Goal: Task Accomplishment & Management: Use online tool/utility

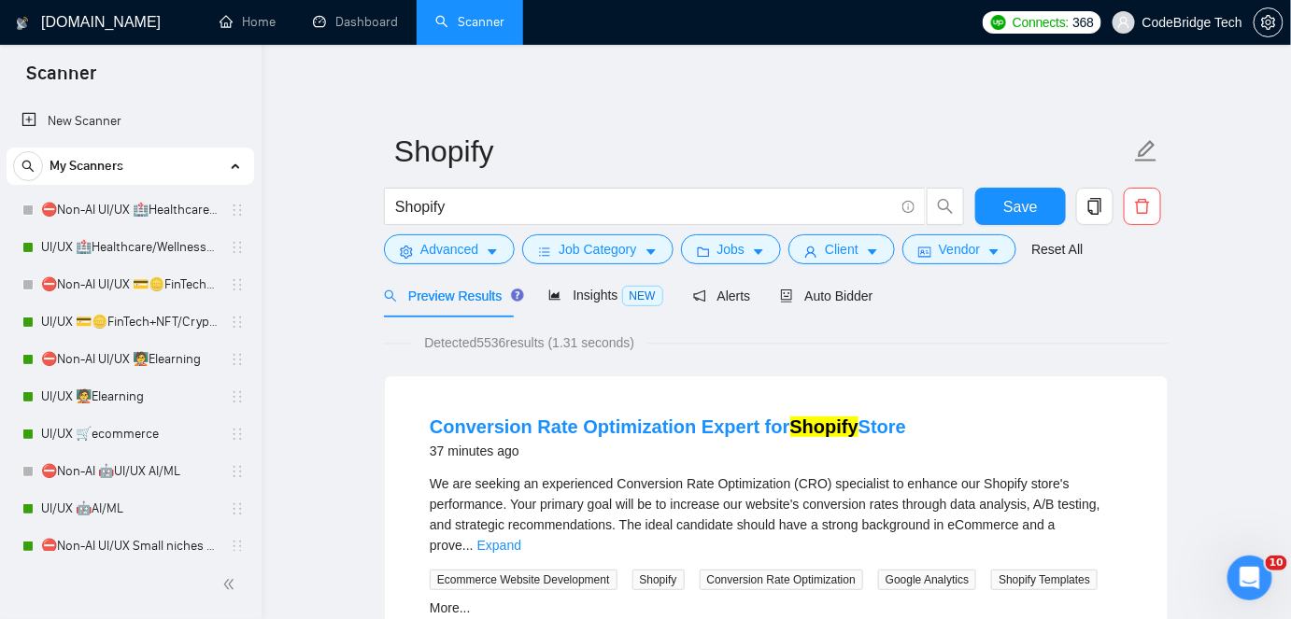
scroll to position [873, 0]
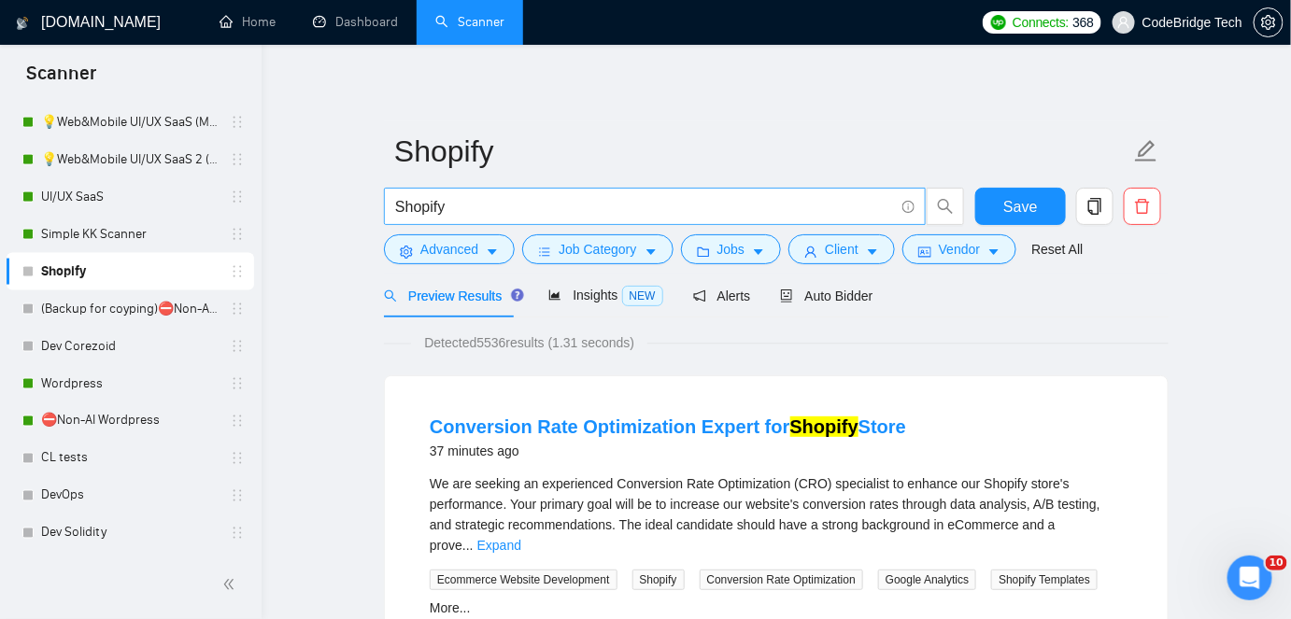
click at [442, 217] on input "Shopify" at bounding box center [644, 206] width 499 height 23
paste input "(Shopify) (developer* | expert* | specialist* | freelancer* | consultant* | dev…"
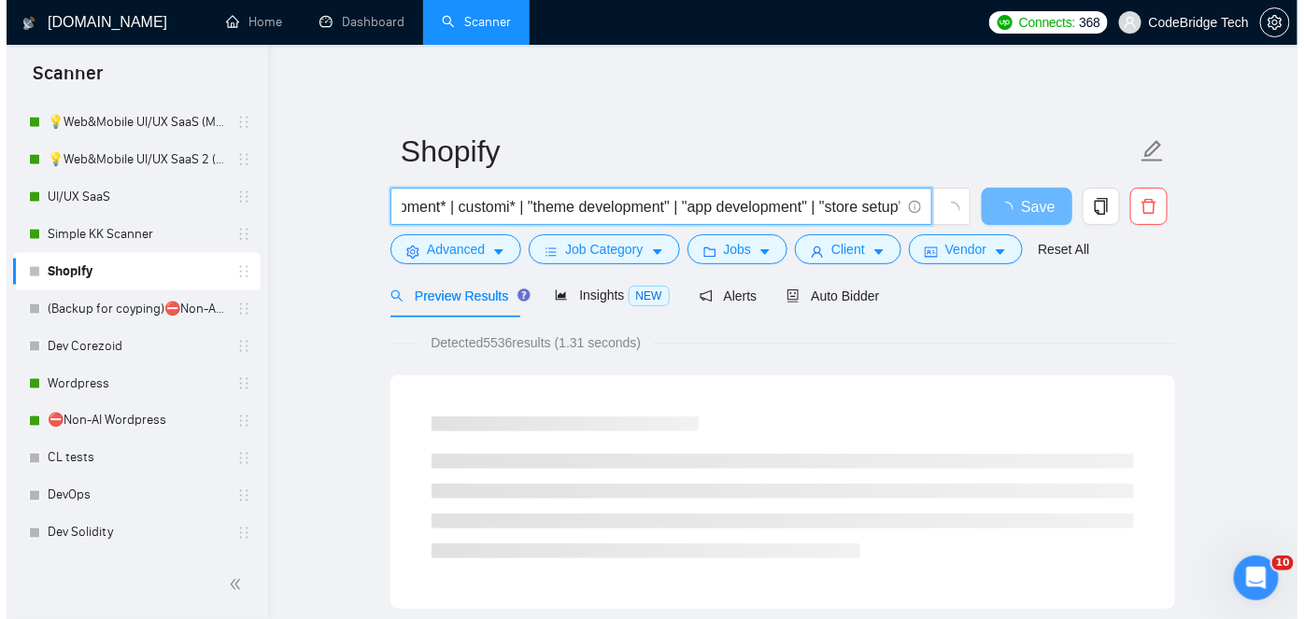
scroll to position [0, 0]
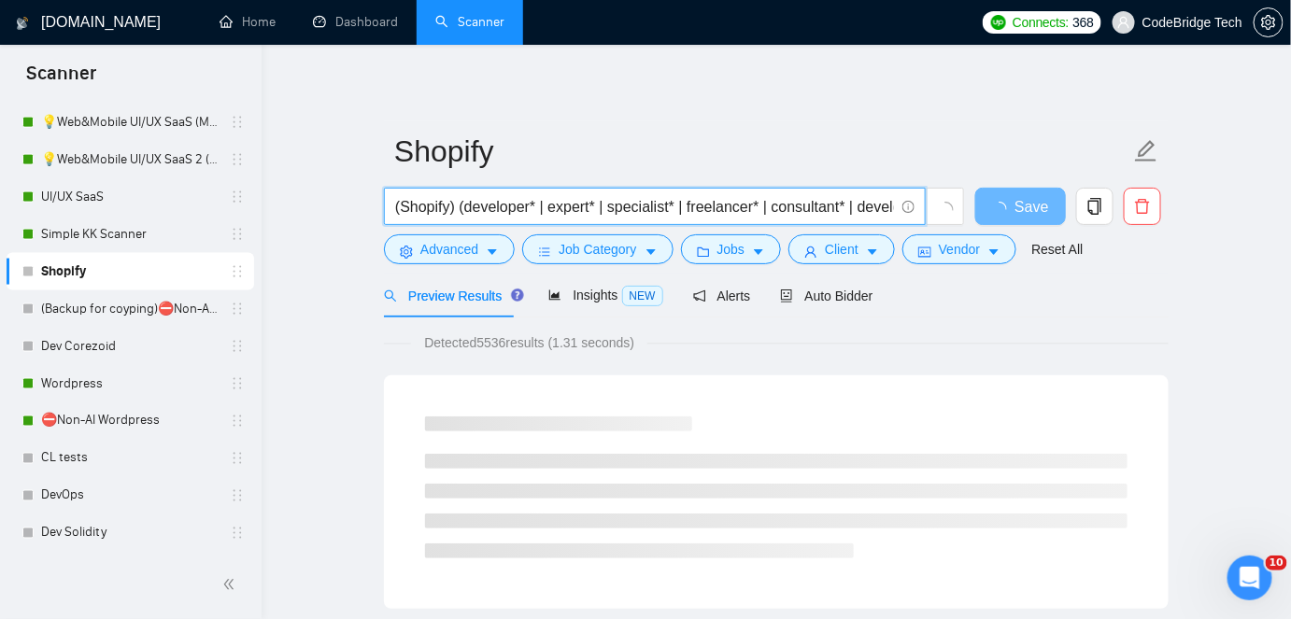
drag, startPoint x: 513, startPoint y: 212, endPoint x: 359, endPoint y: 217, distance: 154.2
click at [395, 202] on input "(Shopify) (developer* | expert* | specialist* | freelancer* | consultant* | dev…" at bounding box center [644, 206] width 499 height 23
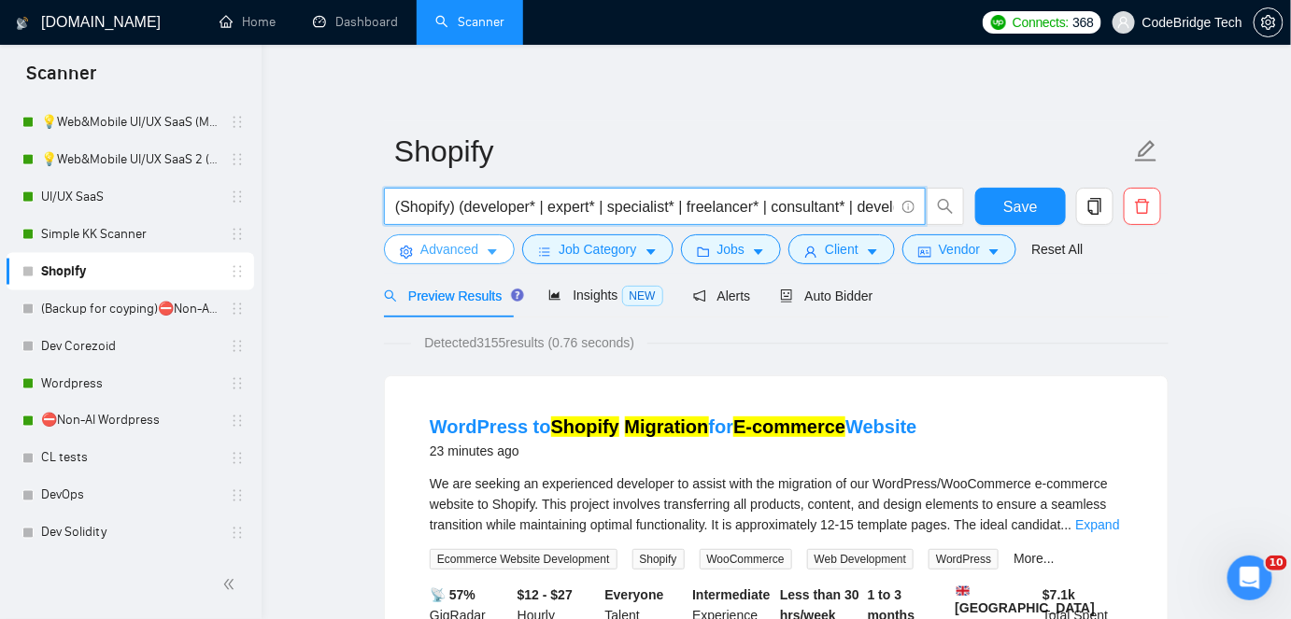
type input "(Shopify) (developer* | expert* | specialist* | freelancer* | consultant* | dev…"
click at [503, 251] on button "Advanced" at bounding box center [449, 249] width 131 height 30
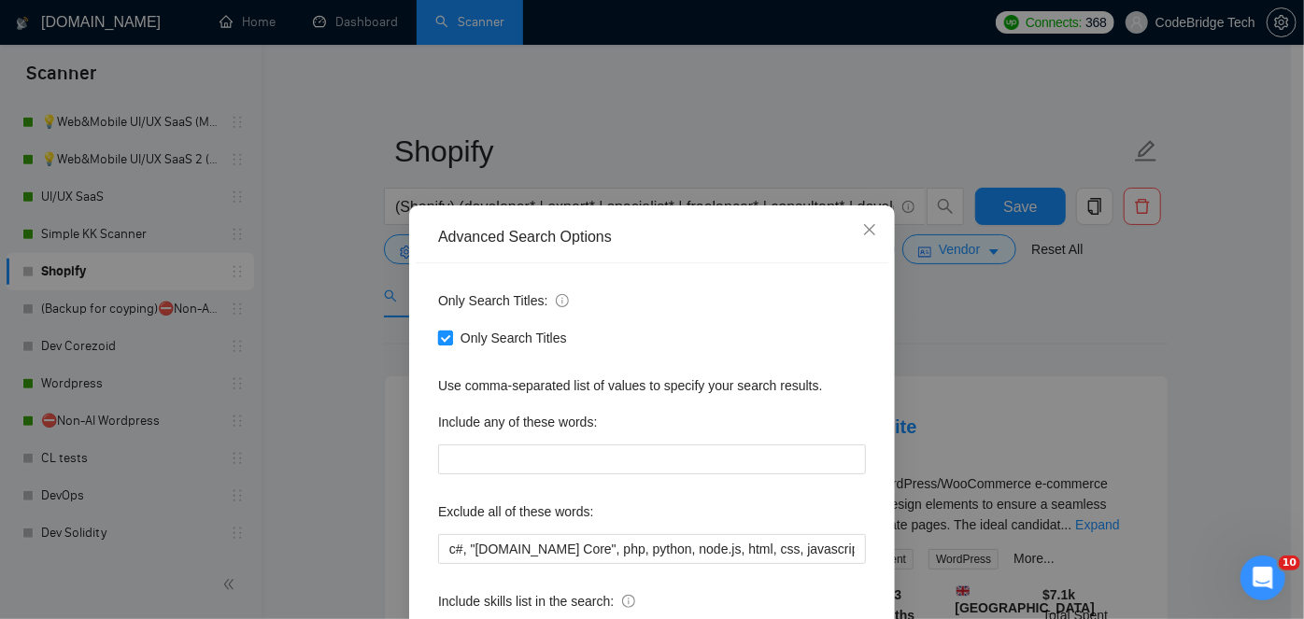
click at [475, 339] on span "Only Search Titles" at bounding box center [513, 338] width 121 height 21
click at [451, 339] on input "Only Search Titles" at bounding box center [444, 337] width 13 height 13
checkbox input "false"
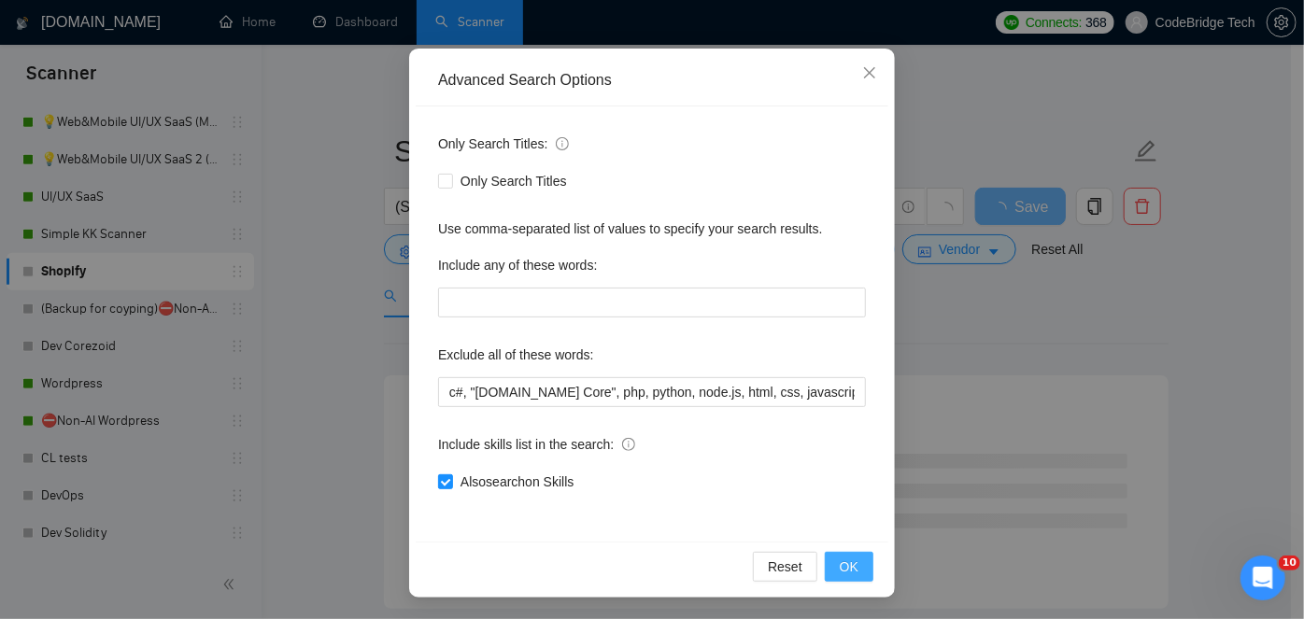
click at [845, 569] on span "OK" at bounding box center [849, 567] width 19 height 21
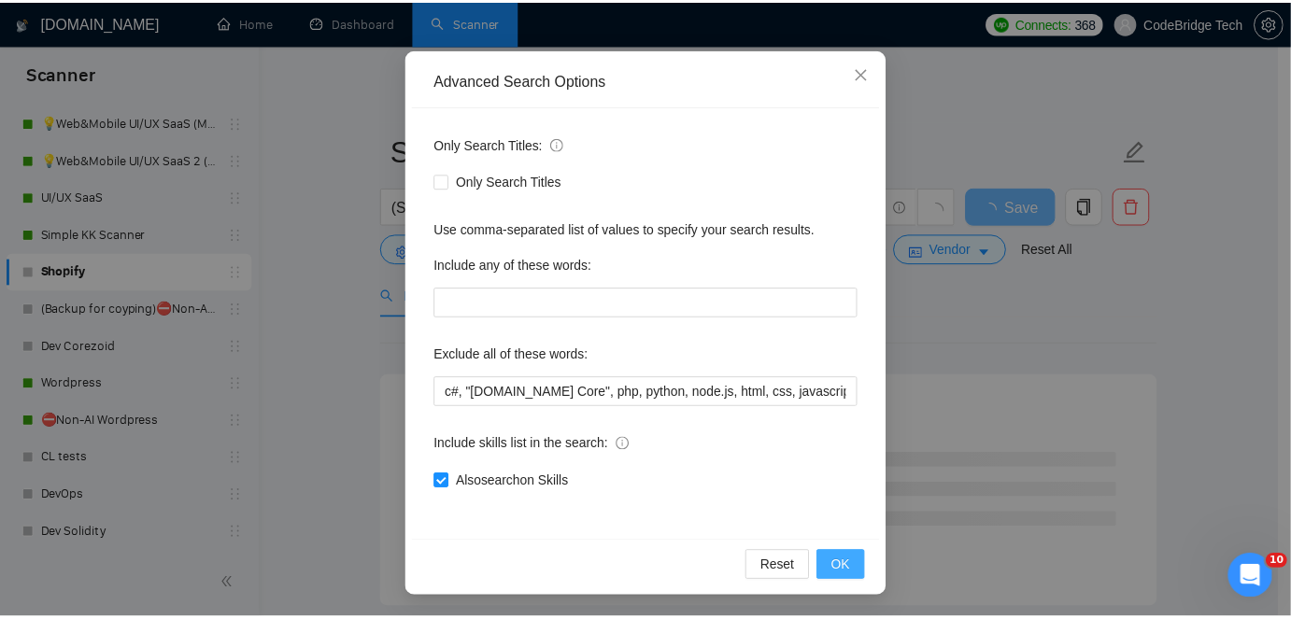
scroll to position [64, 0]
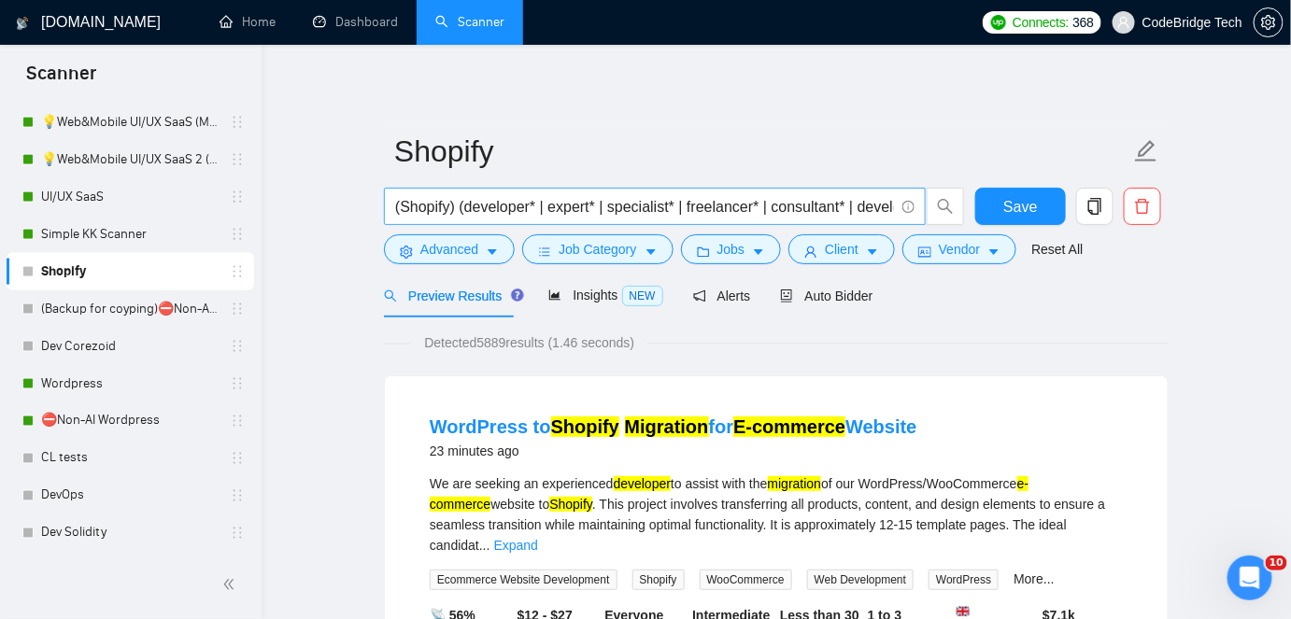
click at [392, 205] on span "(Shopify) (developer* | expert* | specialist* | freelancer* | consultant* | dev…" at bounding box center [655, 206] width 542 height 37
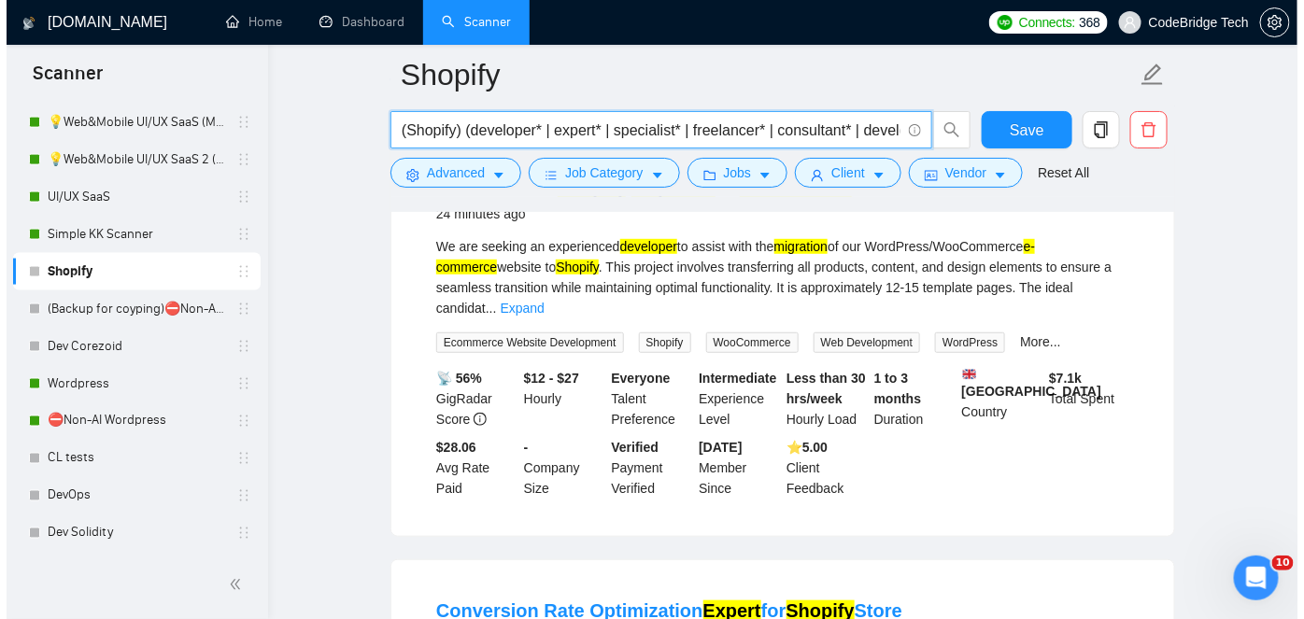
scroll to position [169, 0]
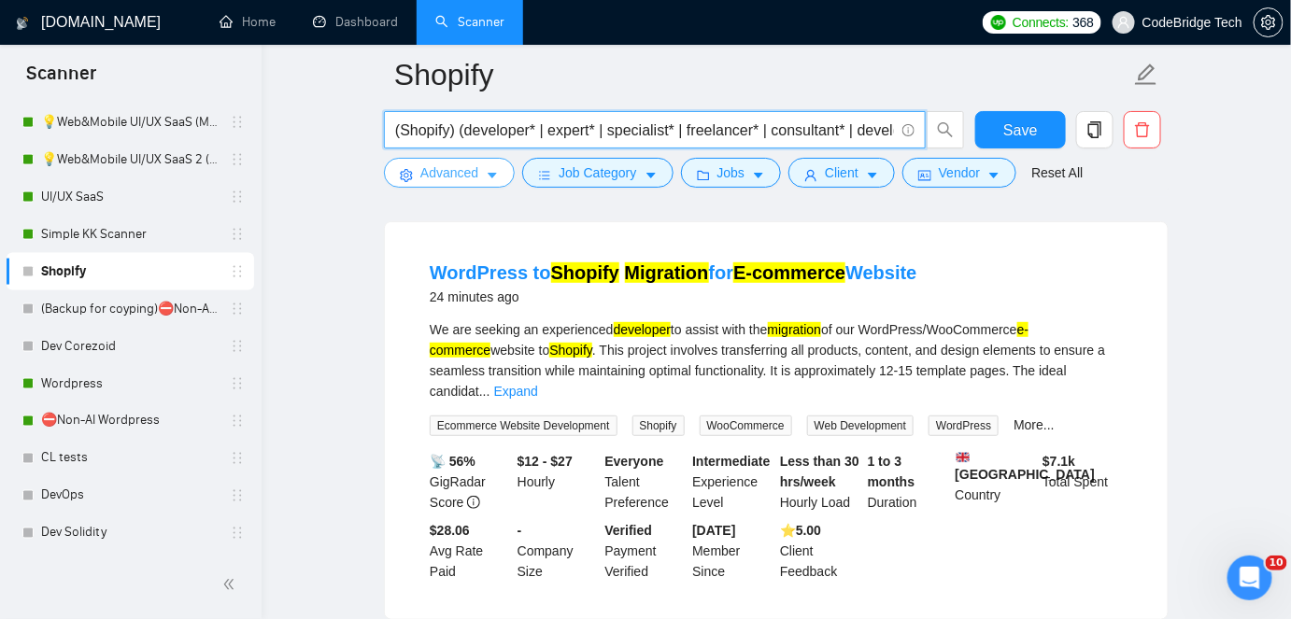
click at [448, 175] on span "Advanced" at bounding box center [449, 173] width 58 height 21
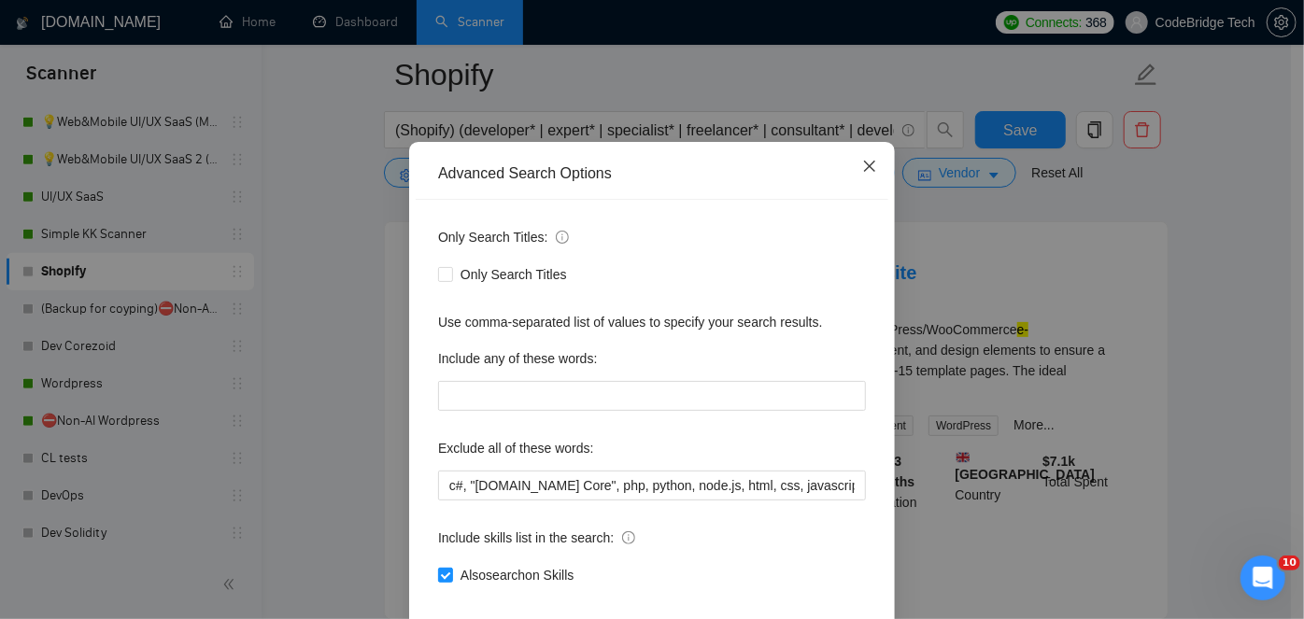
click at [879, 192] on span "Close" at bounding box center [870, 167] width 50 height 50
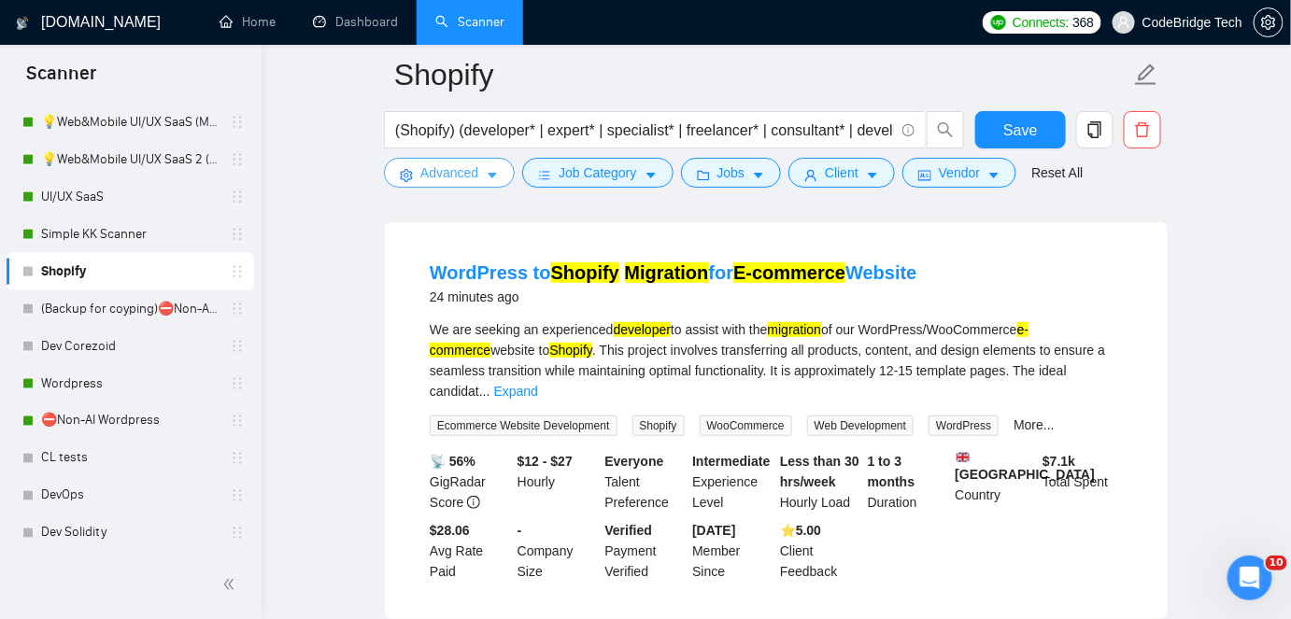
click at [433, 175] on span "Advanced" at bounding box center [449, 173] width 58 height 21
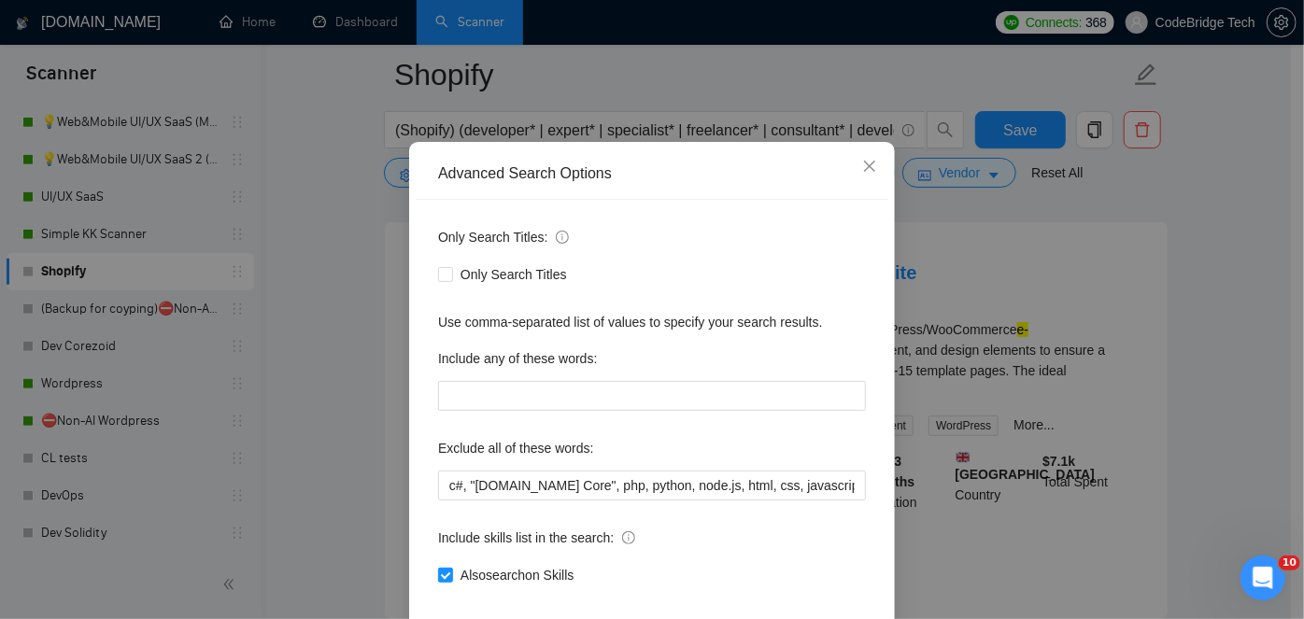
click at [490, 381] on div "Include any of these words:" at bounding box center [652, 362] width 428 height 37
click at [497, 411] on input "text" at bounding box center [652, 396] width 428 height 30
paste input ""e-commerce developer" | "online store build" | "webshop development" | "dropsh…"
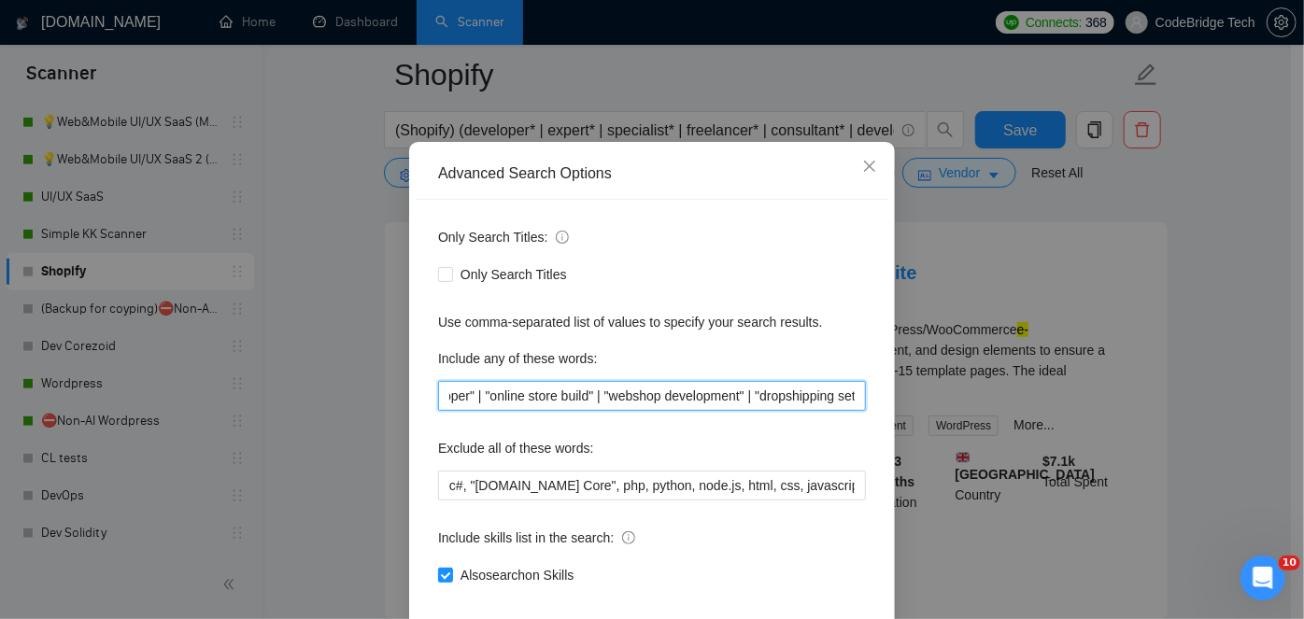
scroll to position [0, 0]
drag, startPoint x: 448, startPoint y: 464, endPoint x: 419, endPoint y: 462, distance: 30.0
click at [419, 462] on div "Only Search Titles: Only Search Titles Use comma-separated list of values to sp…" at bounding box center [652, 417] width 473 height 435
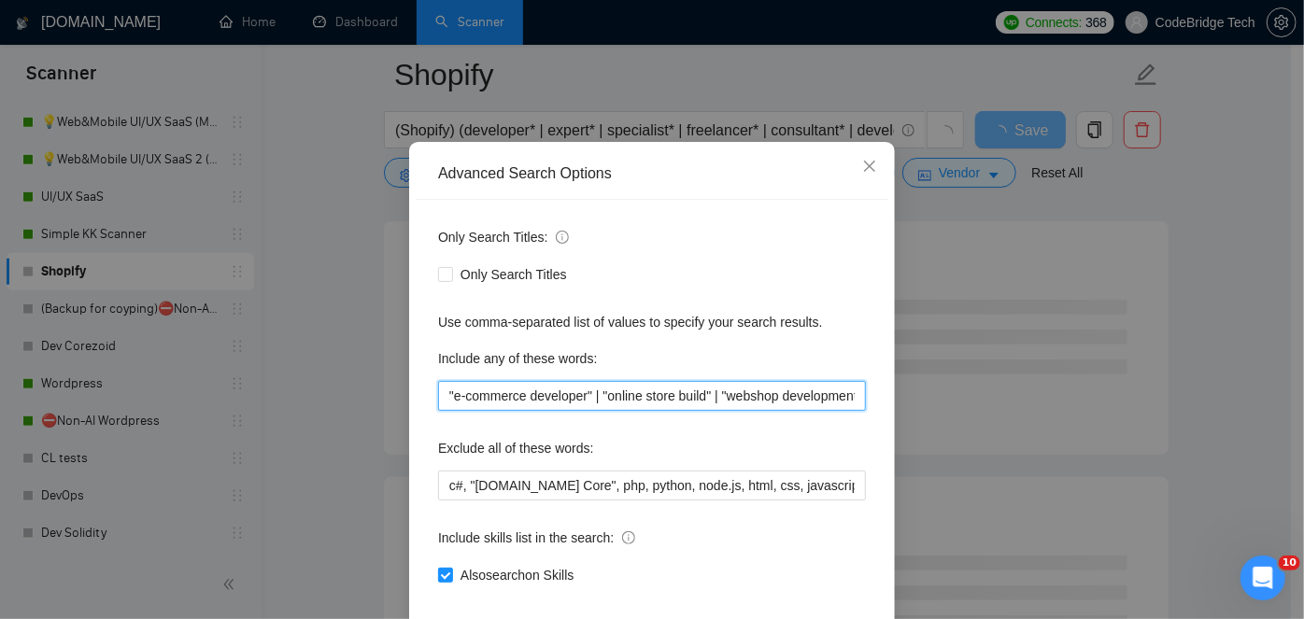
click at [508, 411] on input ""e-commerce developer" | "online store build" | "webshop development" | "dropsh…" at bounding box center [652, 396] width 428 height 30
click at [596, 411] on input ""e-commerce developer" | "online store build" | "webshop development" | "dropsh…" at bounding box center [652, 396] width 428 height 30
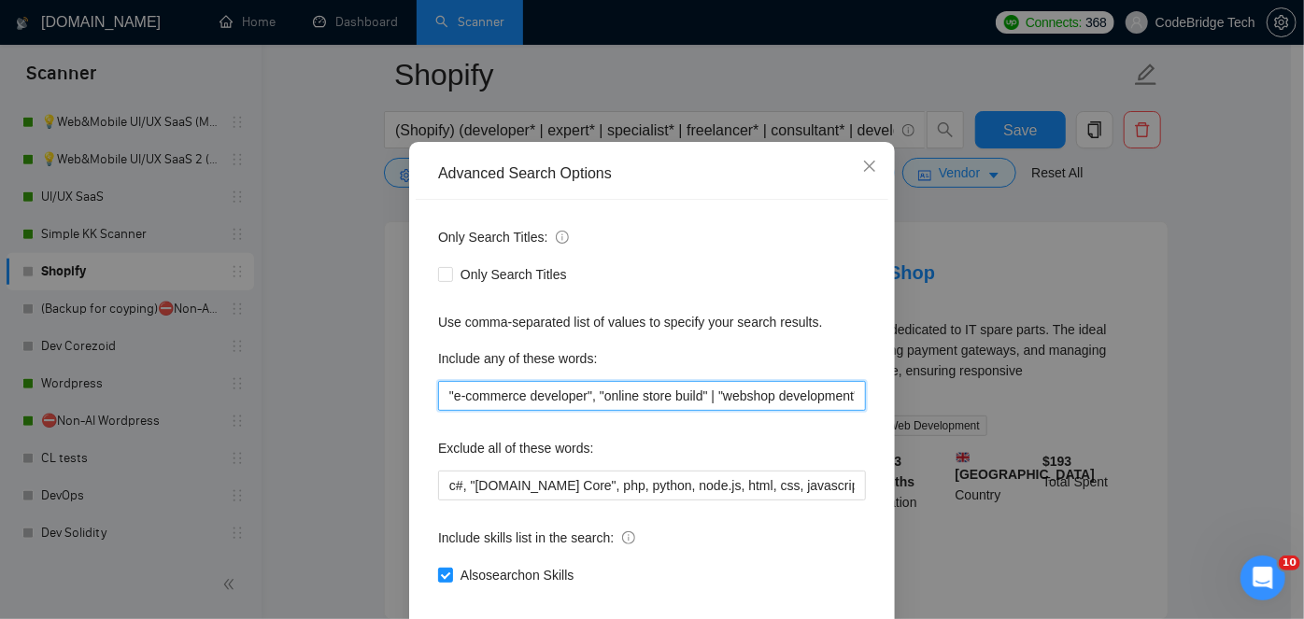
click at [714, 411] on input ""e-commerce developer", "online store build" | "webshop development" | "dropshi…" at bounding box center [652, 396] width 428 height 30
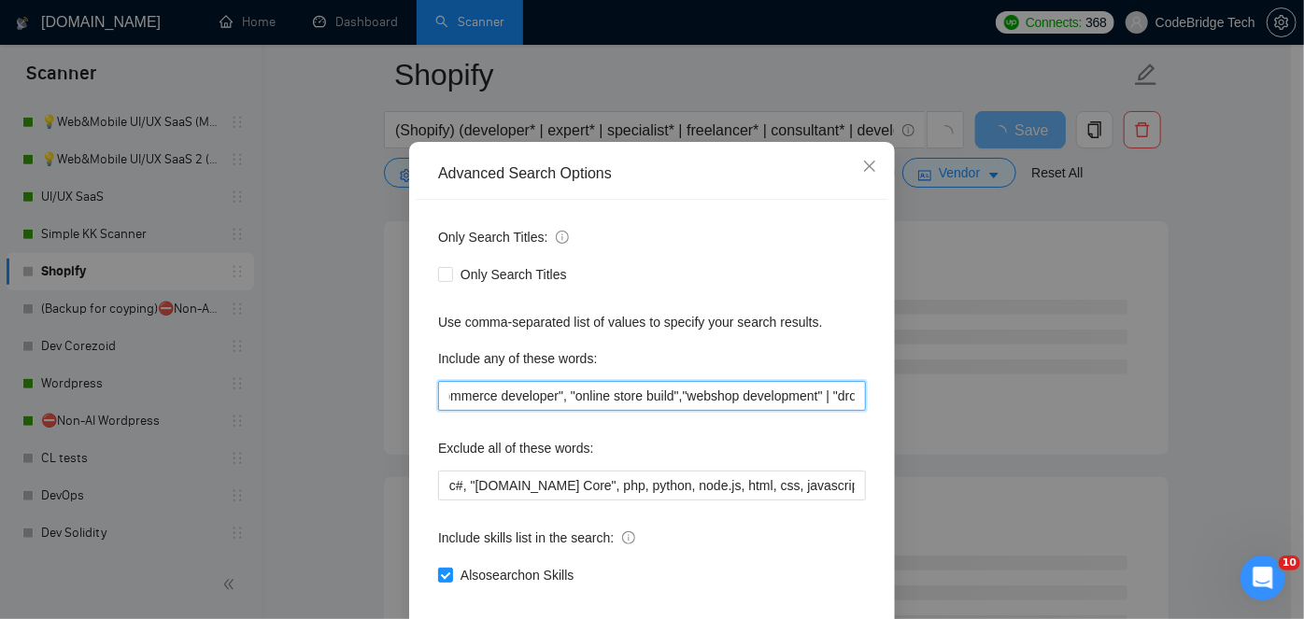
scroll to position [0, 36]
click at [827, 411] on input ""e-commerce developer", "online store build","webshop development" | "dropshipp…" at bounding box center [652, 396] width 428 height 30
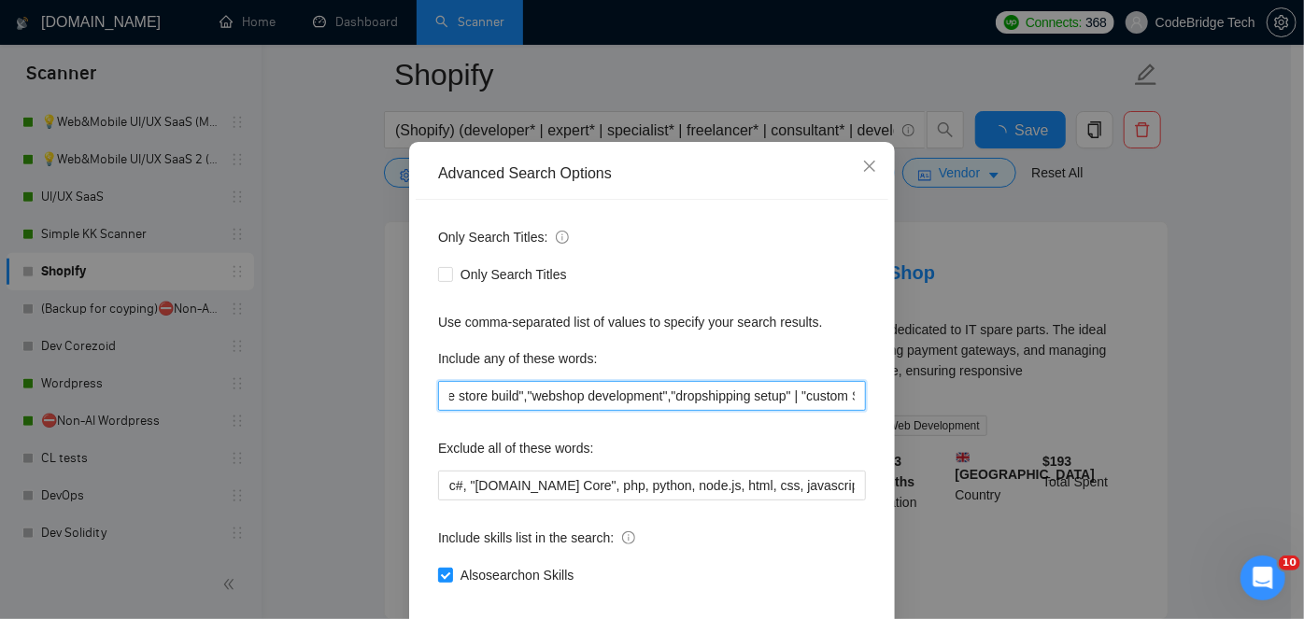
scroll to position [0, 189]
drag, startPoint x: 796, startPoint y: 460, endPoint x: 784, endPoint y: 457, distance: 12.5
click at [784, 411] on input ""e-commerce developer", "online store build","webshop development","dropshippin…" at bounding box center [652, 396] width 428 height 30
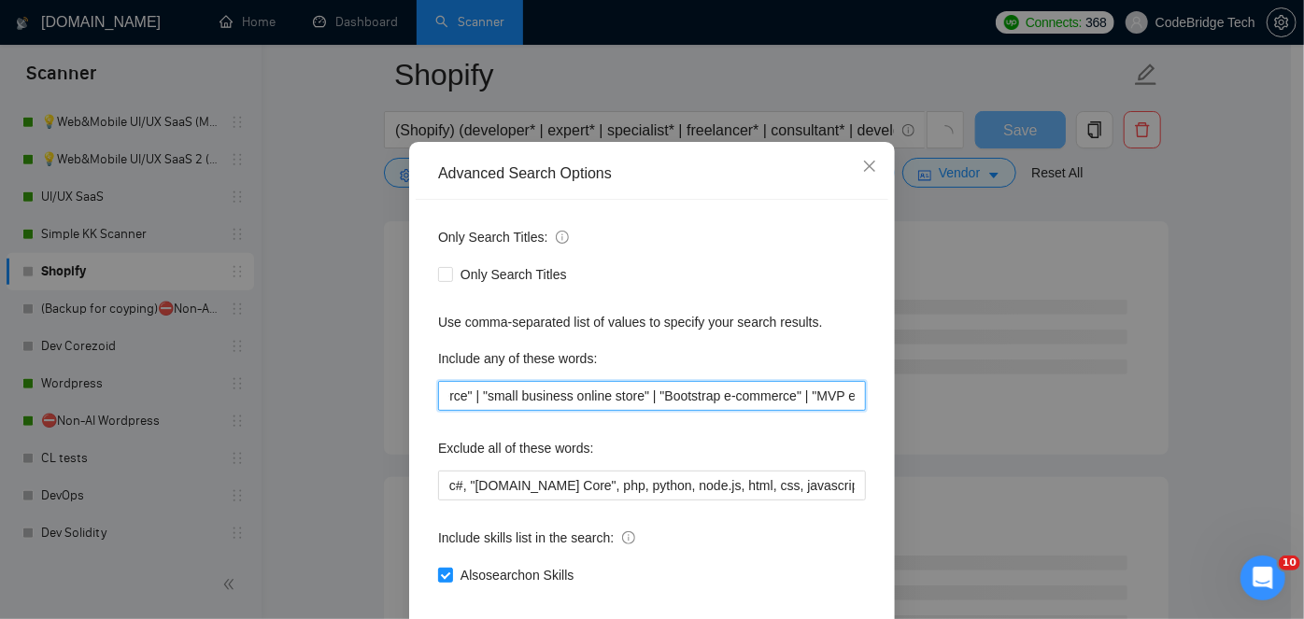
scroll to position [0, 1005]
drag, startPoint x: 810, startPoint y: 458, endPoint x: 914, endPoint y: 460, distance: 103.7
click at [914, 460] on div "Advanced Search Options Only Search Titles: Only Search Titles Use comma-separa…" at bounding box center [652, 309] width 1304 height 619
drag, startPoint x: 712, startPoint y: 464, endPoint x: 701, endPoint y: 456, distance: 14.0
click at [712, 411] on input ""e-commerce developer", "online store build","webshop development","dropshippin…" at bounding box center [652, 396] width 428 height 30
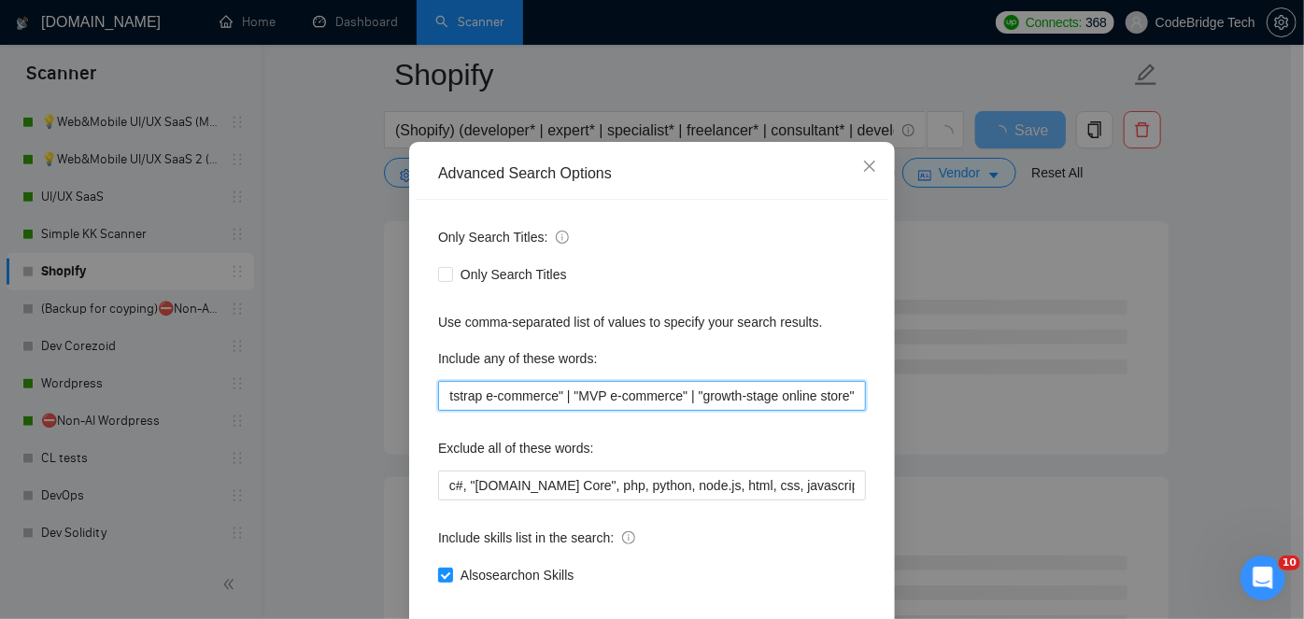
click at [689, 411] on input ""e-commerce developer", "online store build","webshop development","dropshippin…" at bounding box center [652, 396] width 428 height 30
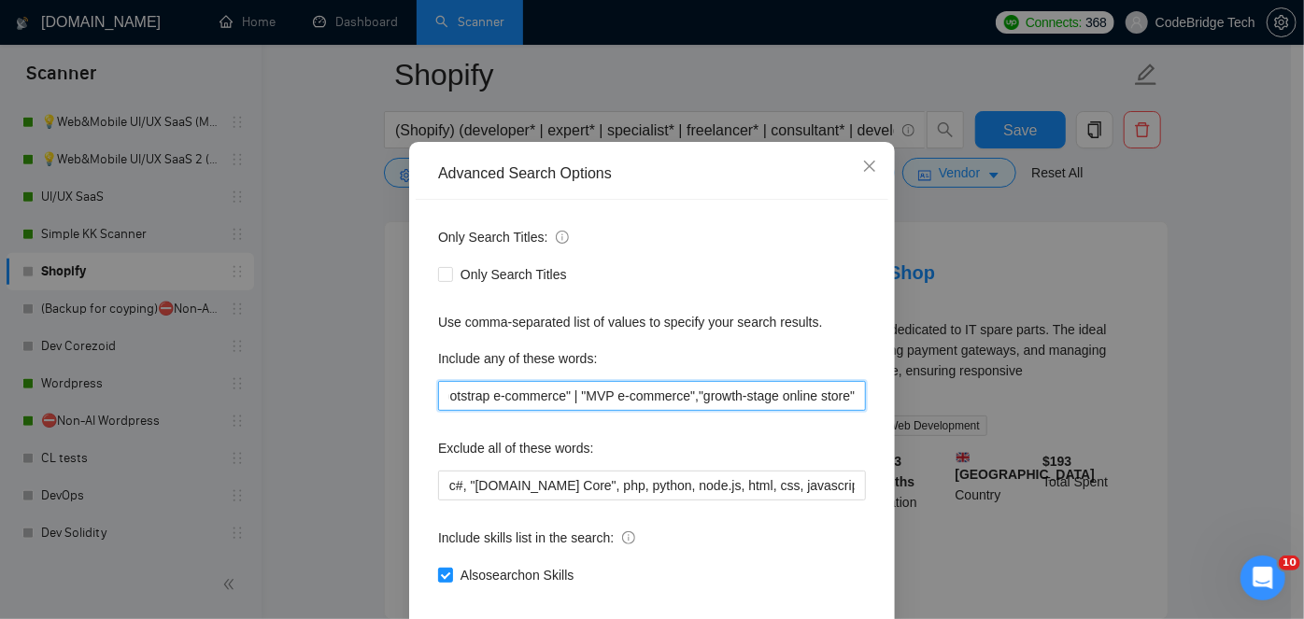
click at [573, 411] on input ""e-commerce developer", "online store build","webshop development","dropshippin…" at bounding box center [652, 396] width 428 height 30
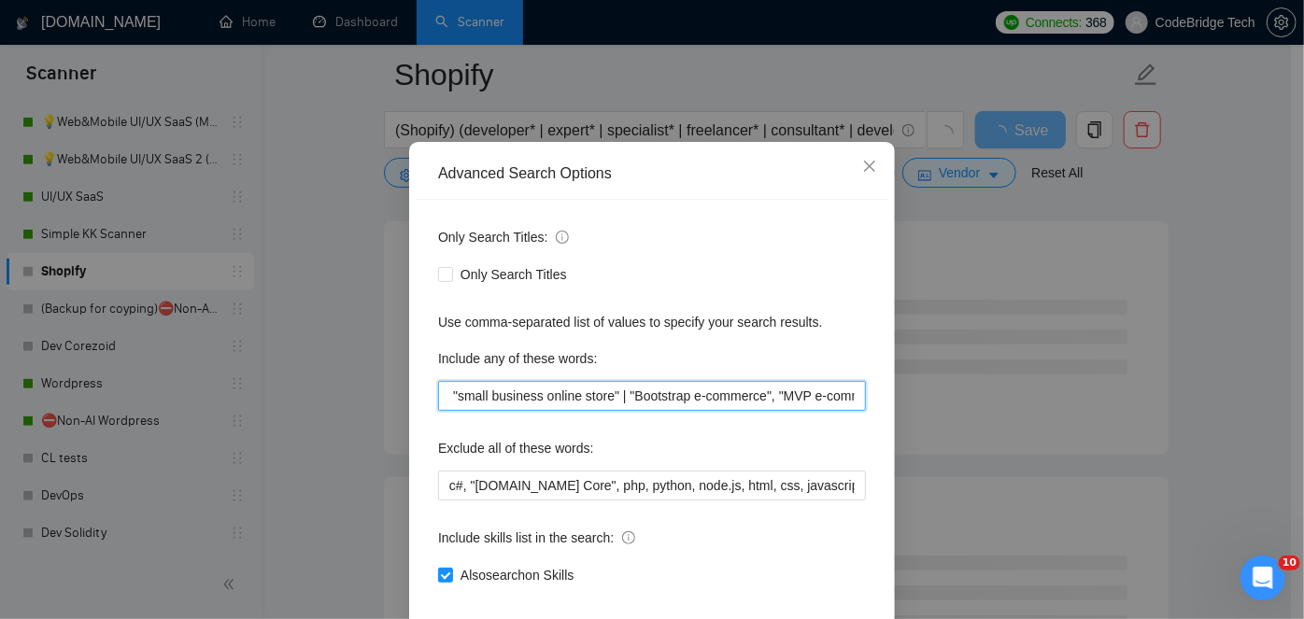
scroll to position [0, 789]
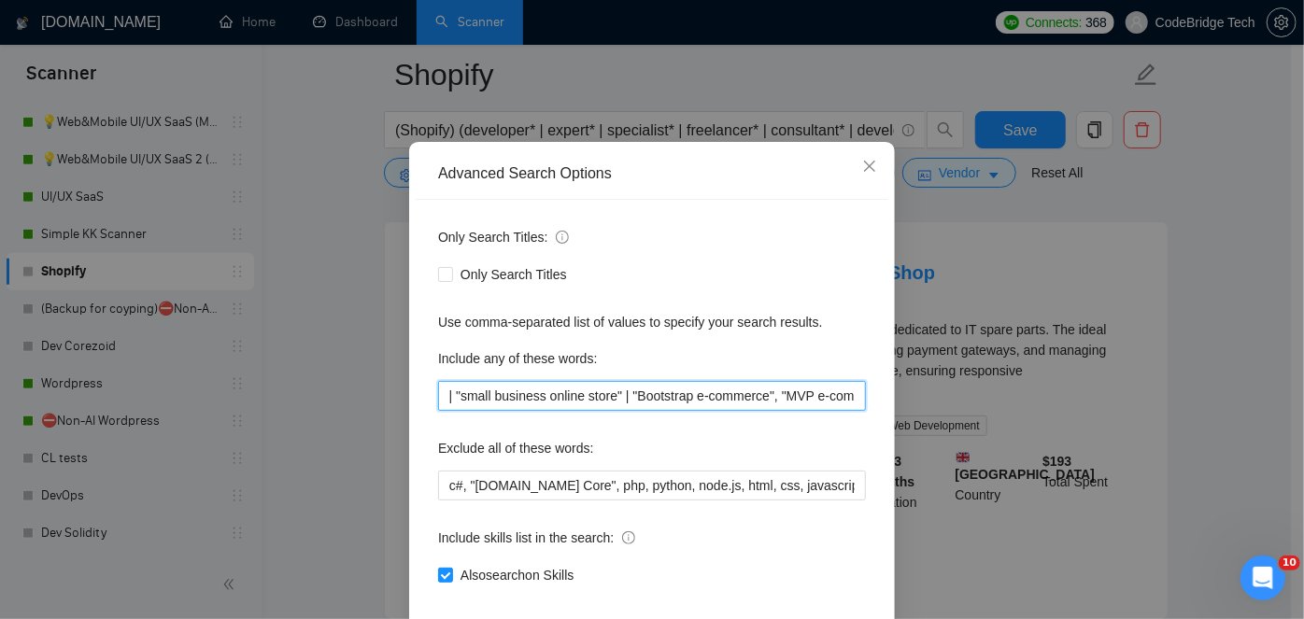
click at [629, 411] on input ""e-commerce developer", "online store build","webshop development","dropshippin…" at bounding box center [652, 396] width 428 height 30
click at [450, 411] on input ""e-commerce developer", "online store build","webshop development","dropshippin…" at bounding box center [652, 396] width 428 height 30
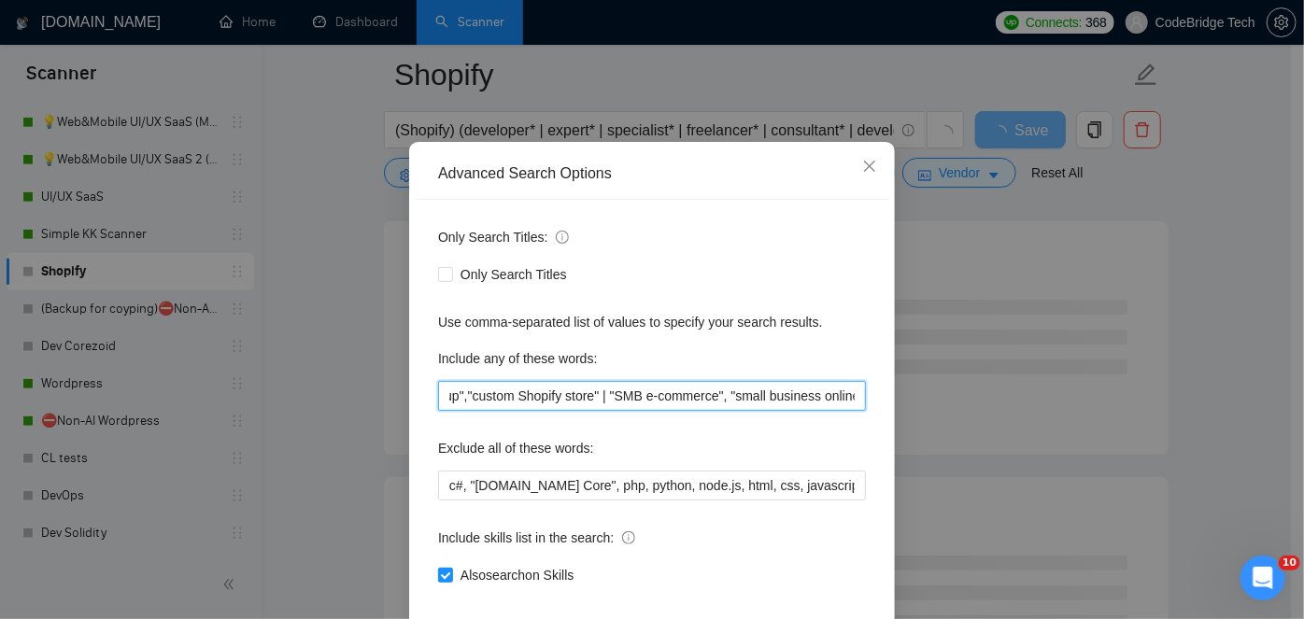
scroll to position [0, 506]
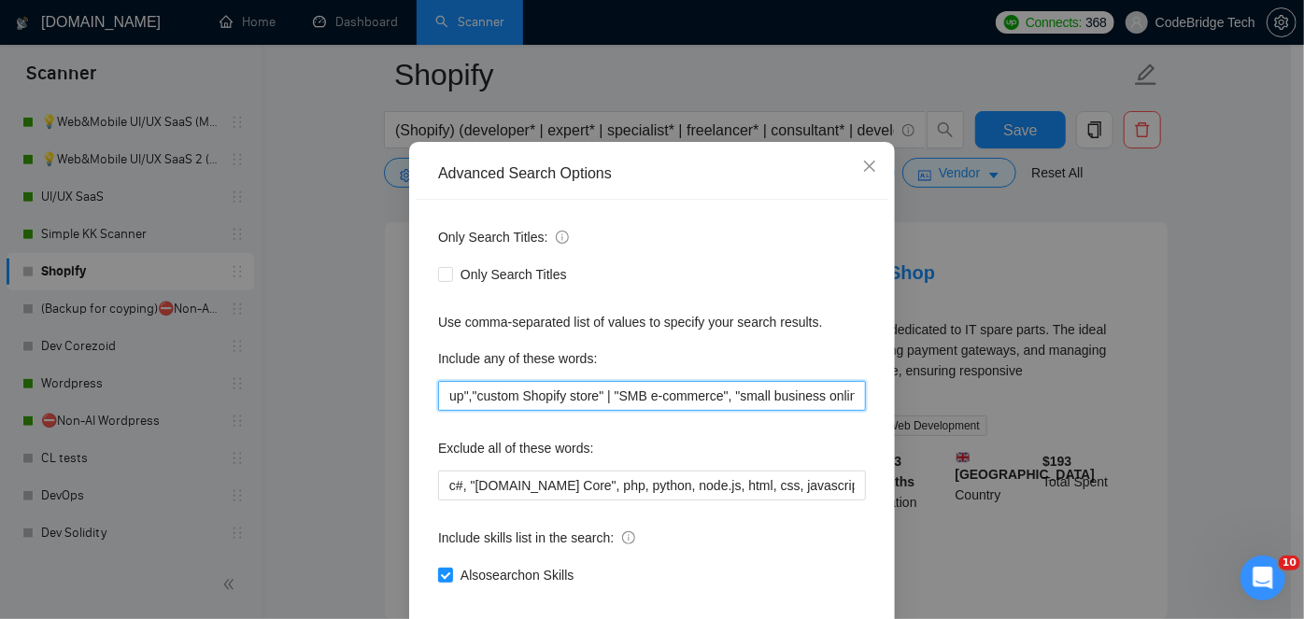
click at [612, 411] on input ""e-commerce developer", "online store build","webshop development","dropshippin…" at bounding box center [652, 396] width 428 height 30
click at [484, 411] on input ""e-commerce developer", "online store build","webshop development","dropshippin…" at bounding box center [652, 396] width 428 height 30
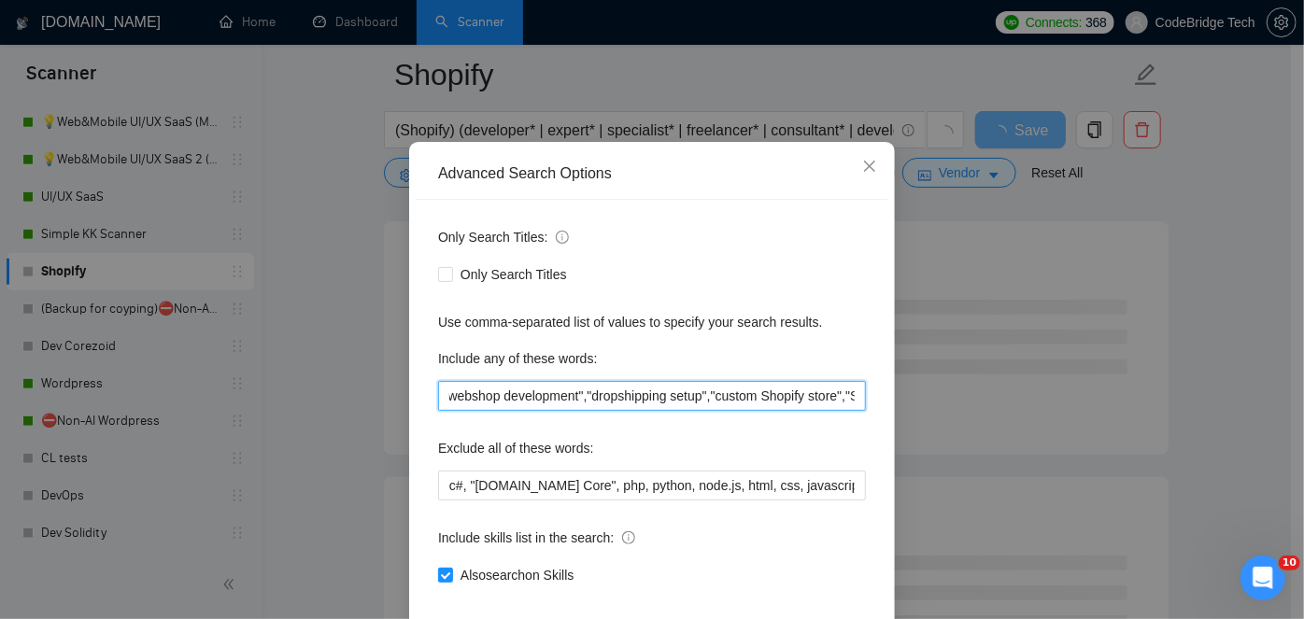
scroll to position [0, 30]
drag, startPoint x: 458, startPoint y: 462, endPoint x: 443, endPoint y: 463, distance: 15.1
click at [438, 411] on input ""e-commerce developer", "online store build","webshop development","dropshippin…" at bounding box center [652, 396] width 428 height 30
type input ""e-commerce developer", "online store build","webshop development","dropshippin…"
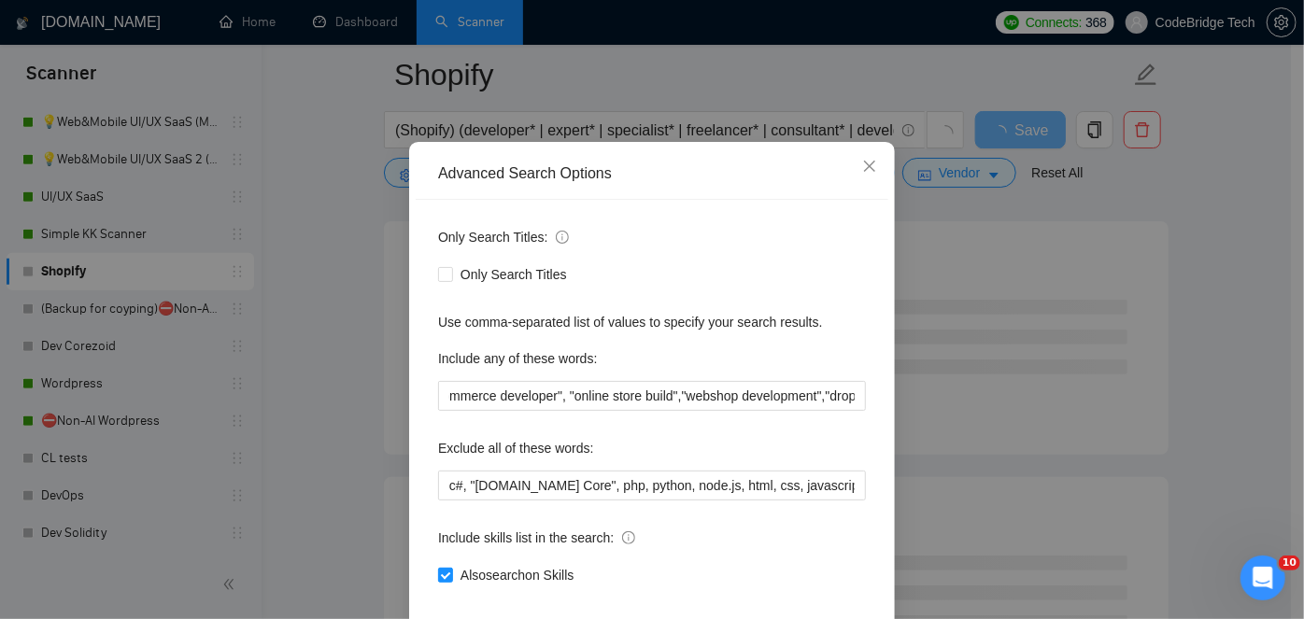
click at [665, 381] on div "Include any of these words:" at bounding box center [652, 362] width 428 height 37
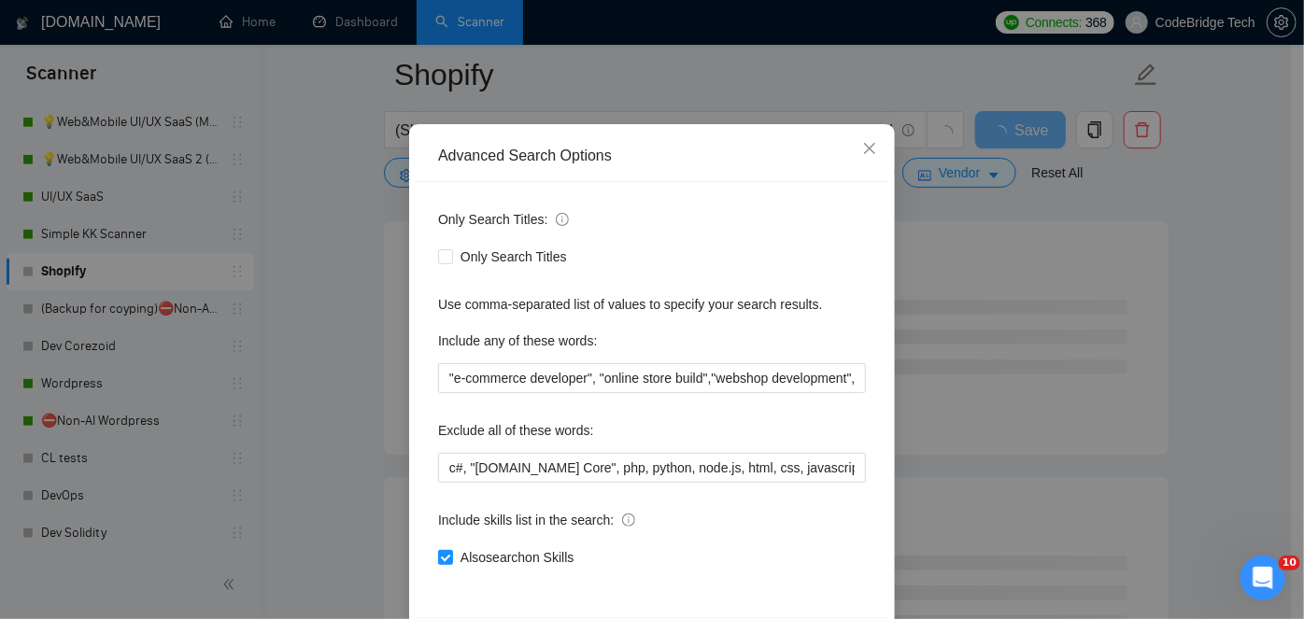
scroll to position [157, 0]
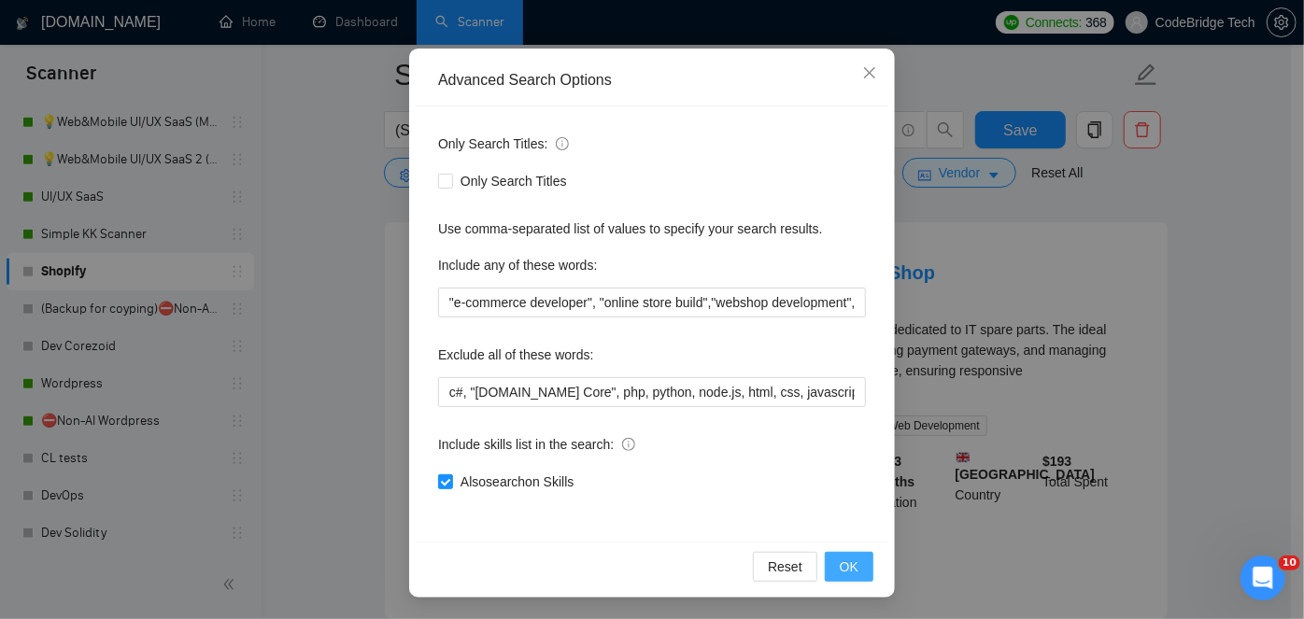
click at [840, 564] on span "OK" at bounding box center [849, 567] width 19 height 21
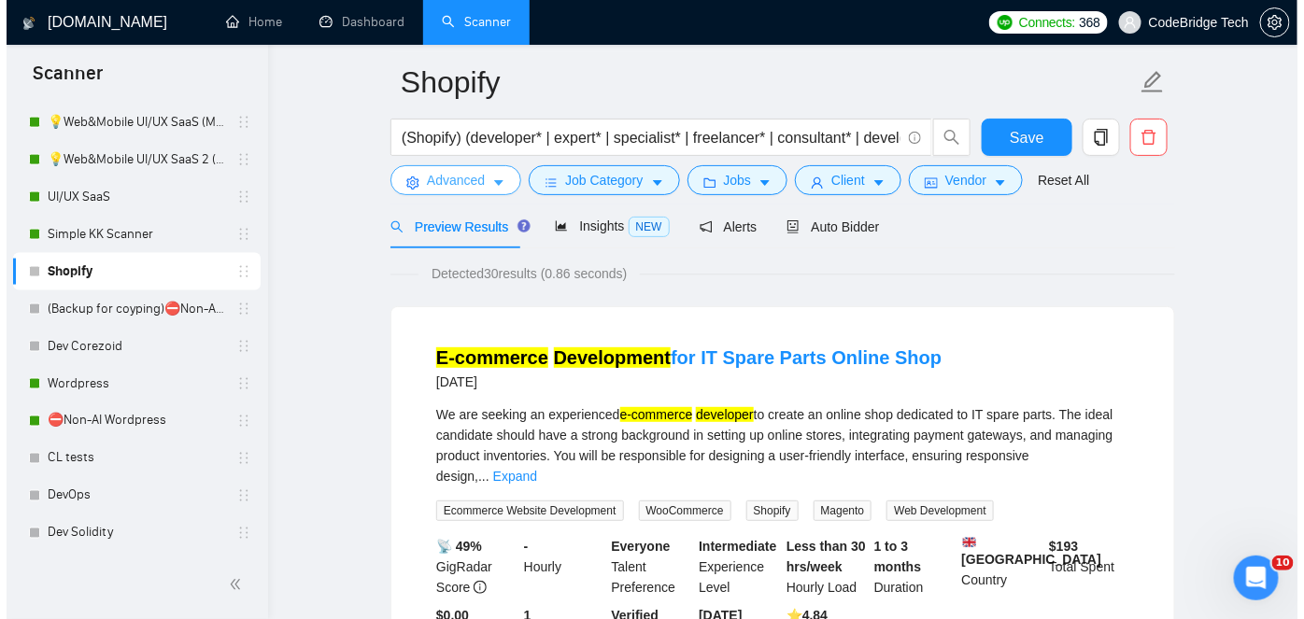
scroll to position [0, 0]
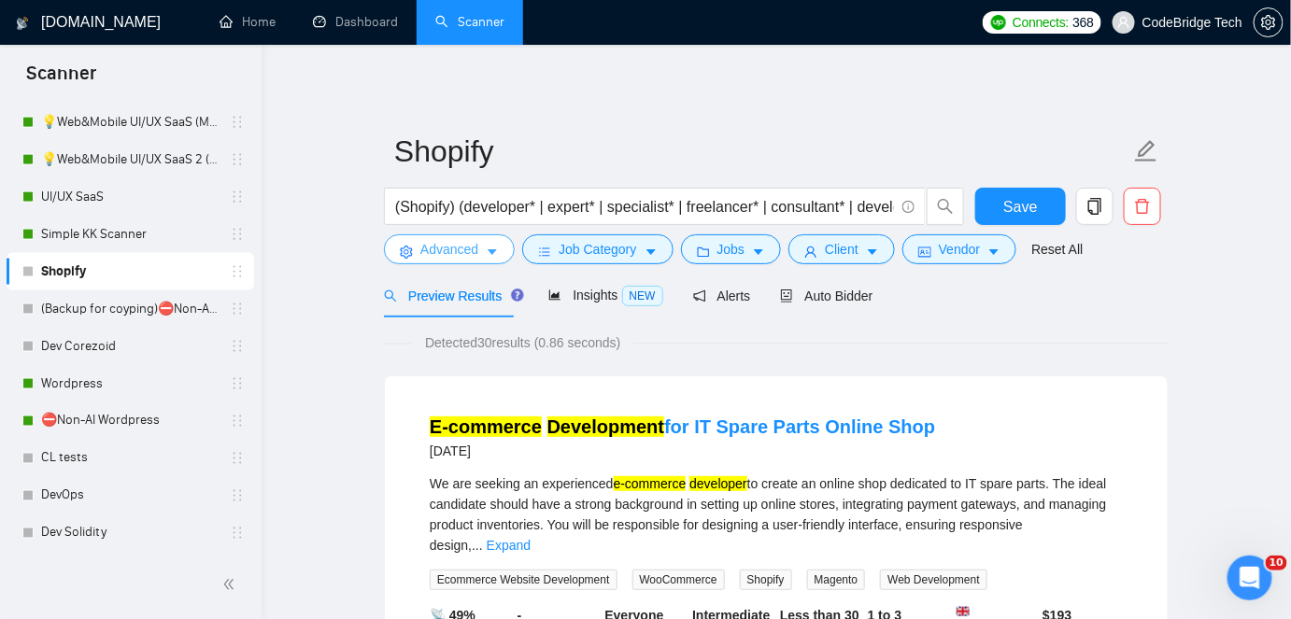
click at [421, 241] on span "Advanced" at bounding box center [449, 249] width 58 height 21
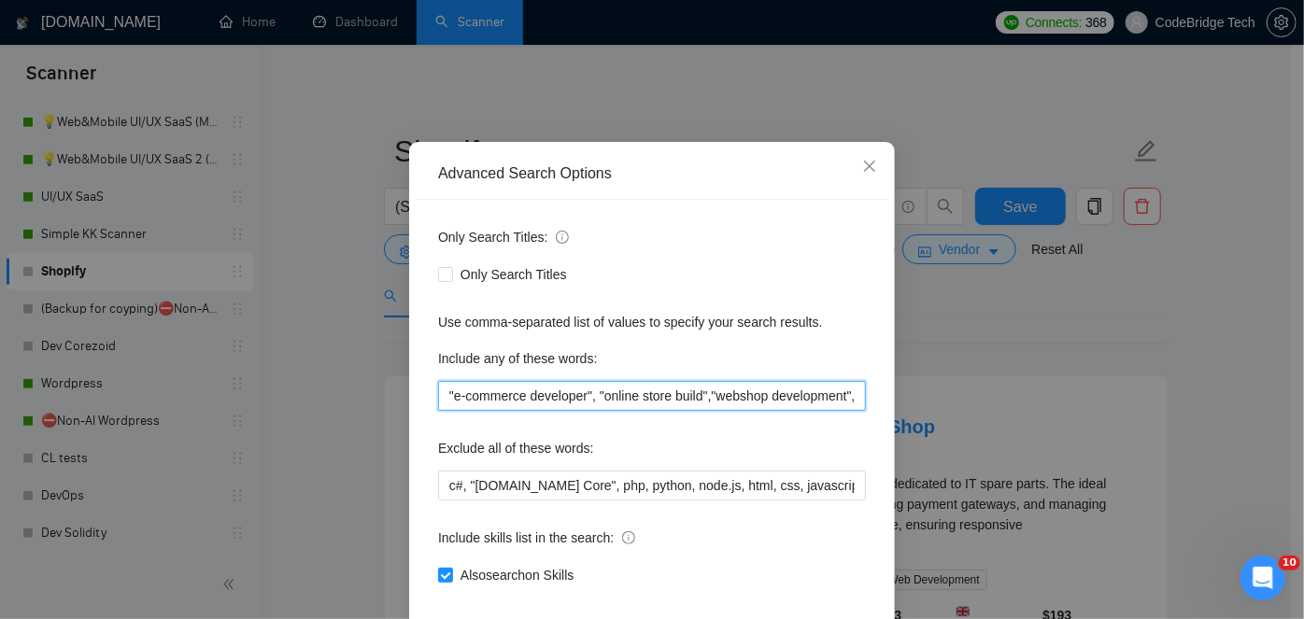
click at [544, 411] on input ""e-commerce developer", "online store build","webshop development","dropshippin…" at bounding box center [652, 396] width 428 height 30
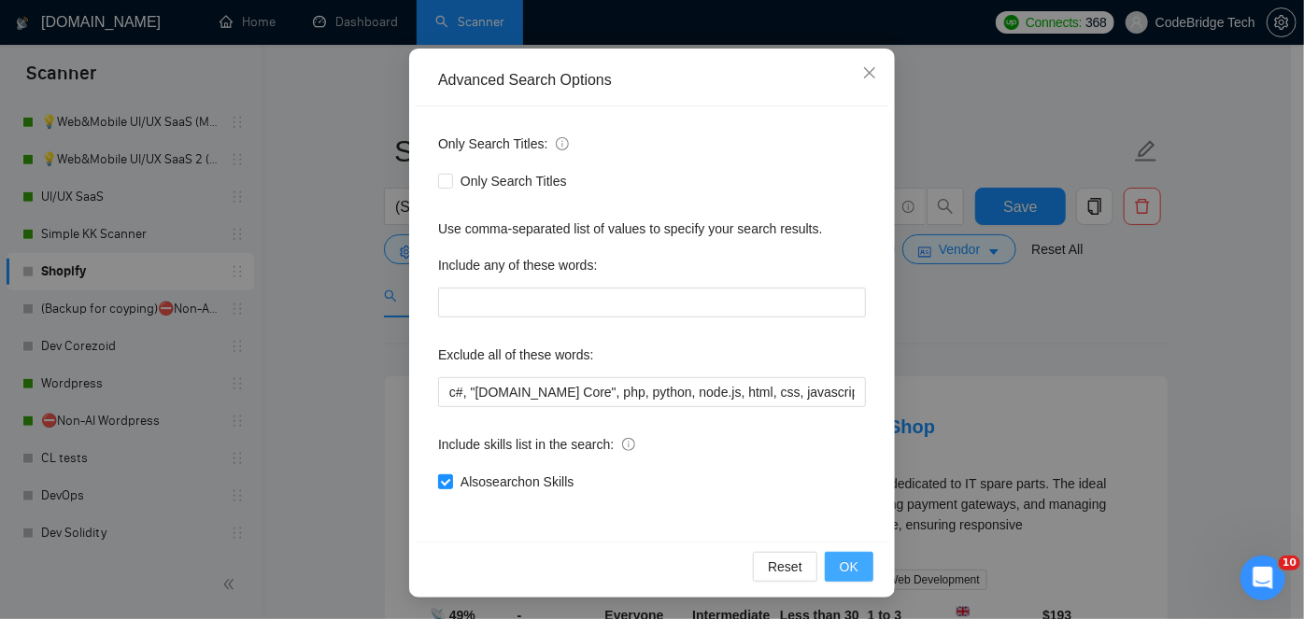
click at [858, 561] on button "OK" at bounding box center [849, 567] width 49 height 30
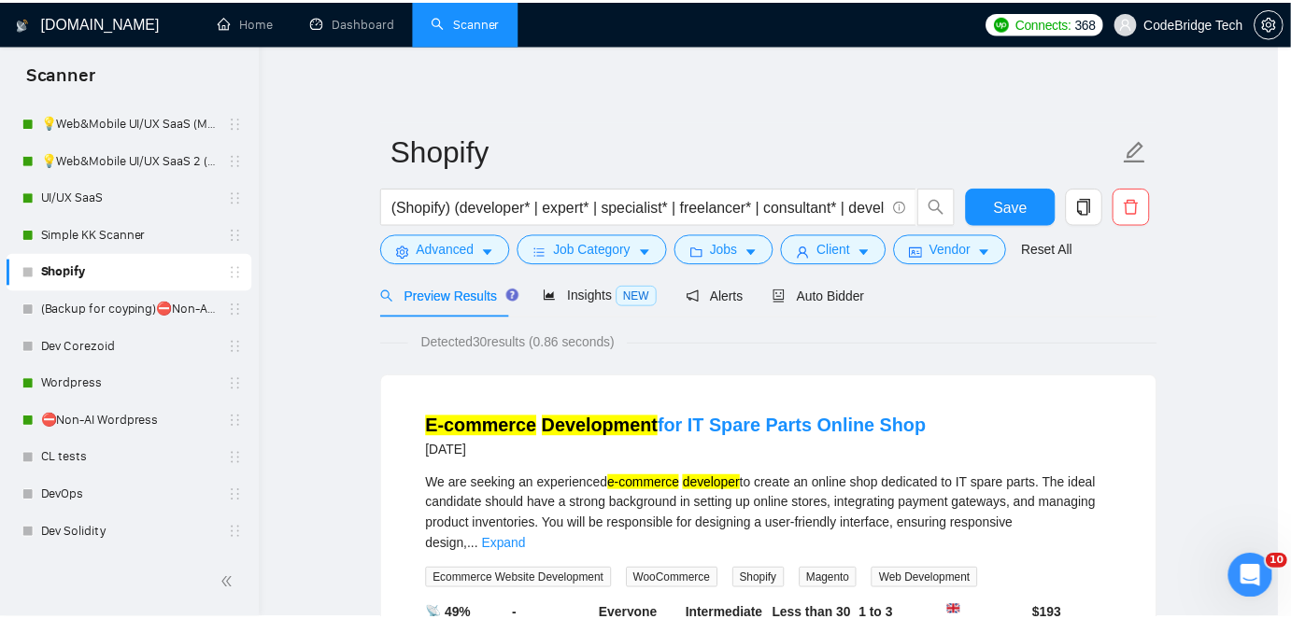
scroll to position [64, 0]
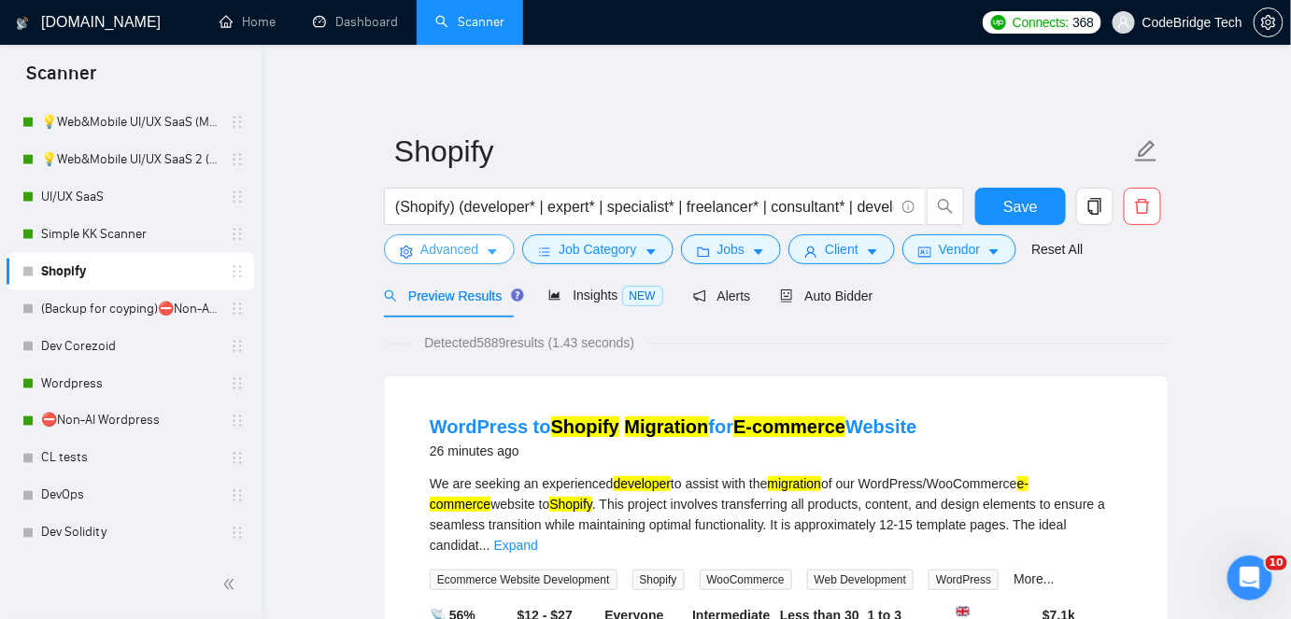
click at [469, 257] on span "Advanced" at bounding box center [449, 249] width 58 height 21
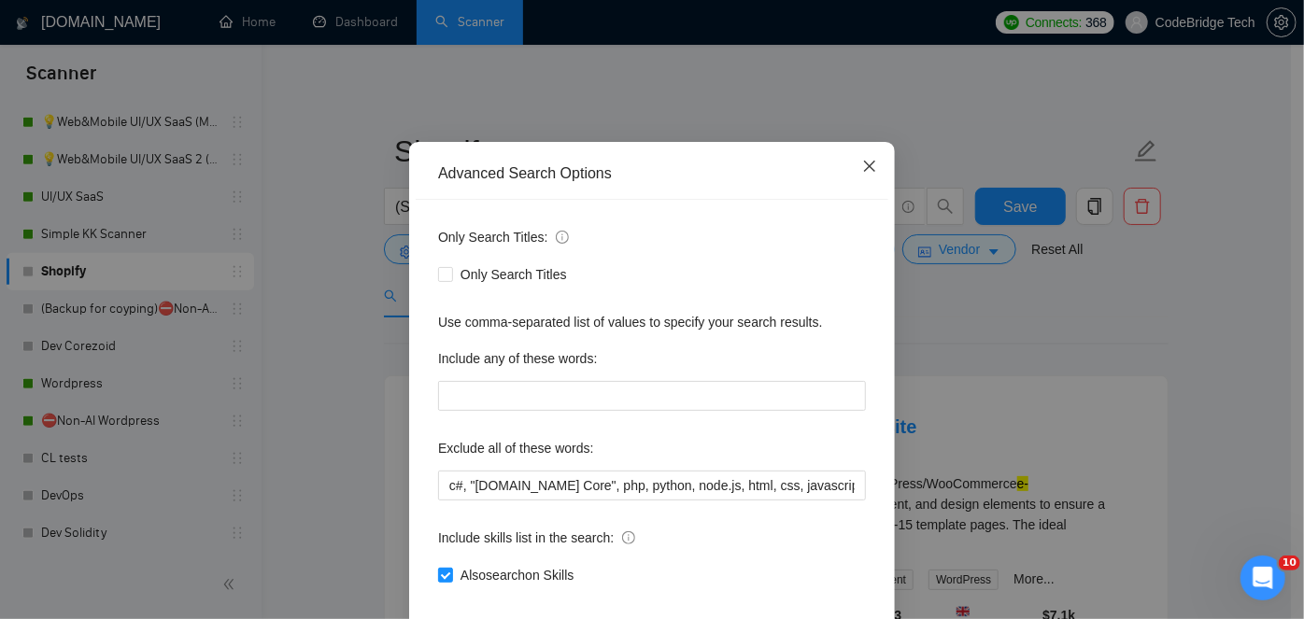
click at [869, 174] on icon "close" at bounding box center [869, 166] width 15 height 15
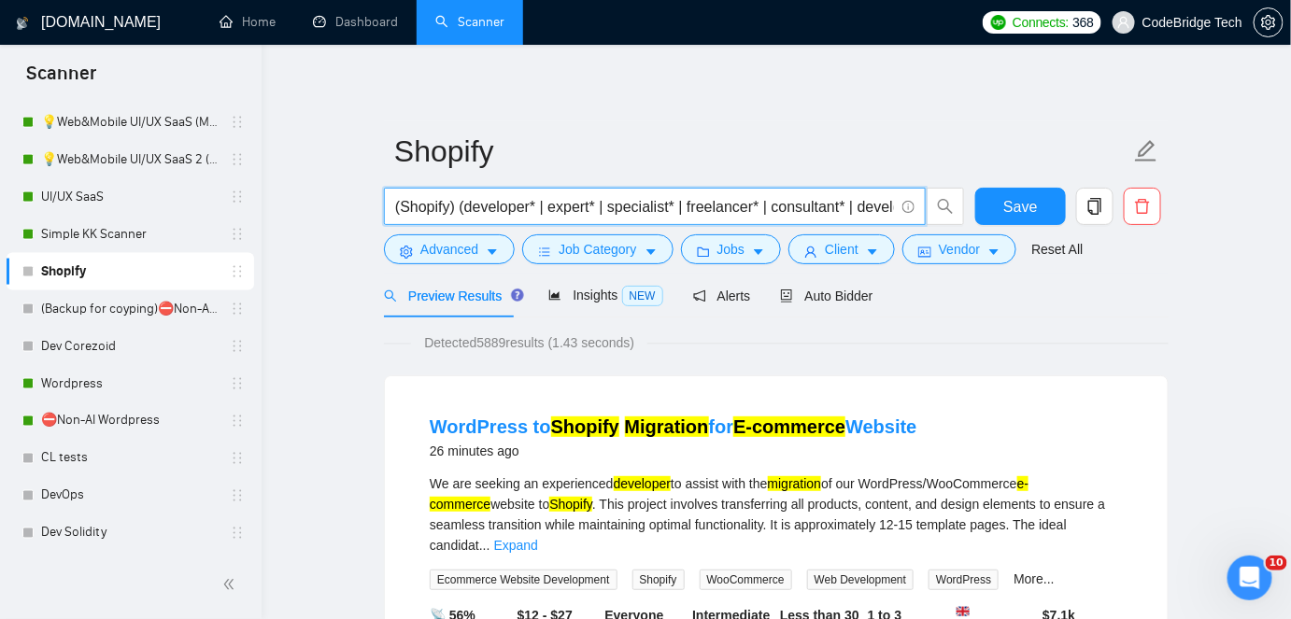
click at [510, 203] on input "(Shopify) (developer* | expert* | specialist* | freelancer* | consultant* | dev…" at bounding box center [644, 206] width 499 height 23
click at [391, 206] on span "(Shopify) (developer* | expert* | specialist* | freelancer* | consultant* | dev…" at bounding box center [655, 206] width 542 height 37
click at [396, 206] on input "(Shopify) (developer* | expert* | specialist* | freelancer* | consultant* | dev…" at bounding box center [644, 206] width 499 height 23
click at [625, 195] on input "((Shopify) (developer* | expert* | specialist* | freelancer* | consultant* | de…" at bounding box center [644, 206] width 499 height 23
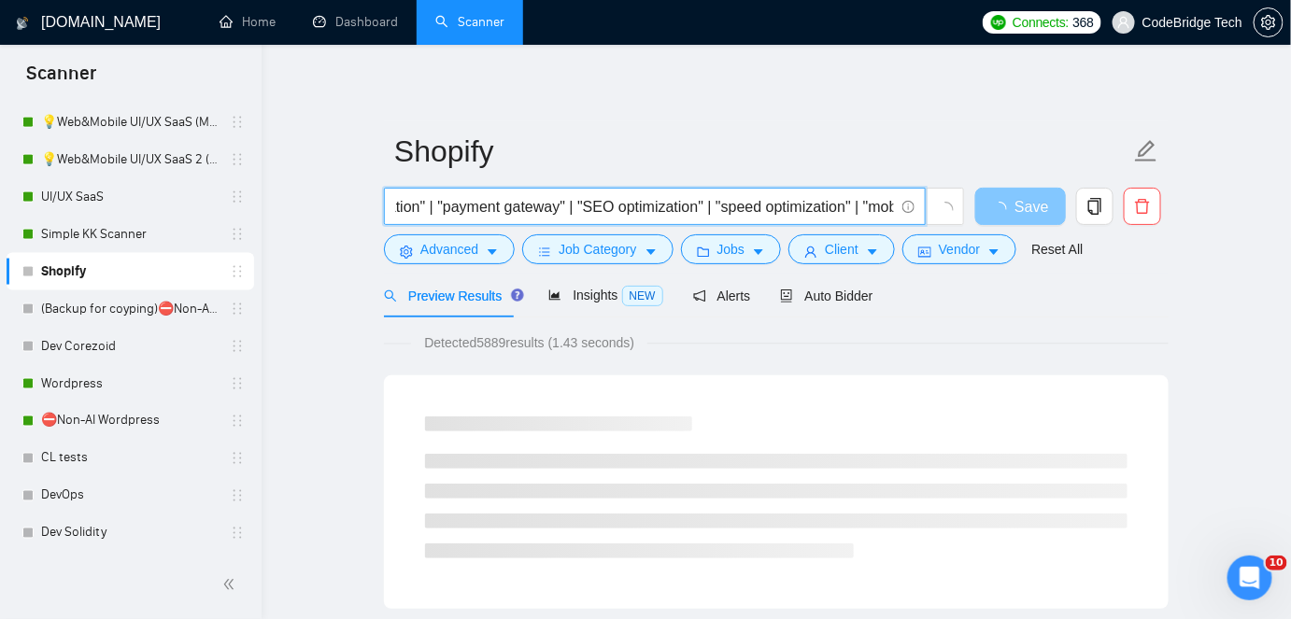
scroll to position [0, 2730]
drag, startPoint x: 643, startPoint y: 205, endPoint x: 984, endPoint y: 204, distance: 341.0
click at [984, 204] on div "((Shopify) (developer* | expert* | specialist* | freelancer* | consultant* | de…" at bounding box center [772, 211] width 785 height 47
click at [889, 206] on input "((Shopify) (developer* | expert* | specialist* | freelancer* | consultant* | de…" at bounding box center [644, 206] width 499 height 23
click at [892, 206] on input "((Shopify) (developer* | expert* | specialist* | freelancer* | consultant* | de…" at bounding box center [644, 206] width 499 height 23
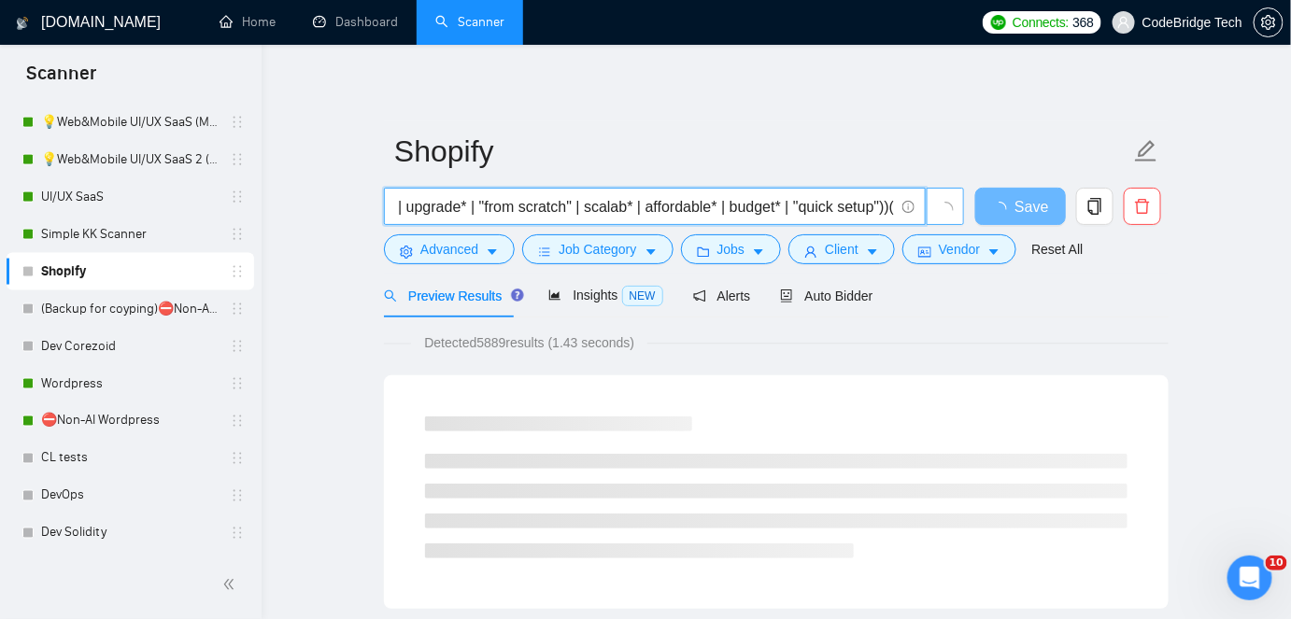
scroll to position [0, 2738]
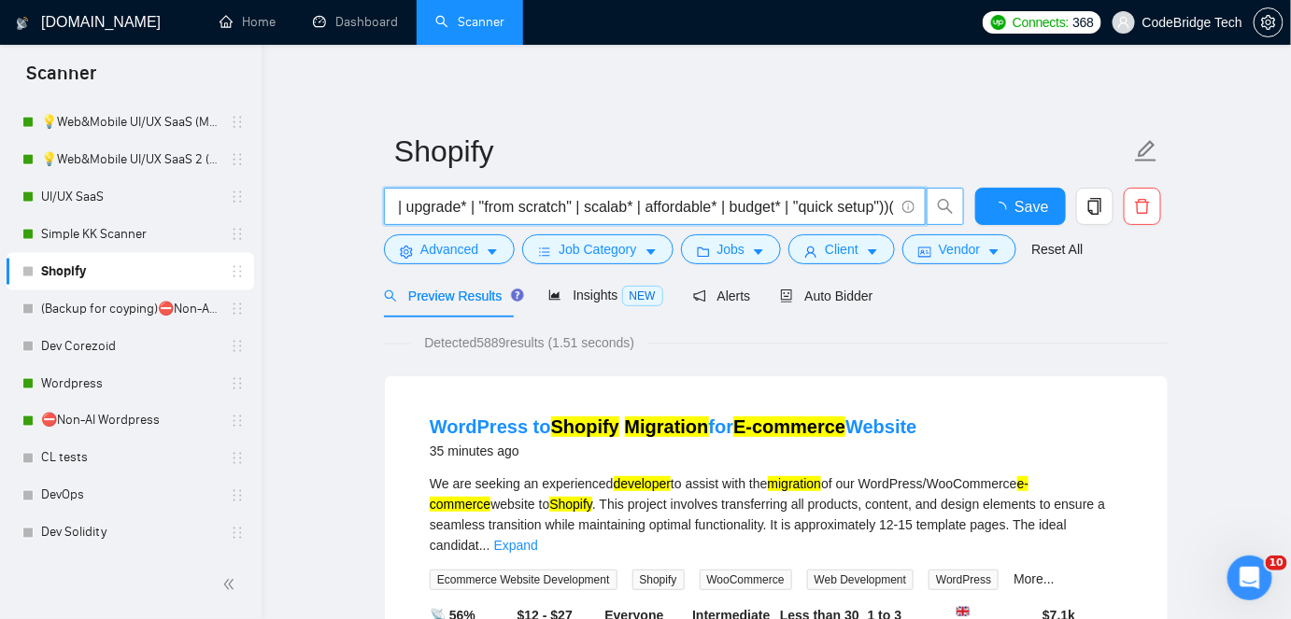
paste input ""e-commerce developer" | "online store build" | "webshop development" | "dropsh…"
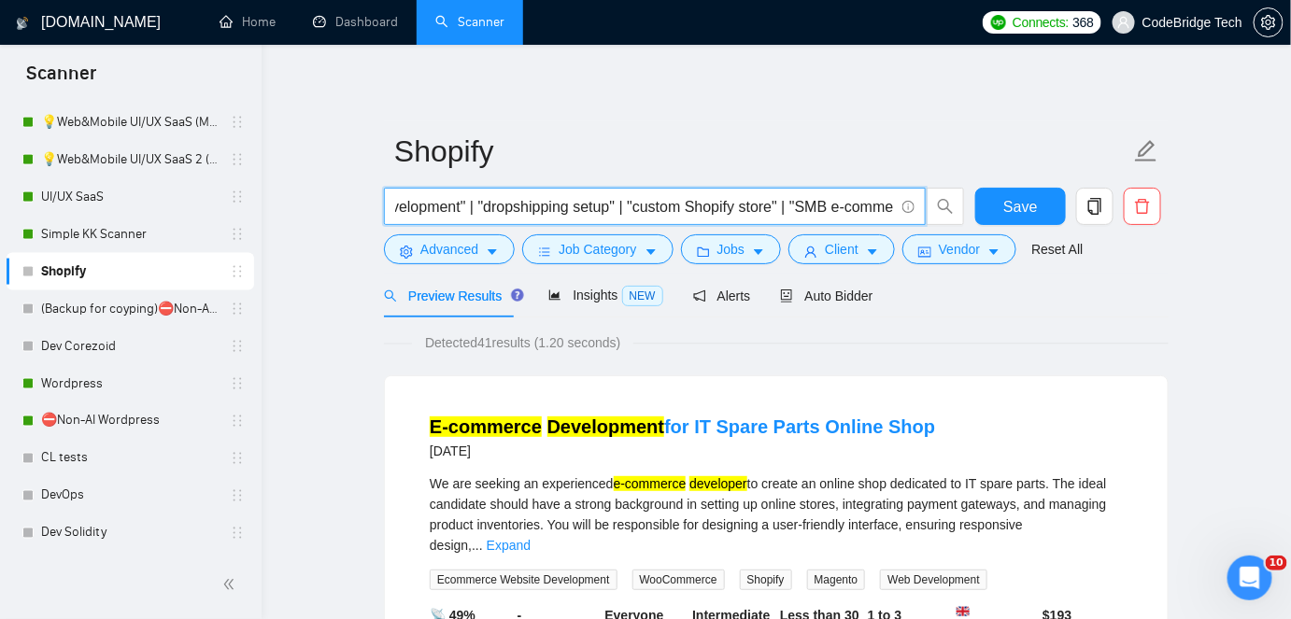
drag, startPoint x: 508, startPoint y: 197, endPoint x: 376, endPoint y: 211, distance: 133.4
click at [661, 200] on input "((Shopify) (developer* | expert* | specialist* | freelancer* | consultant* | de…" at bounding box center [644, 206] width 499 height 23
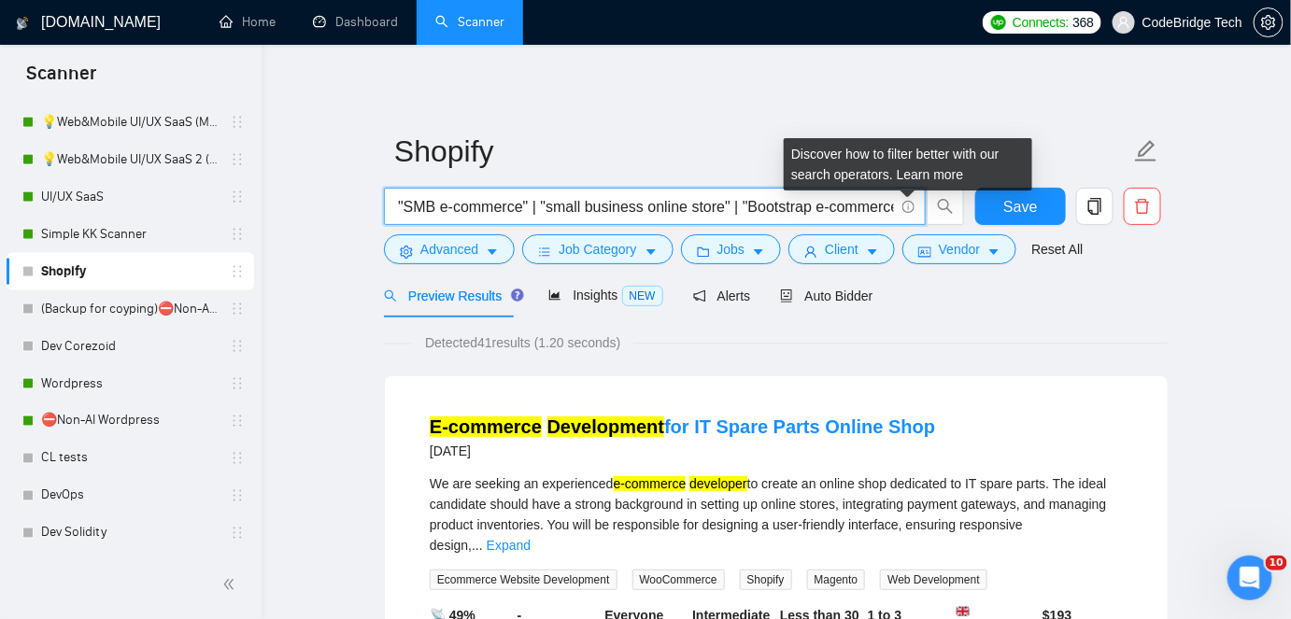
scroll to position [0, 5794]
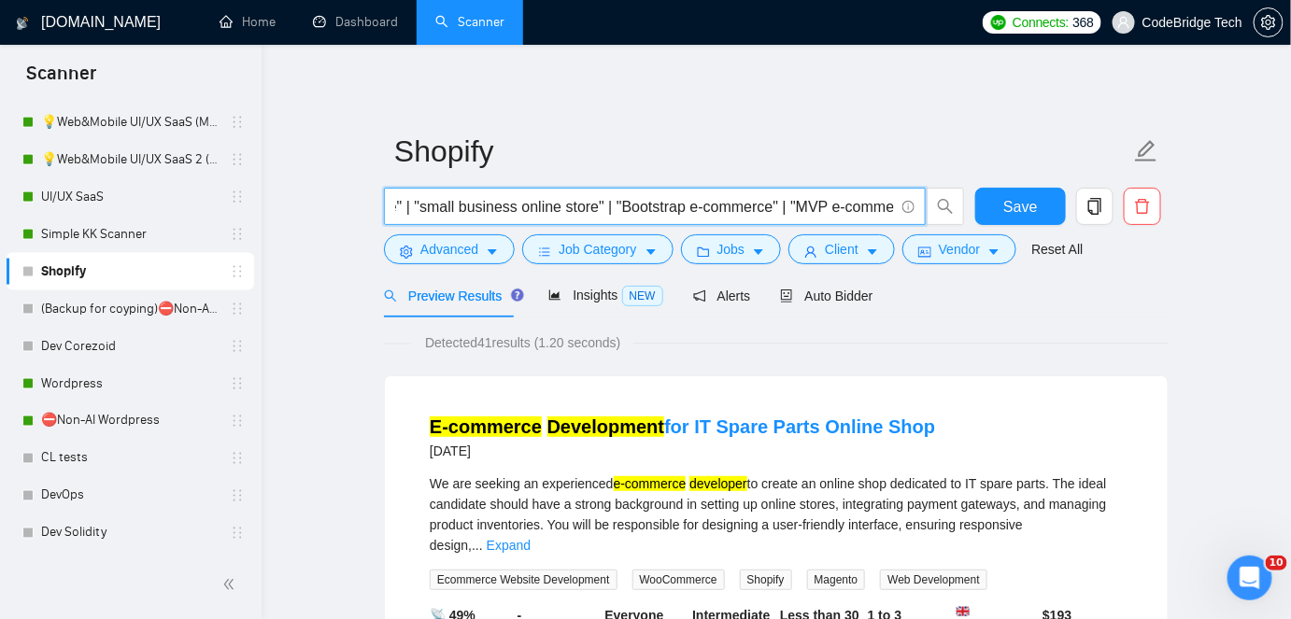
drag, startPoint x: 794, startPoint y: 204, endPoint x: 786, endPoint y: 214, distance: 13.3
click at [786, 214] on input "((Shopify) (developer* | expert* | specialist* | freelancer* | consultant* | de…" at bounding box center [644, 206] width 499 height 23
drag, startPoint x: 786, startPoint y: 214, endPoint x: 552, endPoint y: 204, distance: 233.8
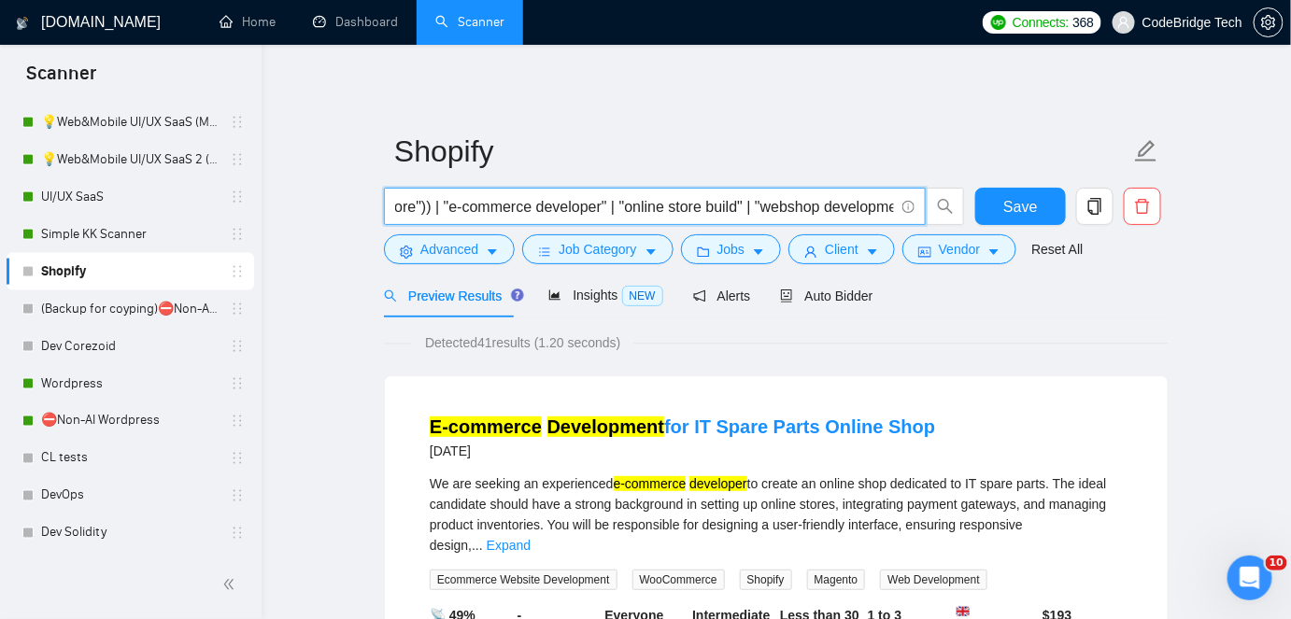
click at [552, 204] on input "((Shopify) (developer* | expert* | specialist* | freelancer* | consultant* | de…" at bounding box center [644, 206] width 499 height 23
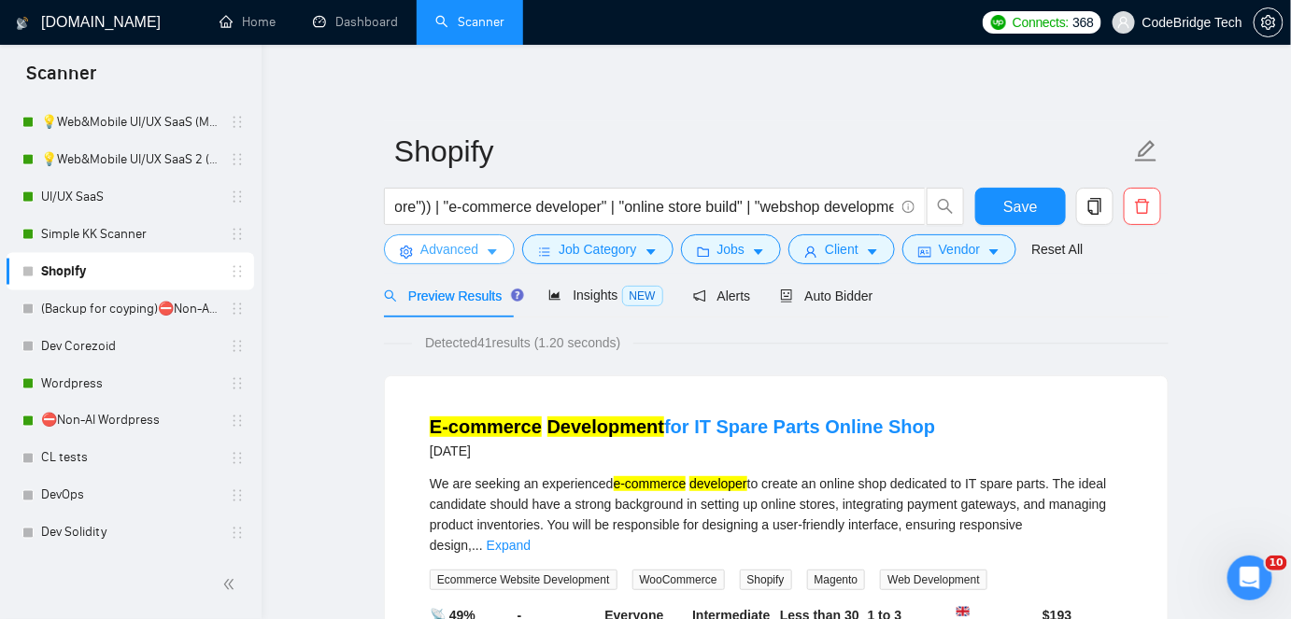
click at [468, 249] on span "Advanced" at bounding box center [449, 249] width 58 height 21
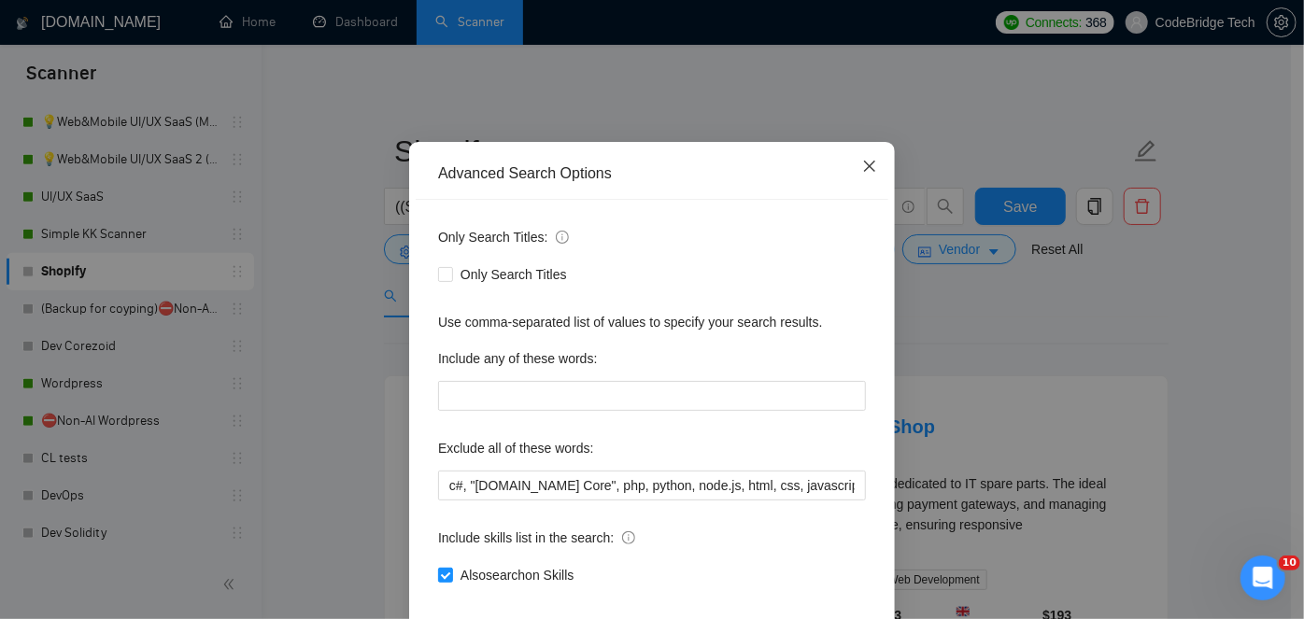
click at [864, 172] on icon "close" at bounding box center [869, 166] width 11 height 11
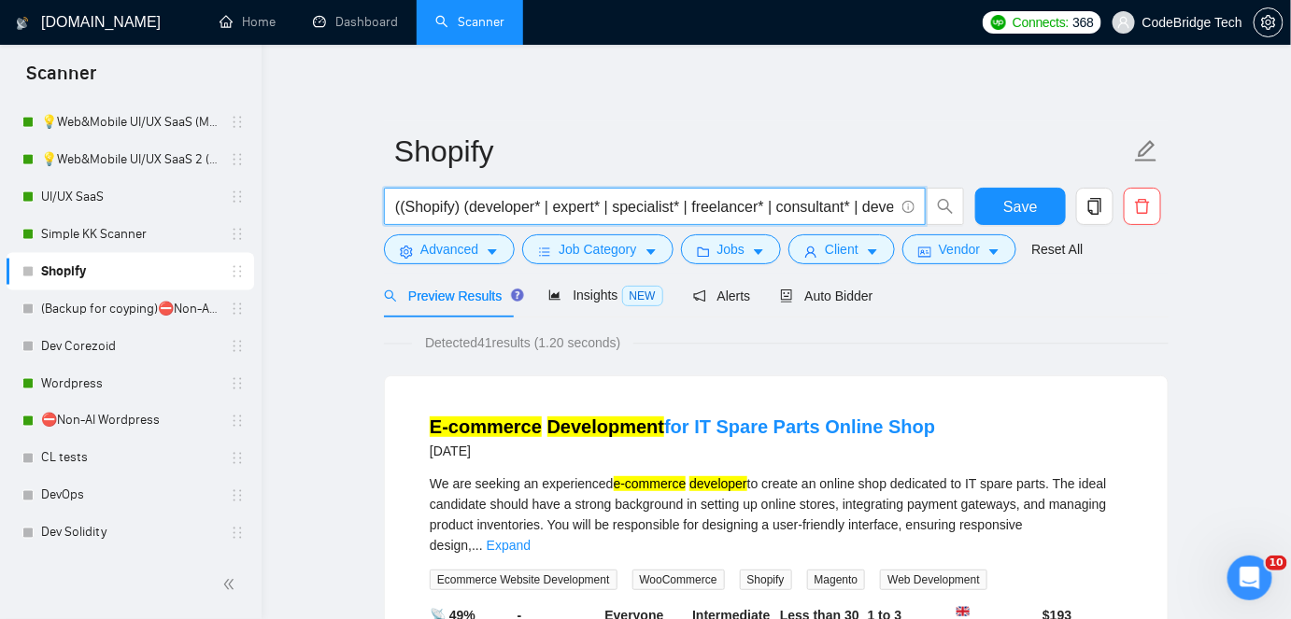
click at [557, 205] on input "((Shopify) (developer* | expert* | specialist* | freelancer* | consultant* | de…" at bounding box center [644, 206] width 499 height 23
drag, startPoint x: 772, startPoint y: 205, endPoint x: 876, endPoint y: 202, distance: 104.7
click at [876, 202] on input "((Shopify) (developer* | expert* | specialist* | freelancer* | consultant* | de…" at bounding box center [644, 206] width 499 height 23
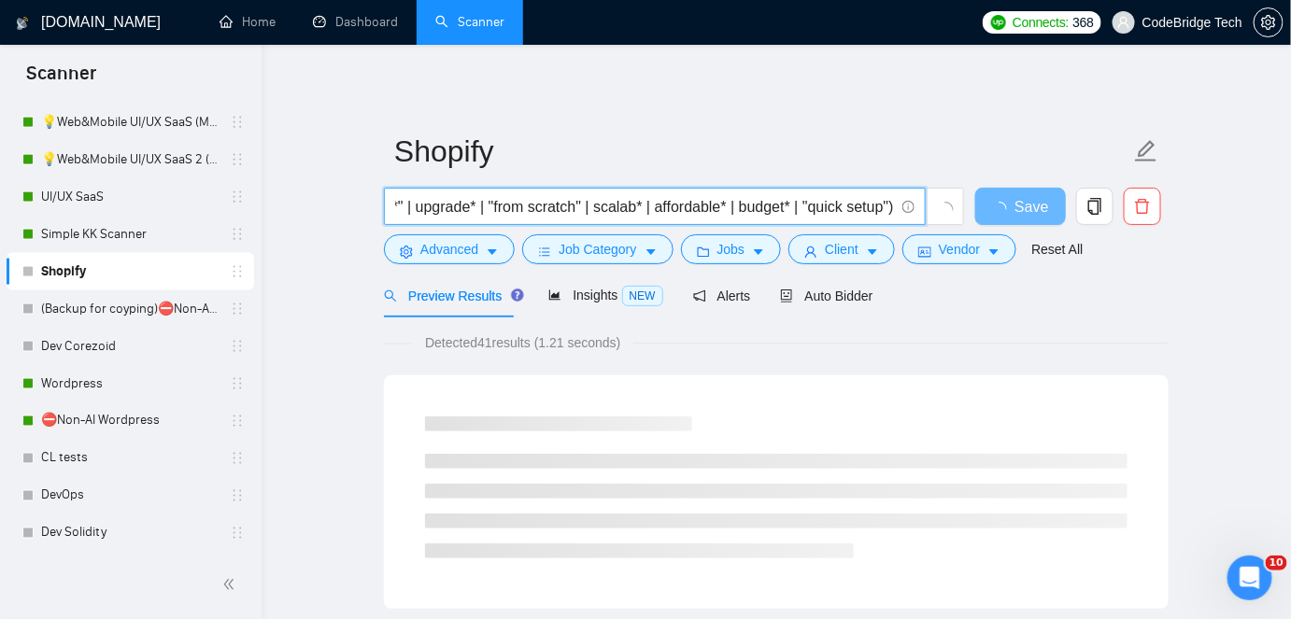
scroll to position [0, 2730]
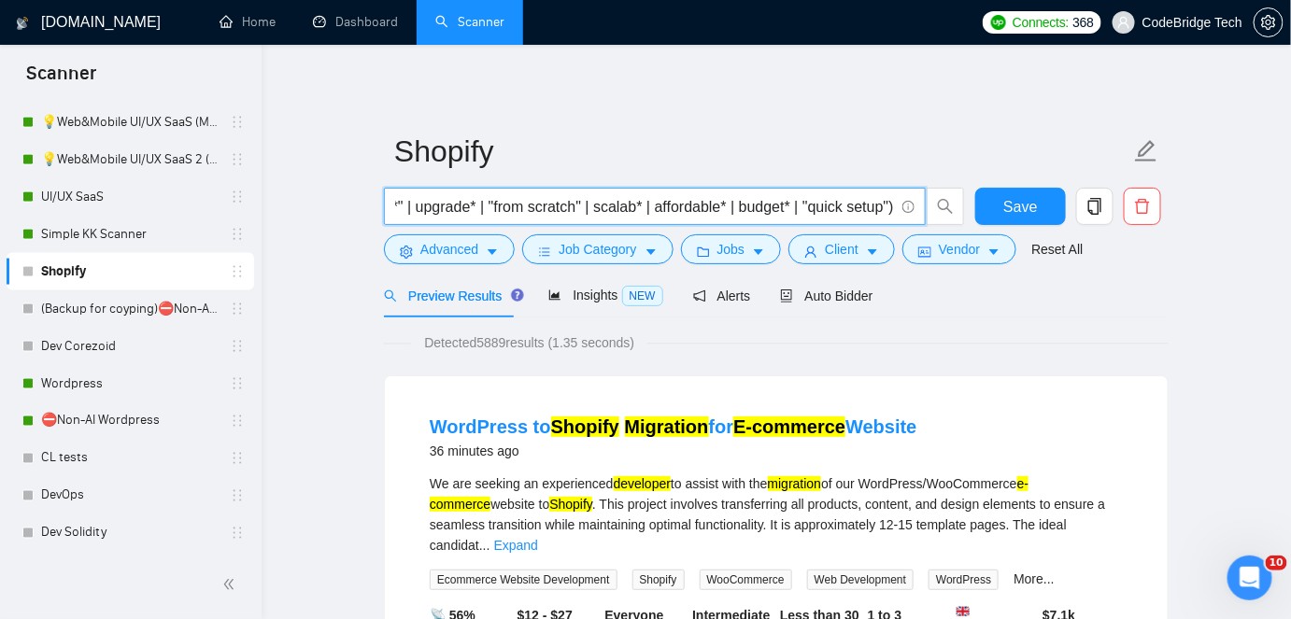
paste input ""e-commerce developer" | "online store build" | "webshop development" | "dropsh…"
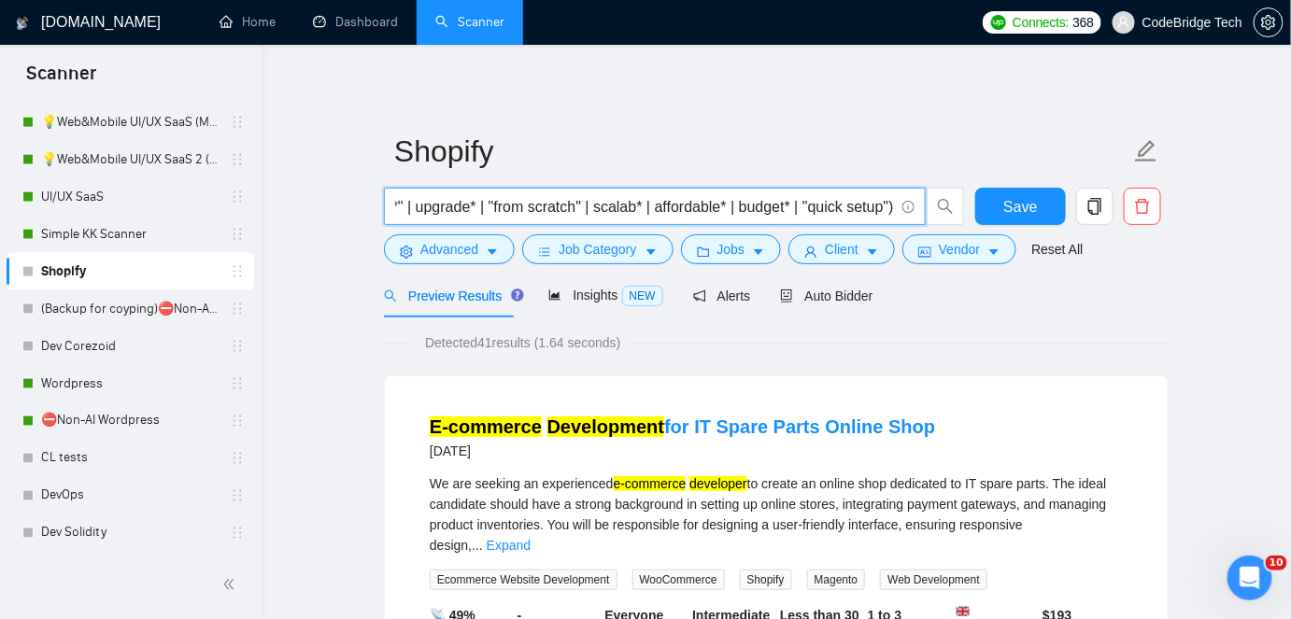
scroll to position [0, 2734]
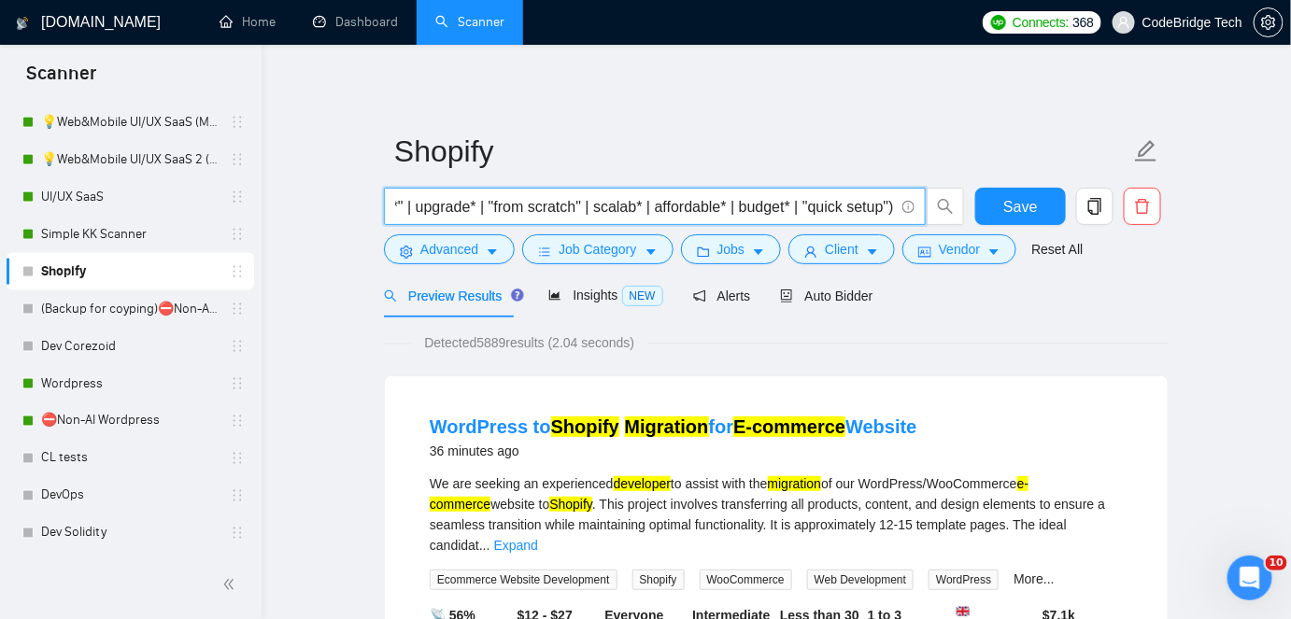
click at [514, 215] on input "((Shopify) (developer* | expert* | specialist* | freelancer* | consultant* | de…" at bounding box center [644, 206] width 499 height 23
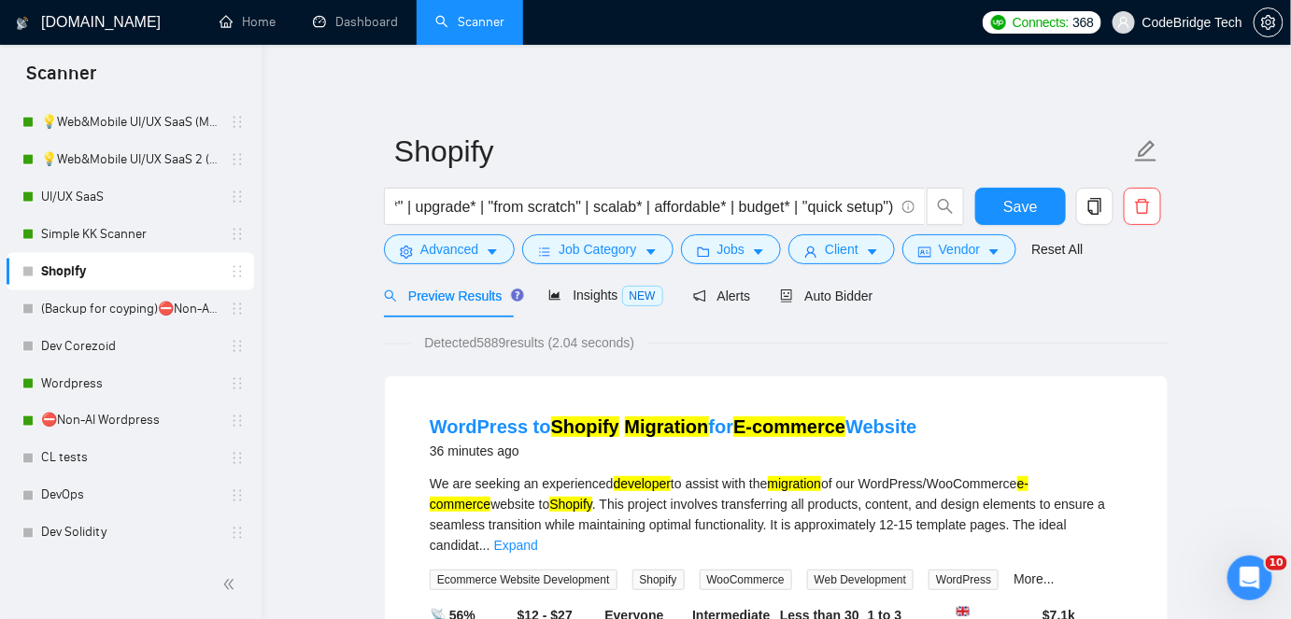
scroll to position [0, 0]
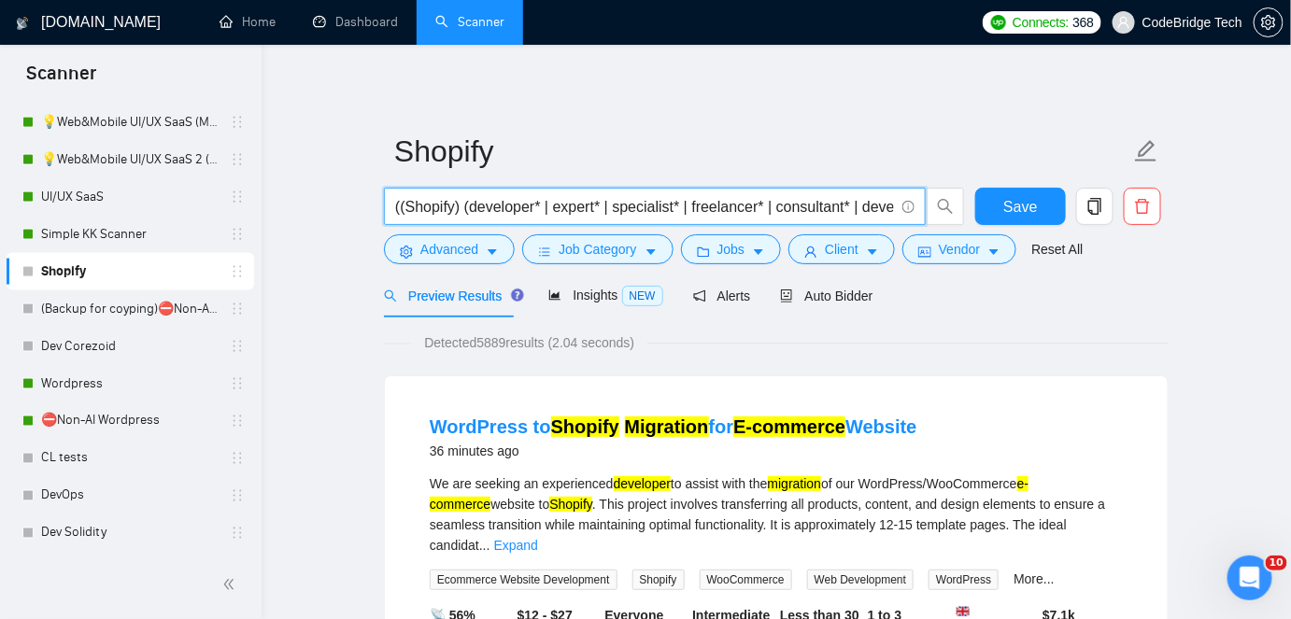
click at [401, 209] on input "((Shopify) (developer* | expert* | specialist* | freelancer* | consultant* | de…" at bounding box center [644, 206] width 499 height 23
drag, startPoint x: 660, startPoint y: 211, endPoint x: 946, endPoint y: 206, distance: 286.9
click at [946, 206] on span "(Shopify) (developer* | expert* | specialist* | freelancer* | consultant* | dev…" at bounding box center [674, 206] width 581 height 37
click at [857, 207] on input "(Shopify) (developer* | expert* | specialist* | freelancer* | consultant* | dev…" at bounding box center [644, 206] width 499 height 23
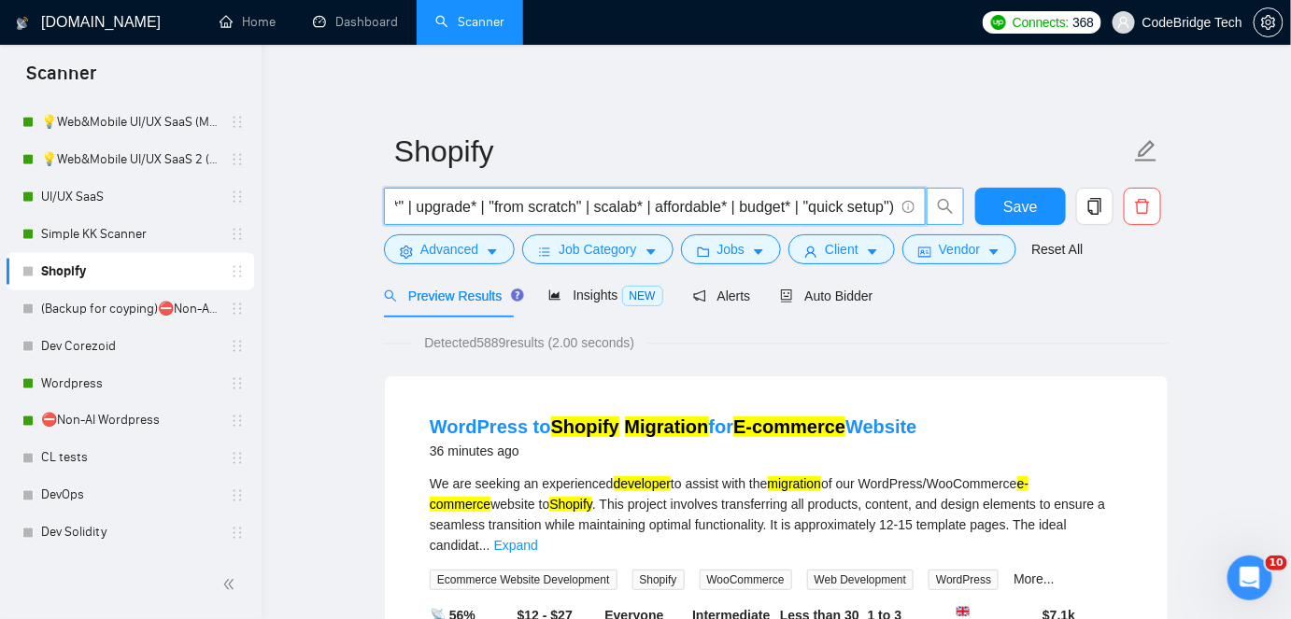
drag, startPoint x: 805, startPoint y: 216, endPoint x: 944, endPoint y: 210, distance: 138.4
click at [944, 210] on span "(Shopify) (developer* | expert* | specialist* | freelancer* | consultant* | dev…" at bounding box center [674, 206] width 581 height 37
click at [395, 205] on input "(Shopify) (developer* | expert* | specialist* | freelancer* | consultant* | dev…" at bounding box center [644, 206] width 499 height 23
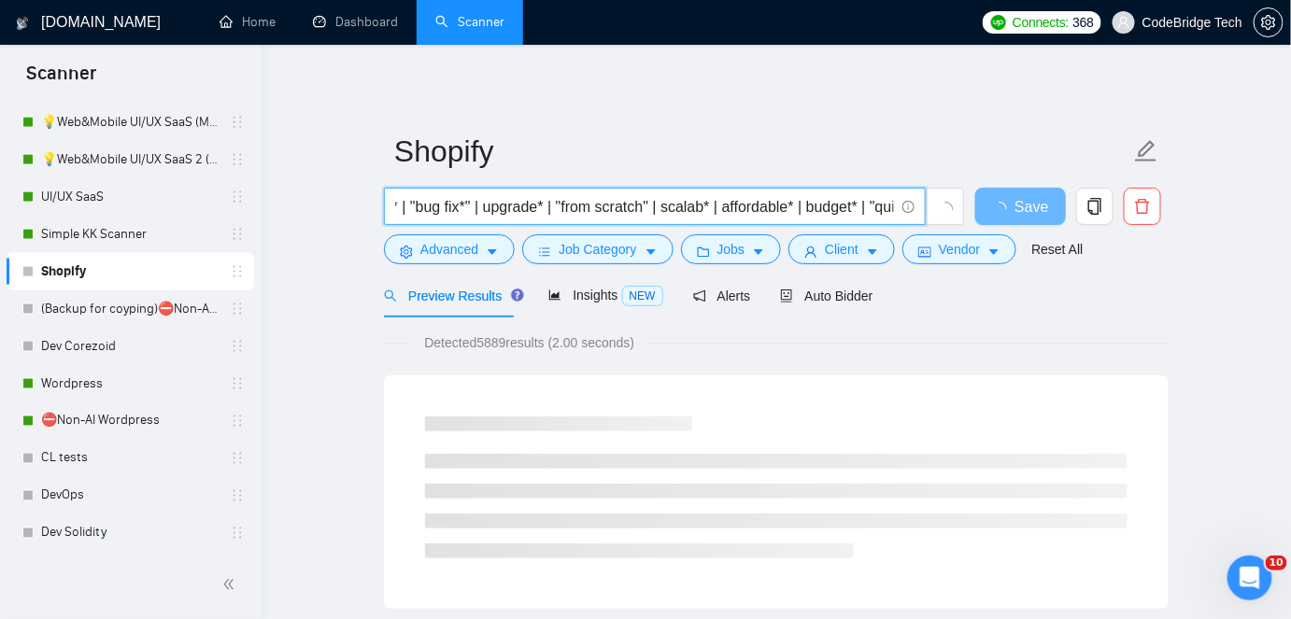
scroll to position [0, 2734]
drag, startPoint x: 613, startPoint y: 197, endPoint x: 909, endPoint y: 195, distance: 296.2
click at [909, 195] on span "((Shopify) (developer* | expert* | specialist* | freelancer* | consultant* | de…" at bounding box center [655, 206] width 542 height 37
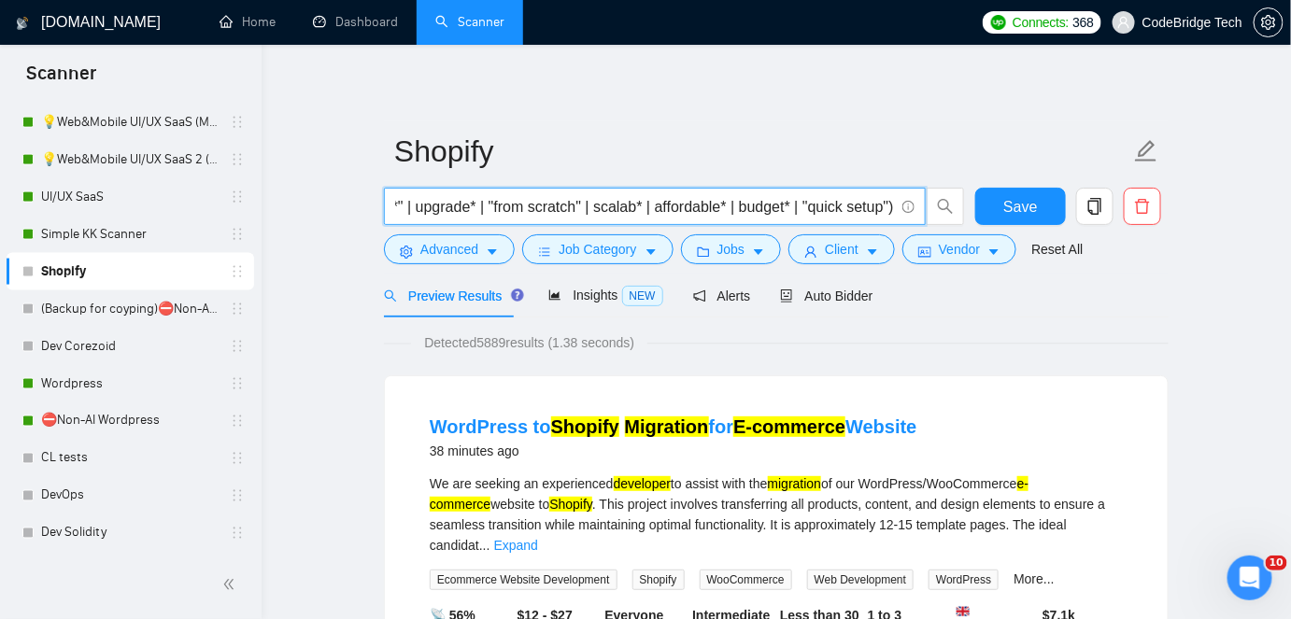
click at [845, 209] on input "((Shopify) (developer* | expert* | specialist* | freelancer* | consultant* | de…" at bounding box center [644, 206] width 499 height 23
drag, startPoint x: 786, startPoint y: 197, endPoint x: 895, endPoint y: 197, distance: 109.3
click at [895, 197] on span "((Shopify) (developer* | expert* | specialist* | freelancer* | consultant* | de…" at bounding box center [655, 206] width 542 height 37
click at [847, 209] on input "((Shopify) (developer* | expert* | specialist* | freelancer* | consultant* | de…" at bounding box center [644, 206] width 499 height 23
click at [889, 205] on input "((Shopify) (developer* | expert* | specialist* | freelancer* | consultant* | de…" at bounding box center [644, 206] width 499 height 23
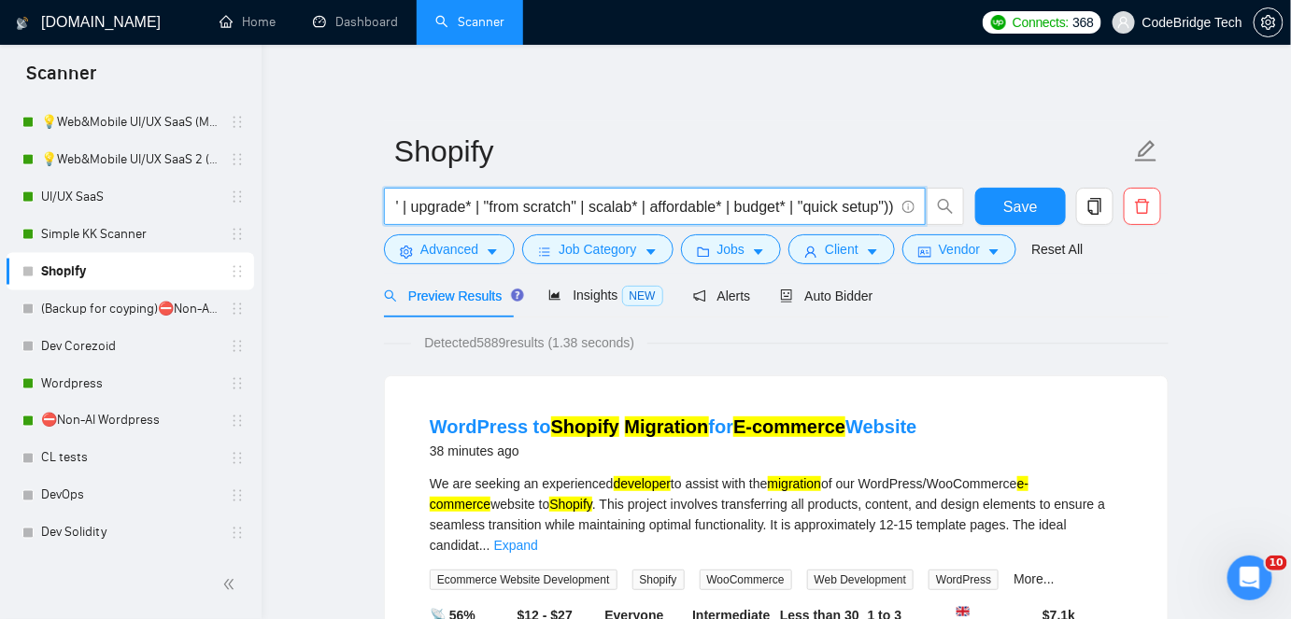
scroll to position [0, 2735]
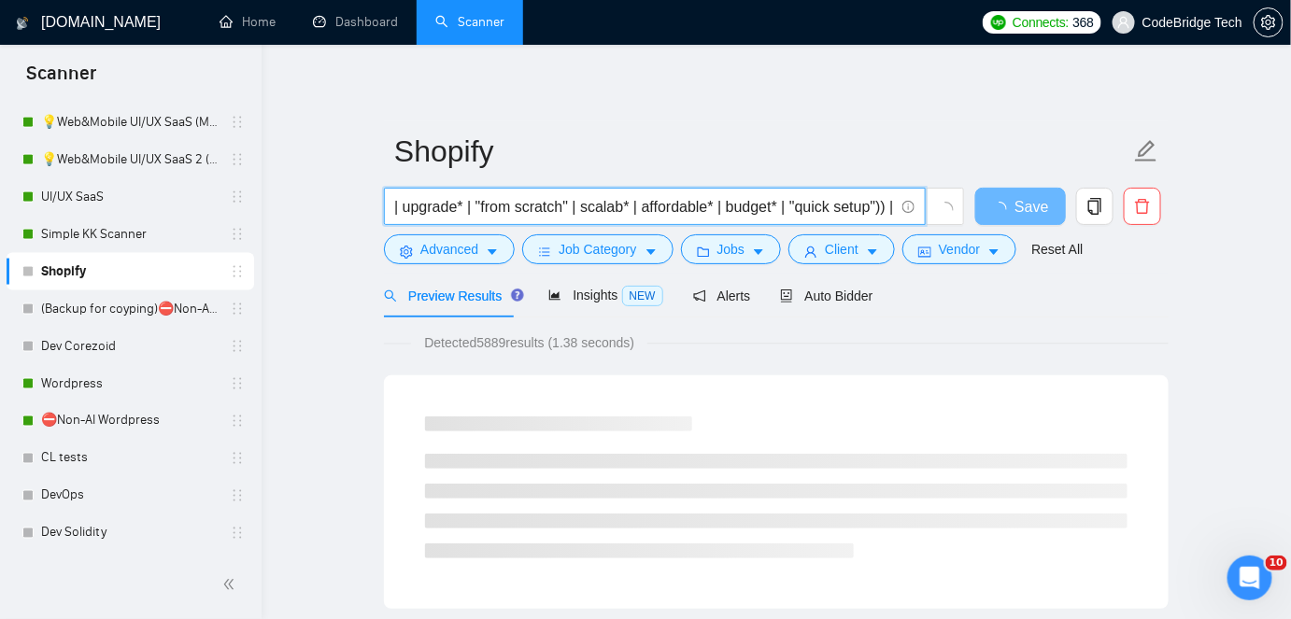
paste input "((Shopify) (developer* | expert* | specialist* | freelancer* | consultant* | de…"
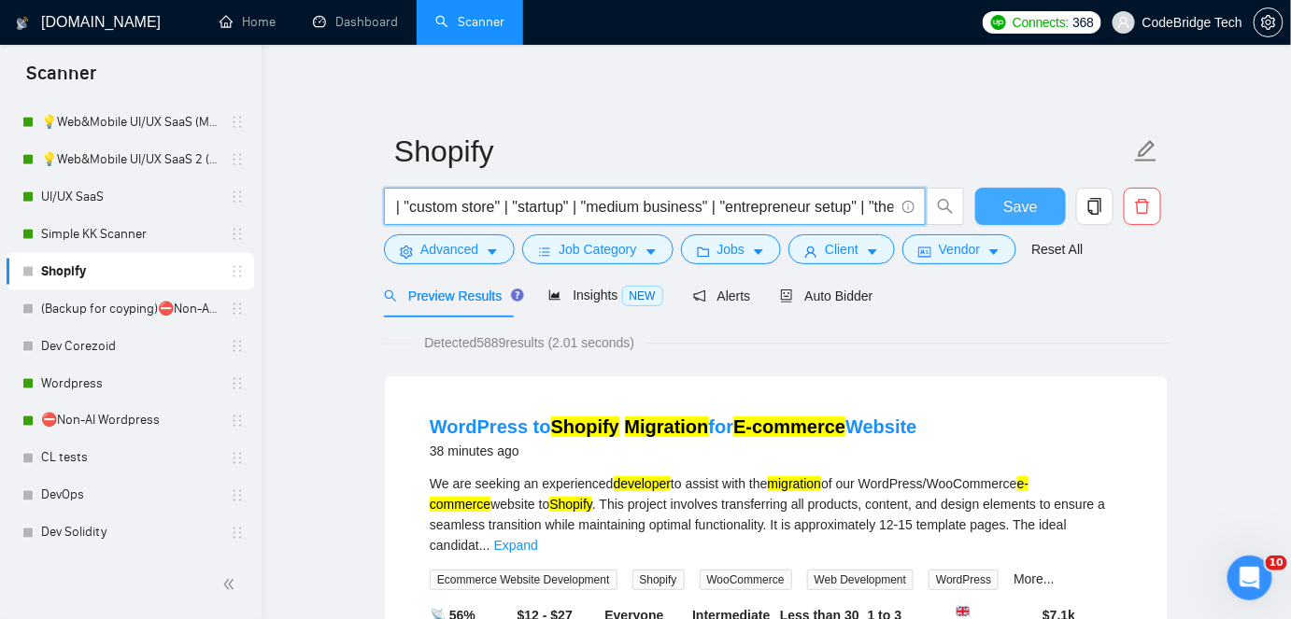
scroll to position [0, 2750]
drag, startPoint x: 769, startPoint y: 201, endPoint x: 1018, endPoint y: 202, distance: 249.4
click at [1018, 202] on div "((Shopify) (developer* | expert* | specialist* | freelancer* | consultant* | de…" at bounding box center [772, 211] width 785 height 47
click at [863, 204] on input "((Shopify) (developer* | expert* | specialist* | freelancer* | consultant* | de…" at bounding box center [644, 206] width 499 height 23
click at [887, 212] on input "((Shopify) (developer* | expert* | specialist* | freelancer* | consultant* | de…" at bounding box center [644, 206] width 499 height 23
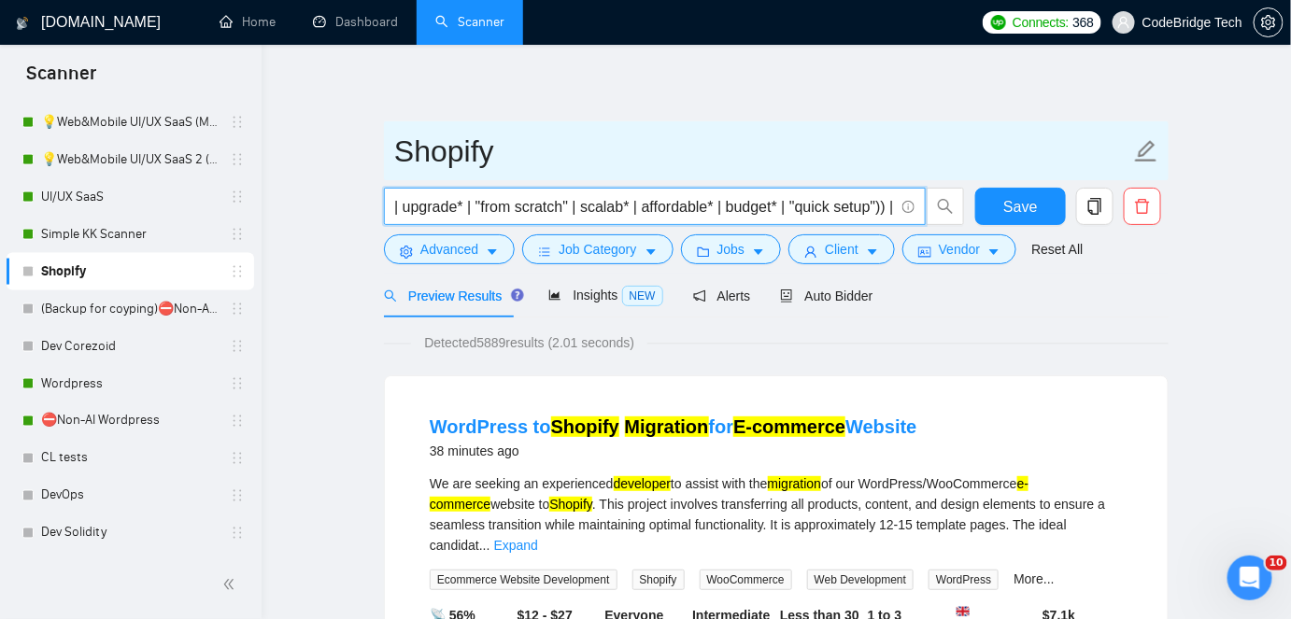
paste input ""e-commerce developer" | "online store build" | "webshop development" | "dropsh…"
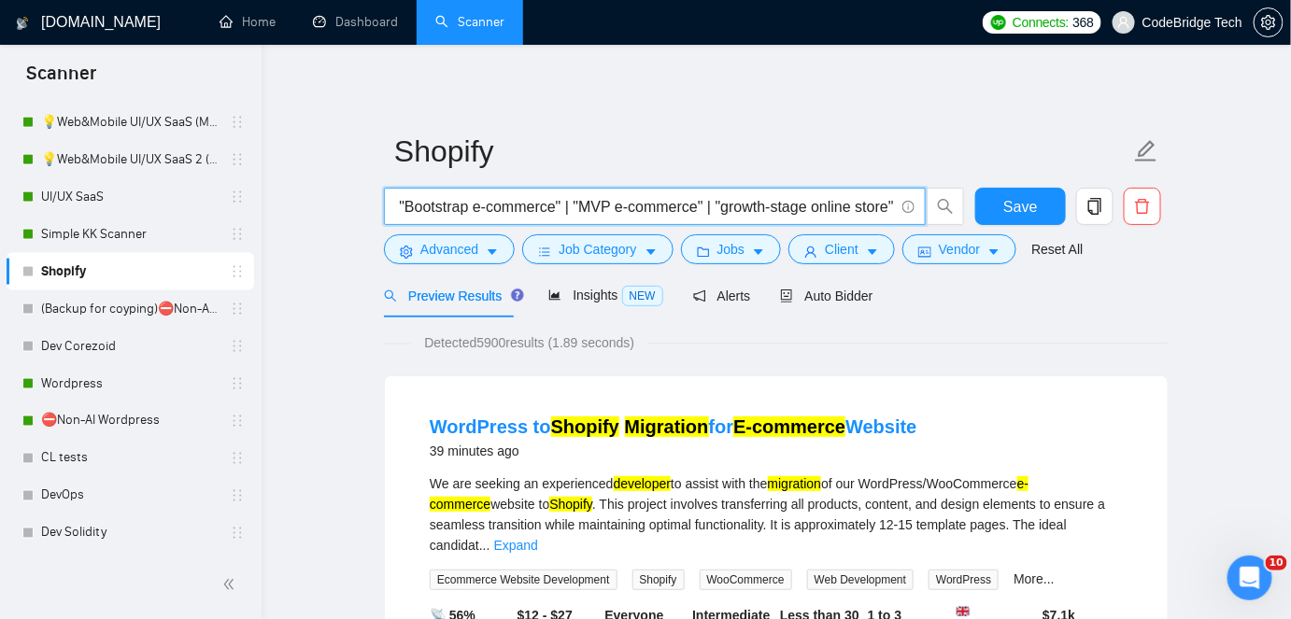
type input "((Shopify) (developer* | expert* | specialist* | freelancer* | consultant* | de…"
drag, startPoint x: 864, startPoint y: 200, endPoint x: 975, endPoint y: 207, distance: 111.4
click at [975, 207] on div "((Shopify) (developer* | expert* | specialist* | freelancer* | consultant* | de…" at bounding box center [772, 211] width 785 height 47
click at [630, 192] on span "((Shopify) (developer* | expert* | specialist* | freelancer* | consultant* | de…" at bounding box center [655, 206] width 542 height 37
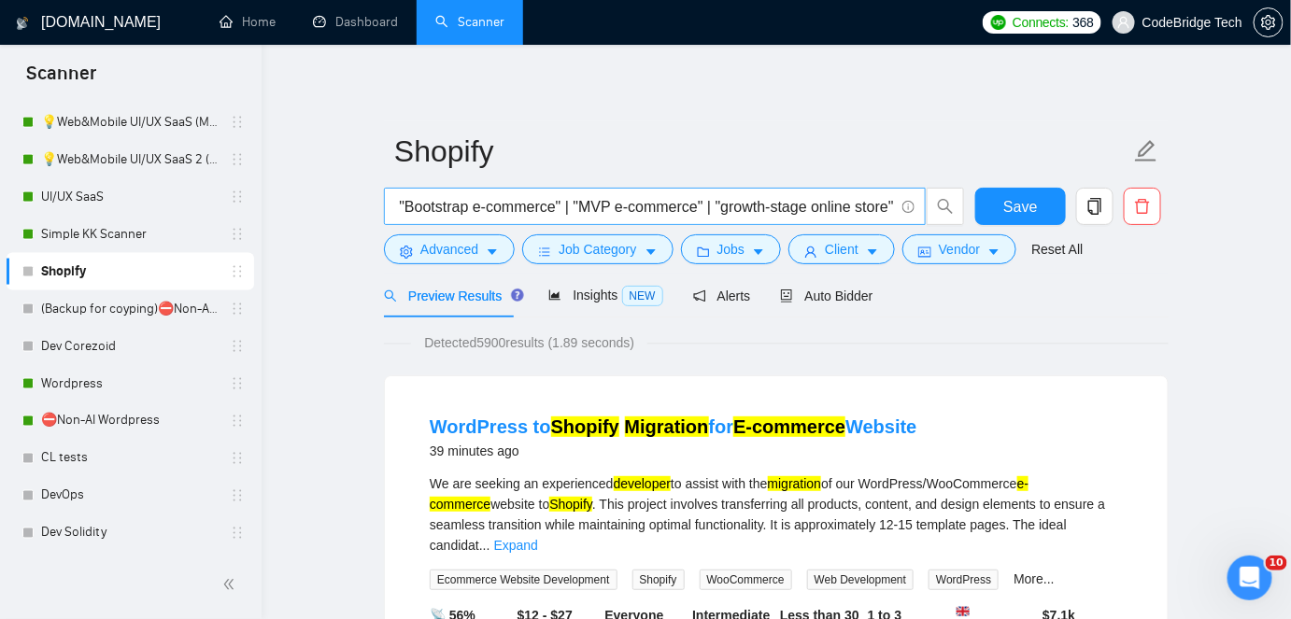
scroll to position [0, 0]
click at [1008, 195] on span "Save" at bounding box center [1020, 206] width 34 height 23
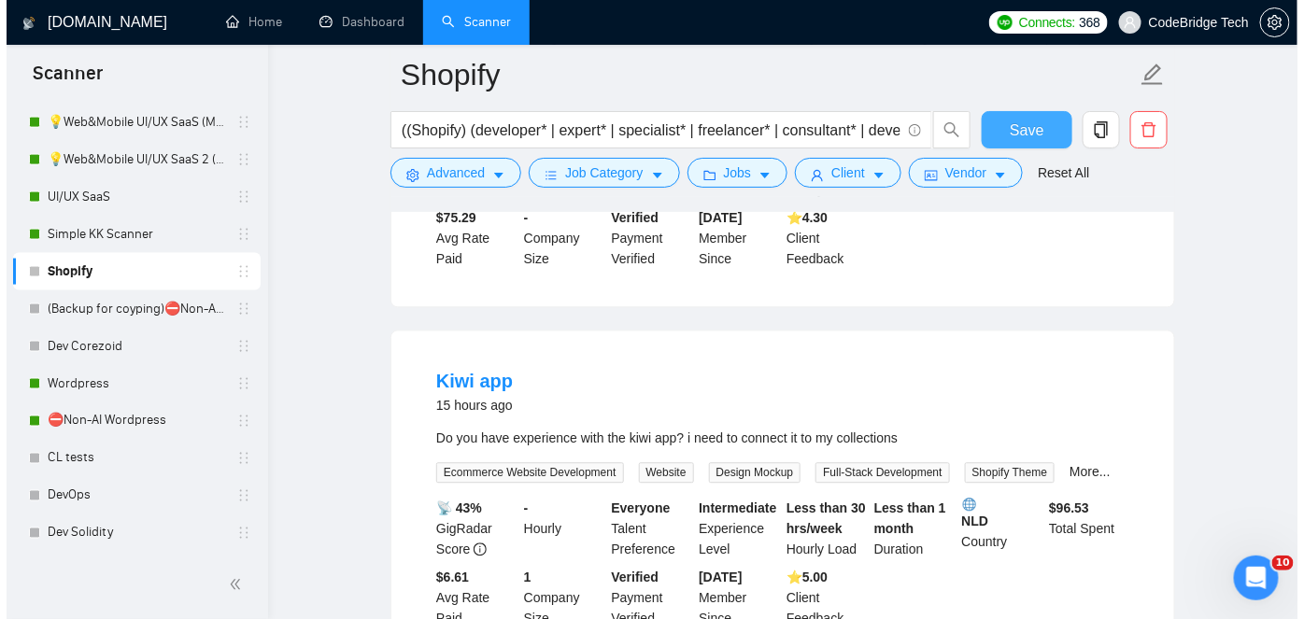
scroll to position [1358, 0]
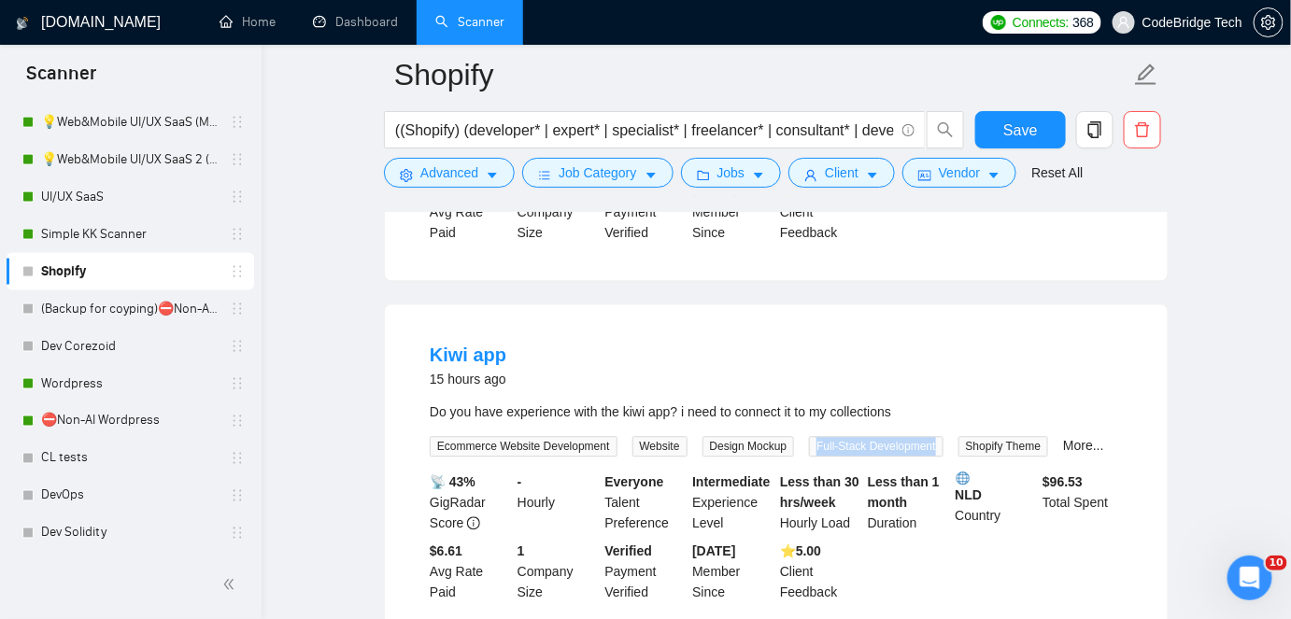
drag, startPoint x: 815, startPoint y: 424, endPoint x: 935, endPoint y: 426, distance: 120.5
click at [935, 436] on span "Full-Stack Development" at bounding box center [876, 446] width 134 height 21
copy span "Full-Stack Development"
click at [438, 183] on button "Advanced" at bounding box center [449, 173] width 131 height 30
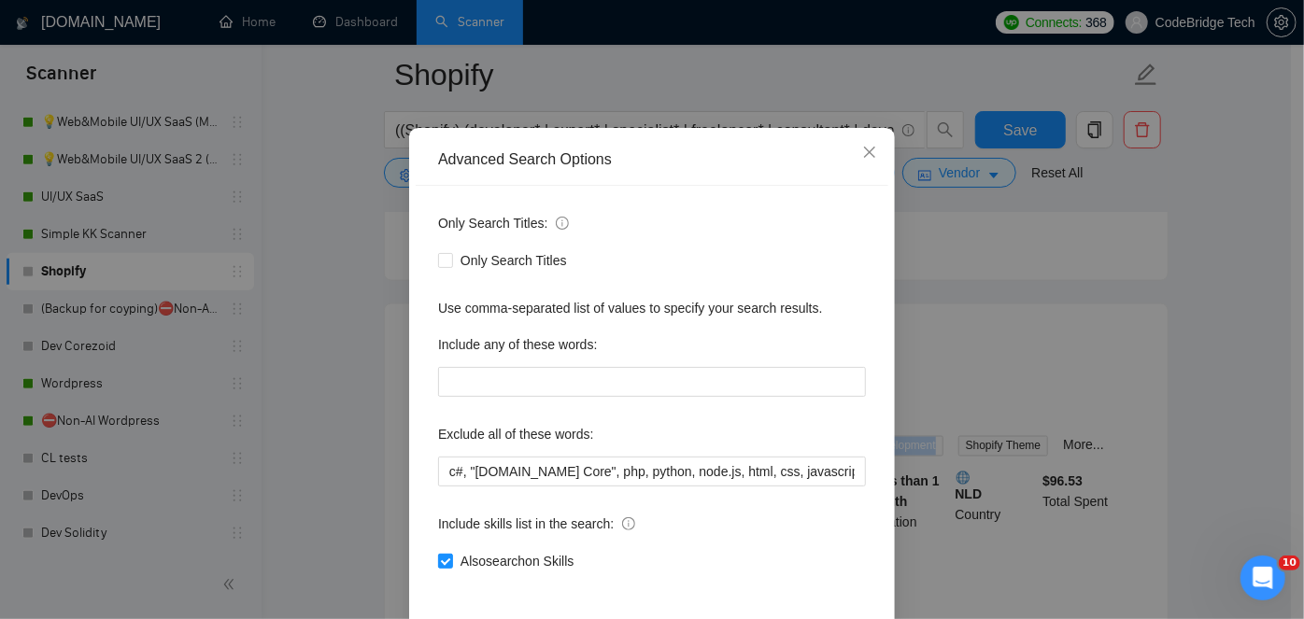
scroll to position [157, 0]
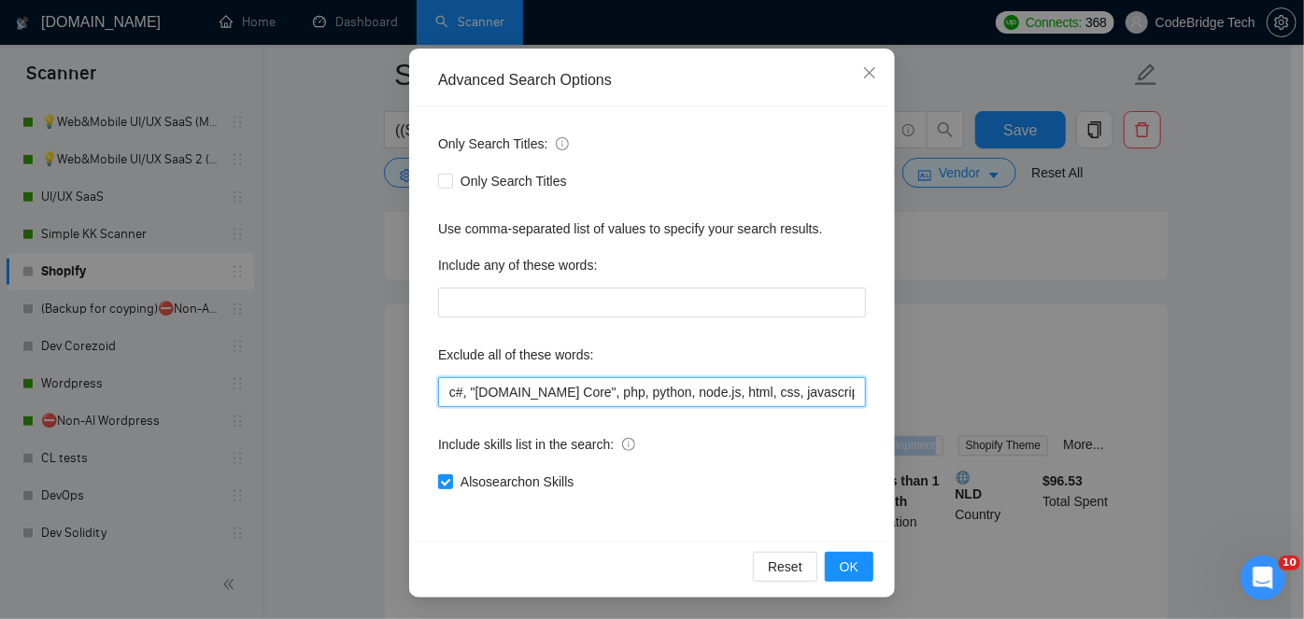
click at [441, 394] on input "c#, "[DOMAIN_NAME] Core", php, python, node.js, html, css, javascript, react, l…" at bounding box center [652, 392] width 428 height 30
paste input "Full-Stack Development"
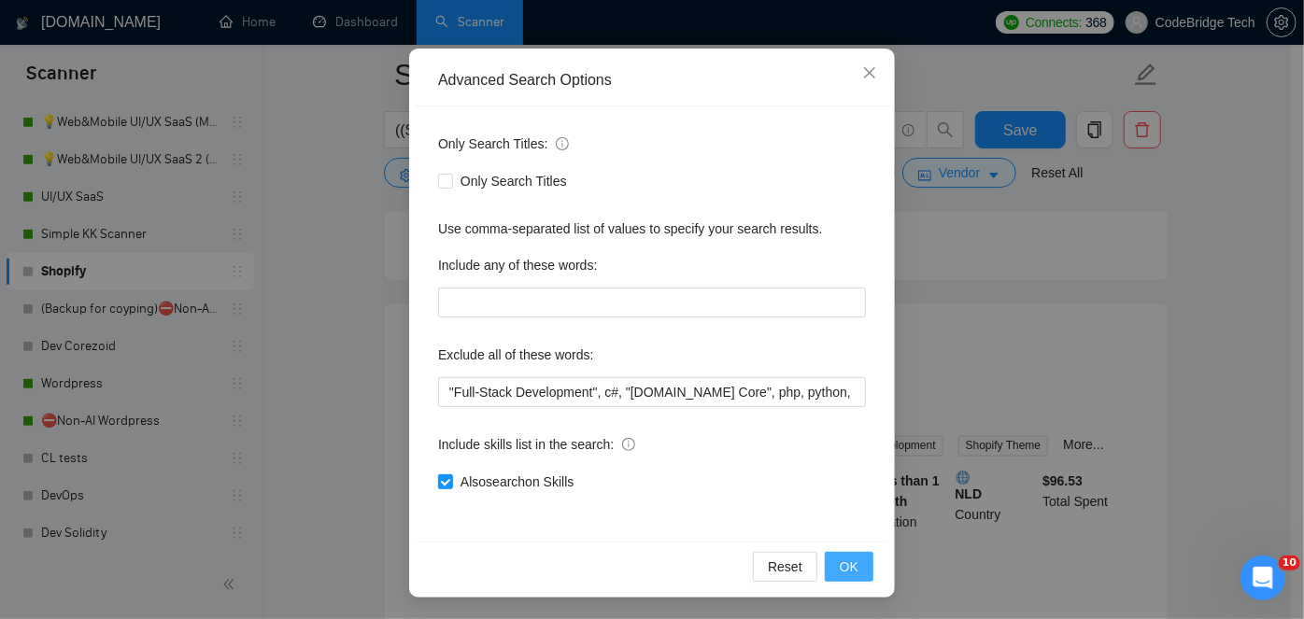
click at [854, 556] on button "OK" at bounding box center [849, 567] width 49 height 30
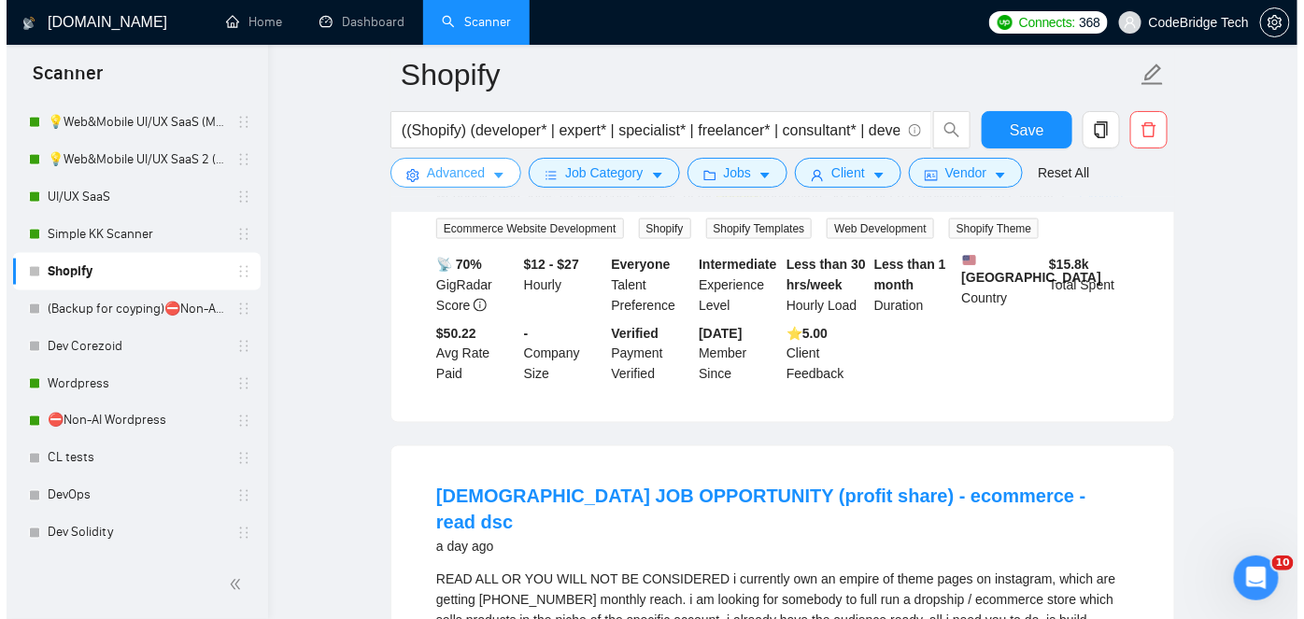
scroll to position [3302, 0]
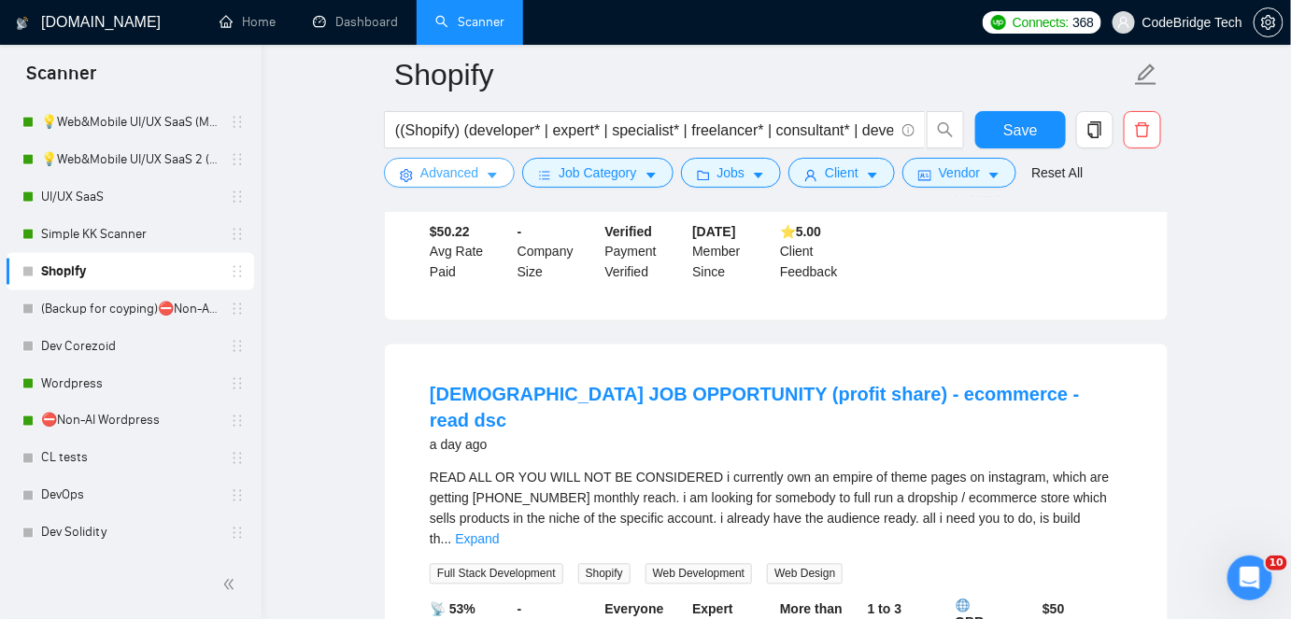
click at [463, 168] on span "Advanced" at bounding box center [449, 173] width 58 height 21
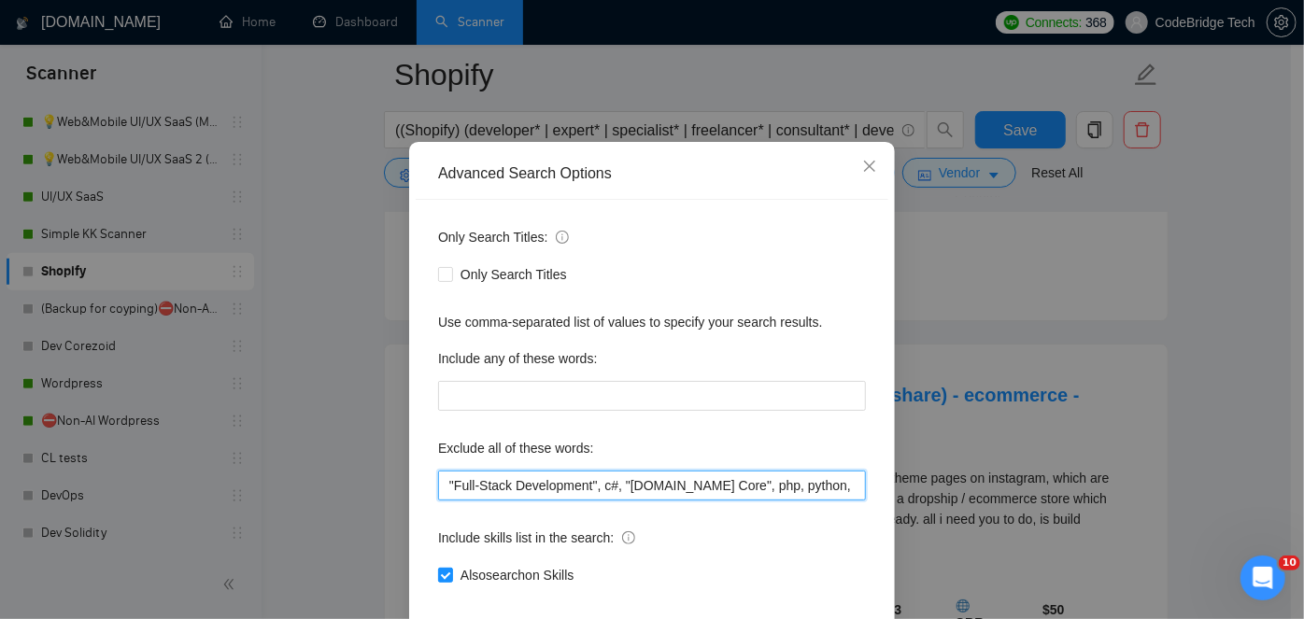
click at [443, 501] on input ""Full-Stack Development", c#, "[DOMAIN_NAME] Core", php, python, node.js, html,…" at bounding box center [652, 486] width 428 height 30
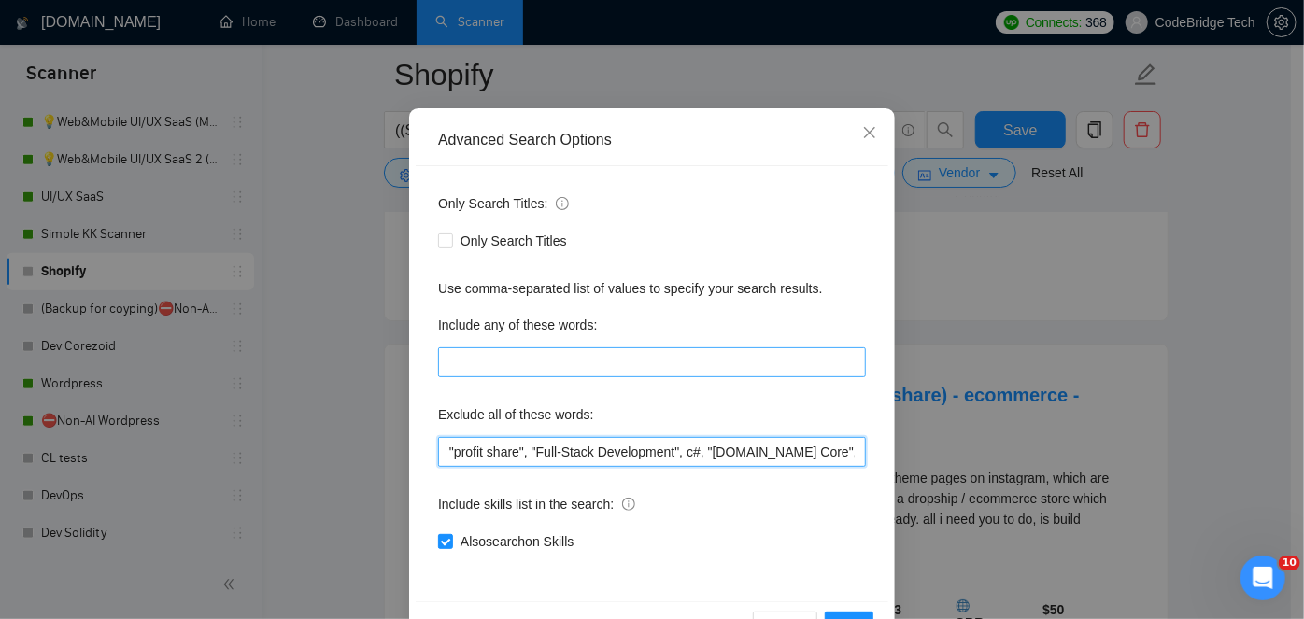
scroll to position [157, 0]
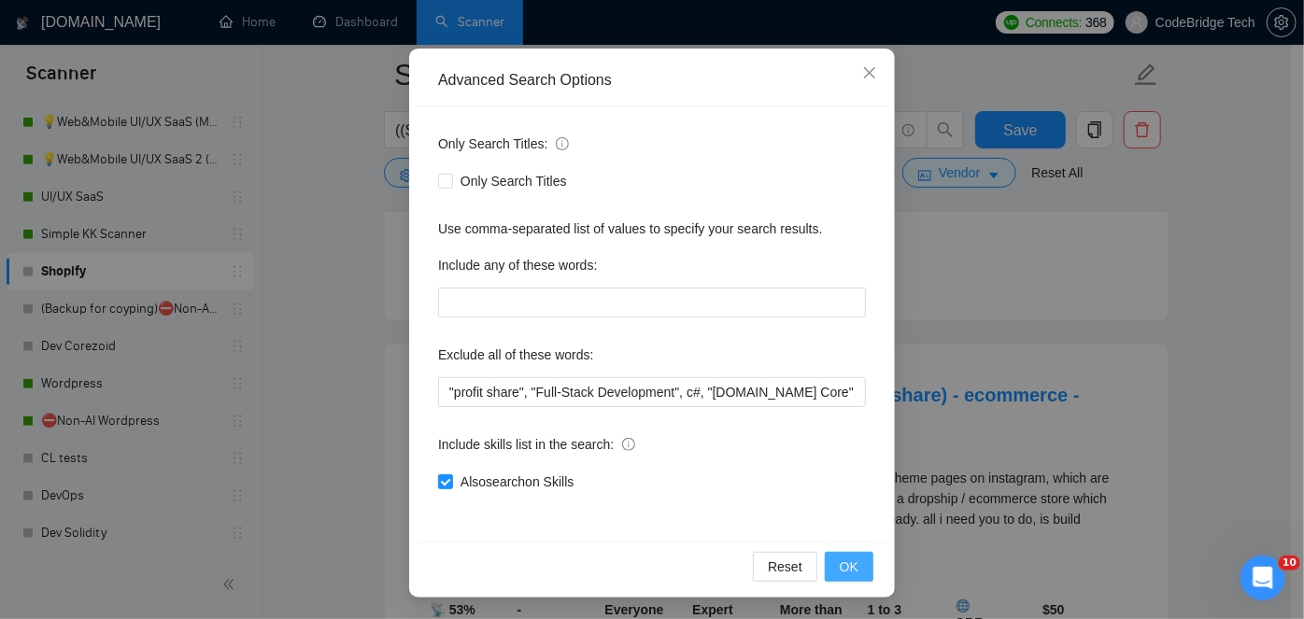
click at [846, 561] on span "OK" at bounding box center [849, 567] width 19 height 21
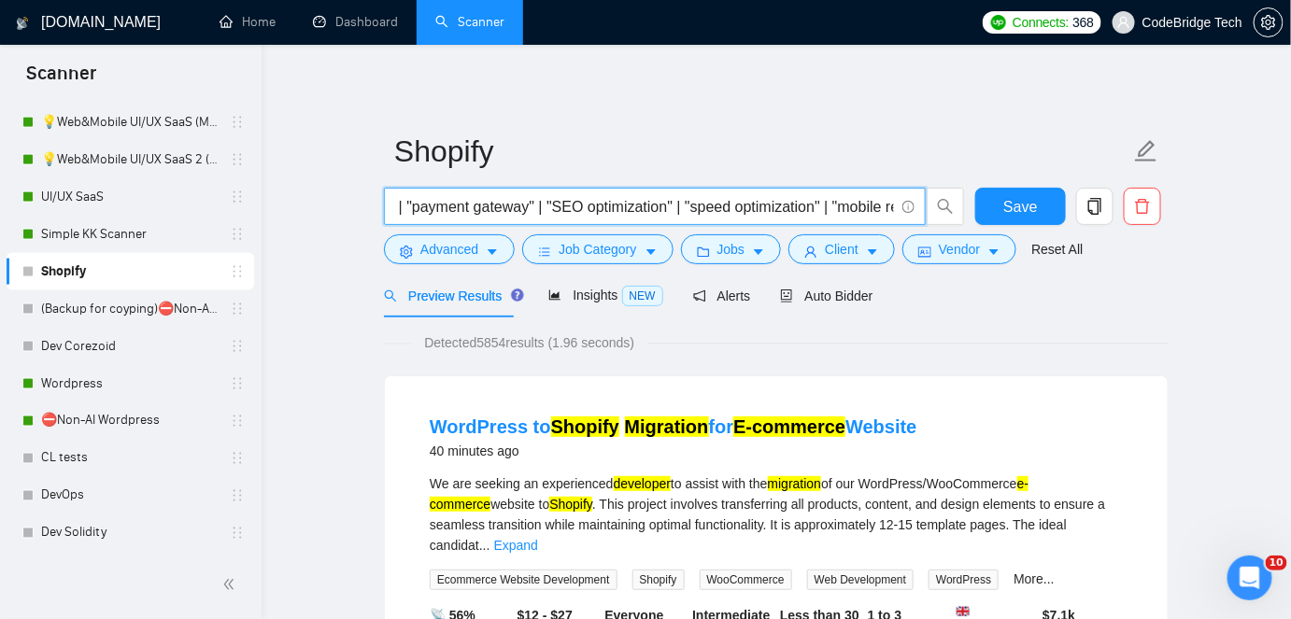
scroll to position [0, 2095]
drag, startPoint x: 845, startPoint y: 206, endPoint x: 832, endPoint y: 213, distance: 13.8
click at [832, 213] on input "((Shopify) (developer* | expert* | specialist* | freelancer* | consultant* | de…" at bounding box center [644, 206] width 499 height 23
click at [825, 202] on input "((Shopify) (developer* | expert* | specialist* | freelancer* | consultant* | de…" at bounding box center [644, 206] width 499 height 23
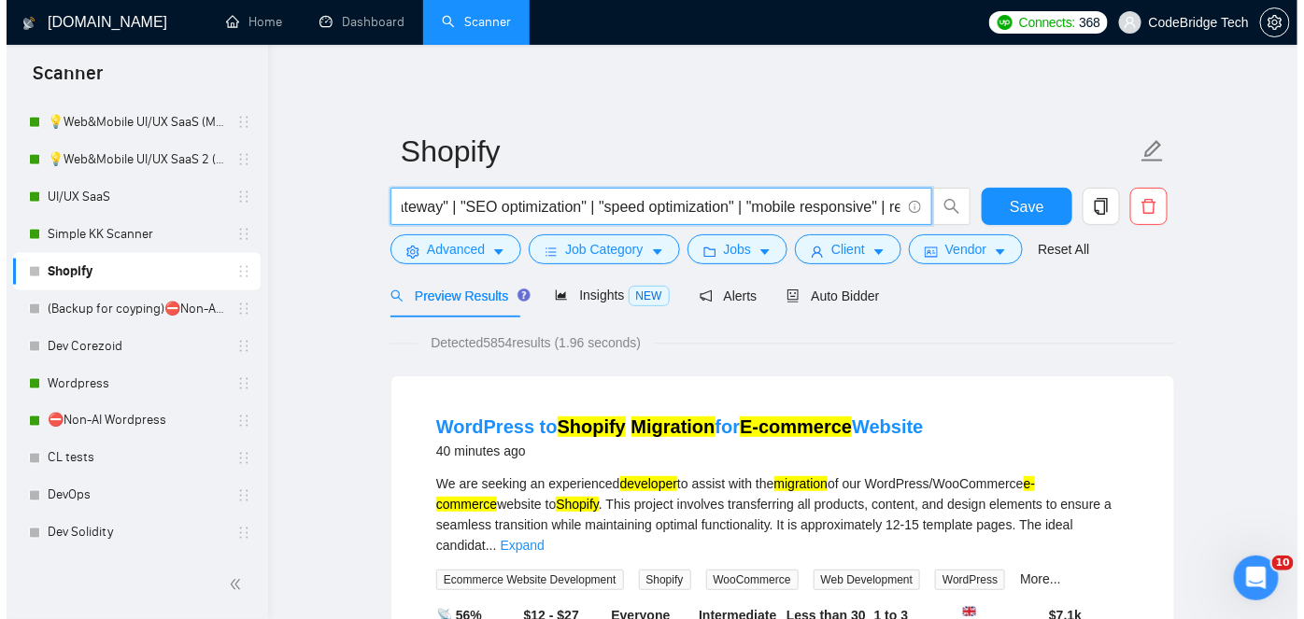
scroll to position [0, 0]
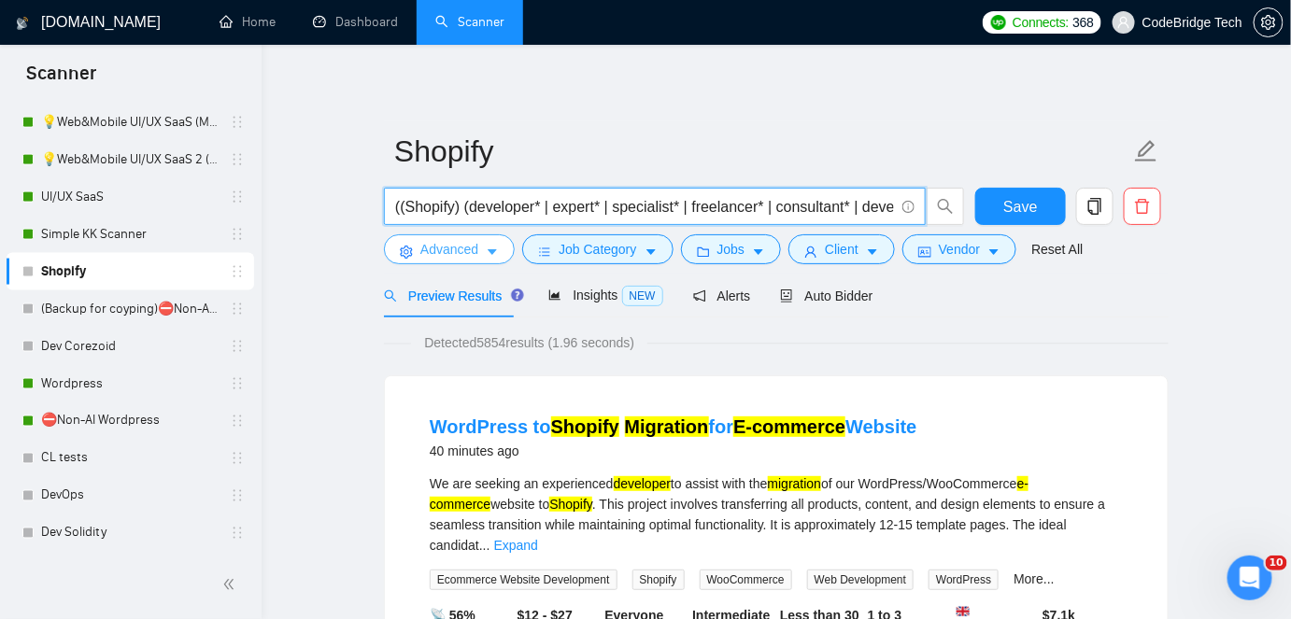
click at [433, 242] on span "Advanced" at bounding box center [449, 249] width 58 height 21
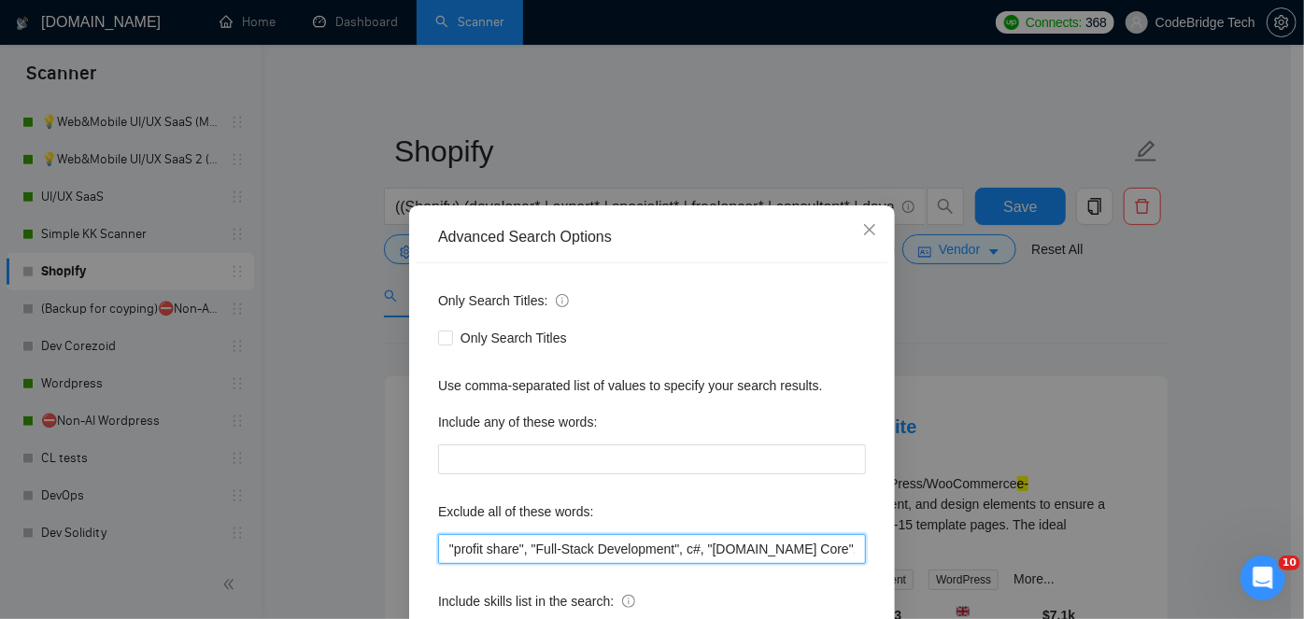
click at [442, 550] on input ""profit share", "Full-Stack Development", c#, "[DOMAIN_NAME] Core", php, python…" at bounding box center [652, 549] width 428 height 30
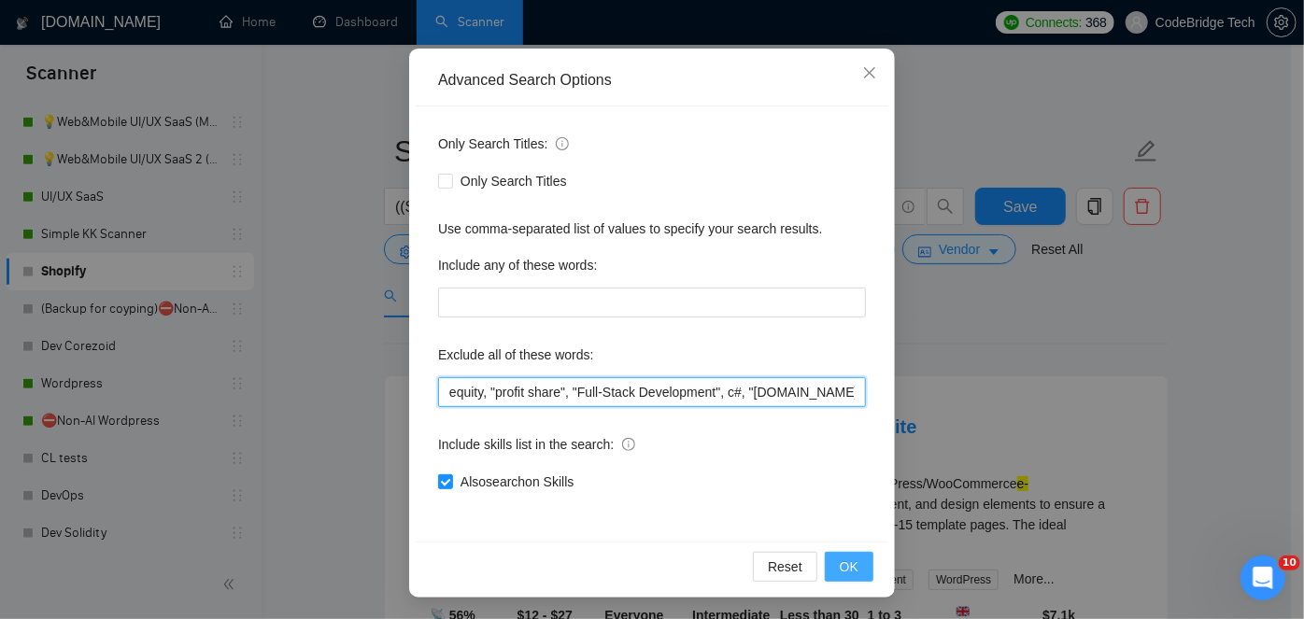
type input "equity, "profit share", "Full-Stack Development", c#, "[DOMAIN_NAME] Core", php…"
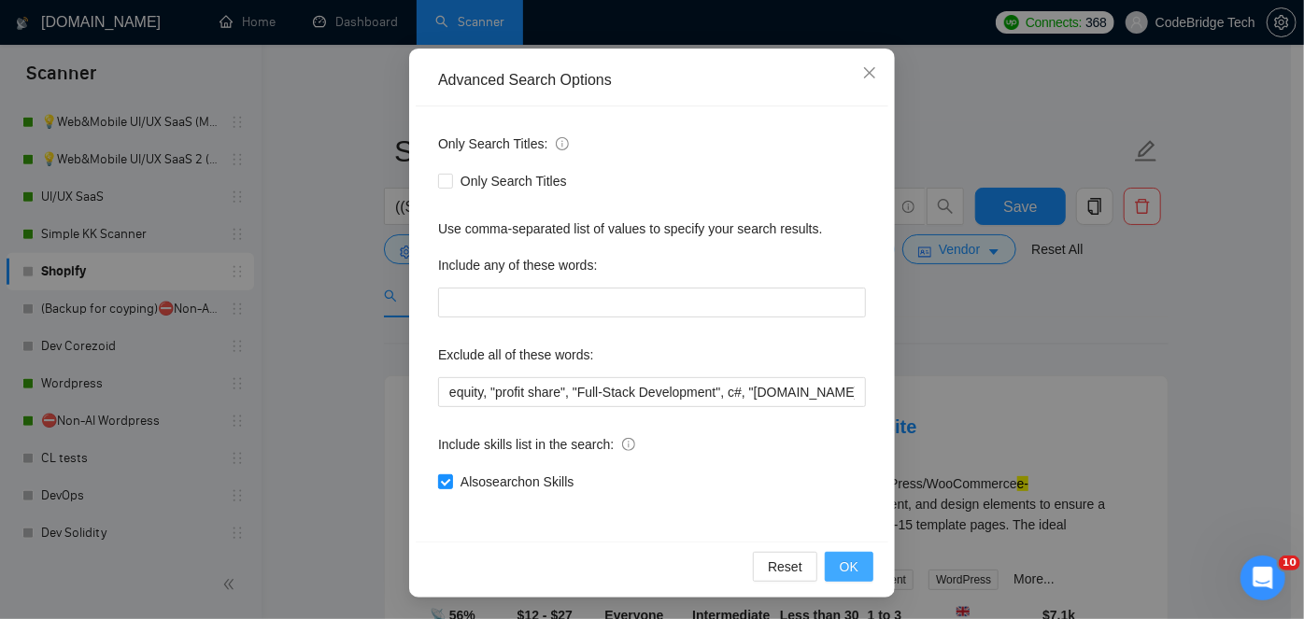
click at [842, 562] on span "OK" at bounding box center [849, 567] width 19 height 21
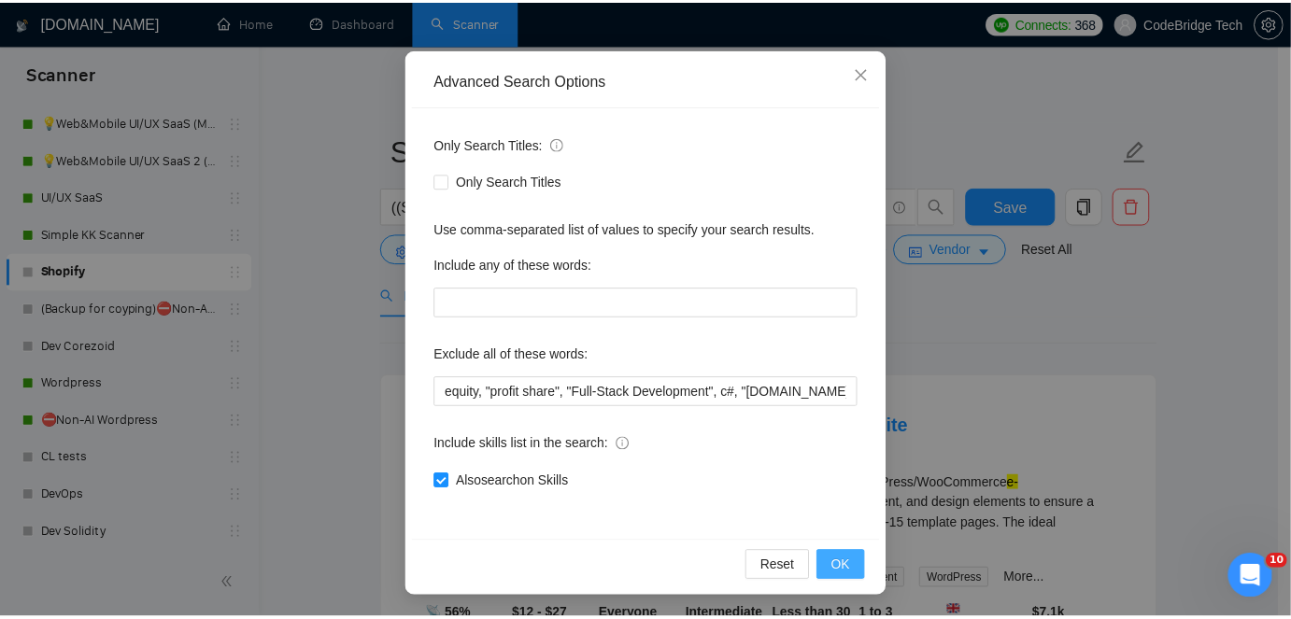
scroll to position [64, 0]
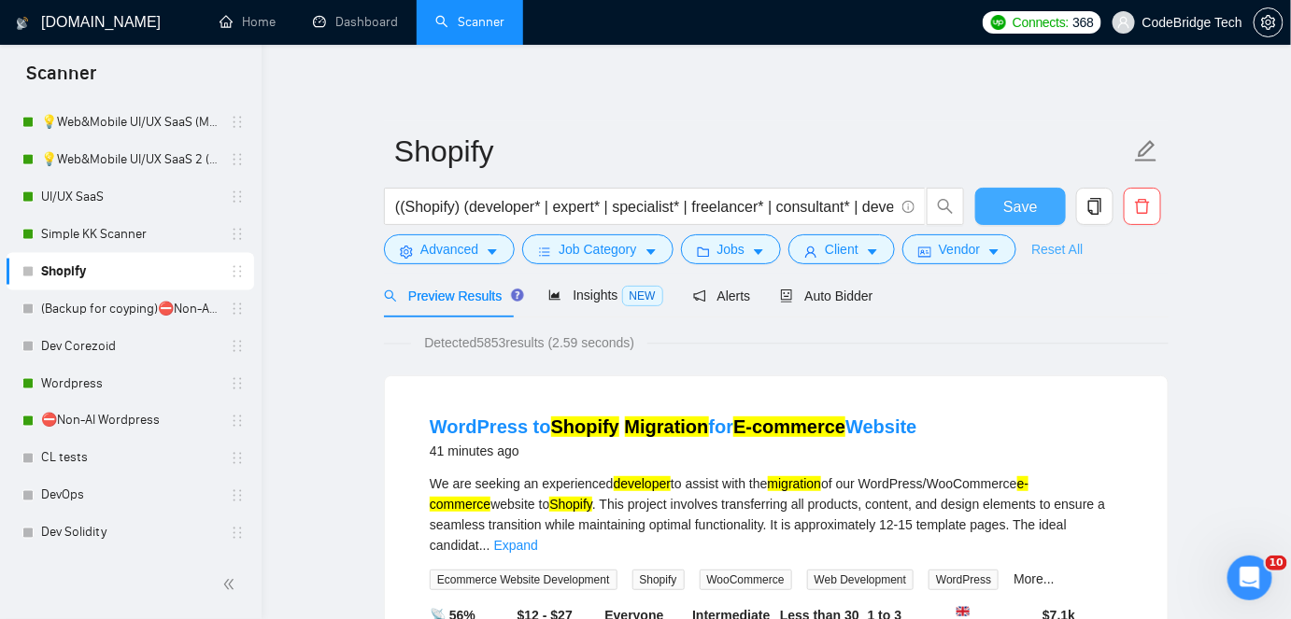
drag, startPoint x: 1032, startPoint y: 200, endPoint x: 1045, endPoint y: 260, distance: 61.2
click at [1032, 200] on span "Save" at bounding box center [1020, 206] width 34 height 23
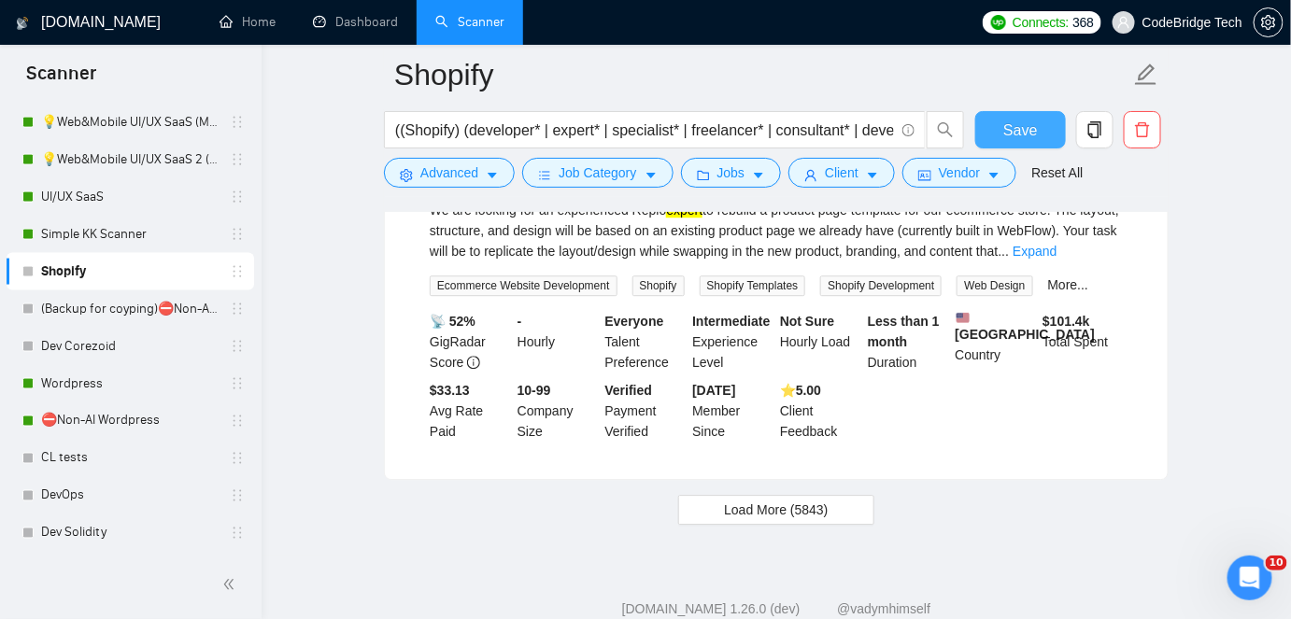
scroll to position [3873, 0]
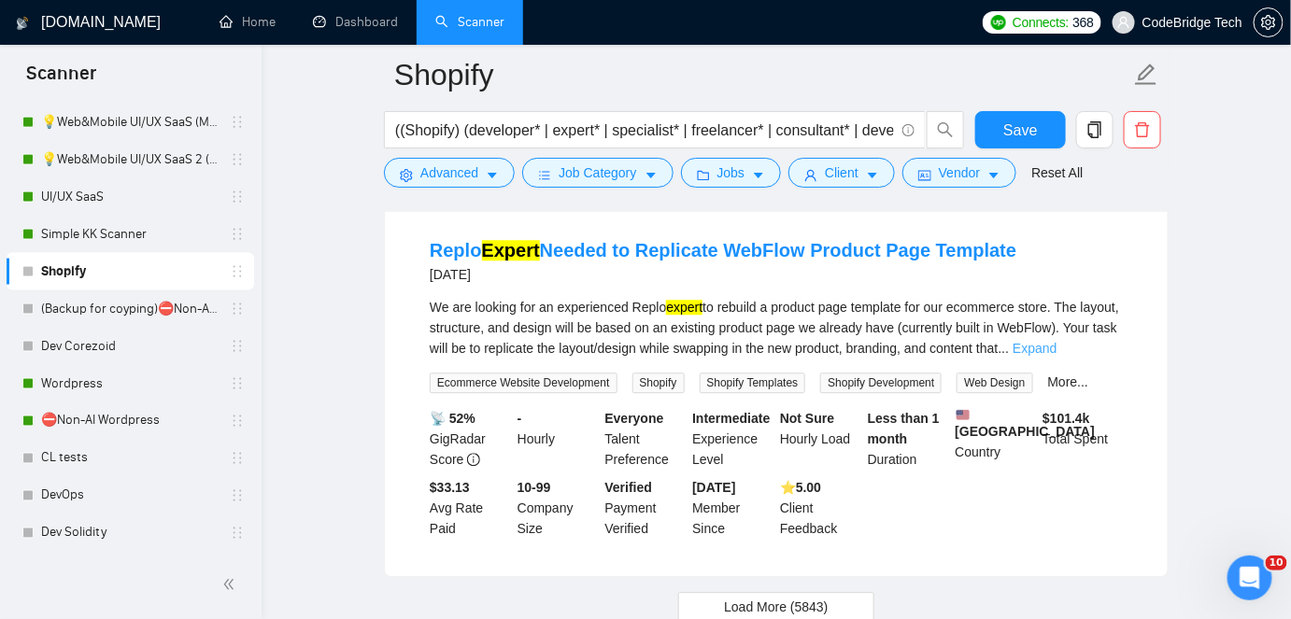
click at [1057, 354] on link "Expand" at bounding box center [1035, 348] width 44 height 15
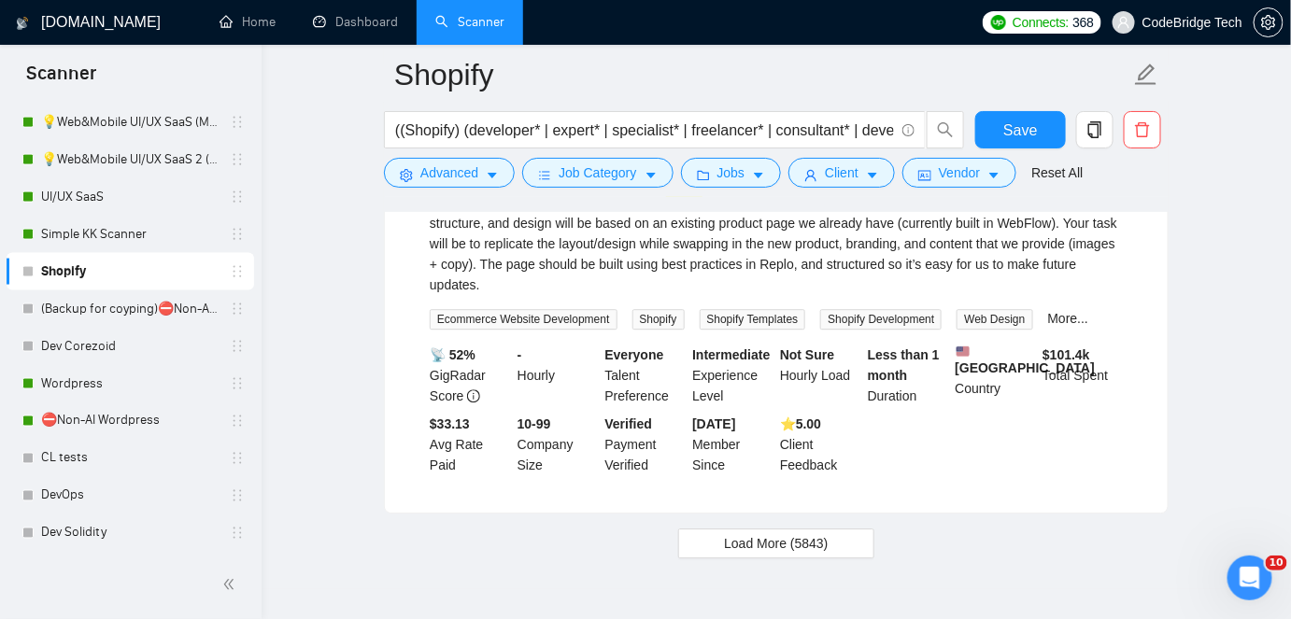
scroll to position [4043, 0]
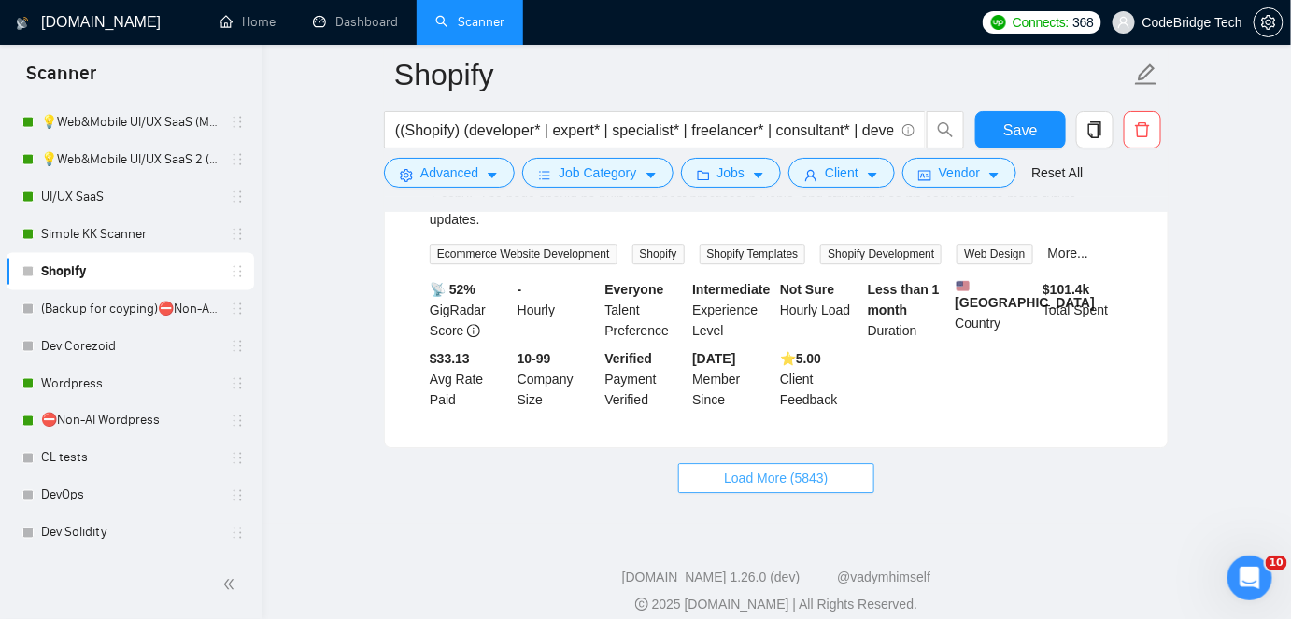
click at [837, 493] on button "Load More (5843)" at bounding box center [775, 478] width 195 height 30
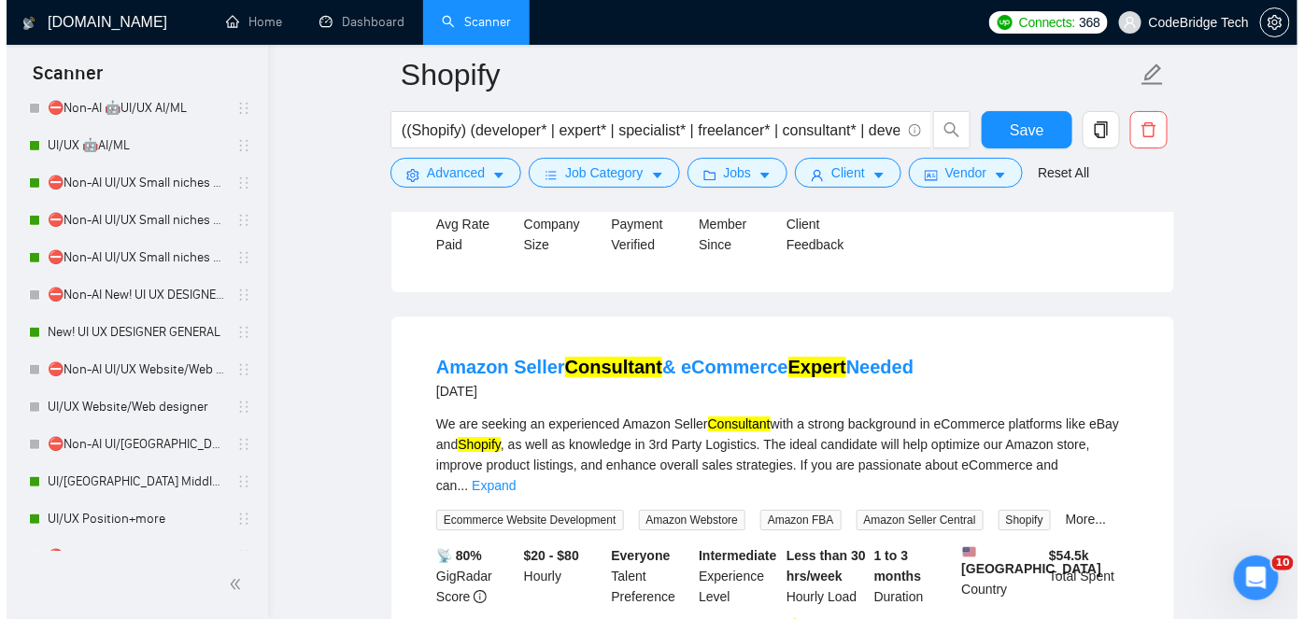
scroll to position [4299, 0]
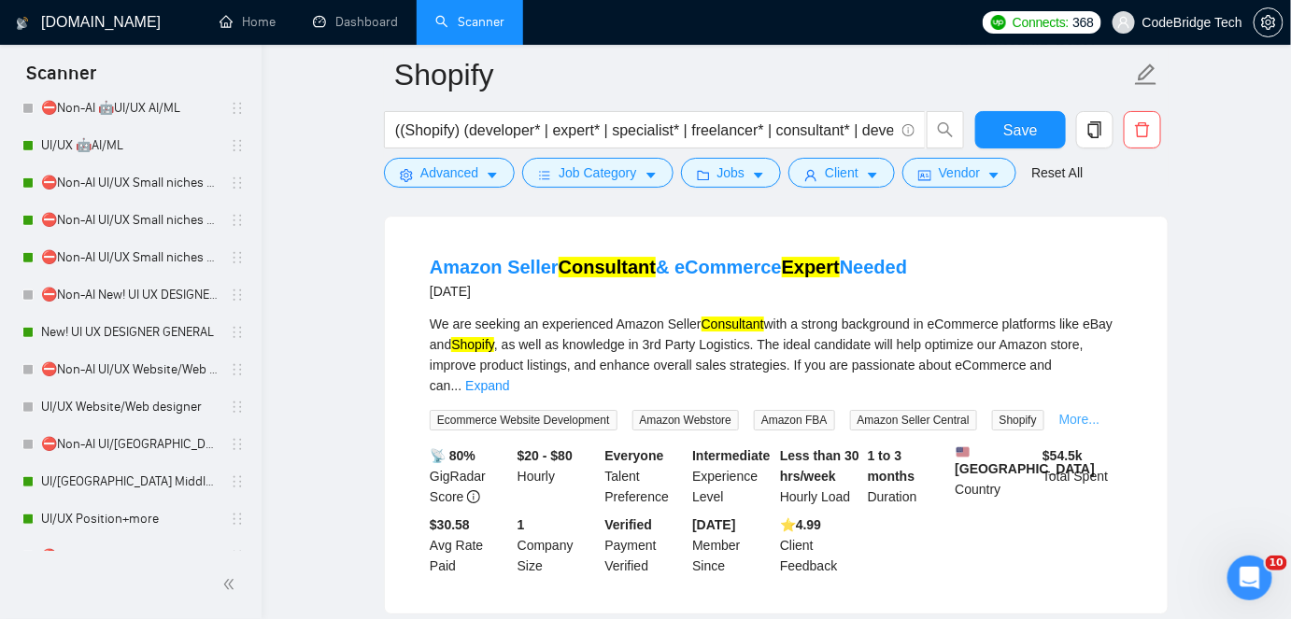
click at [1075, 421] on link "More..." at bounding box center [1079, 419] width 41 height 15
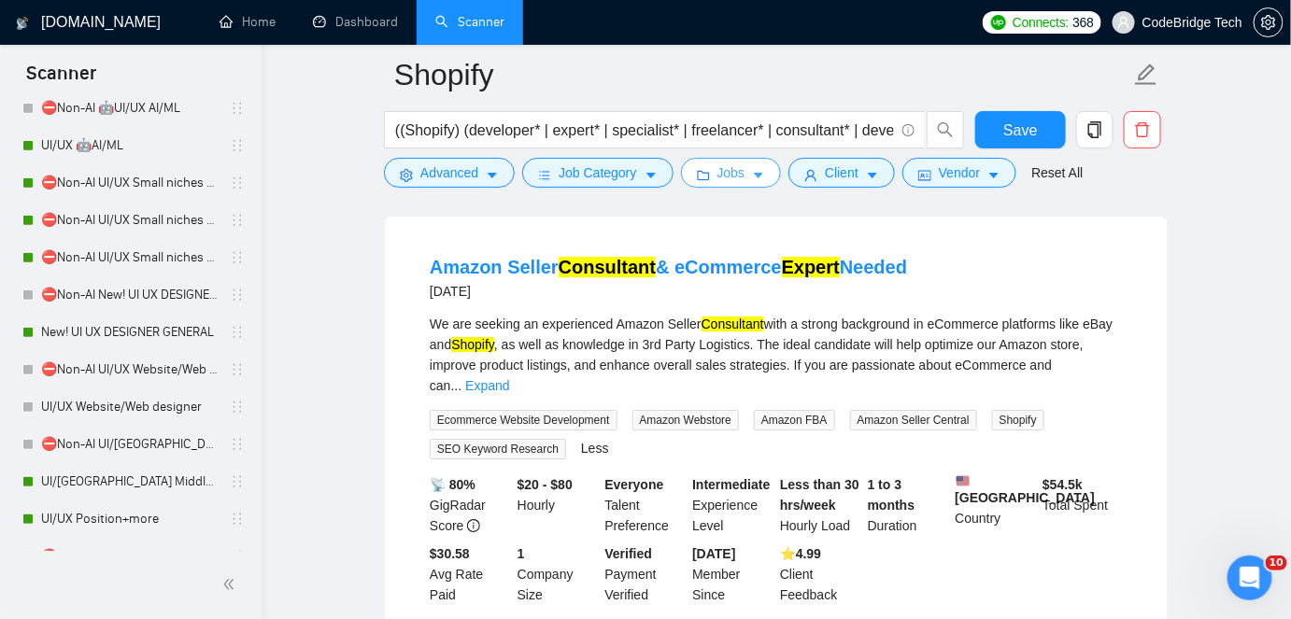
click at [747, 184] on button "Jobs" at bounding box center [731, 173] width 101 height 30
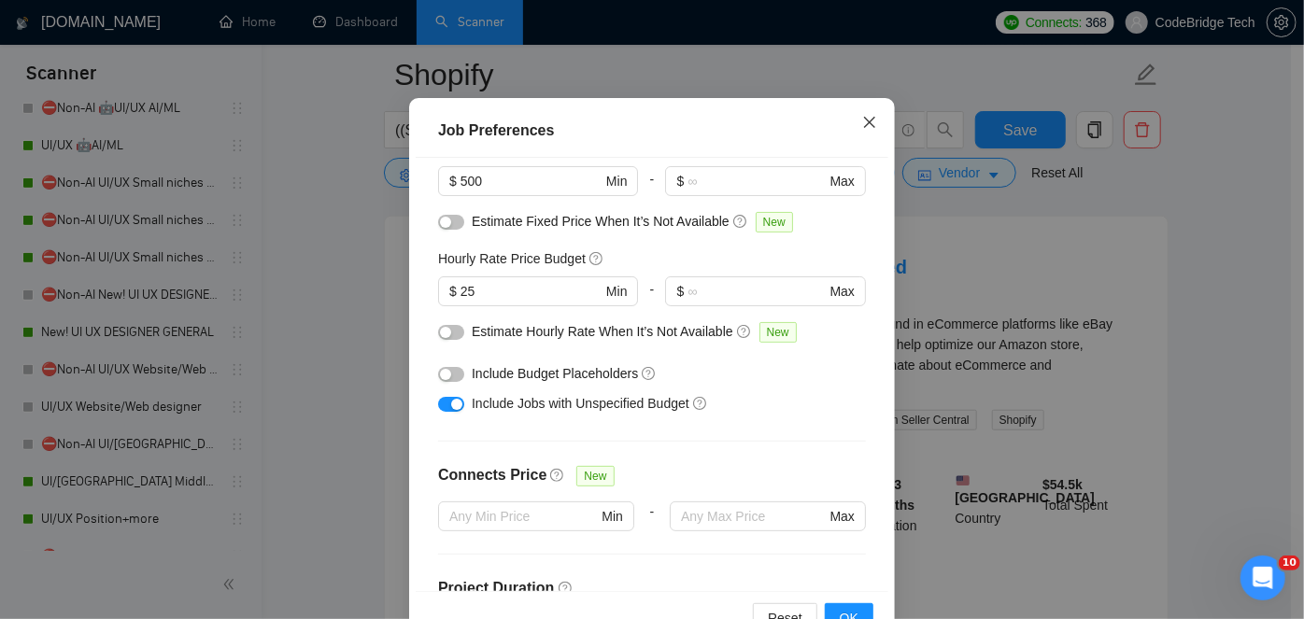
scroll to position [84, 0]
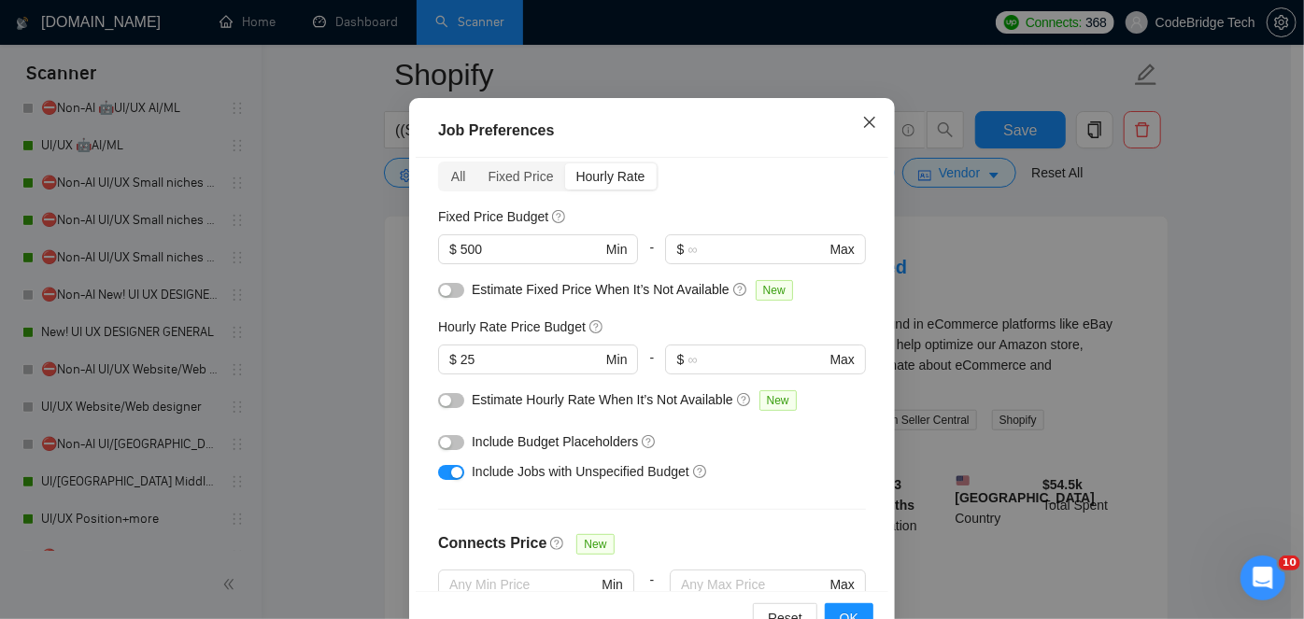
click at [860, 137] on span "Close" at bounding box center [870, 123] width 50 height 50
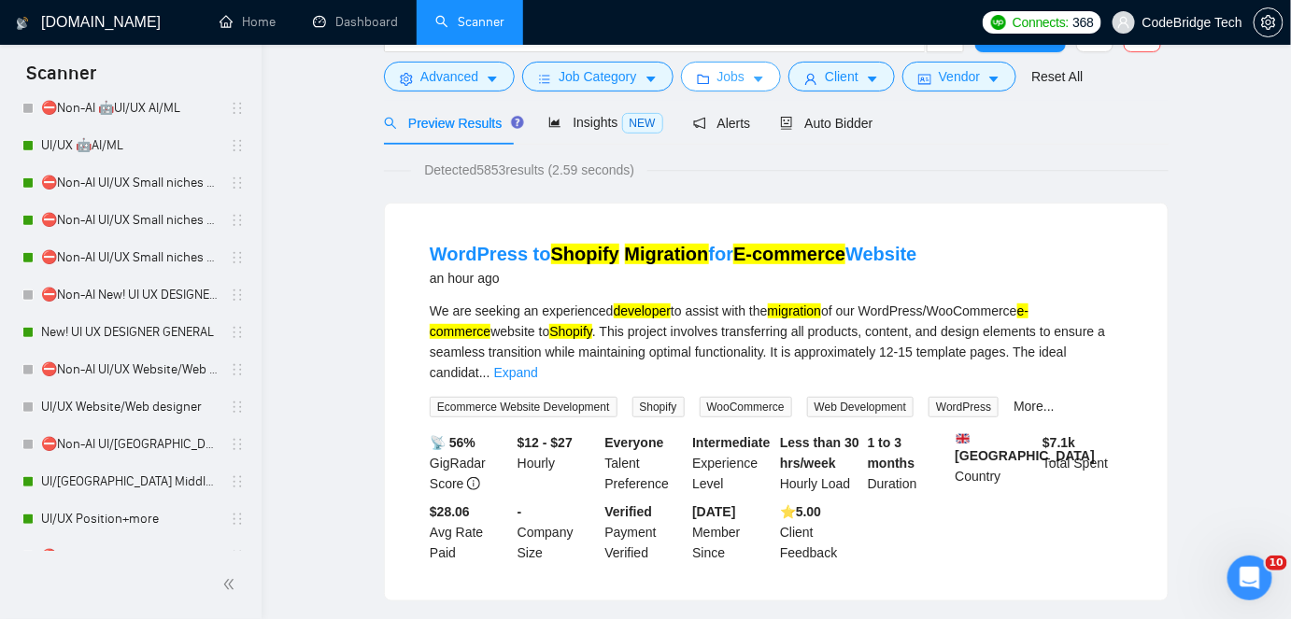
scroll to position [0, 0]
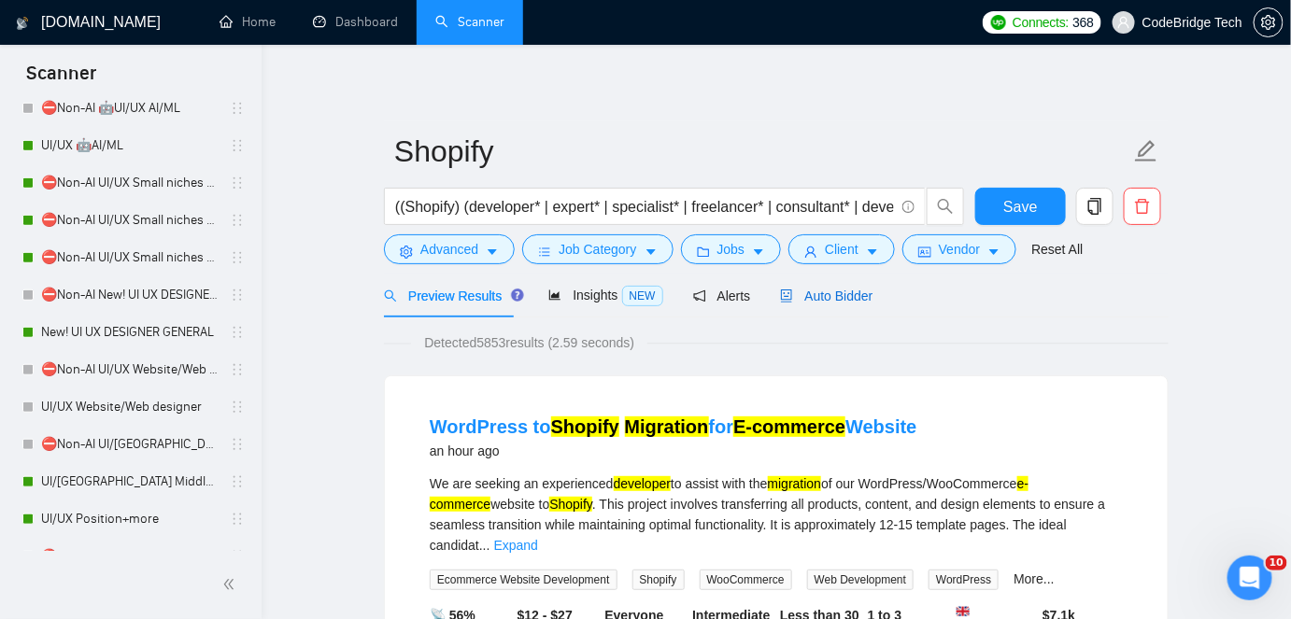
click at [859, 290] on span "Auto Bidder" at bounding box center [826, 296] width 92 height 15
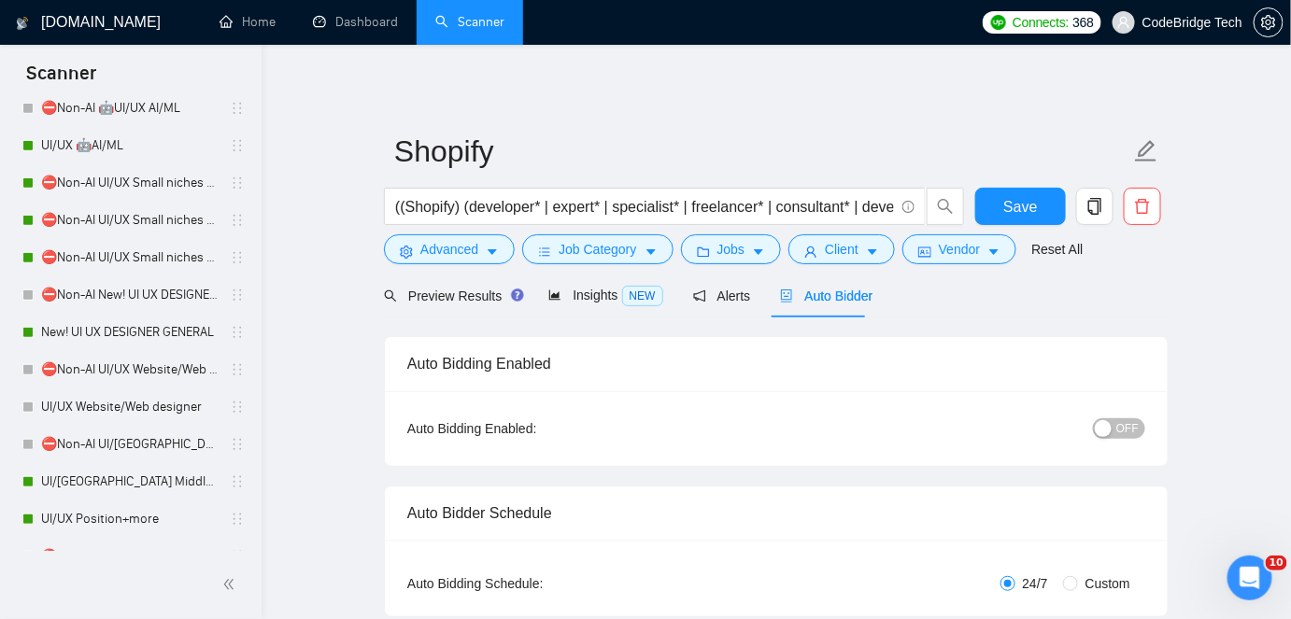
click at [447, 284] on div "Preview Results" at bounding box center [451, 296] width 135 height 44
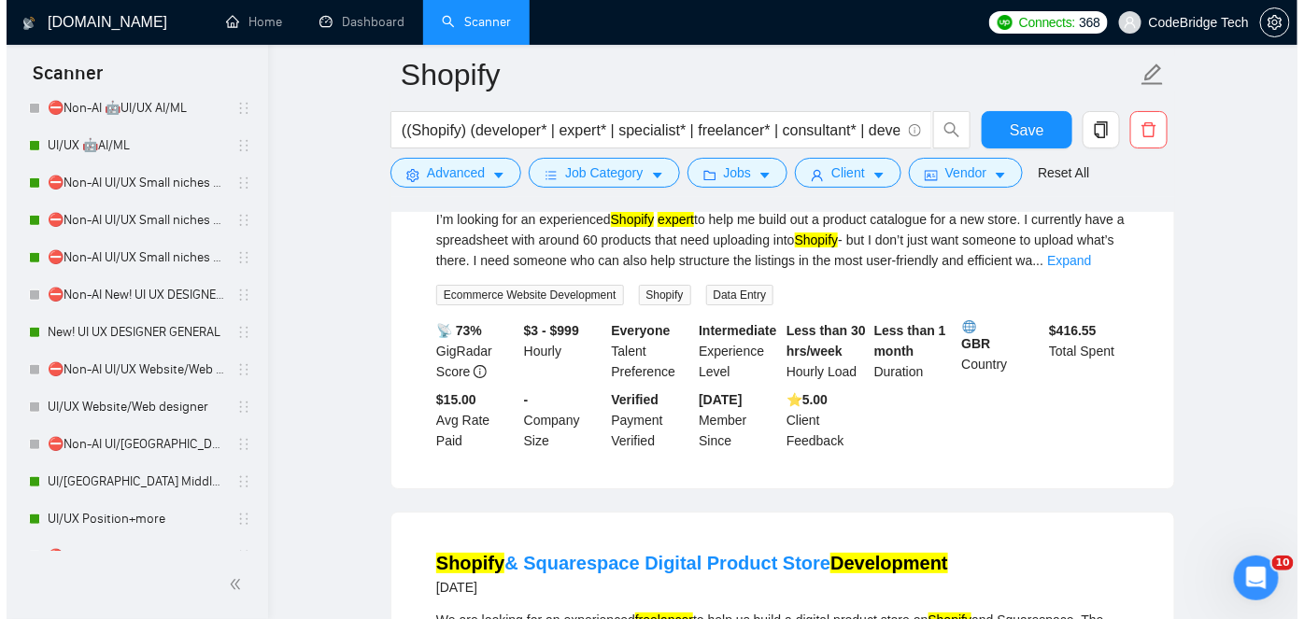
scroll to position [6960, 0]
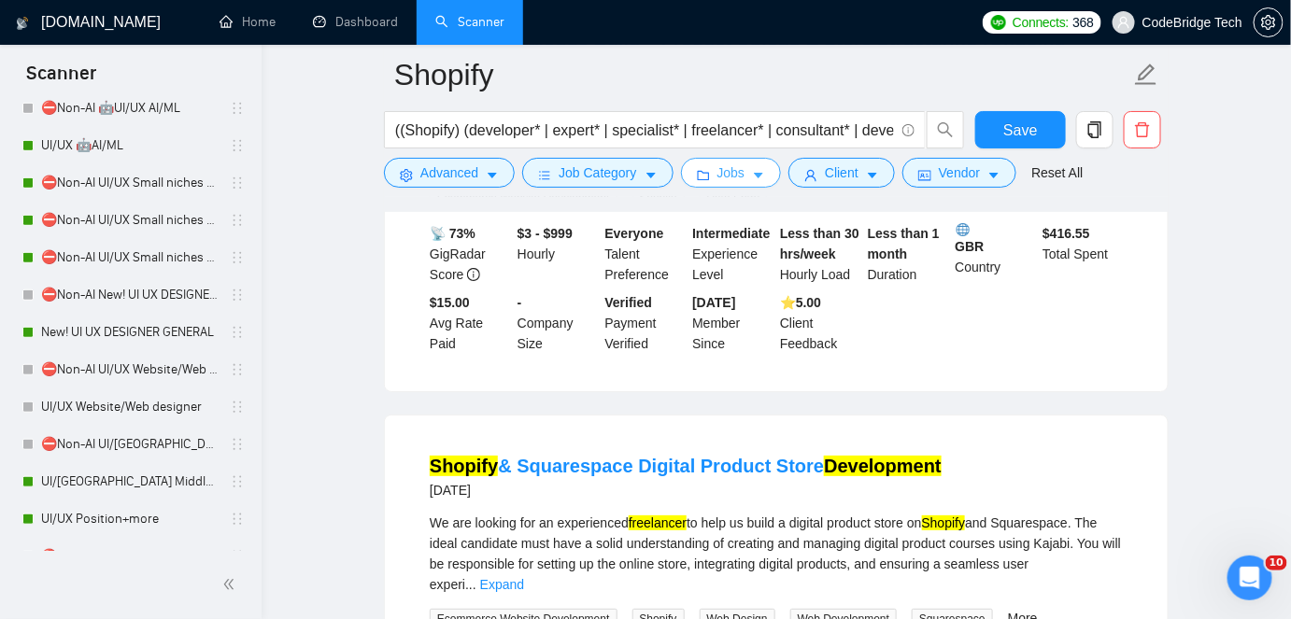
click at [740, 178] on button "Jobs" at bounding box center [731, 173] width 101 height 30
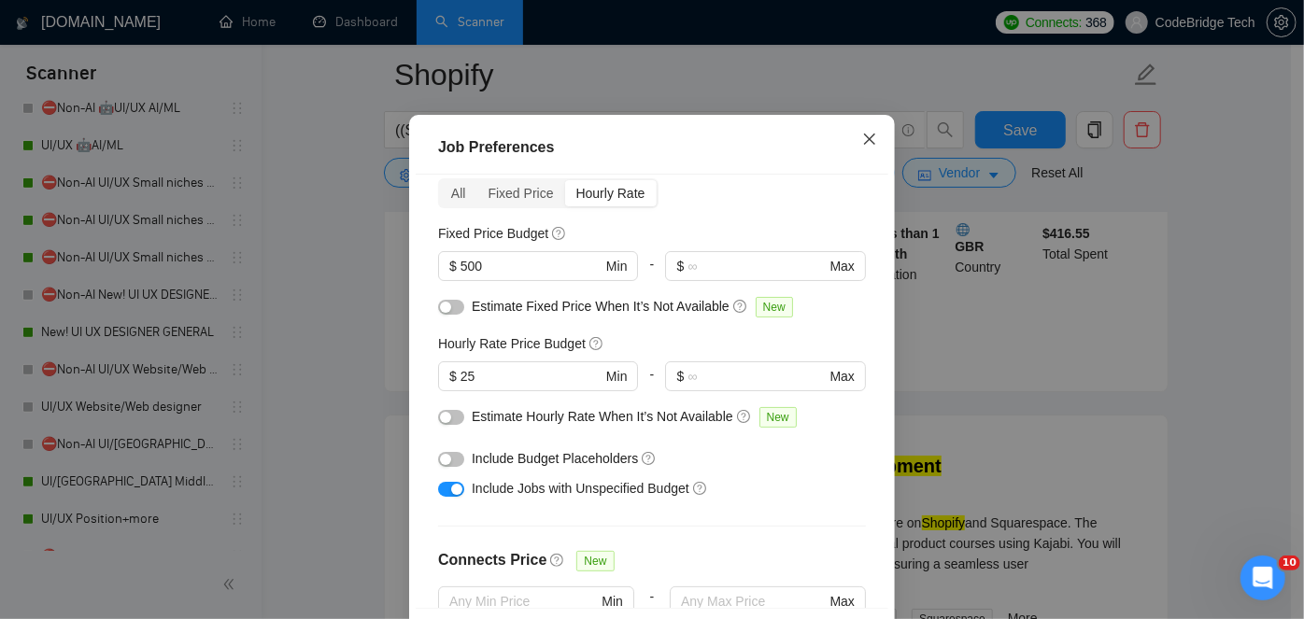
click at [870, 165] on span "Close" at bounding box center [870, 140] width 50 height 50
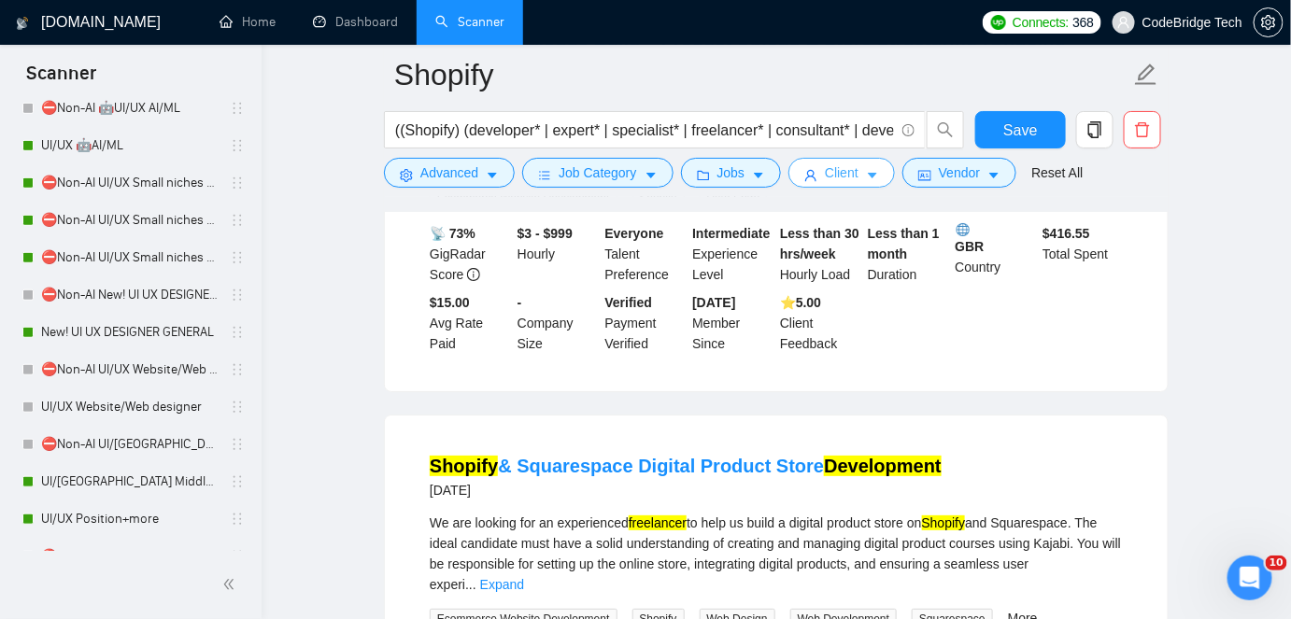
click at [841, 167] on span "Client" at bounding box center [842, 173] width 34 height 21
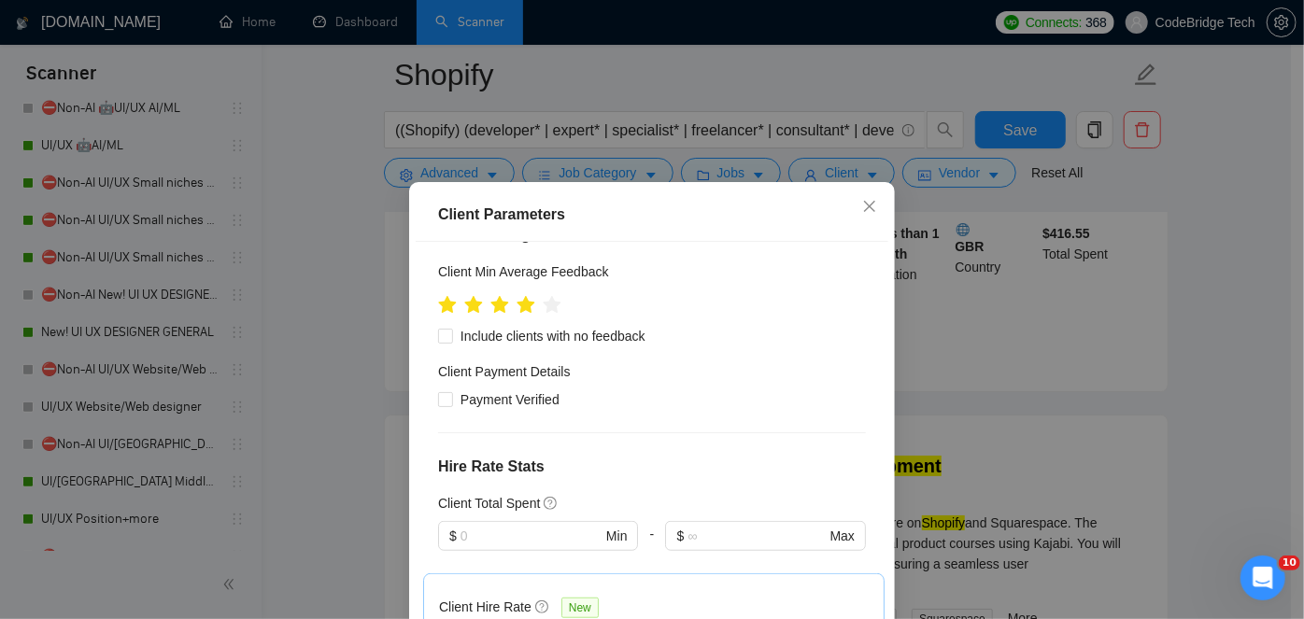
scroll to position [764, 0]
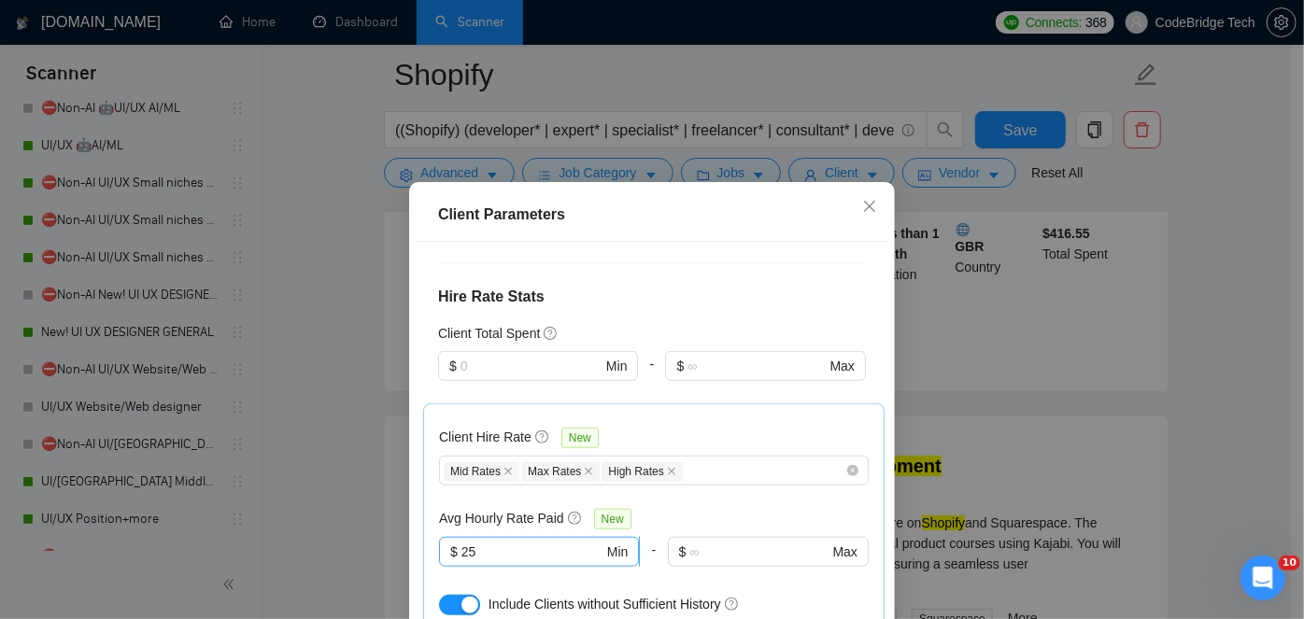
click at [522, 542] on input "25" at bounding box center [533, 552] width 142 height 21
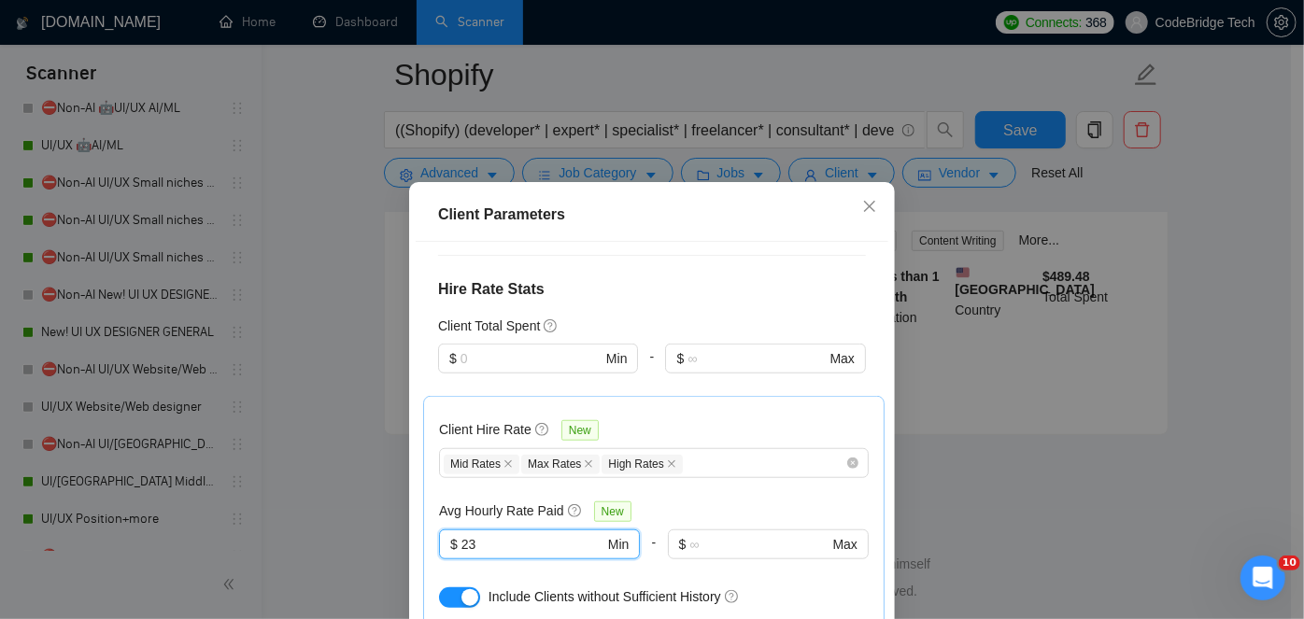
scroll to position [904, 0]
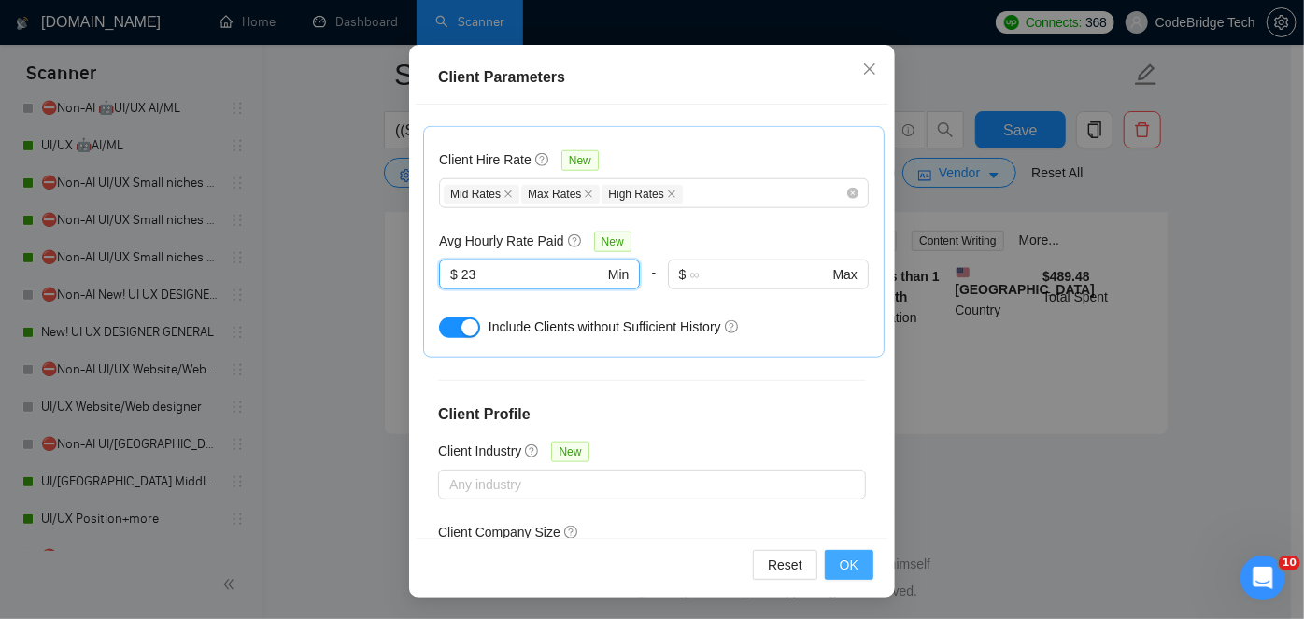
type input "23"
click at [857, 562] on button "OK" at bounding box center [849, 565] width 49 height 30
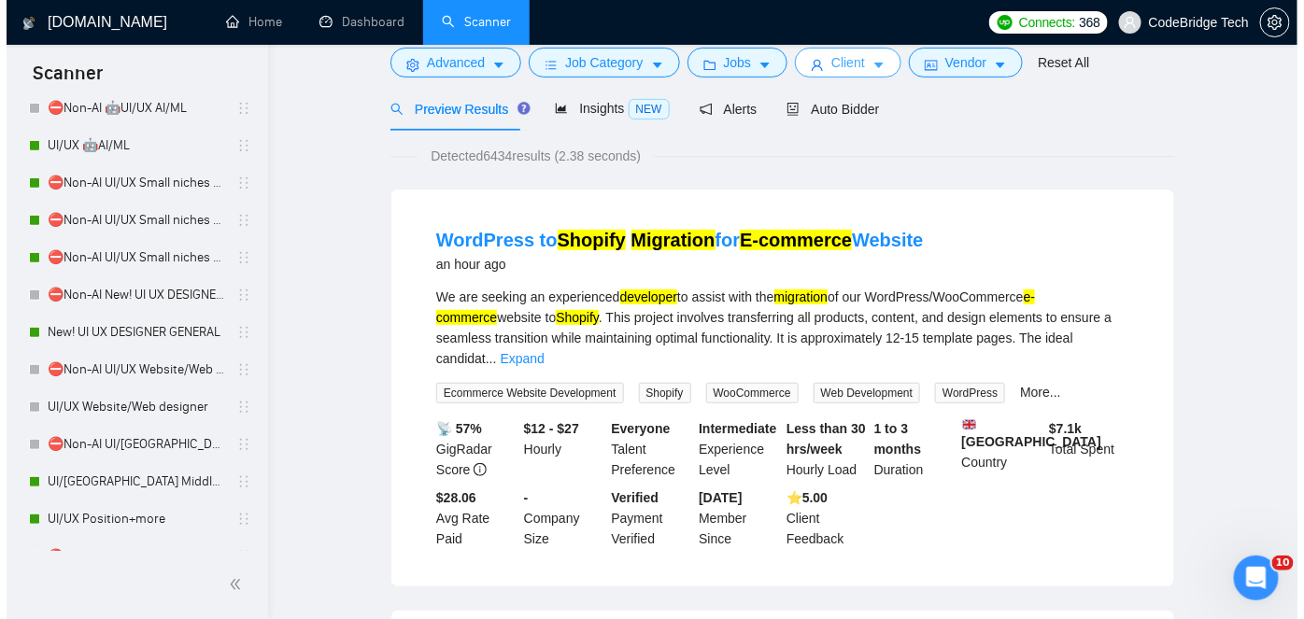
scroll to position [0, 0]
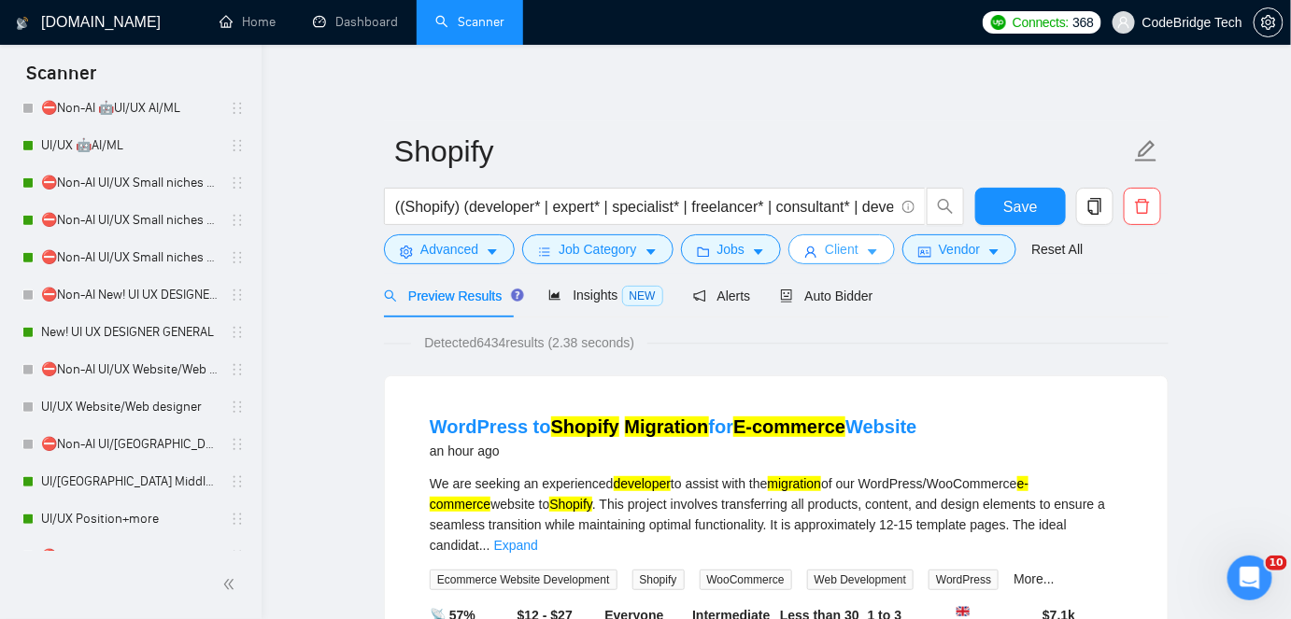
click at [850, 245] on span "Client" at bounding box center [842, 249] width 34 height 21
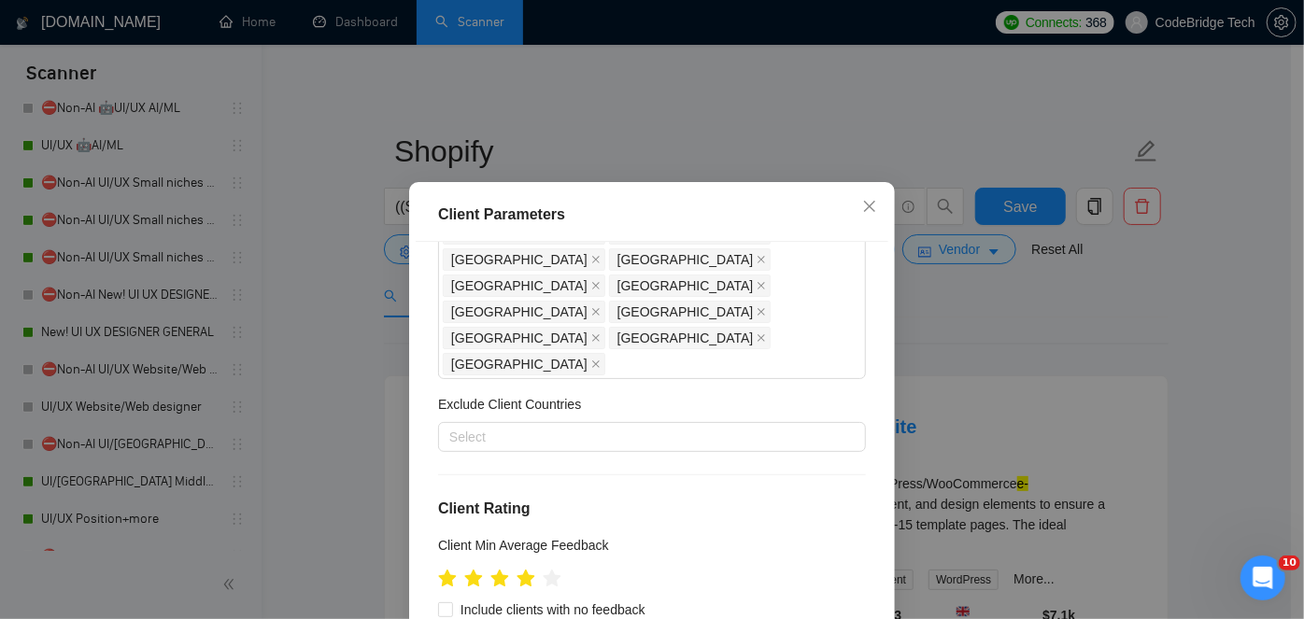
scroll to position [309, 0]
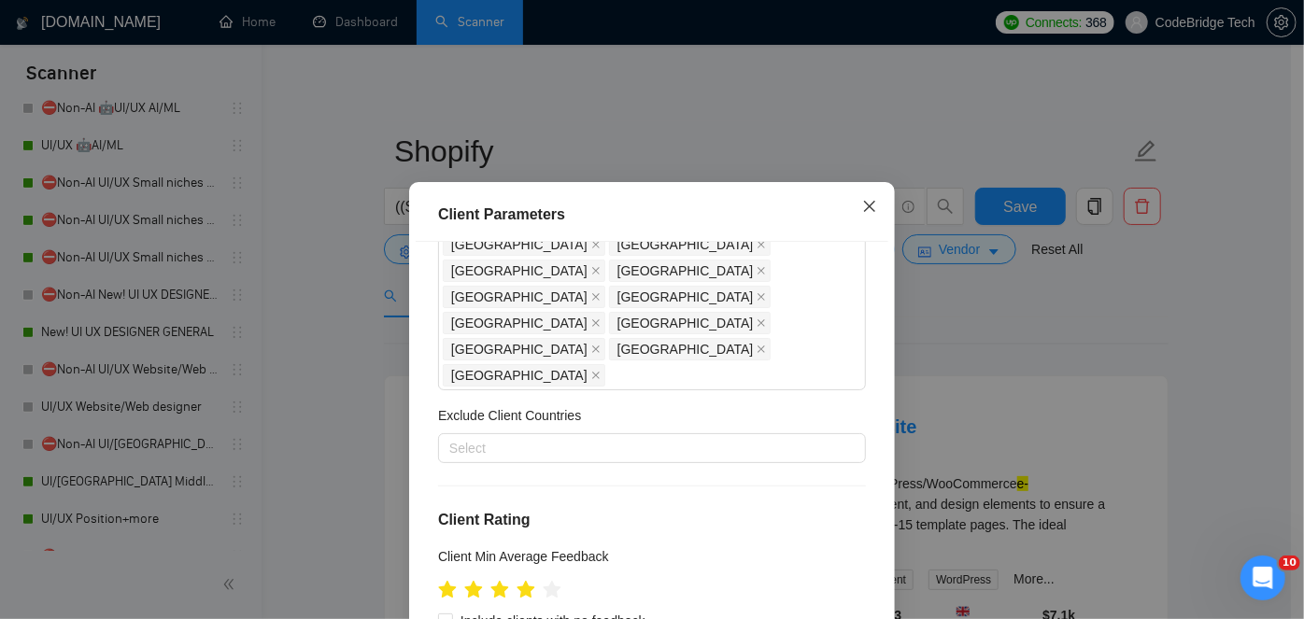
click at [864, 205] on icon "close" at bounding box center [869, 206] width 11 height 11
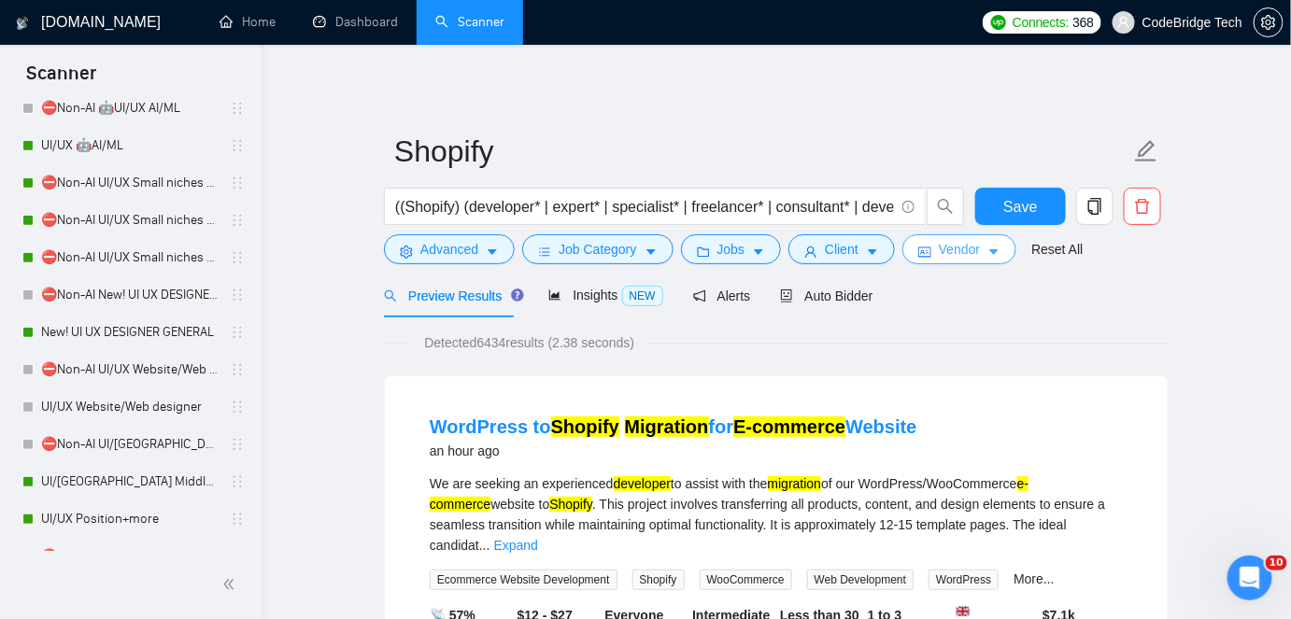
click at [970, 251] on span "Vendor" at bounding box center [959, 249] width 41 height 21
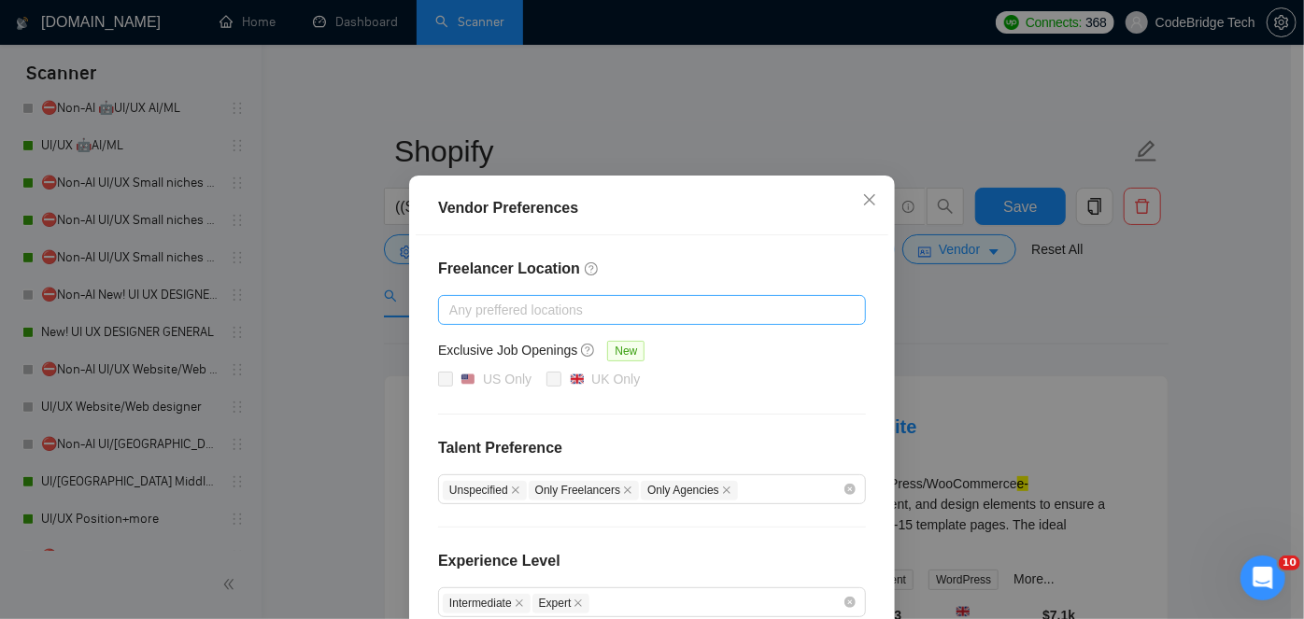
scroll to position [0, 0]
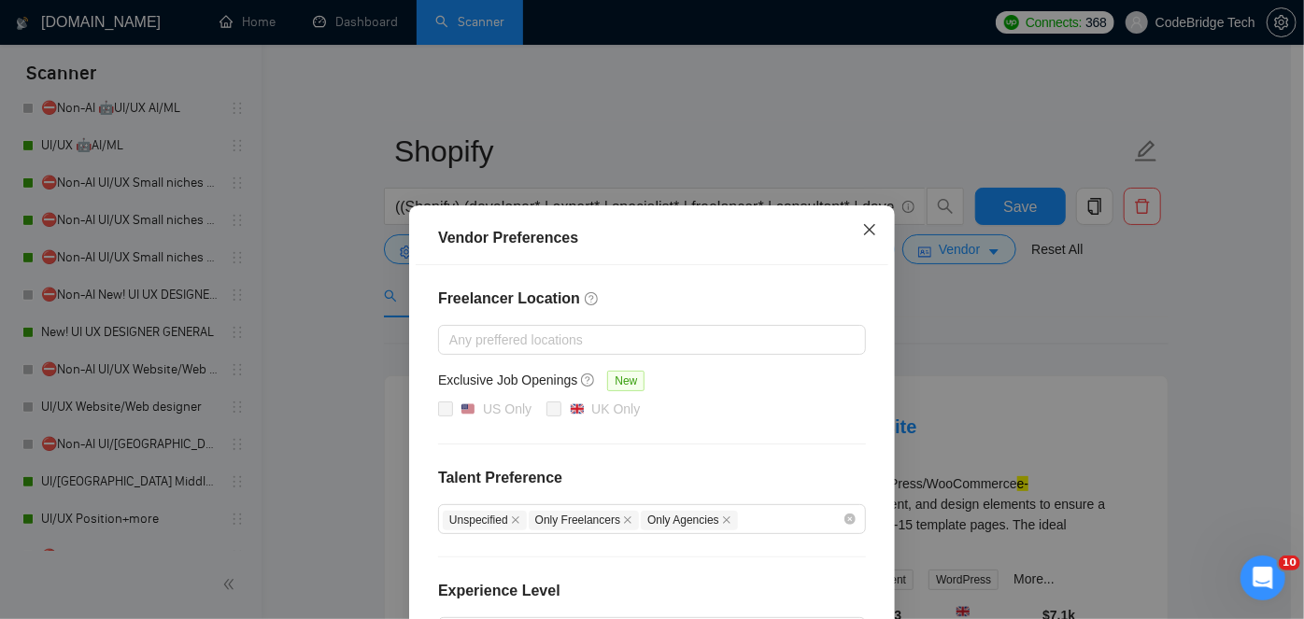
click at [864, 227] on icon "close" at bounding box center [869, 229] width 11 height 11
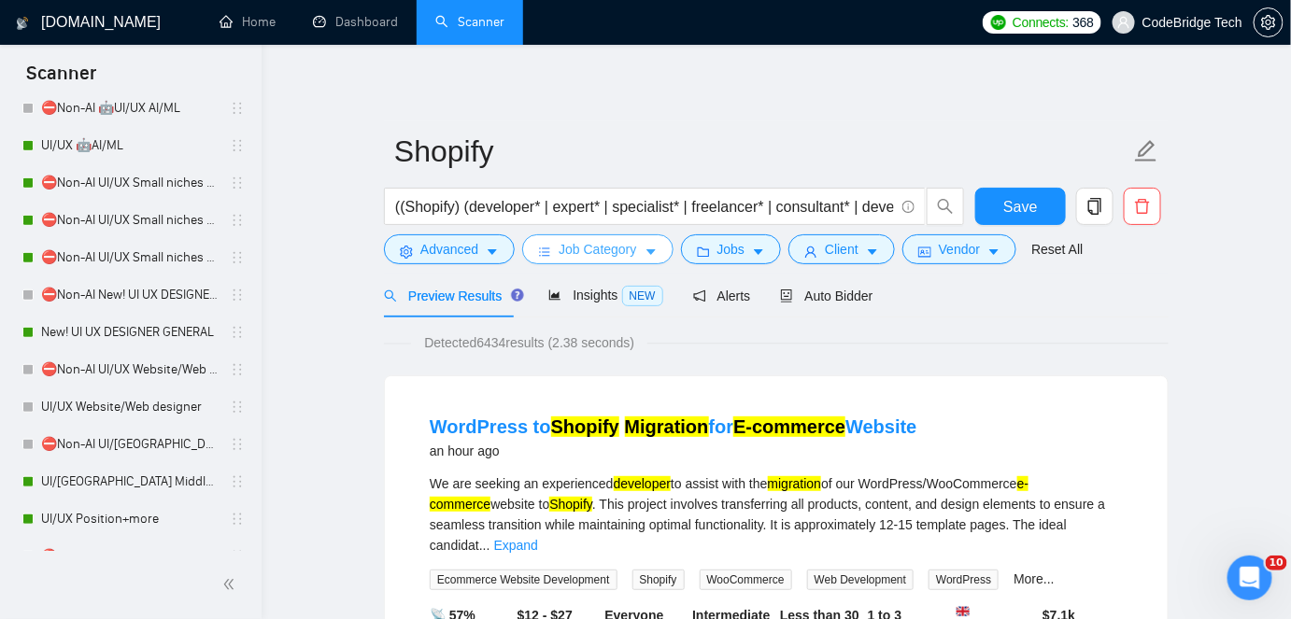
click at [622, 255] on span "Job Category" at bounding box center [598, 249] width 78 height 21
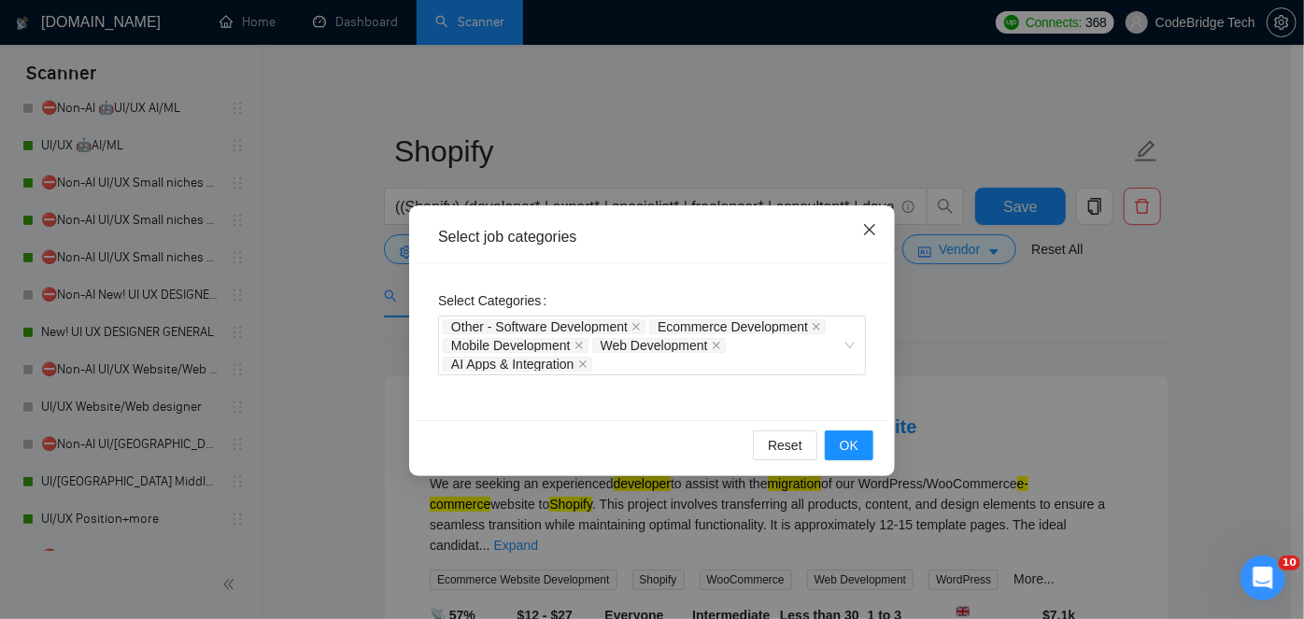
click at [864, 229] on icon "close" at bounding box center [869, 229] width 15 height 15
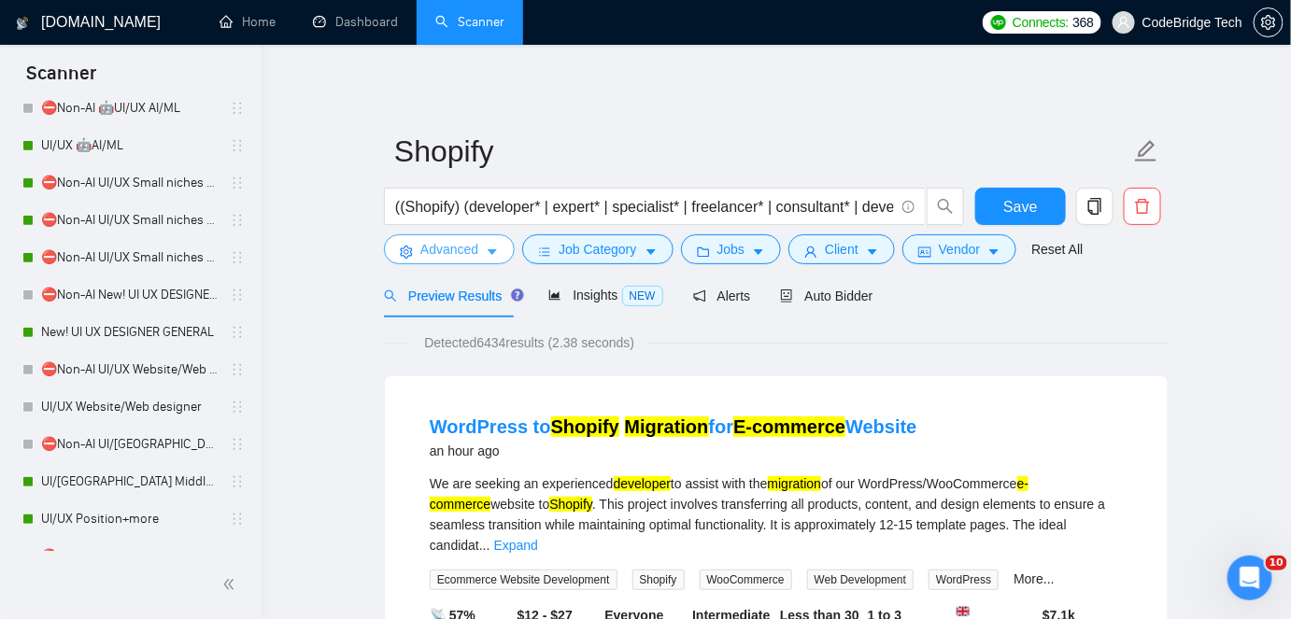
click at [439, 252] on span "Advanced" at bounding box center [449, 249] width 58 height 21
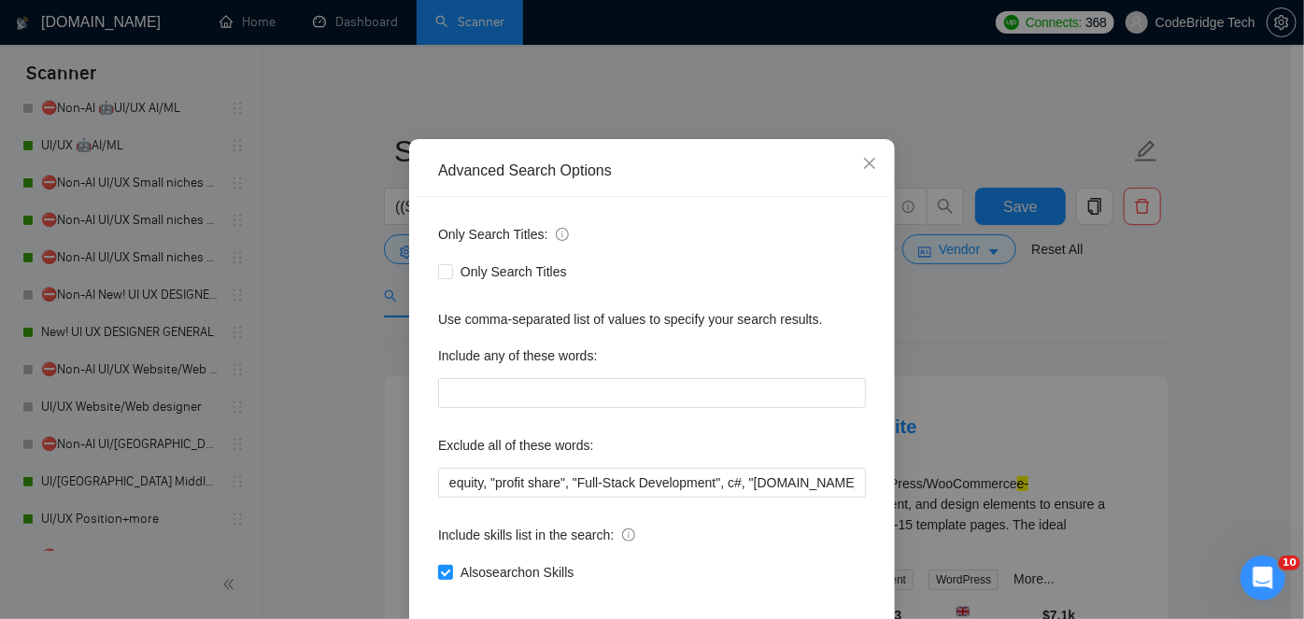
scroll to position [157, 0]
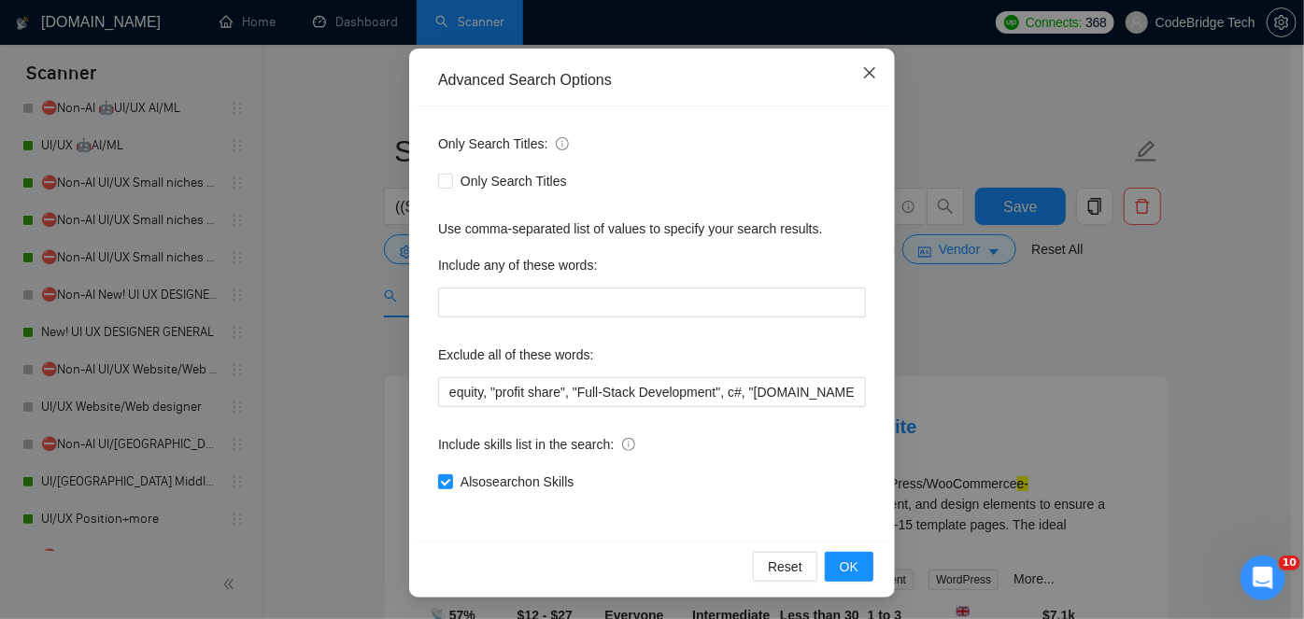
click at [860, 62] on span "Close" at bounding box center [870, 74] width 50 height 50
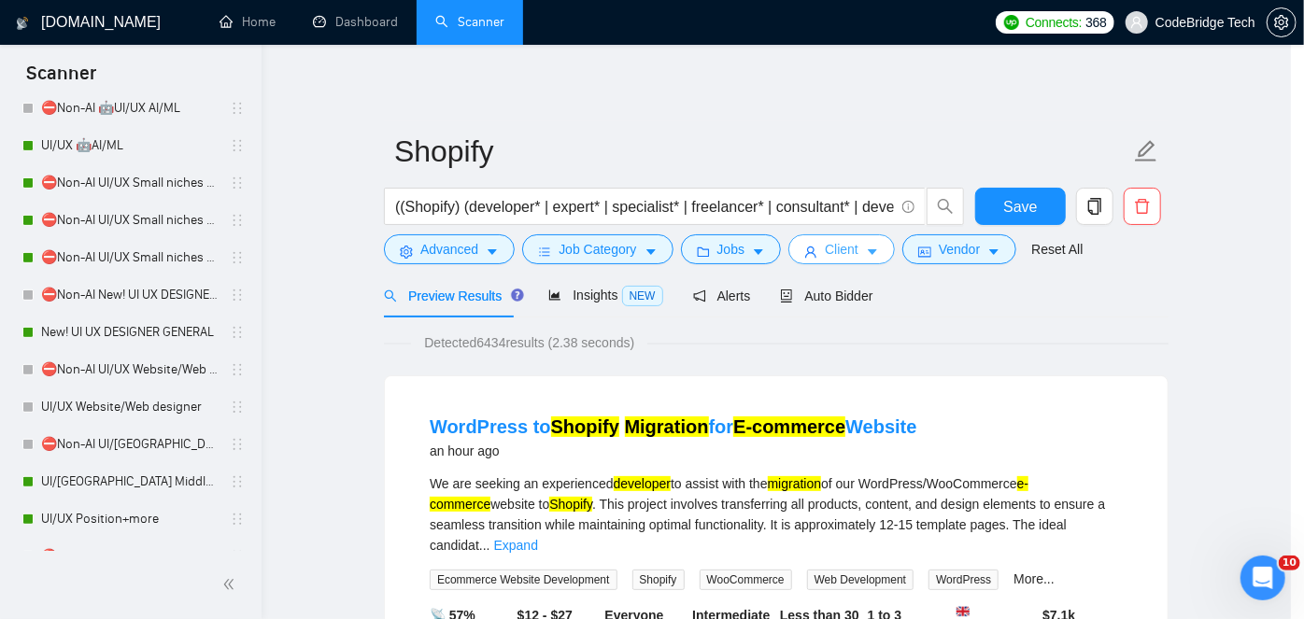
scroll to position [64, 0]
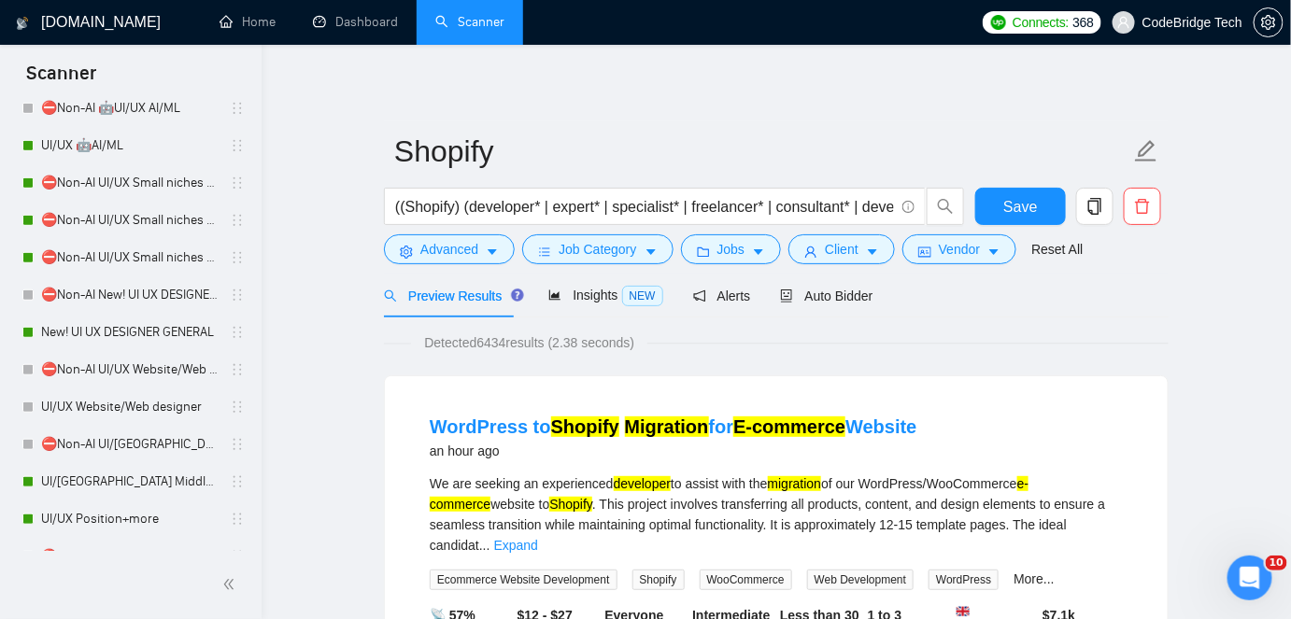
click at [744, 267] on form "Shopify ((Shopify) (developer* | expert* | specialist* | freelancer* | consulta…" at bounding box center [776, 197] width 785 height 152
click at [752, 256] on icon "caret-down" at bounding box center [758, 252] width 13 height 13
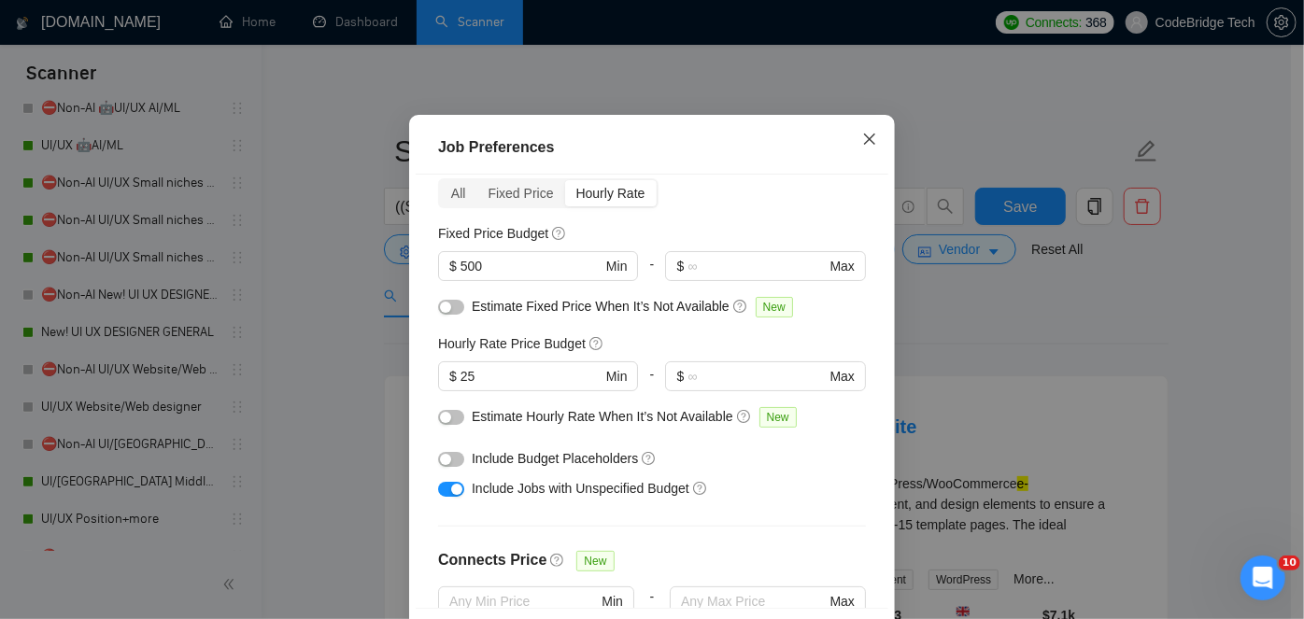
click at [867, 145] on icon "close" at bounding box center [869, 139] width 11 height 11
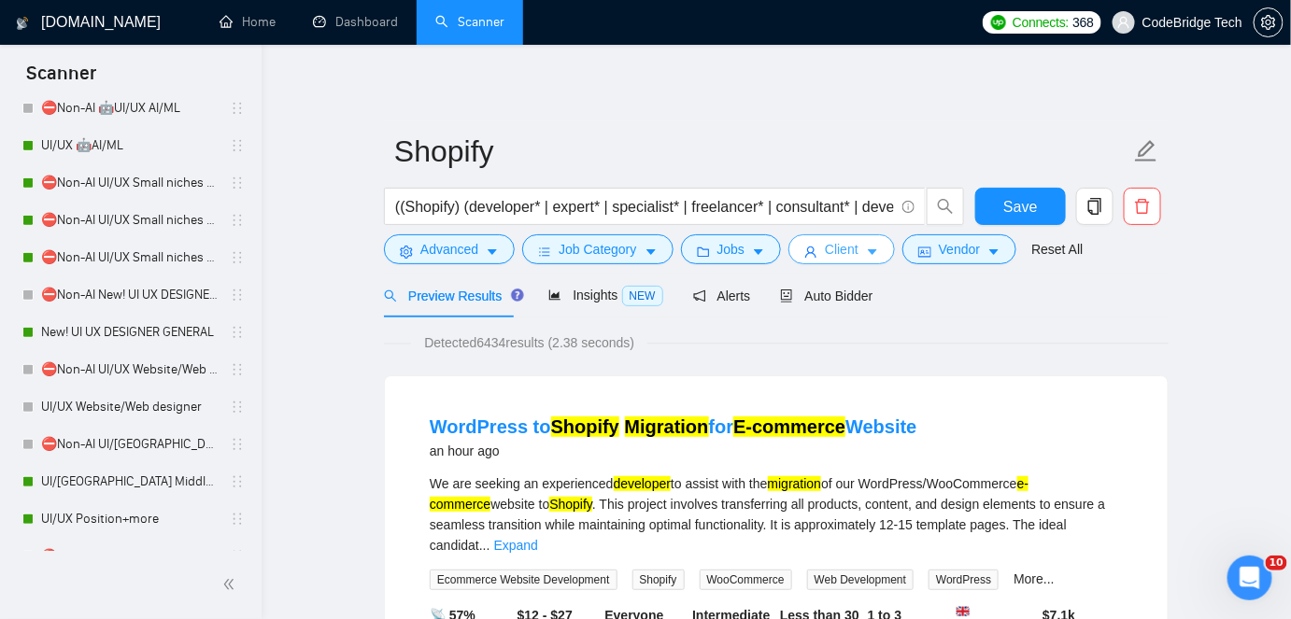
click at [850, 236] on button "Client" at bounding box center [842, 249] width 107 height 30
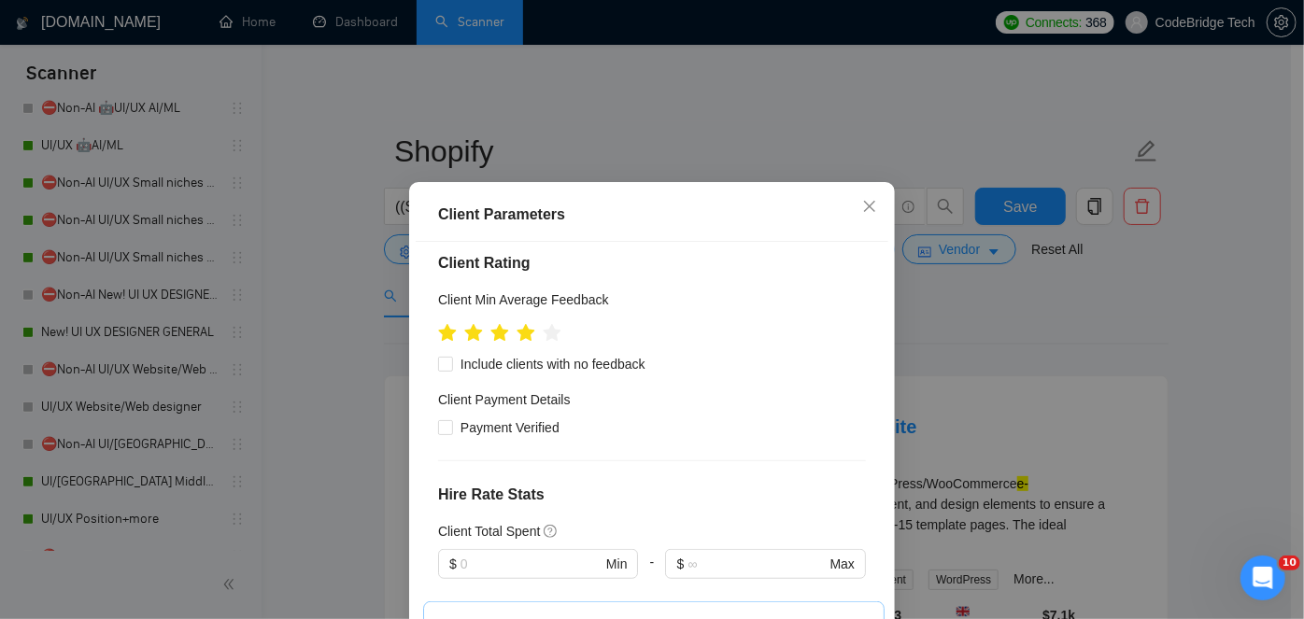
scroll to position [564, 0]
click at [862, 196] on span "Close" at bounding box center [870, 207] width 50 height 50
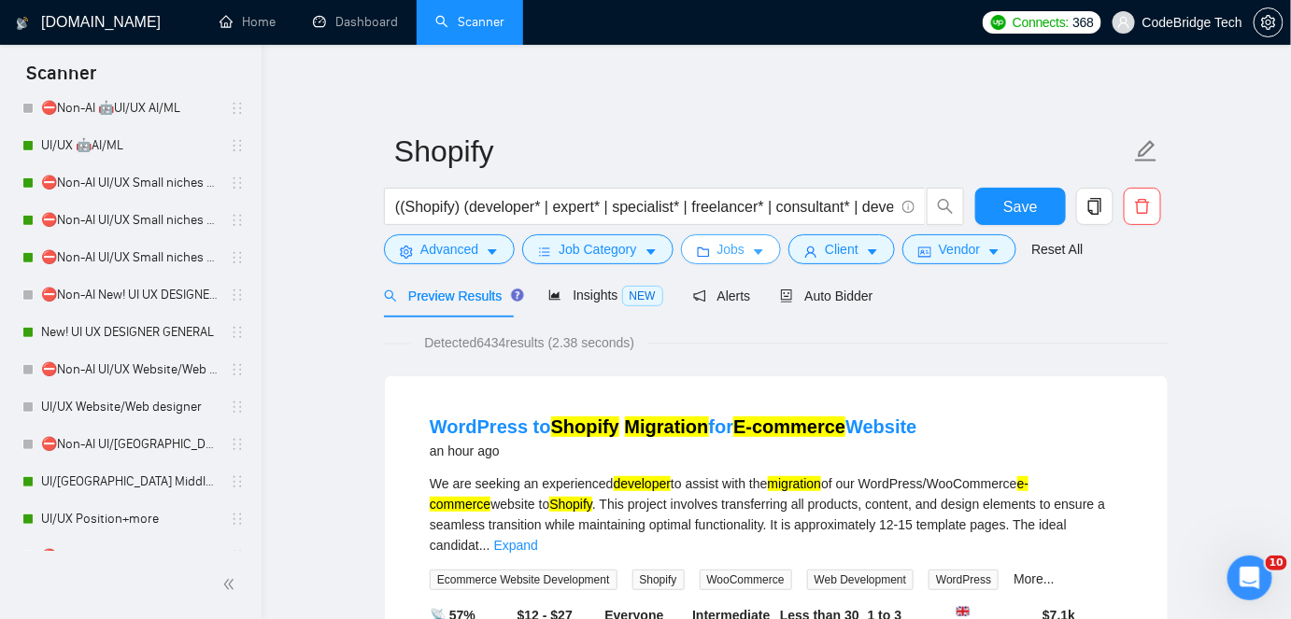
click at [697, 238] on button "Jobs" at bounding box center [731, 249] width 101 height 30
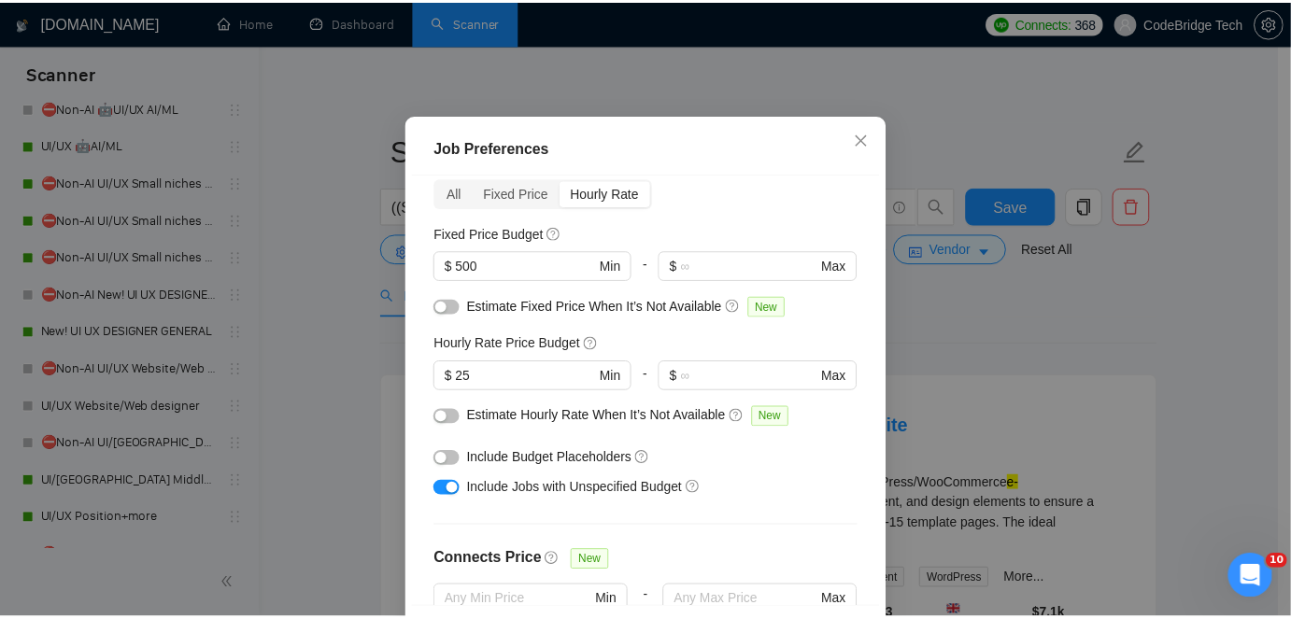
scroll to position [169, 0]
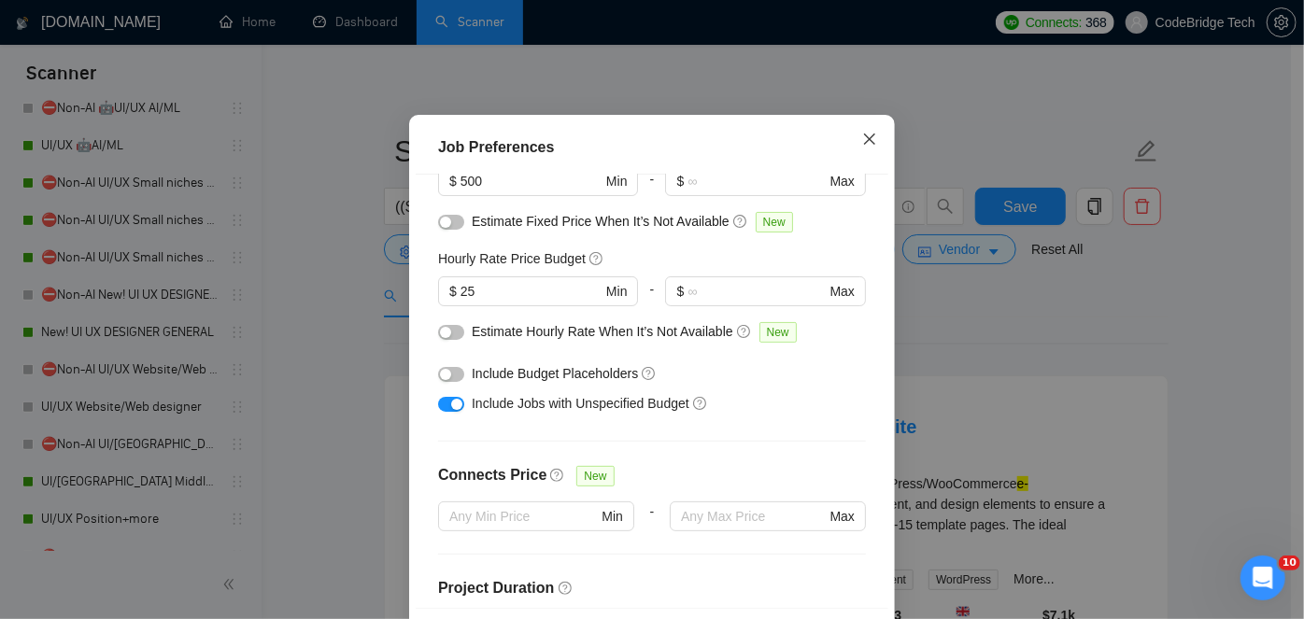
click at [879, 165] on span "Close" at bounding box center [870, 140] width 50 height 50
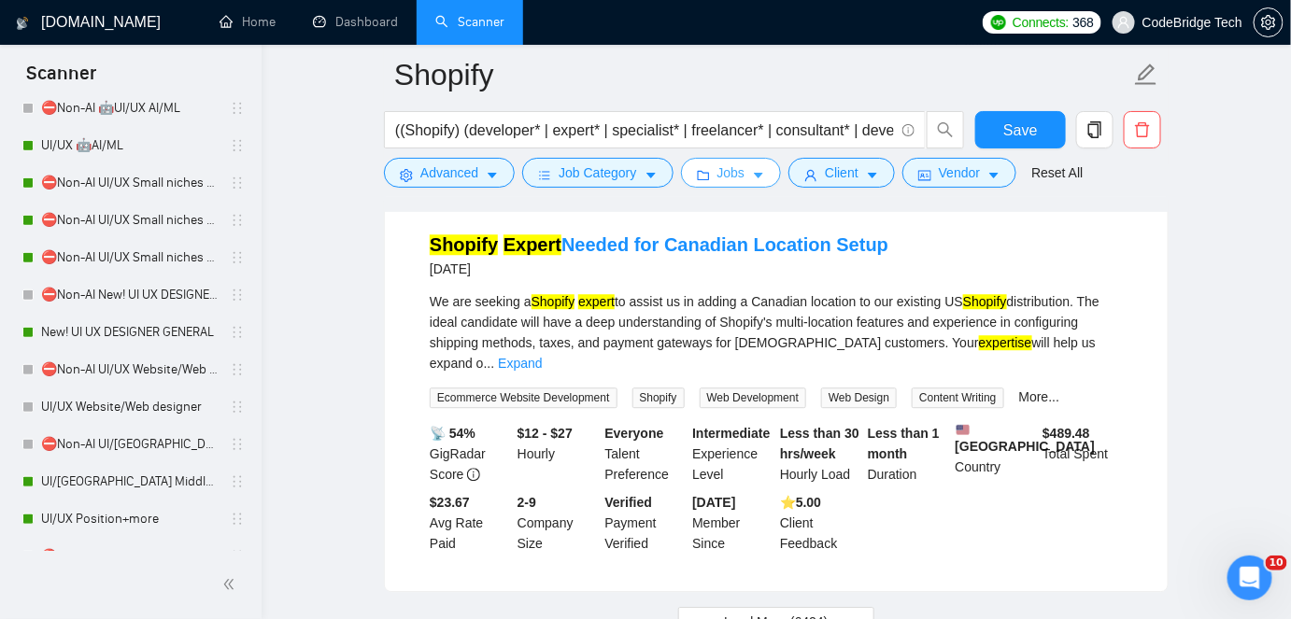
scroll to position [3966, 0]
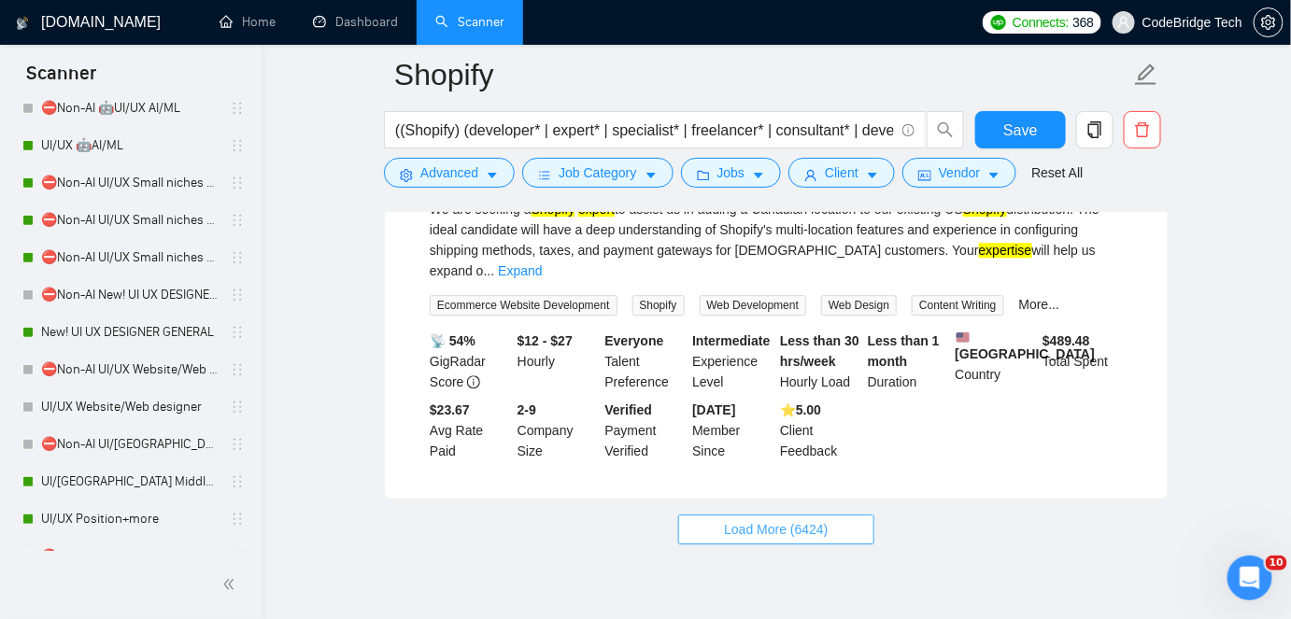
click at [836, 522] on button "Load More (6424)" at bounding box center [775, 530] width 195 height 30
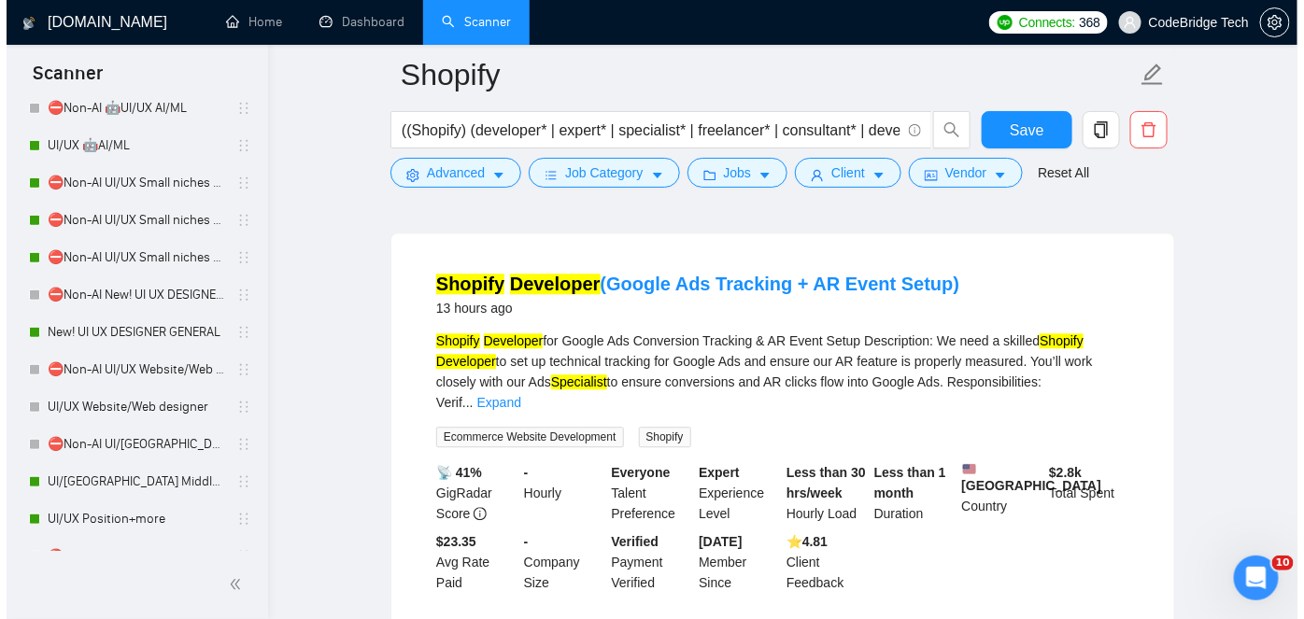
scroll to position [1248, 0]
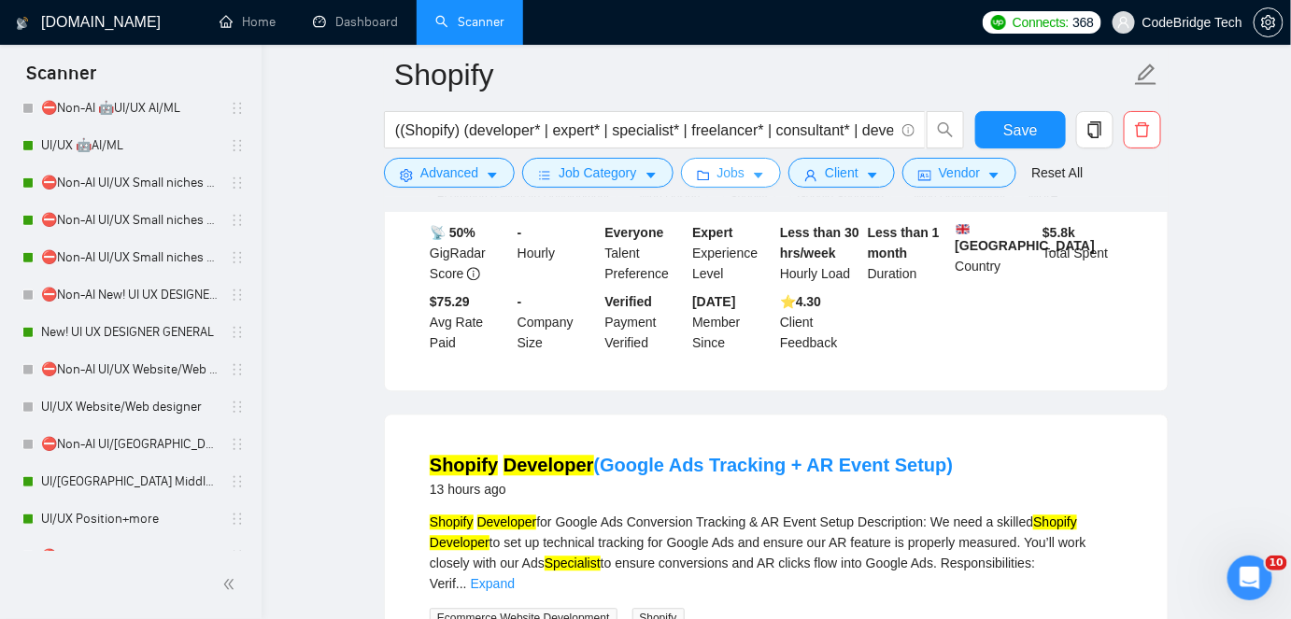
click at [726, 168] on span "Jobs" at bounding box center [732, 173] width 28 height 21
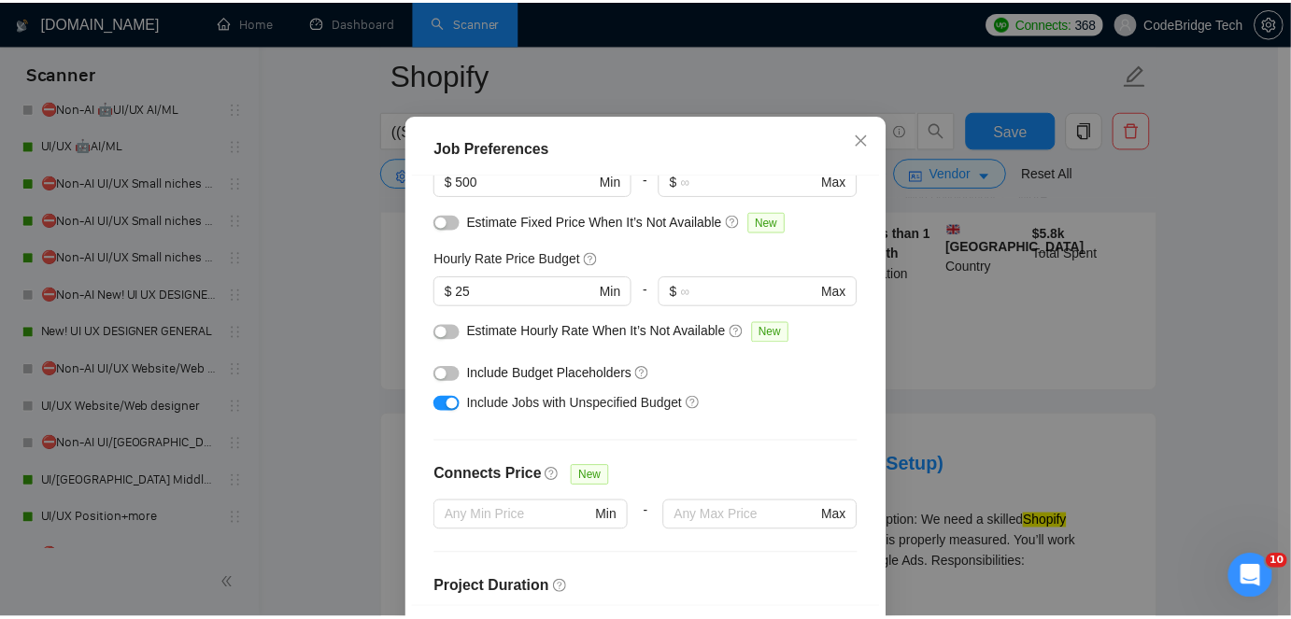
scroll to position [84, 0]
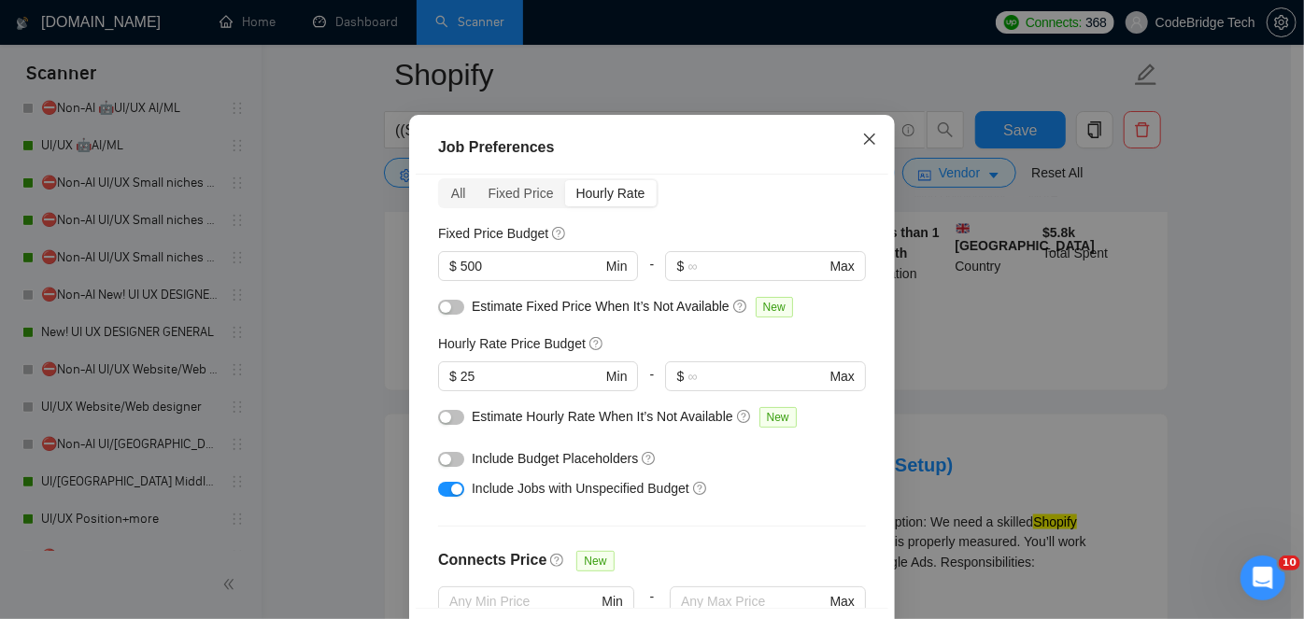
click at [862, 147] on icon "close" at bounding box center [869, 139] width 15 height 15
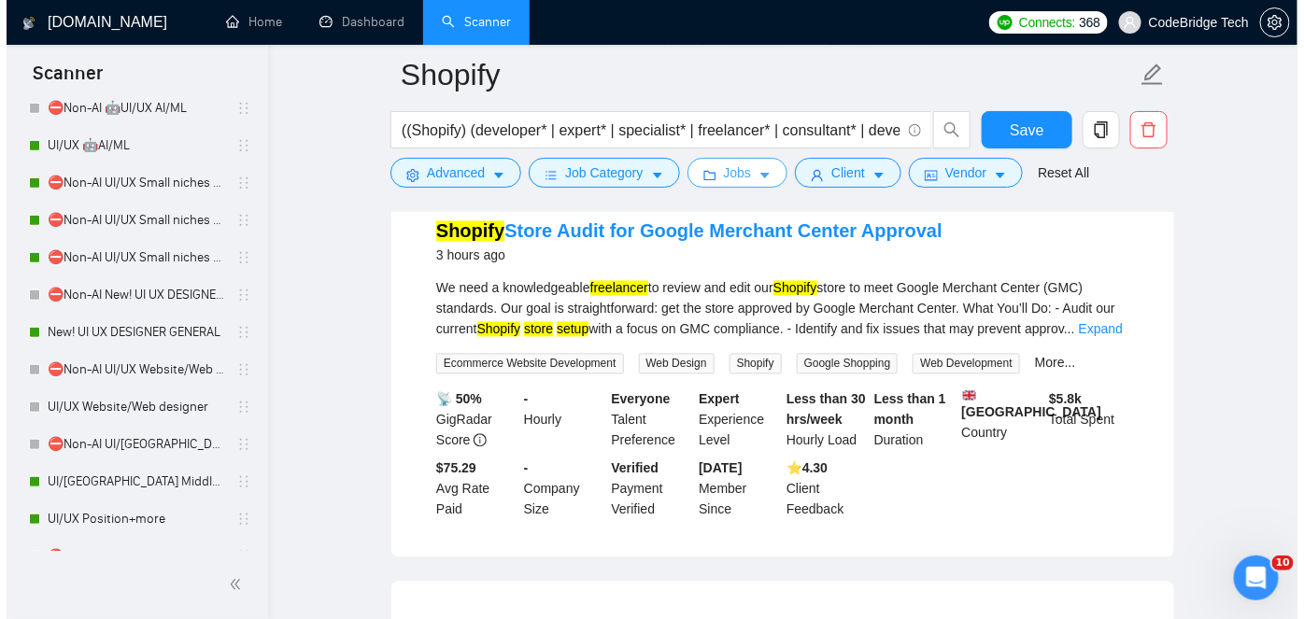
scroll to position [1078, 0]
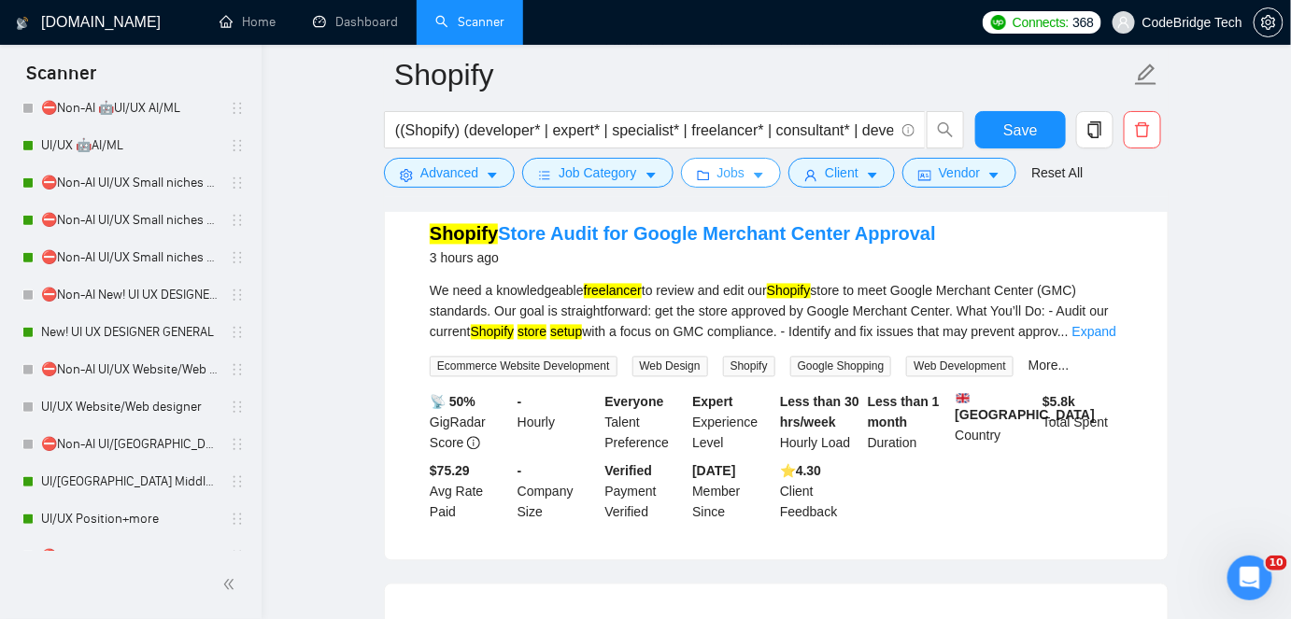
click at [727, 167] on span "Jobs" at bounding box center [732, 173] width 28 height 21
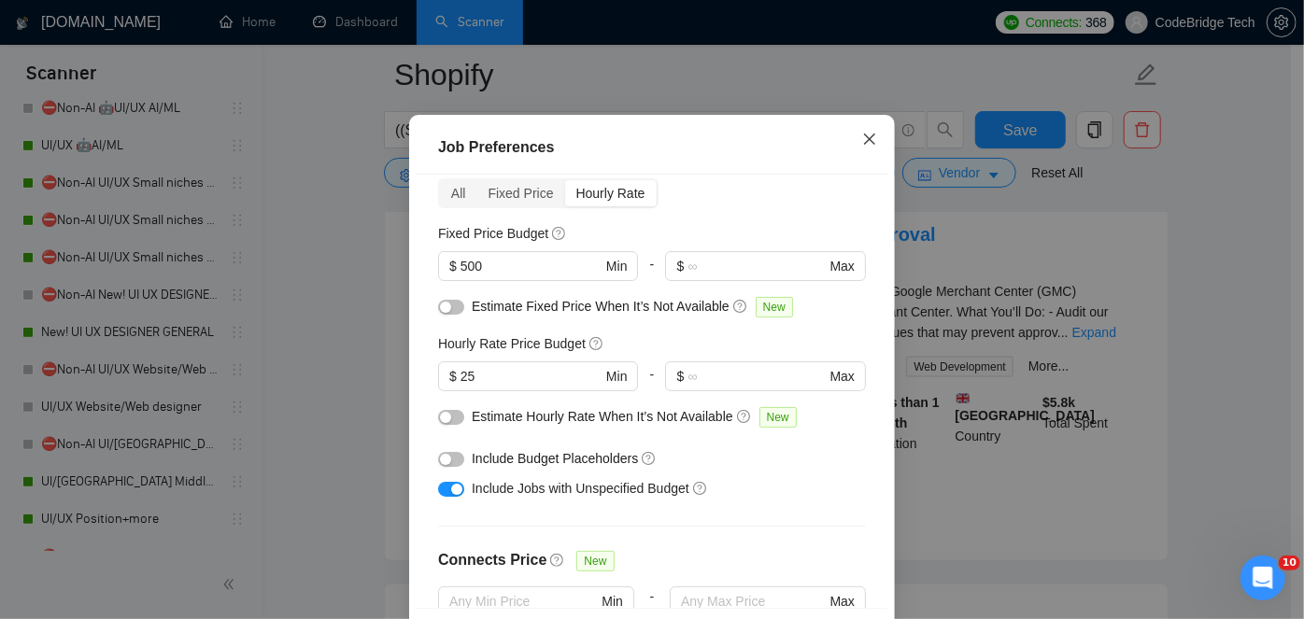
click at [862, 147] on icon "close" at bounding box center [869, 139] width 15 height 15
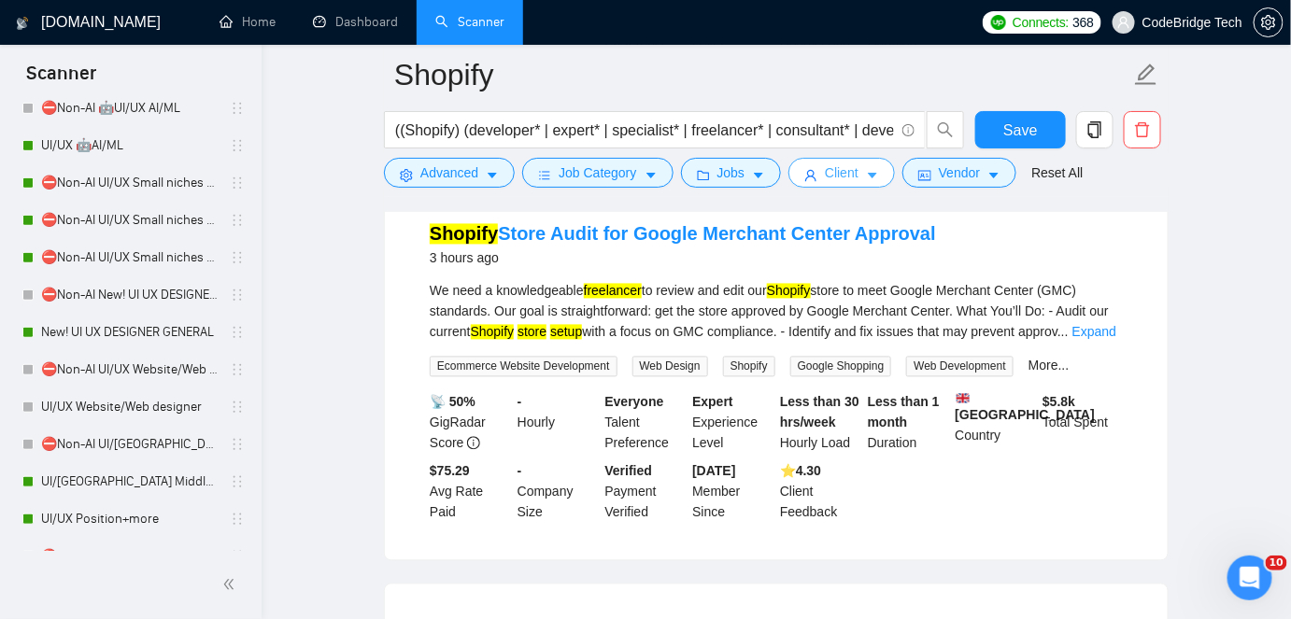
click at [866, 172] on icon "caret-down" at bounding box center [872, 175] width 13 height 13
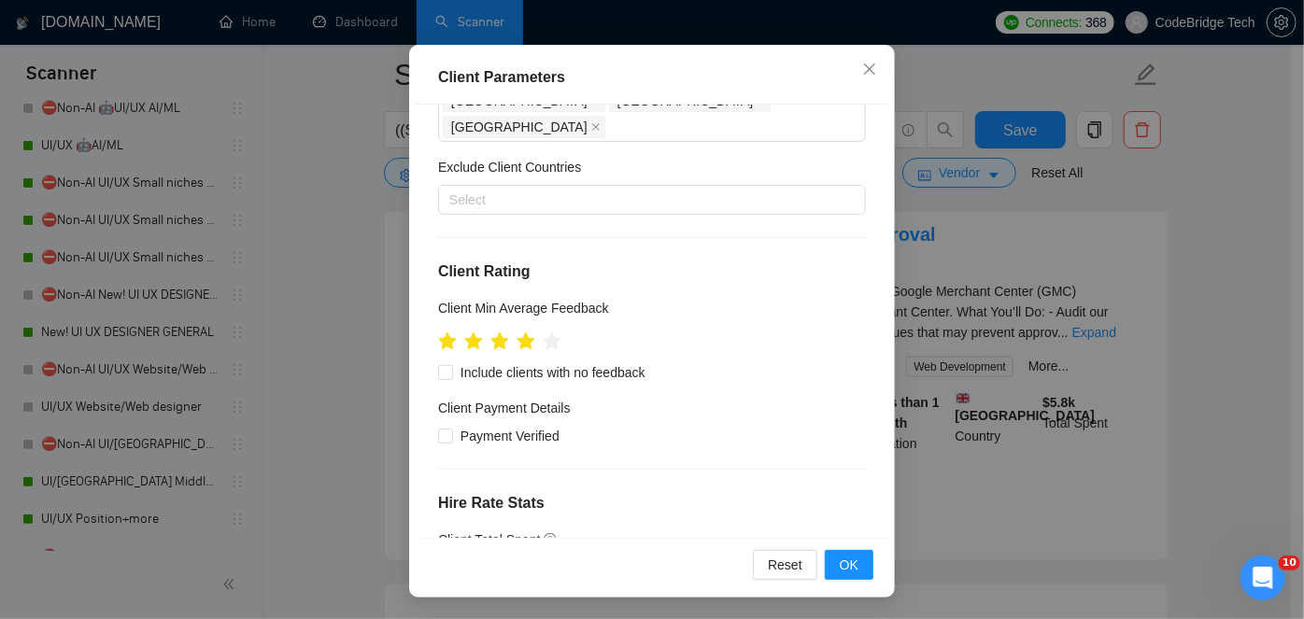
scroll to position [394, 0]
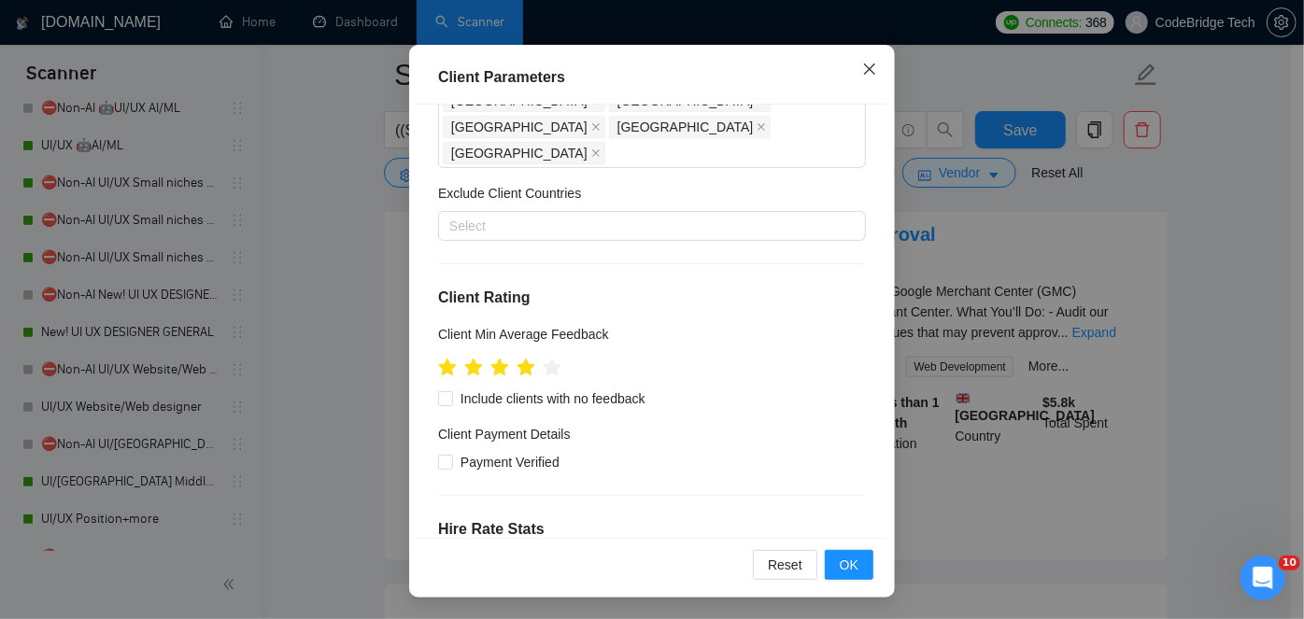
click at [869, 70] on icon "close" at bounding box center [869, 69] width 15 height 15
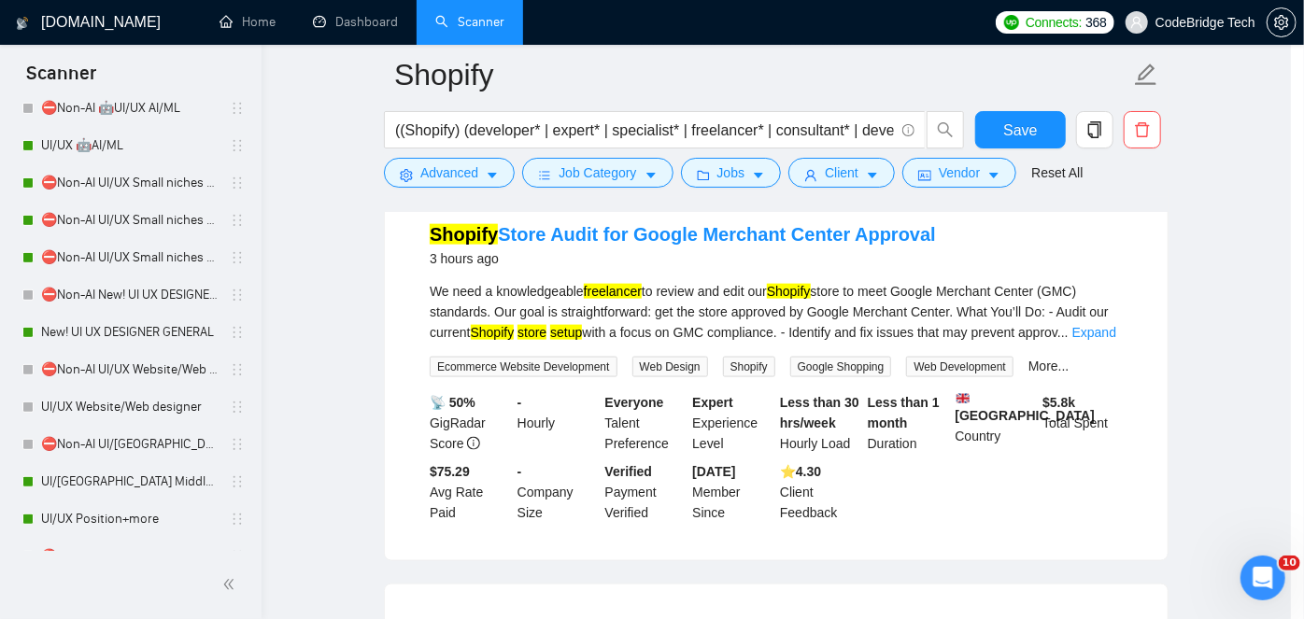
scroll to position [67, 0]
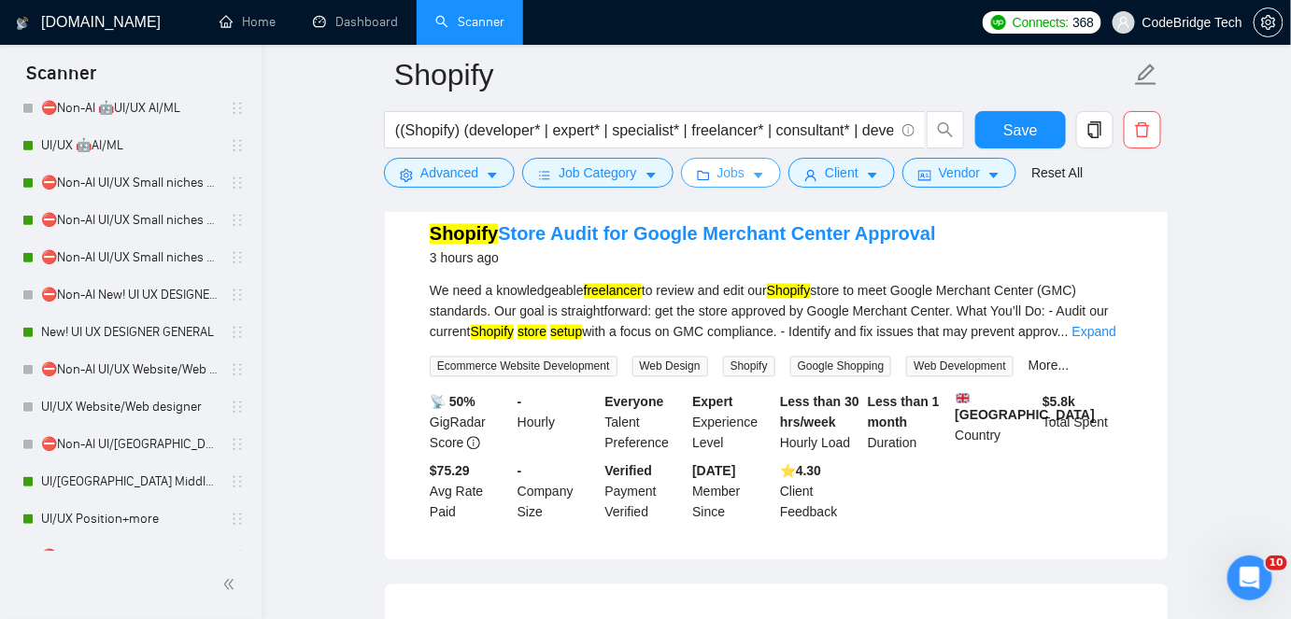
click at [720, 179] on span "Jobs" at bounding box center [732, 173] width 28 height 21
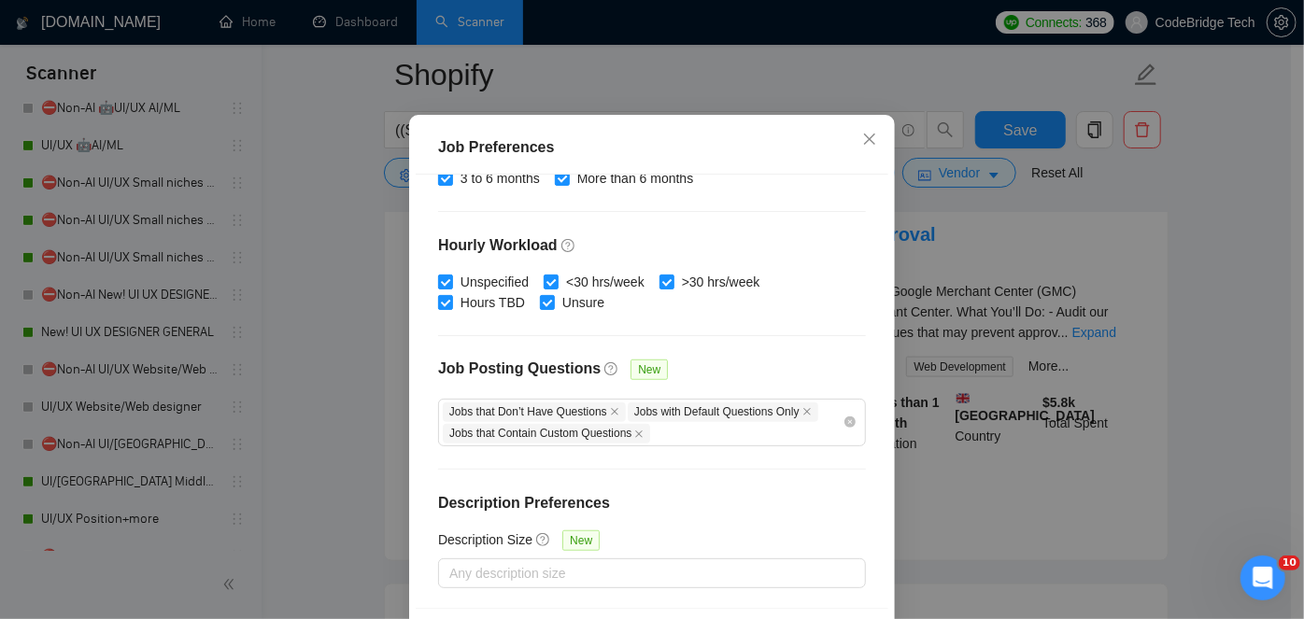
scroll to position [137, 0]
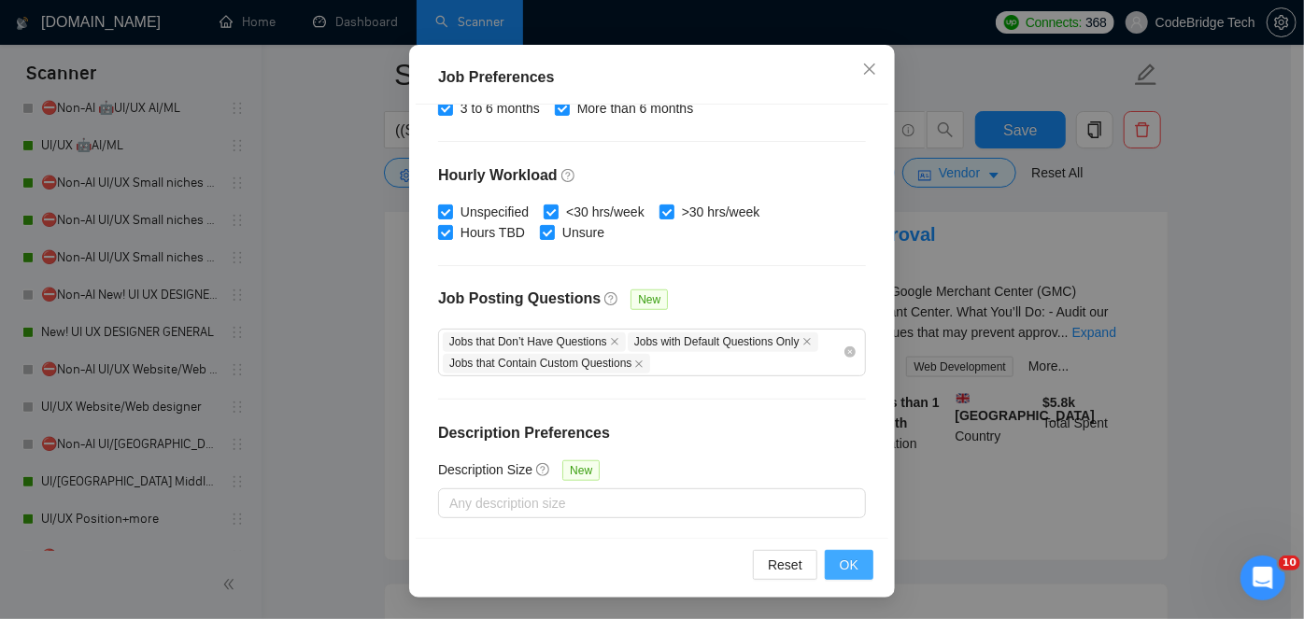
click at [840, 571] on span "OK" at bounding box center [849, 565] width 19 height 21
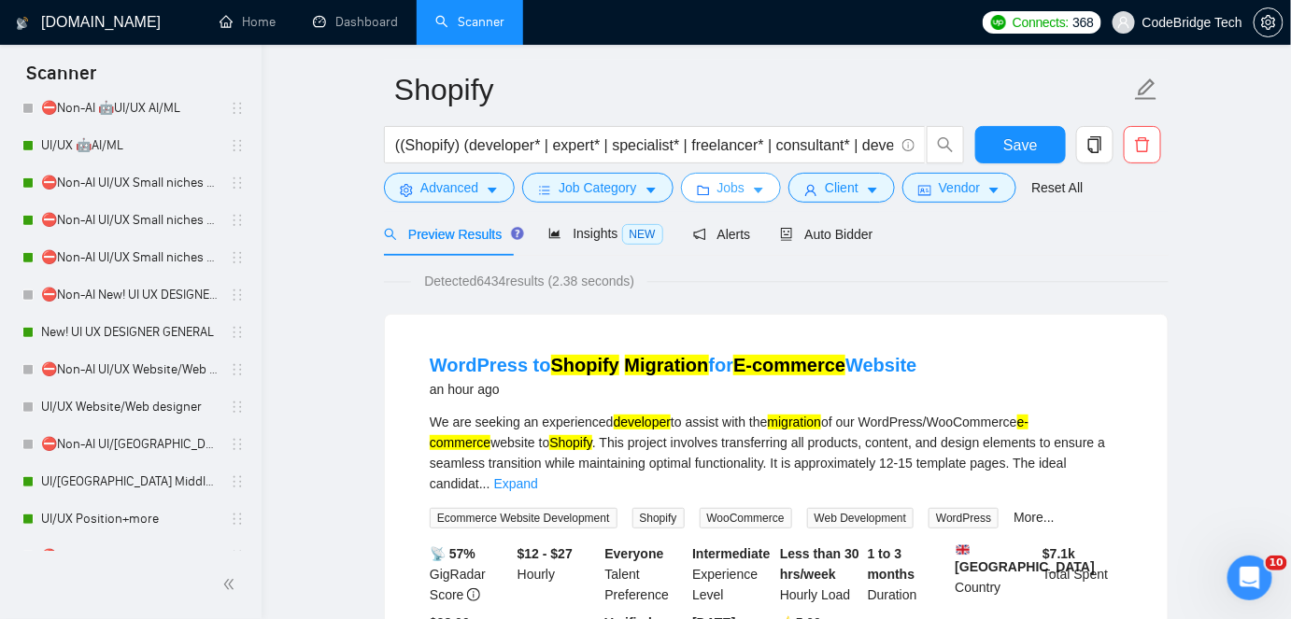
scroll to position [0, 0]
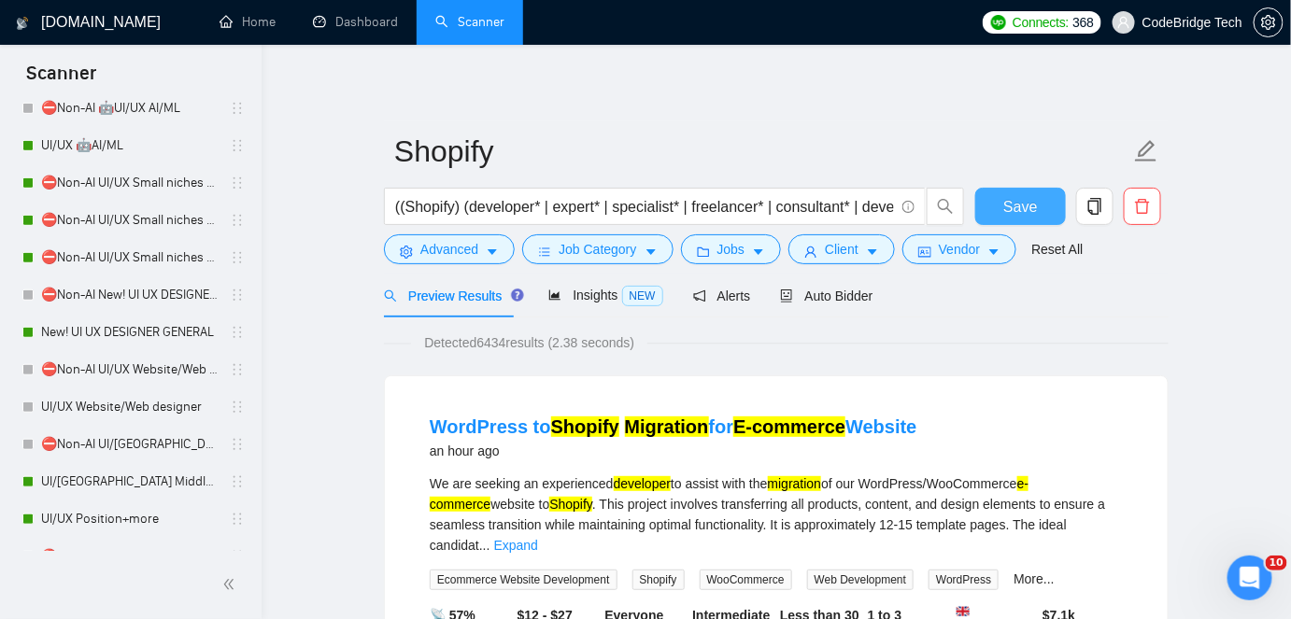
click at [986, 206] on button "Save" at bounding box center [1020, 206] width 91 height 37
click at [831, 294] on span "Auto Bidder" at bounding box center [826, 296] width 92 height 15
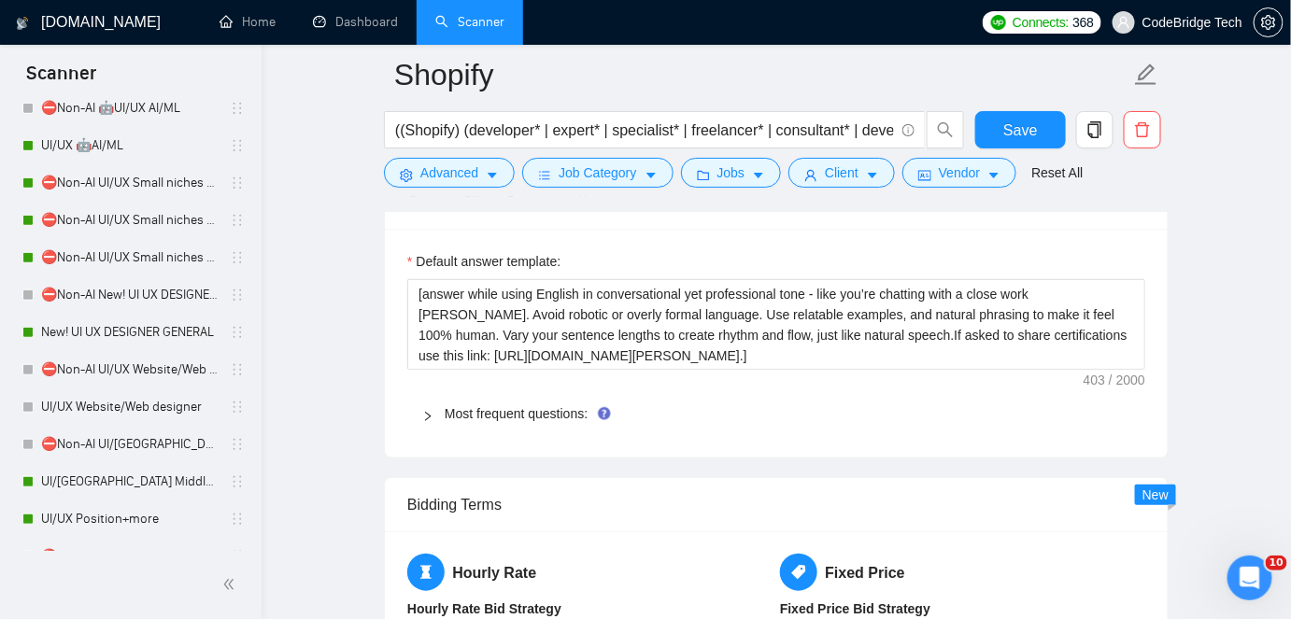
scroll to position [2633, 0]
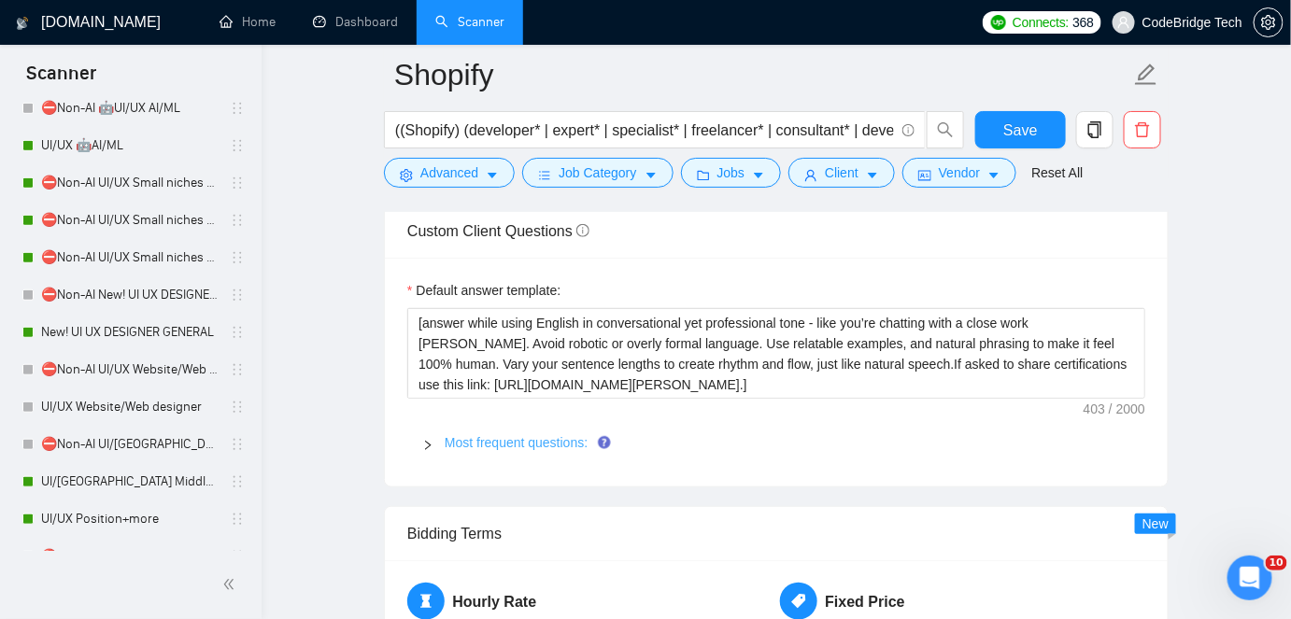
click at [526, 435] on link "Most frequent questions:" at bounding box center [516, 442] width 143 height 15
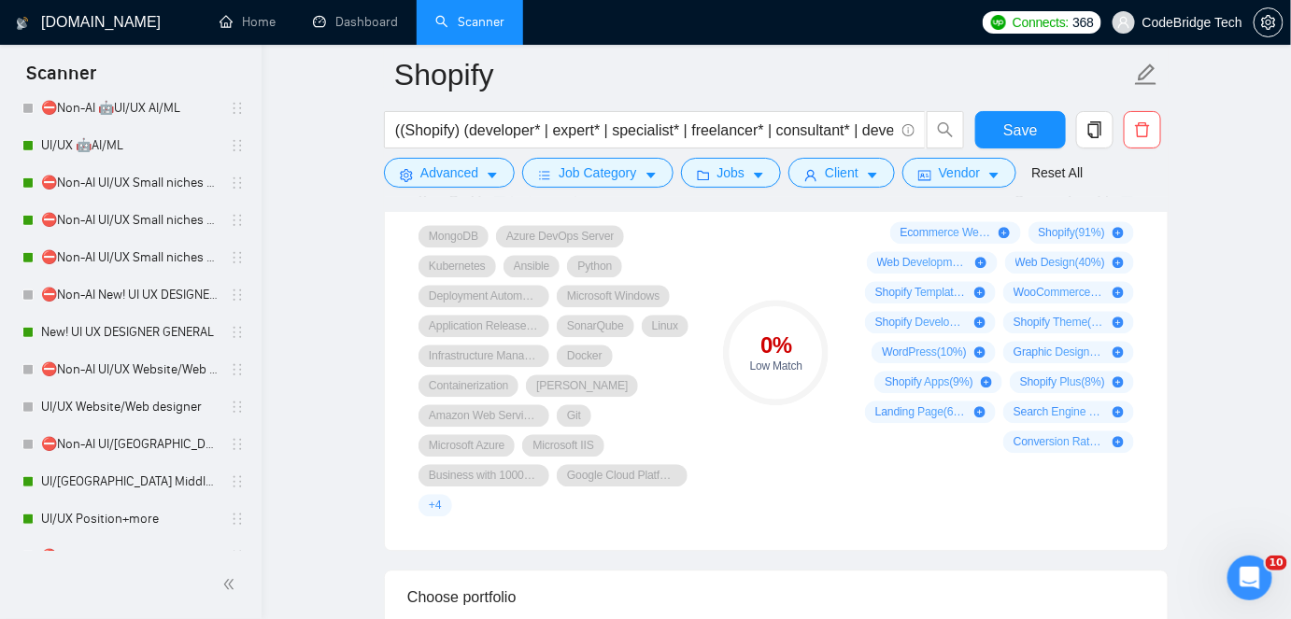
scroll to position [1273, 0]
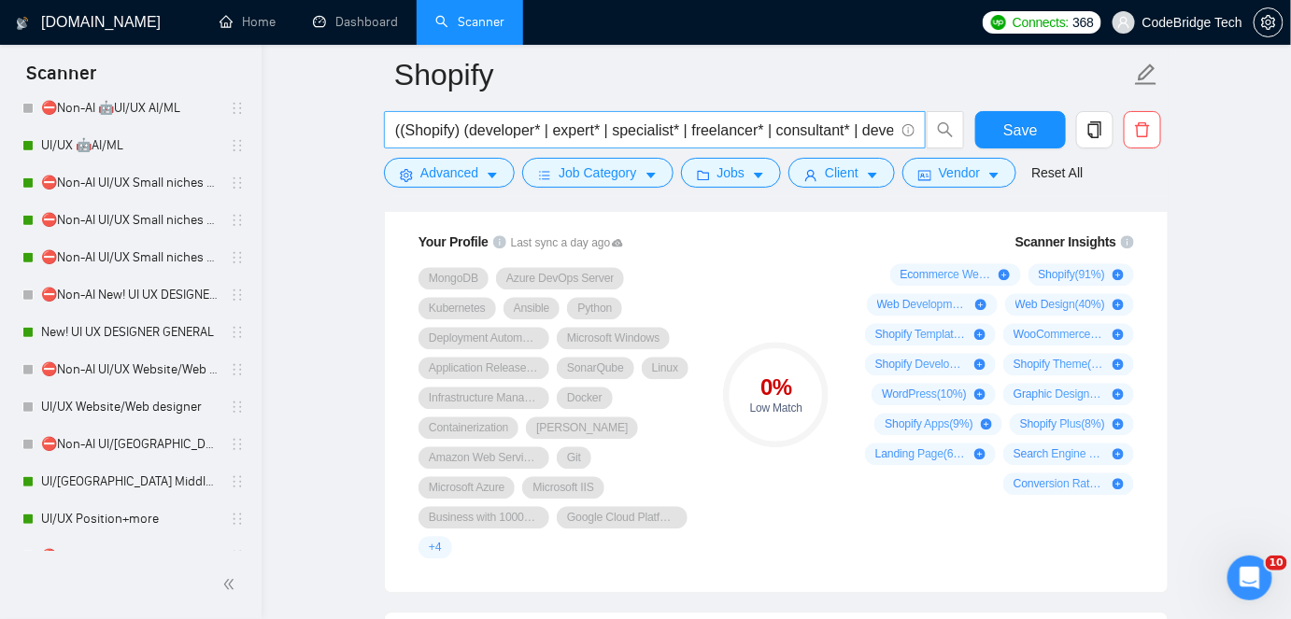
click at [746, 135] on input "((Shopify) (developer* | expert* | specialist* | freelancer* | consultant* | de…" at bounding box center [644, 130] width 499 height 23
click at [854, 130] on input "((Shopify) (developer* | expert* | specialist* | freelancer* | consultant* | de…" at bounding box center [644, 130] width 499 height 23
click at [453, 128] on input "((Shopify) (developer* | expert* | specialist* | freelancer* | consultant* | de…" at bounding box center [644, 130] width 499 height 23
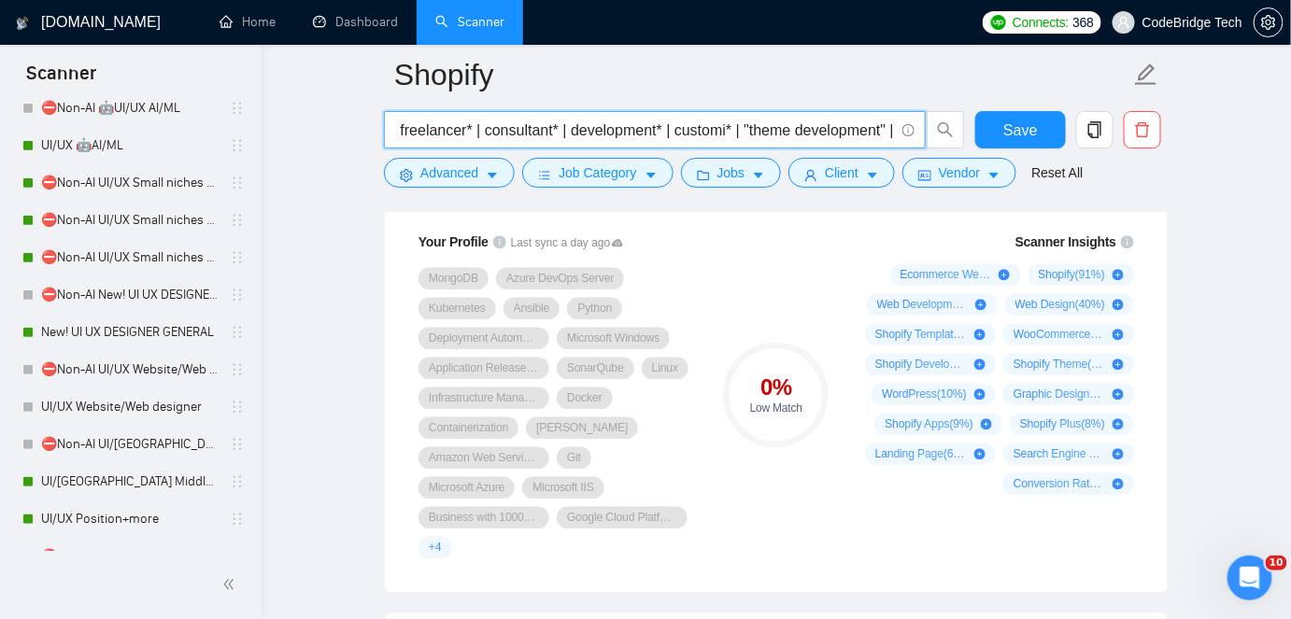
drag, startPoint x: 511, startPoint y: 128, endPoint x: 391, endPoint y: 133, distance: 120.6
click at [391, 133] on span "((Shopify) (developer* | expert* | specialist* | freelancer* | consultant* | de…" at bounding box center [655, 129] width 542 height 37
click at [694, 129] on input "((Shopify) (developer* | expert* | specialist* | freelancer* | consultant* | de…" at bounding box center [644, 130] width 499 height 23
click at [734, 130] on input "((Shopify) (developer* | expert* | specialist* | freelancer* | consultant* | de…" at bounding box center [644, 130] width 499 height 23
click at [739, 130] on input "((Shopify) (developer* | expert* | specialist* | freelancer* | consultant* | de…" at bounding box center [644, 130] width 499 height 23
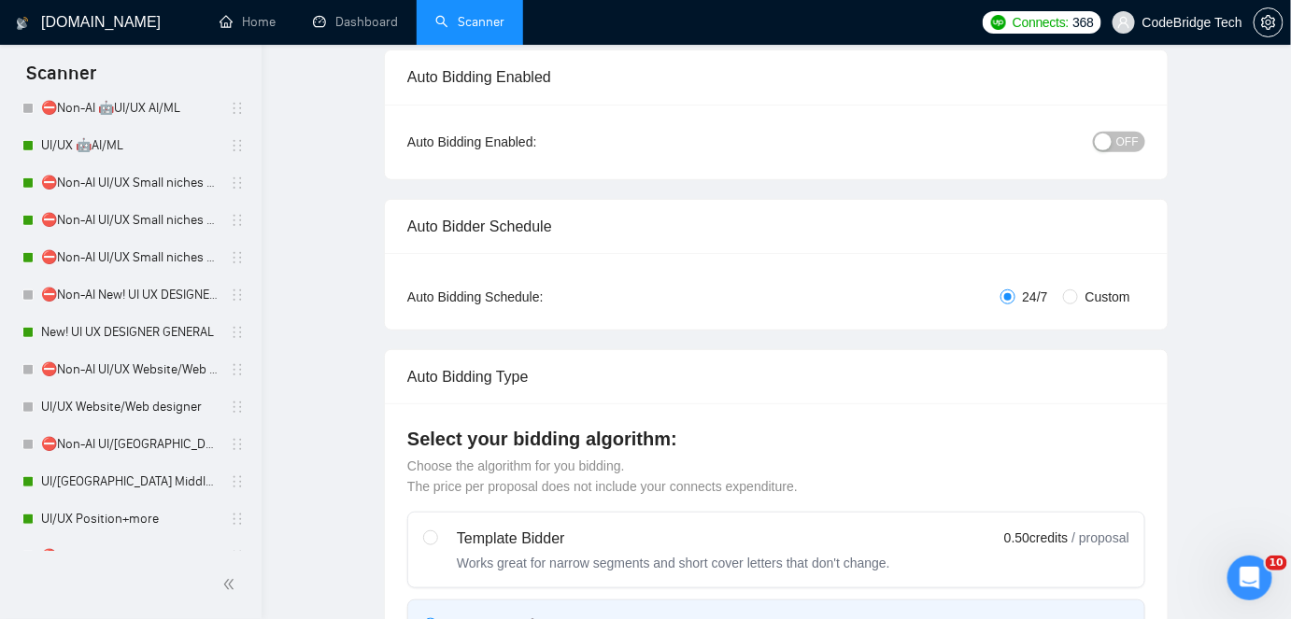
scroll to position [0, 0]
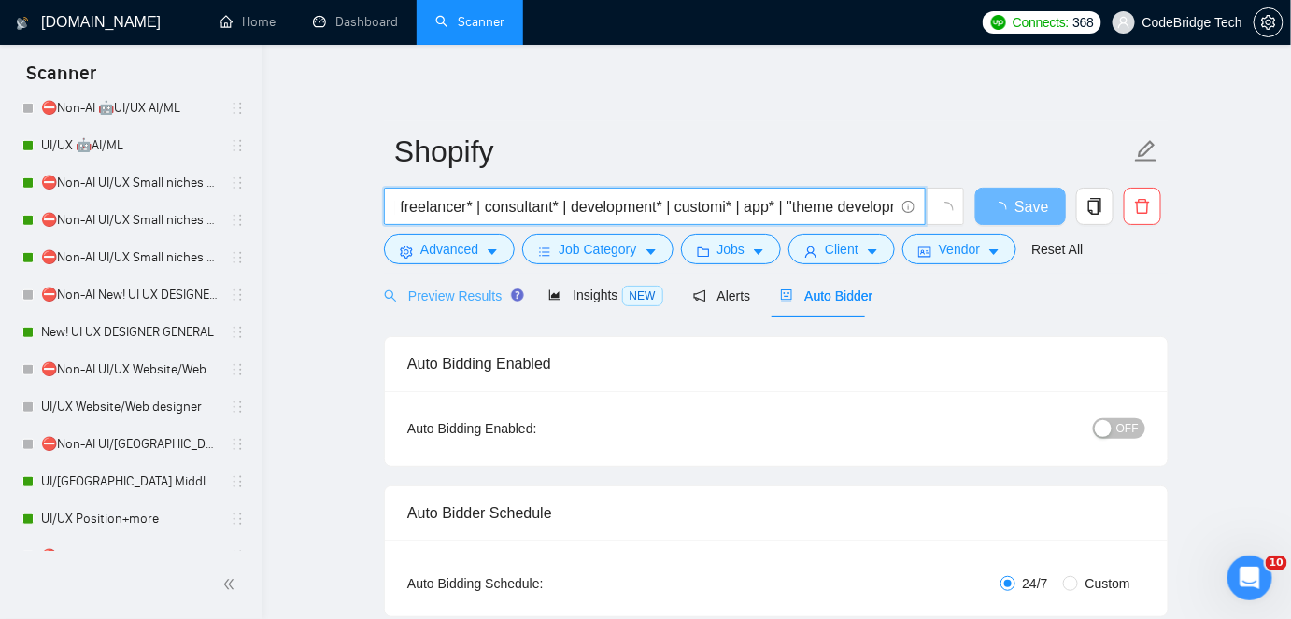
type input "((Shopify) (developer* | expert* | specialist* | freelancer* | consultant* | de…"
click at [483, 301] on span "Preview Results" at bounding box center [451, 296] width 135 height 15
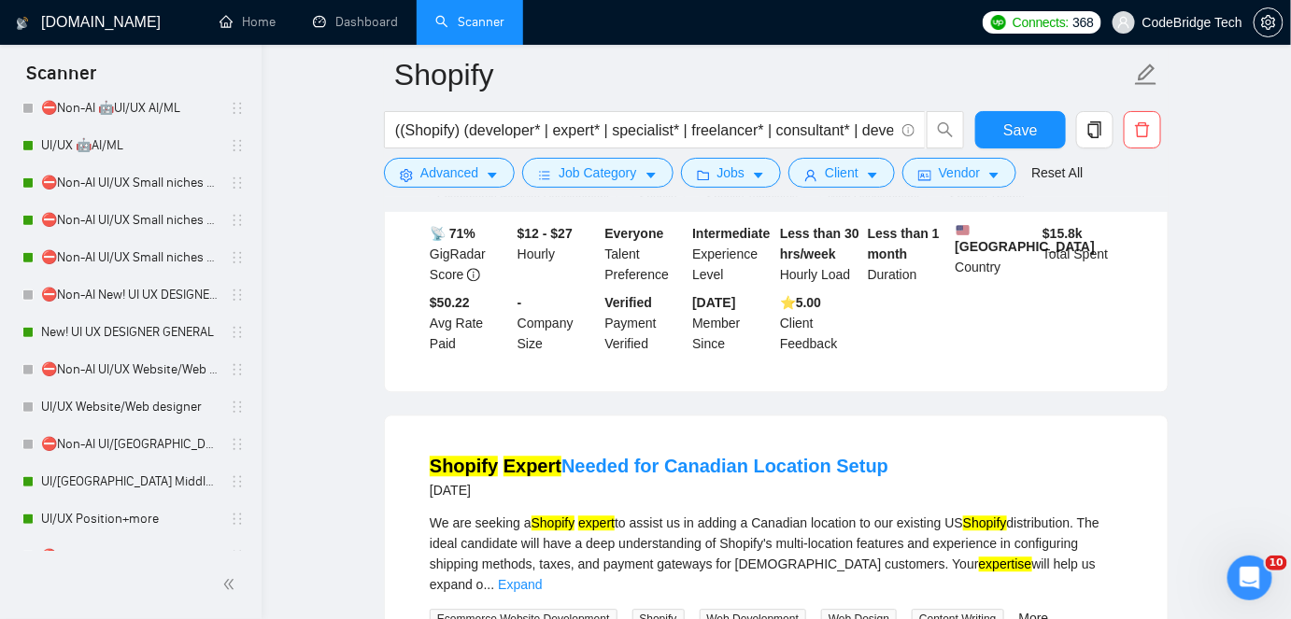
scroll to position [4030, 0]
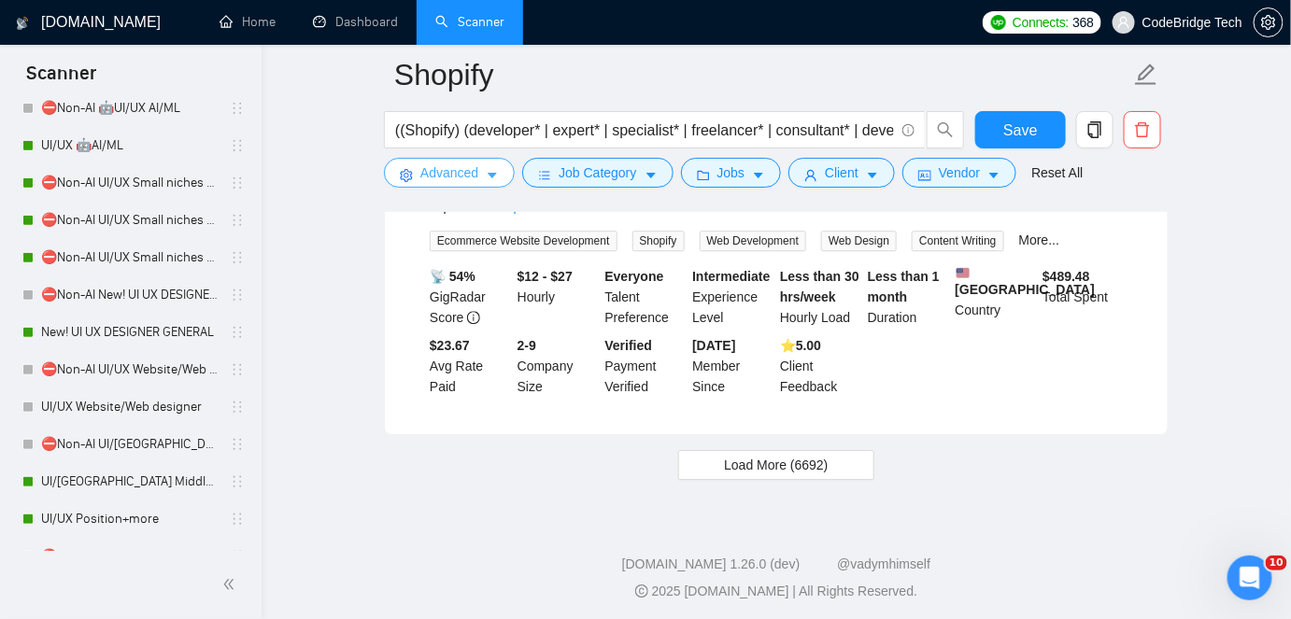
click at [450, 170] on span "Advanced" at bounding box center [449, 173] width 58 height 21
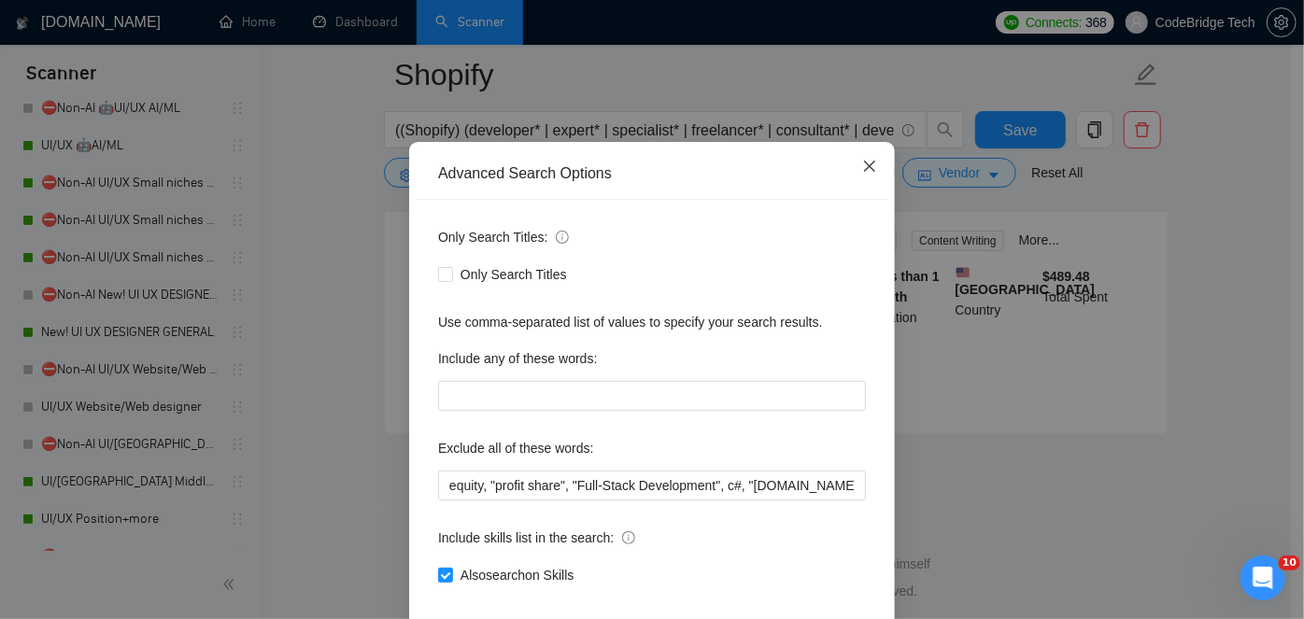
click at [864, 172] on icon "close" at bounding box center [869, 166] width 11 height 11
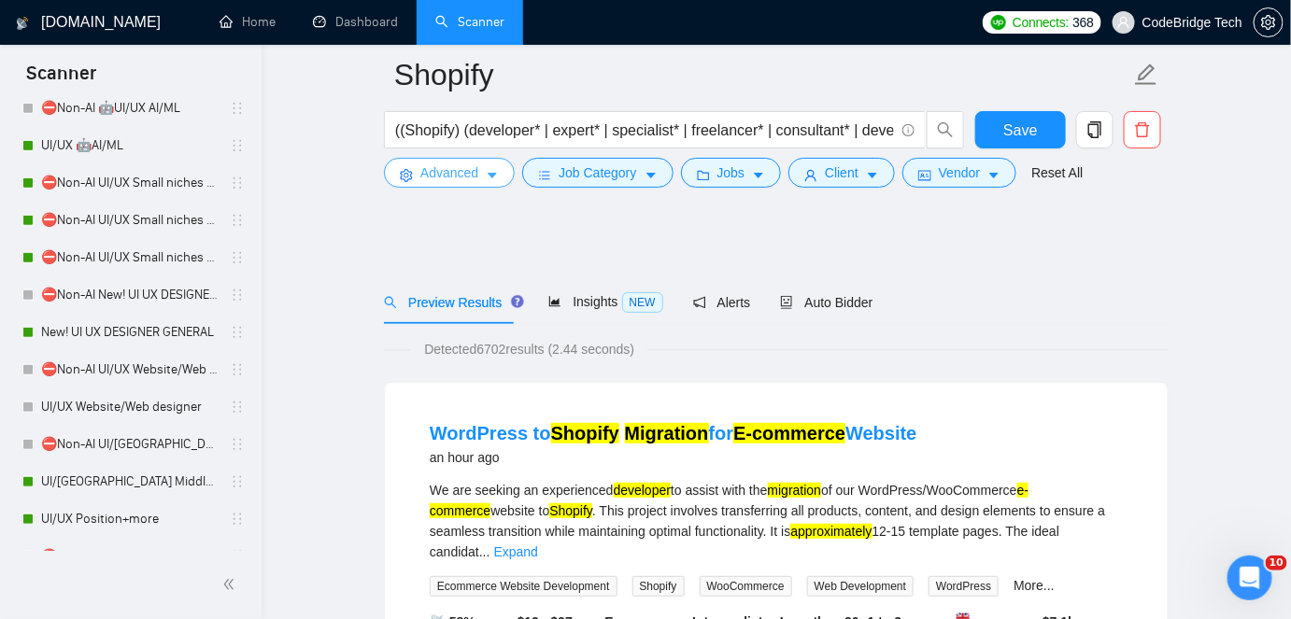
scroll to position [0, 0]
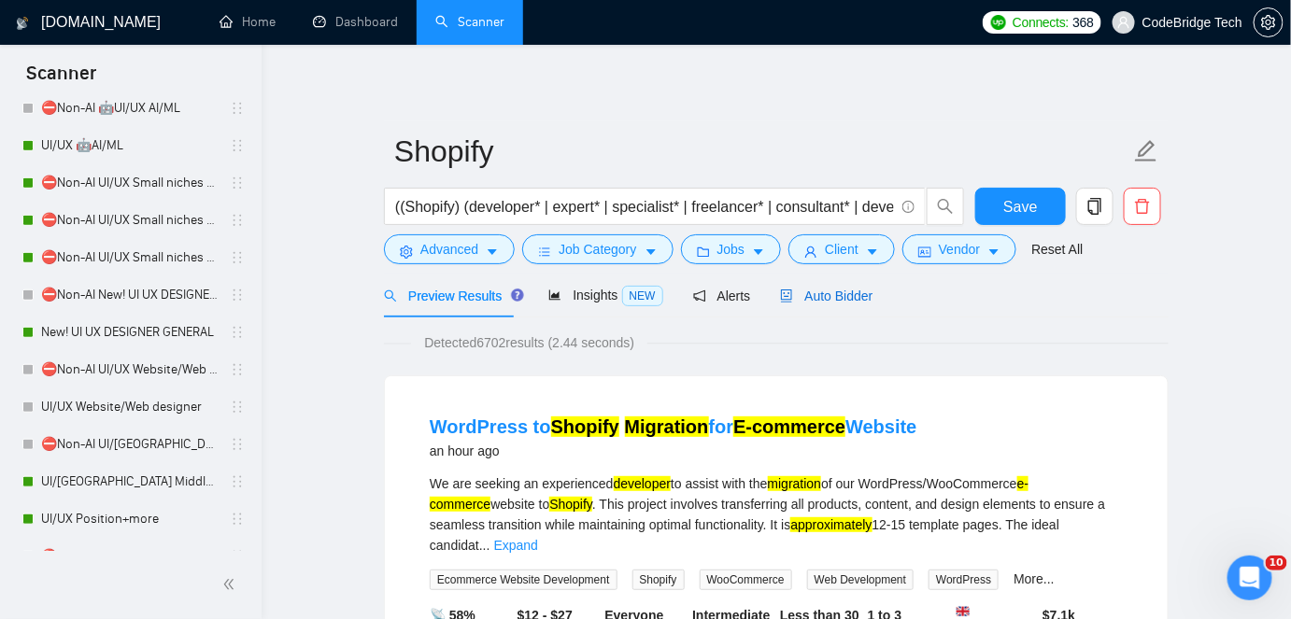
click at [831, 290] on span "Auto Bidder" at bounding box center [826, 296] width 92 height 15
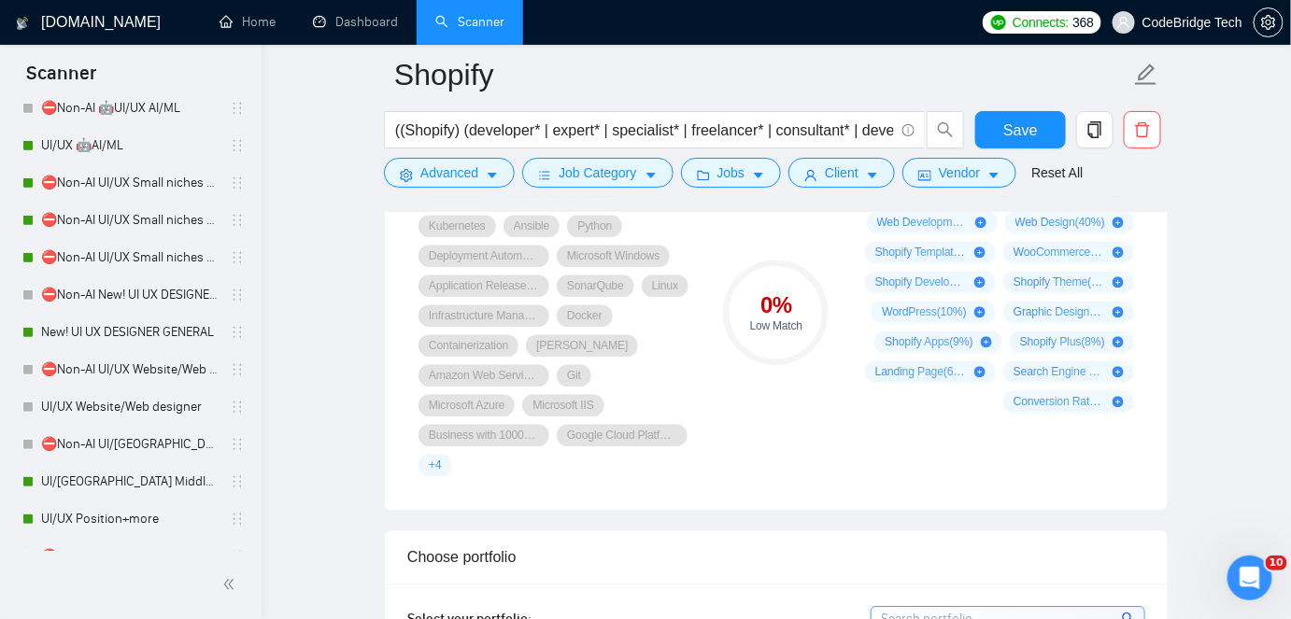
scroll to position [1289, 0]
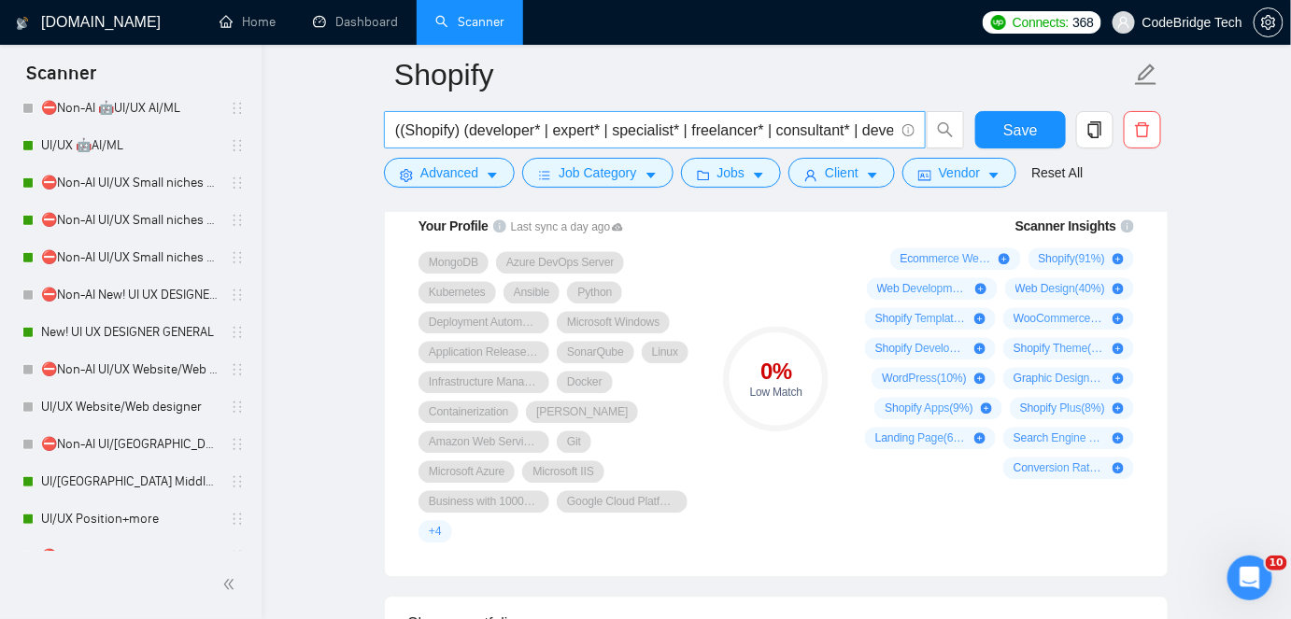
click at [828, 133] on input "((Shopify) (developer* | expert* | specialist* | freelancer* | consultant* | de…" at bounding box center [644, 130] width 499 height 23
click at [785, 125] on input "((Shopify) (developer* | expert* | specialist* | freelancer* | consultant* | de…" at bounding box center [644, 130] width 499 height 23
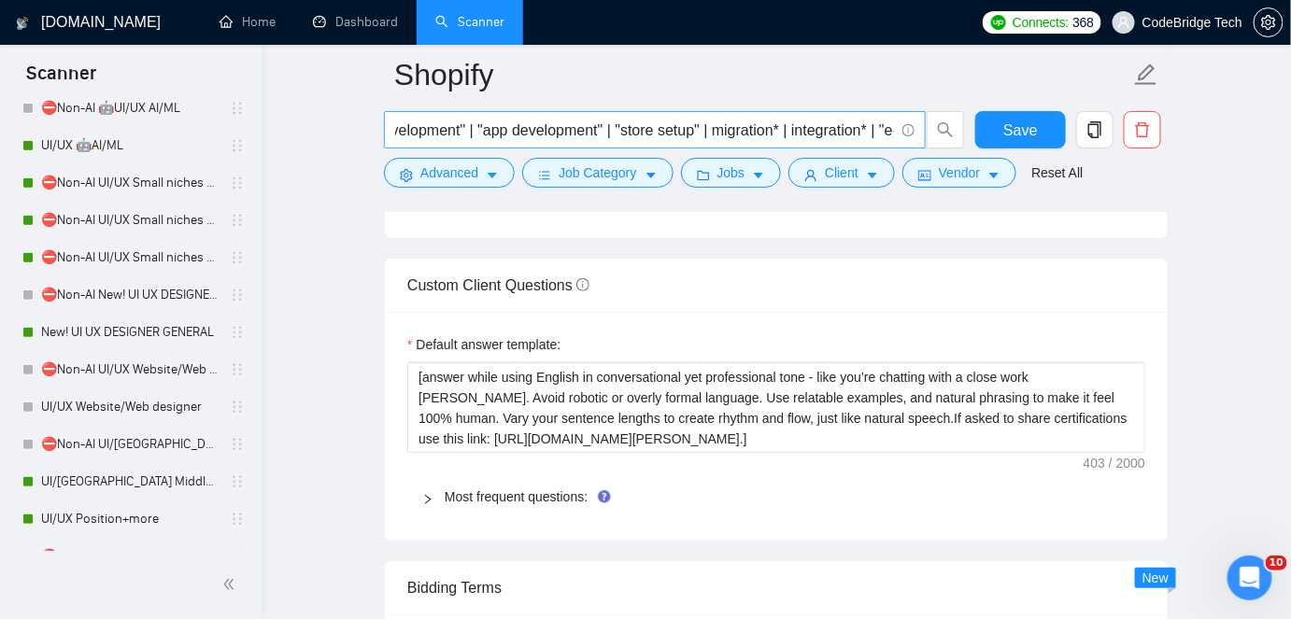
scroll to position [528, 0]
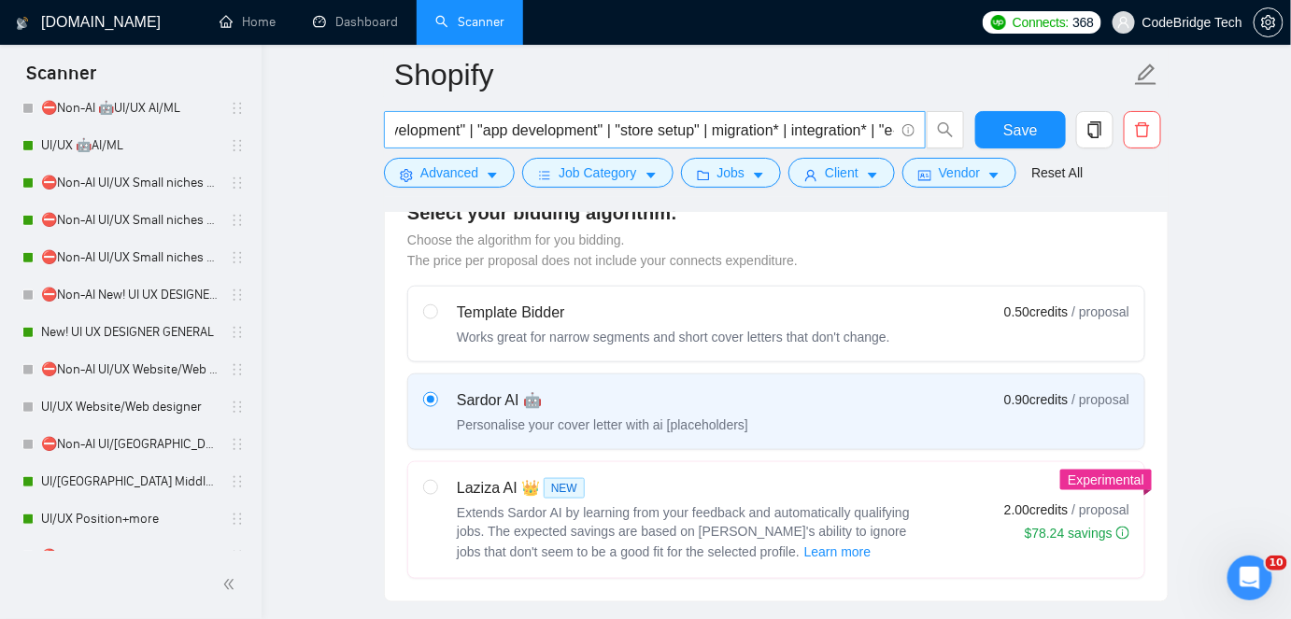
click at [753, 122] on input "((Shopify) (developer* | expert* | specialist* | freelancer* | consultant* | de…" at bounding box center [644, 130] width 499 height 23
click at [793, 125] on input "((Shopify) (developer* | expert* | specialist* | freelancer* | consultant* | de…" at bounding box center [644, 130] width 499 height 23
click at [613, 125] on input "((Shopify) (developer* | expert* | specialist* | freelancer* | consultant* | de…" at bounding box center [644, 130] width 499 height 23
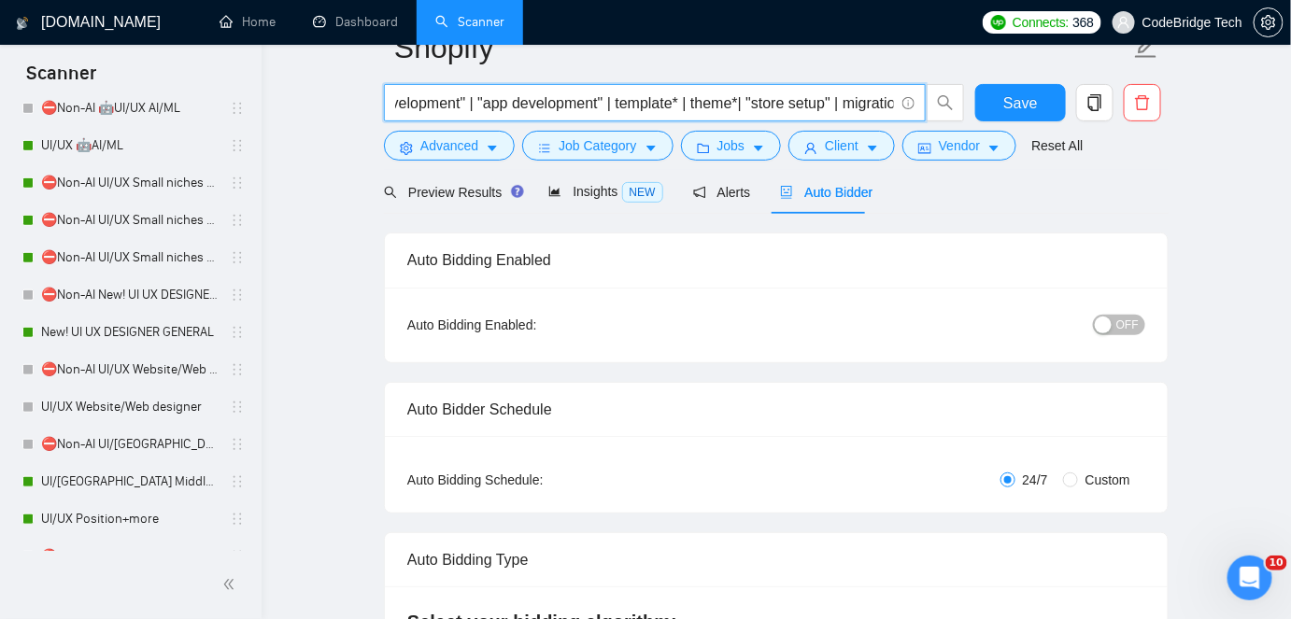
scroll to position [0, 0]
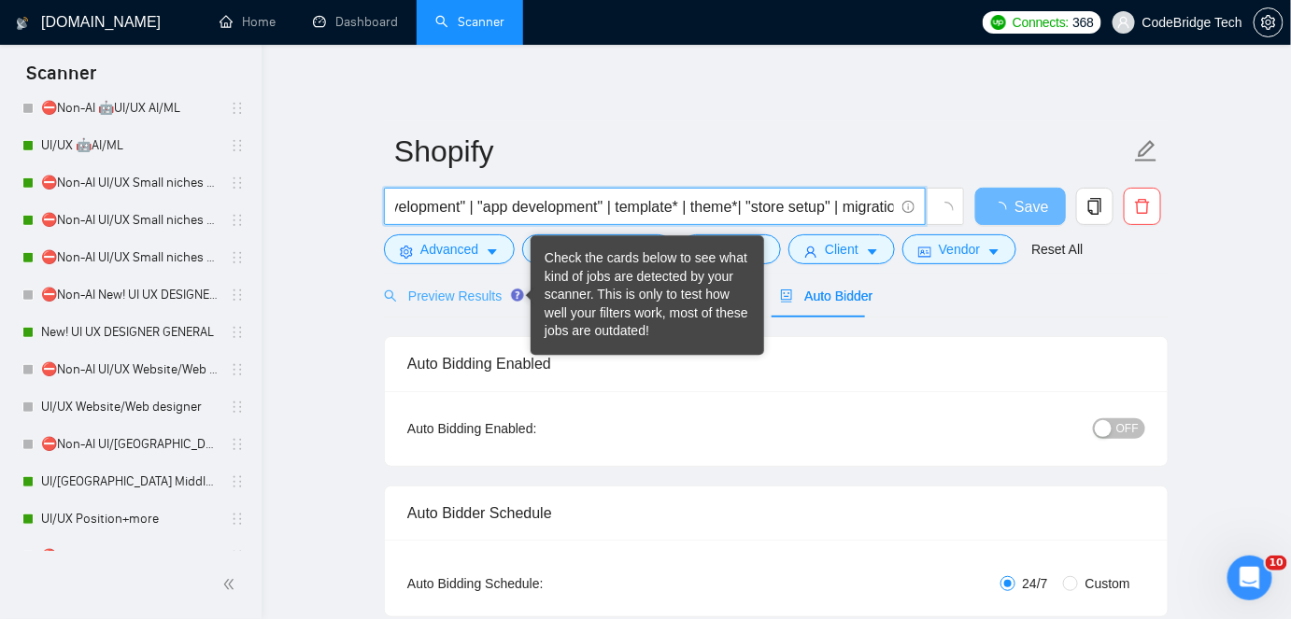
type input "((Shopify) (developer* | expert* | specialist* | freelancer* | consultant* | de…"
click at [500, 301] on span "Preview Results" at bounding box center [451, 296] width 135 height 15
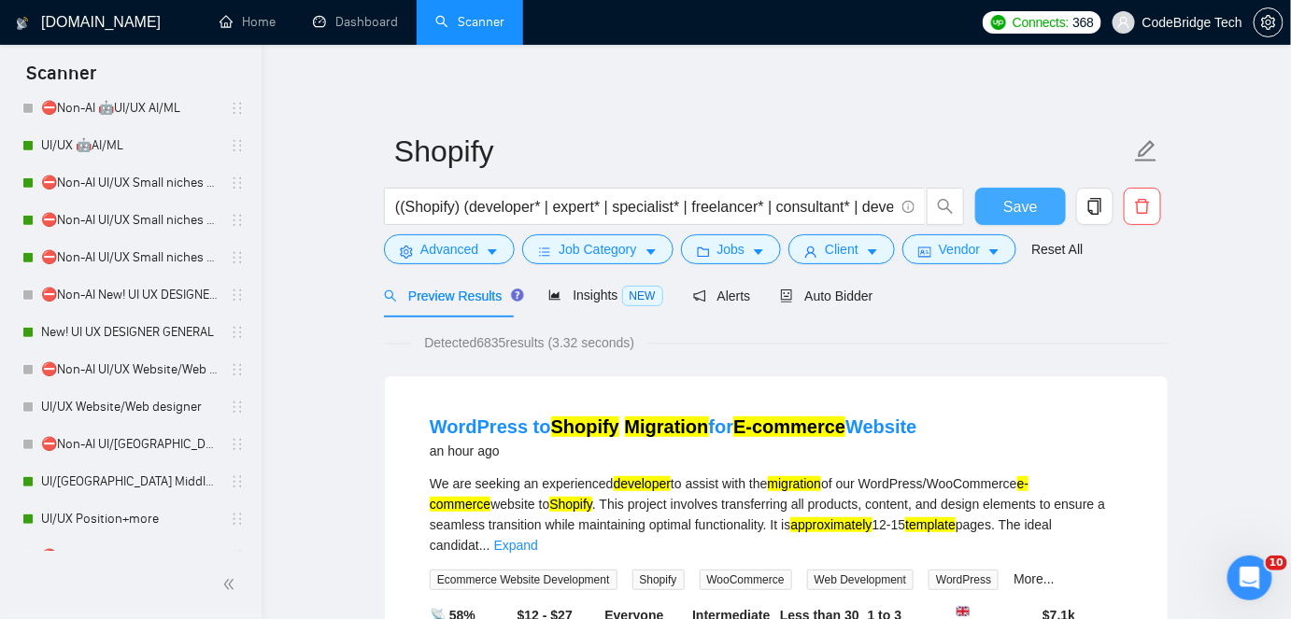
click at [1039, 200] on button "Save" at bounding box center [1020, 206] width 91 height 37
click at [842, 293] on span "Auto Bidder" at bounding box center [826, 296] width 92 height 15
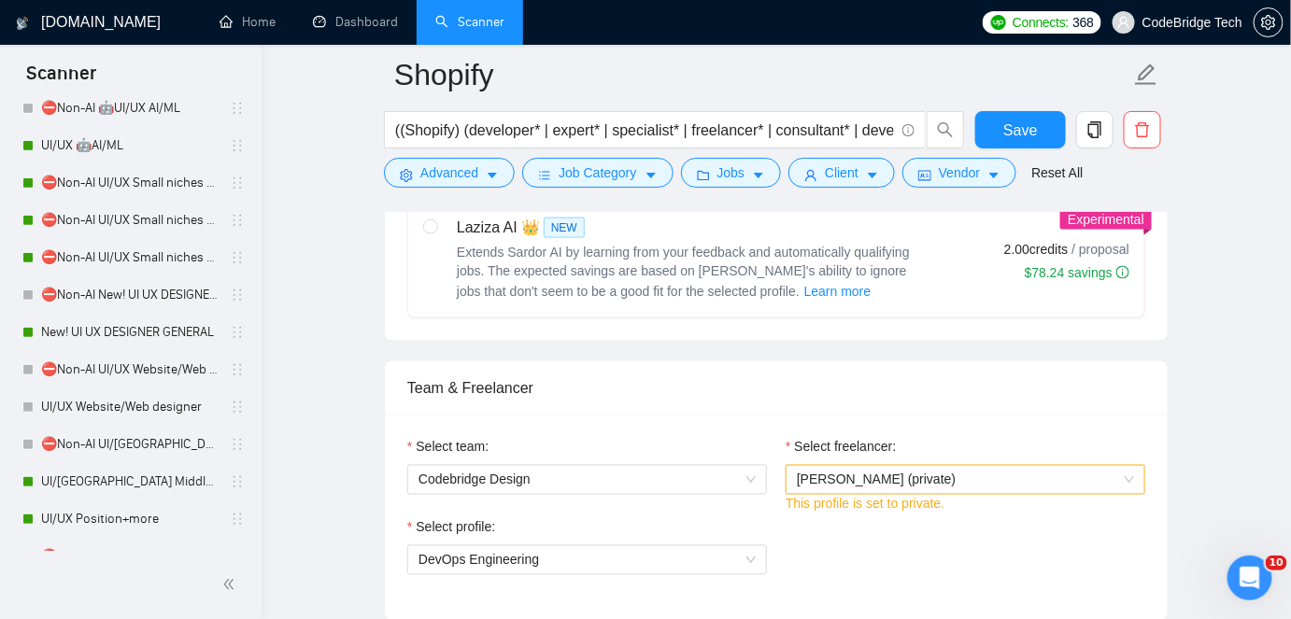
scroll to position [934, 0]
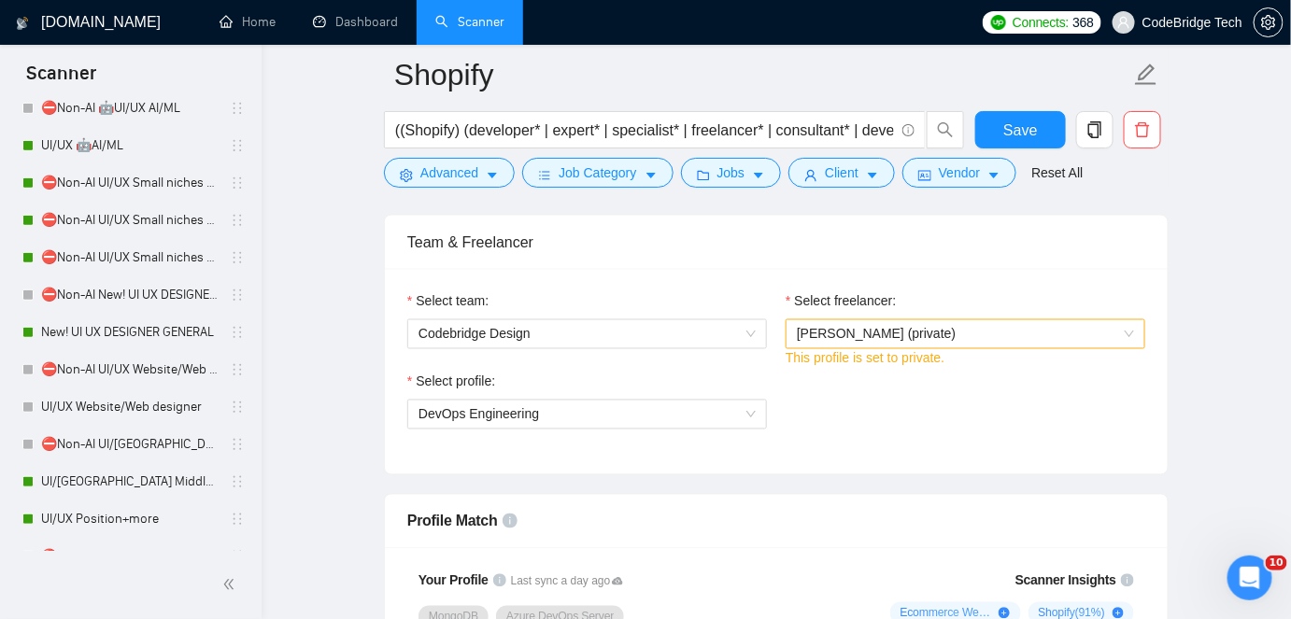
click at [902, 348] on div "This profile is set to private." at bounding box center [966, 358] width 360 height 21
click at [908, 335] on span "[PERSON_NAME] (private)" at bounding box center [876, 334] width 159 height 15
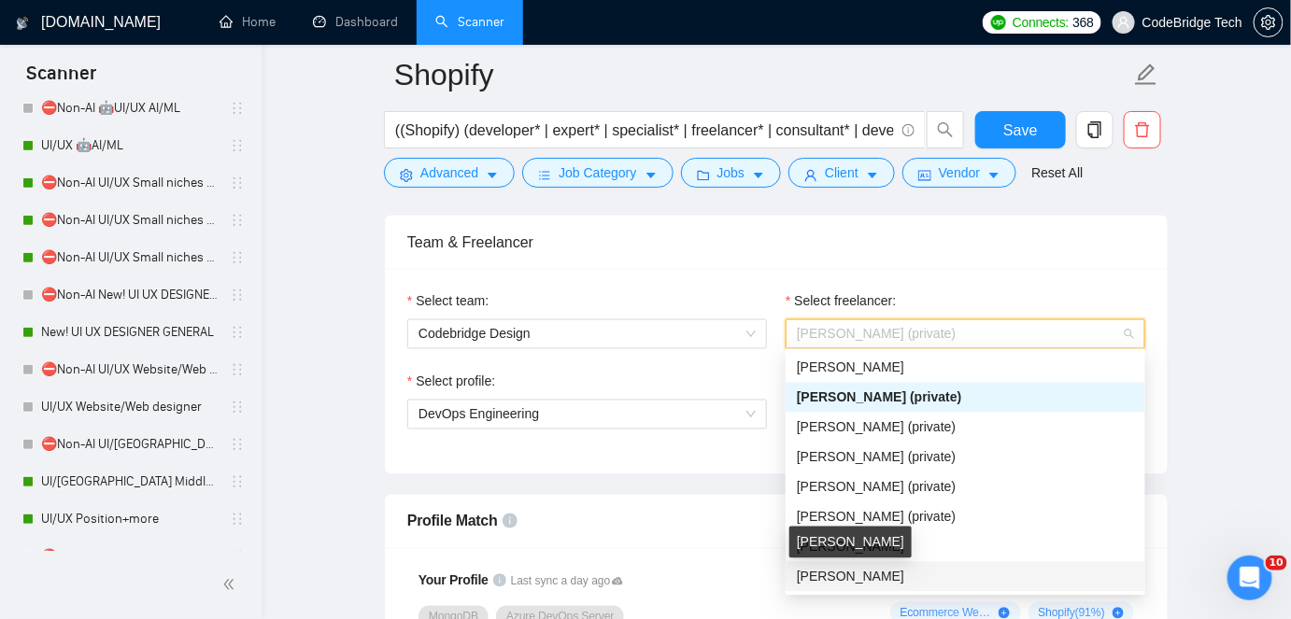
click at [861, 570] on span "[PERSON_NAME]" at bounding box center [850, 577] width 107 height 15
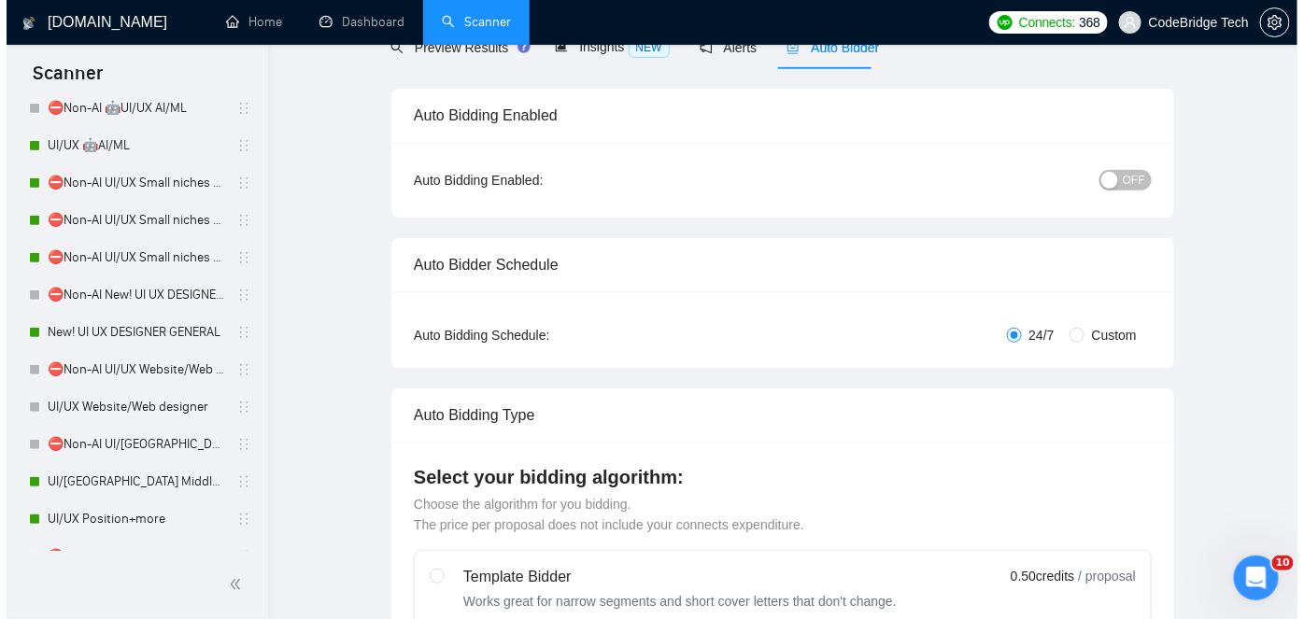
scroll to position [0, 0]
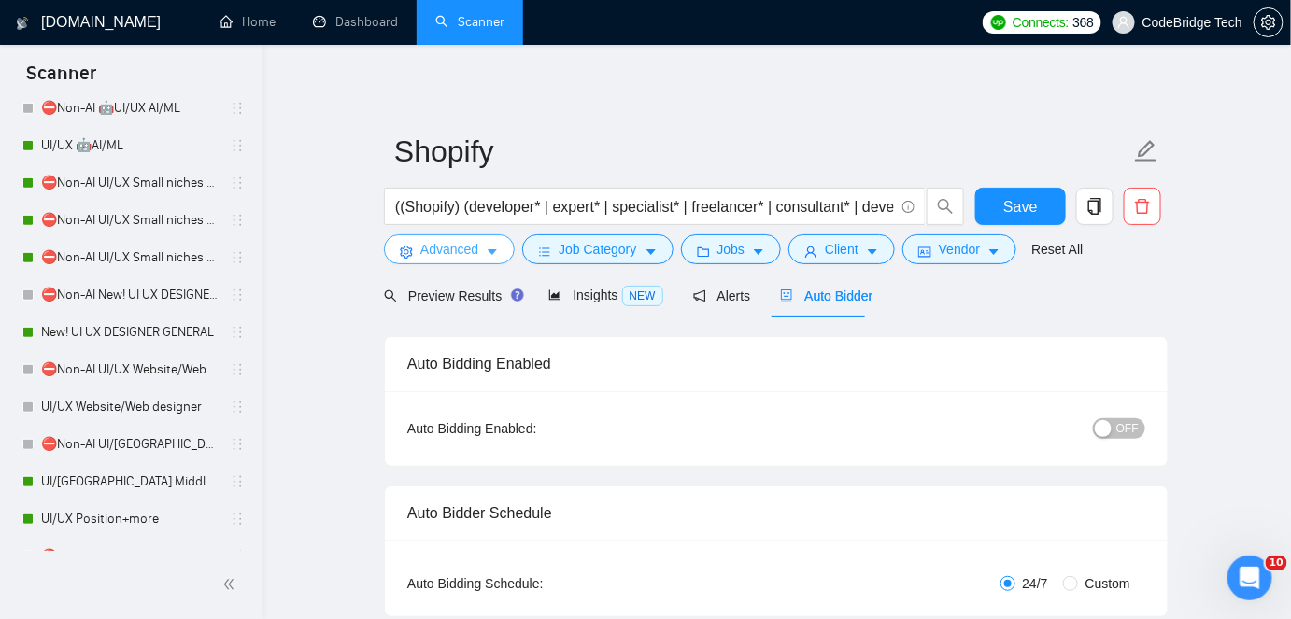
click at [458, 307] on div "Preview Results" at bounding box center [451, 296] width 135 height 44
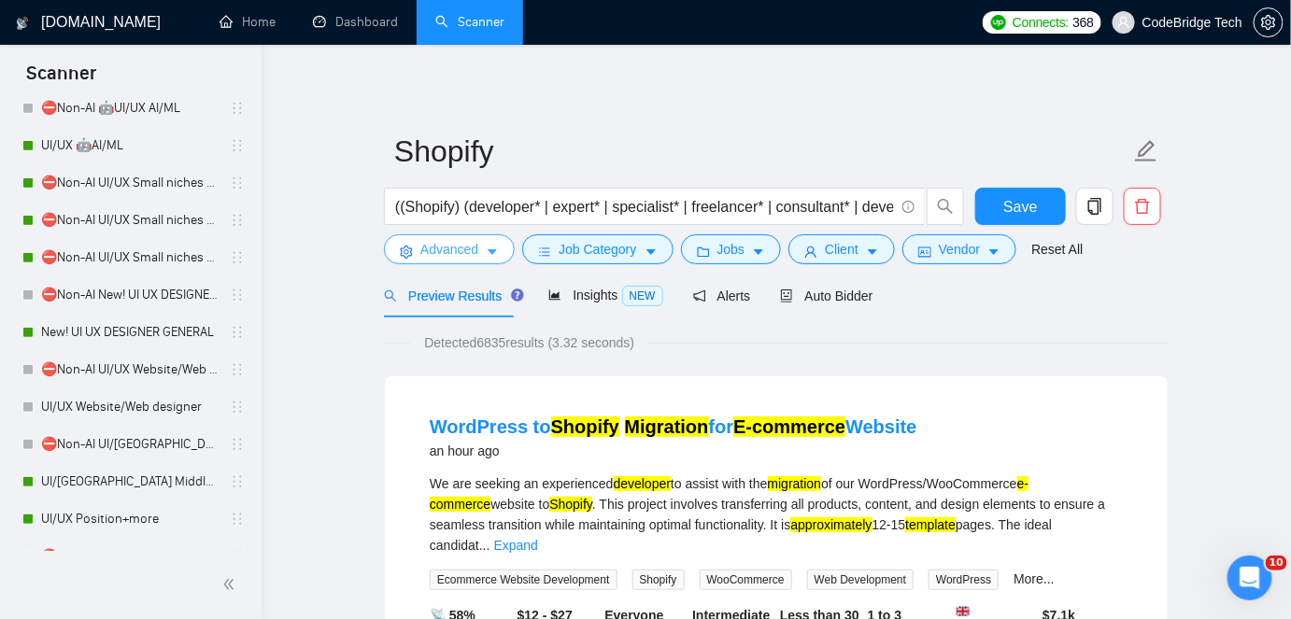
click at [475, 239] on span "Advanced" at bounding box center [449, 249] width 58 height 21
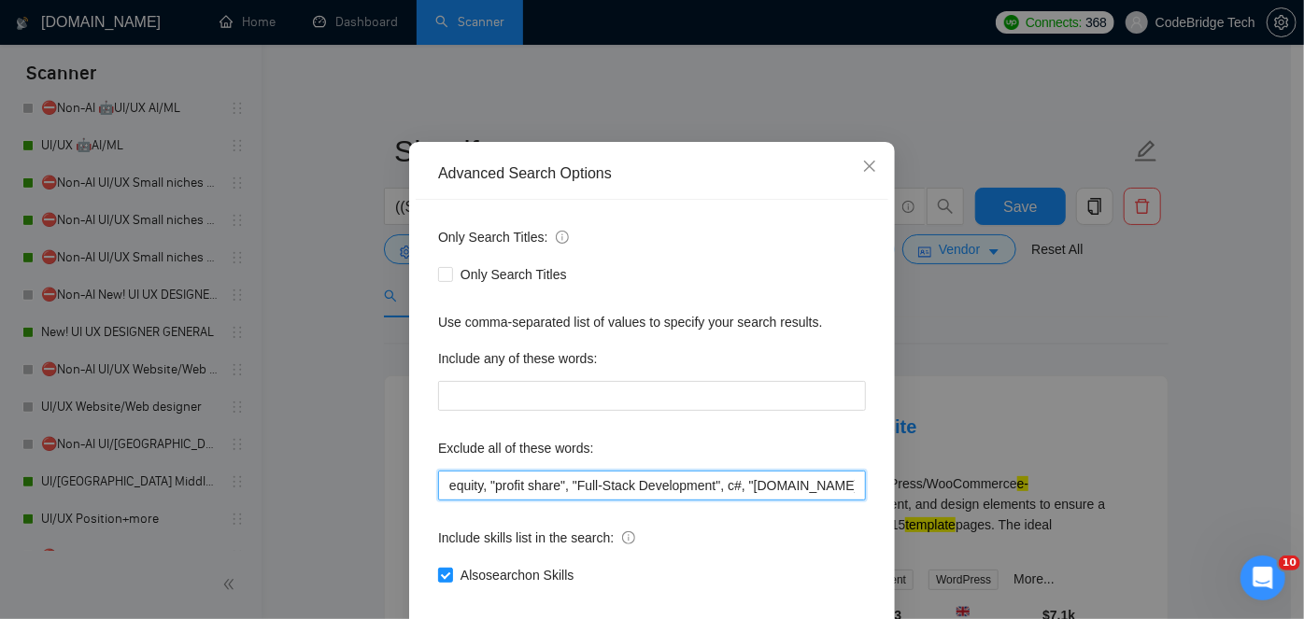
click at [438, 501] on input "equity, "profit share", "Full-Stack Development", c#, "[DOMAIN_NAME] Core", php…" at bounding box center [652, 486] width 428 height 30
paste input "Google Ads, Google Sheets, WooCommerce, Amazon webstore, amazon FBA, Amazon sel…"
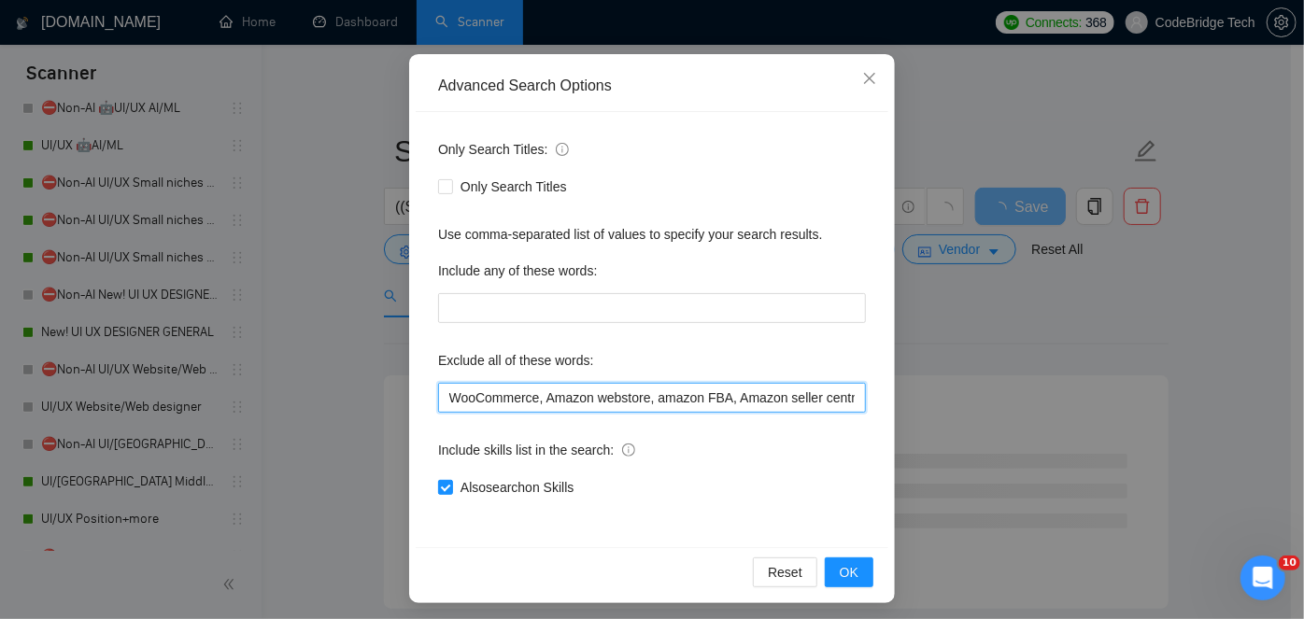
scroll to position [157, 0]
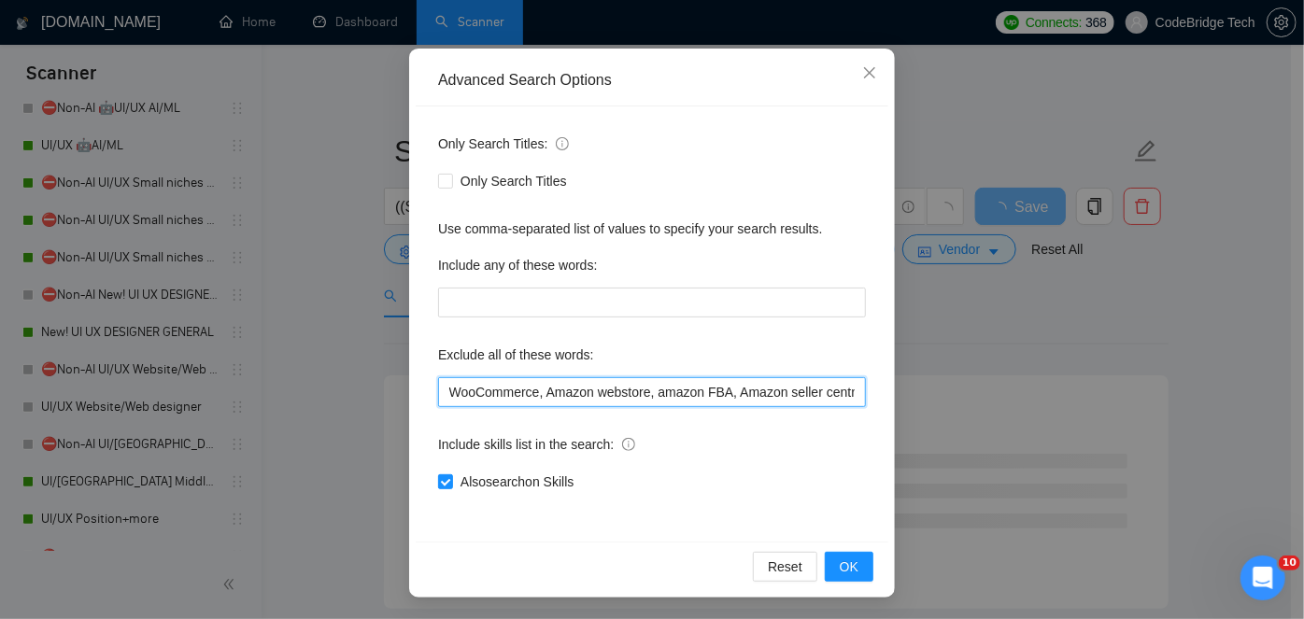
click at [532, 394] on input "Google Ads, Google Sheets, WooCommerce, Amazon webstore, amazon FBA, Amazon sel…" at bounding box center [652, 392] width 428 height 30
click at [640, 390] on input "Google Ads, Google Sheets, WooCommerce, "Amazon webstore, amazon FBA, Amazon se…" at bounding box center [652, 392] width 428 height 30
click at [732, 385] on input "Google Ads, Google Sheets, WooCommerce, "Amazon webstore", amazon FBA, Amazon s…" at bounding box center [652, 392] width 428 height 30
click at [798, 389] on input "Google Ads, Google Sheets, WooCommerce, "Amazon webstore", amazon FBA, "Amazon …" at bounding box center [652, 392] width 428 height 30
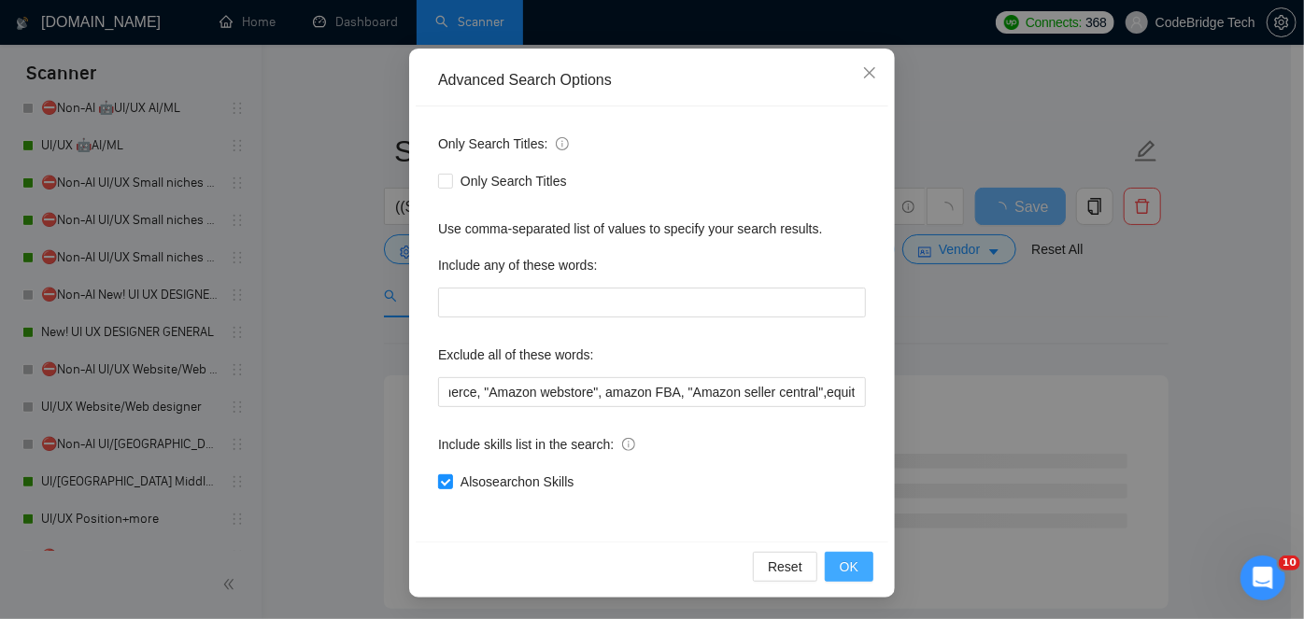
click at [846, 552] on button "OK" at bounding box center [849, 567] width 49 height 30
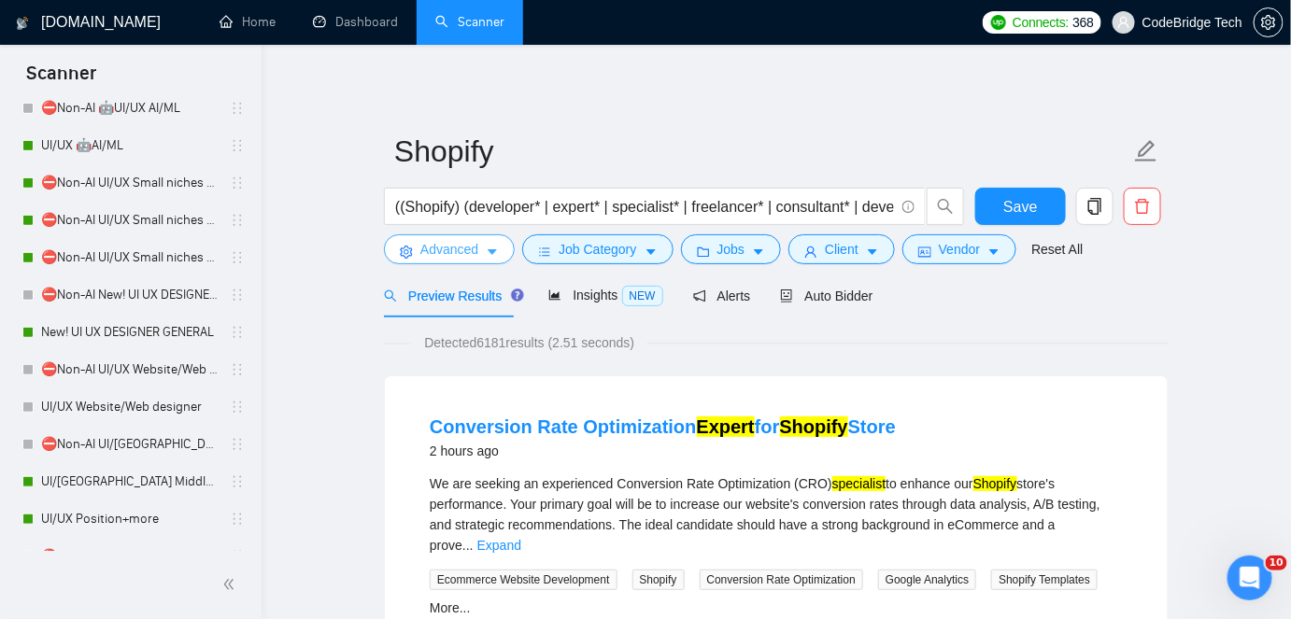
click at [478, 239] on button "Advanced" at bounding box center [449, 249] width 131 height 30
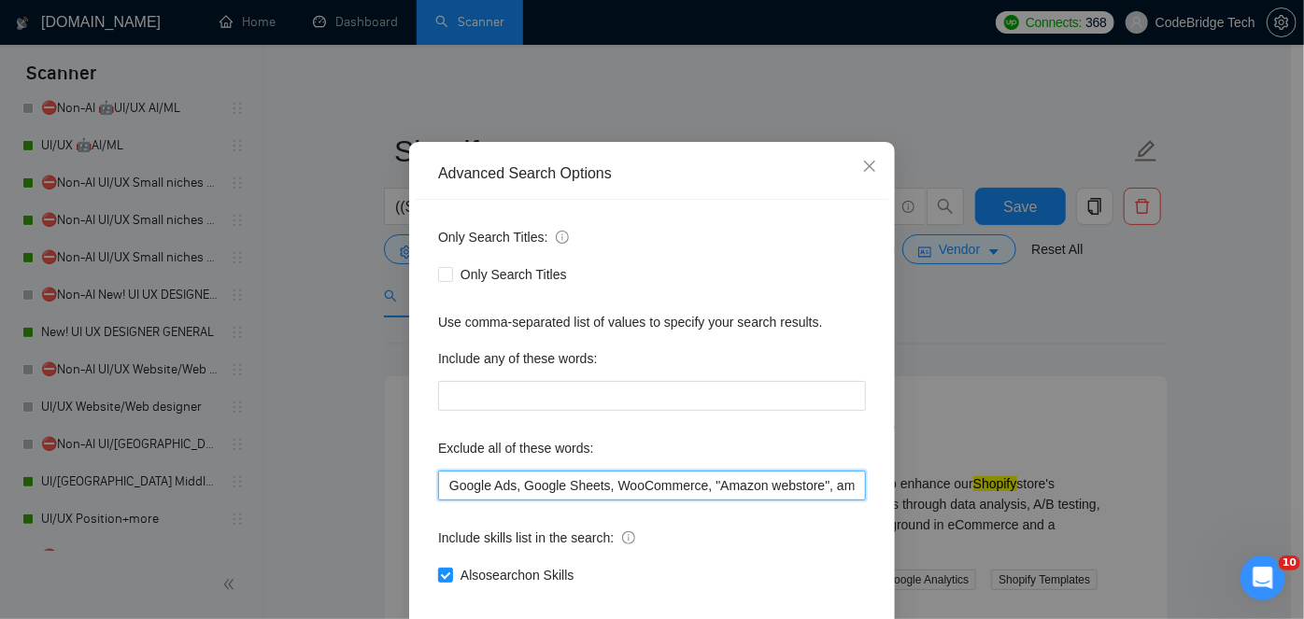
click at [519, 501] on input "Google Ads, Google Sheets, WooCommerce, "Amazon webstore", amazon FBA, "Amazon …" at bounding box center [652, 486] width 428 height 30
click at [599, 501] on input "Google Ads, "Google Sheets, WooCommerce, "Amazon webstore", amazon FBA, "Amazon…" at bounding box center [652, 486] width 428 height 30
click at [602, 501] on input "Google Ads, "Google Sheets, WooCommerce, "Amazon webstore", amazon FBA, "Amazon…" at bounding box center [652, 486] width 428 height 30
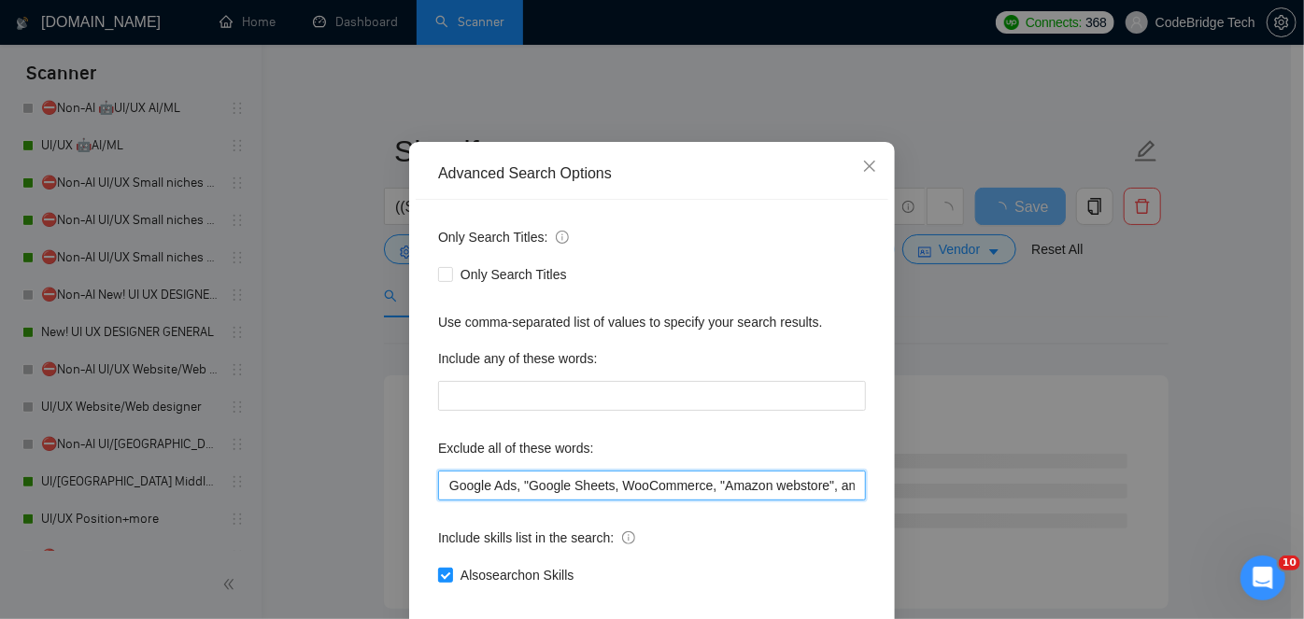
click at [604, 501] on input "Google Ads, "Google Sheets, WooCommerce, "Amazon webstore", amazon FBA, "Amazon…" at bounding box center [652, 486] width 428 height 30
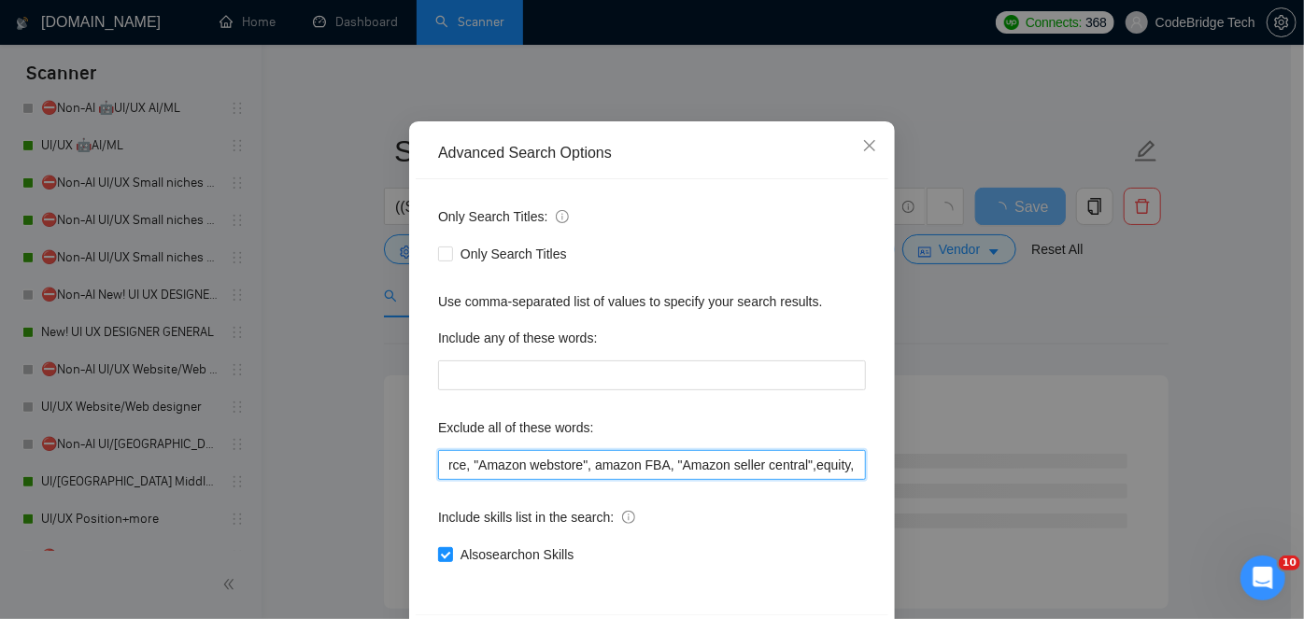
scroll to position [0, 256]
drag, startPoint x: 819, startPoint y: 469, endPoint x: 755, endPoint y: 477, distance: 65.0
click at [755, 477] on input "Google Ads, "Google Sheets", WooCommerce, "Amazon webstore", amazon FBA, "Amazo…" at bounding box center [652, 465] width 428 height 30
click at [611, 466] on input "Google Ads, "Google Sheets", WooCommerce, "Amazon webstore", amazon FBA, "Amazo…" at bounding box center [652, 465] width 428 height 30
click at [581, 463] on input "Google Ads, "Google Sheets", WooCommerce, "Amazon webstore", amazon FBA, "Amazo…" at bounding box center [652, 465] width 428 height 30
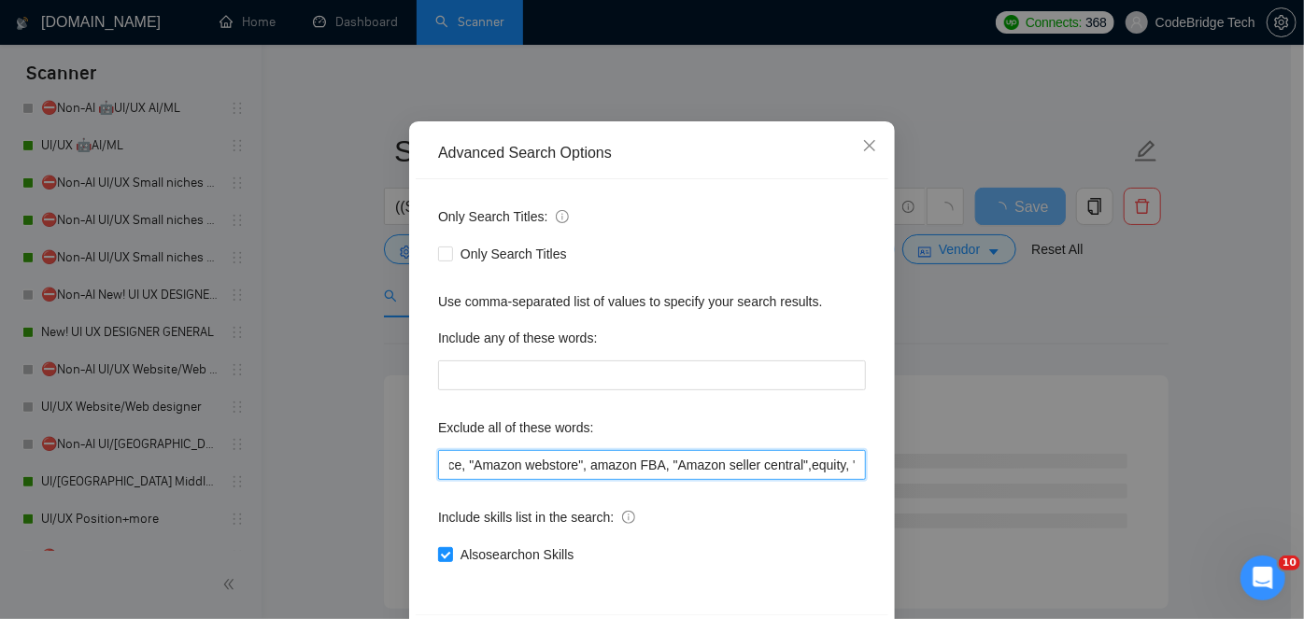
click at [578, 463] on input "Google Ads, "Google Sheets", WooCommerce, "Amazon webstore", amazon FBA, "Amazo…" at bounding box center [652, 465] width 428 height 30
click at [649, 461] on input "Google Ads, "Google Sheets", WooCommerce, "Amazon webstore", "amazon FBA, "Amaz…" at bounding box center [652, 465] width 428 height 30
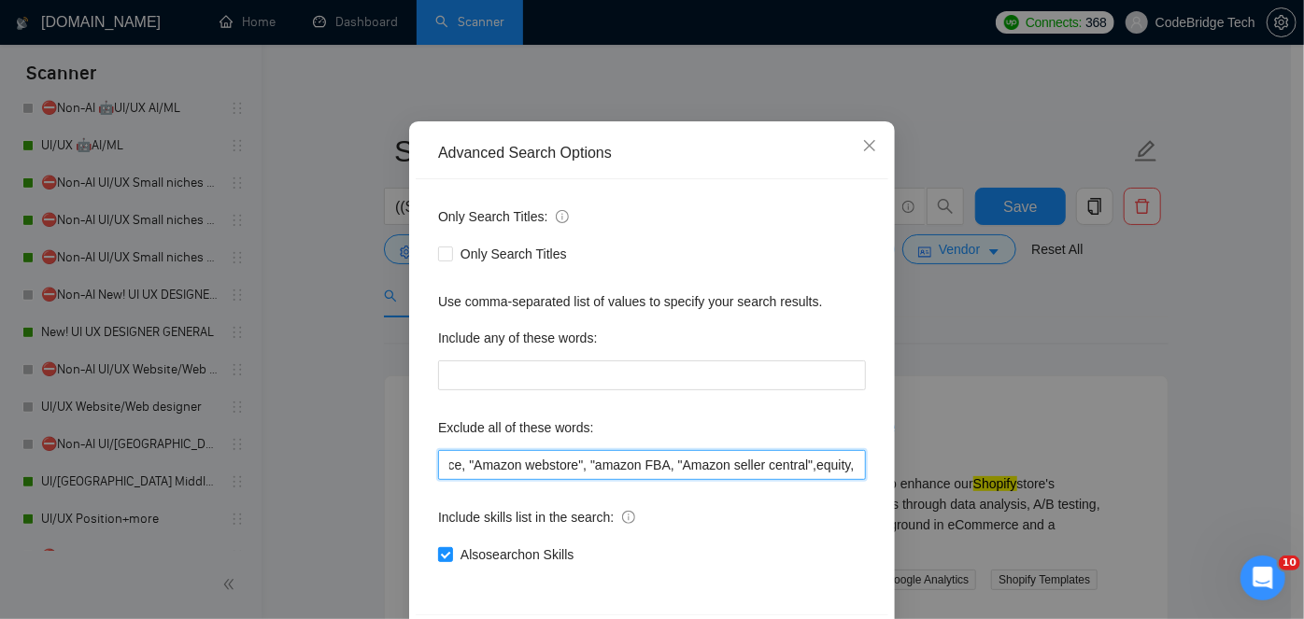
click at [652, 462] on input "Google Ads, "Google Sheets", WooCommerce, "Amazon webstore", "amazon FBA, "Amaz…" at bounding box center [652, 465] width 428 height 30
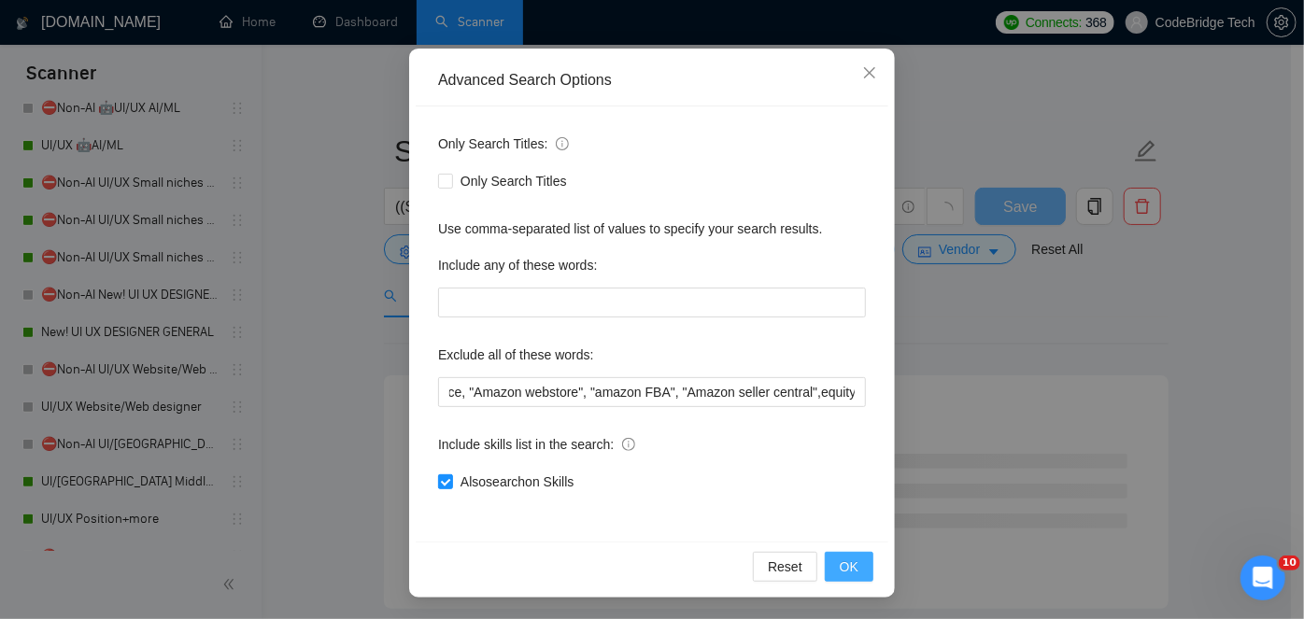
click at [845, 565] on span "OK" at bounding box center [849, 567] width 19 height 21
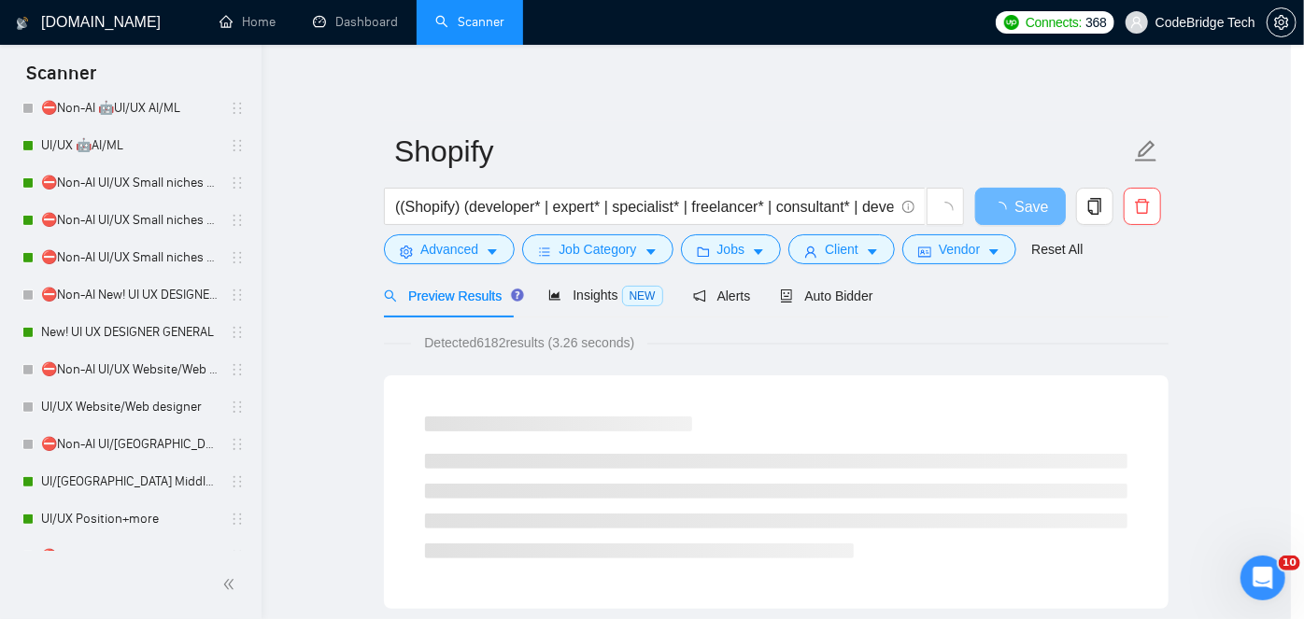
scroll to position [64, 0]
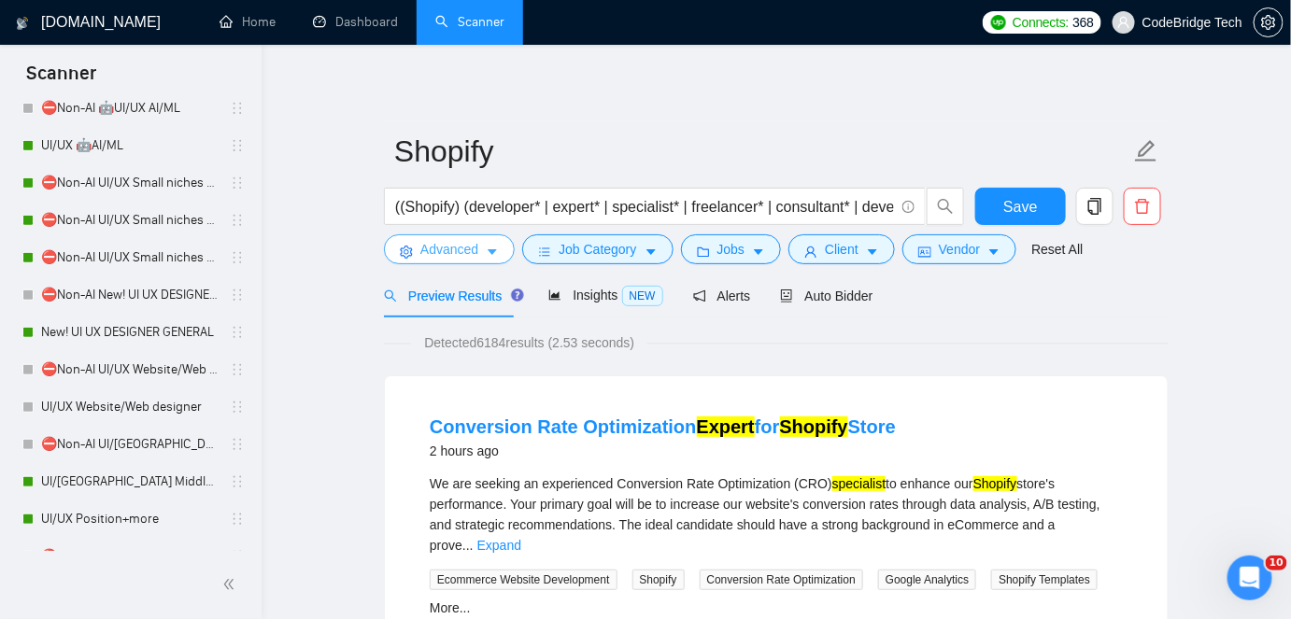
click at [482, 250] on button "Advanced" at bounding box center [449, 249] width 131 height 30
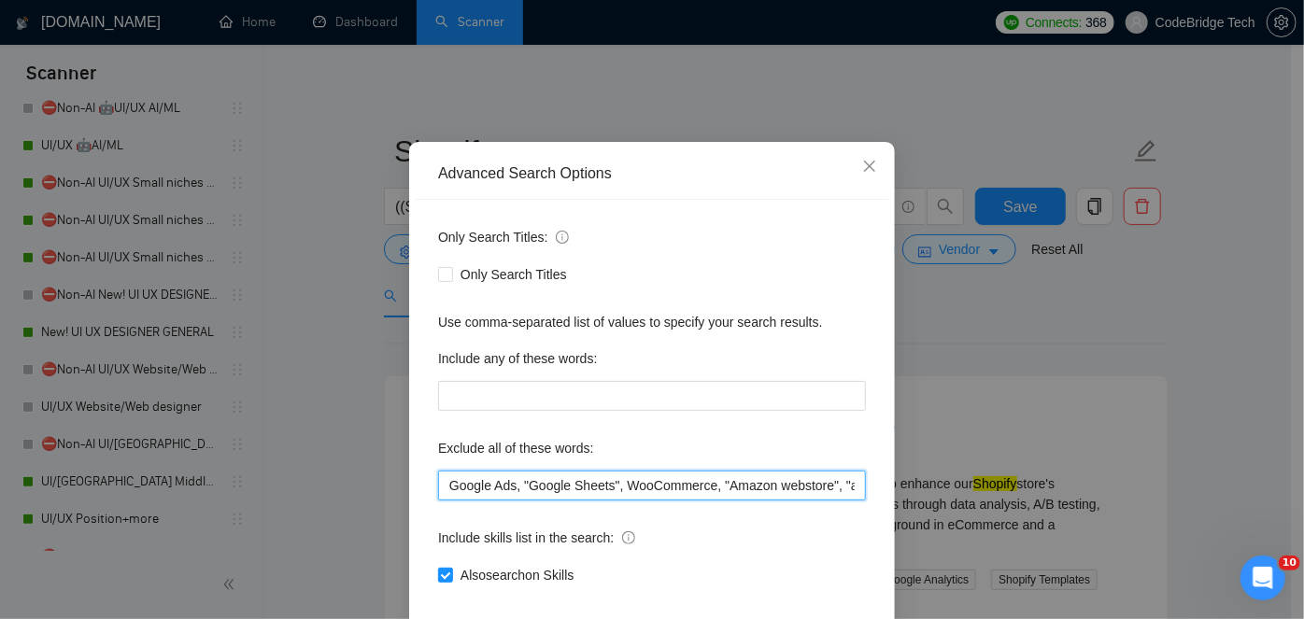
click at [631, 501] on input "Google Ads, "Google Sheets", WooCommerce, "Amazon webstore", "amazon FBA", "Ama…" at bounding box center [652, 486] width 428 height 30
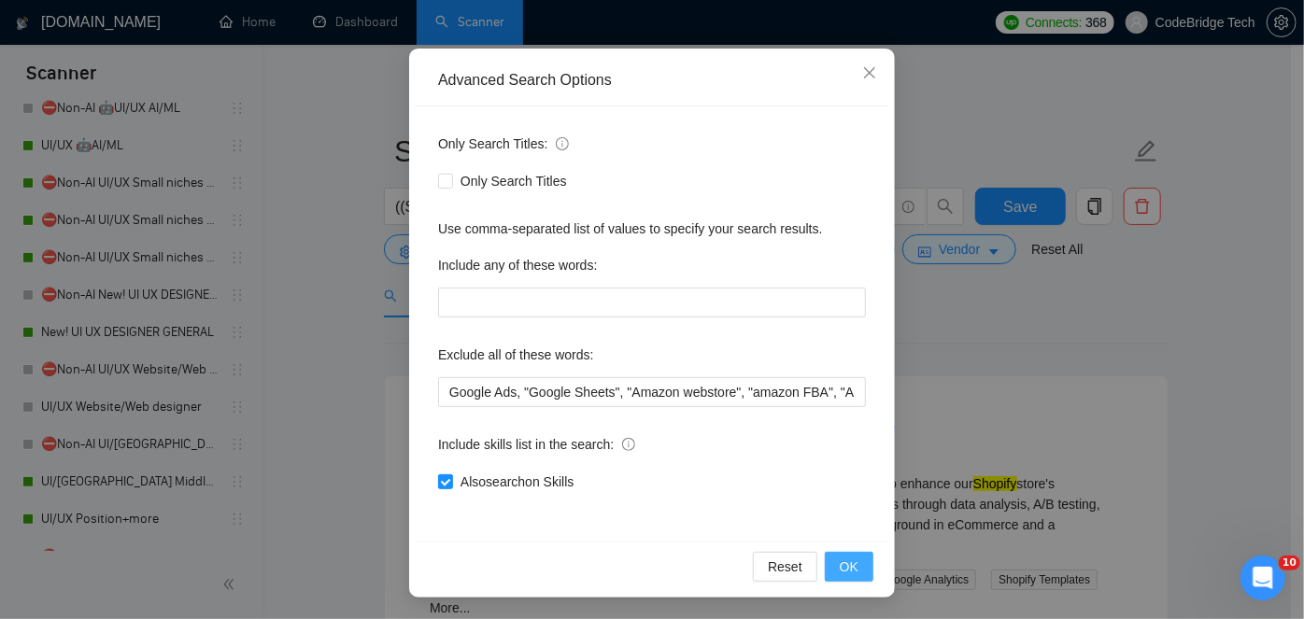
click at [849, 576] on span "OK" at bounding box center [849, 567] width 19 height 21
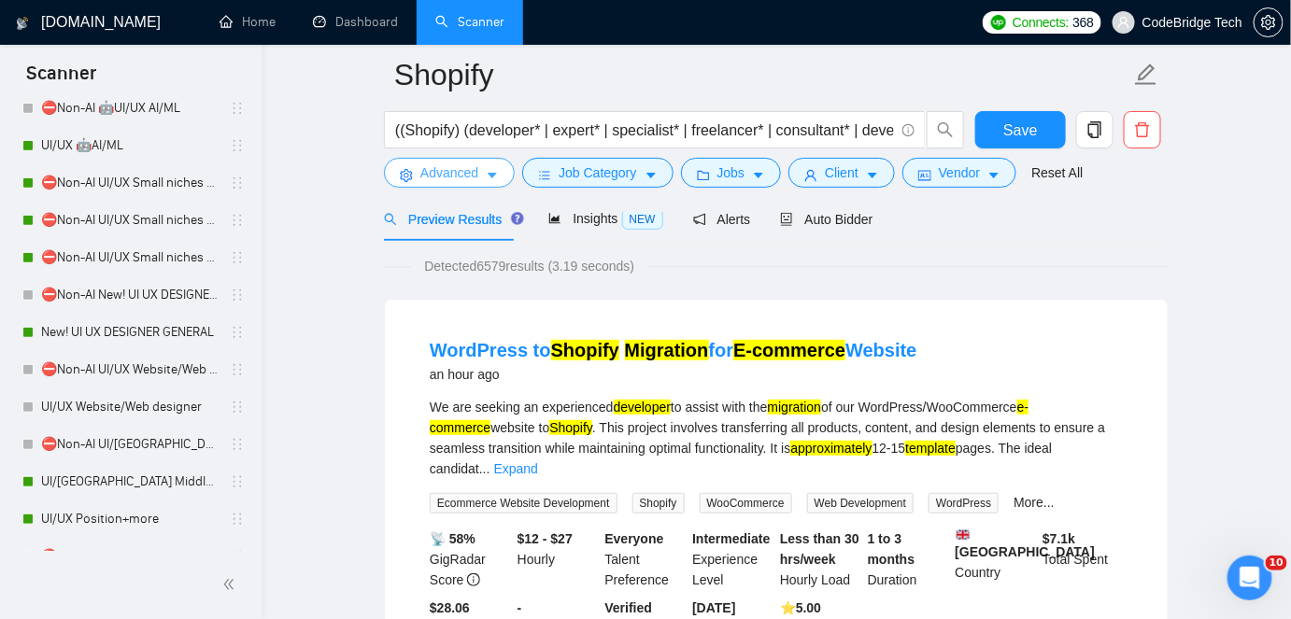
scroll to position [4030, 0]
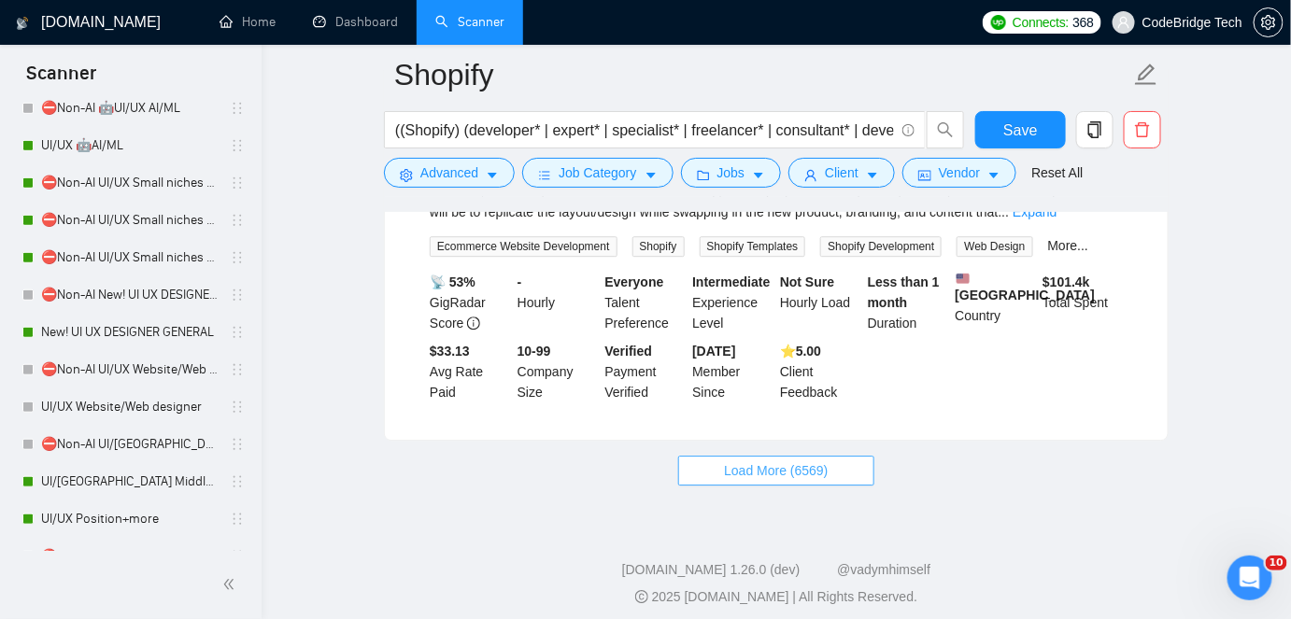
click at [809, 461] on span "Load More (6569)" at bounding box center [776, 471] width 104 height 21
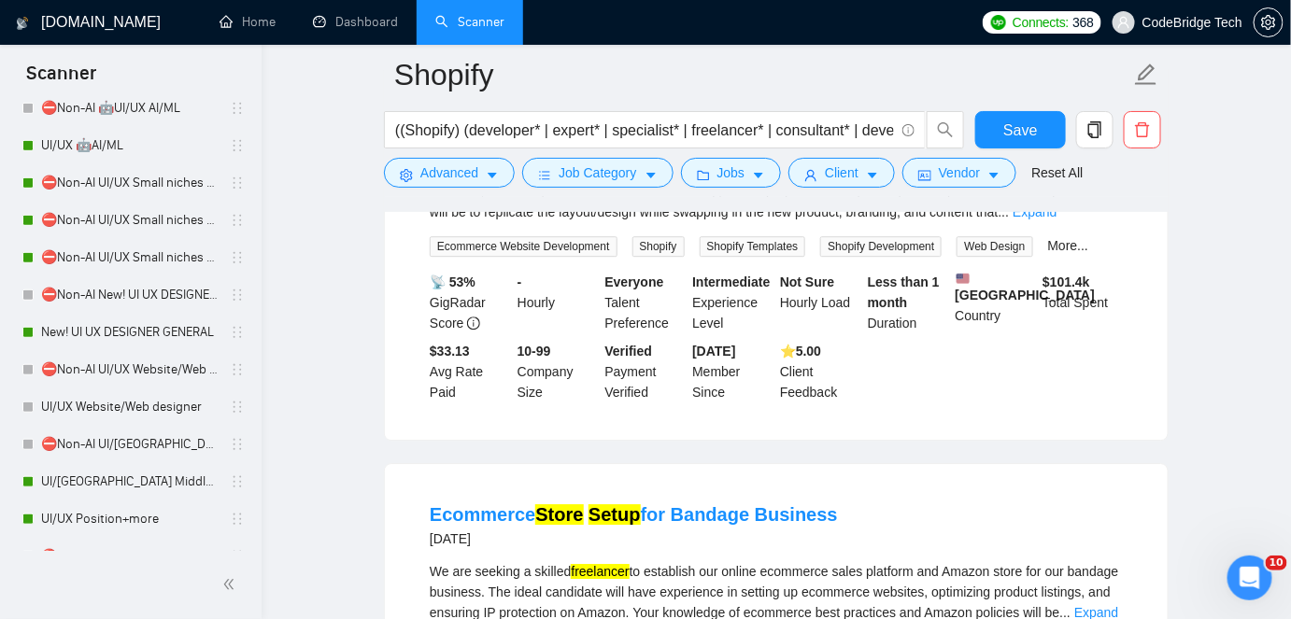
scroll to position [4285, 0]
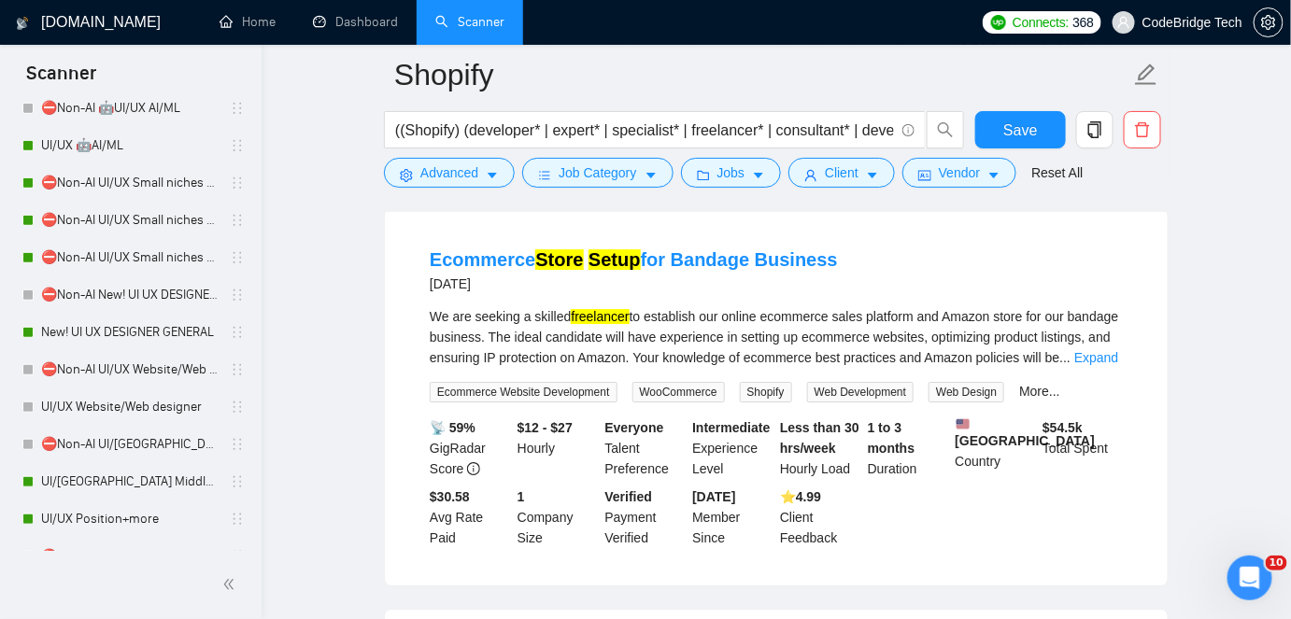
click at [1048, 384] on link "More..." at bounding box center [1039, 391] width 41 height 15
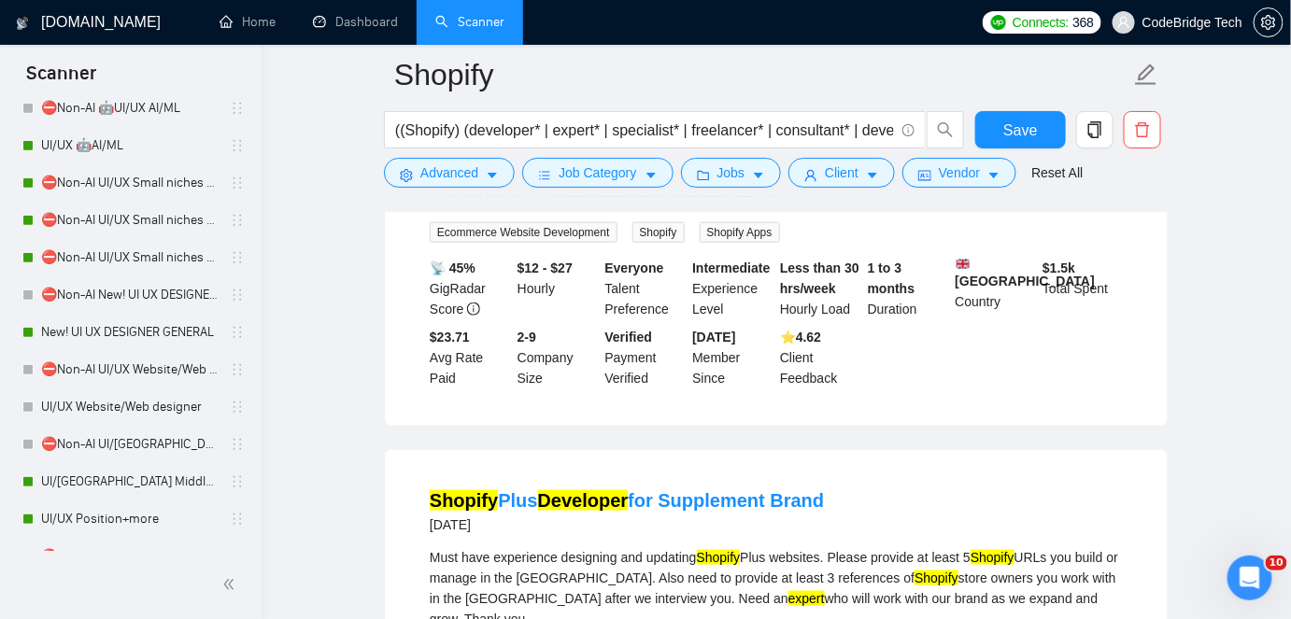
scroll to position [5560, 0]
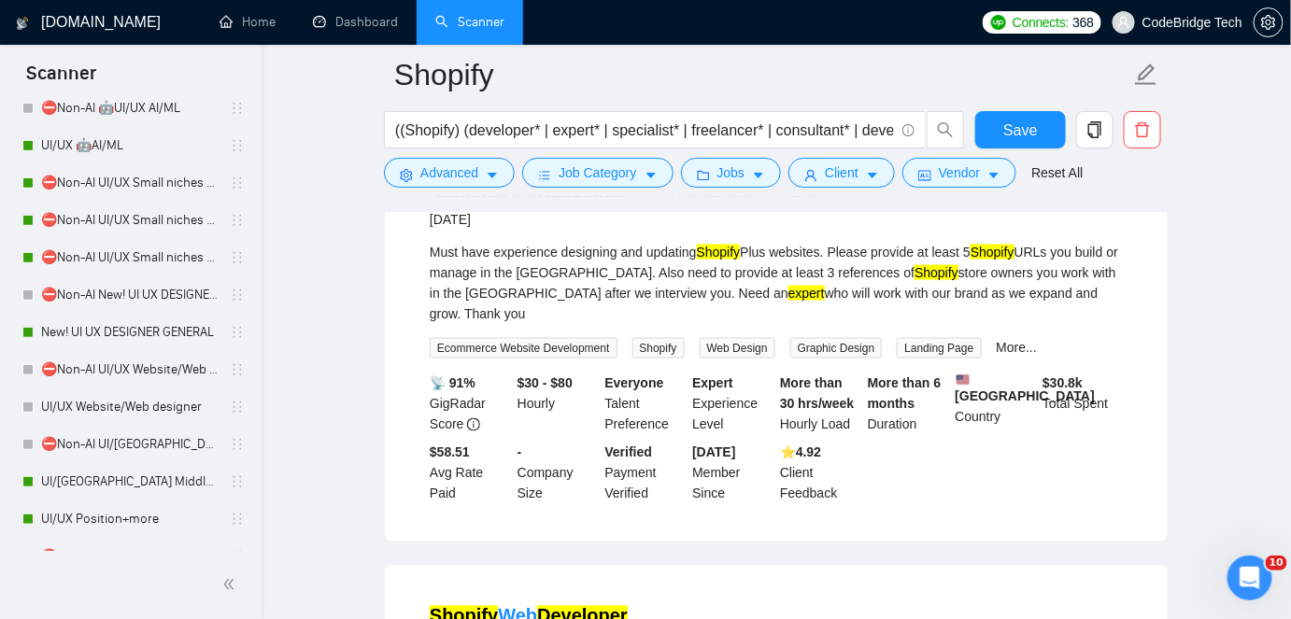
click at [1001, 337] on div "More..." at bounding box center [1017, 347] width 49 height 21
click at [1001, 340] on link "More..." at bounding box center [1017, 347] width 41 height 15
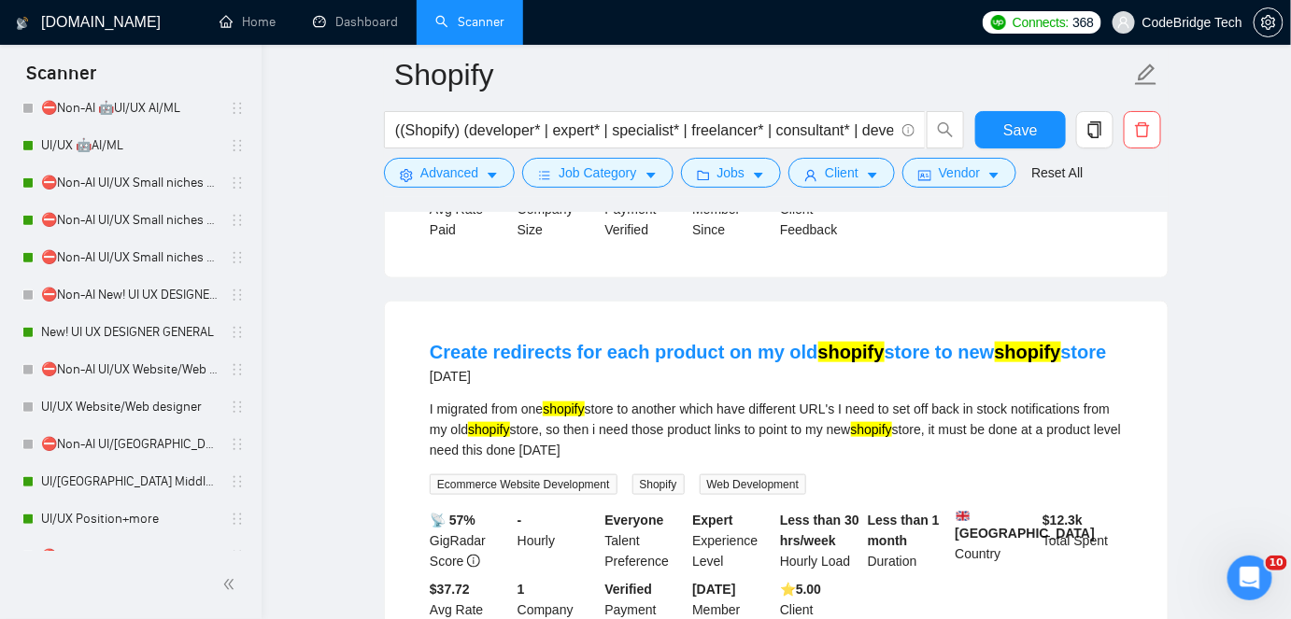
scroll to position [8108, 0]
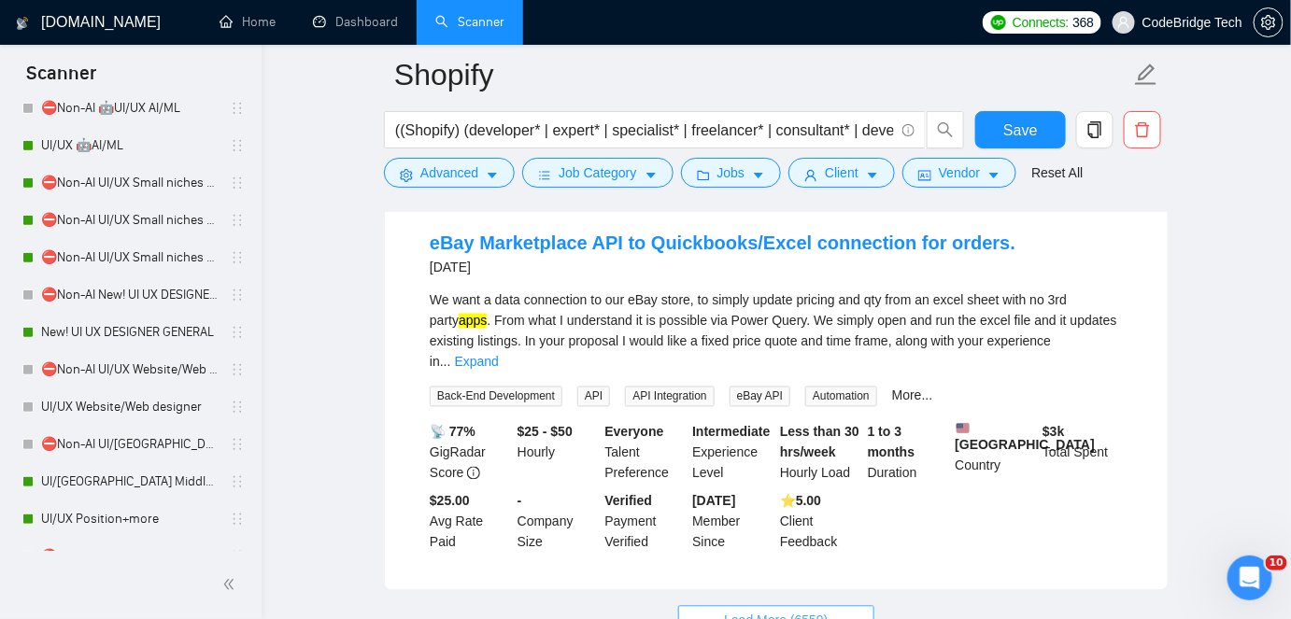
click at [832, 606] on button "Load More (6559)" at bounding box center [775, 621] width 195 height 30
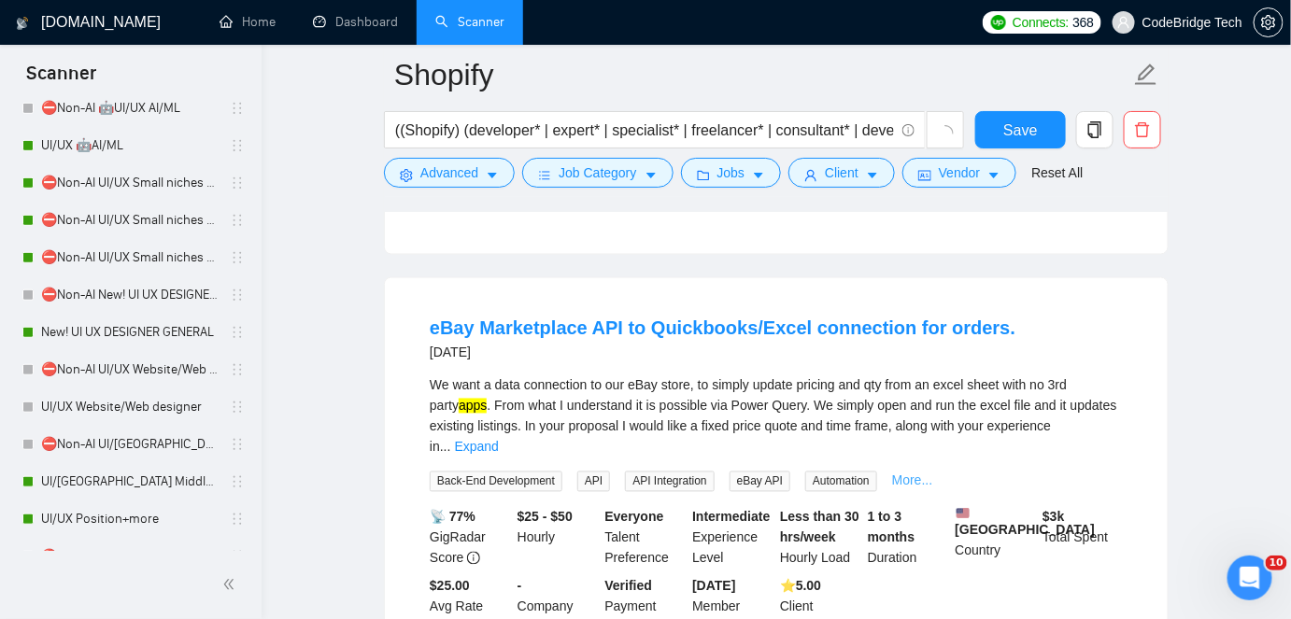
click at [892, 474] on link "More..." at bounding box center [912, 481] width 41 height 15
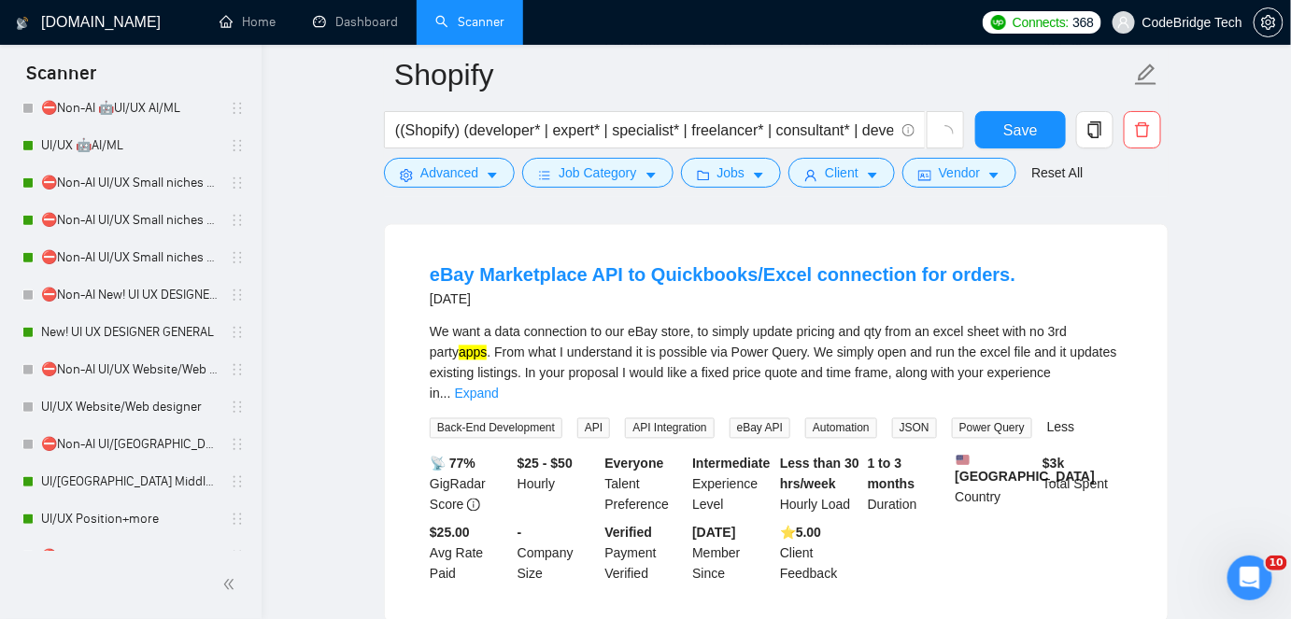
scroll to position [7991, 0]
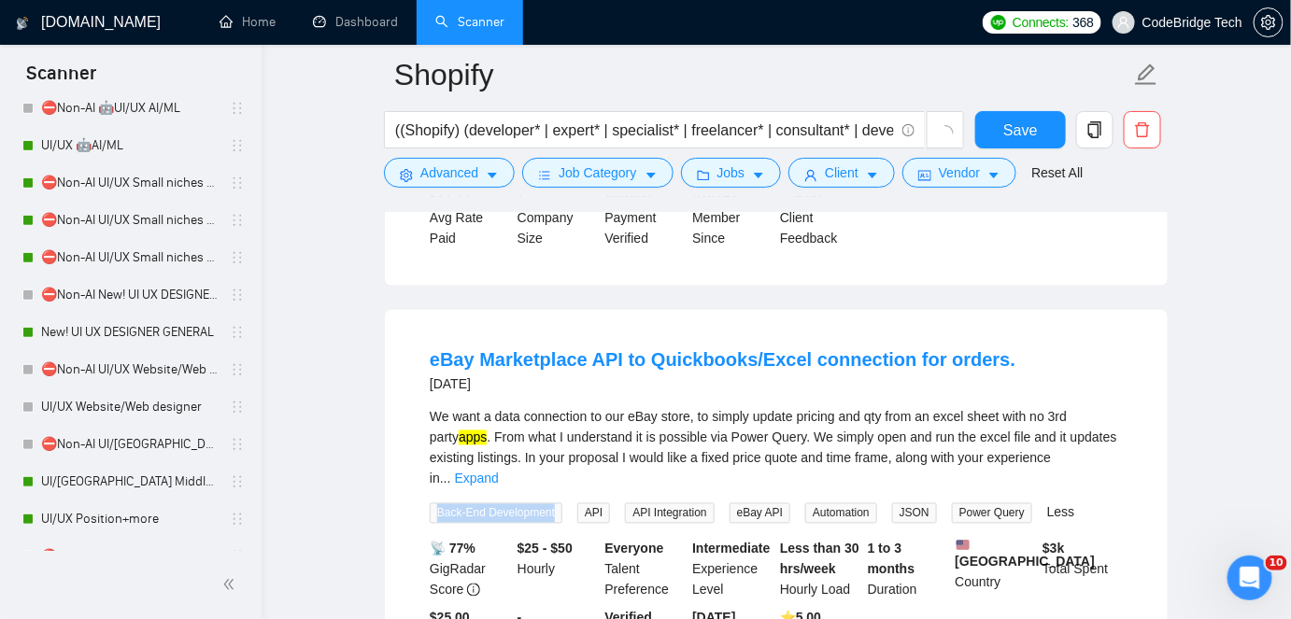
drag, startPoint x: 437, startPoint y: 387, endPoint x: 554, endPoint y: 389, distance: 116.8
click at [554, 504] on span "Back-End Development" at bounding box center [496, 514] width 133 height 21
copy span "Back-End Development"
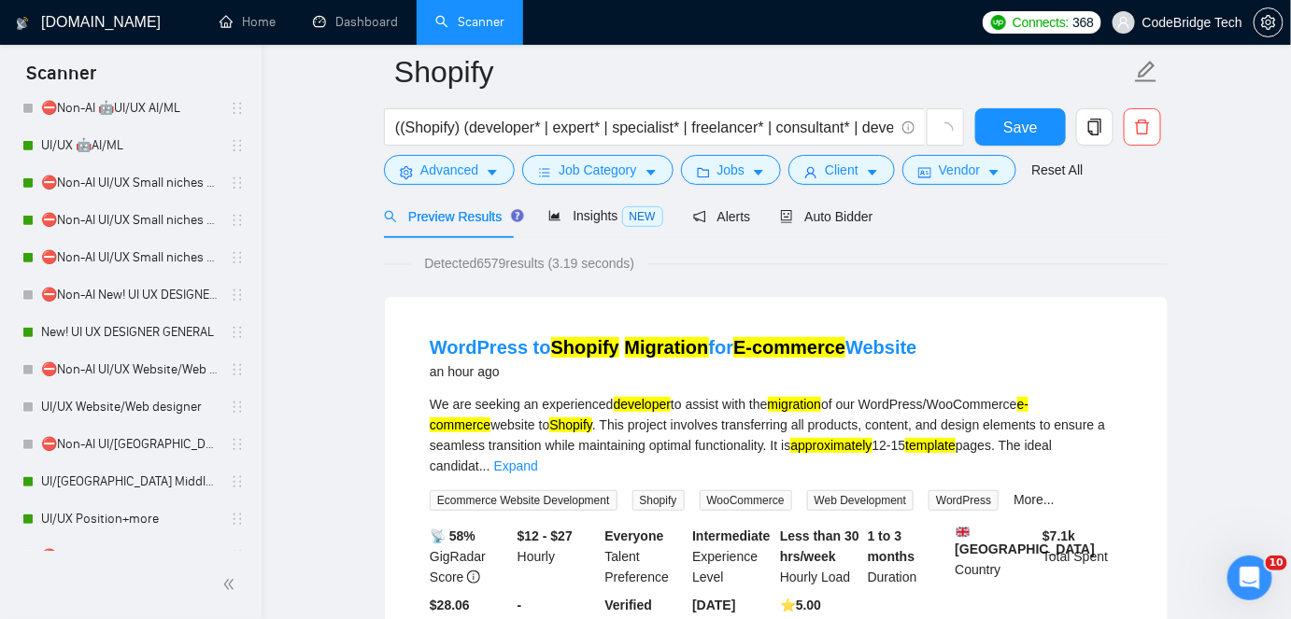
scroll to position [0, 0]
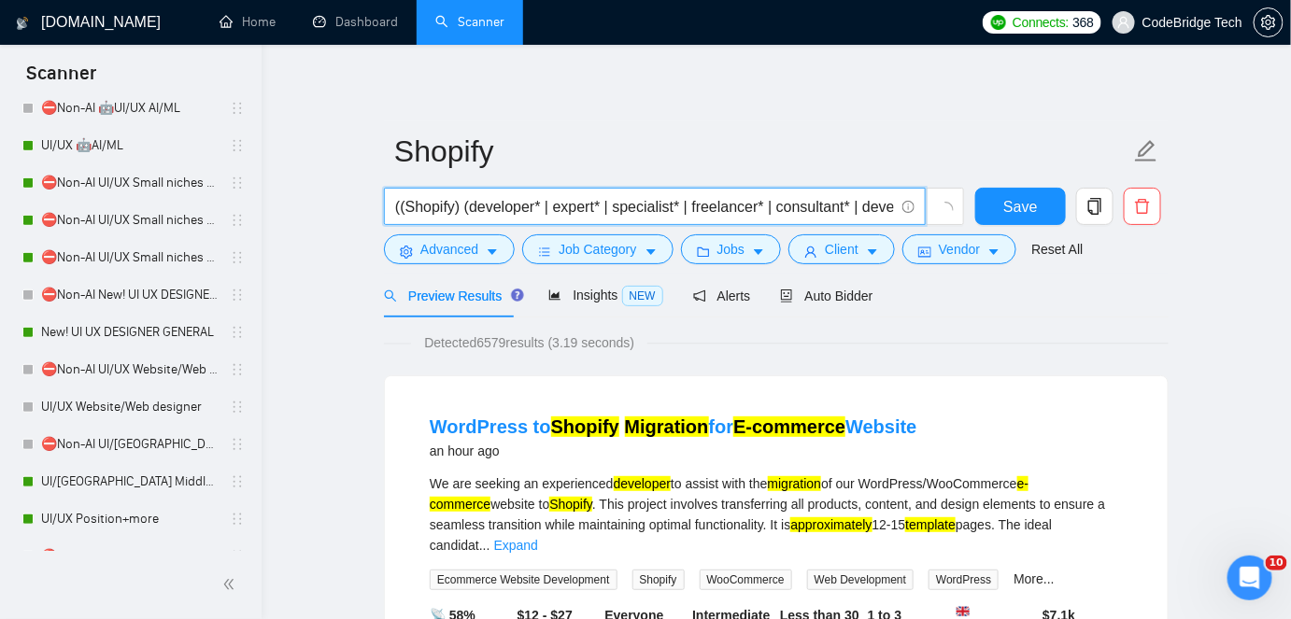
drag, startPoint x: 648, startPoint y: 198, endPoint x: 879, endPoint y: 198, distance: 230.8
click at [879, 198] on input "((Shopify) (developer* | expert* | specialist* | freelancer* | consultant* | de…" at bounding box center [644, 206] width 499 height 23
click at [817, 200] on input "((Shopify) (developer* | expert* | specialist* | freelancer* | consultant* | de…" at bounding box center [644, 206] width 499 height 23
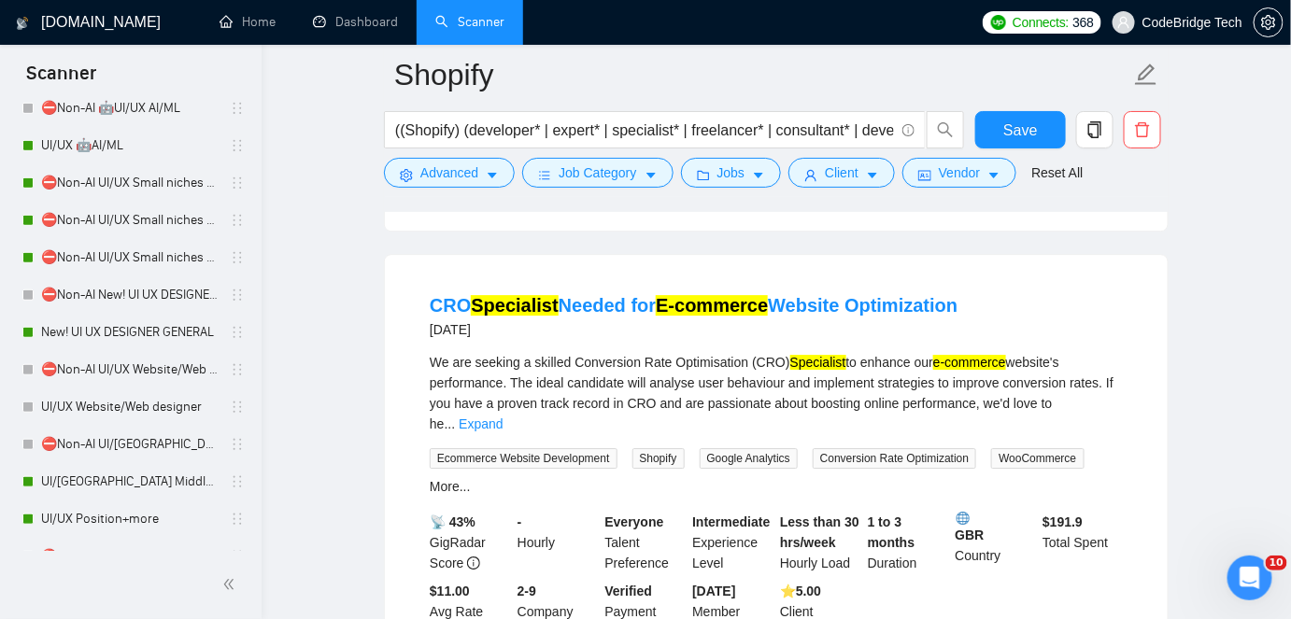
scroll to position [8804, 0]
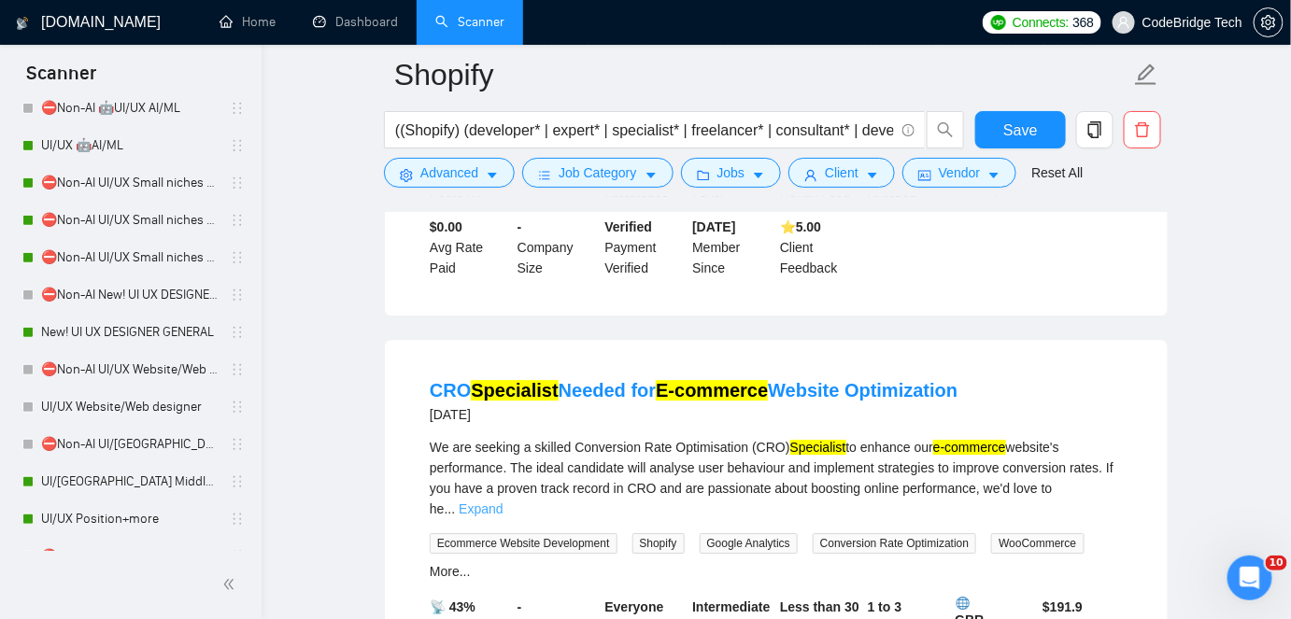
click at [503, 502] on link "Expand" at bounding box center [481, 509] width 44 height 15
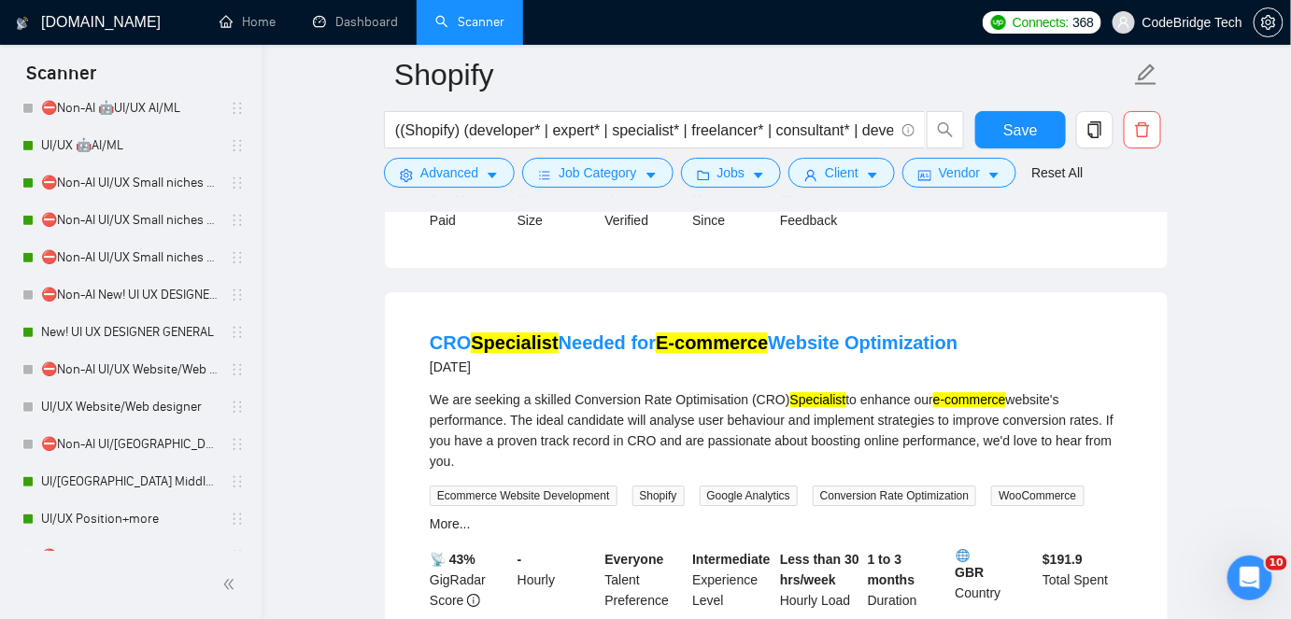
scroll to position [8824, 0]
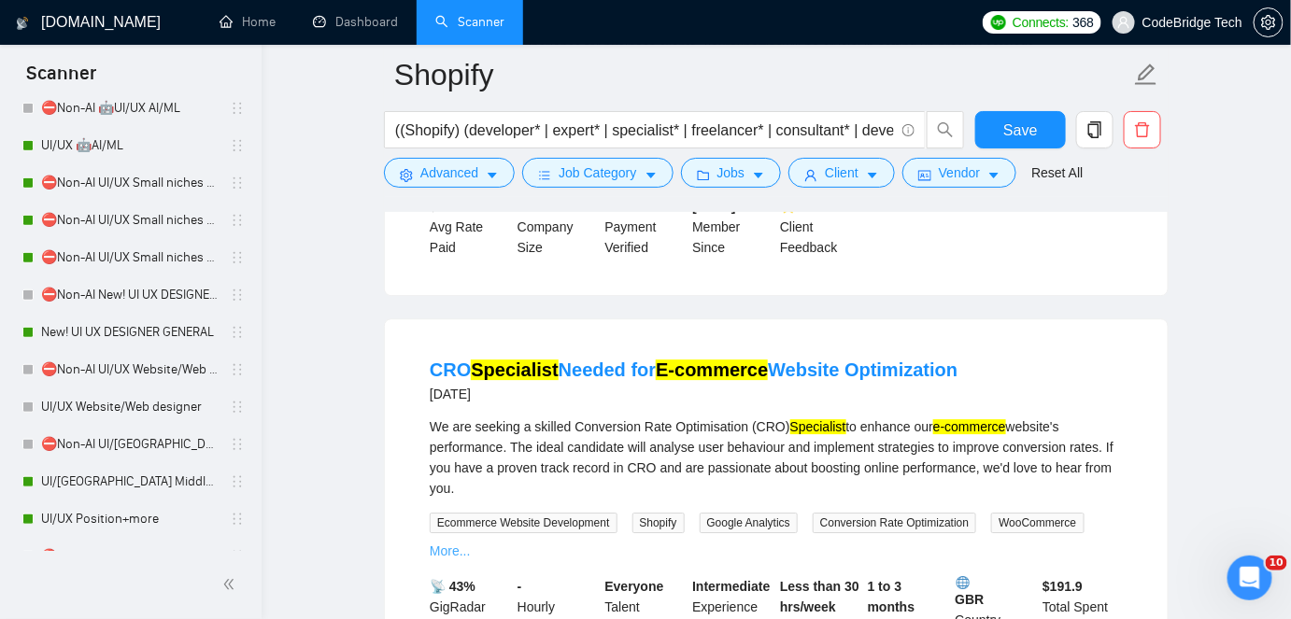
click at [446, 544] on link "More..." at bounding box center [450, 551] width 41 height 15
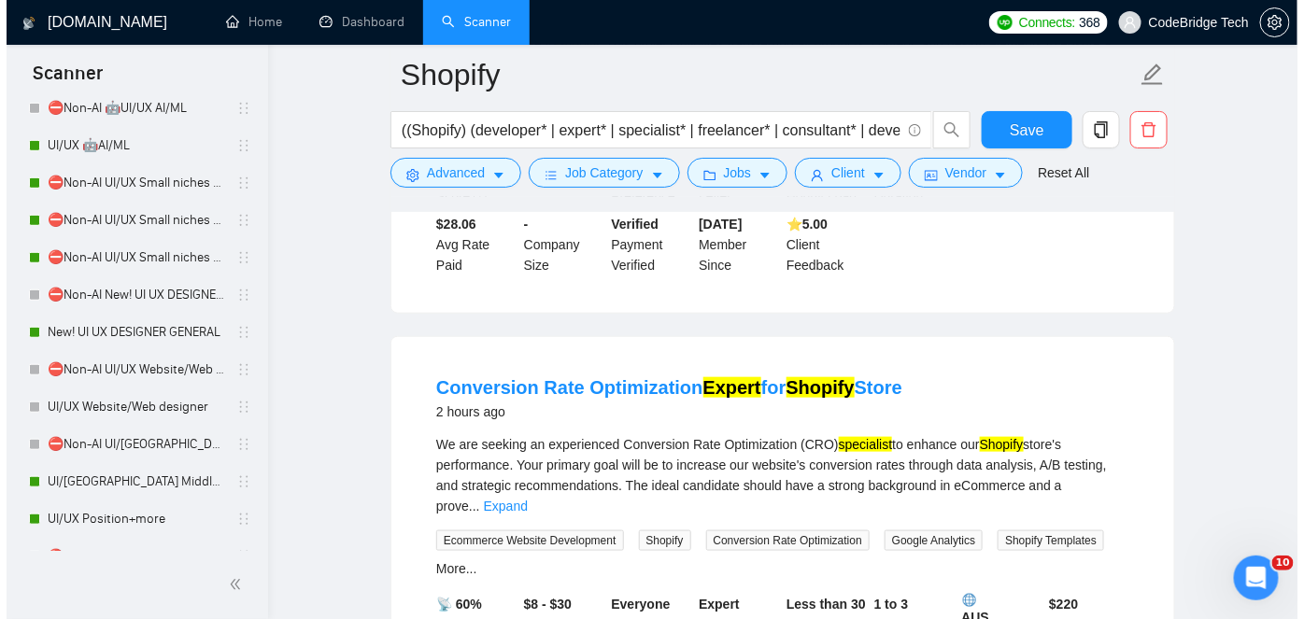
scroll to position [432, 0]
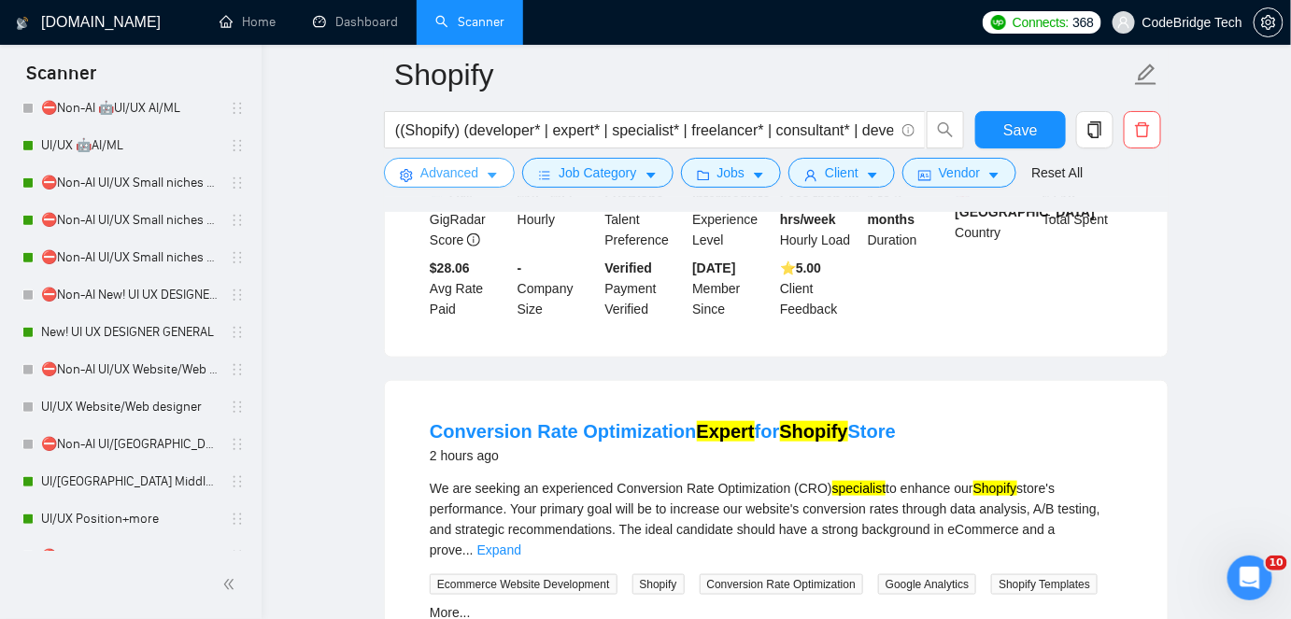
click at [464, 170] on span "Advanced" at bounding box center [449, 173] width 58 height 21
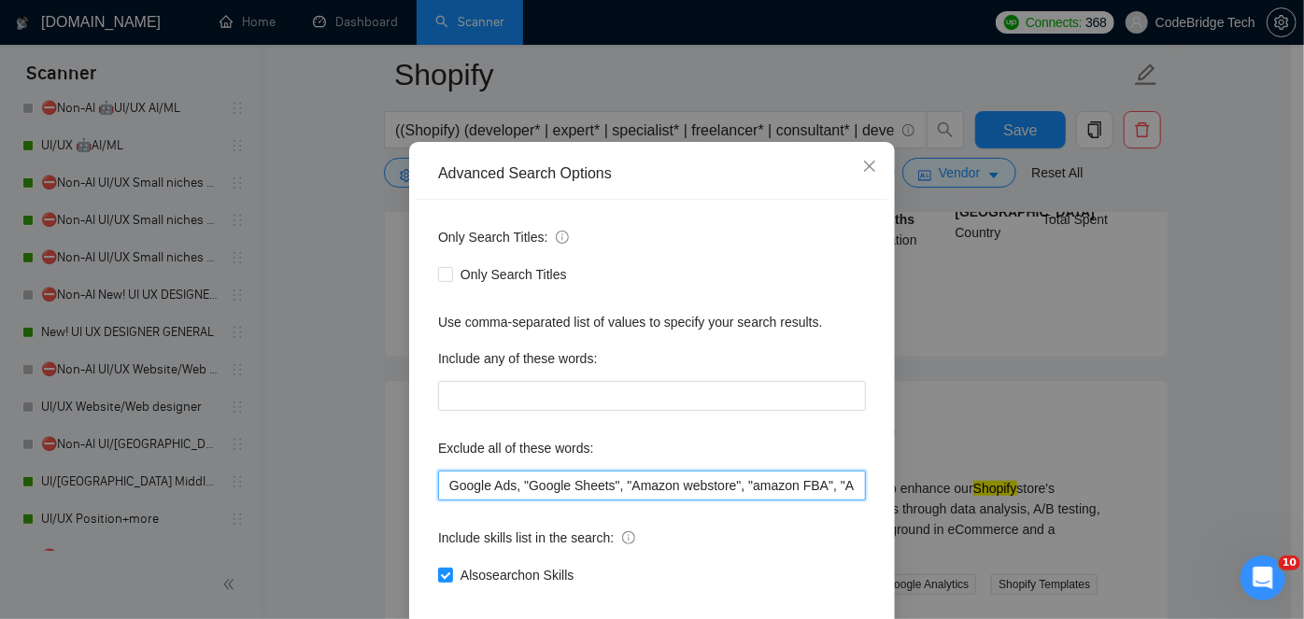
click at [491, 501] on input "Google Ads, "Google Sheets", "Amazon webstore", "amazon FBA", "Amazon seller ce…" at bounding box center [652, 486] width 428 height 30
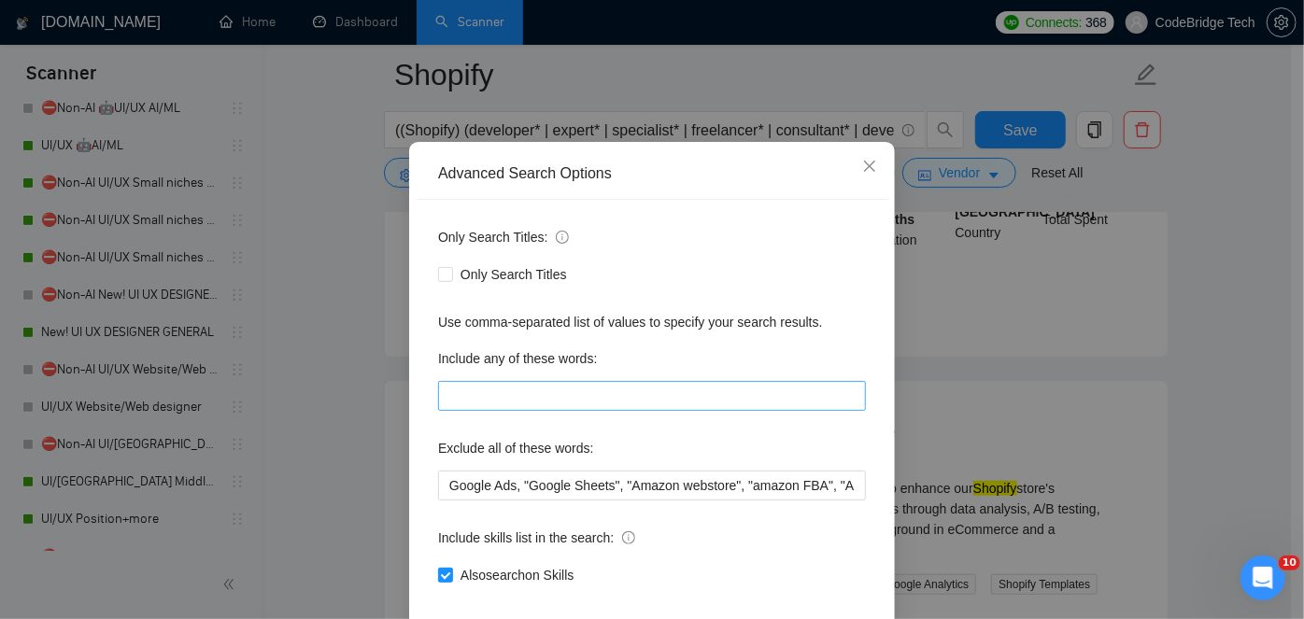
scroll to position [84, 0]
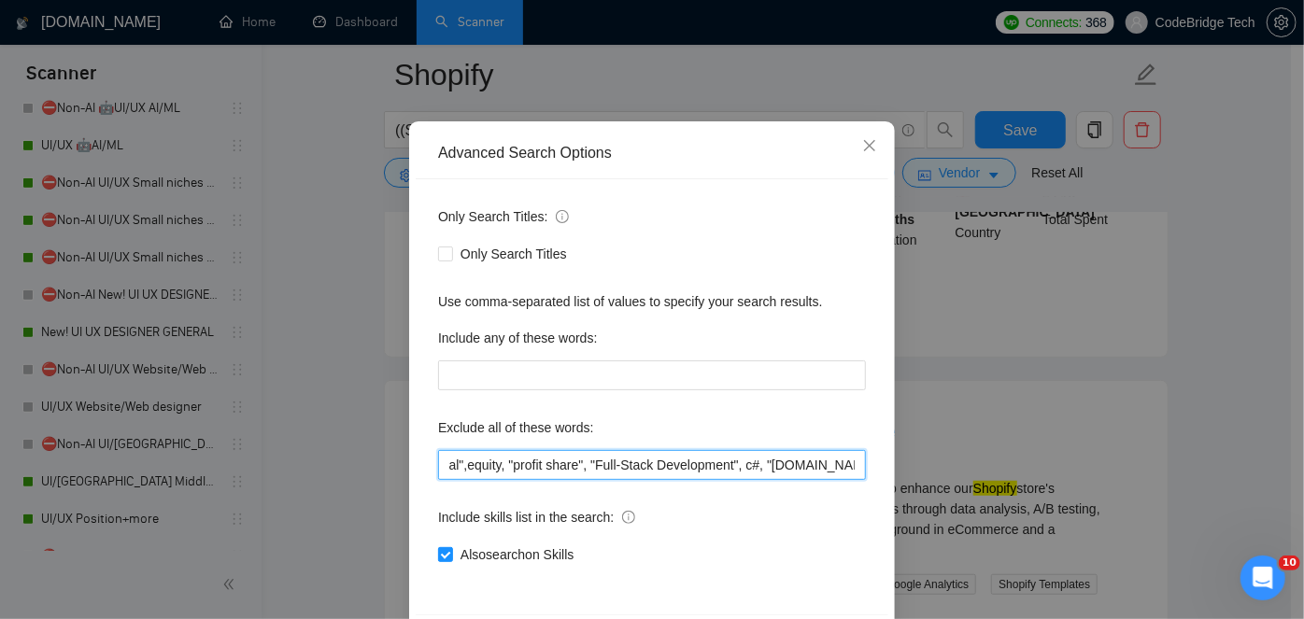
drag, startPoint x: 650, startPoint y: 475, endPoint x: 854, endPoint y: 460, distance: 204.2
click at [860, 458] on div "Only Search Titles: Only Search Titles Use comma-separated list of values to sp…" at bounding box center [652, 396] width 473 height 435
click at [681, 468] on input "Google Ads, "Google Sheets", "Amazon webstore", "amazon FBA", "Amazon seller ce…" at bounding box center [652, 465] width 428 height 30
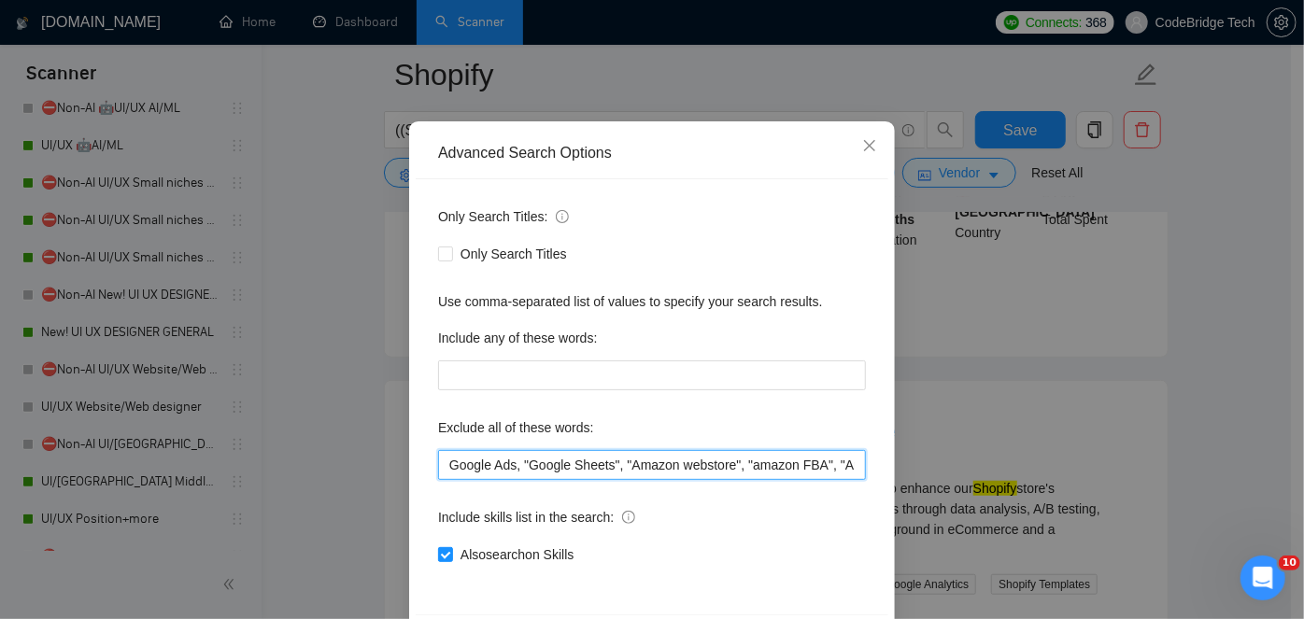
drag, startPoint x: 515, startPoint y: 463, endPoint x: 426, endPoint y: 462, distance: 88.8
click at [426, 462] on div "Only Search Titles: Only Search Titles Use comma-separated list of values to sp…" at bounding box center [652, 396] width 473 height 435
click at [441, 472] on input "Google Ads, "Google Sheets", "Amazon webstore", "amazon FBA", "Amazon seller ce…" at bounding box center [652, 465] width 428 height 30
paste input "Back-End Development"
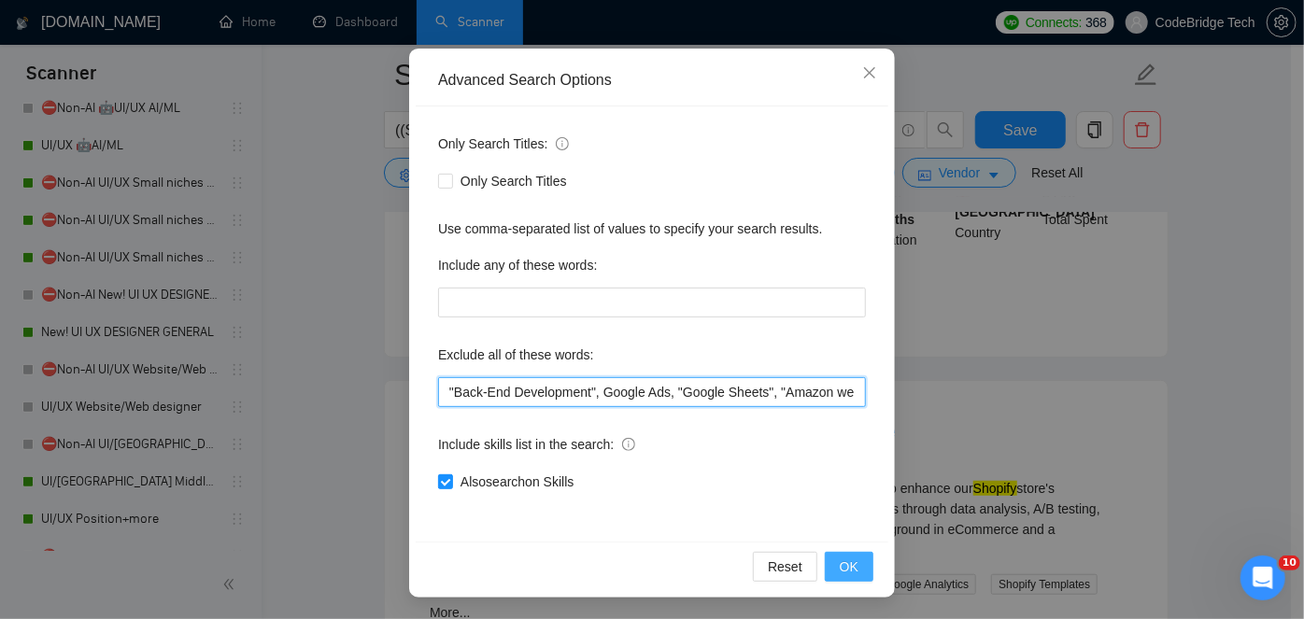
type input ""Back-End Development", Google Ads, "Google Sheets", "Amazon webstore", "amazon…"
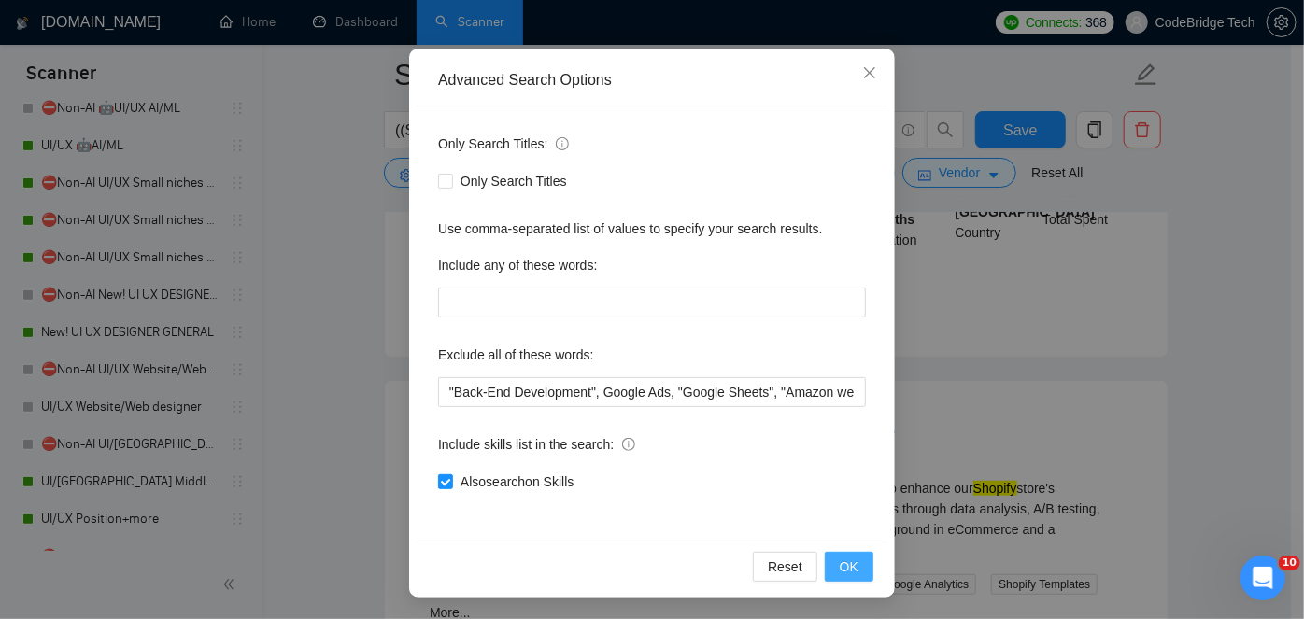
click at [840, 557] on span "OK" at bounding box center [849, 567] width 19 height 21
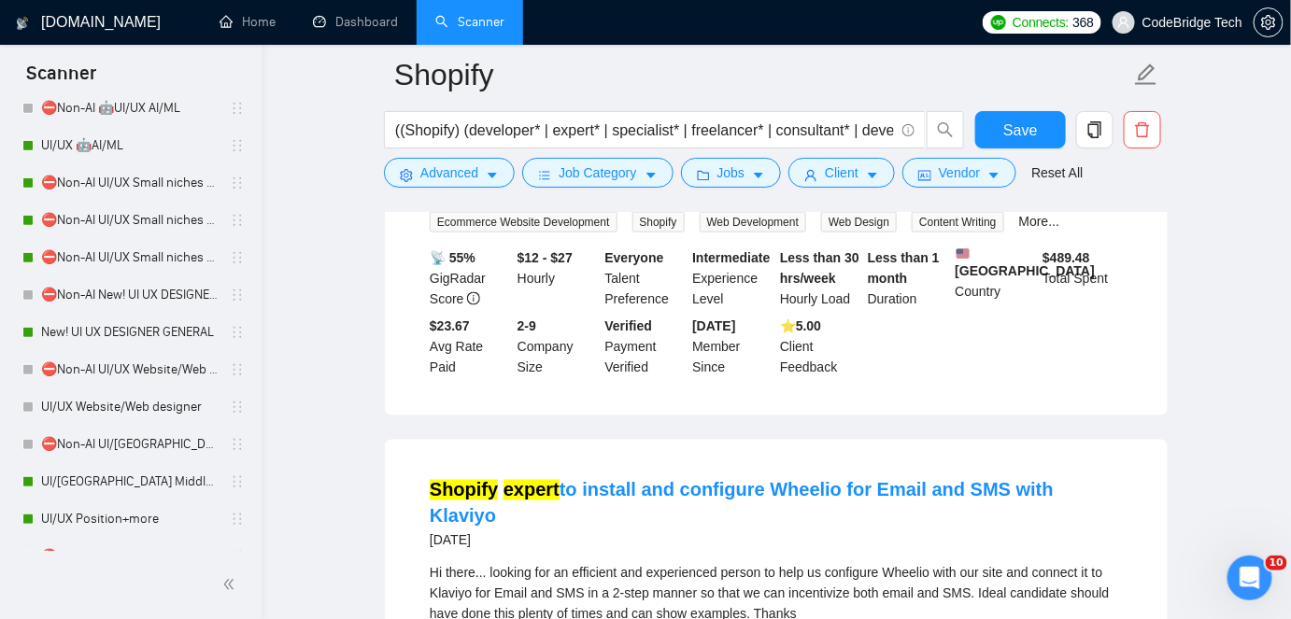
scroll to position [545, 0]
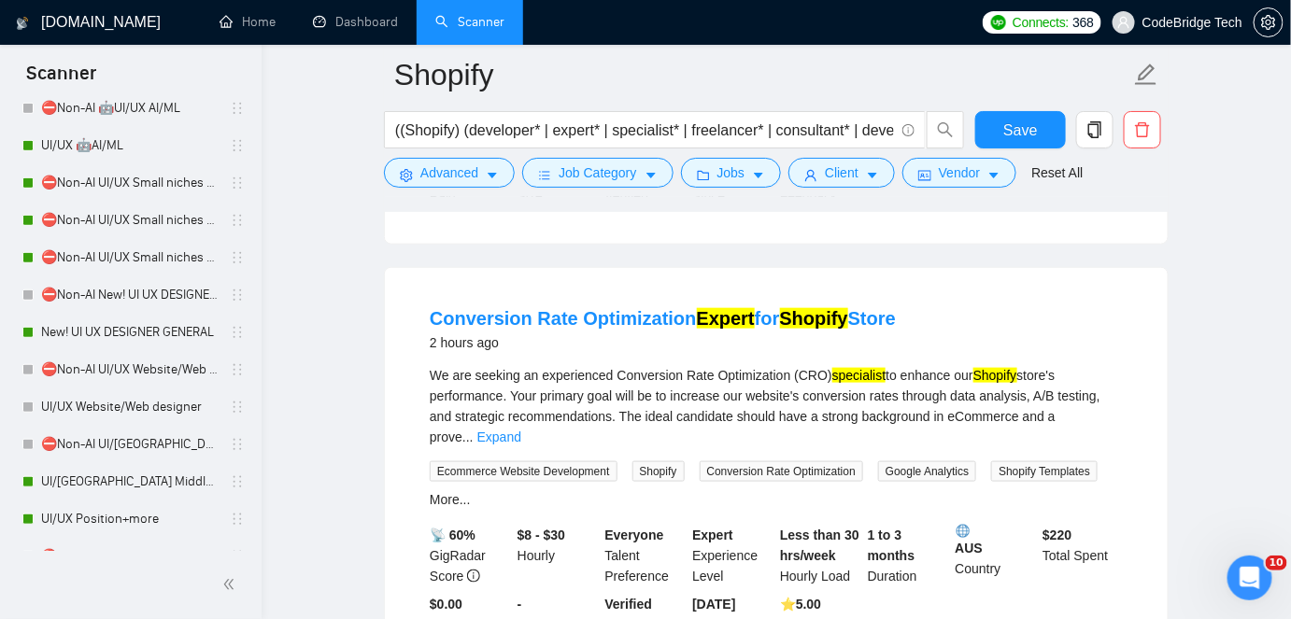
click at [1024, 334] on div "Conversion Rate Optimization Expert for Shopify Store 2 hours ago" at bounding box center [776, 330] width 693 height 49
click at [521, 430] on link "Expand" at bounding box center [499, 437] width 44 height 15
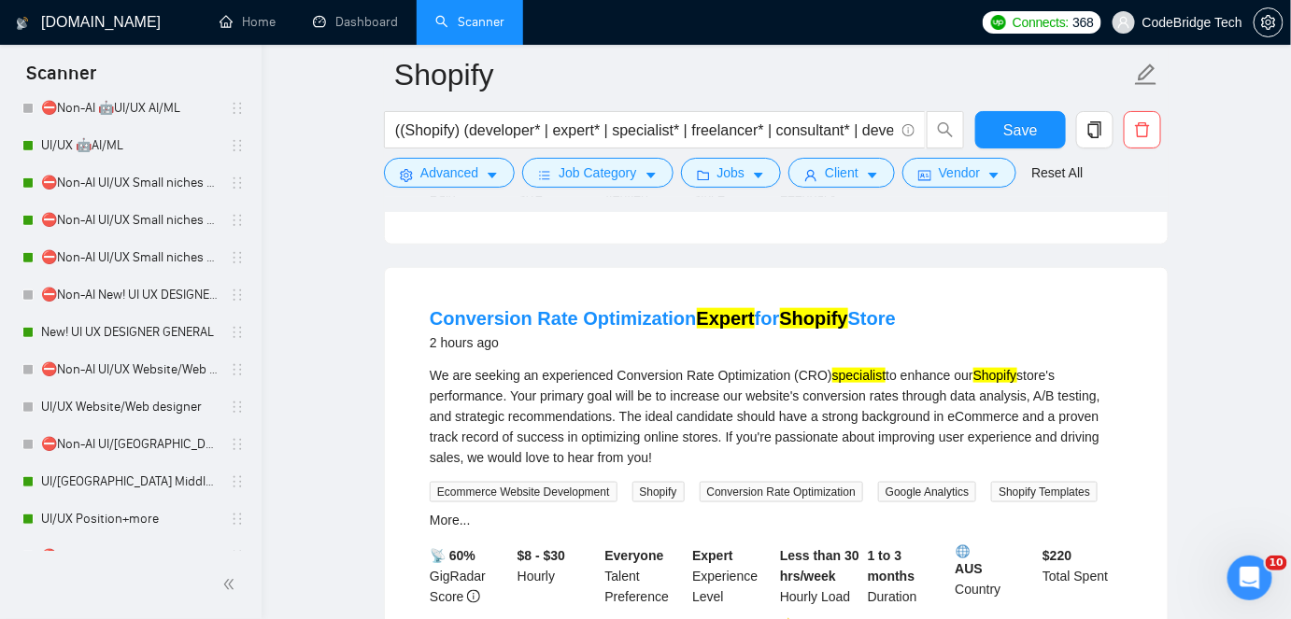
click at [435, 316] on link "Conversion Rate Optimization Expert for Shopify Store" at bounding box center [663, 318] width 466 height 21
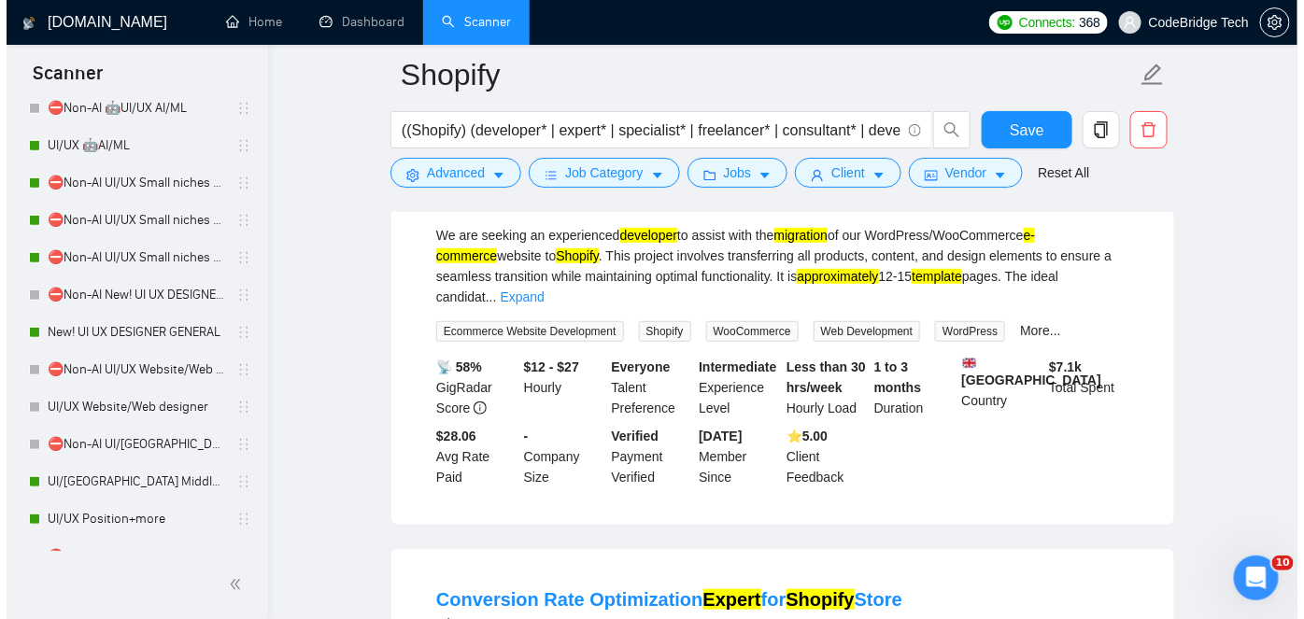
scroll to position [120, 0]
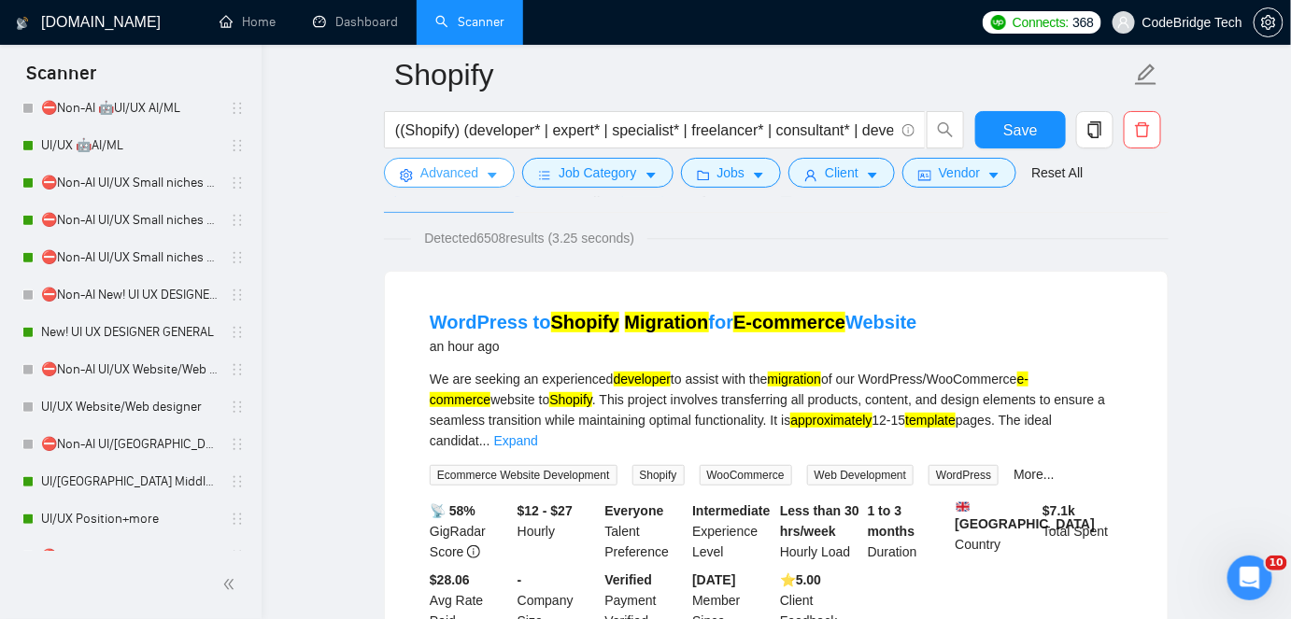
click at [402, 160] on button "Advanced" at bounding box center [449, 173] width 131 height 30
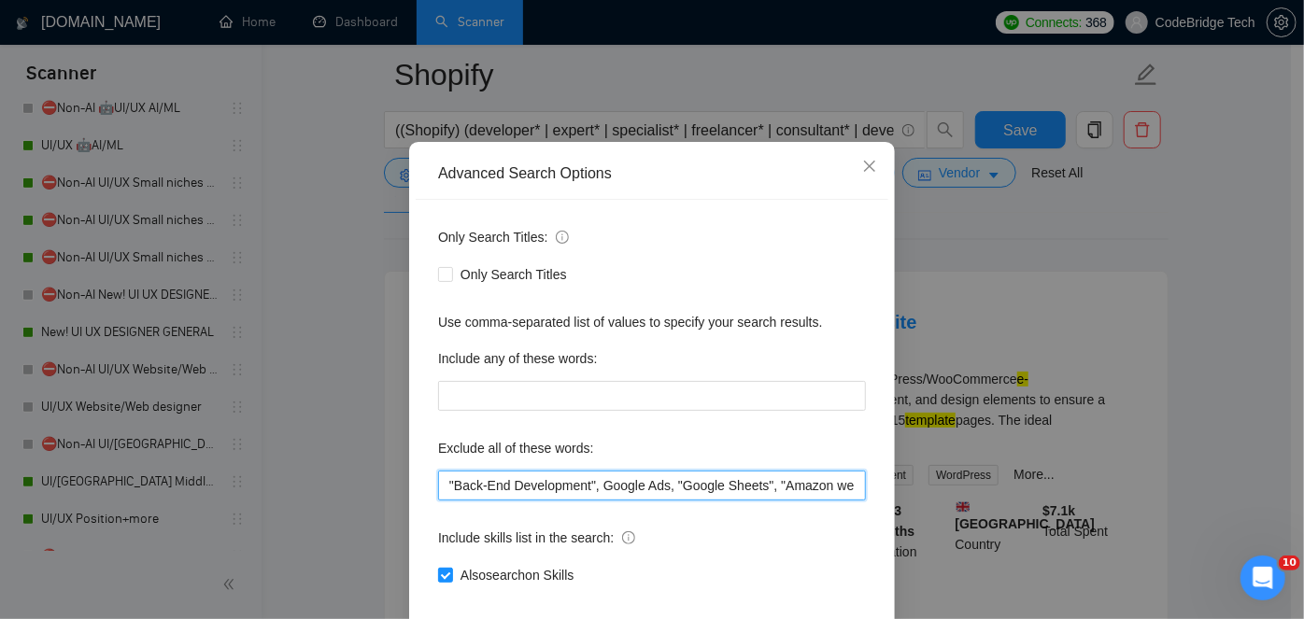
click at [663, 501] on input ""Back-End Development", Google Ads, "Google Sheets", "Amazon webstore", "amazon…" at bounding box center [652, 486] width 428 height 30
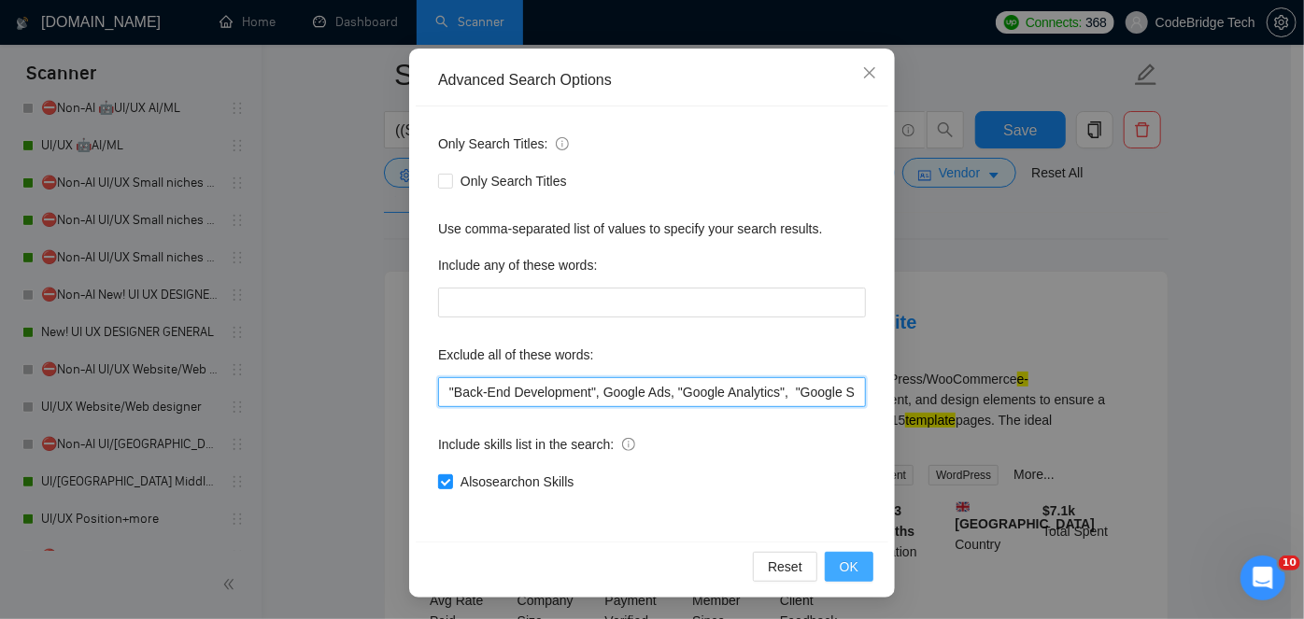
type input ""Back-End Development", Google Ads, "Google Analytics", "Google Sheets", "Amazo…"
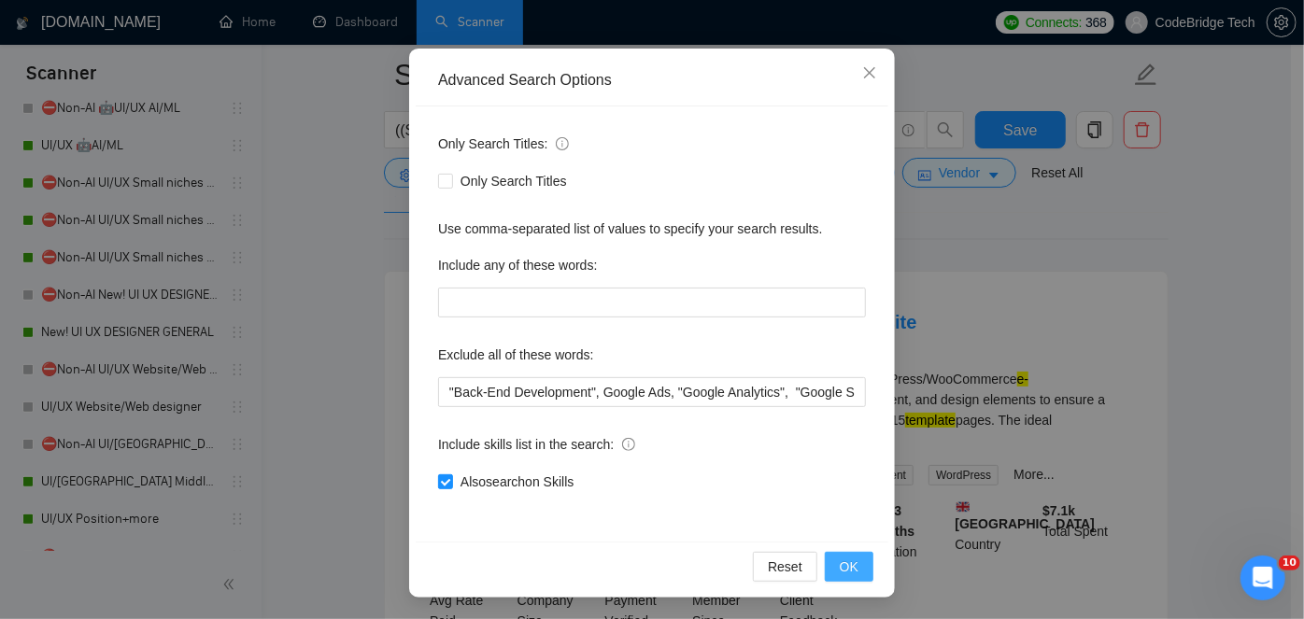
click at [843, 558] on span "OK" at bounding box center [849, 567] width 19 height 21
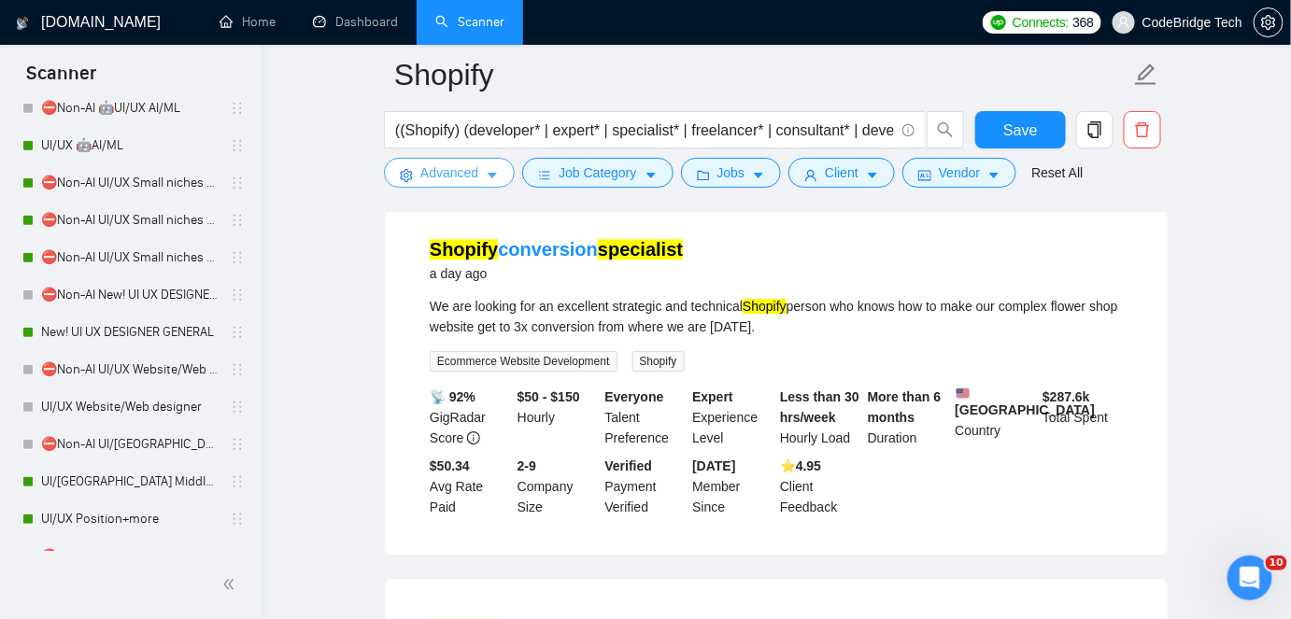
scroll to position [1818, 0]
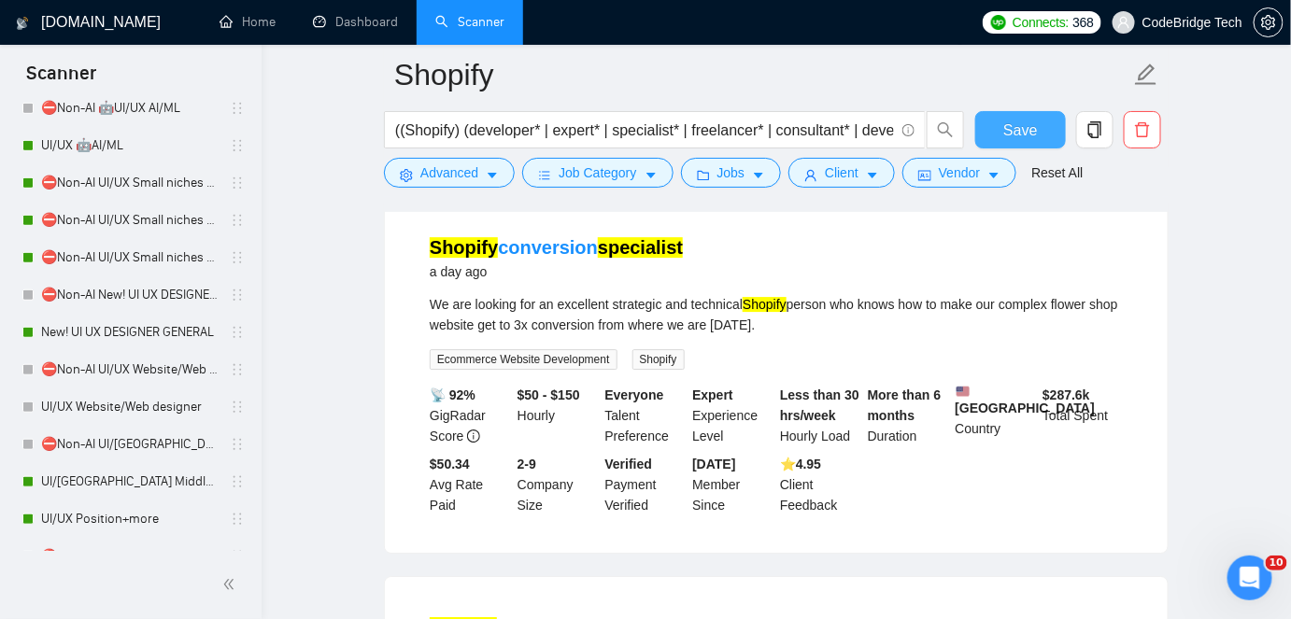
click at [1036, 115] on button "Save" at bounding box center [1020, 129] width 91 height 37
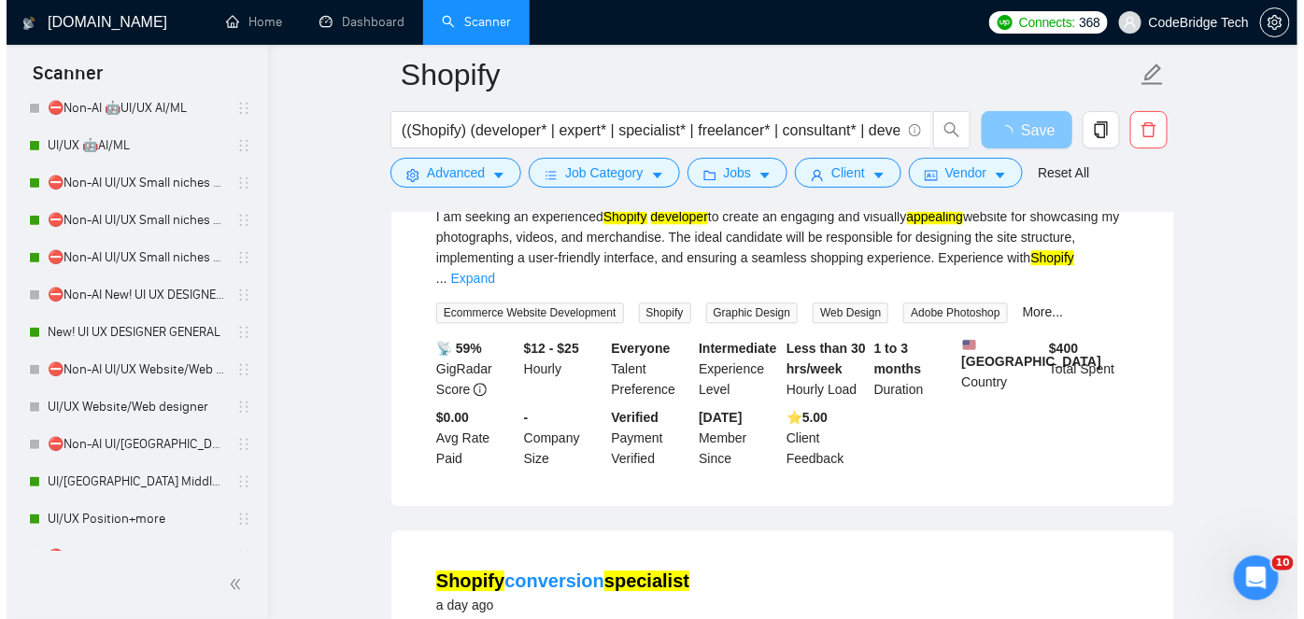
scroll to position [0, 0]
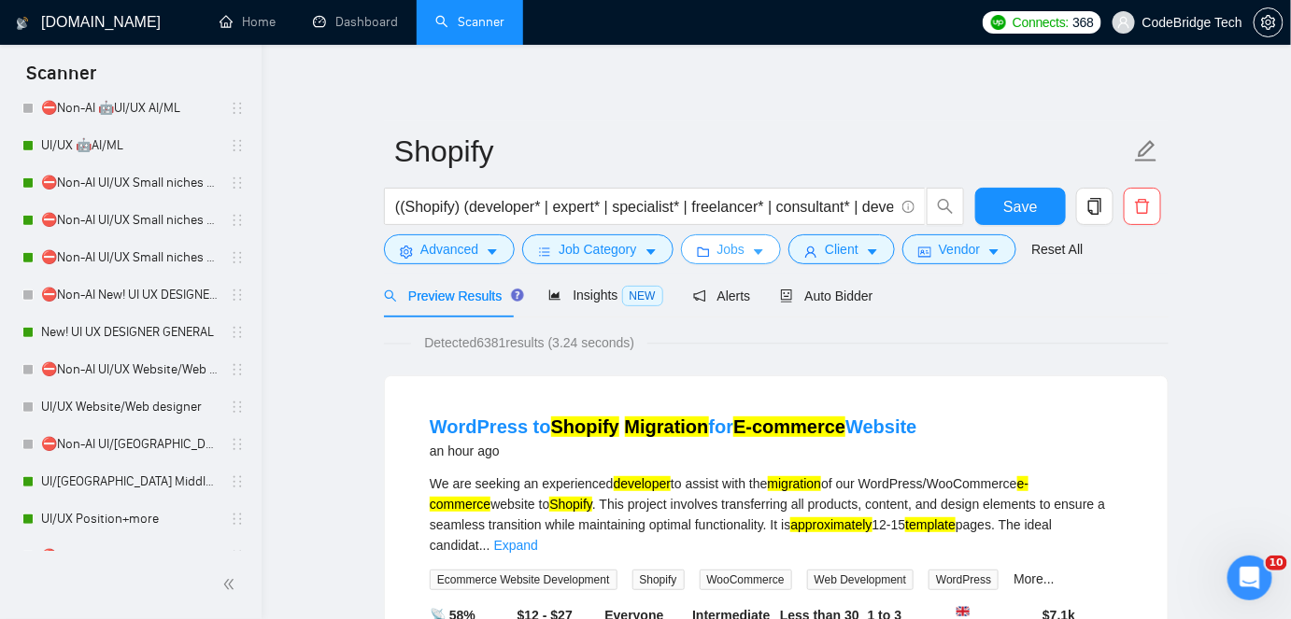
click at [720, 257] on span "Jobs" at bounding box center [732, 249] width 28 height 21
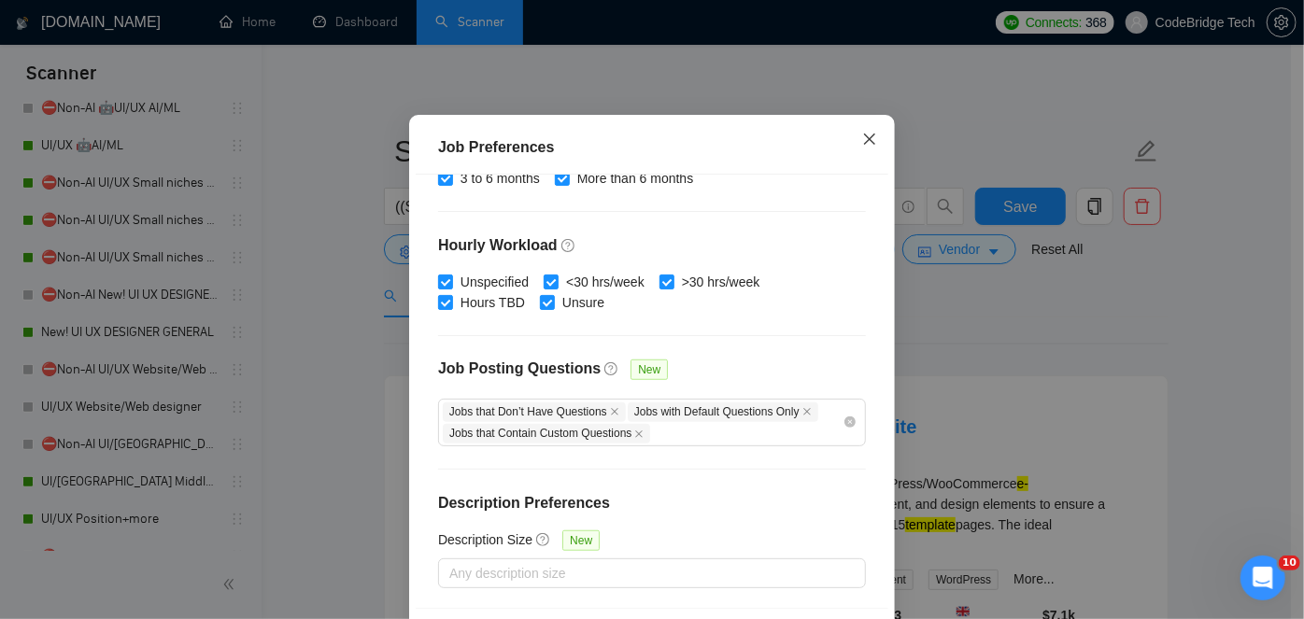
click at [864, 145] on icon "close" at bounding box center [869, 139] width 11 height 11
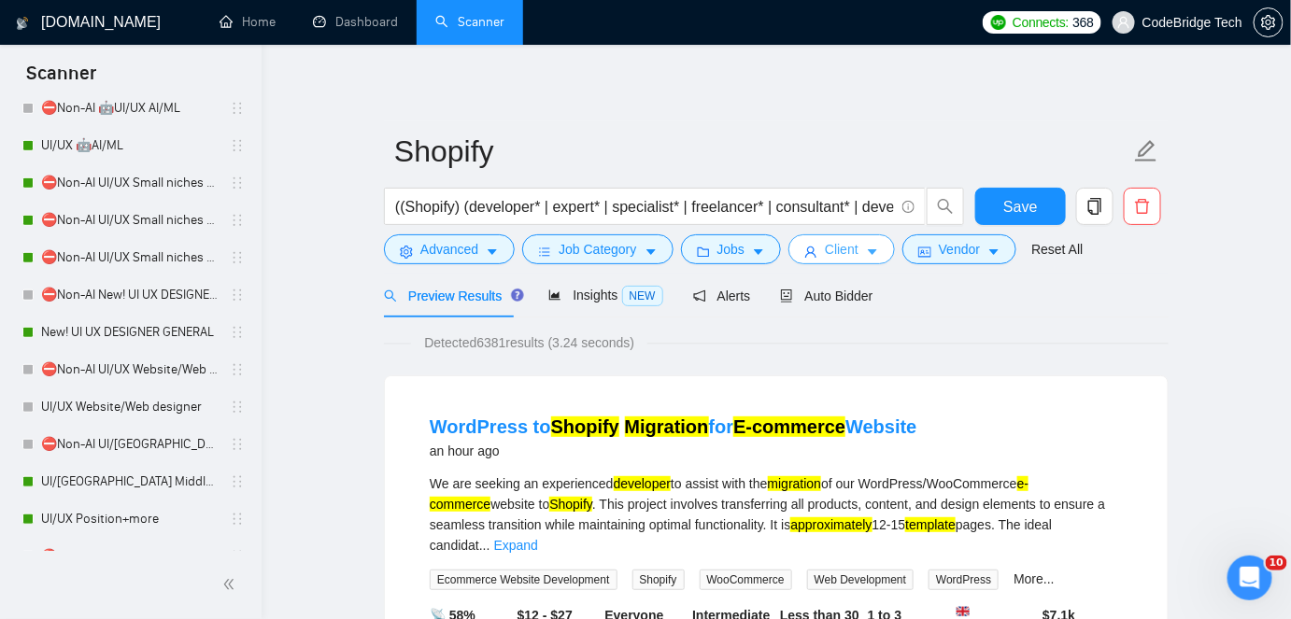
click at [863, 242] on button "Client" at bounding box center [842, 249] width 107 height 30
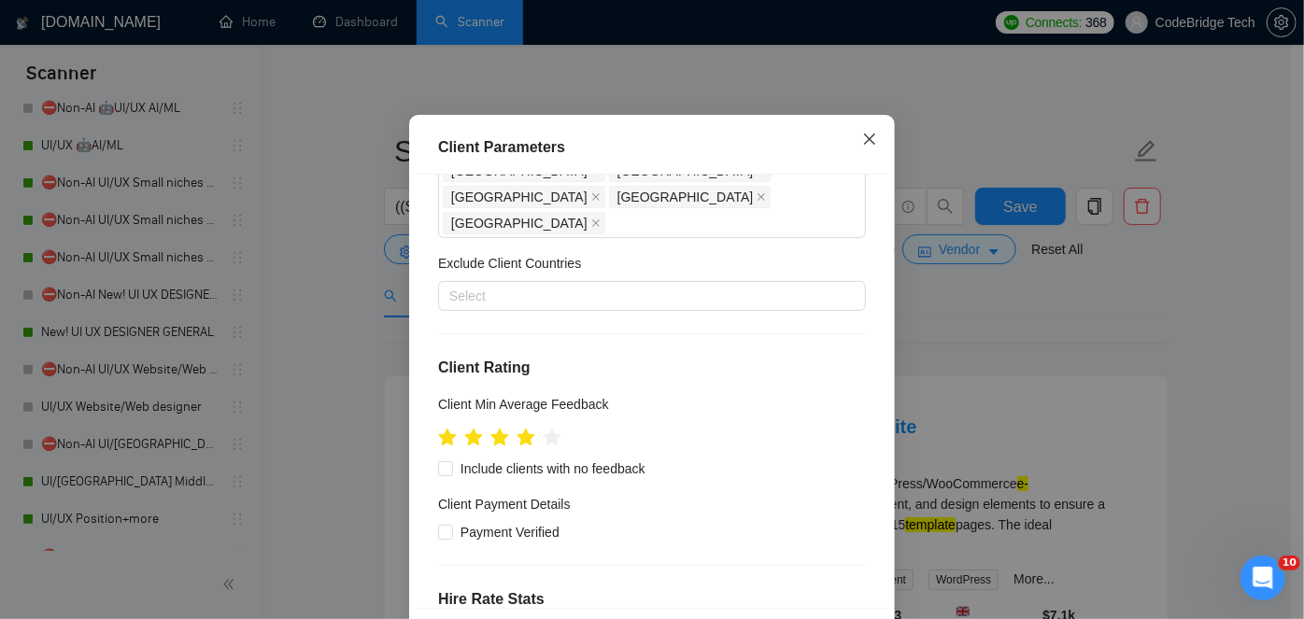
click at [865, 145] on icon "close" at bounding box center [869, 139] width 11 height 11
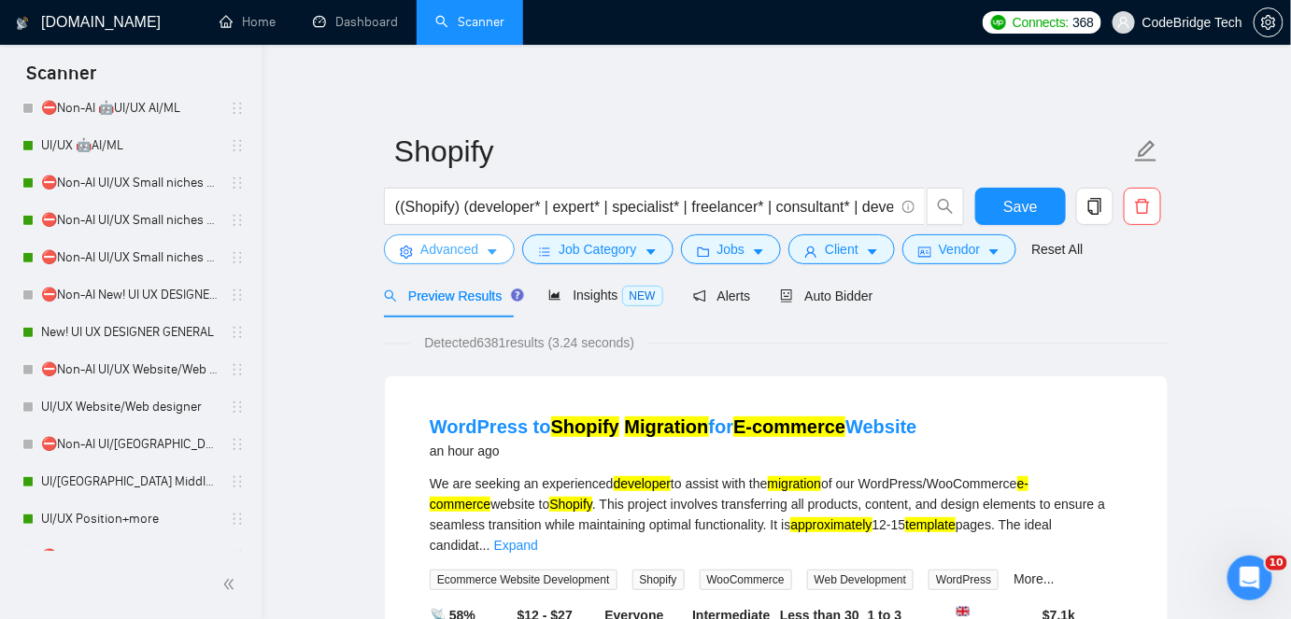
click at [441, 235] on button "Advanced" at bounding box center [449, 249] width 131 height 30
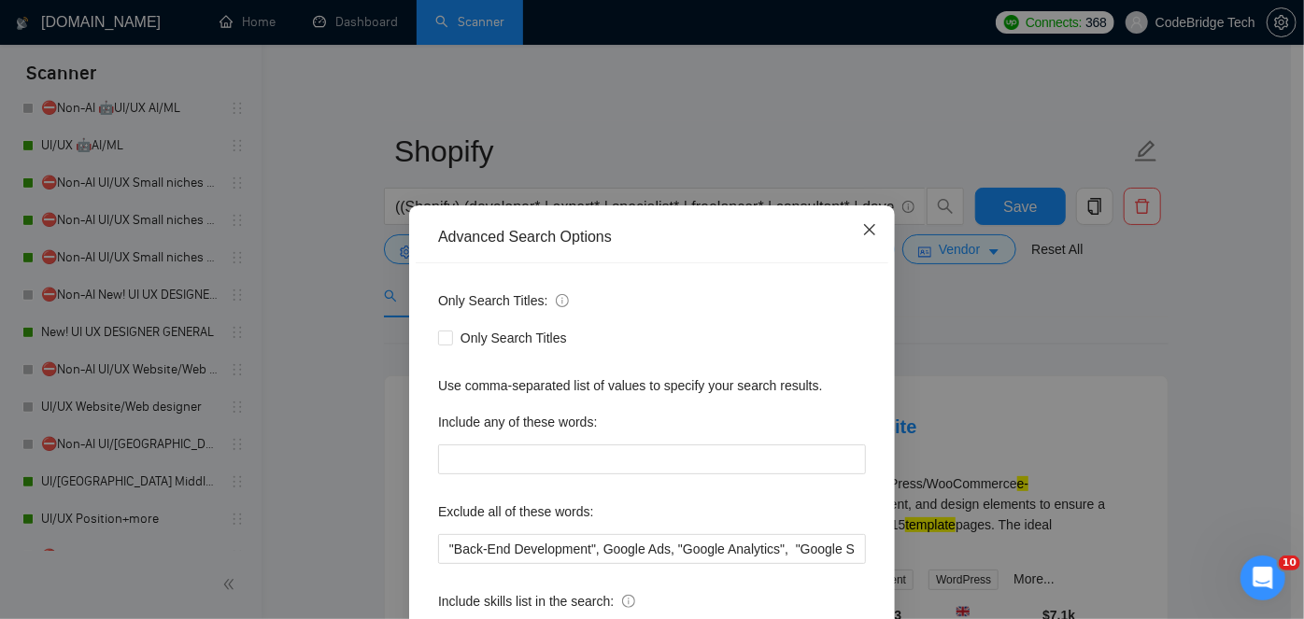
click at [863, 239] on span "Close" at bounding box center [870, 231] width 50 height 50
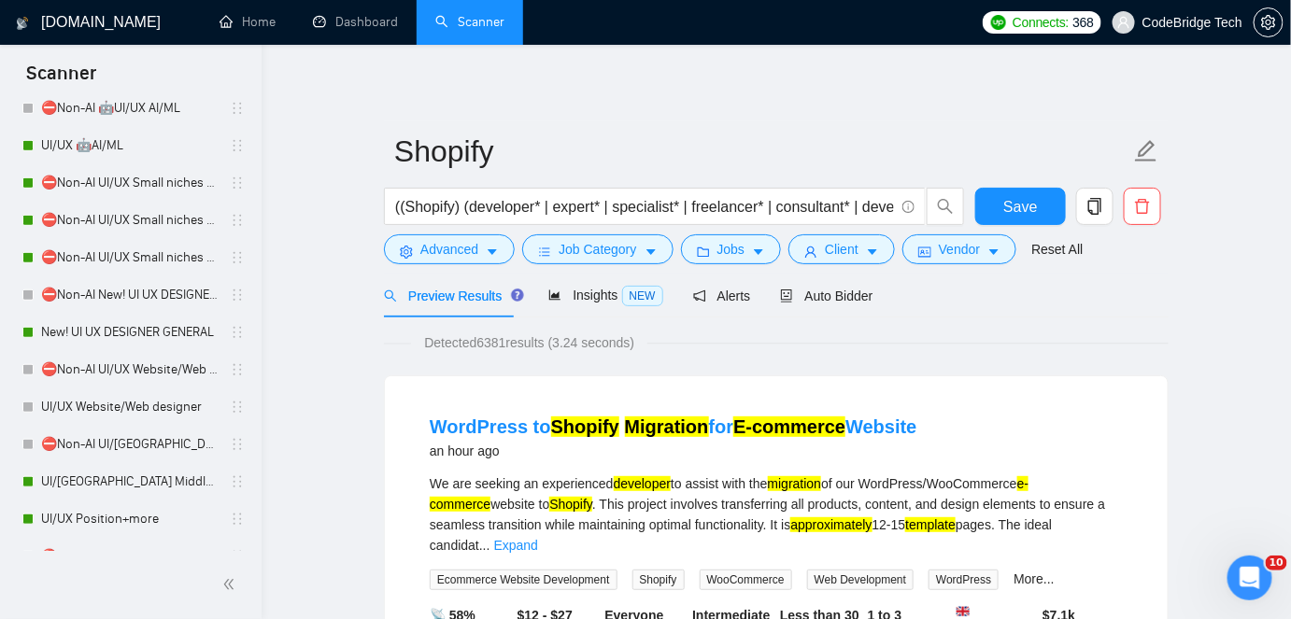
click at [737, 252] on span "Jobs" at bounding box center [732, 249] width 28 height 21
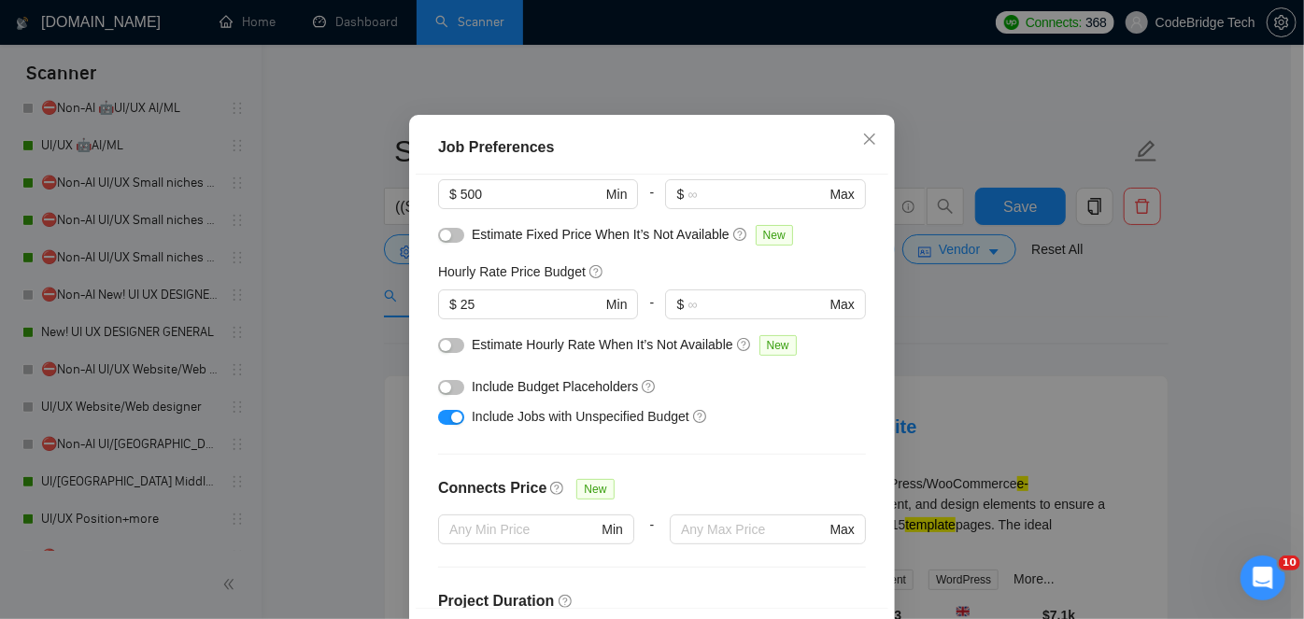
scroll to position [127, 0]
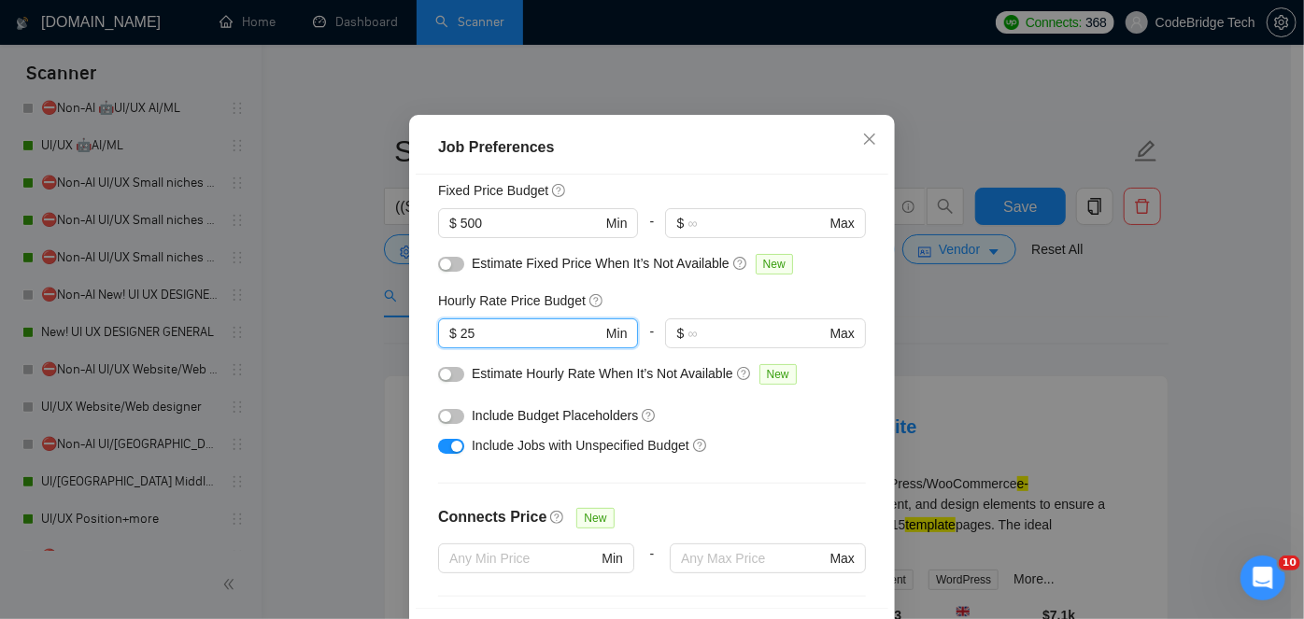
drag, startPoint x: 481, startPoint y: 391, endPoint x: 432, endPoint y: 384, distance: 49.9
click at [438, 363] on div "Hourly Rate Price Budget 25 $ 25 Min - $ Max" at bounding box center [652, 327] width 428 height 73
type input "40"
click at [728, 344] on input "text" at bounding box center [756, 333] width 137 height 21
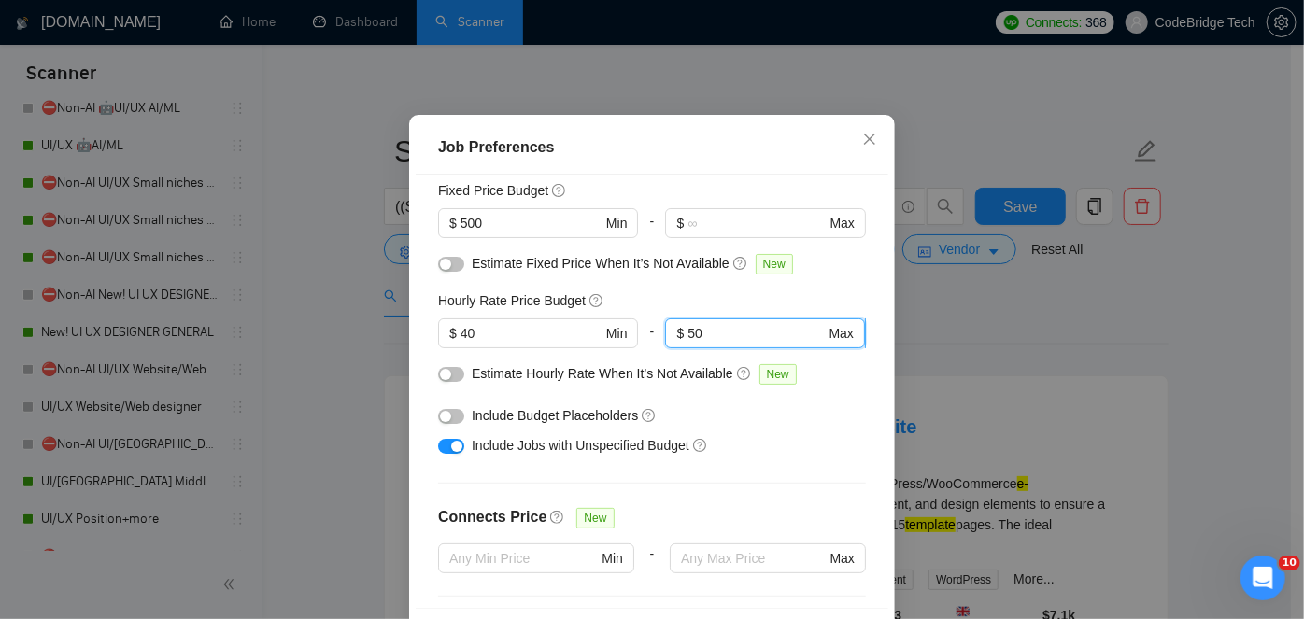
type input "5"
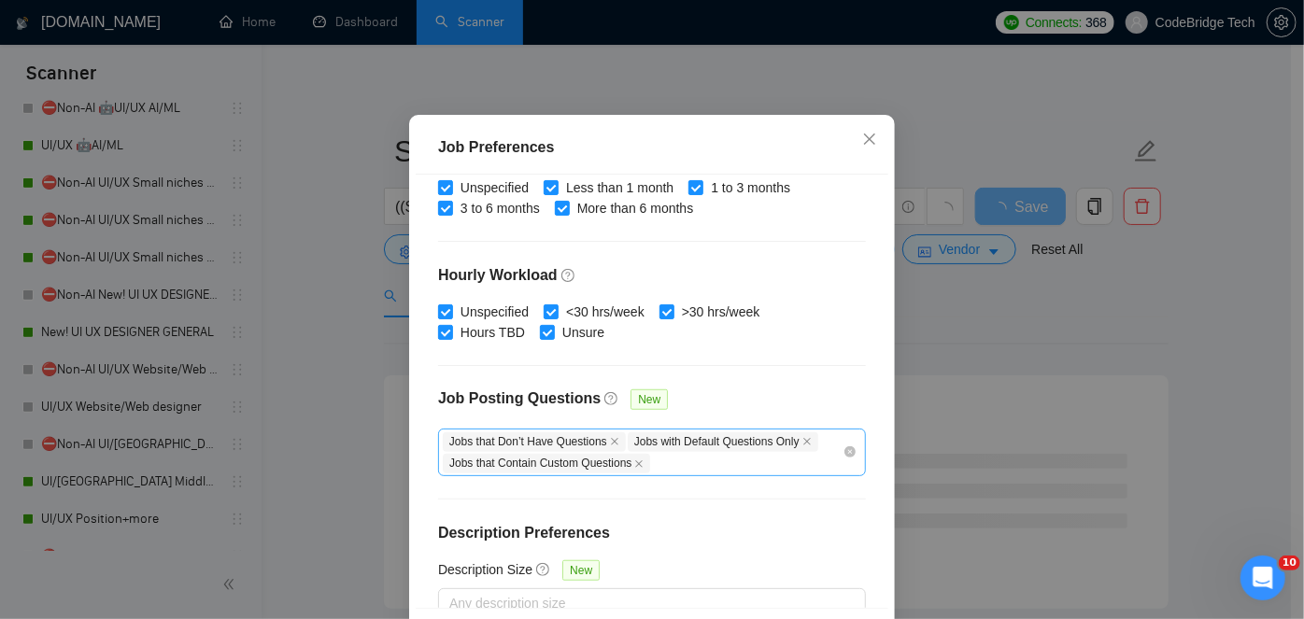
scroll to position [636, 0]
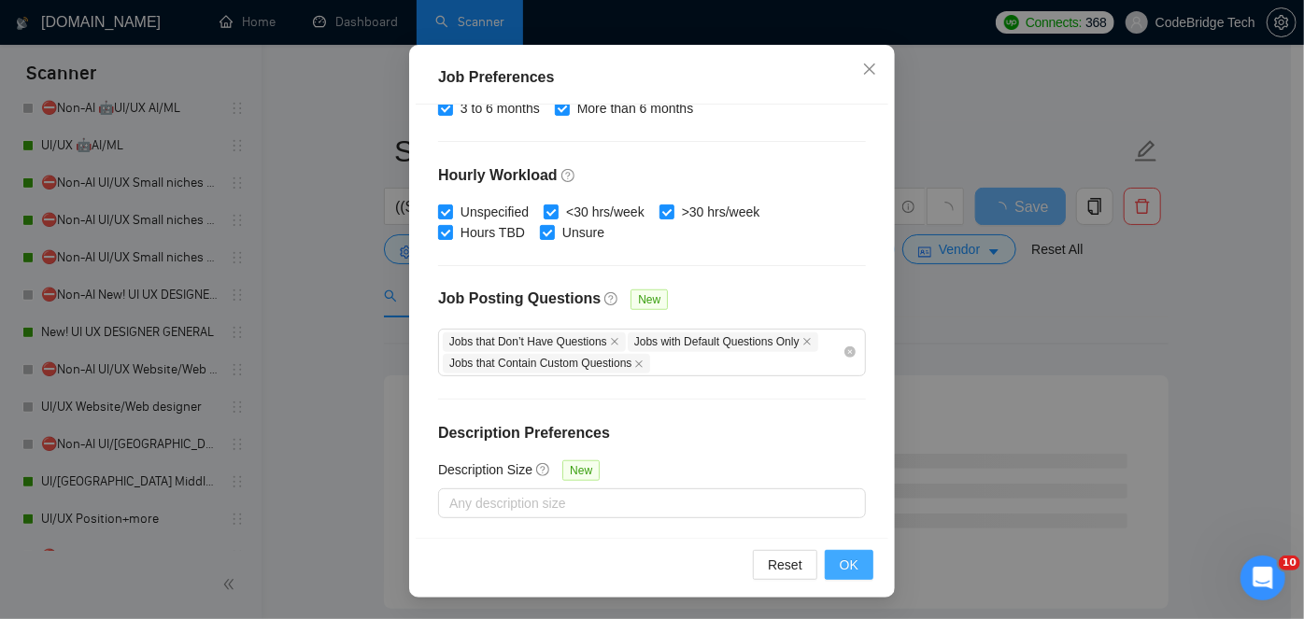
type input "60"
click at [845, 559] on span "OK" at bounding box center [849, 565] width 19 height 21
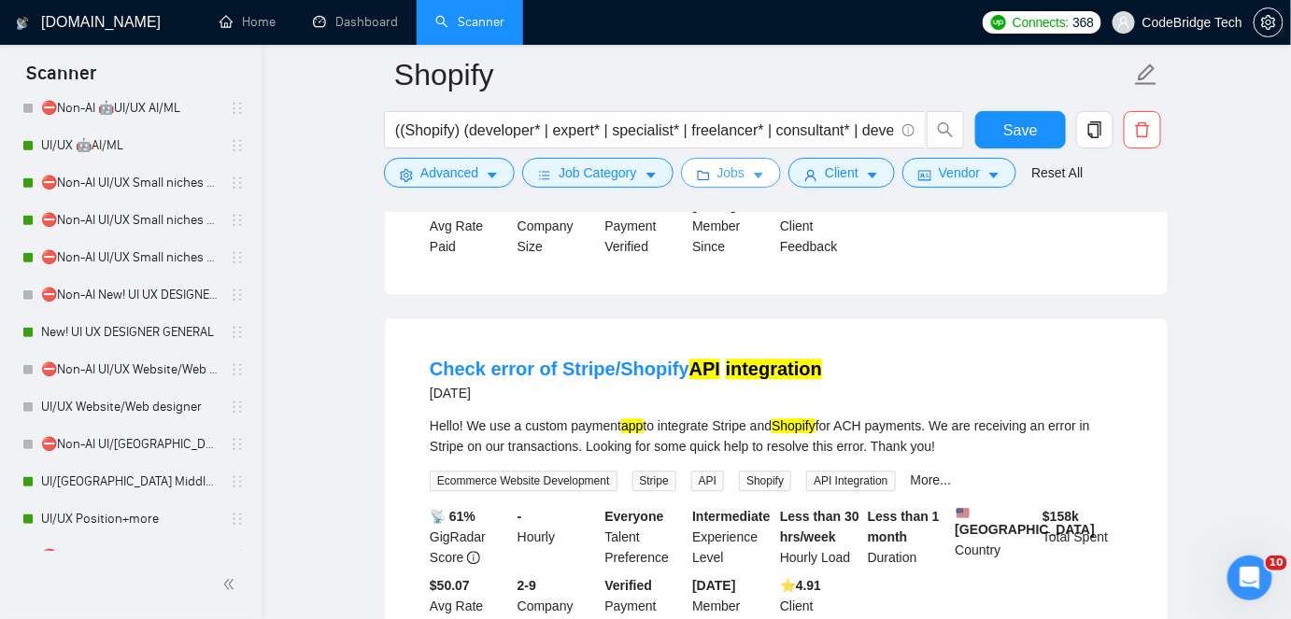
scroll to position [3969, 0]
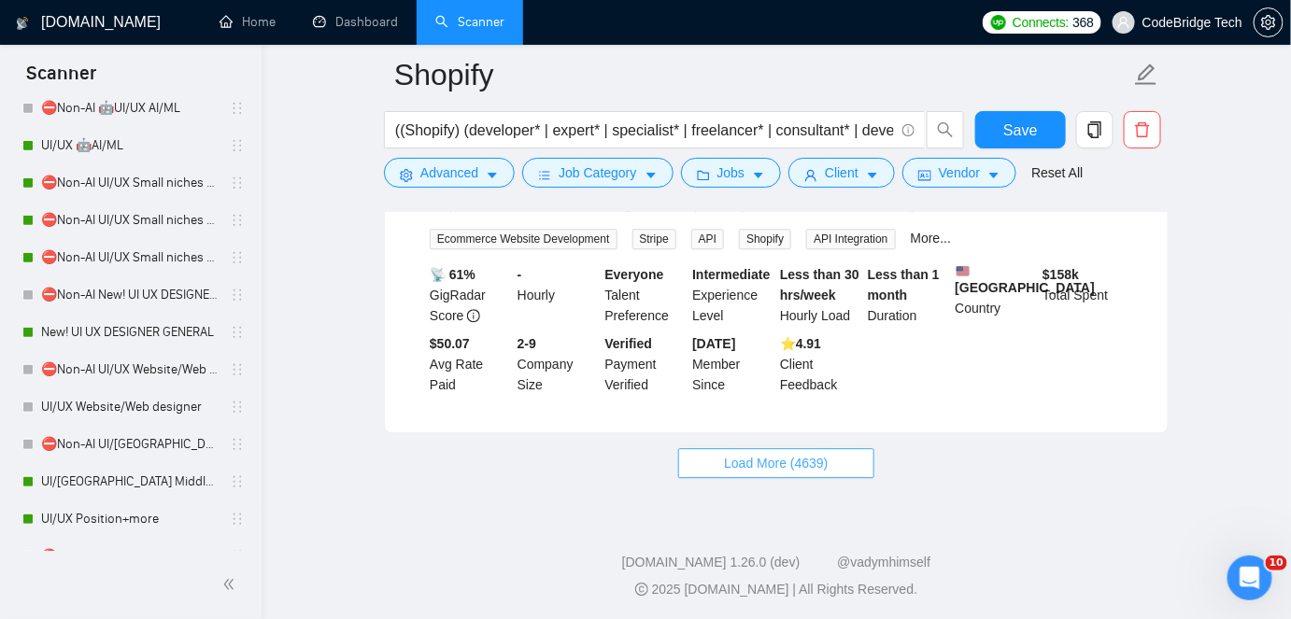
click at [746, 455] on span "Load More (4639)" at bounding box center [776, 463] width 104 height 21
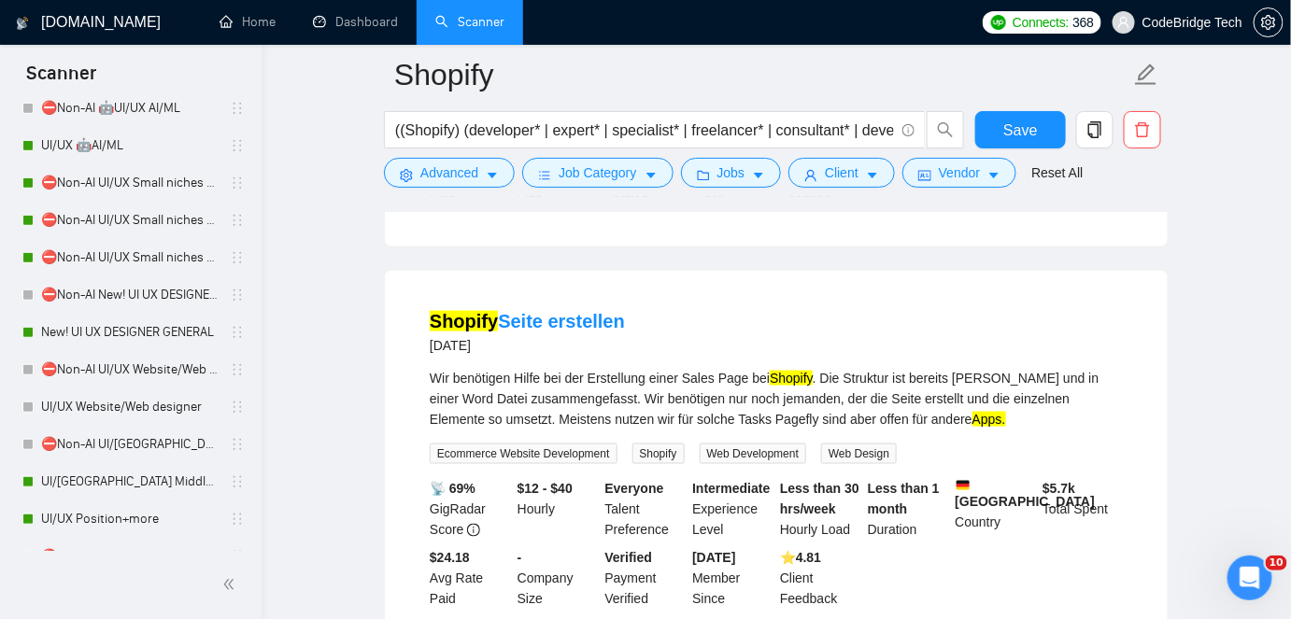
scroll to position [7961, 0]
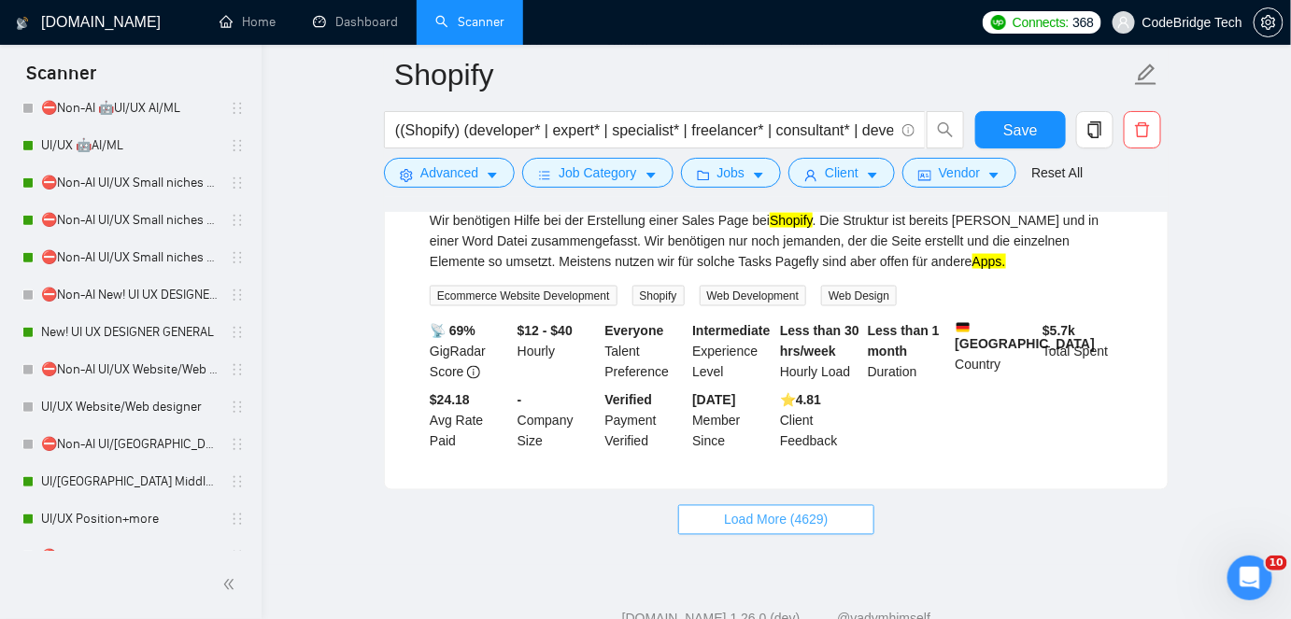
click at [854, 505] on button "Load More (4629)" at bounding box center [775, 520] width 195 height 30
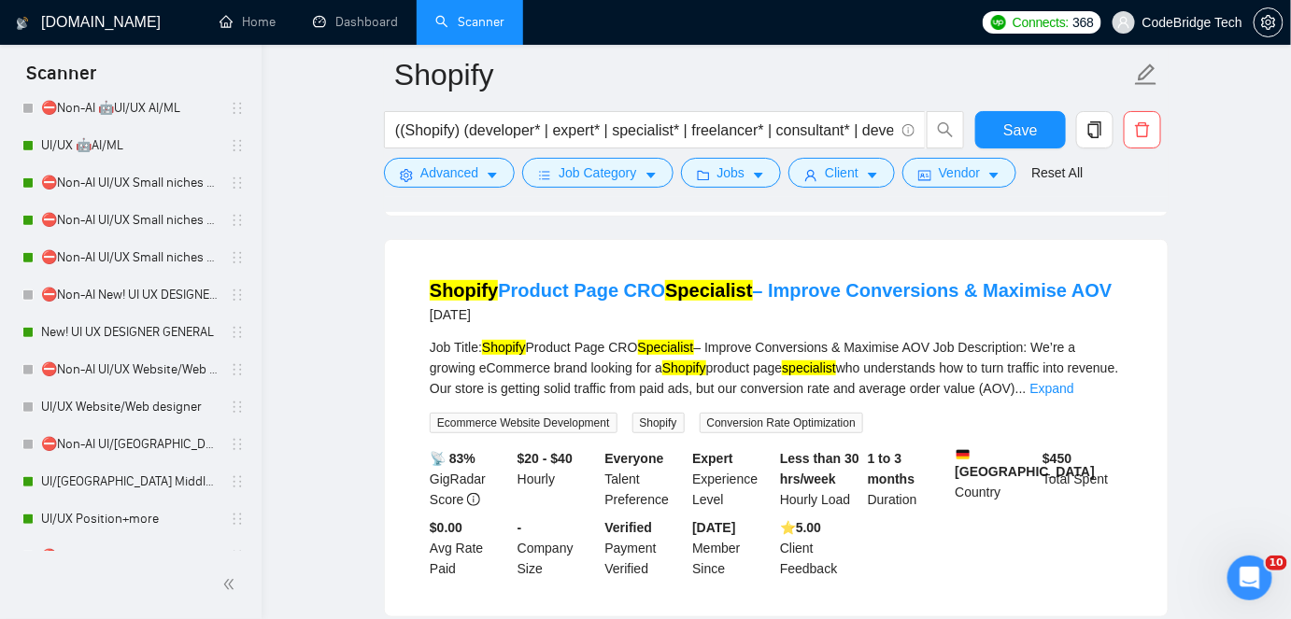
scroll to position [12123, 0]
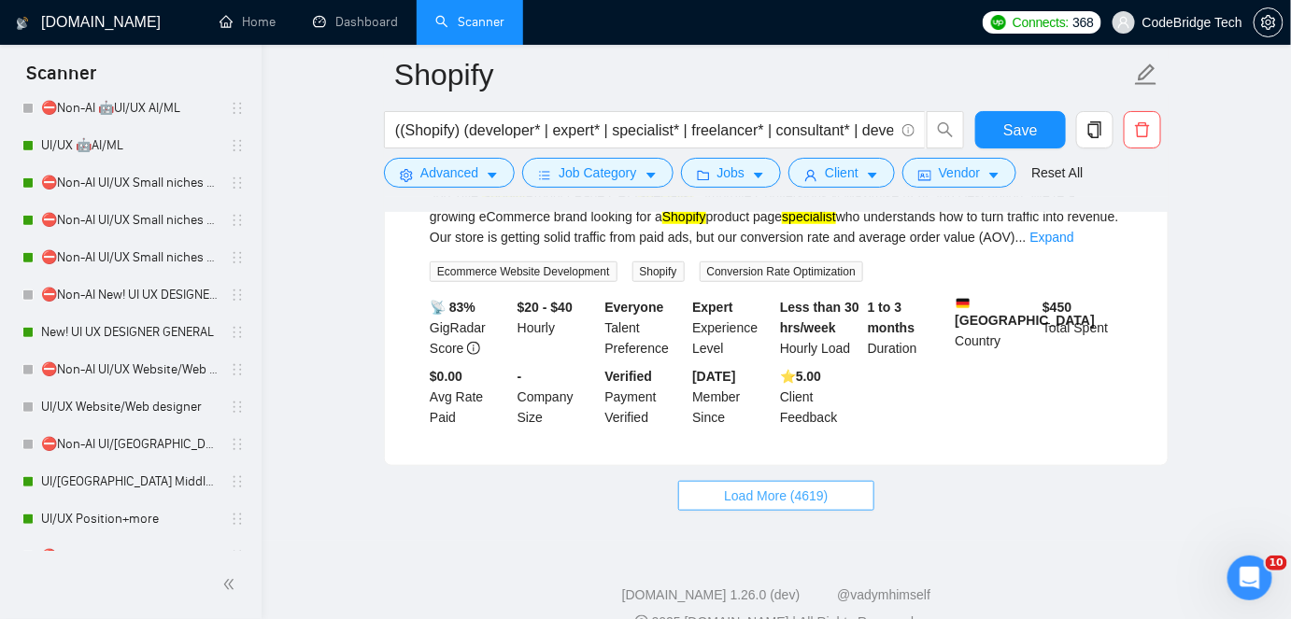
click at [786, 499] on span "Load More (4619)" at bounding box center [776, 496] width 104 height 21
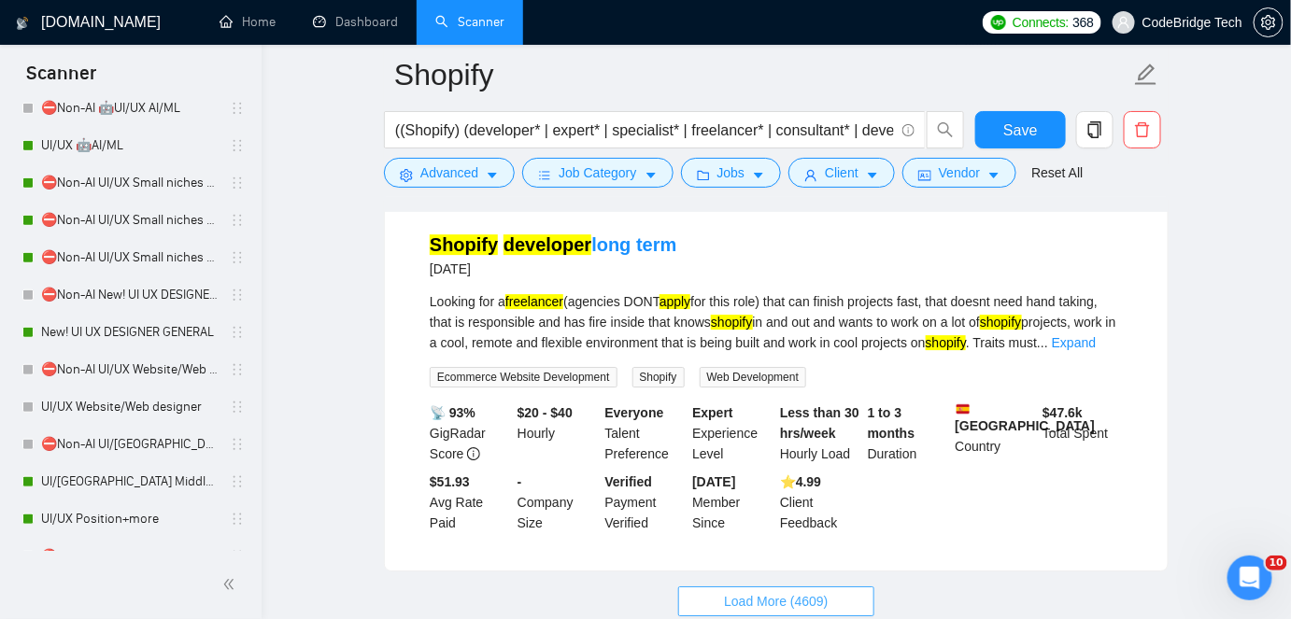
scroll to position [16092, 0]
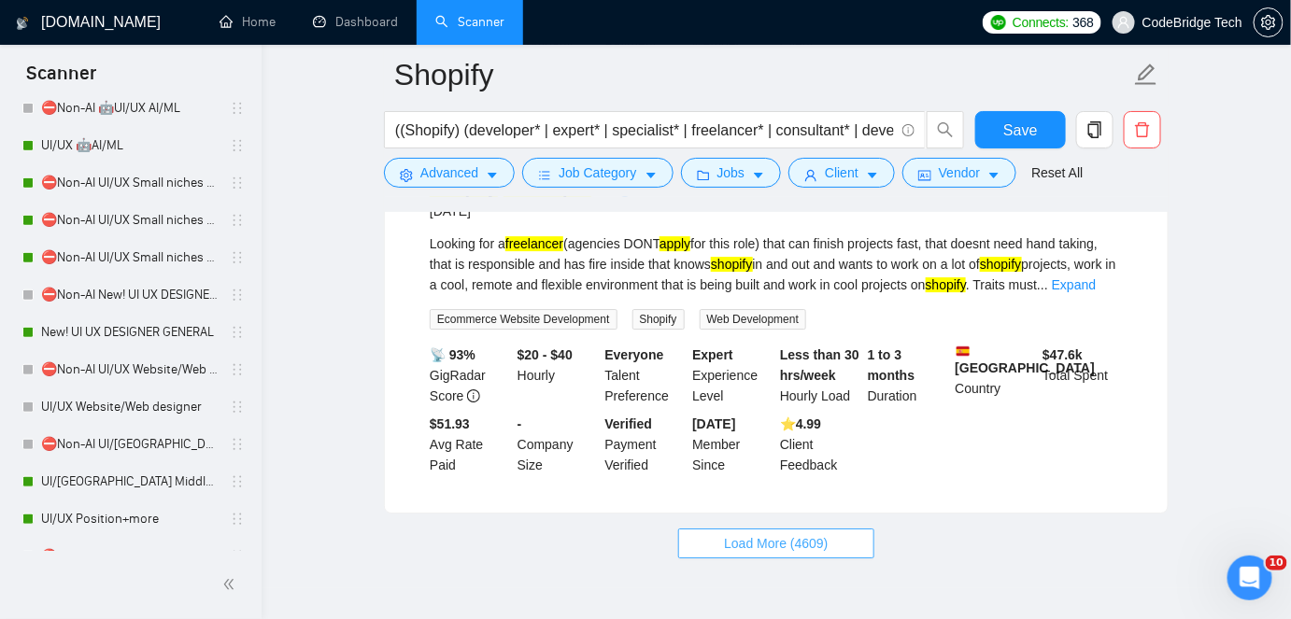
click at [813, 536] on span "Load More (4609)" at bounding box center [776, 543] width 104 height 21
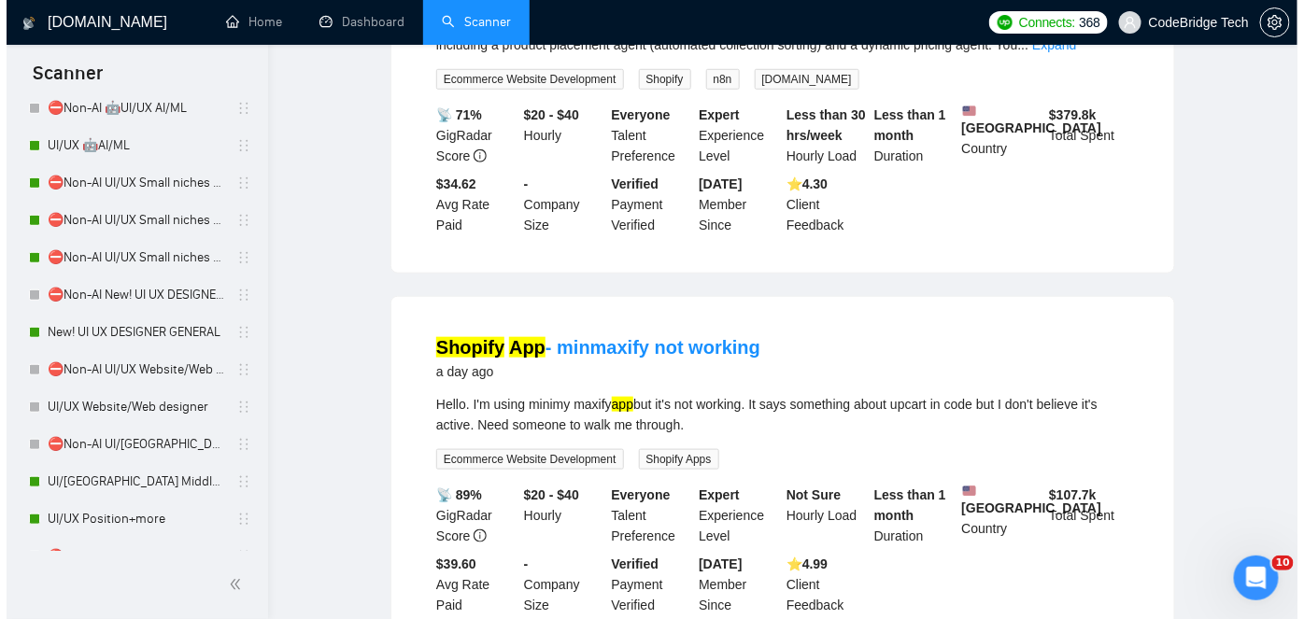
scroll to position [0, 0]
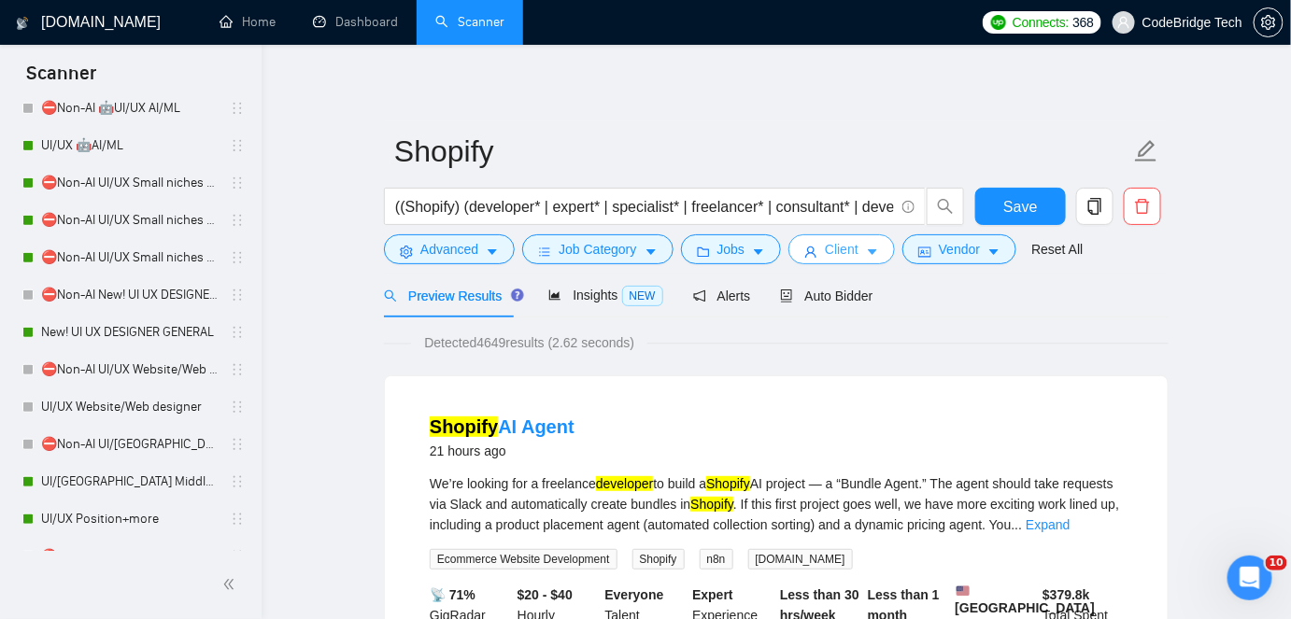
click at [825, 255] on span "Client" at bounding box center [842, 249] width 34 height 21
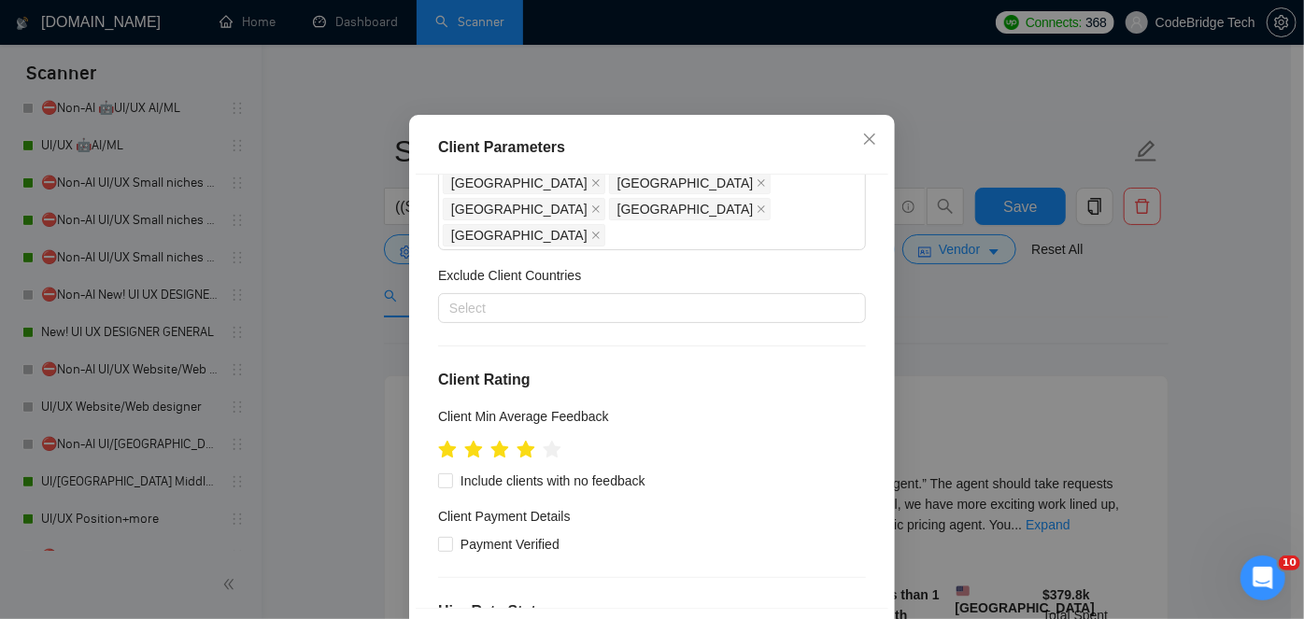
scroll to position [309, 0]
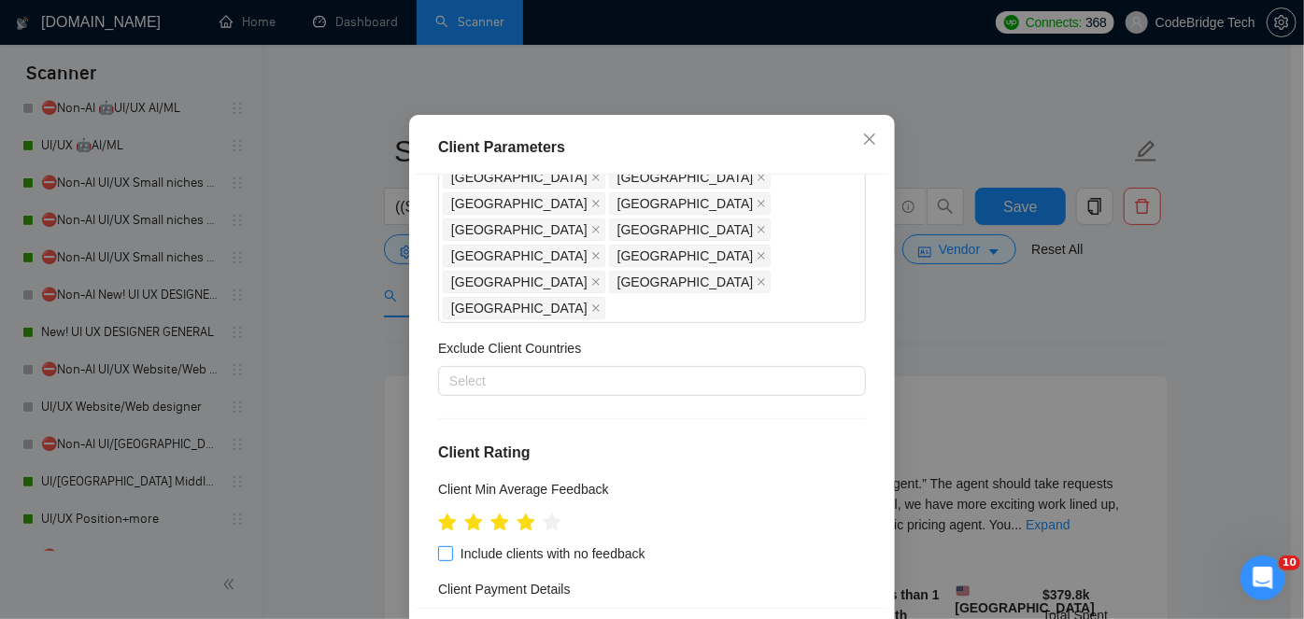
click at [489, 544] on span "Include clients with no feedback" at bounding box center [553, 554] width 200 height 21
click at [451, 547] on input "Include clients with no feedback" at bounding box center [444, 553] width 13 height 13
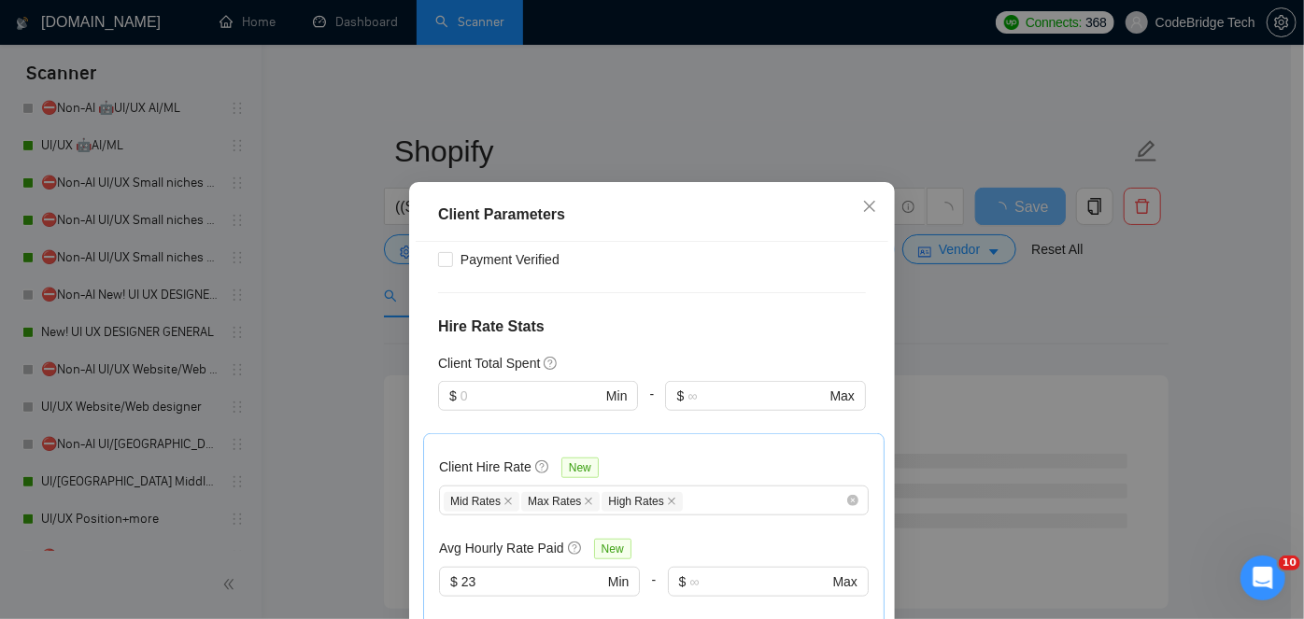
scroll to position [904, 0]
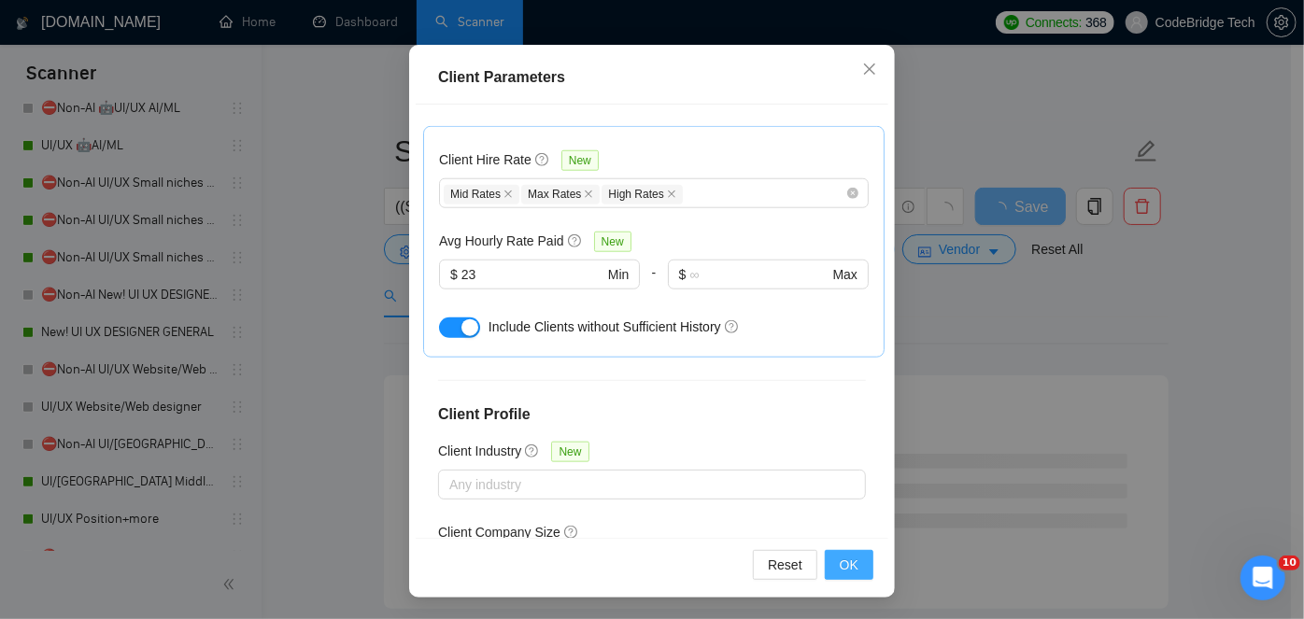
click at [852, 561] on button "OK" at bounding box center [849, 565] width 49 height 30
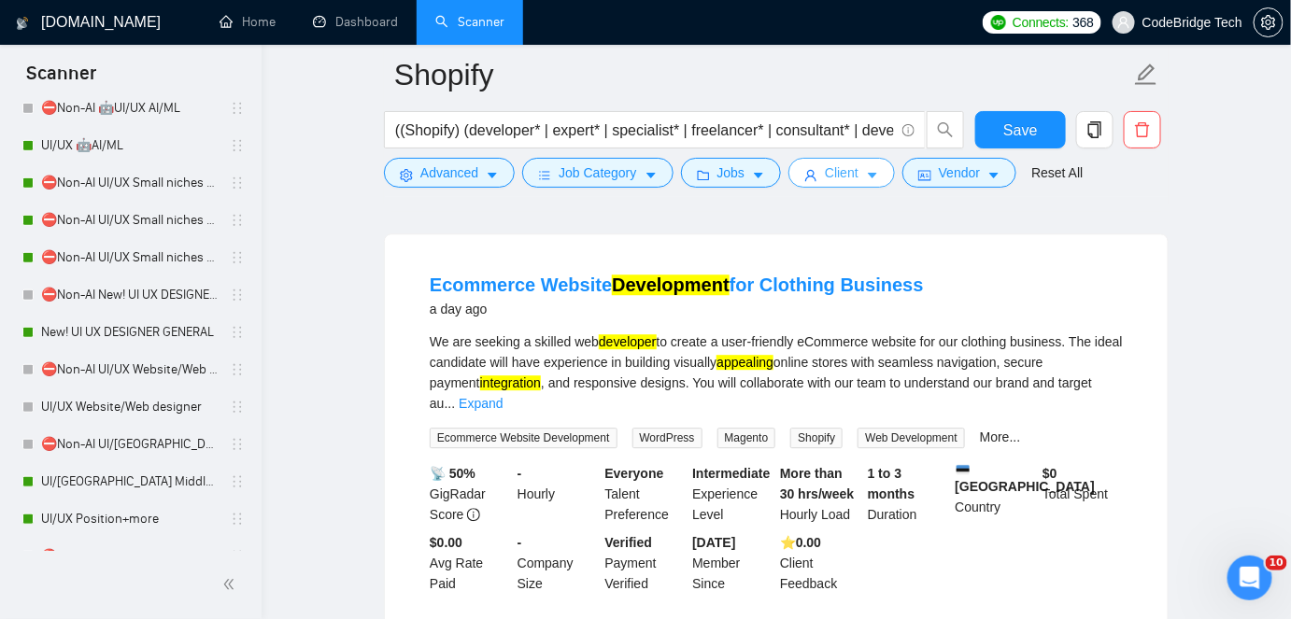
scroll to position [4047, 0]
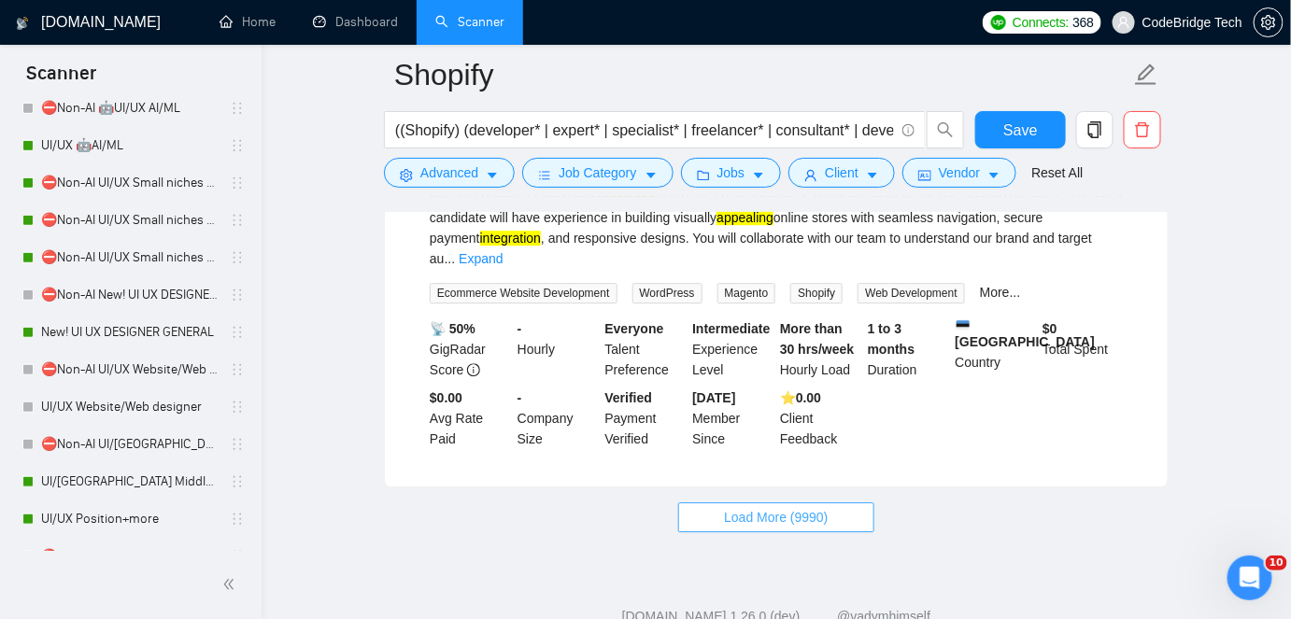
click at [764, 507] on span "Load More (9990)" at bounding box center [776, 517] width 104 height 21
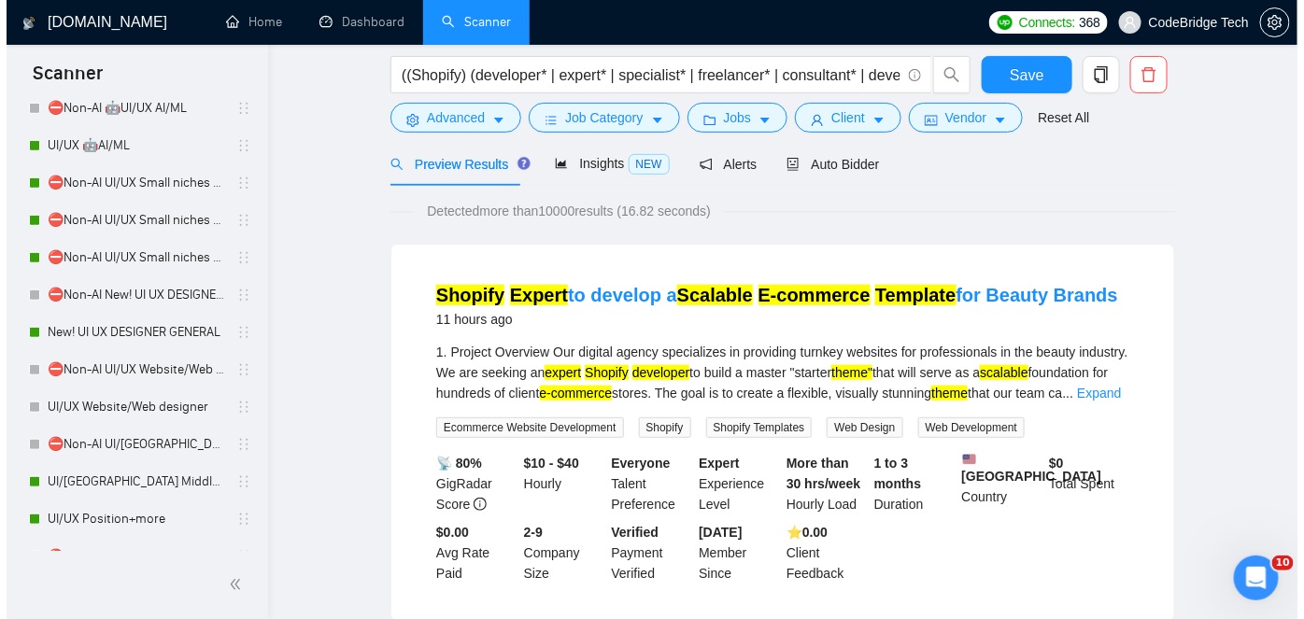
scroll to position [62, 0]
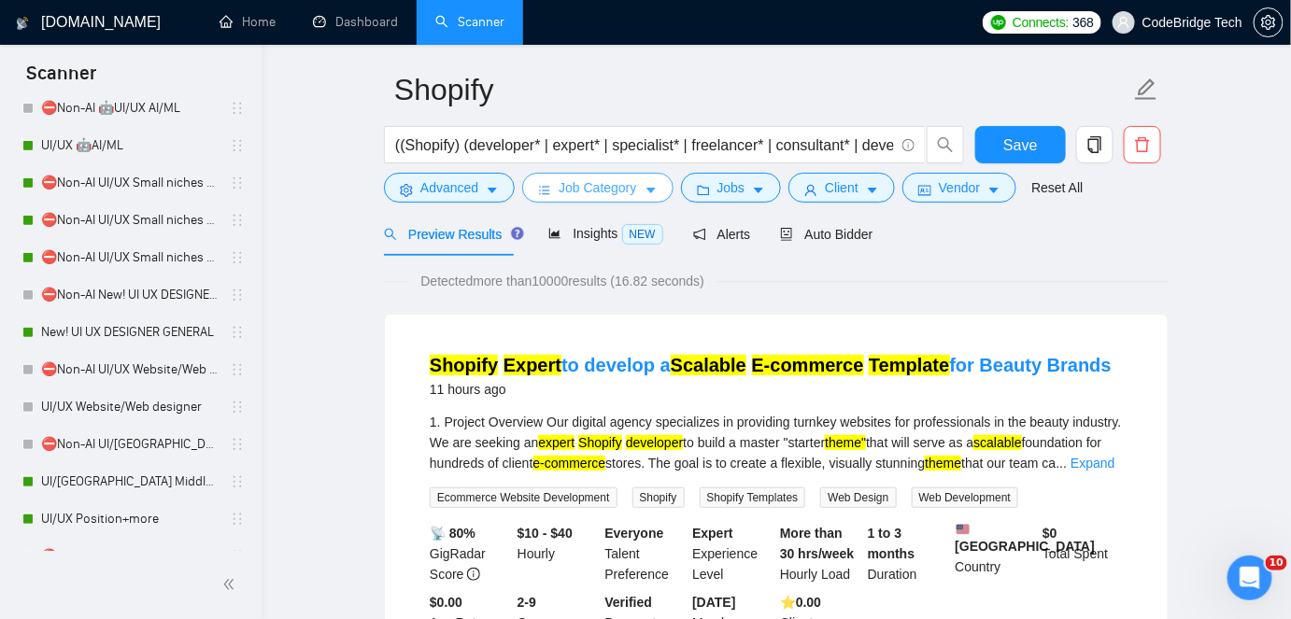
click at [641, 199] on button "Job Category" at bounding box center [597, 188] width 150 height 30
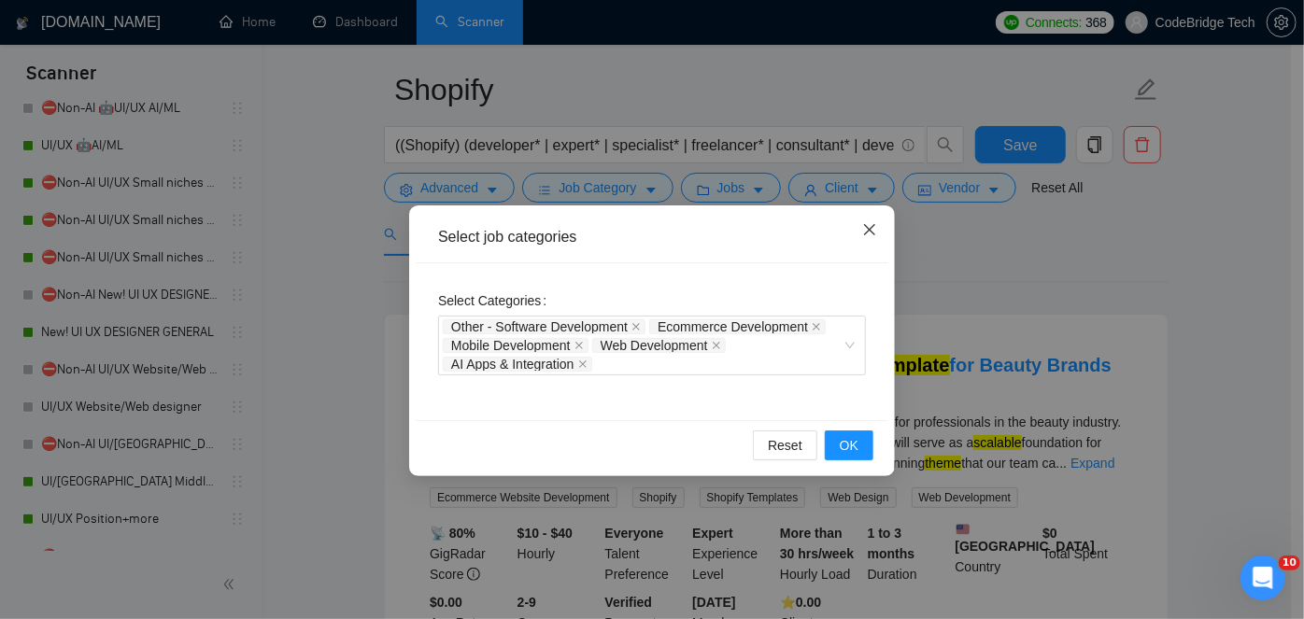
drag, startPoint x: 874, startPoint y: 228, endPoint x: 834, endPoint y: 232, distance: 40.3
click at [875, 228] on icon "close" at bounding box center [869, 229] width 15 height 15
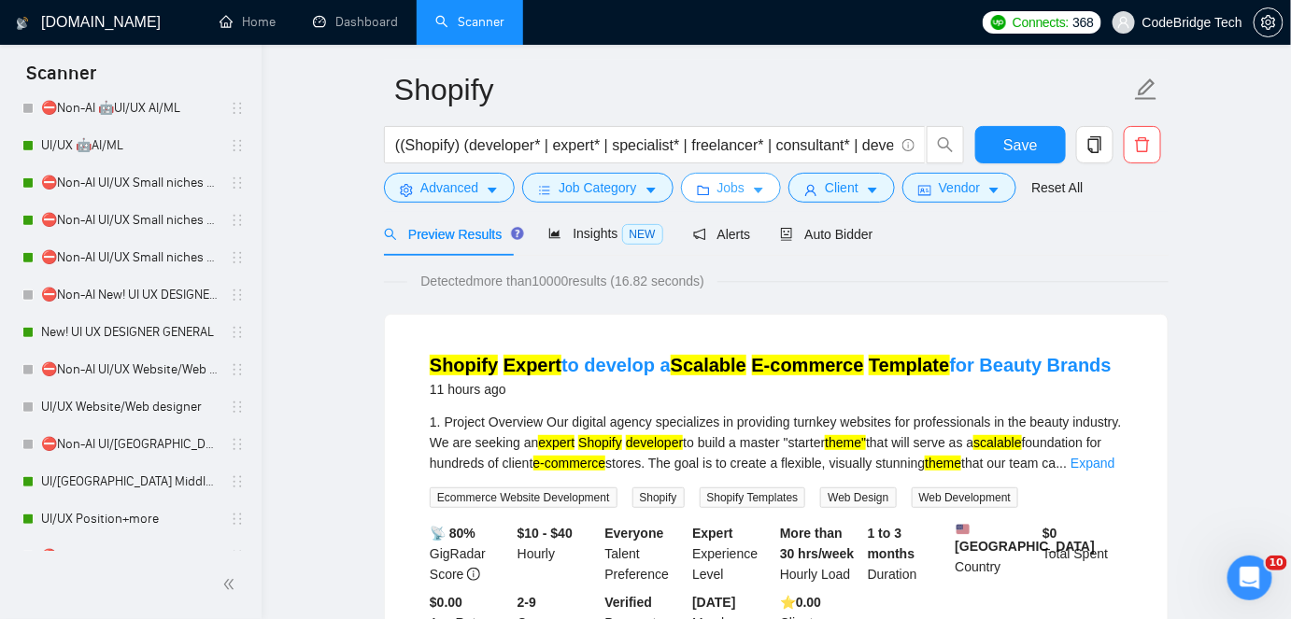
click at [733, 185] on span "Jobs" at bounding box center [732, 188] width 28 height 21
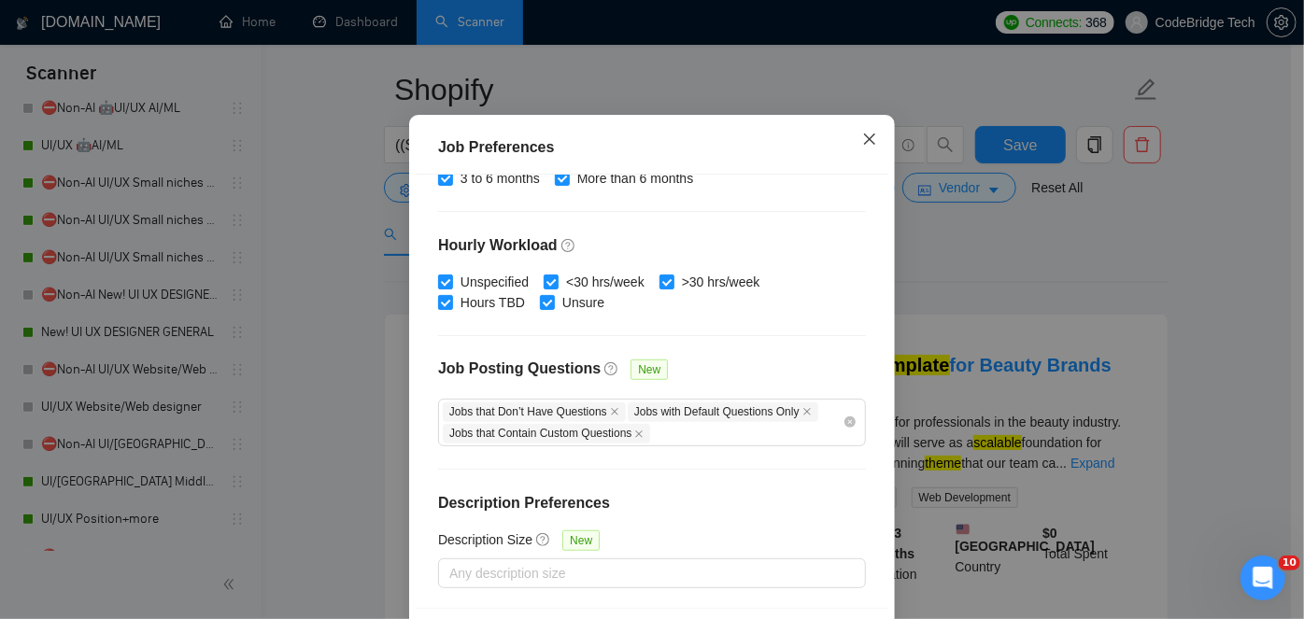
click at [849, 165] on span "Close" at bounding box center [870, 140] width 50 height 50
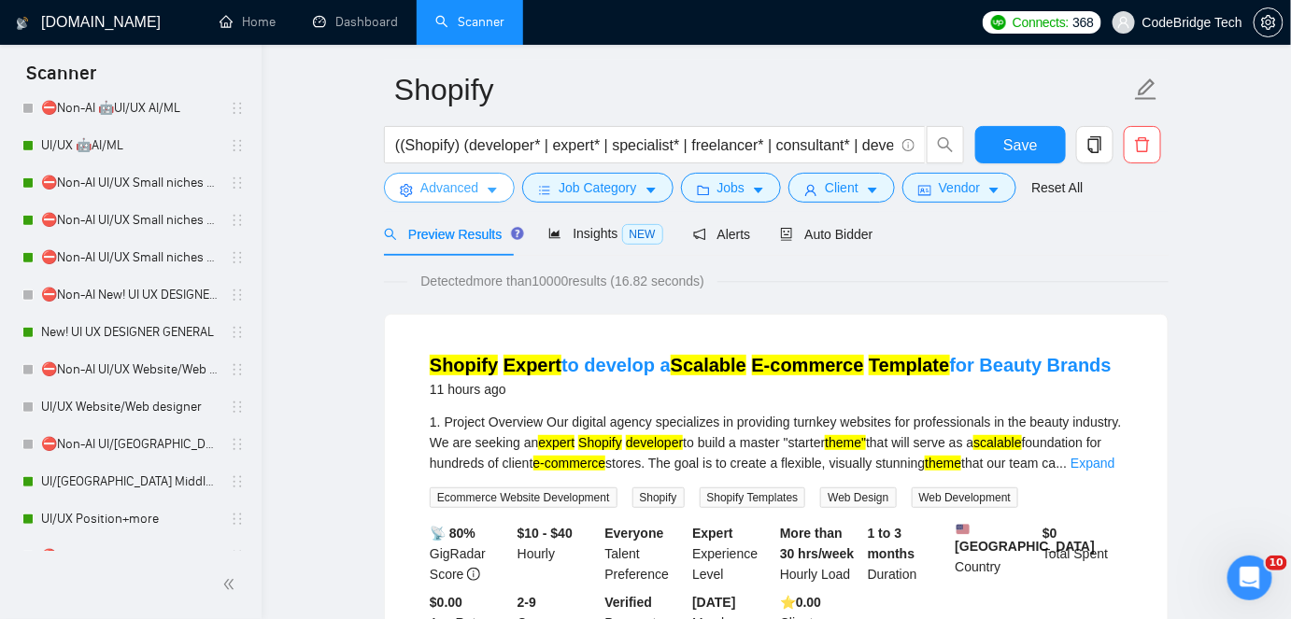
click at [430, 187] on span "Advanced" at bounding box center [449, 188] width 58 height 21
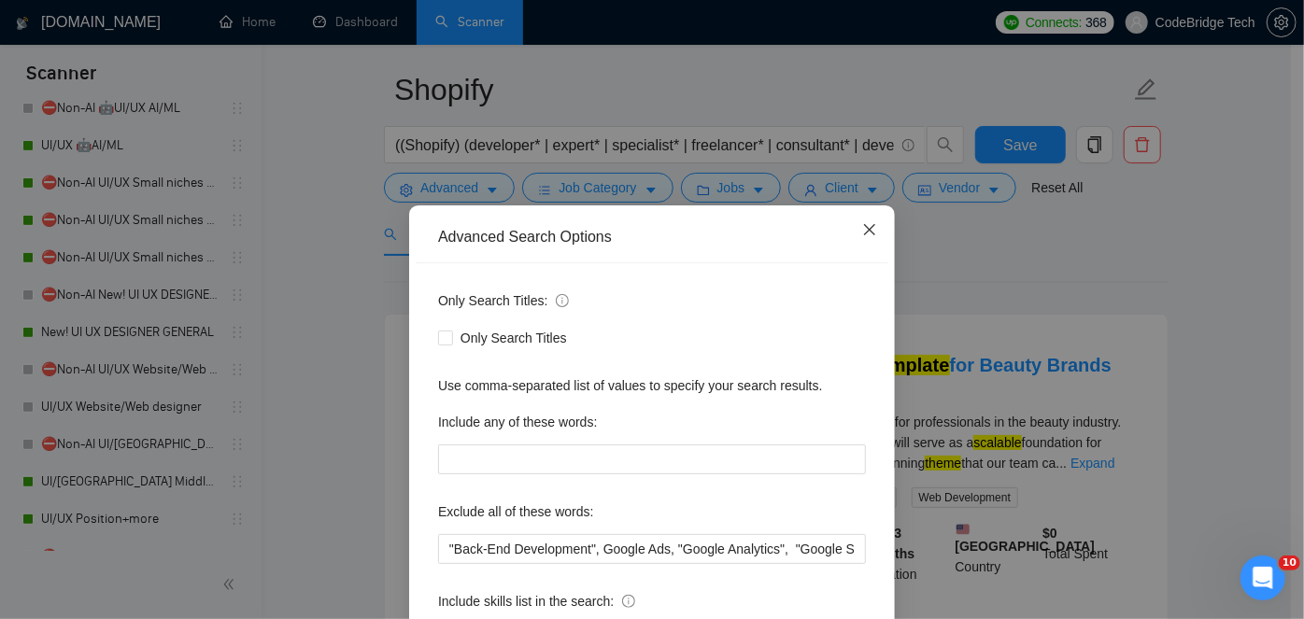
click at [862, 232] on icon "close" at bounding box center [869, 229] width 15 height 15
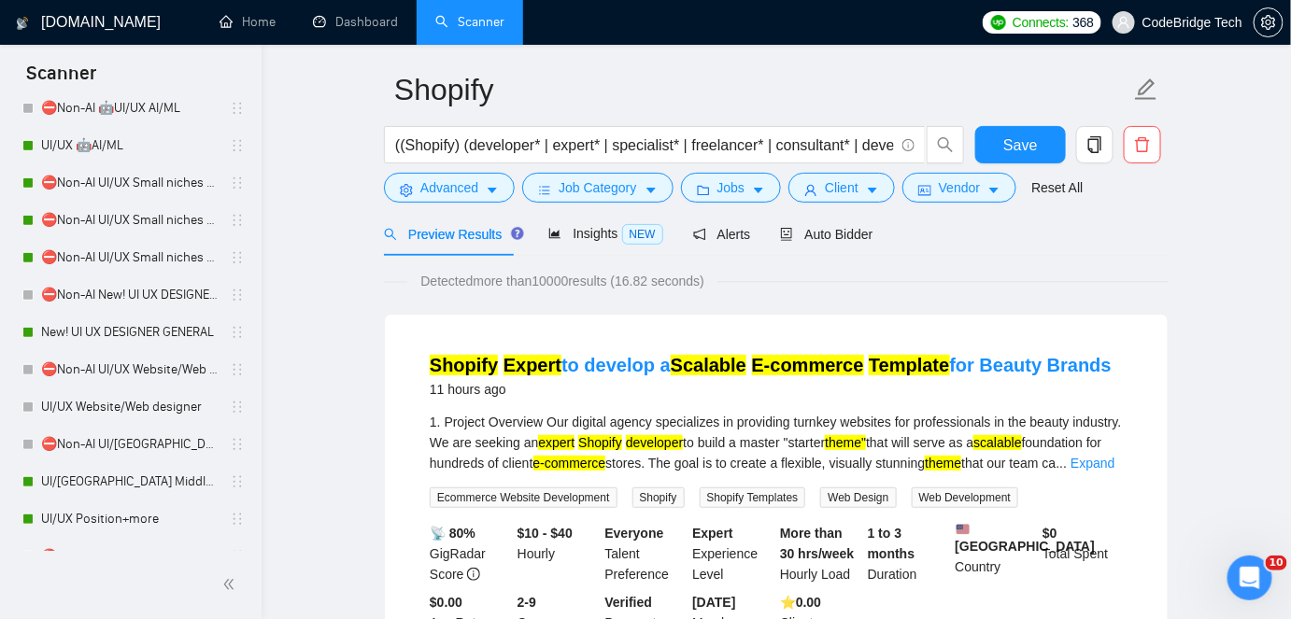
click at [785, 189] on div "Client" at bounding box center [842, 188] width 114 height 30
click at [756, 192] on icon "caret-down" at bounding box center [758, 190] width 13 height 13
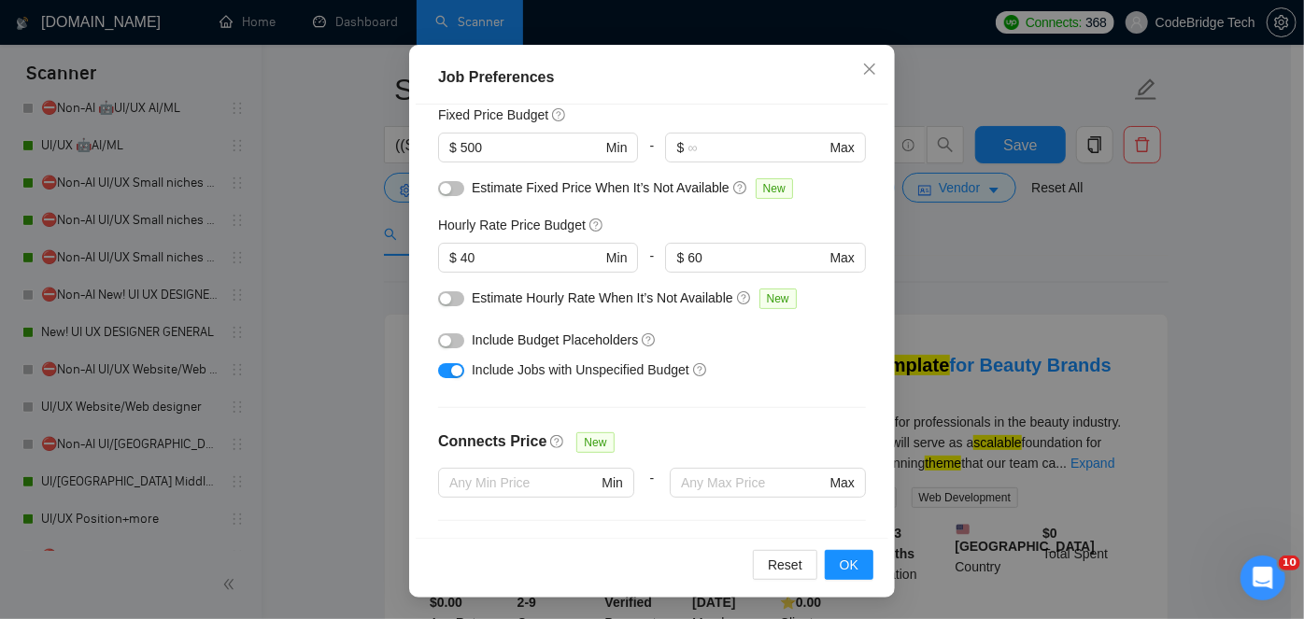
scroll to position [127, 0]
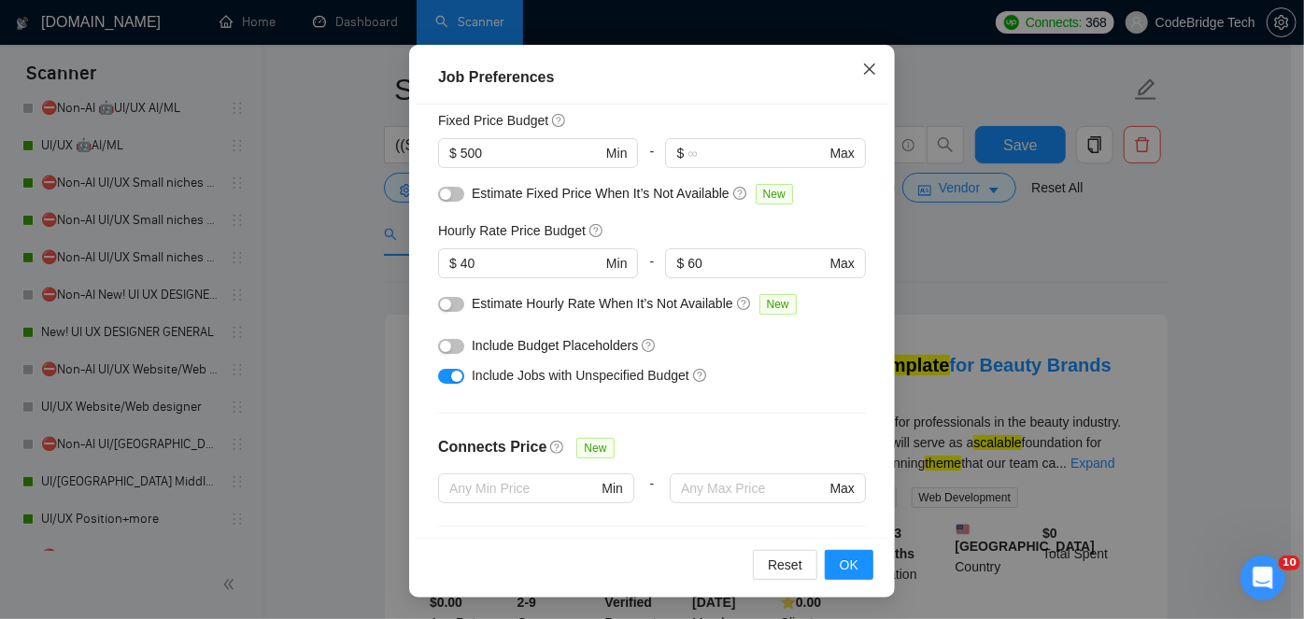
click at [862, 70] on icon "close" at bounding box center [869, 69] width 15 height 15
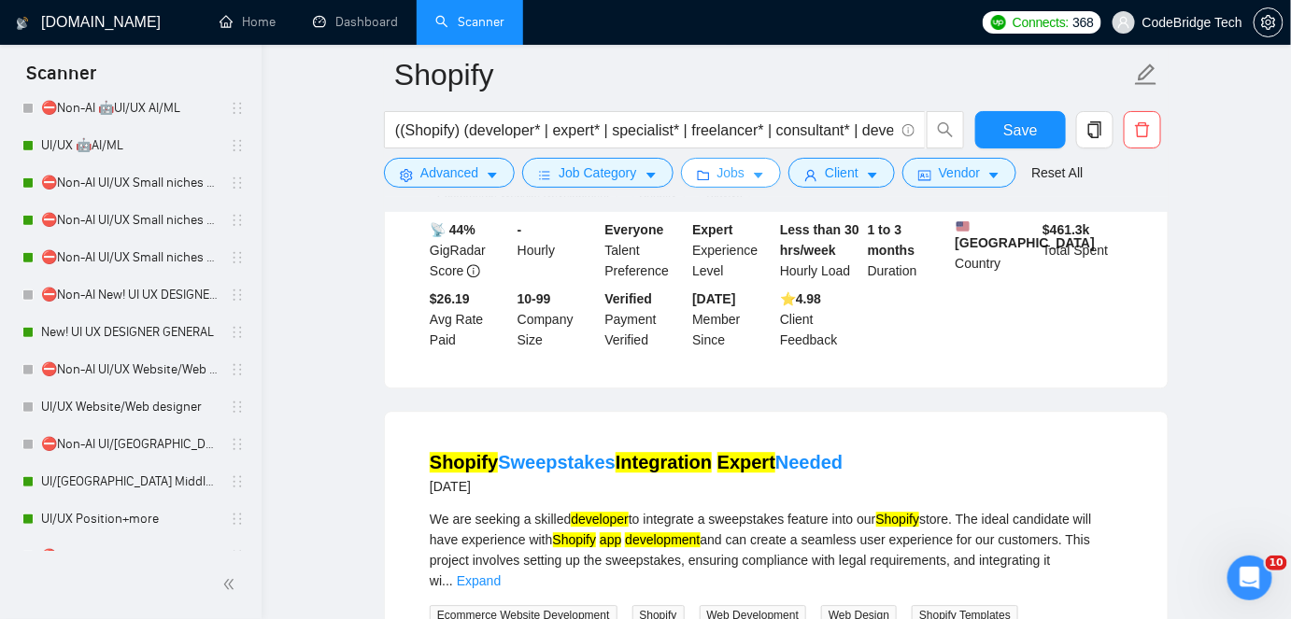
scroll to position [6346, 0]
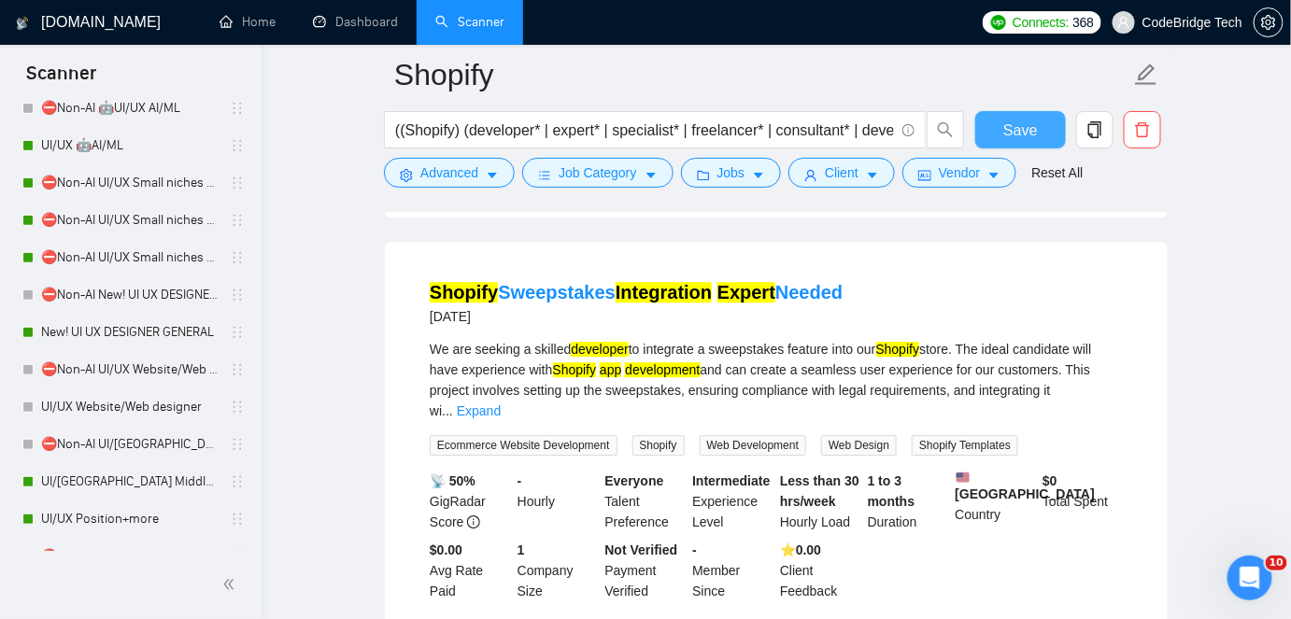
click at [989, 127] on button "Save" at bounding box center [1020, 129] width 91 height 37
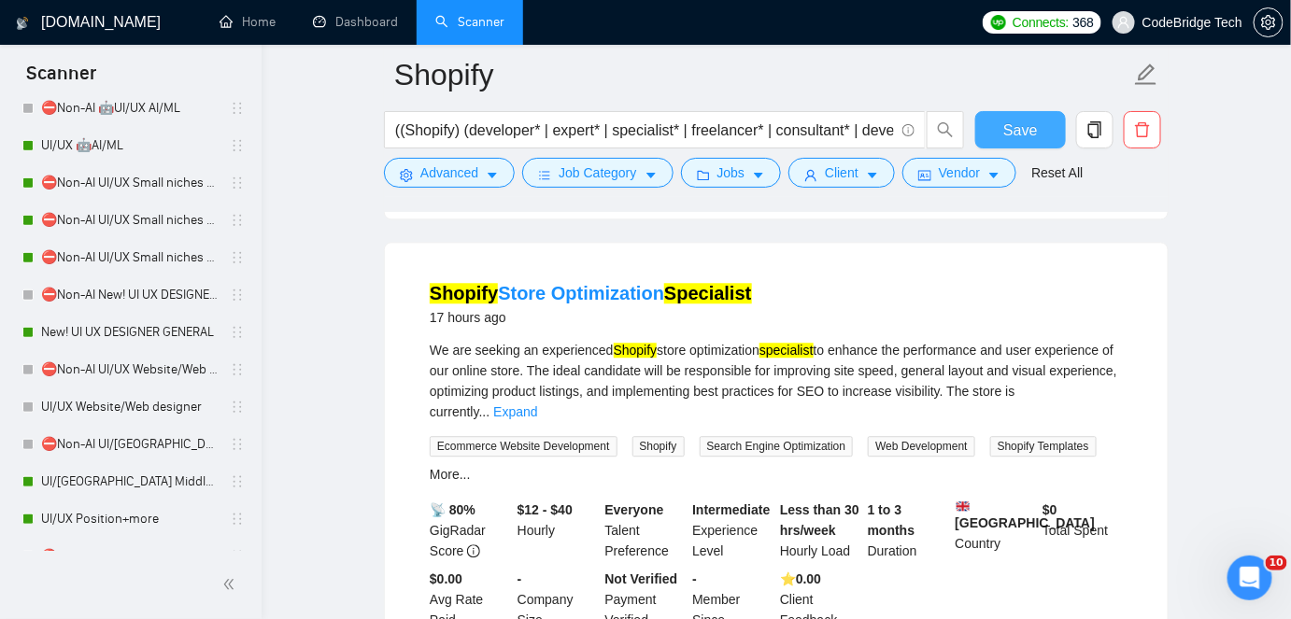
scroll to position [1930, 0]
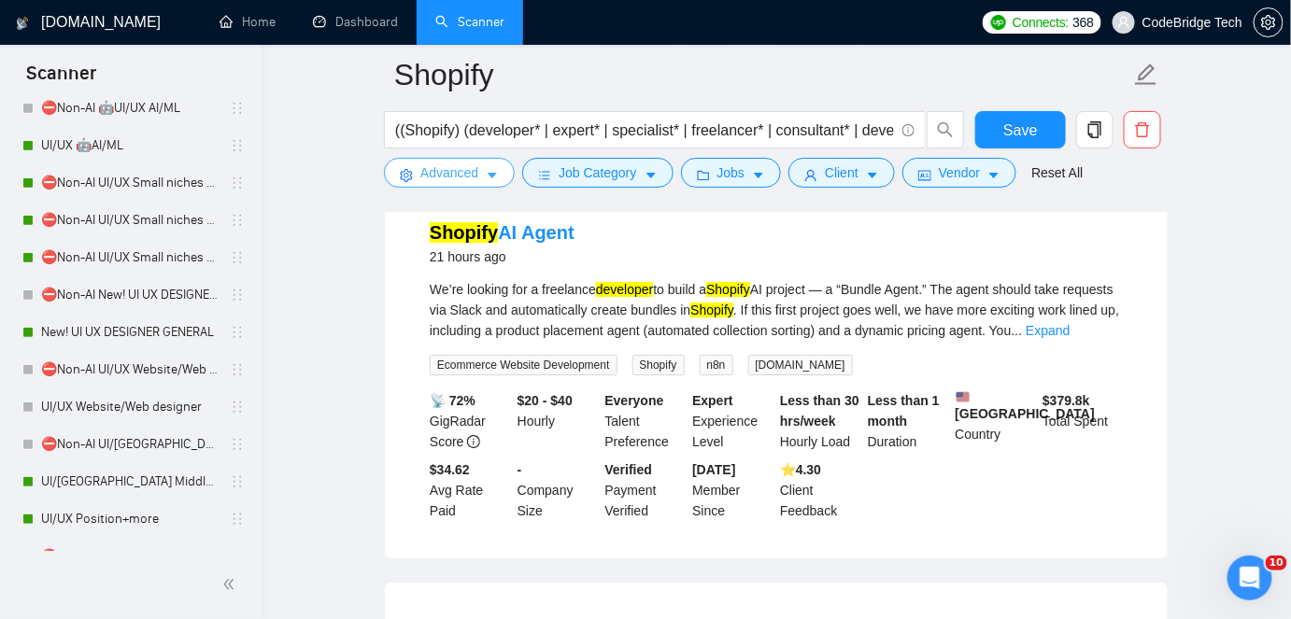
click at [479, 183] on button "Advanced" at bounding box center [449, 173] width 131 height 30
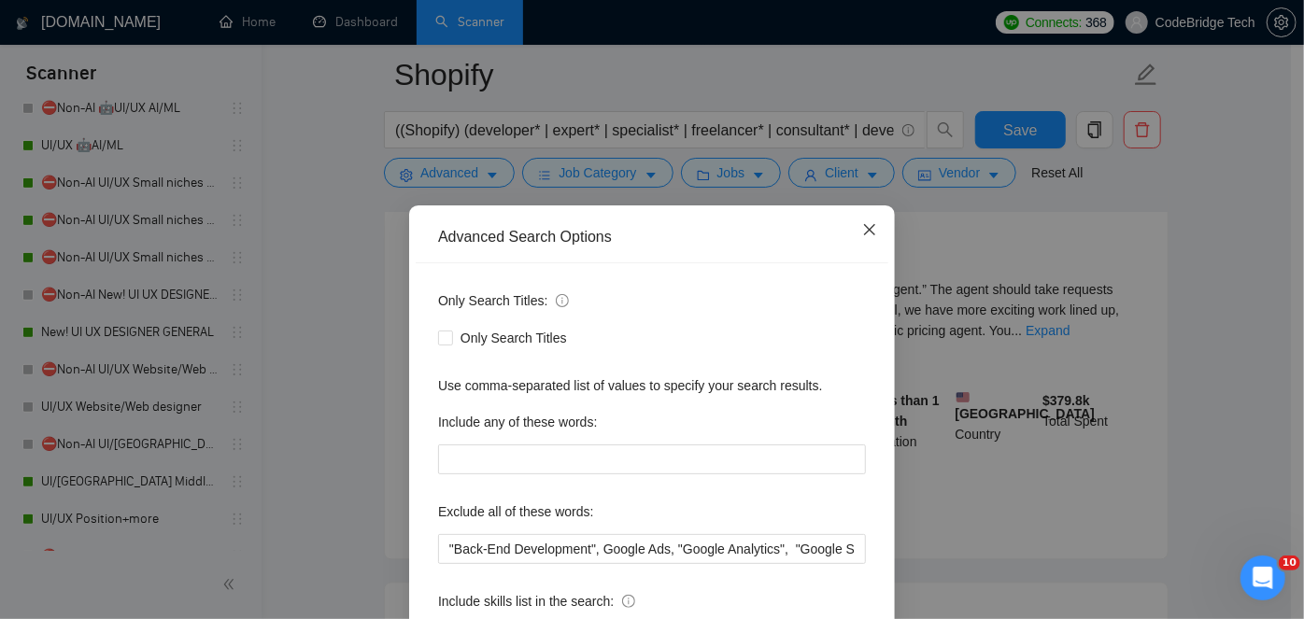
click at [867, 235] on icon "close" at bounding box center [869, 229] width 15 height 15
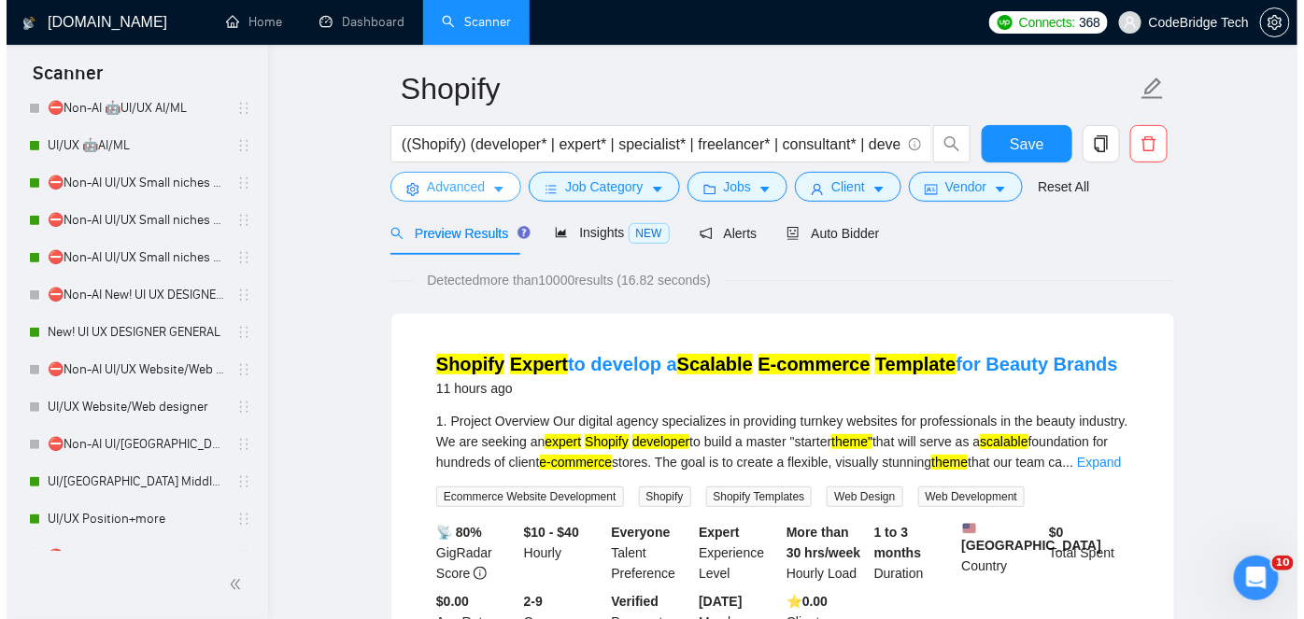
scroll to position [0, 0]
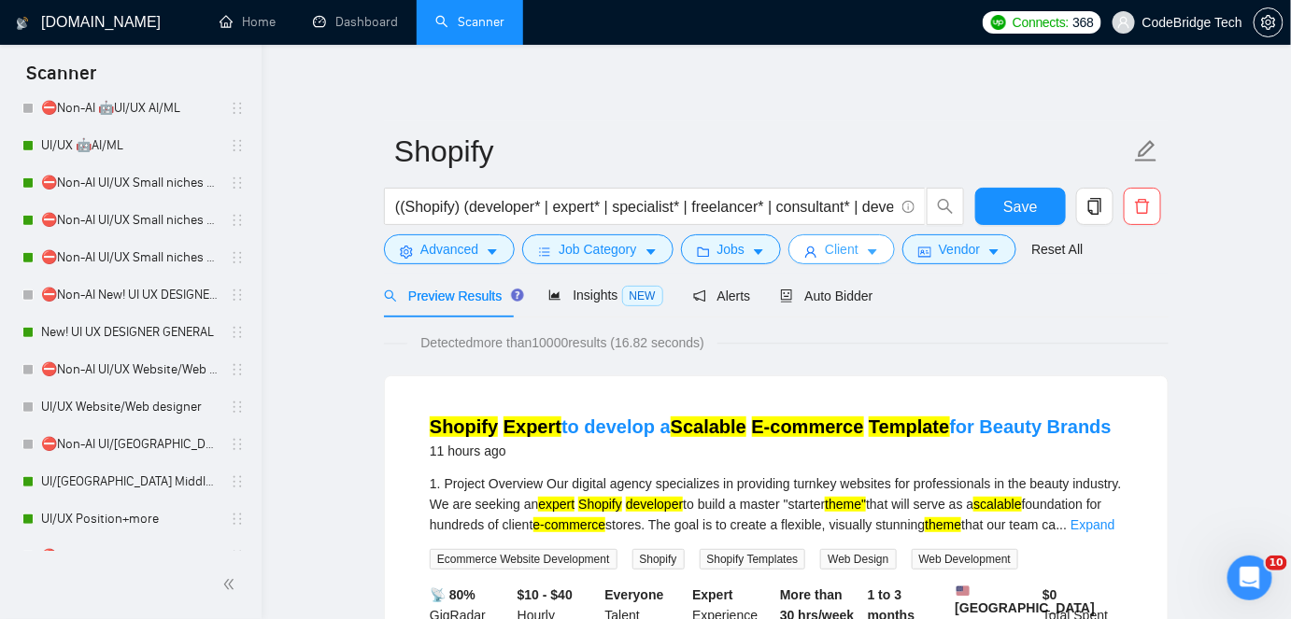
click at [838, 262] on button "Client" at bounding box center [842, 249] width 107 height 30
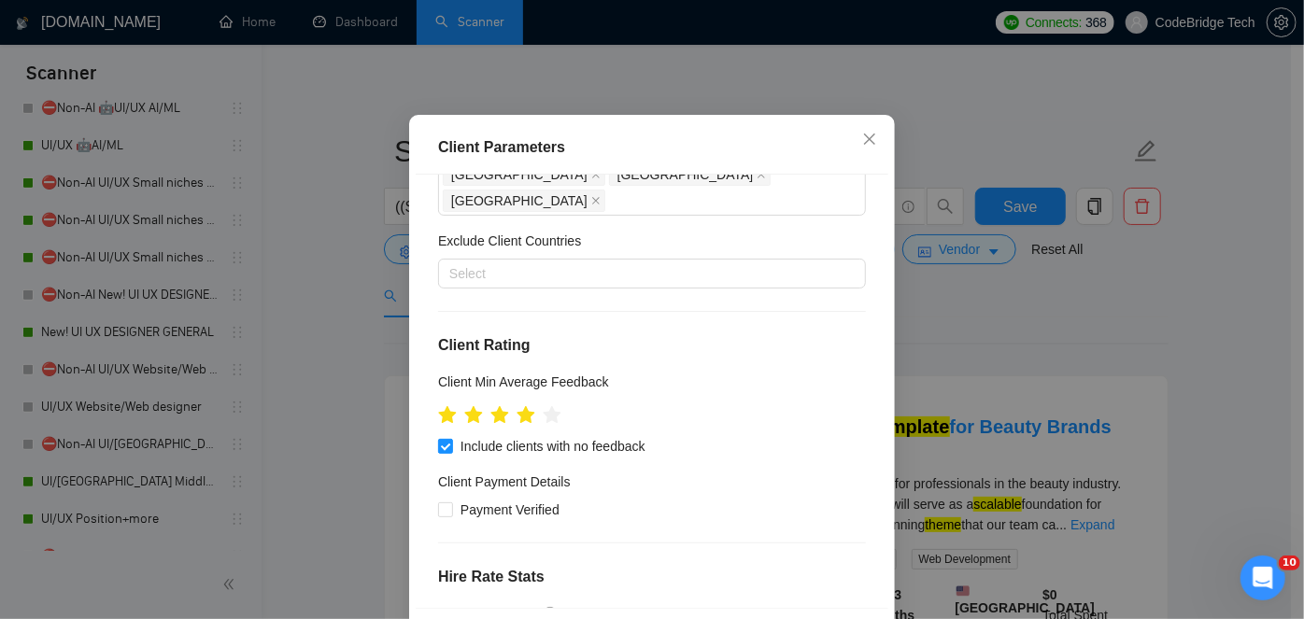
scroll to position [394, 0]
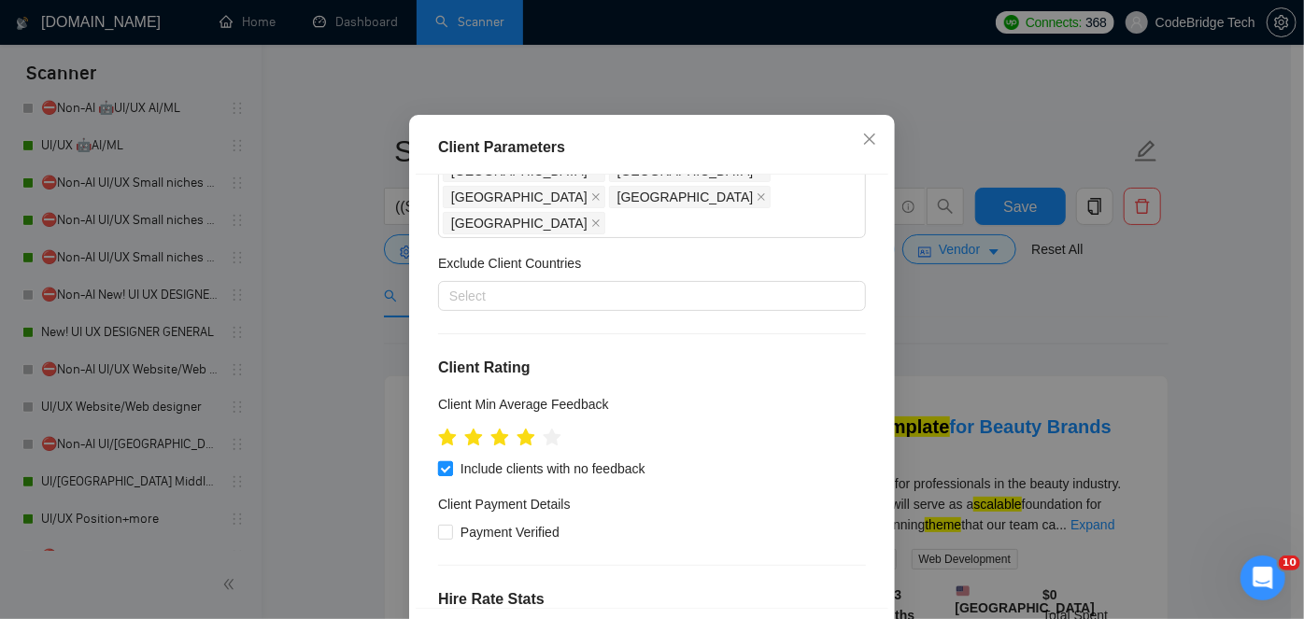
click at [441, 462] on input "Include clients with no feedback" at bounding box center [444, 468] width 13 height 13
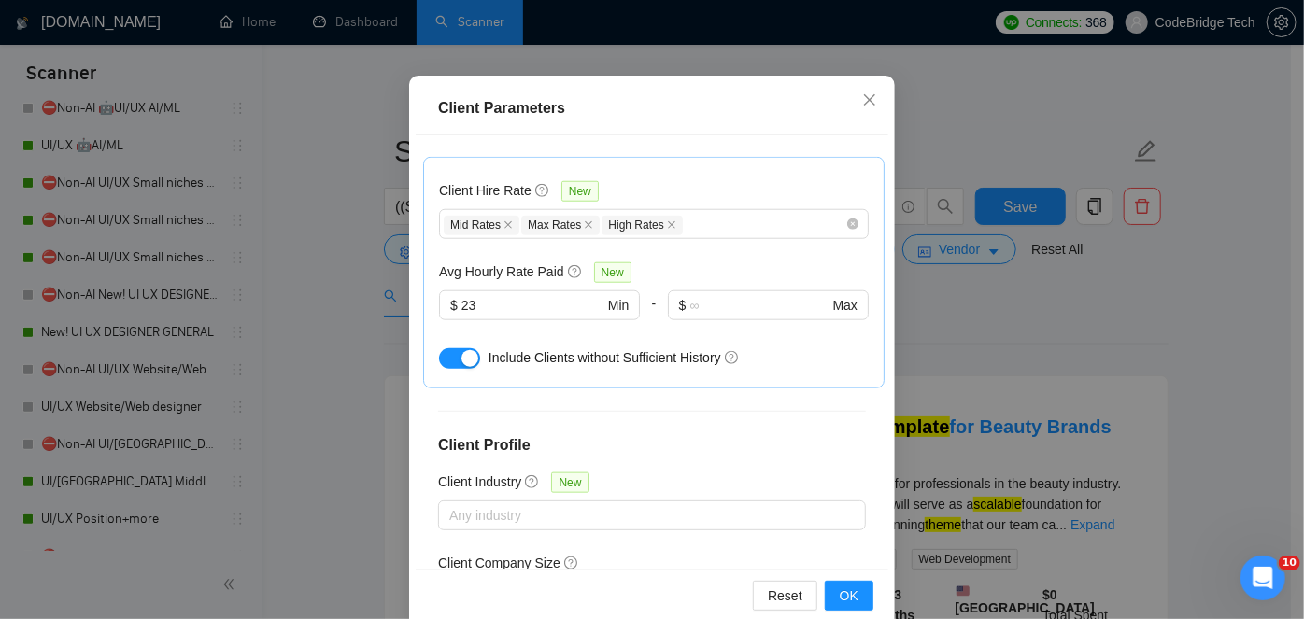
scroll to position [137, 0]
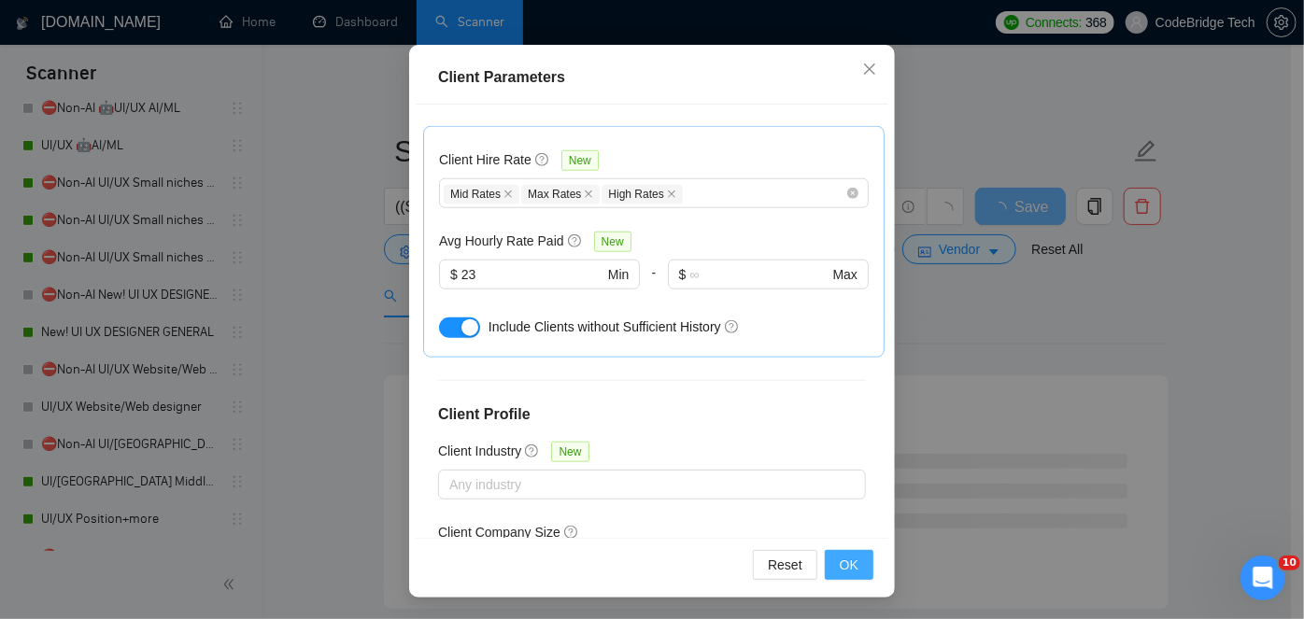
click at [840, 566] on span "OK" at bounding box center [849, 565] width 19 height 21
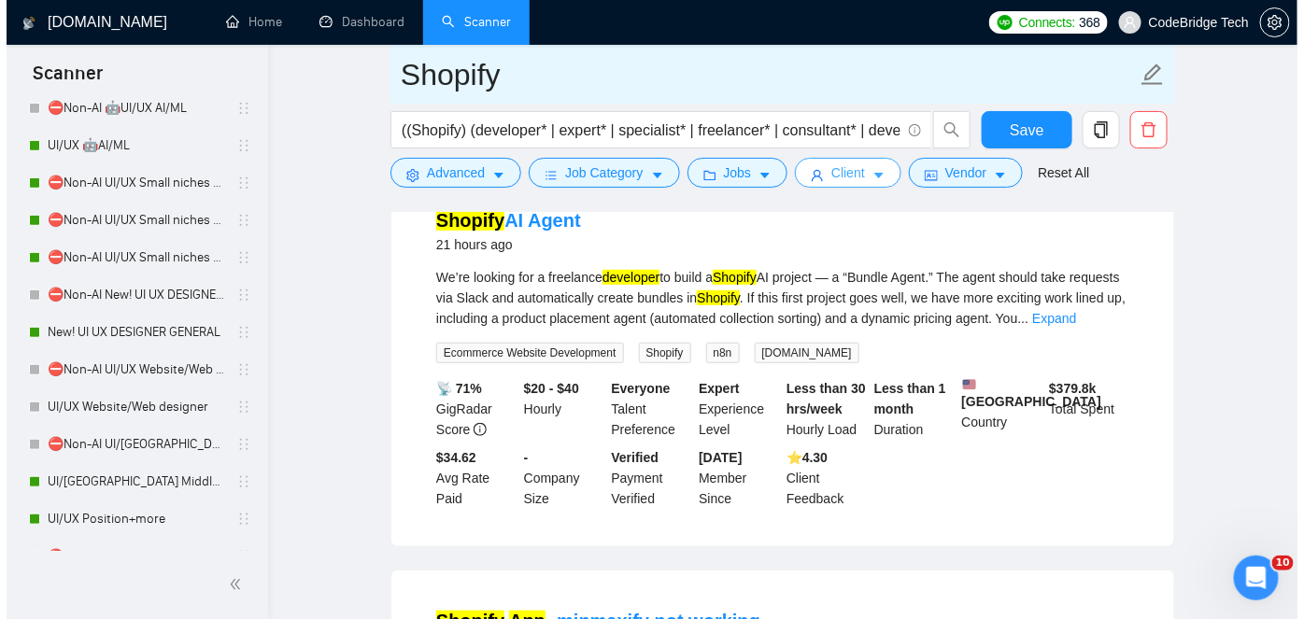
scroll to position [0, 0]
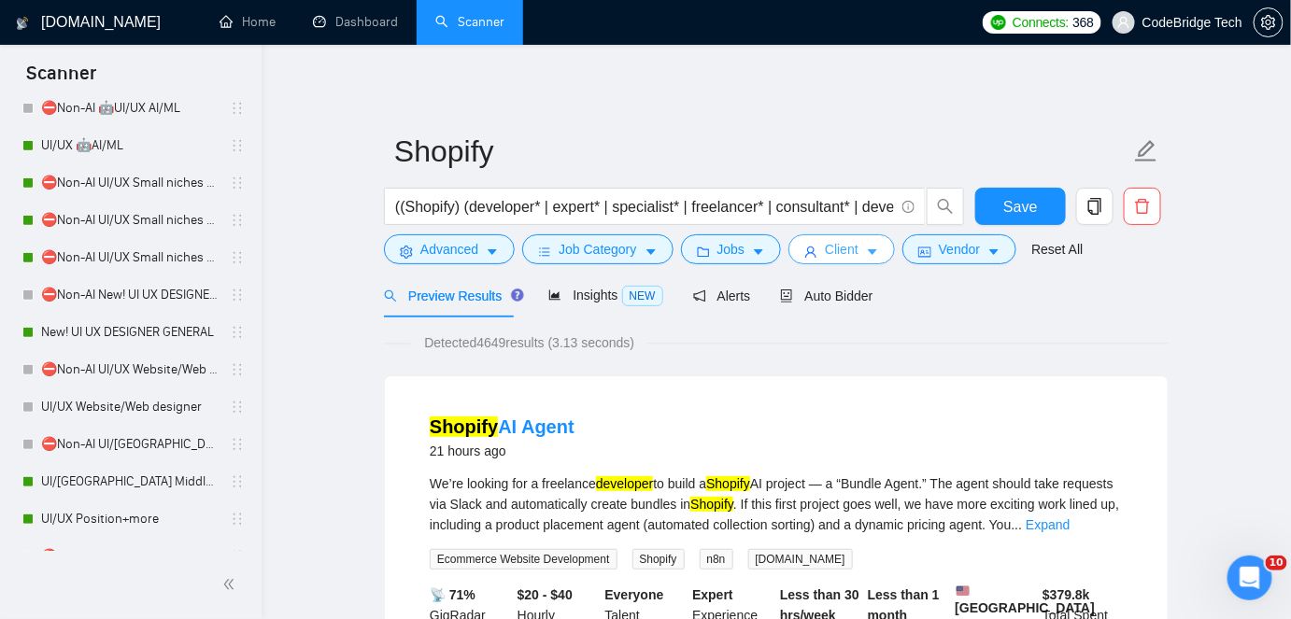
click at [834, 252] on span "Client" at bounding box center [842, 249] width 34 height 21
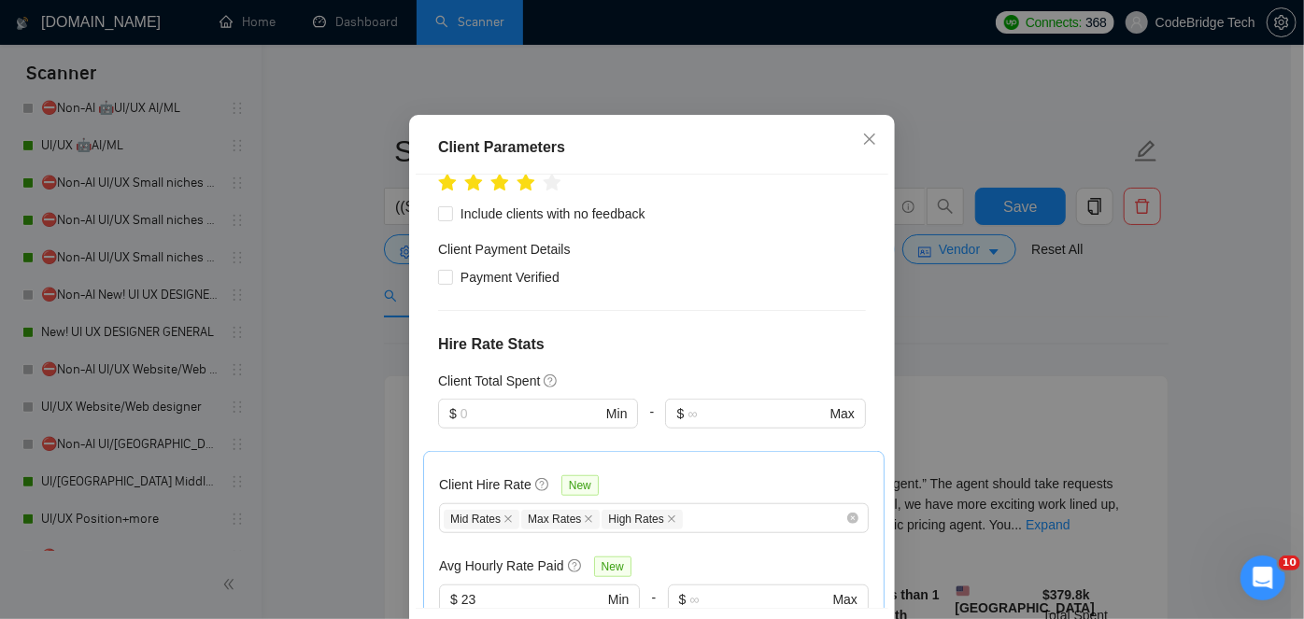
scroll to position [394, 0]
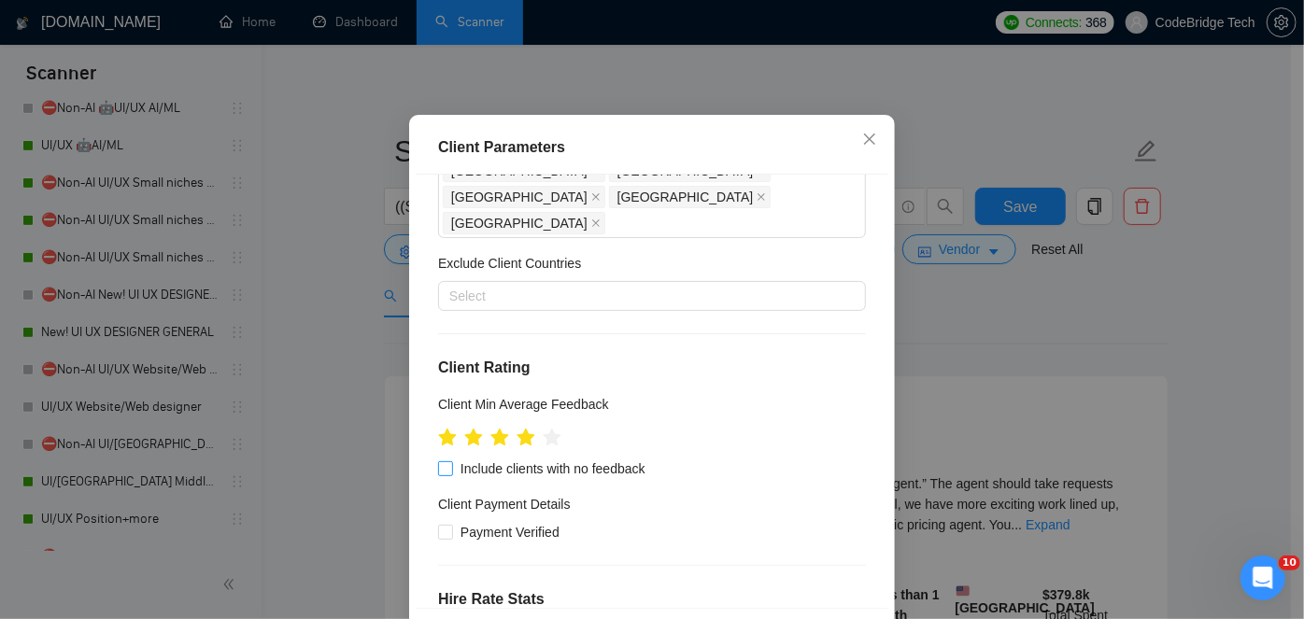
click at [453, 459] on span "Include clients with no feedback" at bounding box center [553, 469] width 200 height 21
click at [448, 462] on input "Include clients with no feedback" at bounding box center [444, 468] width 13 height 13
checkbox input "true"
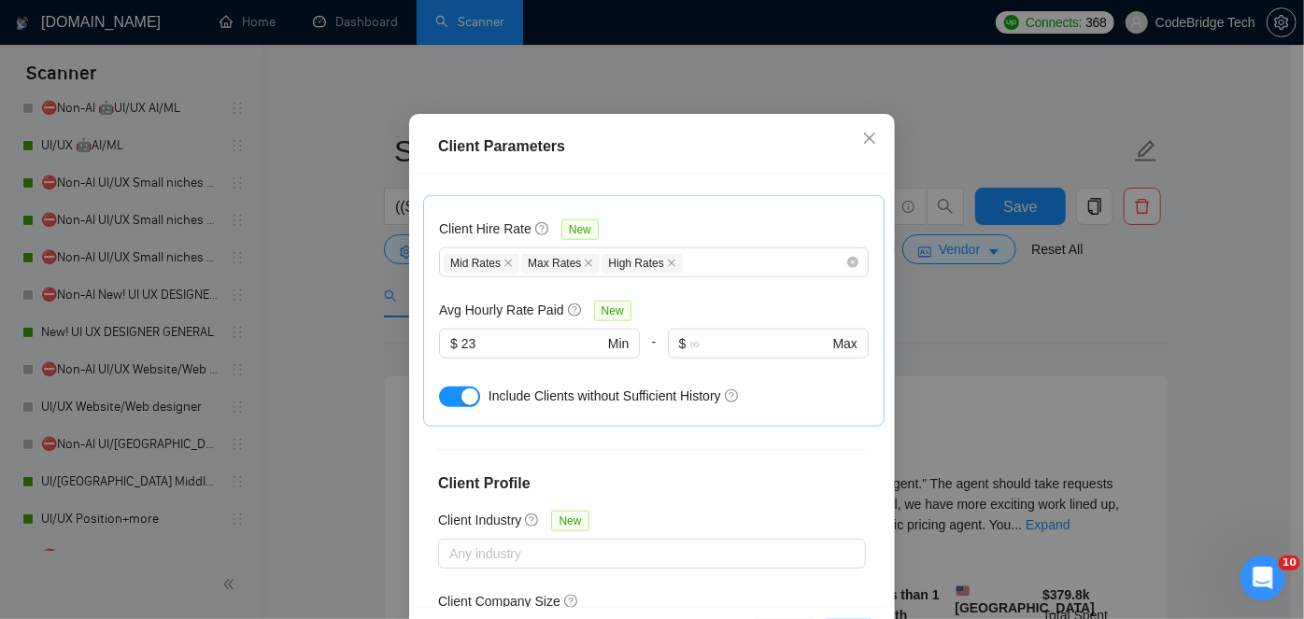
scroll to position [137, 0]
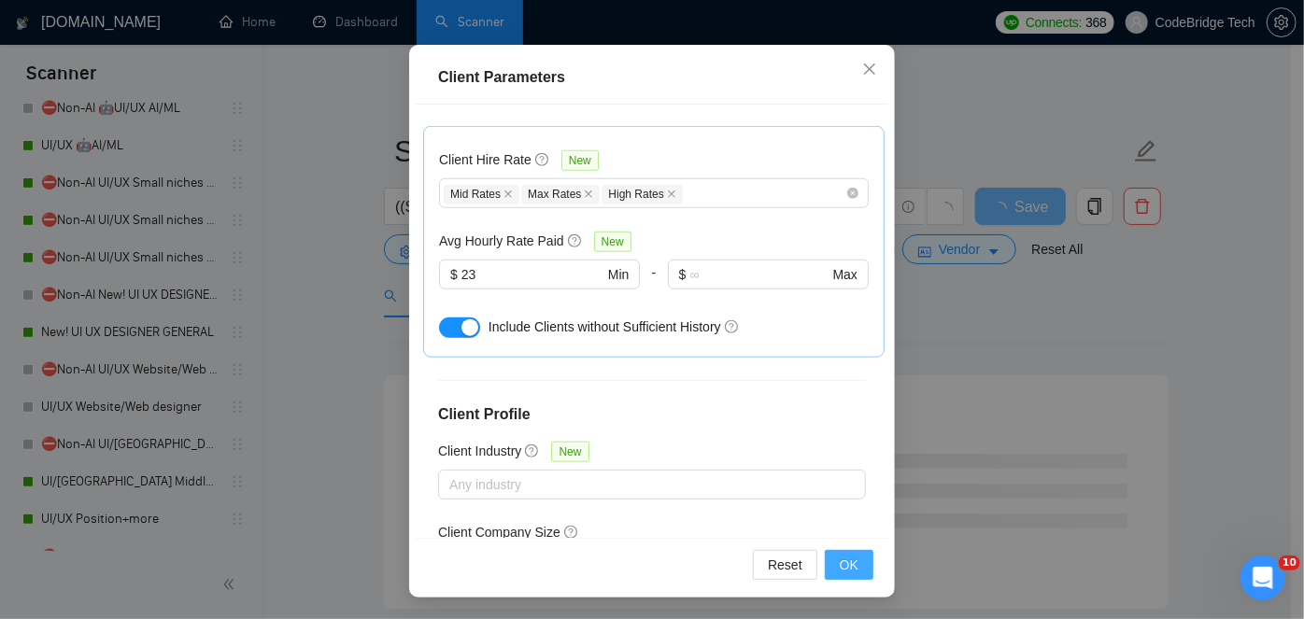
click at [846, 563] on span "OK" at bounding box center [849, 565] width 19 height 21
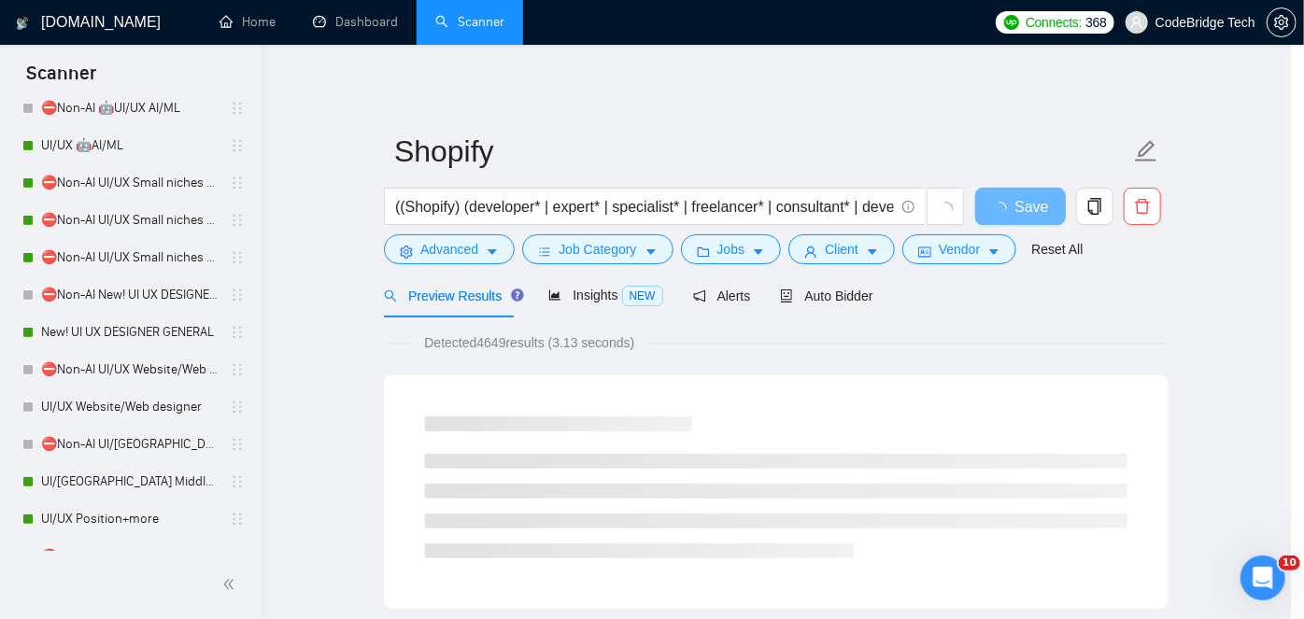
scroll to position [67, 0]
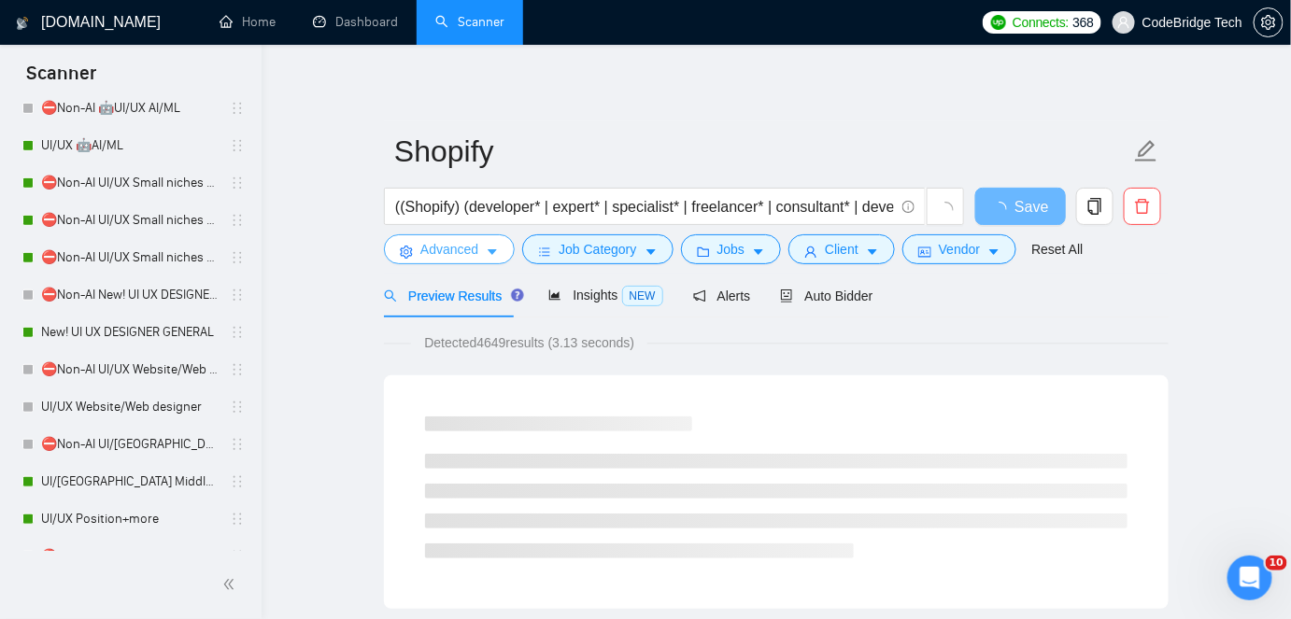
click at [448, 254] on span "Advanced" at bounding box center [449, 249] width 58 height 21
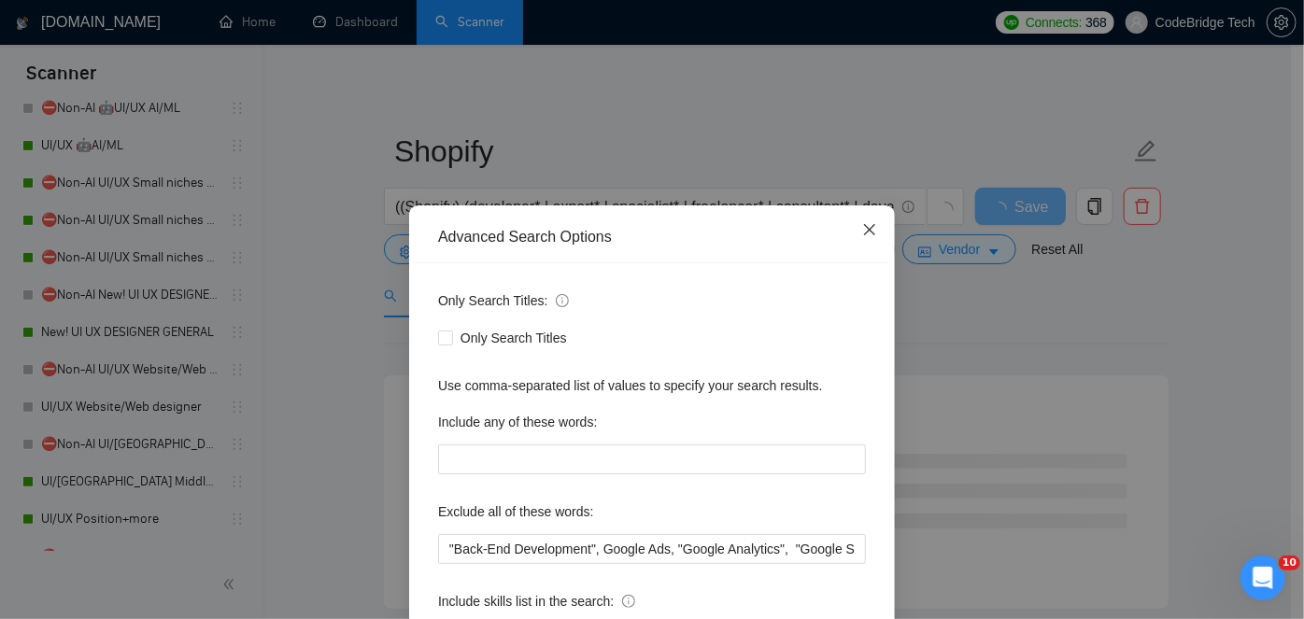
click at [862, 228] on icon "close" at bounding box center [869, 229] width 15 height 15
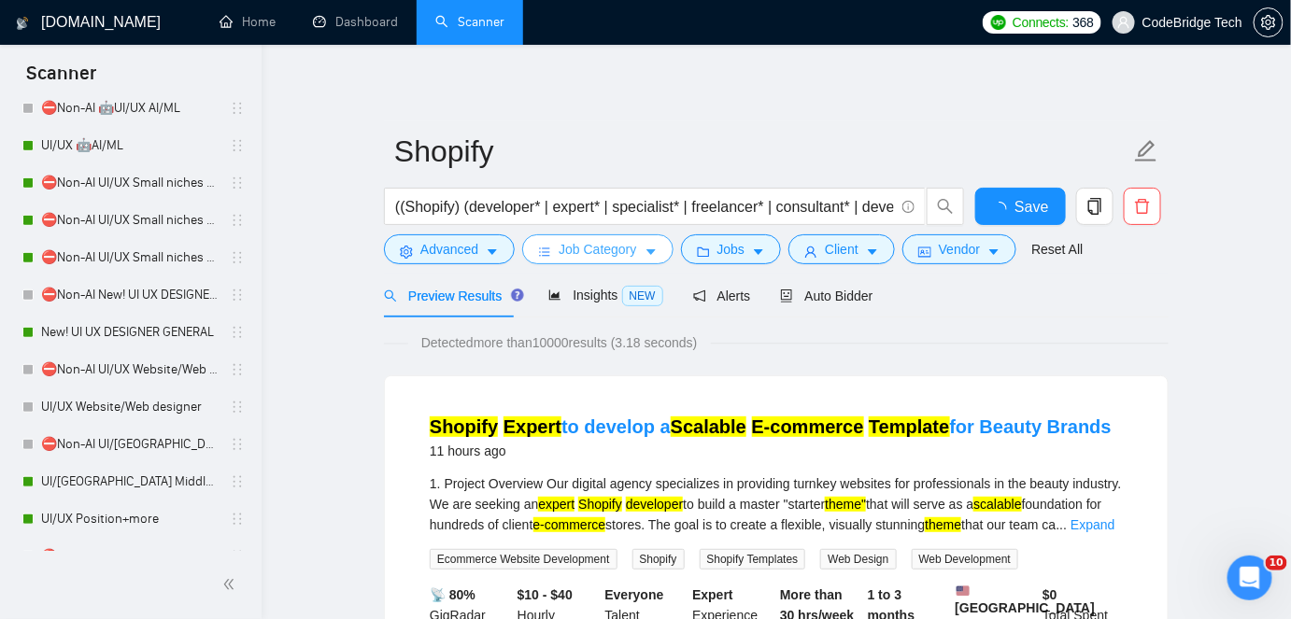
click at [613, 245] on span "Job Category" at bounding box center [598, 249] width 78 height 21
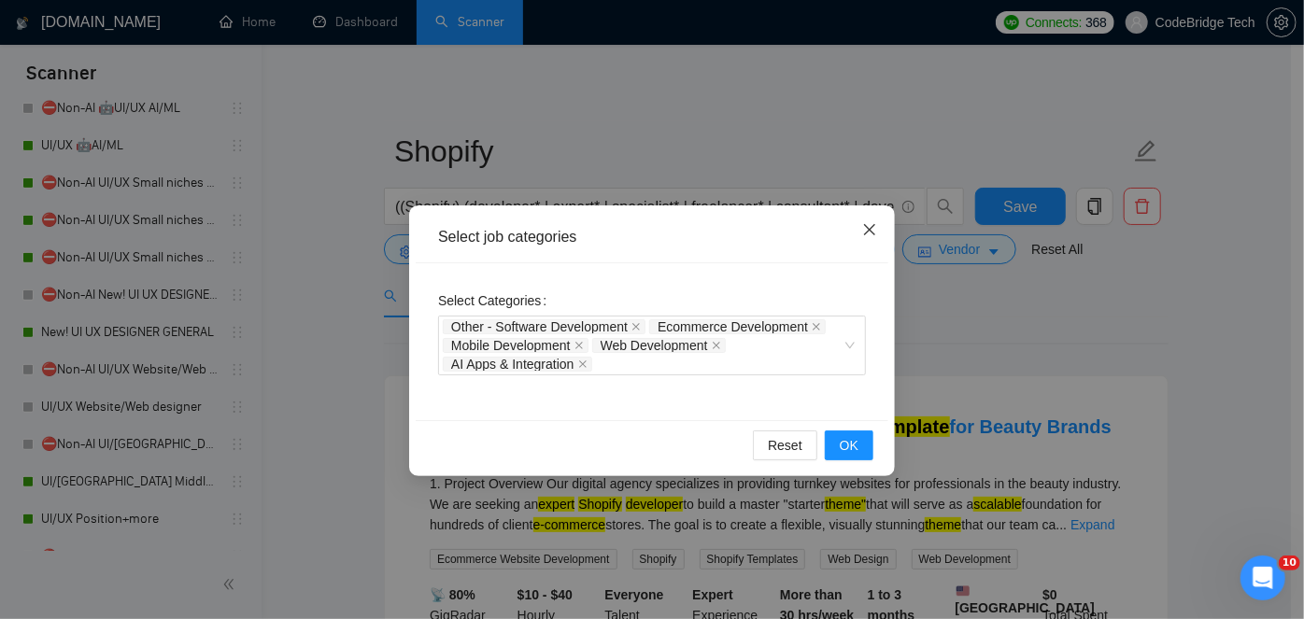
click at [871, 229] on icon "close" at bounding box center [869, 229] width 11 height 11
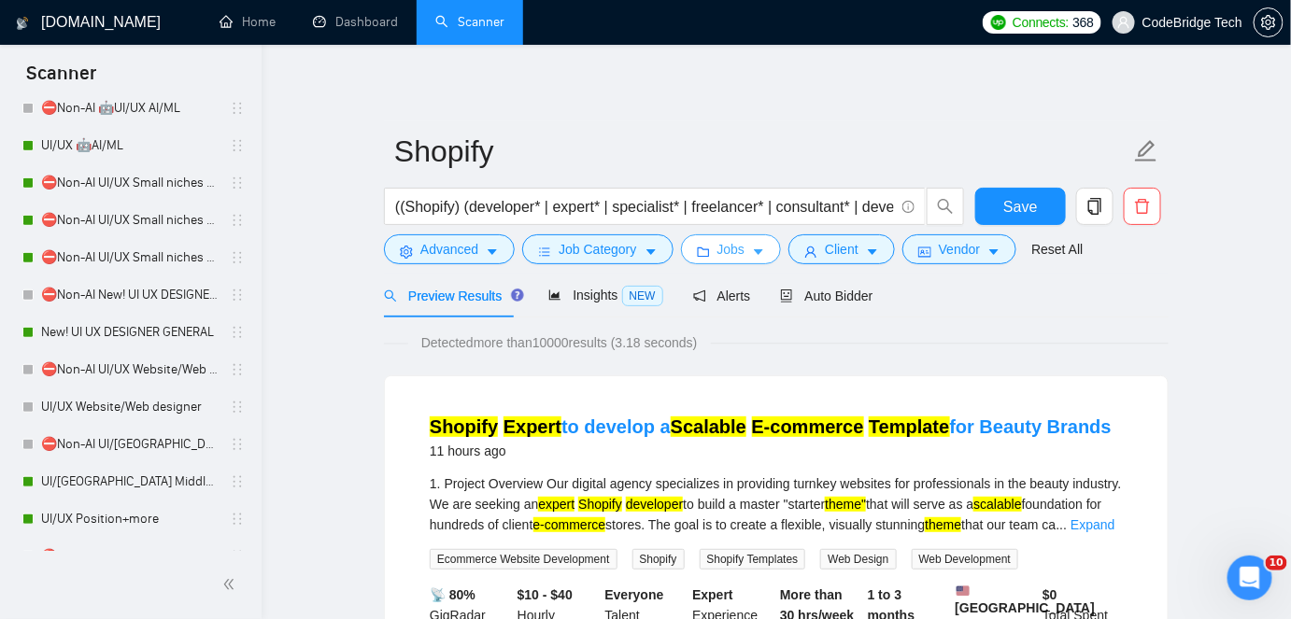
click at [731, 250] on span "Jobs" at bounding box center [732, 249] width 28 height 21
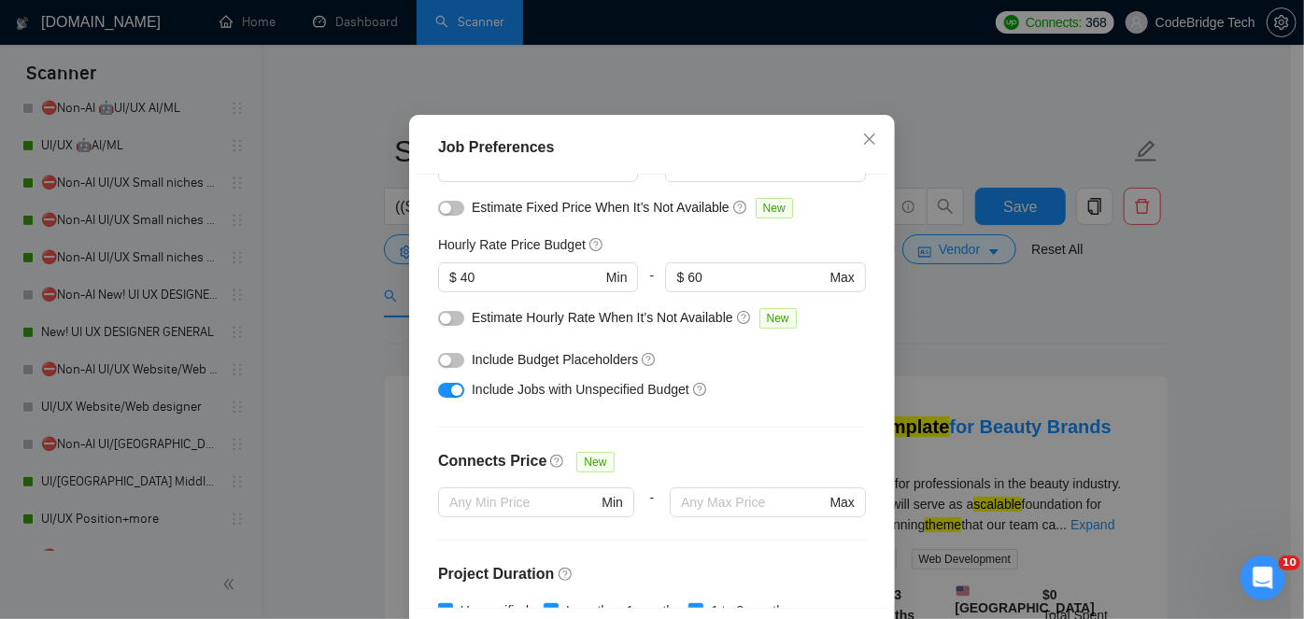
scroll to position [211, 0]
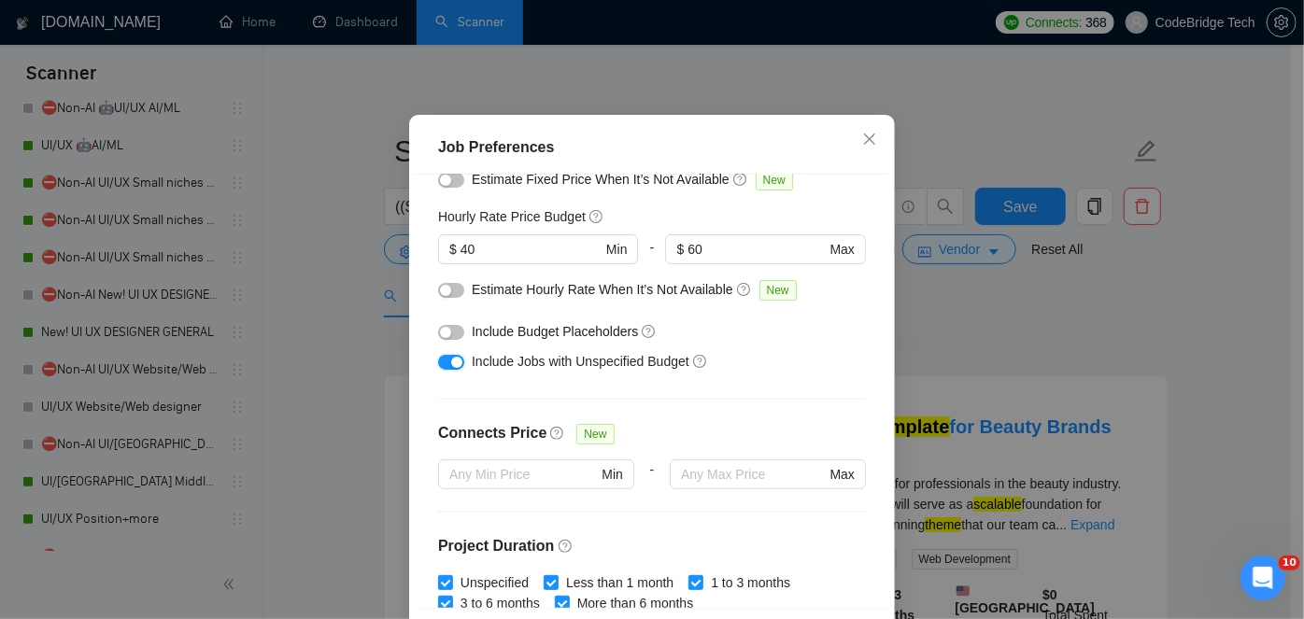
click at [451, 368] on div "button" at bounding box center [456, 362] width 11 height 11
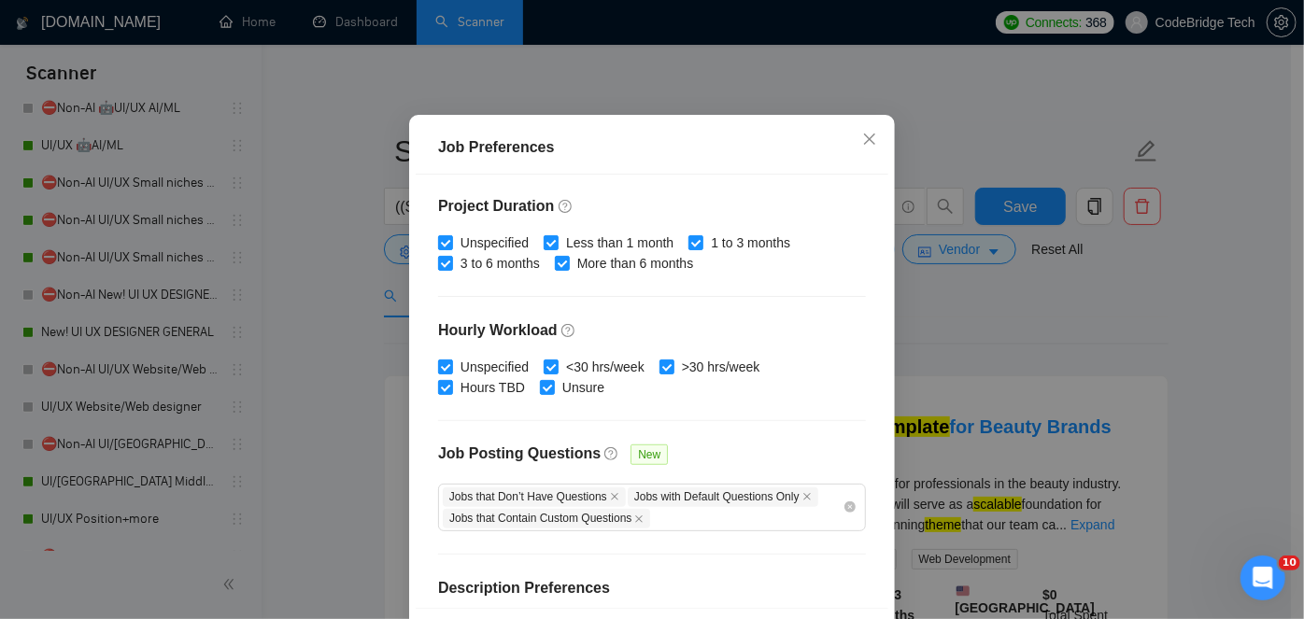
scroll to position [636, 0]
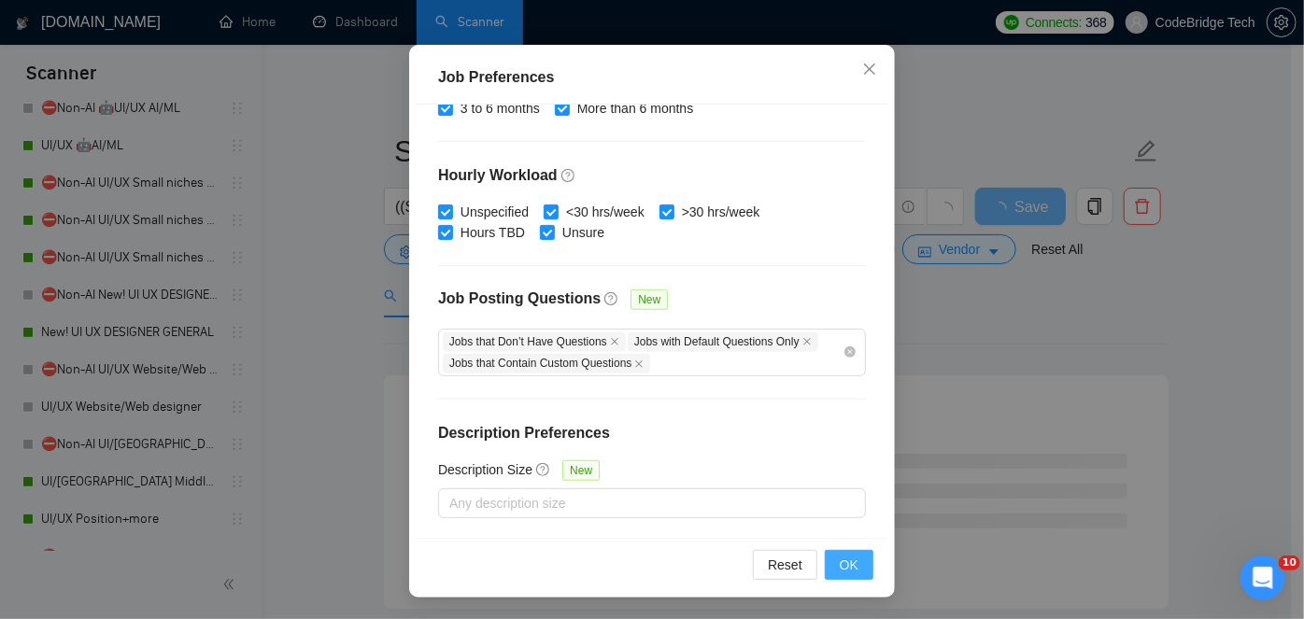
click at [843, 563] on span "OK" at bounding box center [849, 565] width 19 height 21
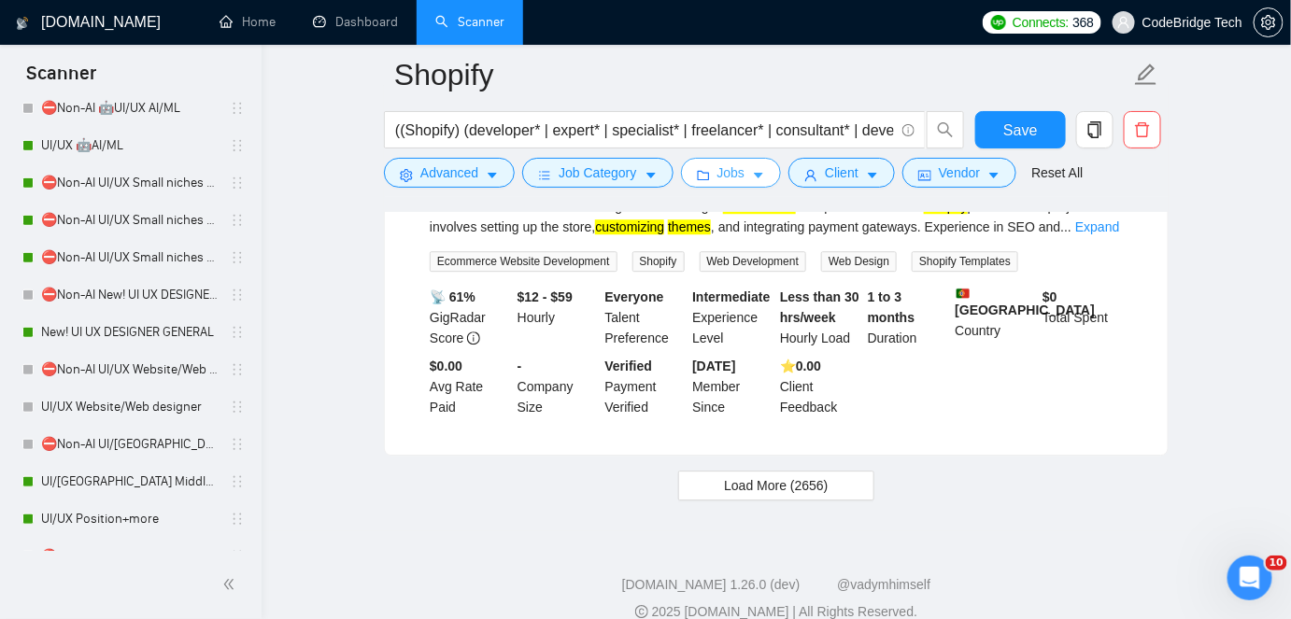
scroll to position [4051, 0]
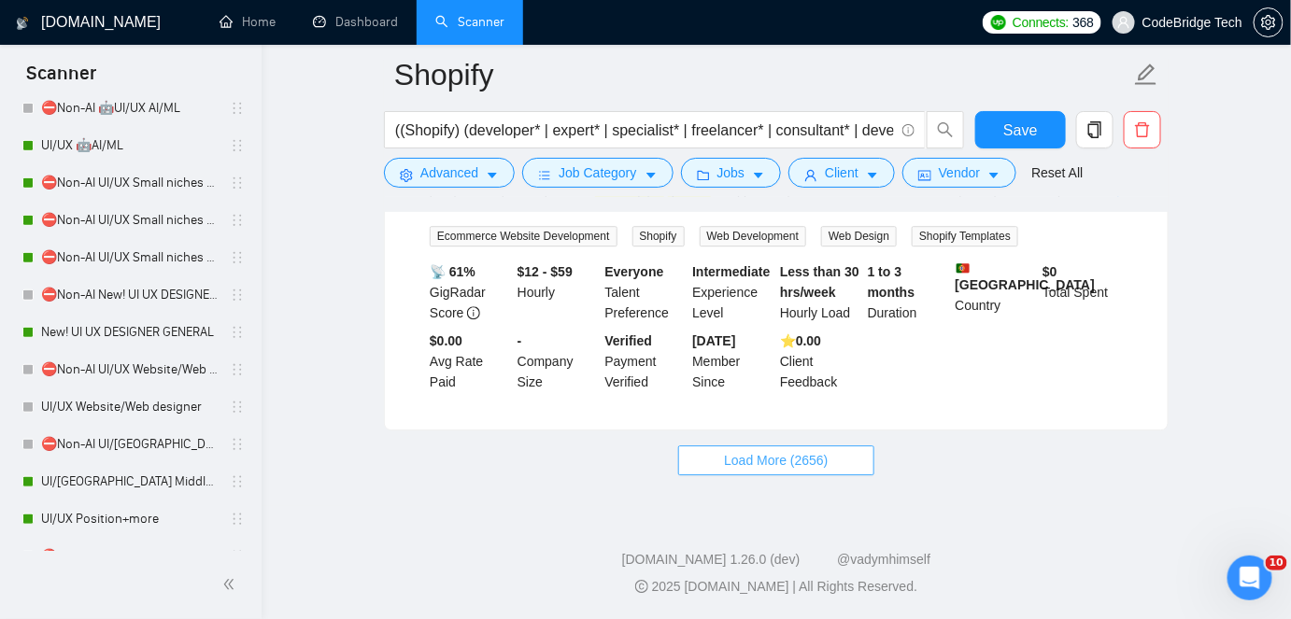
click at [807, 450] on button "Load More (2656)" at bounding box center [775, 461] width 195 height 30
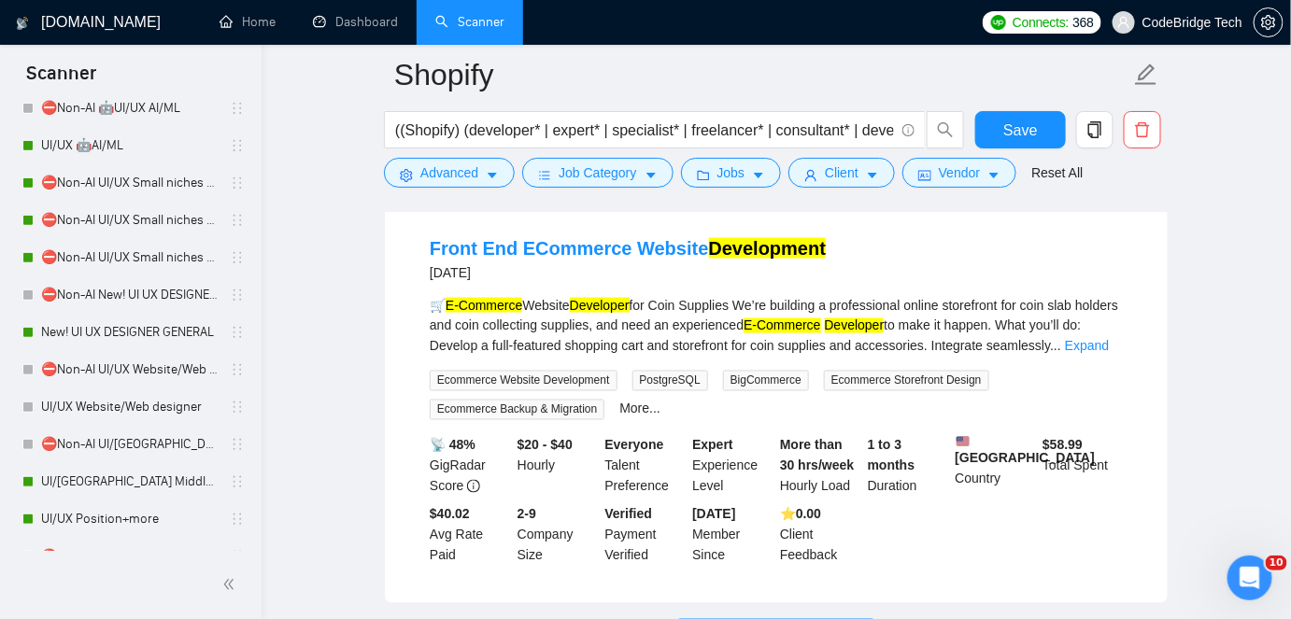
scroll to position [8122, 0]
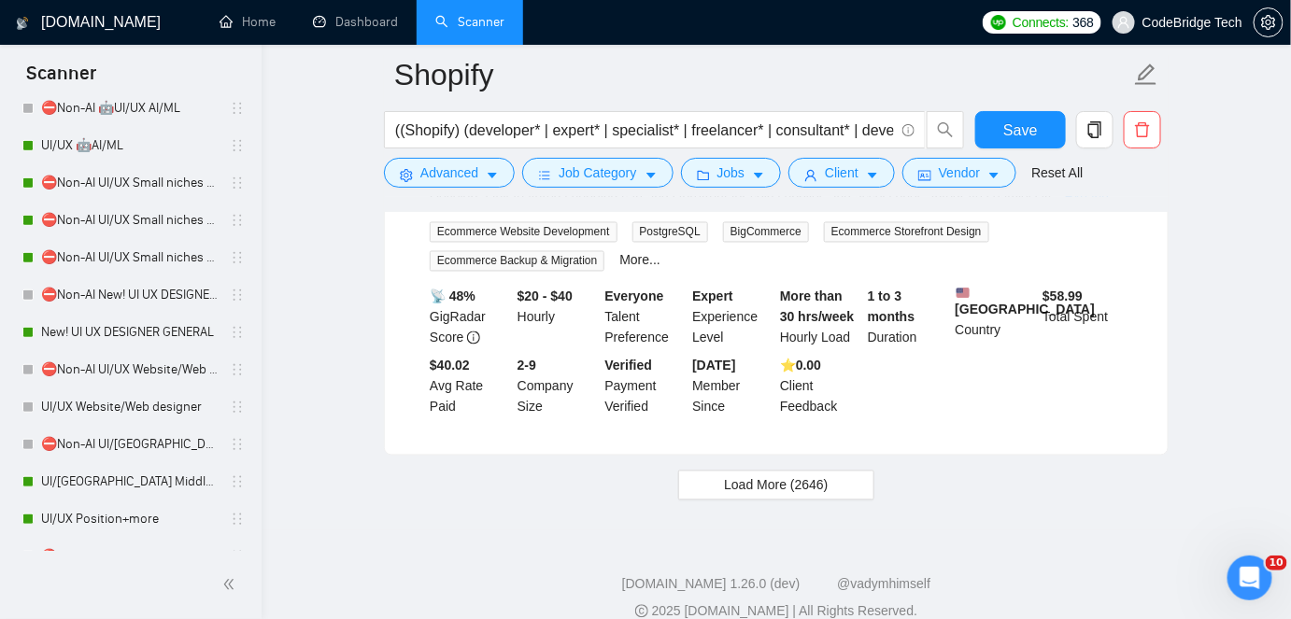
click at [765, 471] on button "Load More (2646)" at bounding box center [775, 486] width 195 height 30
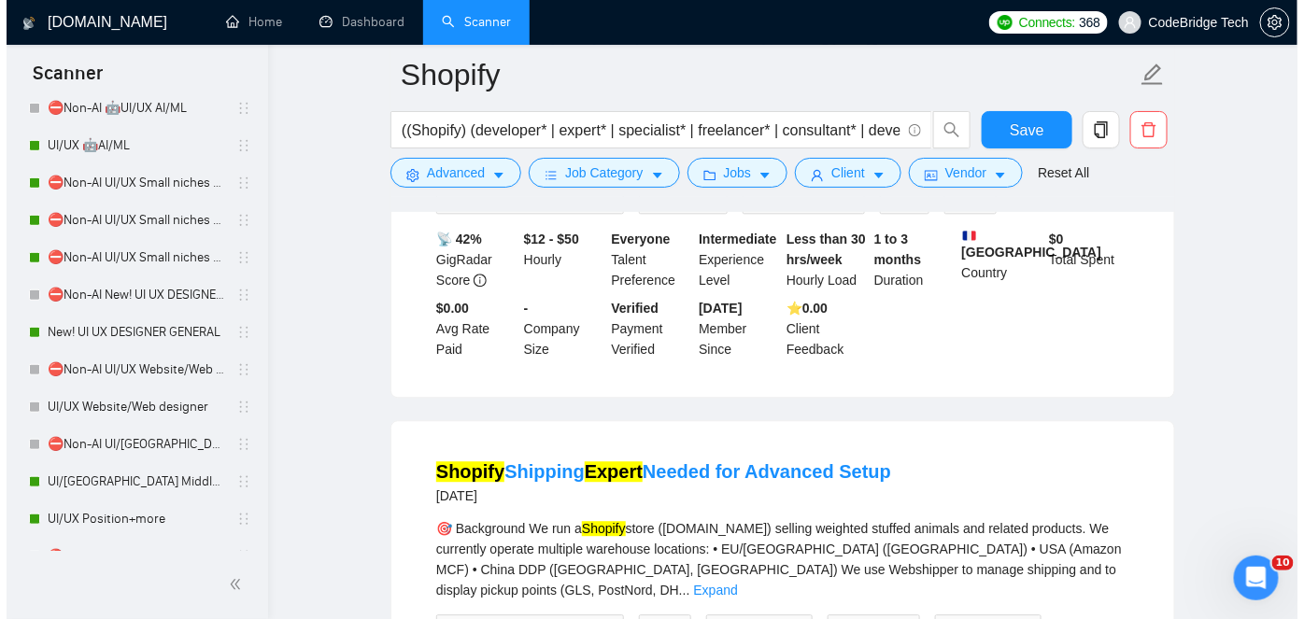
scroll to position [6083, 0]
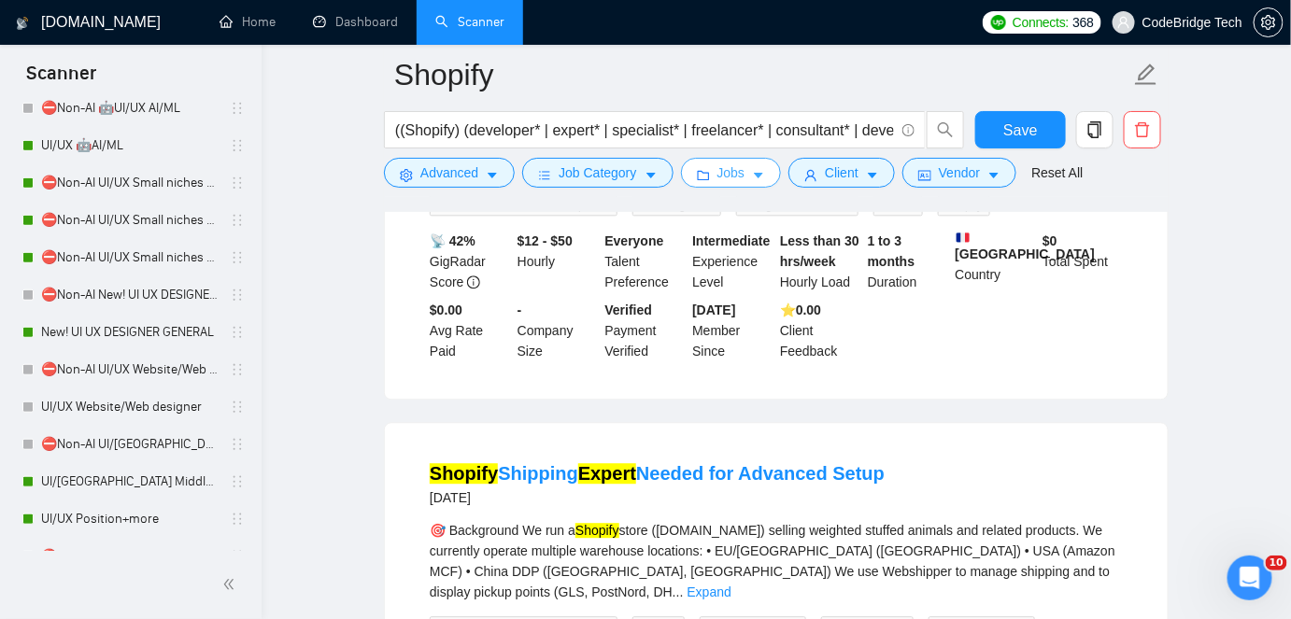
click at [762, 170] on button "Jobs" at bounding box center [731, 173] width 101 height 30
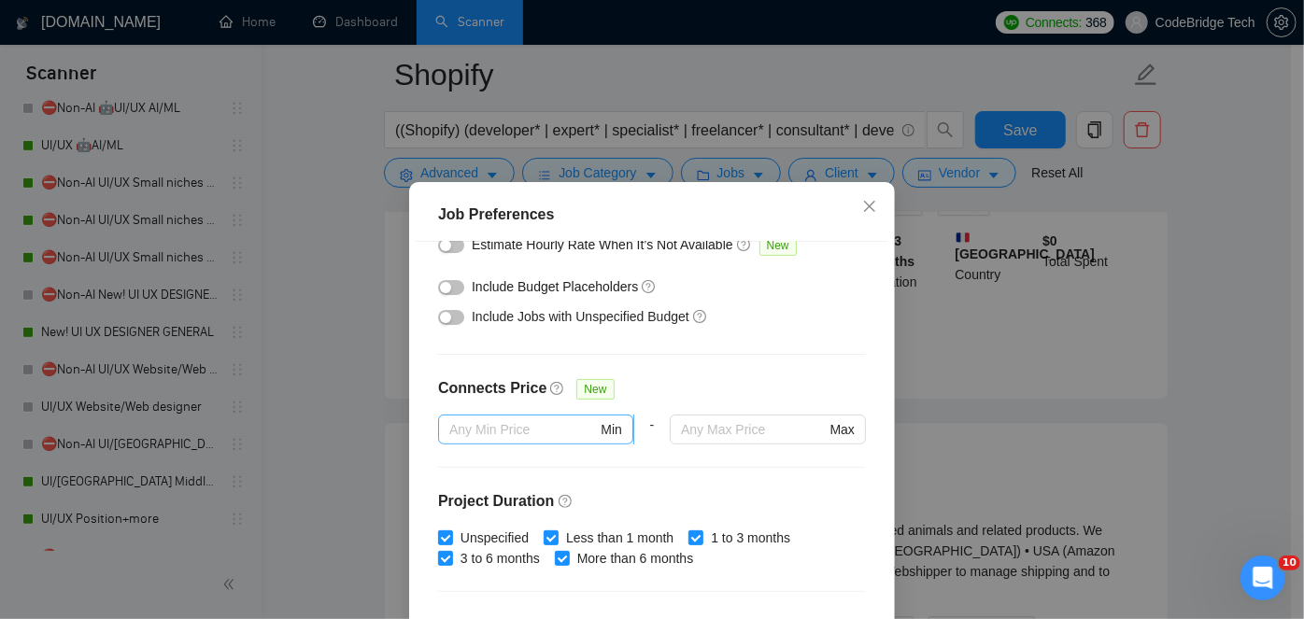
scroll to position [211, 0]
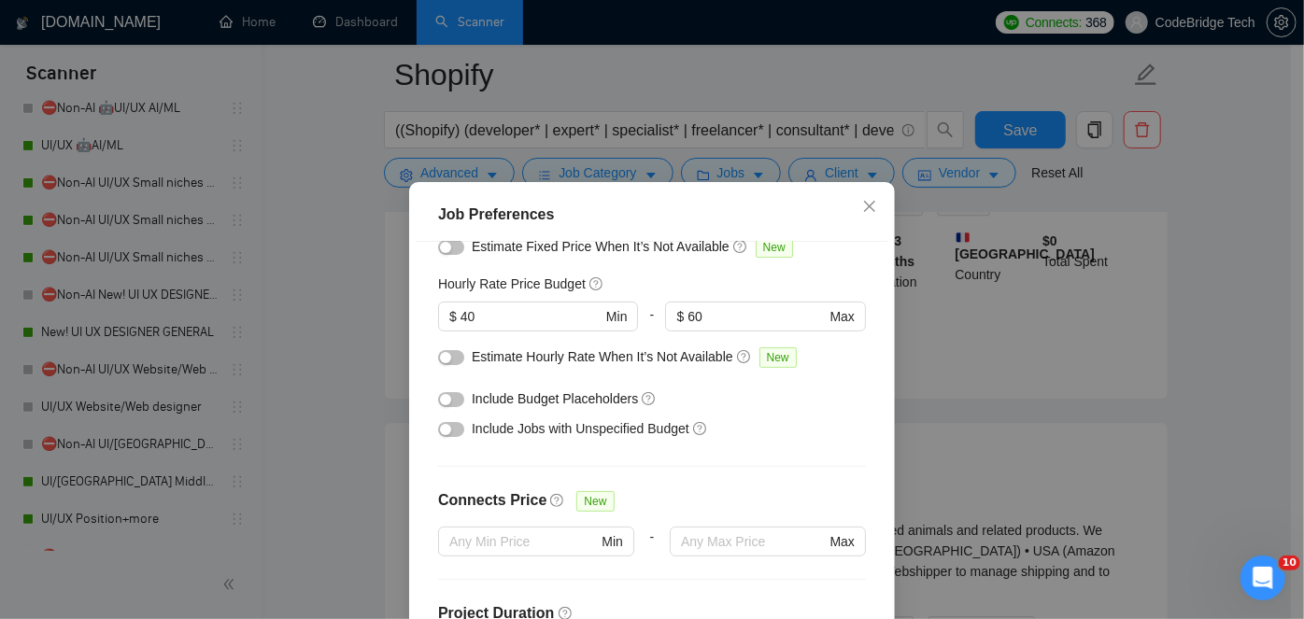
click at [447, 423] on button "button" at bounding box center [451, 429] width 26 height 15
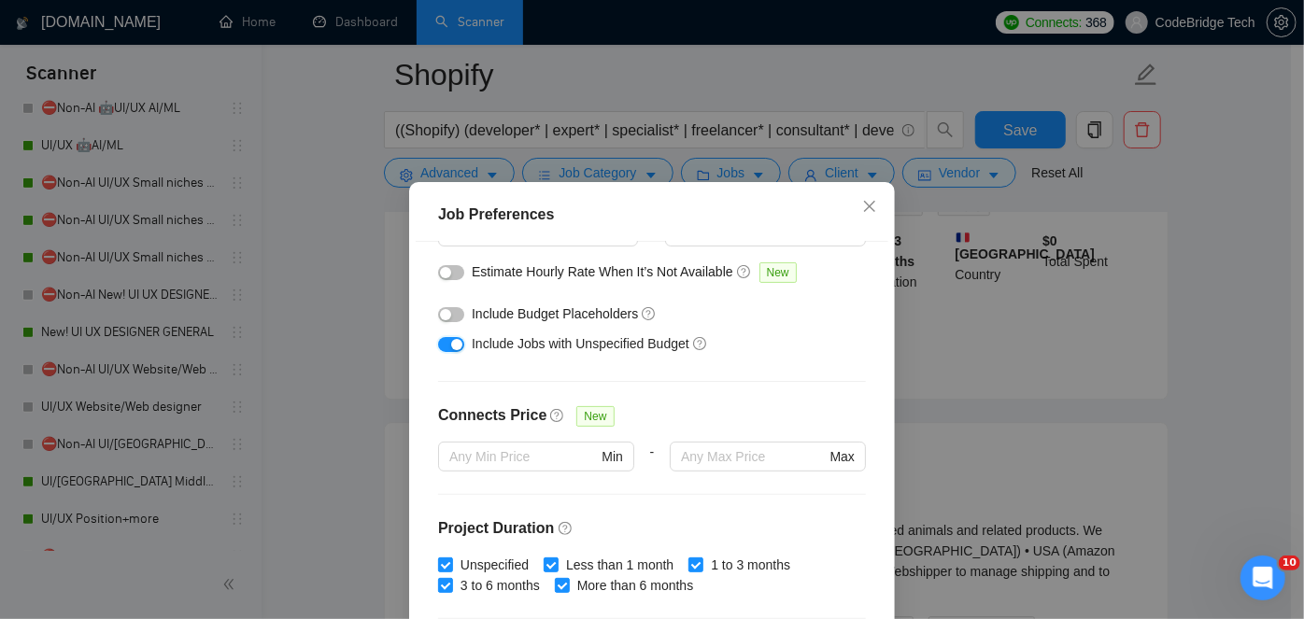
scroll to position [636, 0]
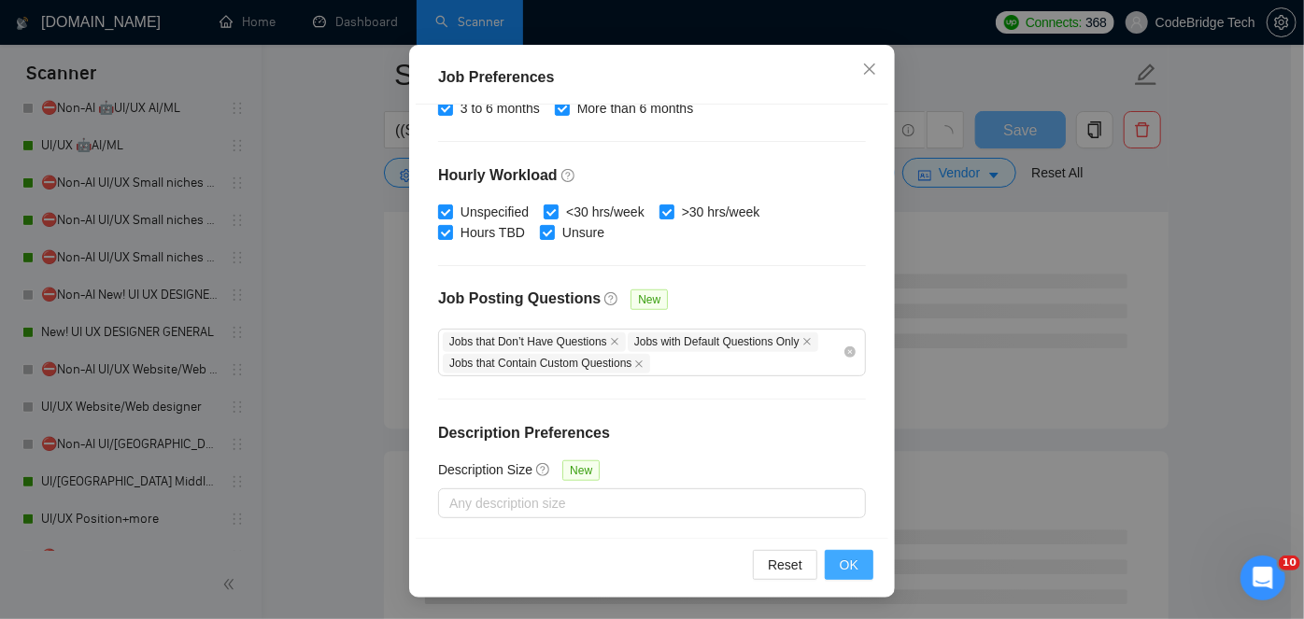
click at [834, 561] on button "OK" at bounding box center [849, 565] width 49 height 30
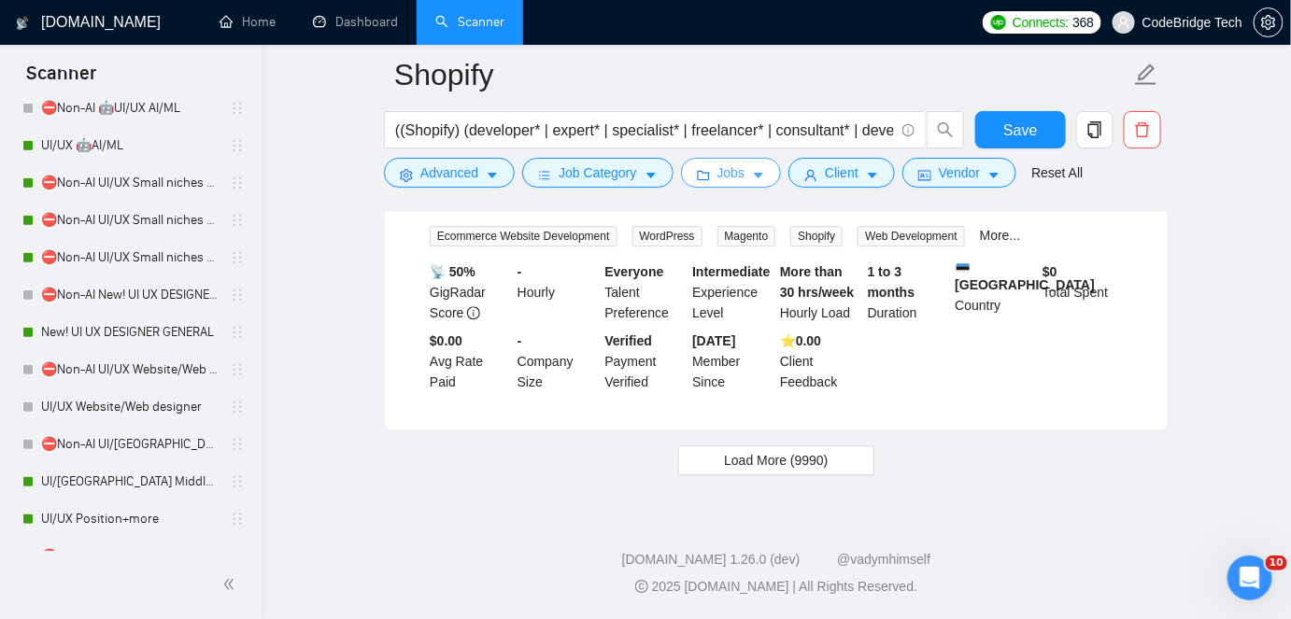
scroll to position [4047, 0]
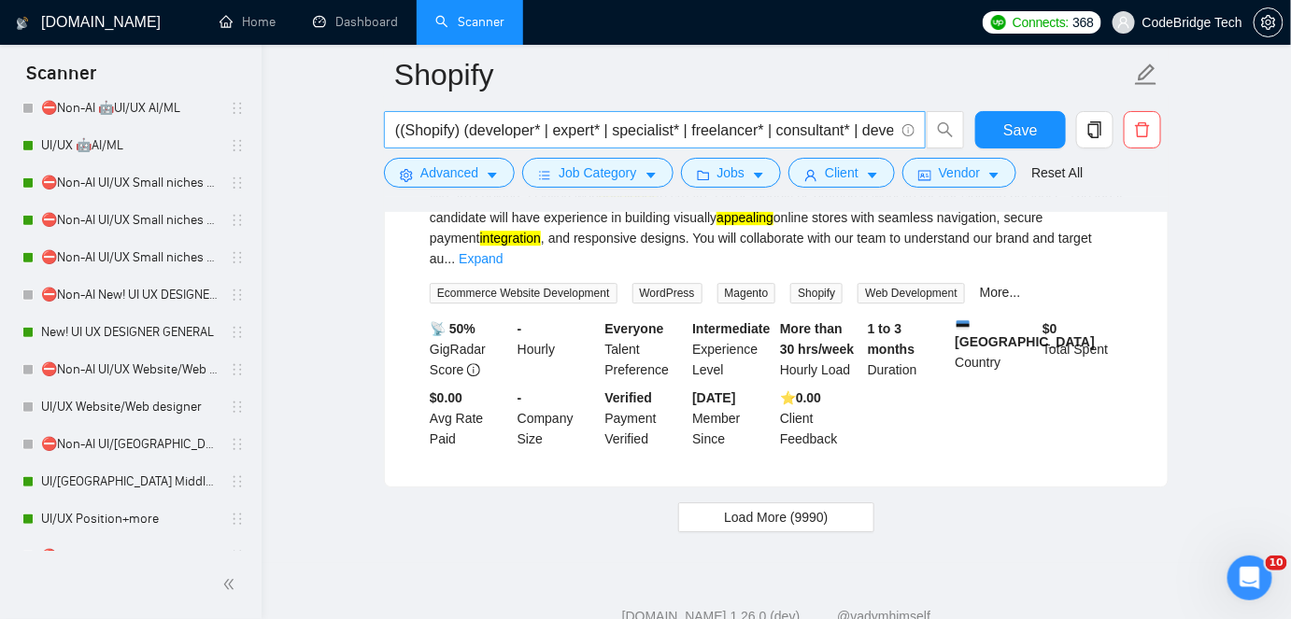
click at [628, 142] on span "((Shopify) (developer* | expert* | specialist* | freelancer* | consultant* | de…" at bounding box center [655, 129] width 542 height 37
click at [631, 133] on input "((Shopify) (developer* | expert* | specialist* | freelancer* | consultant* | de…" at bounding box center [644, 130] width 499 height 23
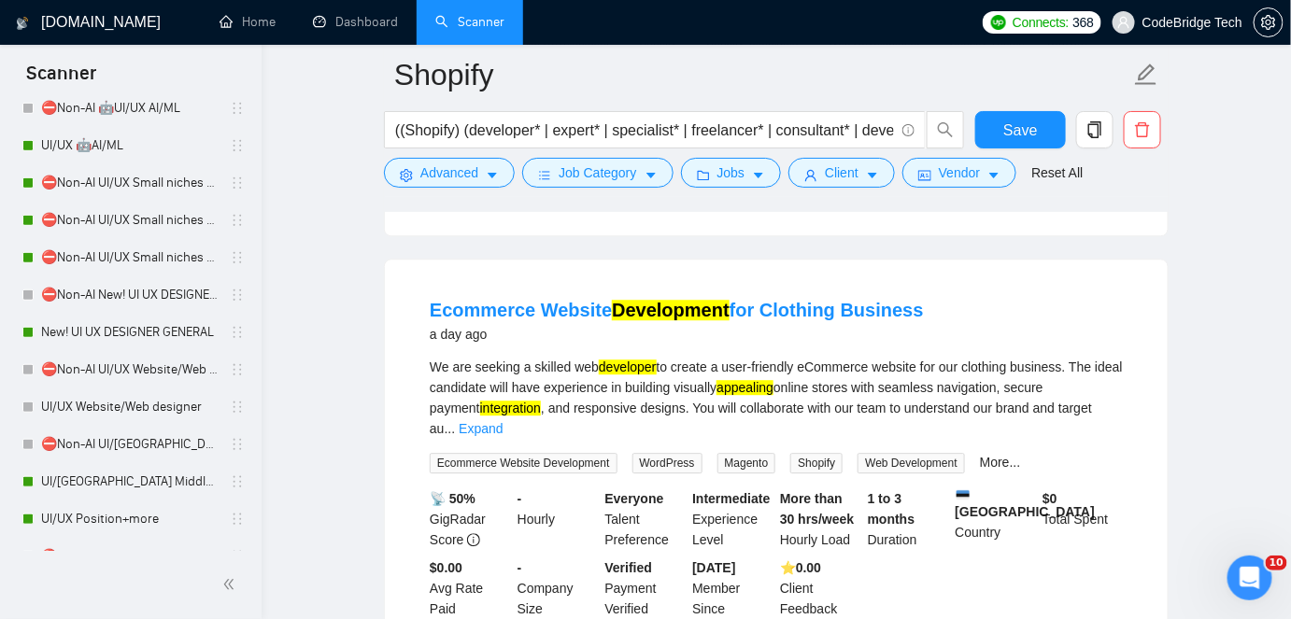
scroll to position [3962, 0]
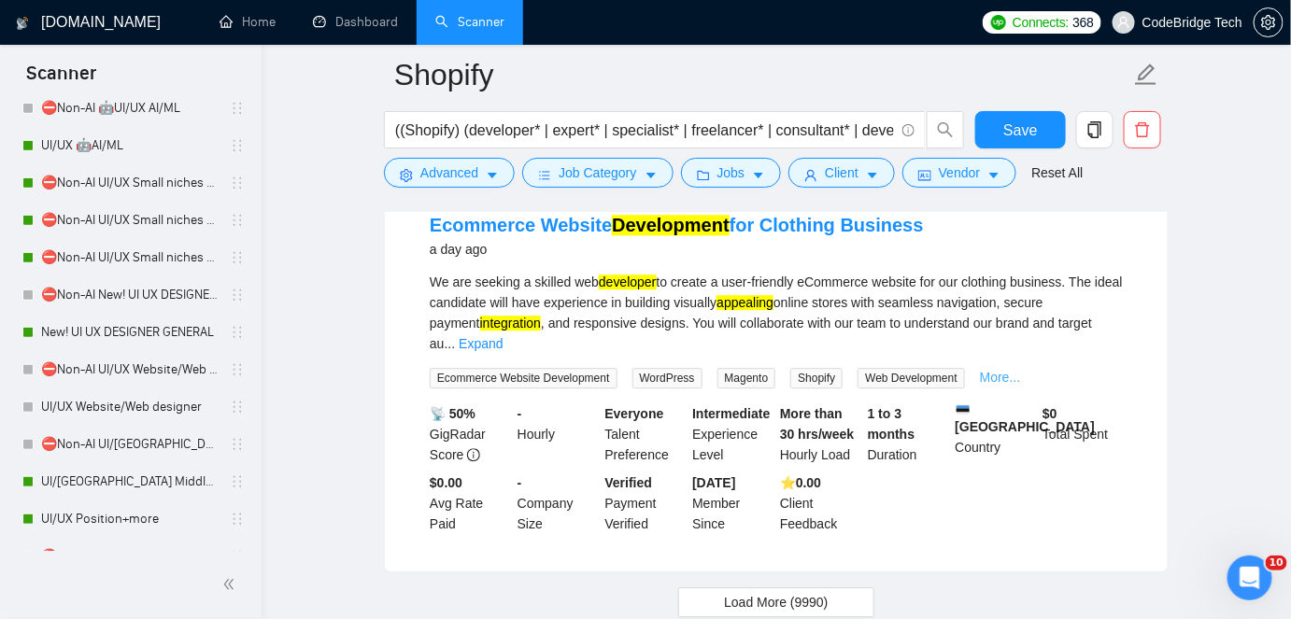
click at [980, 370] on link "More..." at bounding box center [1000, 377] width 41 height 15
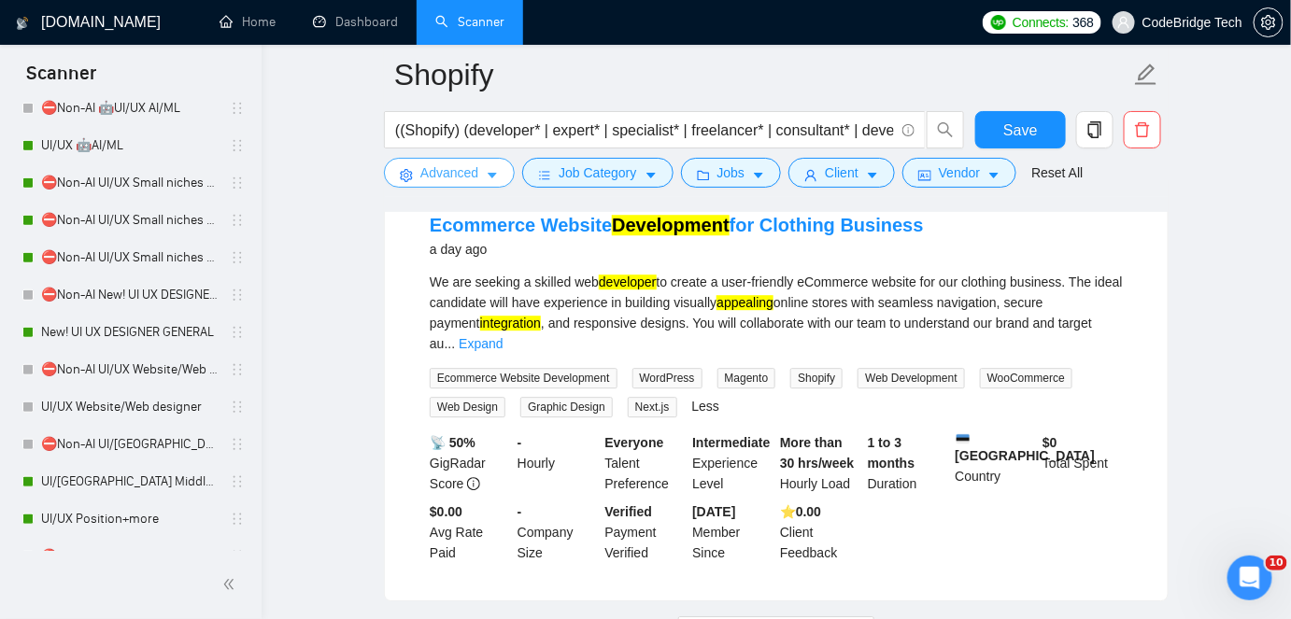
click at [446, 176] on span "Advanced" at bounding box center [449, 173] width 58 height 21
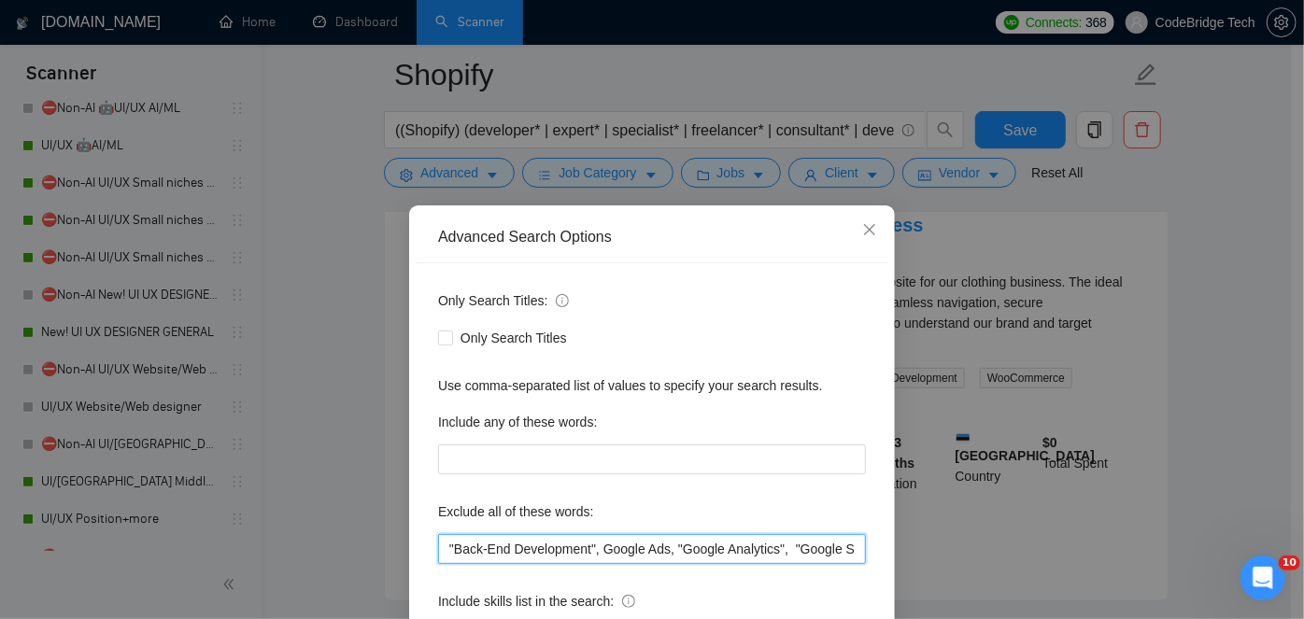
click at [505, 562] on input ""Back-End Development", Google Ads, "Google Analytics", "Google Sheets", "Amazo…" at bounding box center [652, 549] width 428 height 30
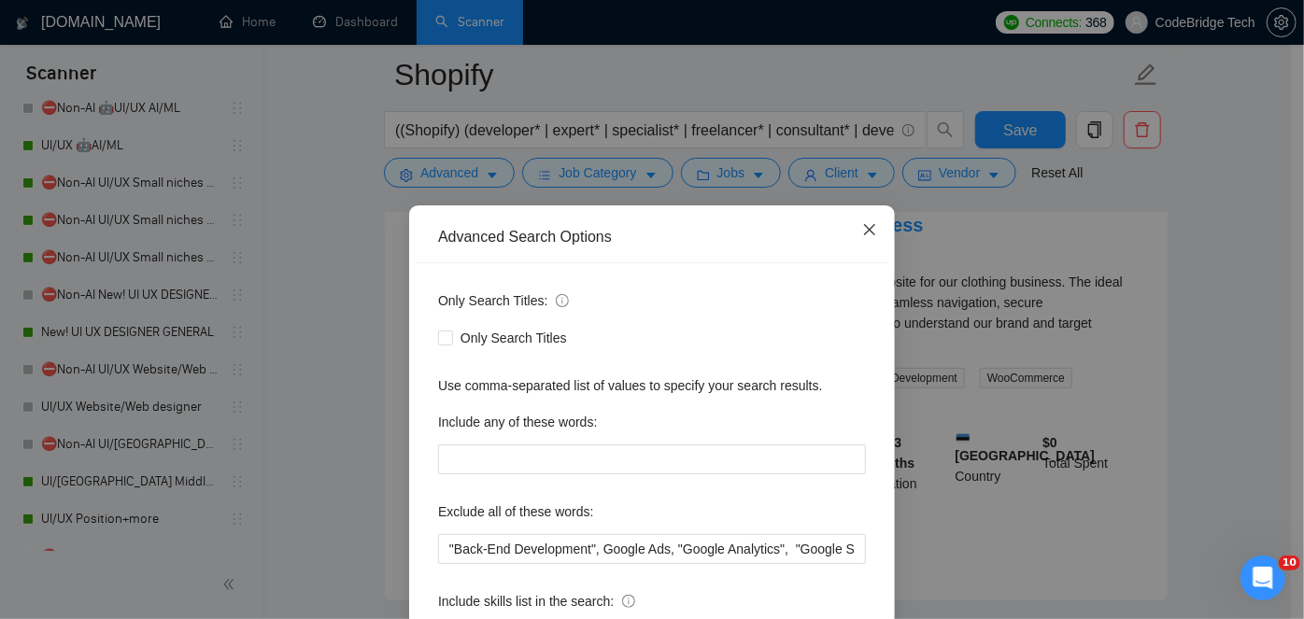
click at [867, 220] on span "Close" at bounding box center [870, 231] width 50 height 50
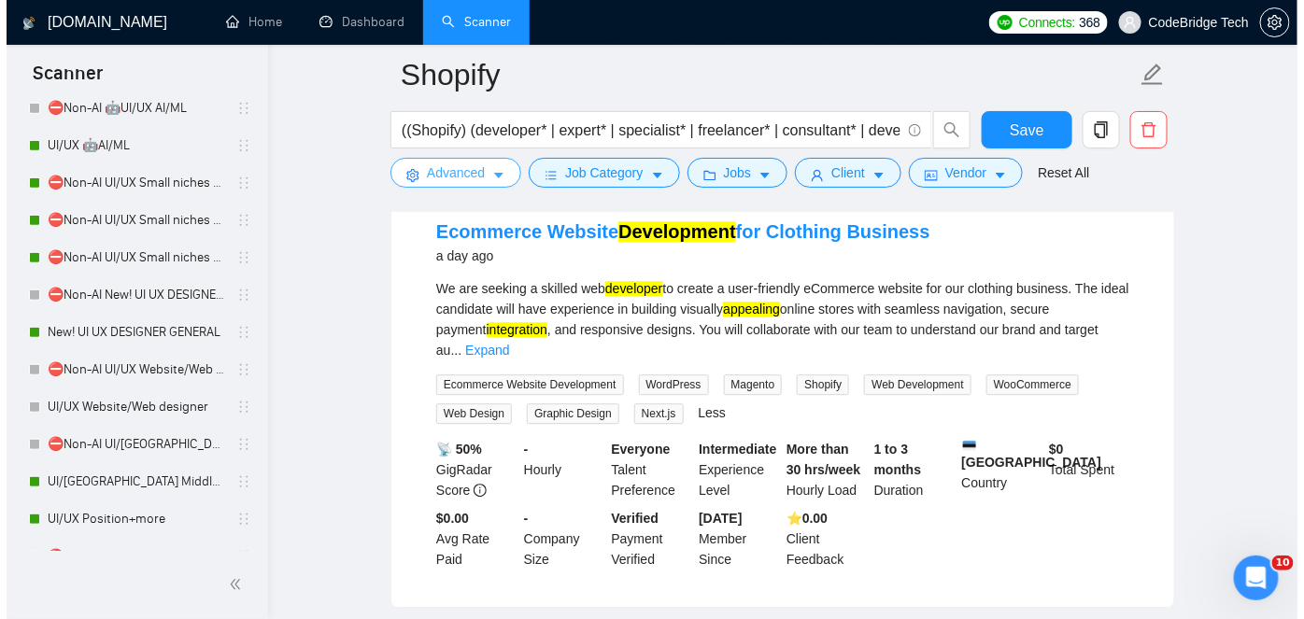
scroll to position [3836, 0]
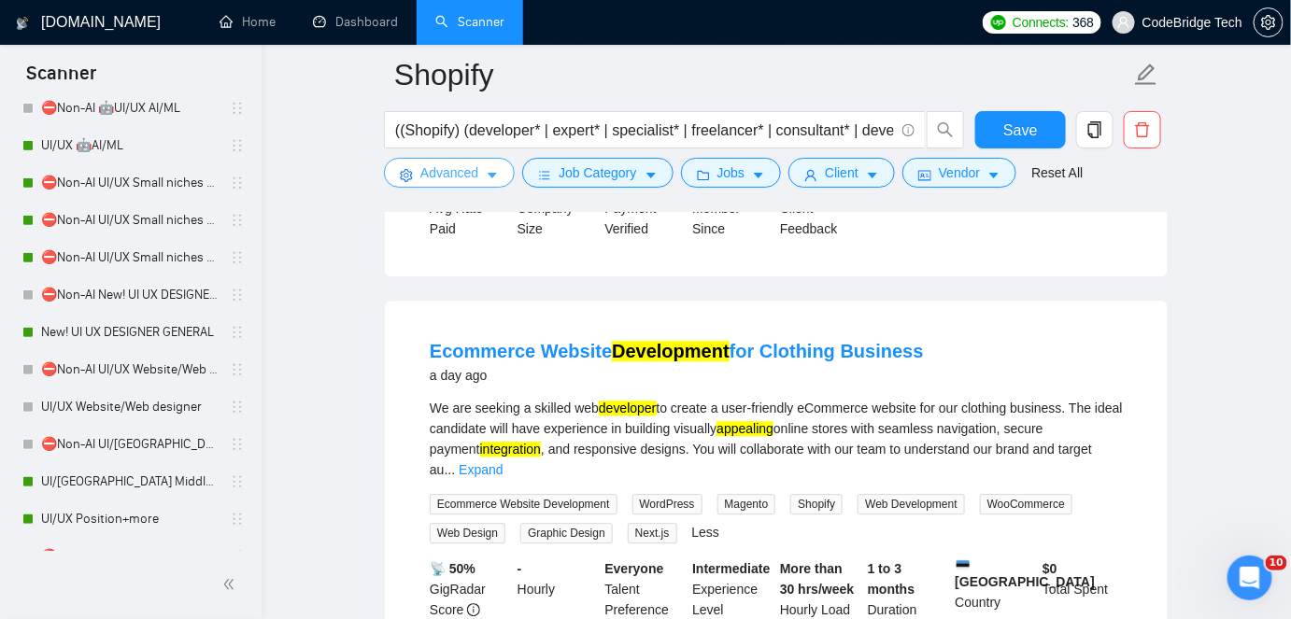
click at [432, 178] on span "Advanced" at bounding box center [449, 173] width 58 height 21
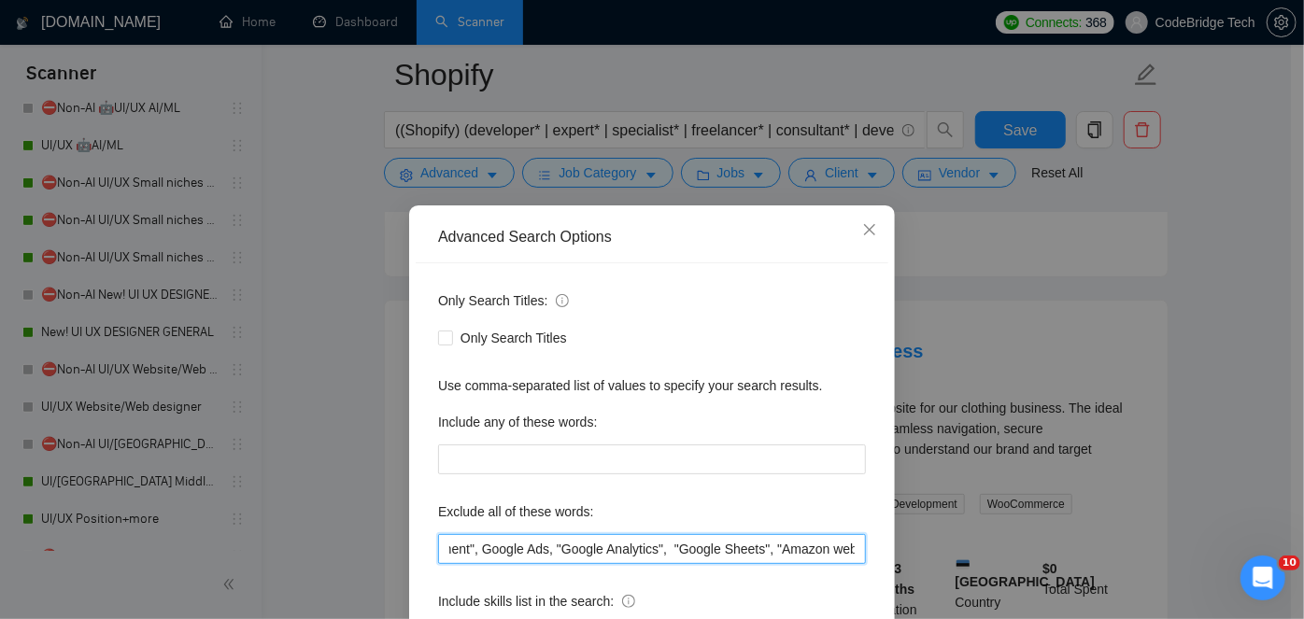
drag, startPoint x: 736, startPoint y: 547, endPoint x: 837, endPoint y: 533, distance: 102.0
click at [837, 533] on div "Exclude all of these words: "Back-End Development", Google Ads, "Google Analyti…" at bounding box center [652, 530] width 428 height 67
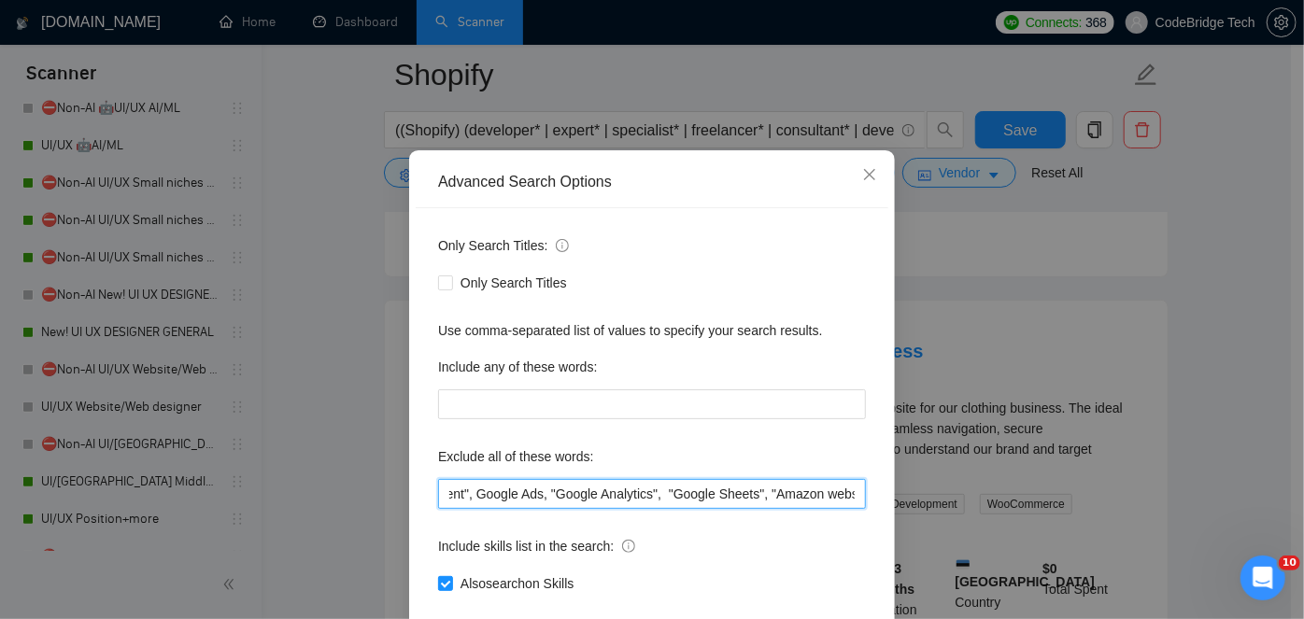
scroll to position [84, 0]
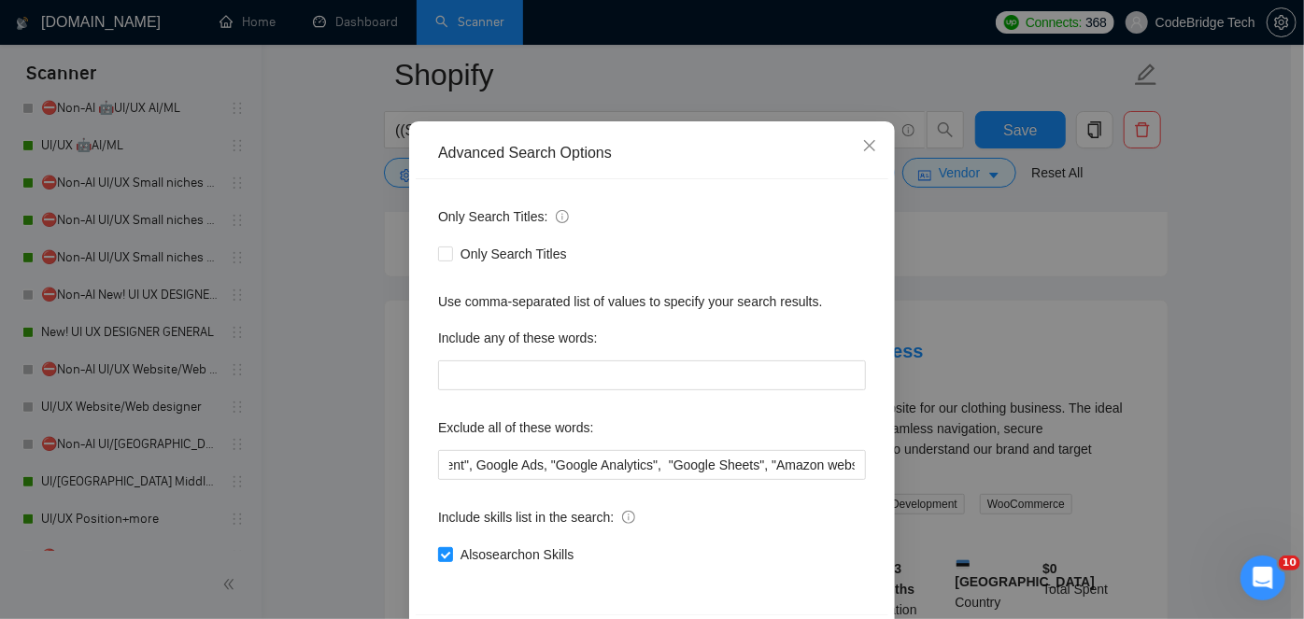
click at [742, 444] on div "Exclude all of these words:" at bounding box center [652, 431] width 428 height 37
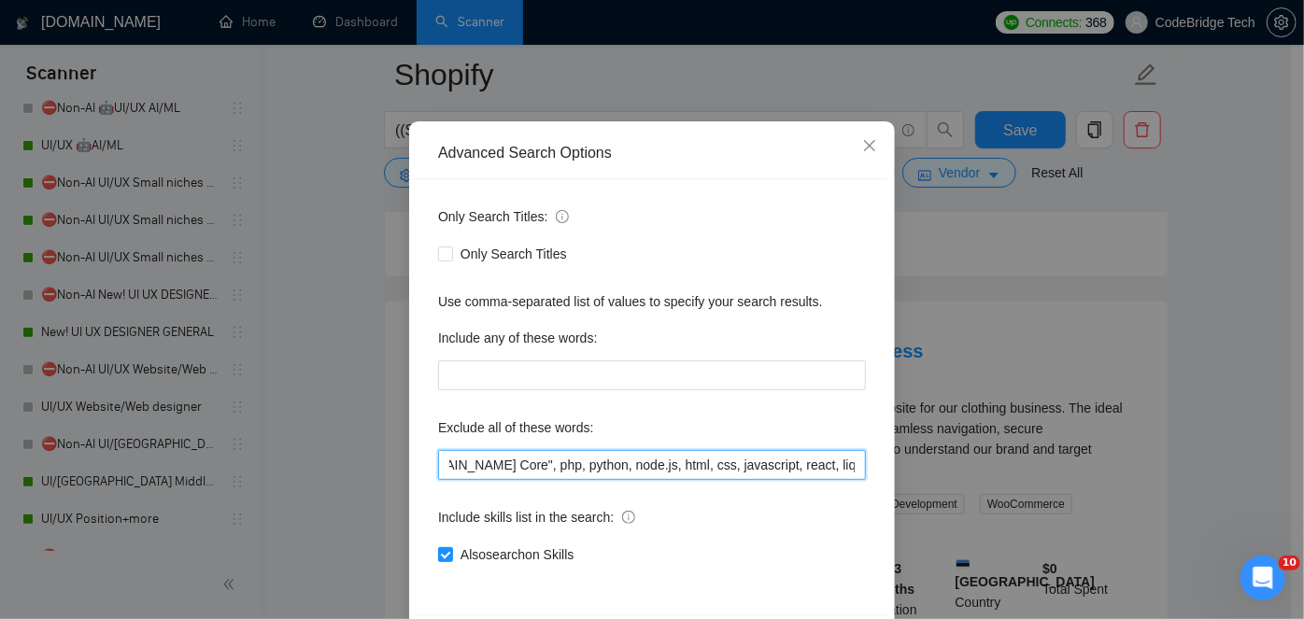
scroll to position [0, 1226]
drag, startPoint x: 770, startPoint y: 461, endPoint x: 757, endPoint y: 448, distance: 17.8
click at [757, 450] on input ""Back-End Development", Google Ads, "Google Analytics", "Google Sheets", "Amazo…" at bounding box center [652, 465] width 428 height 30
click at [517, 467] on input ""Back-End Development", Google Ads, "Google Analytics", "Google Sheets", "Amazo…" at bounding box center [652, 465] width 428 height 30
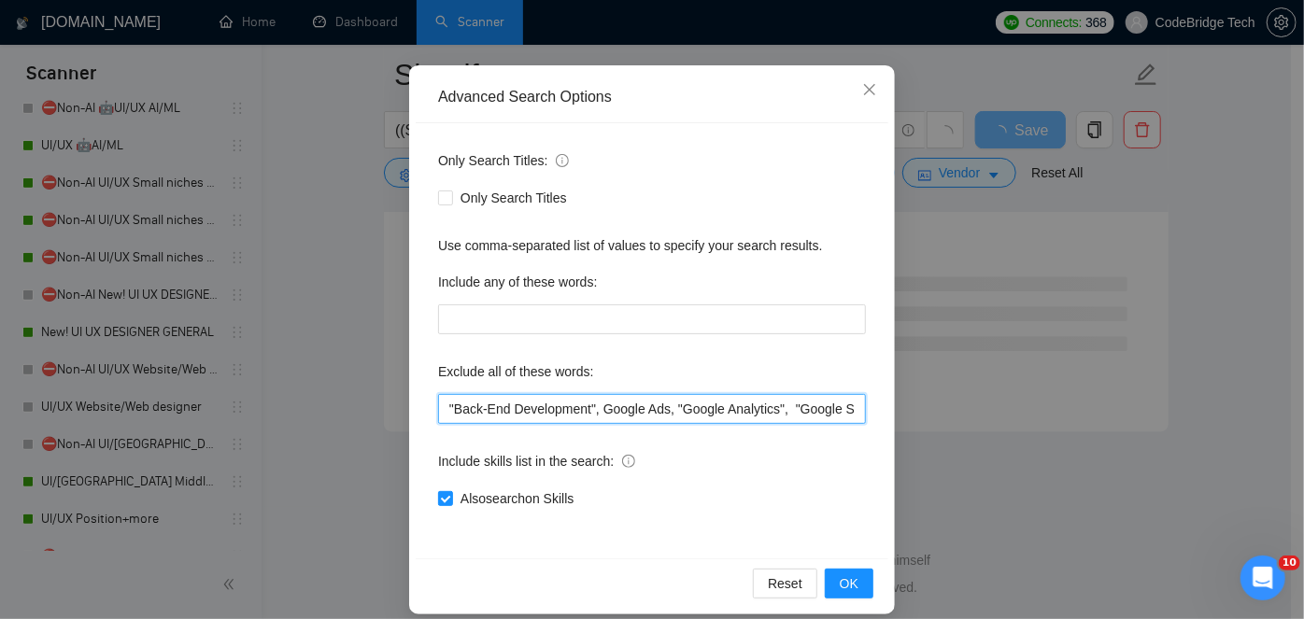
scroll to position [157, 0]
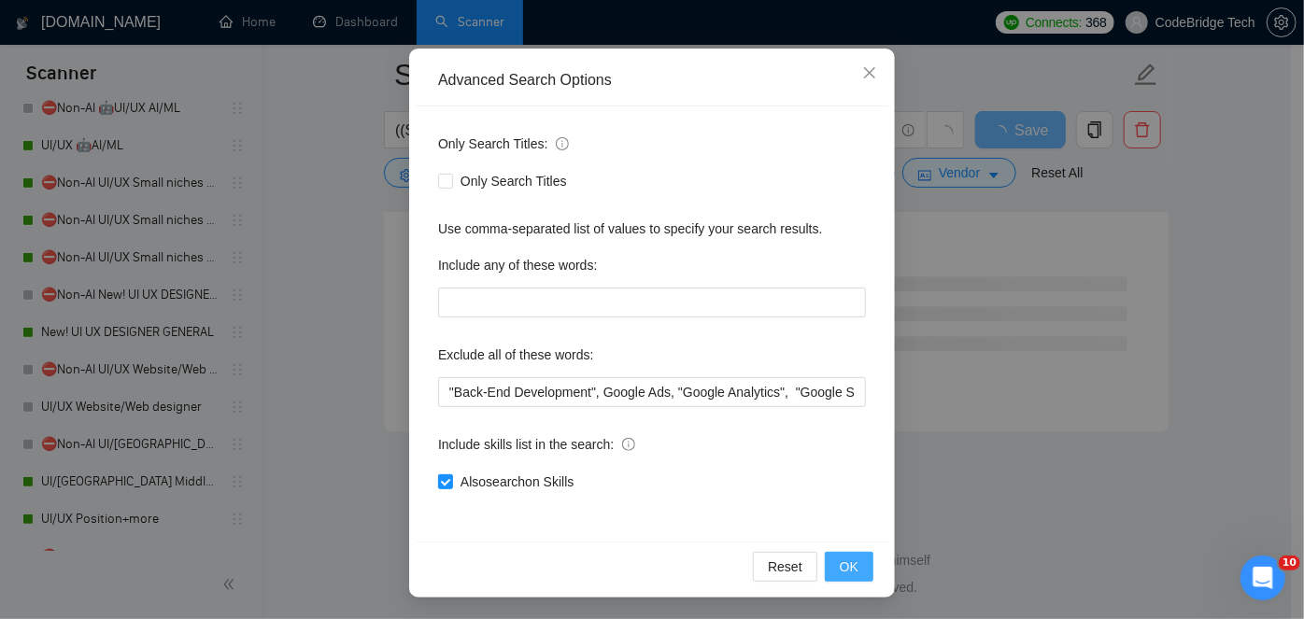
click at [833, 563] on button "OK" at bounding box center [849, 567] width 49 height 30
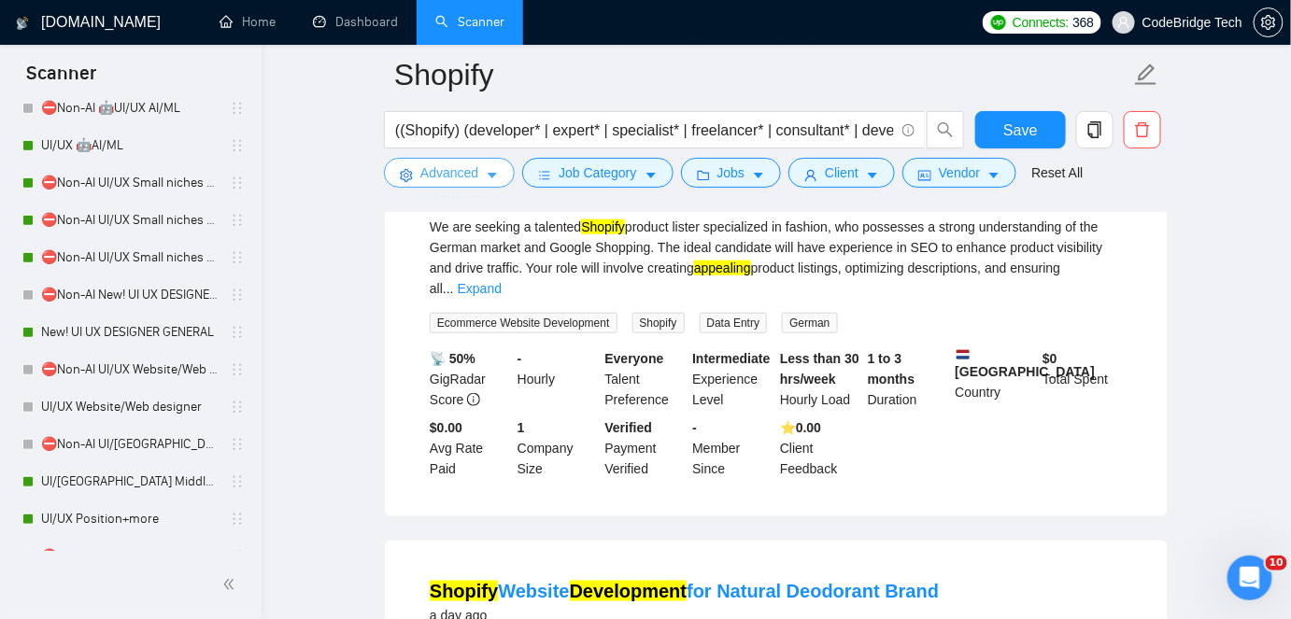
scroll to position [2921, 0]
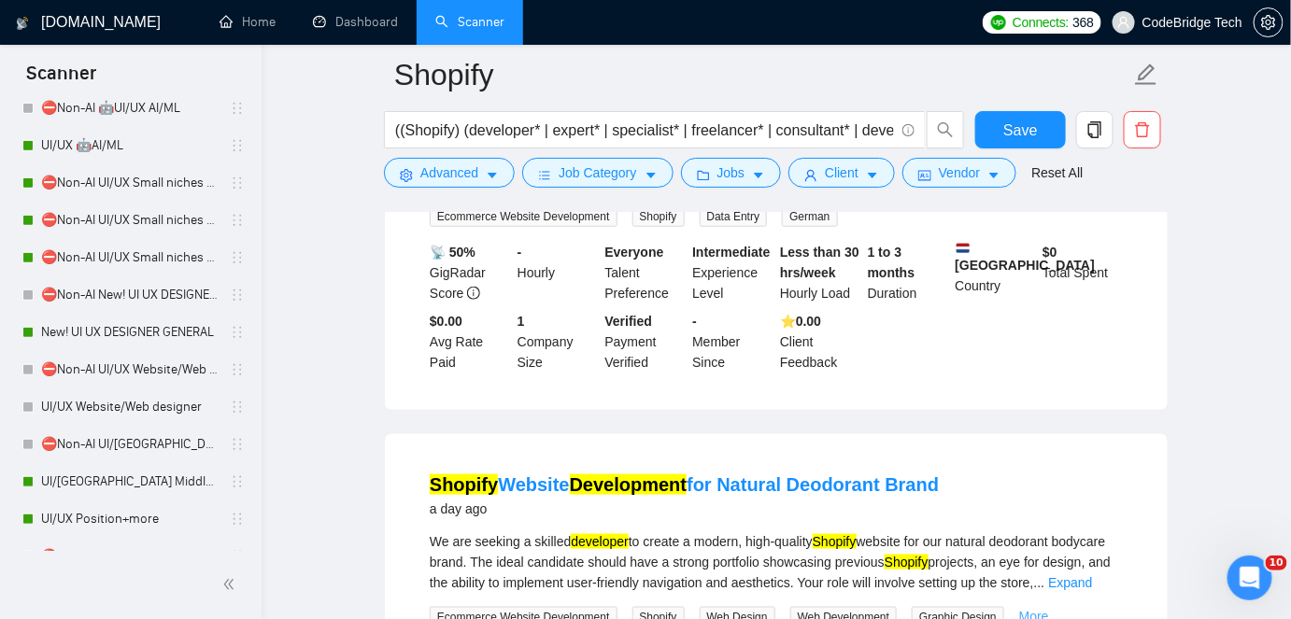
click at [1034, 609] on link "More..." at bounding box center [1039, 616] width 41 height 15
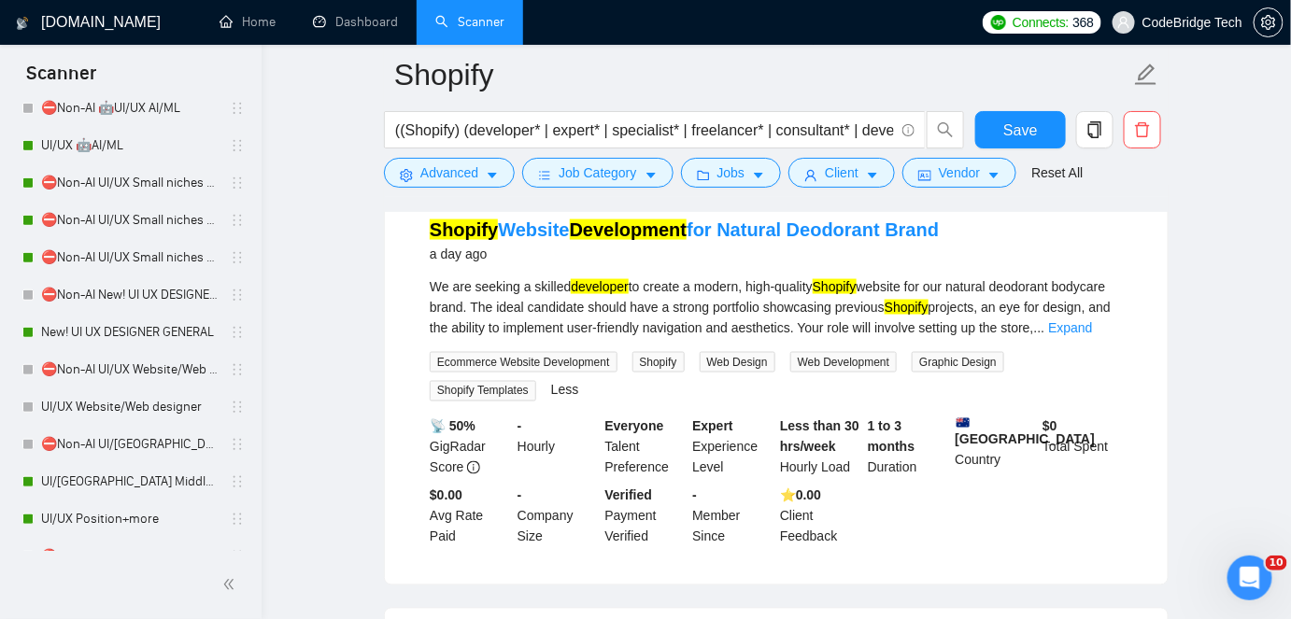
scroll to position [3516, 0]
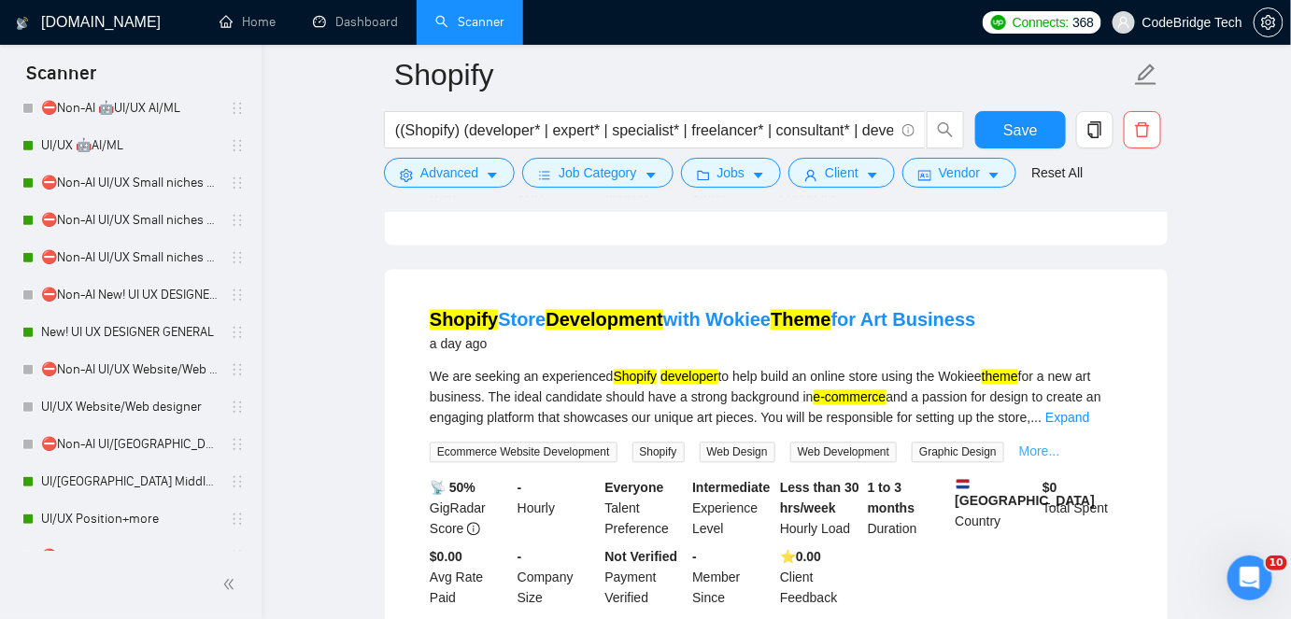
click at [1030, 445] on link "More..." at bounding box center [1039, 452] width 41 height 15
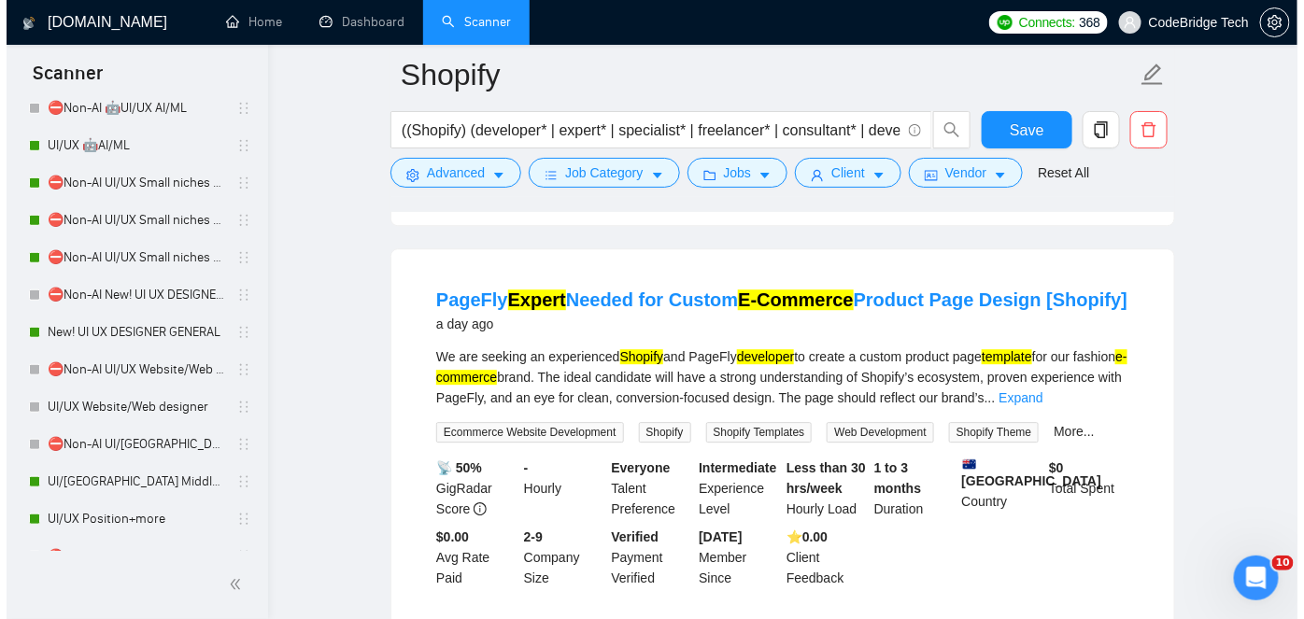
scroll to position [3941, 0]
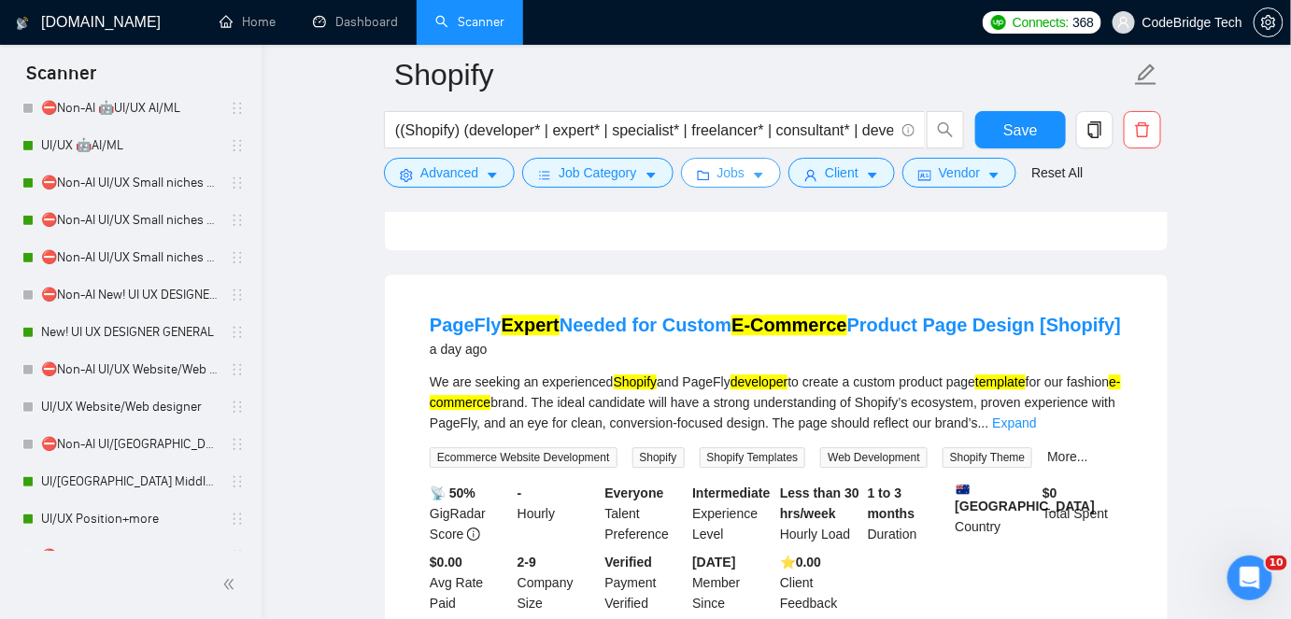
click at [719, 181] on span "Jobs" at bounding box center [732, 173] width 28 height 21
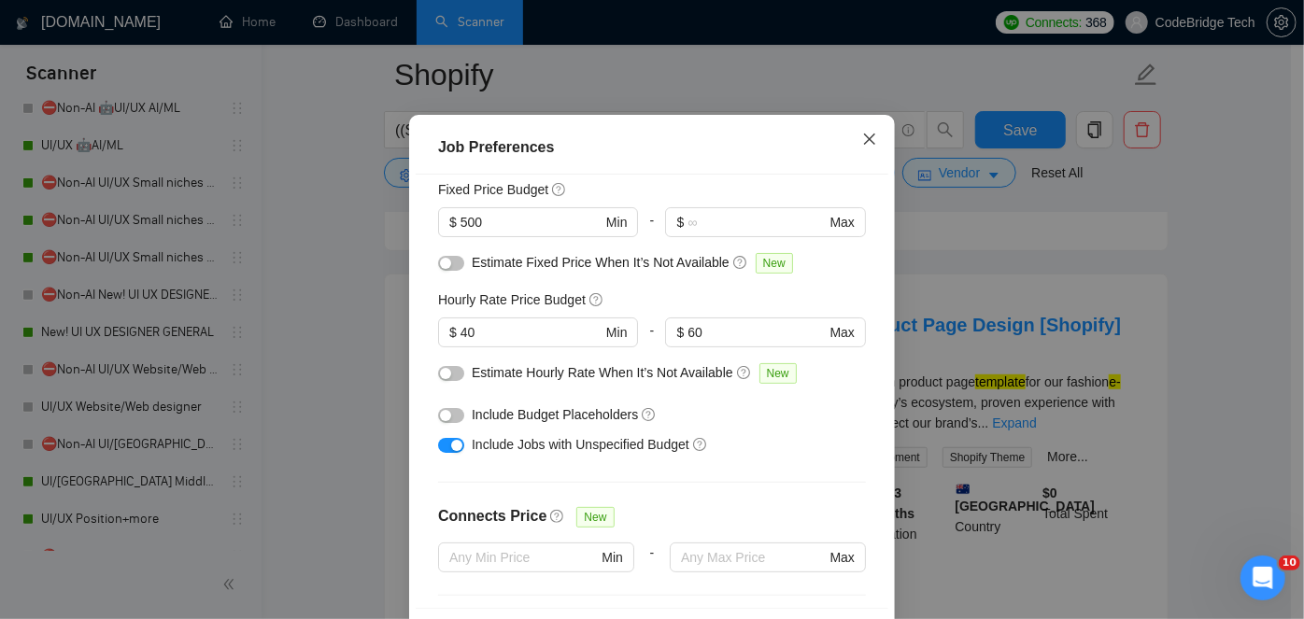
scroll to position [127, 0]
click at [869, 165] on span "Close" at bounding box center [870, 140] width 50 height 50
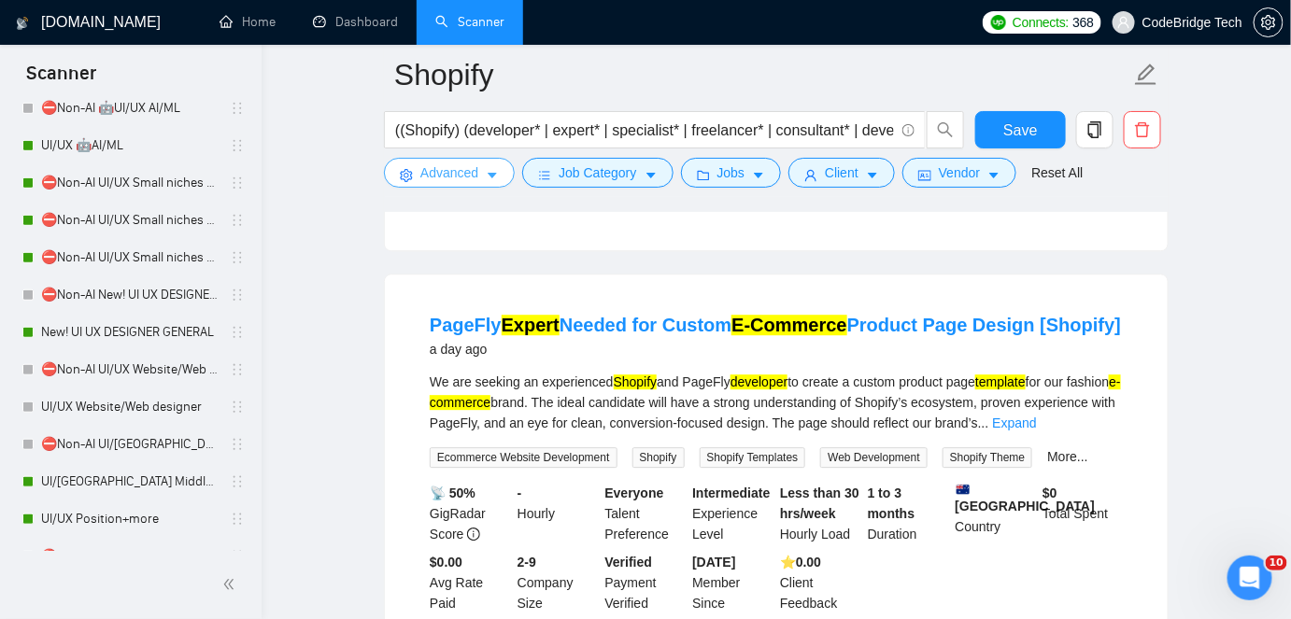
click at [476, 179] on span "Advanced" at bounding box center [449, 173] width 58 height 21
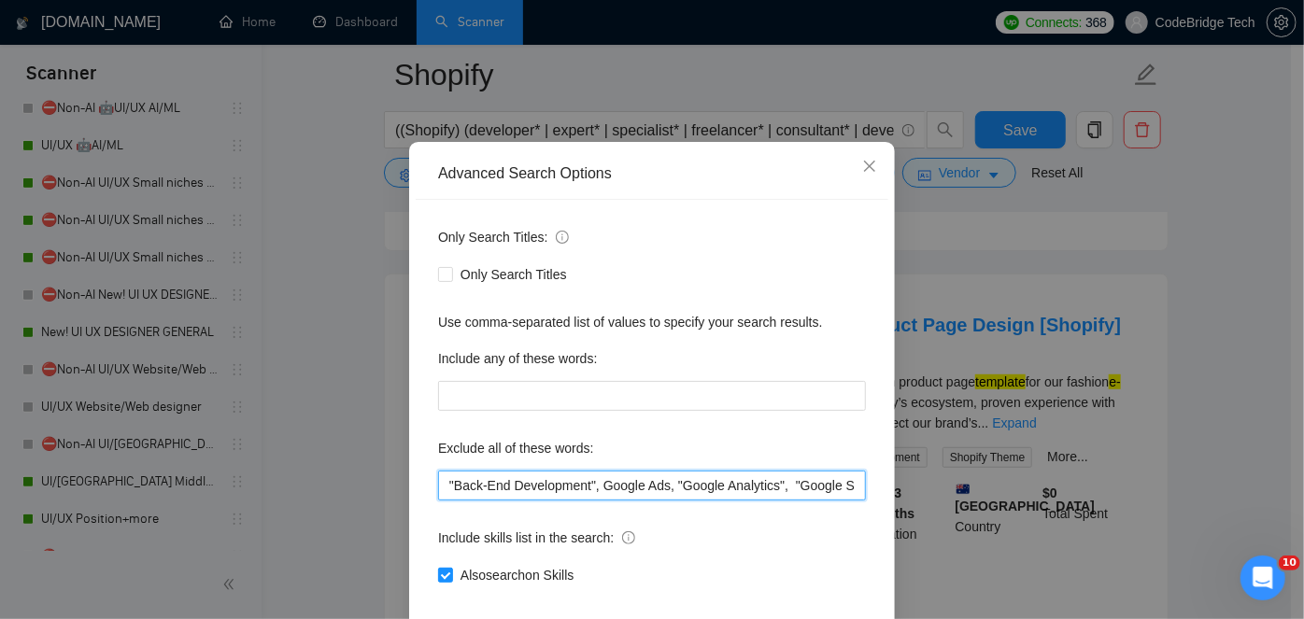
click at [440, 501] on input ""Back-End Development", Google Ads, "Google Analytics", "Google Sheets", "Amazo…" at bounding box center [652, 486] width 428 height 30
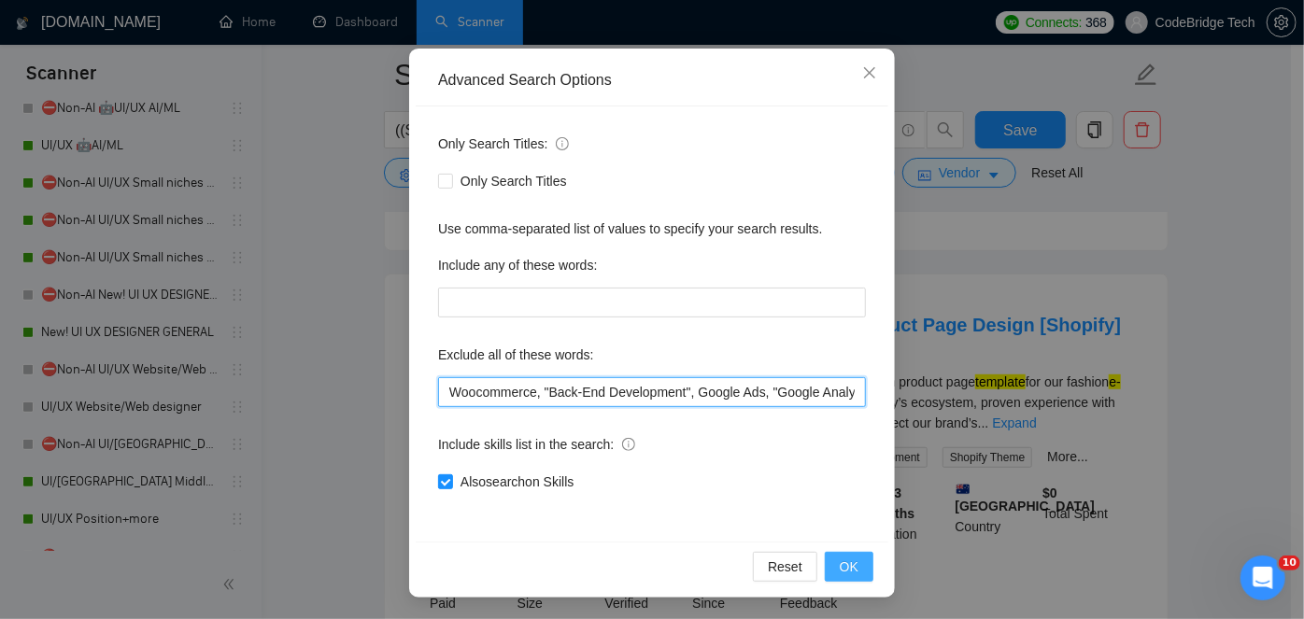
type input "Woocommerce, "Back-End Development", Google Ads, "Google Analytics", "Google Sh…"
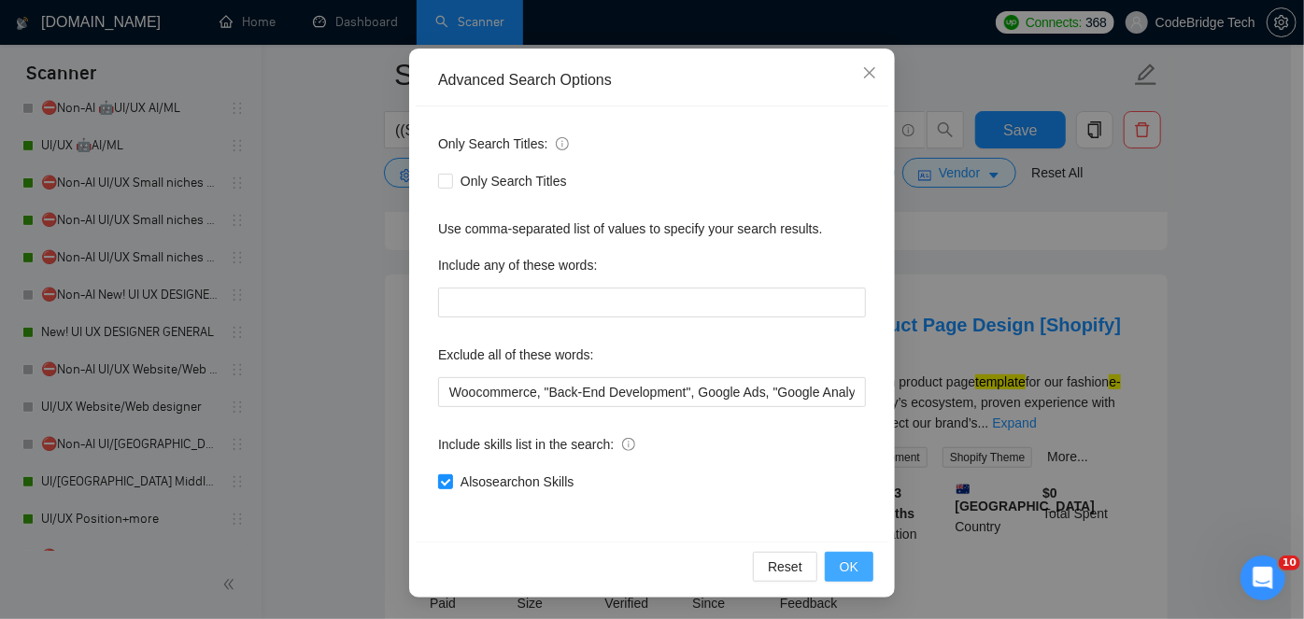
click at [840, 571] on span "OK" at bounding box center [849, 567] width 19 height 21
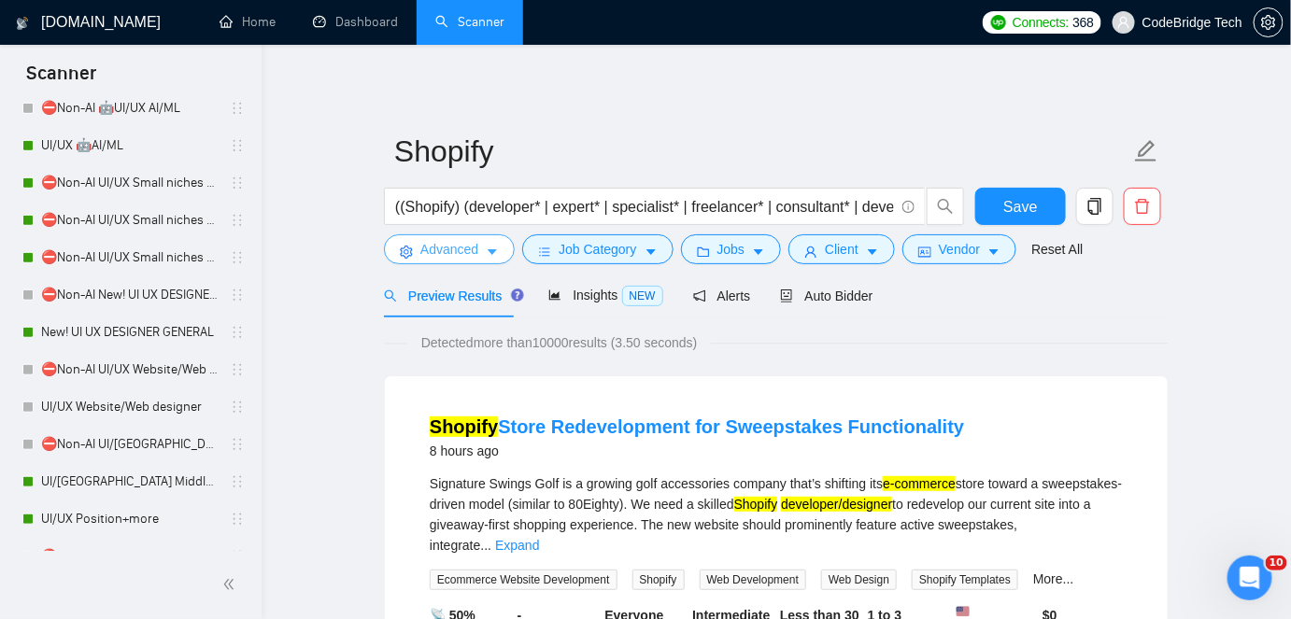
scroll to position [339, 0]
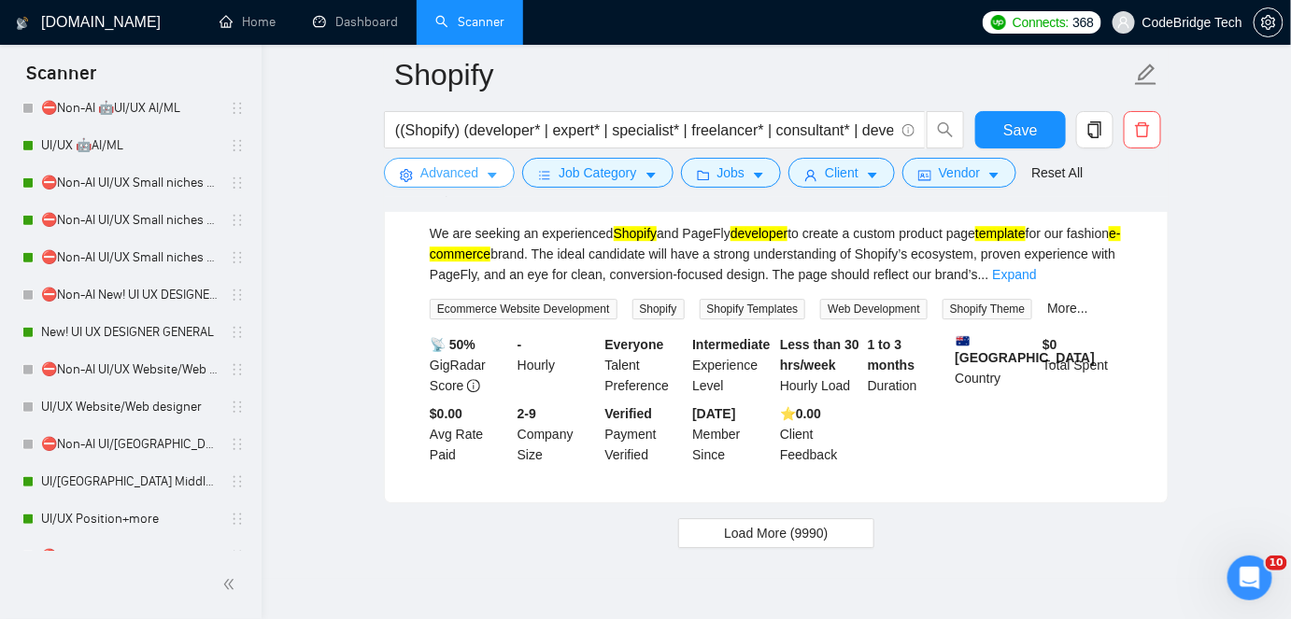
drag, startPoint x: 1303, startPoint y: 111, endPoint x: 37, endPoint y: 21, distance: 1269.2
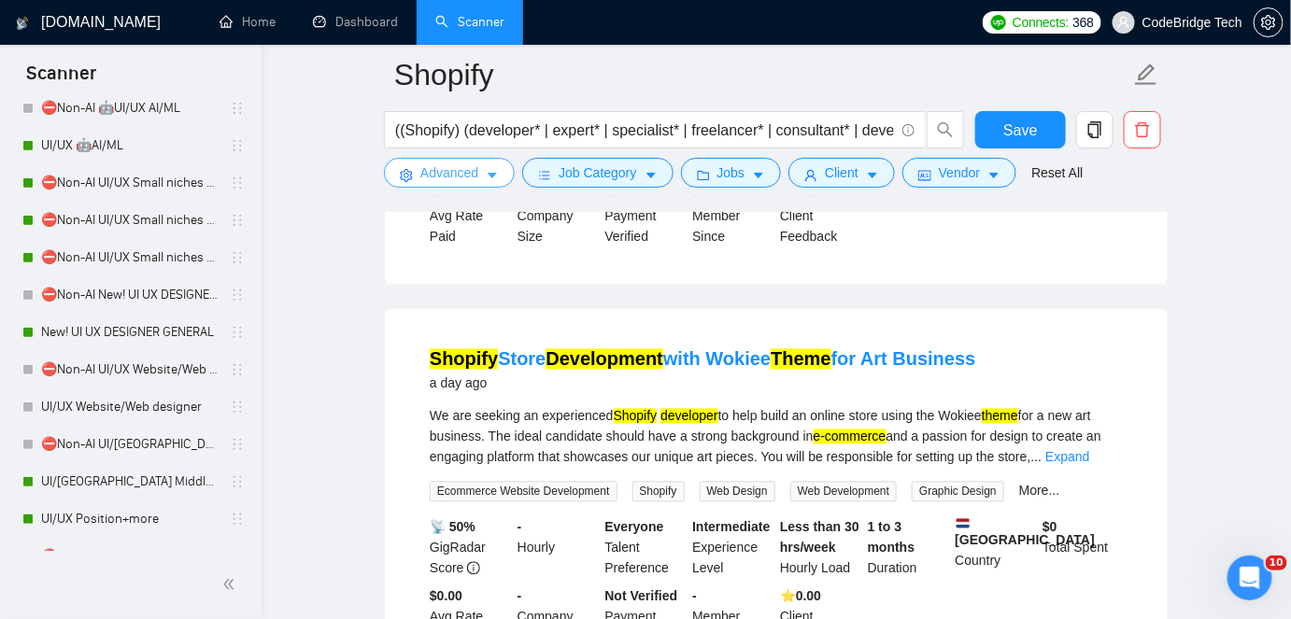
scroll to position [4060, 0]
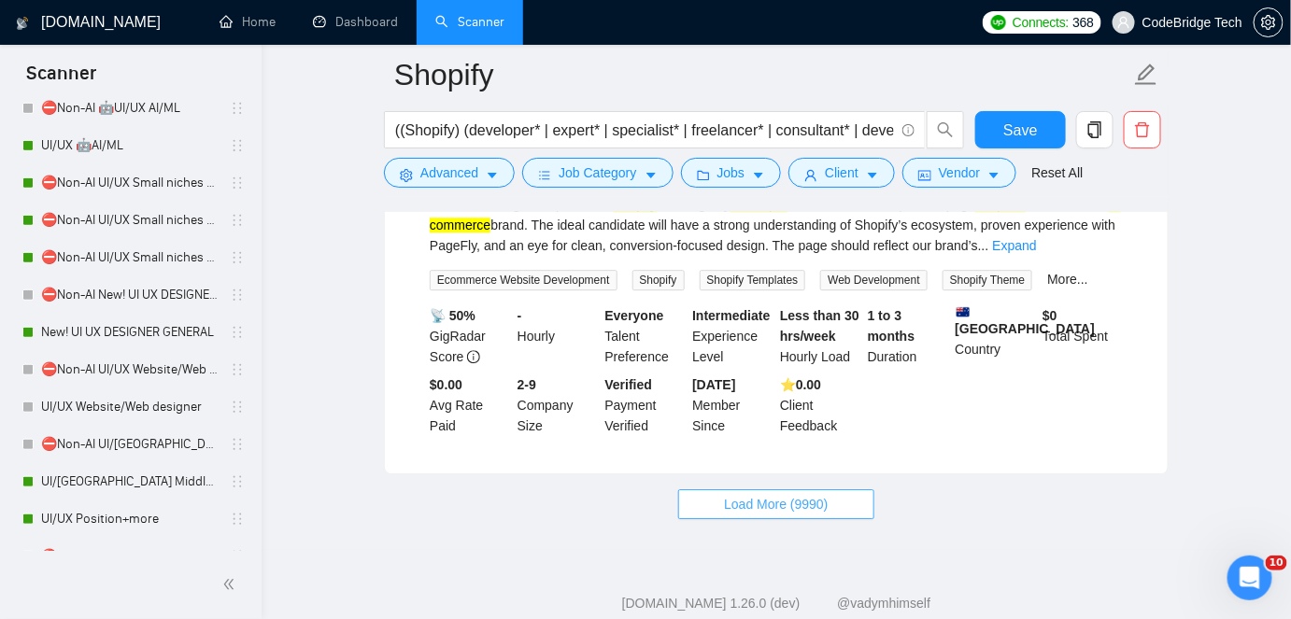
click at [837, 490] on button "Load More (9990)" at bounding box center [775, 505] width 195 height 30
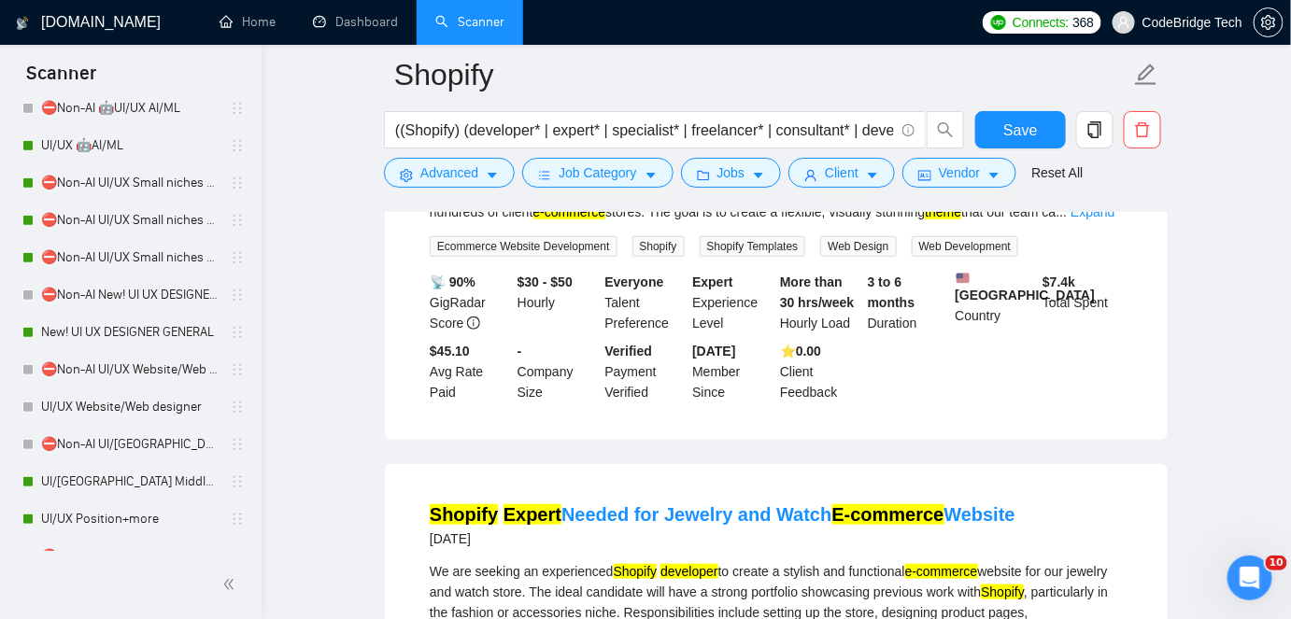
scroll to position [7458, 0]
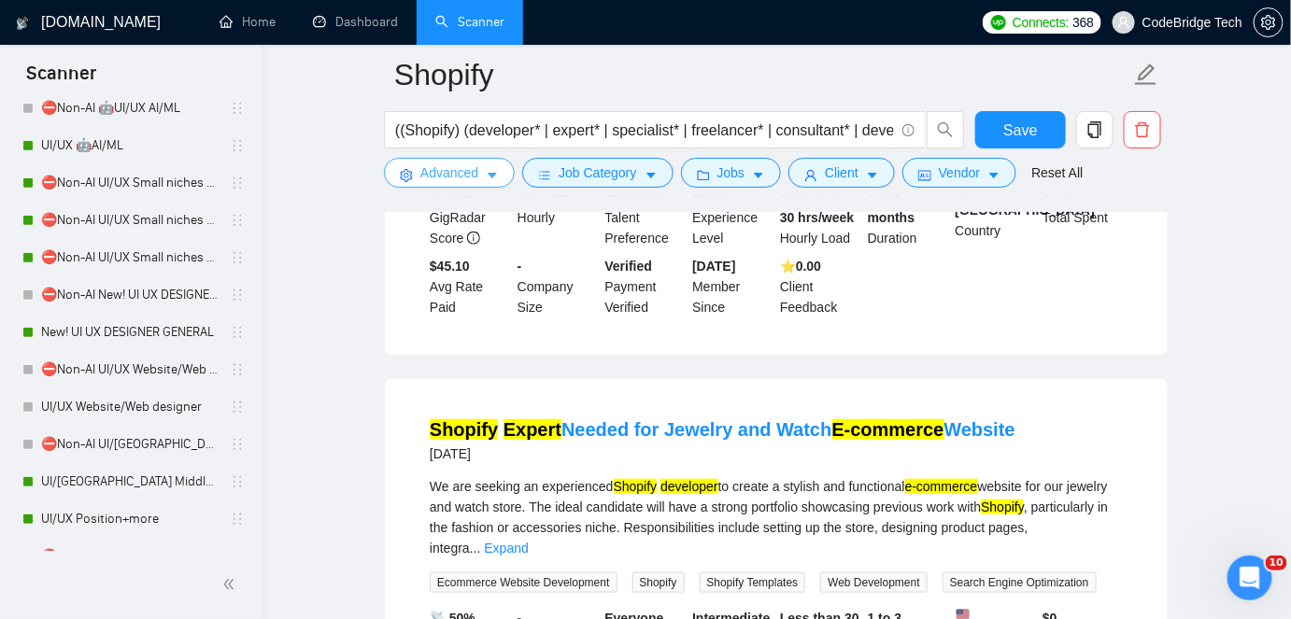
click at [470, 172] on span "Advanced" at bounding box center [449, 173] width 58 height 21
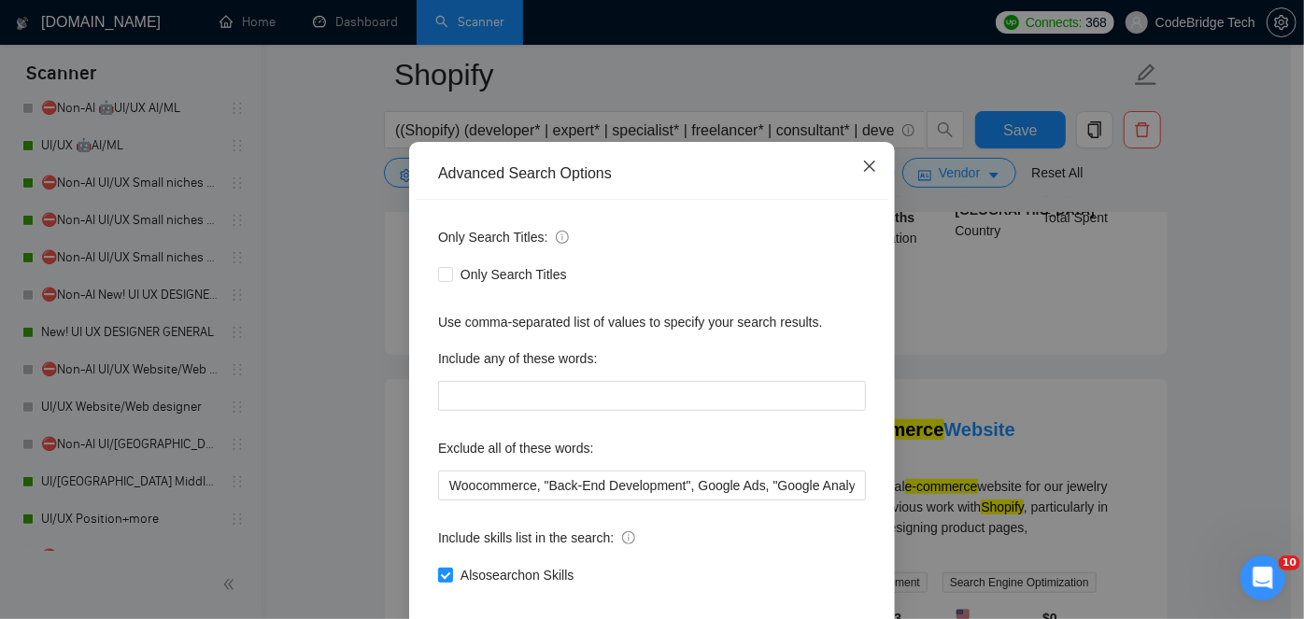
click at [867, 172] on icon "close" at bounding box center [869, 166] width 11 height 11
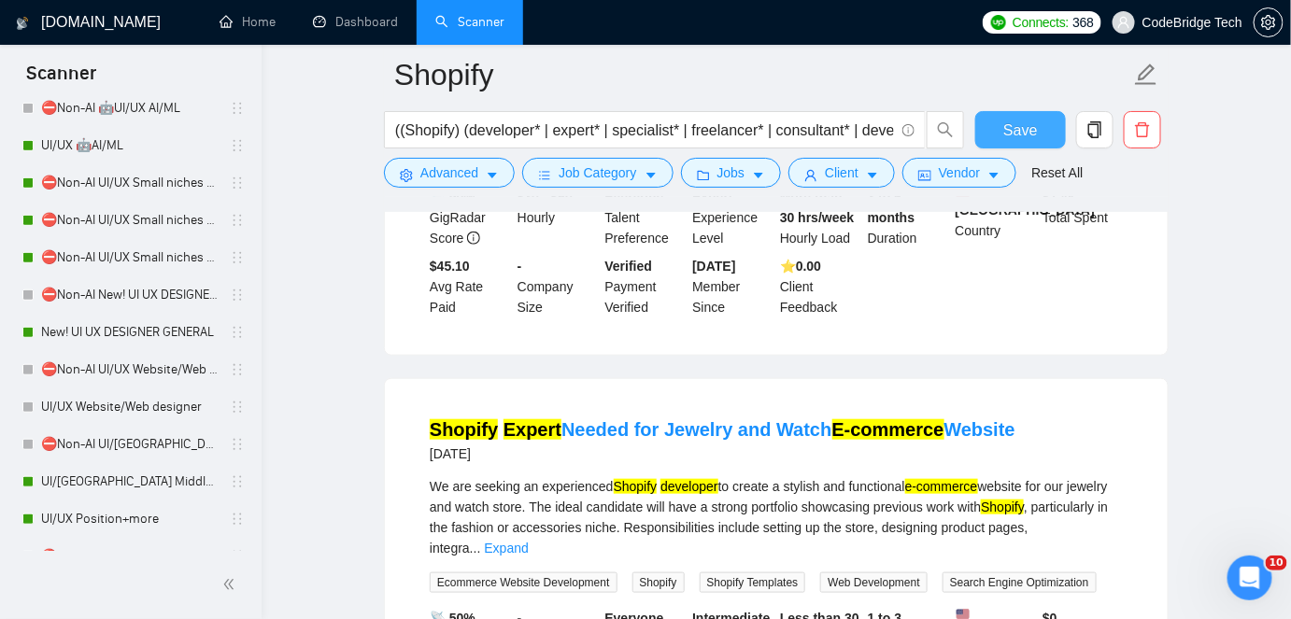
click at [1002, 125] on button "Save" at bounding box center [1020, 129] width 91 height 37
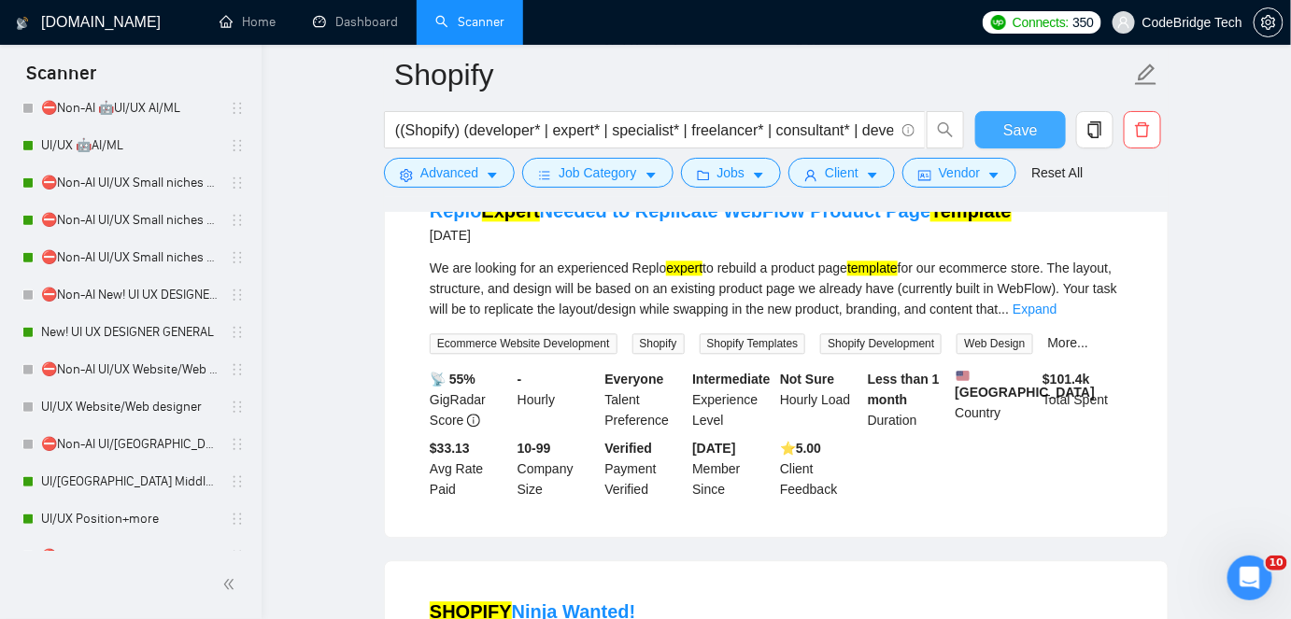
scroll to position [8214, 0]
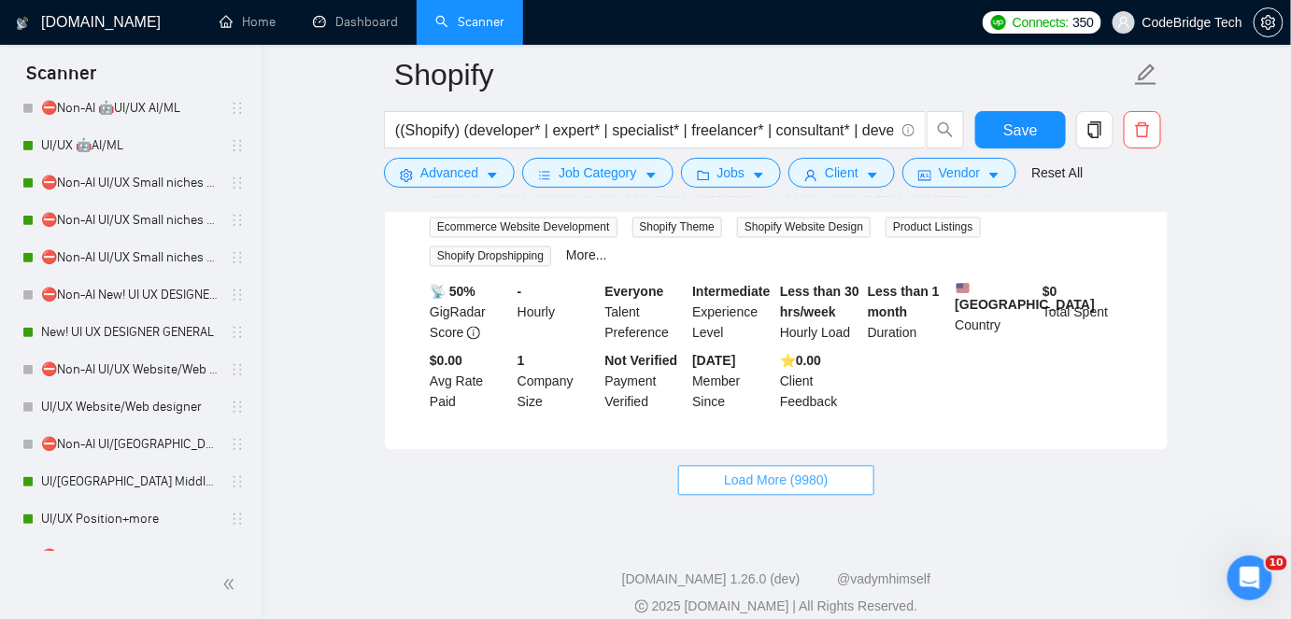
click at [761, 471] on span "Load More (9980)" at bounding box center [776, 481] width 104 height 21
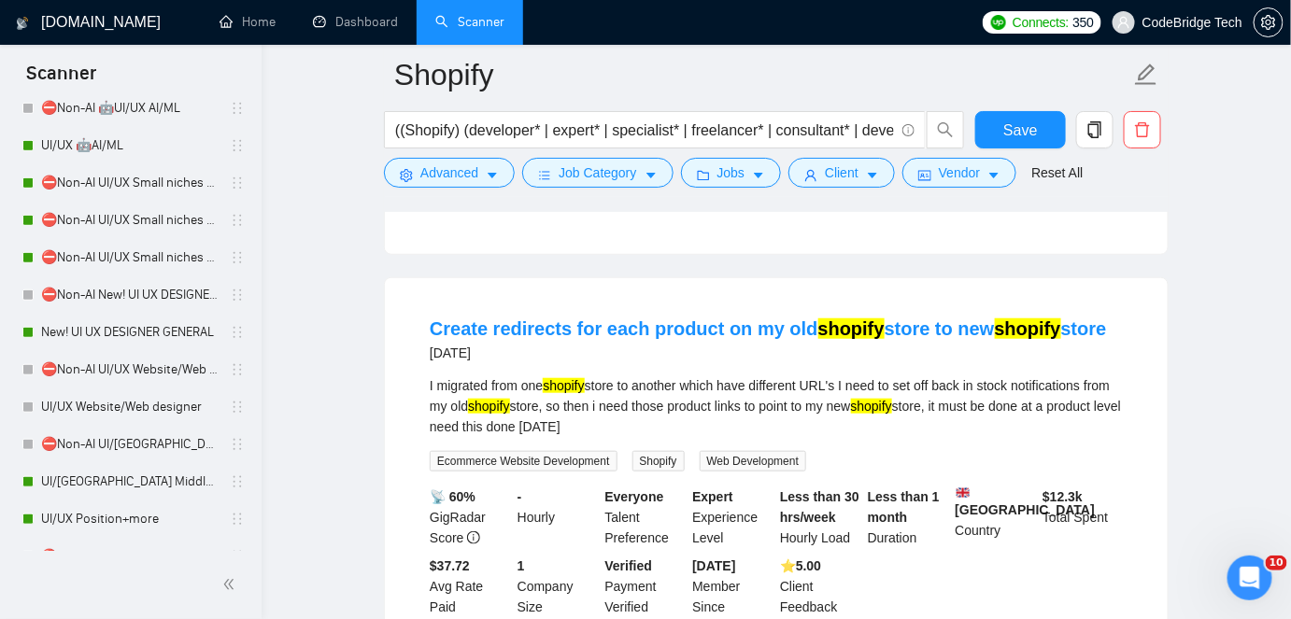
scroll to position [12337, 0]
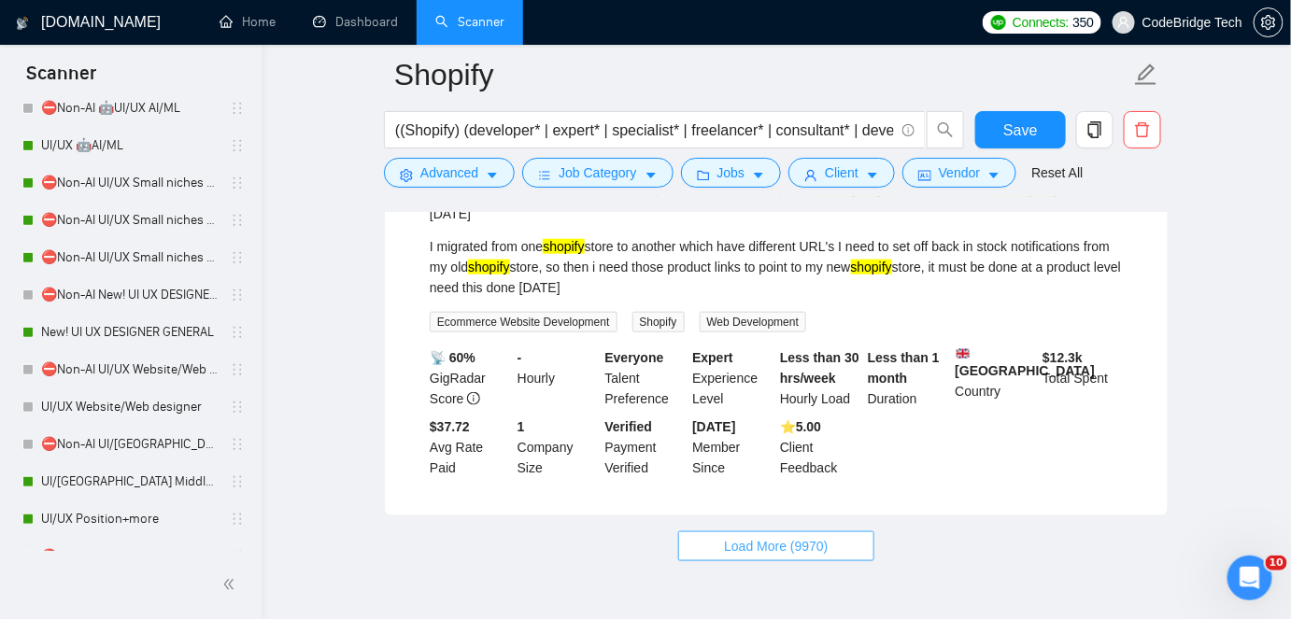
click at [832, 532] on button "Load More (9970)" at bounding box center [775, 547] width 195 height 30
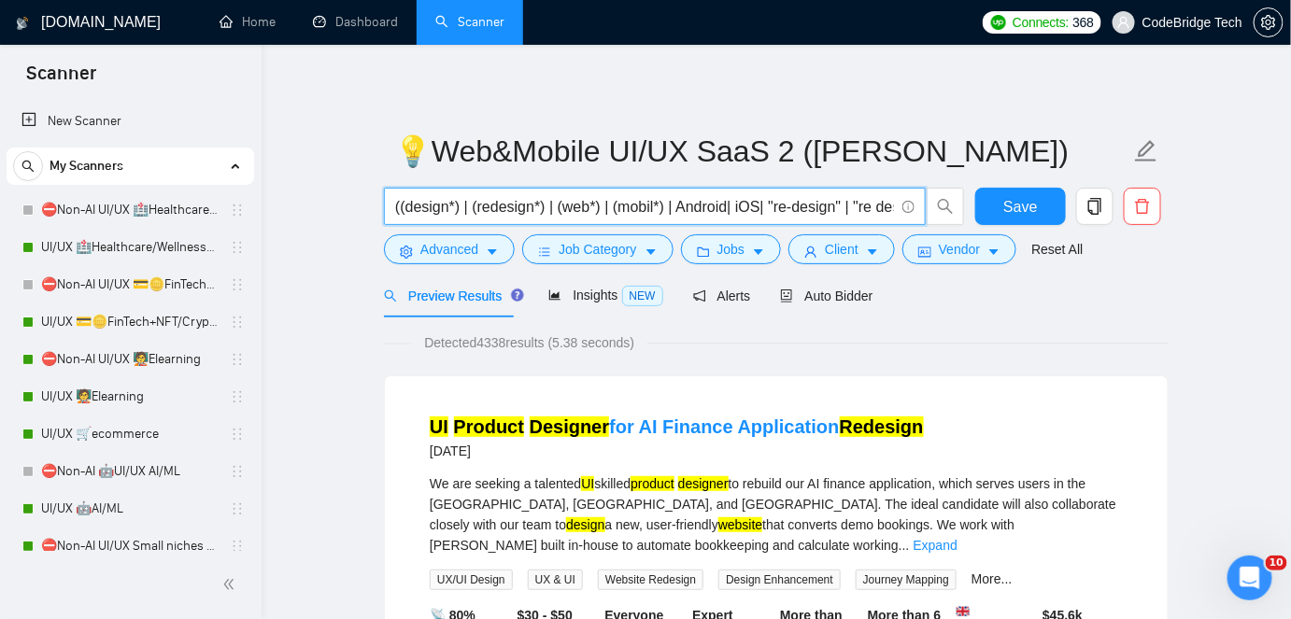
click at [423, 200] on input "((design*) | (redesign*) | (web*) | (mobil*) | Android| iOS| "re-design" | "re …" at bounding box center [644, 206] width 499 height 23
click at [684, 205] on input "((design*) | (redesign*) | (web*) | (mobil*) | Android| iOS| "re-design" | "re …" at bounding box center [644, 206] width 499 height 23
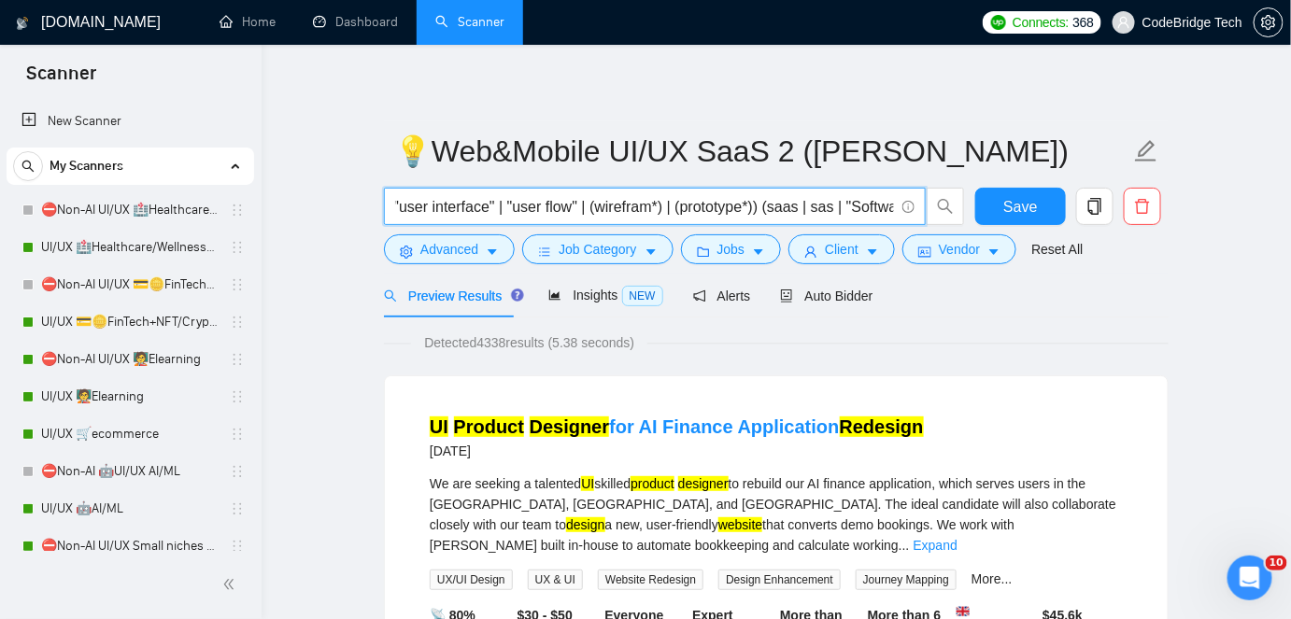
drag, startPoint x: 791, startPoint y: 212, endPoint x: 873, endPoint y: 216, distance: 81.4
click at [873, 216] on input "((design*) | (redesign*) | (web*) | (mobil*) | Android| iOS| "re-design" | "re …" at bounding box center [644, 206] width 499 height 23
click at [761, 192] on span "((design*) | (redesign*) | (web*) | (mobil*) | Android| iOS| "re-design" | "re …" at bounding box center [655, 206] width 542 height 37
click at [381, 14] on link "Dashboard" at bounding box center [355, 22] width 85 height 16
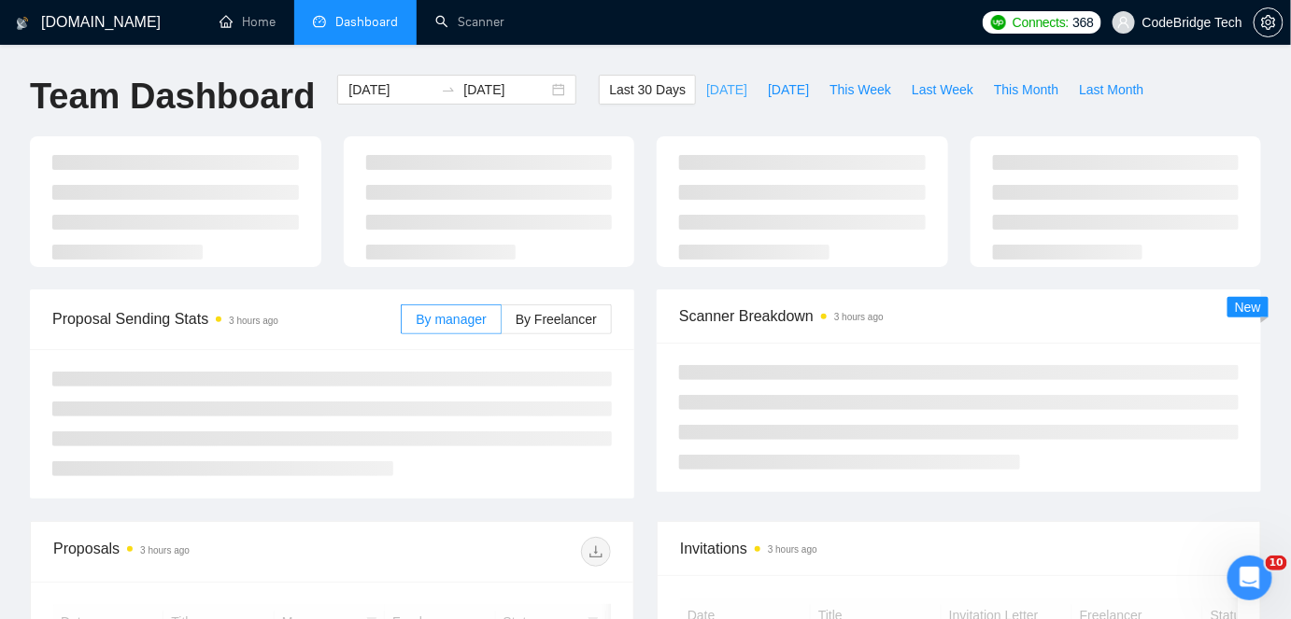
click at [706, 80] on span "Today" at bounding box center [726, 89] width 41 height 21
type input "2025-09-10"
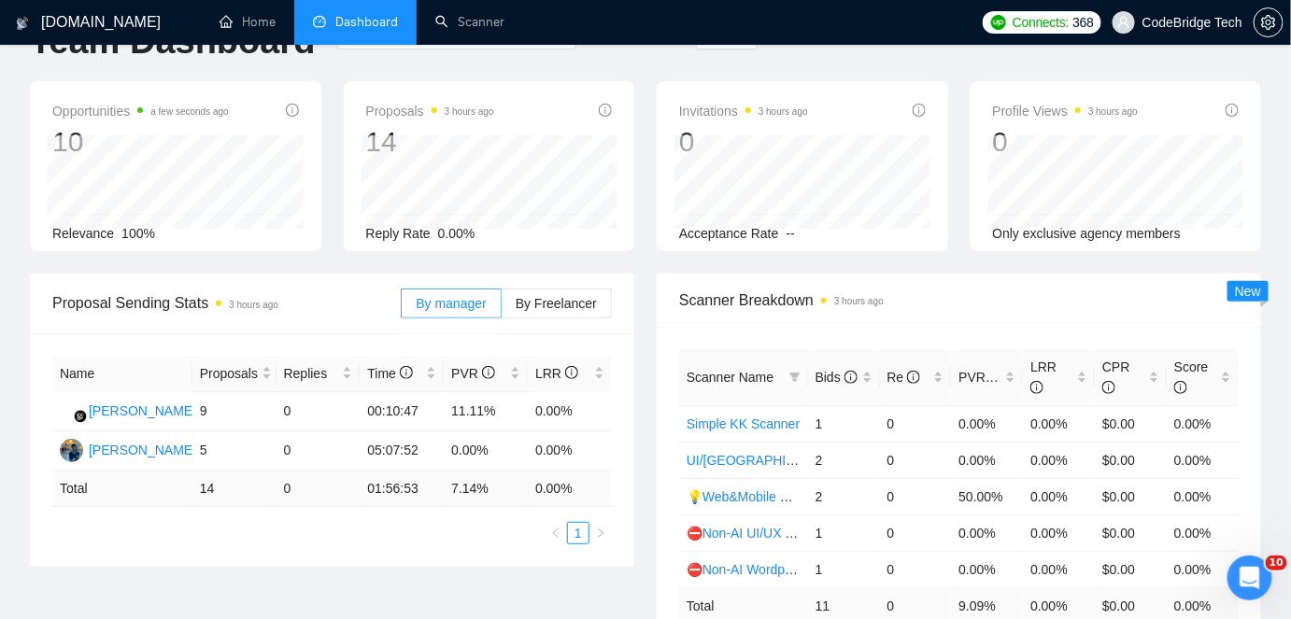
scroll to position [84, 0]
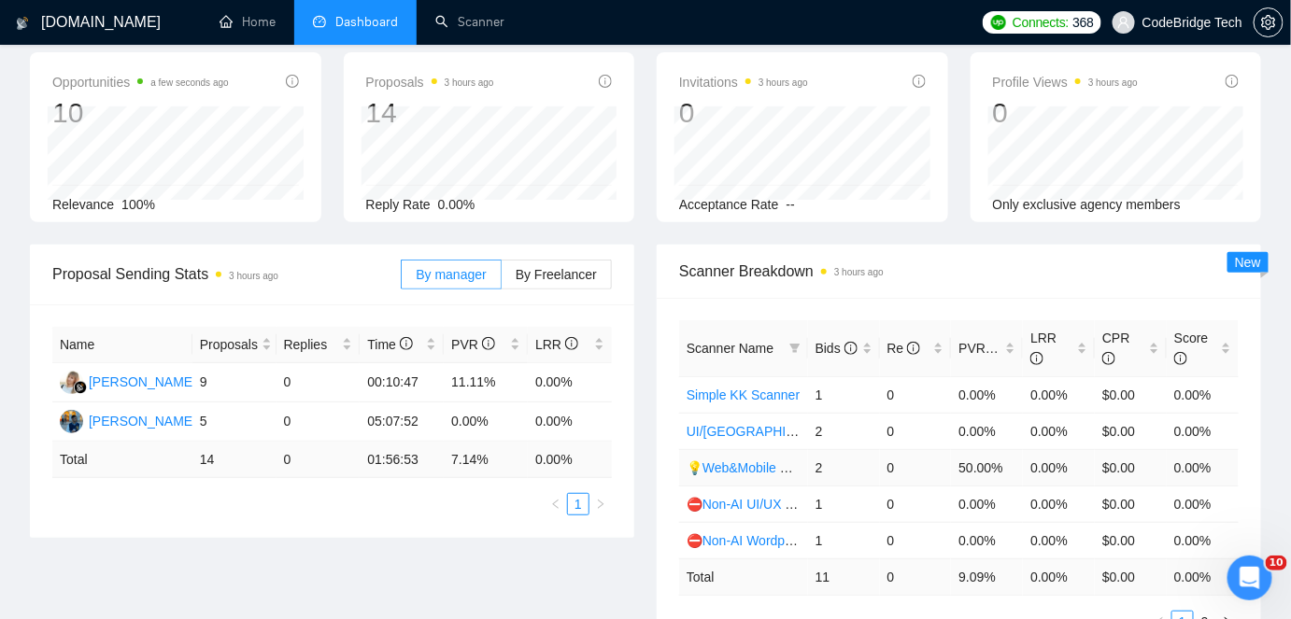
click at [744, 464] on link "💡Web&Mobile UI/UX SaaS (Mariia)" at bounding box center [793, 468] width 212 height 15
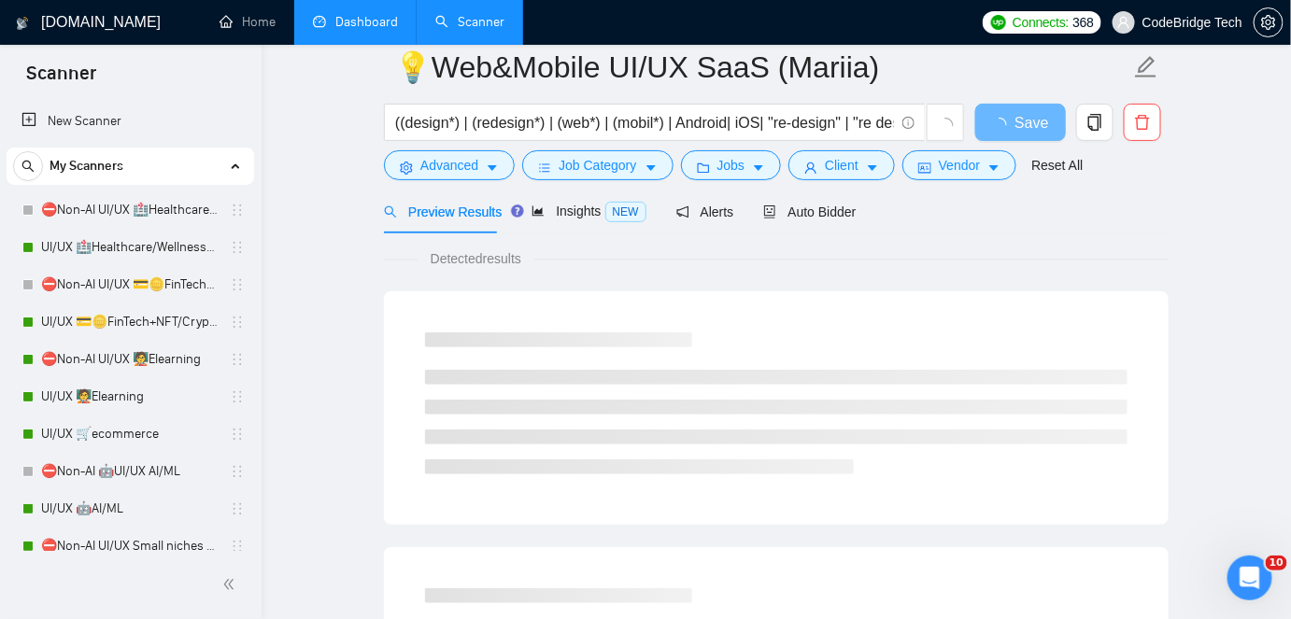
scroll to position [47, 0]
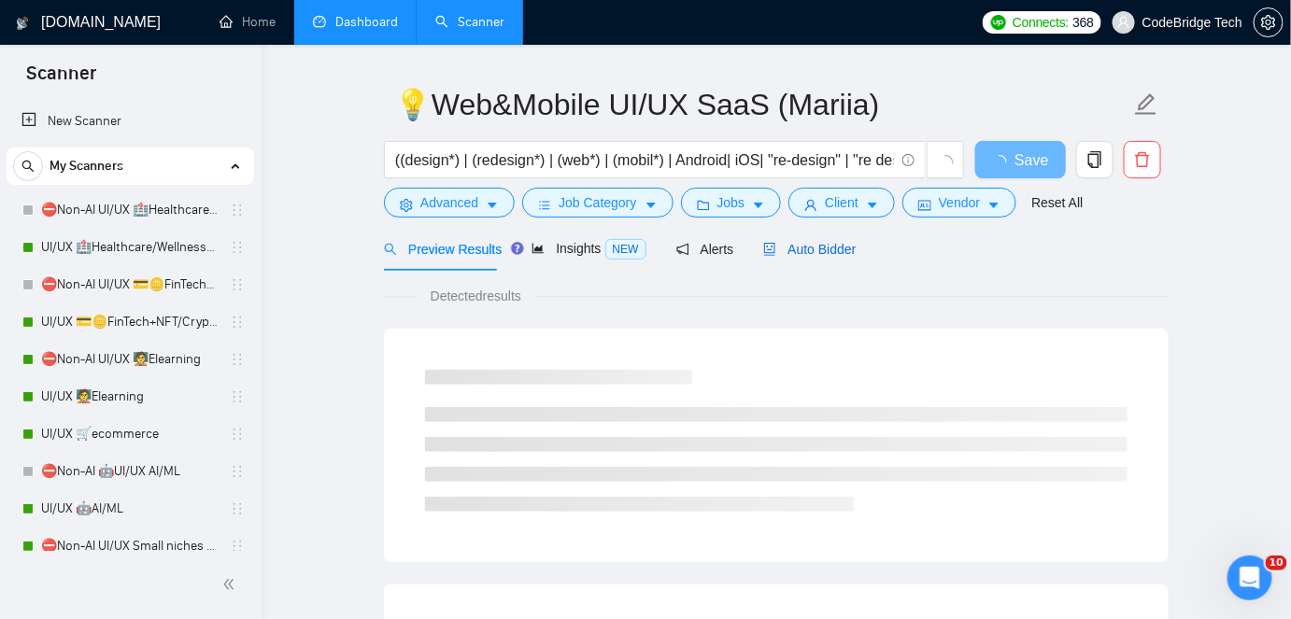
click at [833, 254] on span "Auto Bidder" at bounding box center [809, 249] width 92 height 15
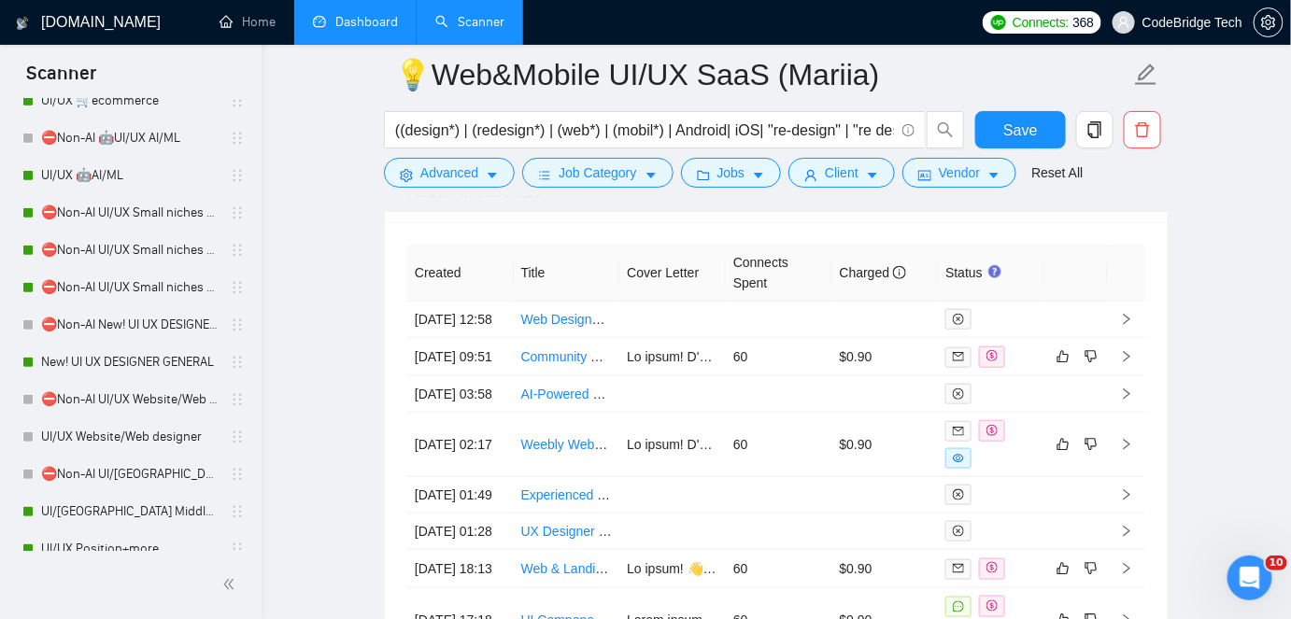
scroll to position [509, 0]
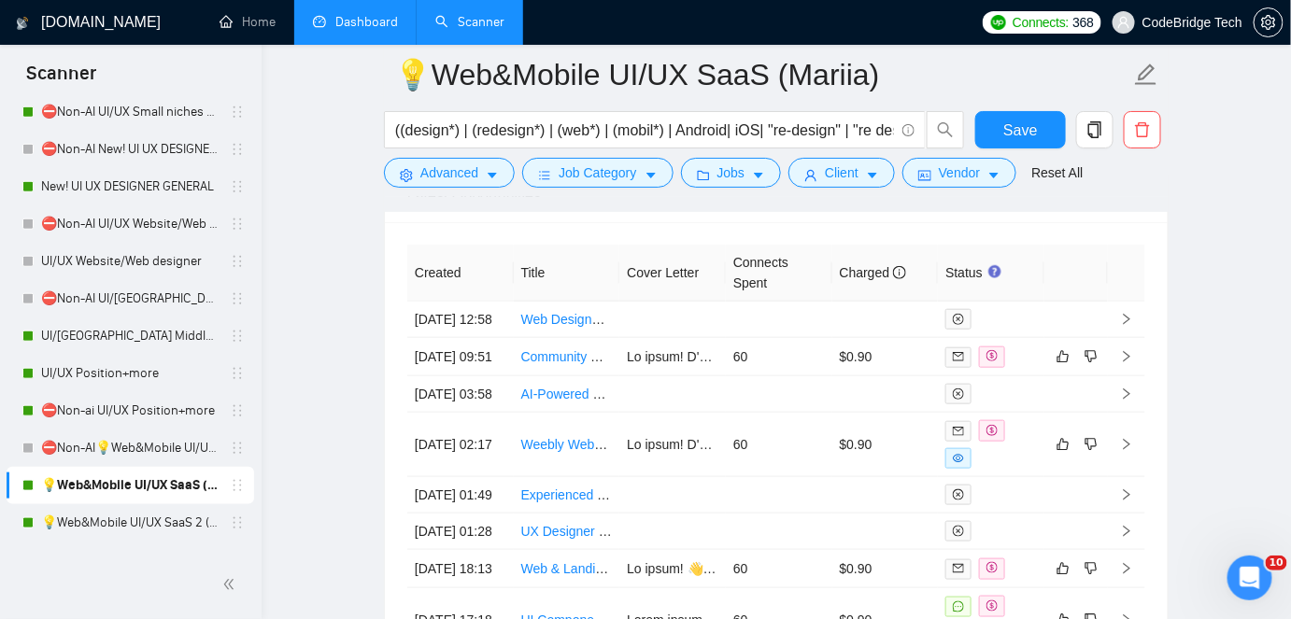
drag, startPoint x: 129, startPoint y: 192, endPoint x: 779, endPoint y: 229, distance: 651.3
click at [129, 191] on link "New! UI UX DESIGNER GENERAL" at bounding box center [130, 186] width 178 height 37
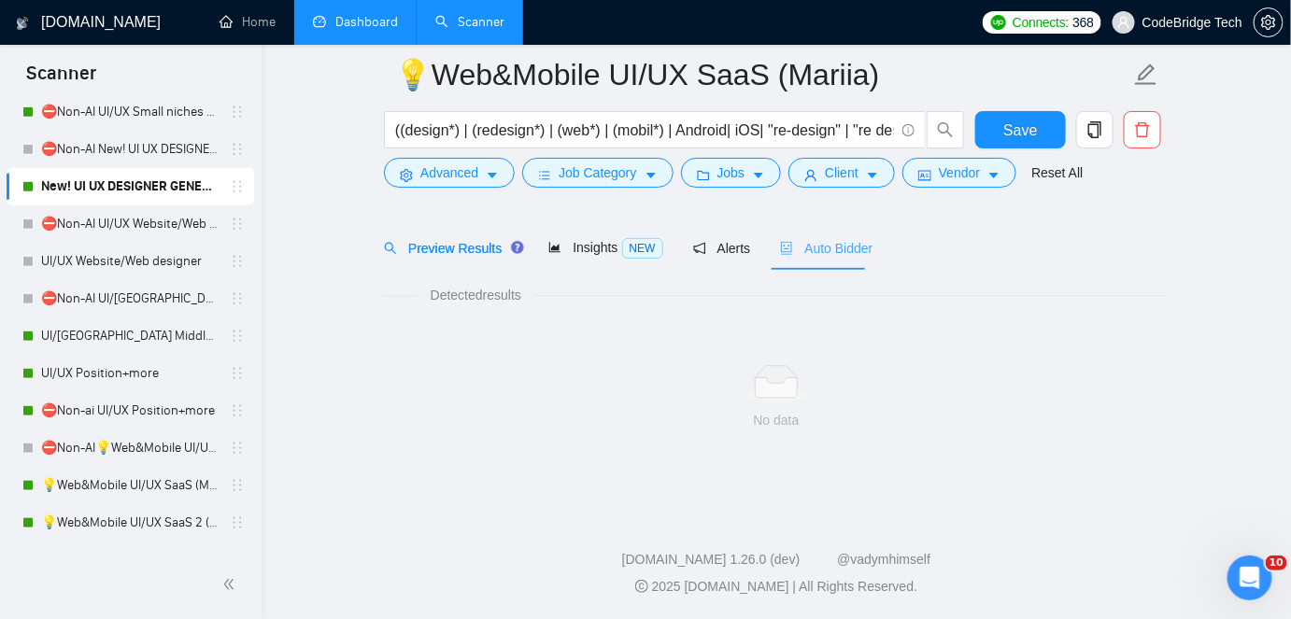
scroll to position [62, 0]
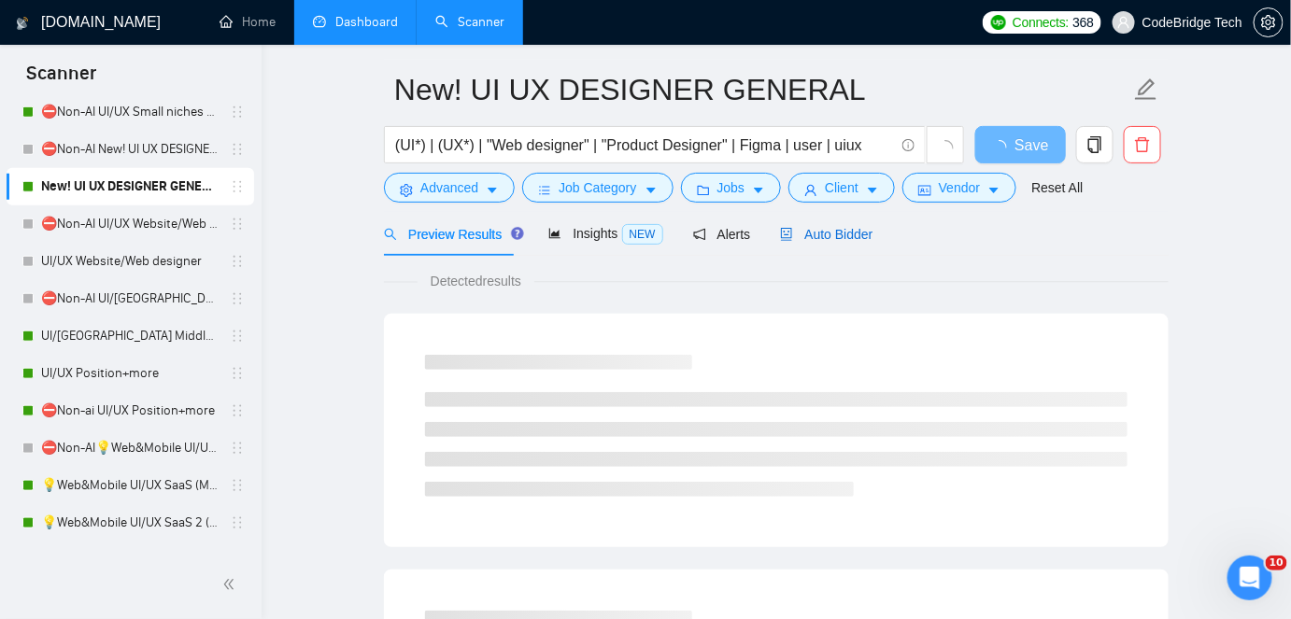
click at [837, 232] on span "Auto Bidder" at bounding box center [826, 234] width 92 height 15
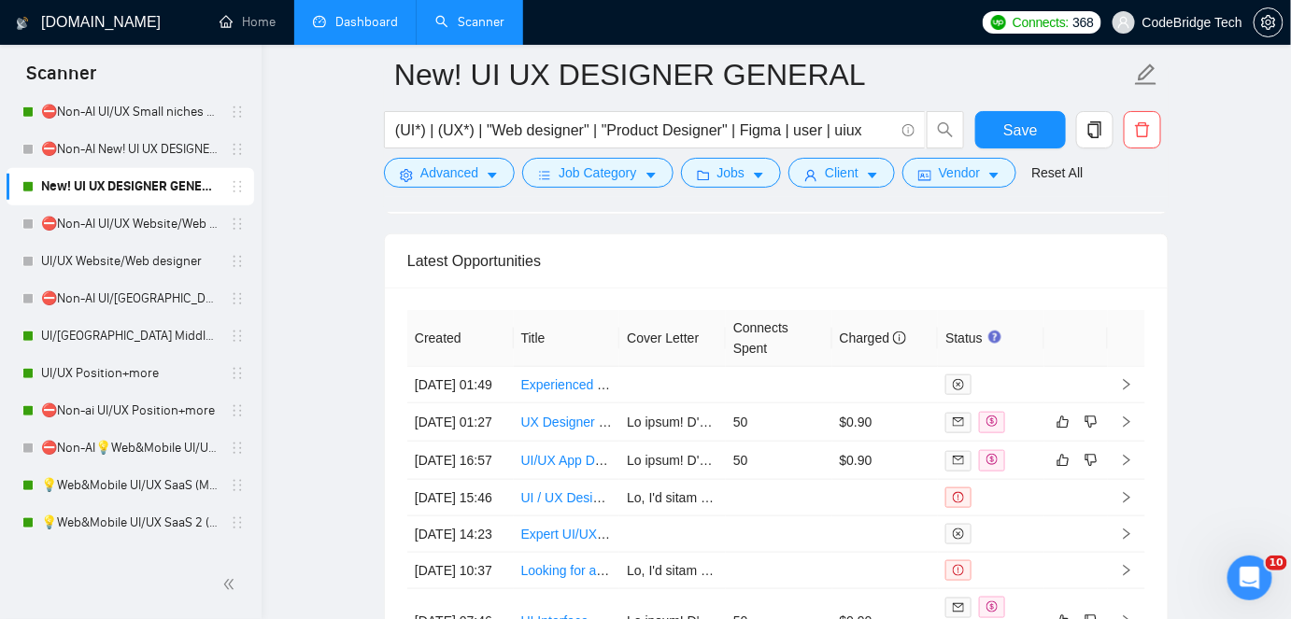
scroll to position [5233, 0]
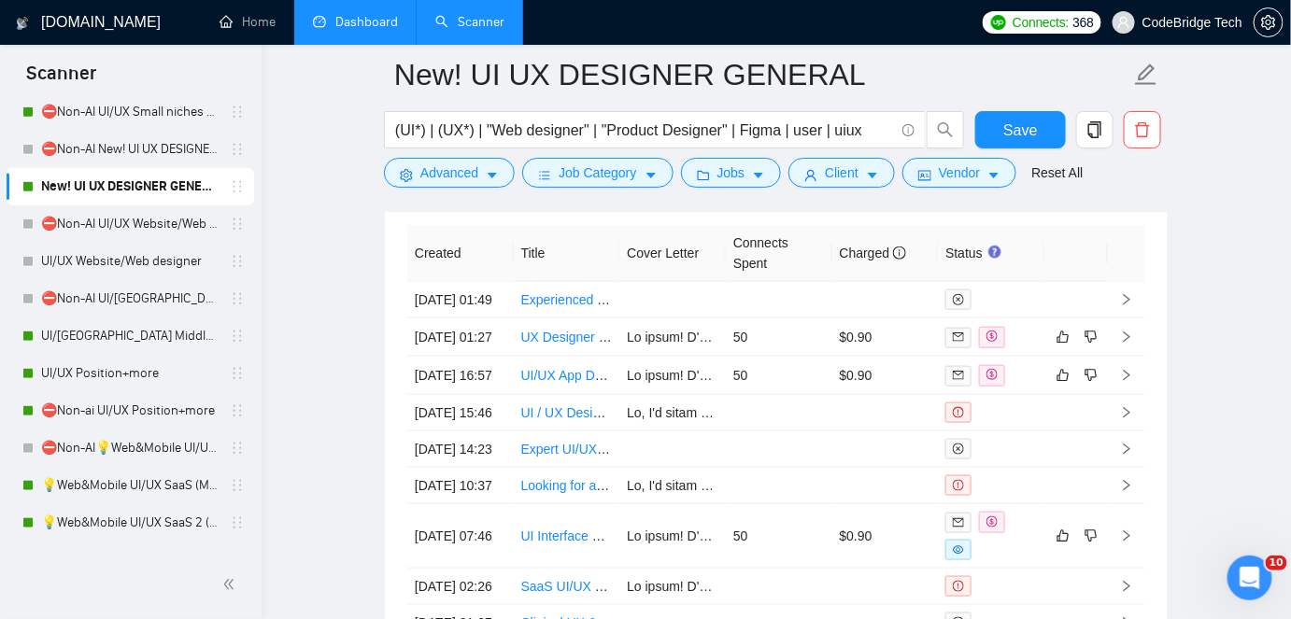
click at [327, 18] on link "Dashboard" at bounding box center [355, 22] width 85 height 16
